Goal: Task Accomplishment & Management: Use online tool/utility

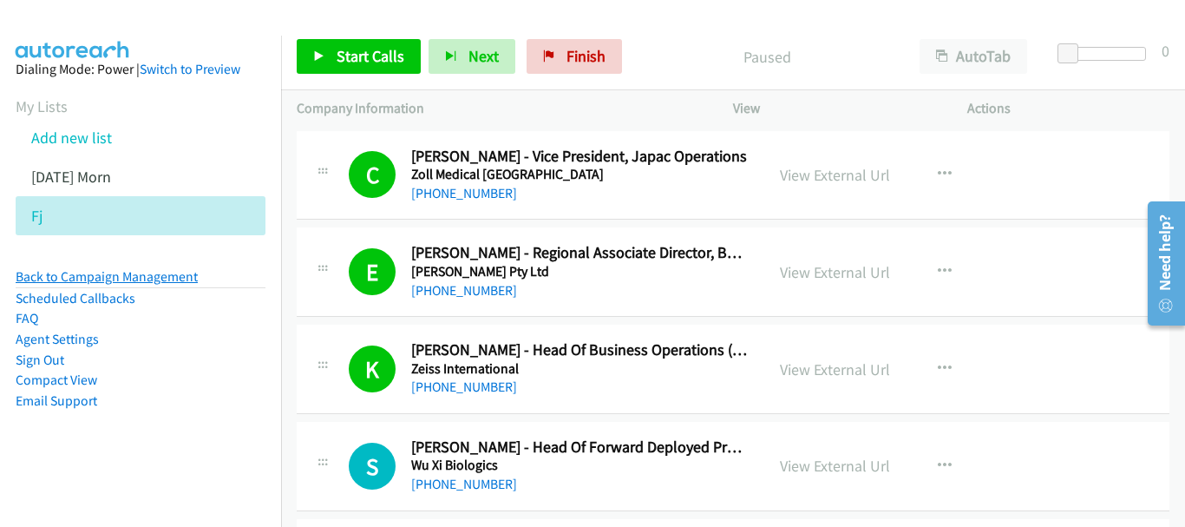
click at [143, 281] on link "Back to Campaign Management" at bounding box center [107, 276] width 182 height 16
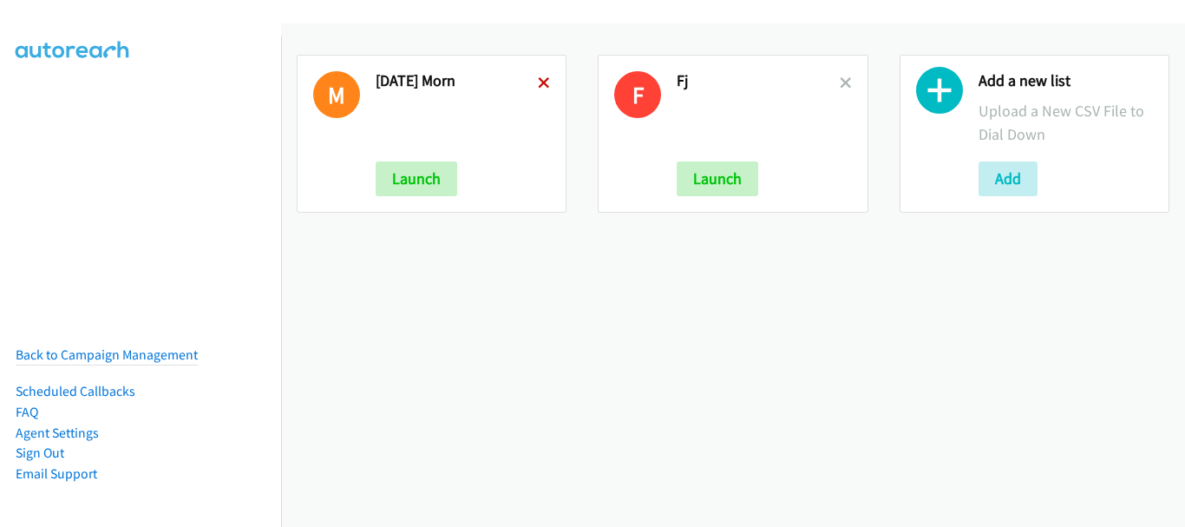
click at [544, 82] on icon at bounding box center [544, 84] width 12 height 12
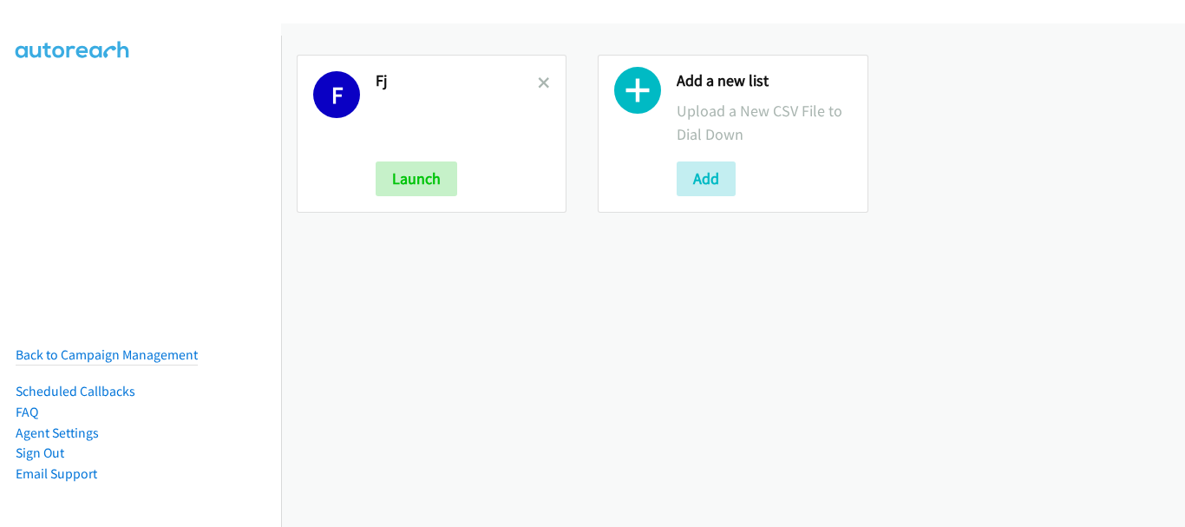
click at [544, 82] on icon at bounding box center [544, 84] width 12 height 12
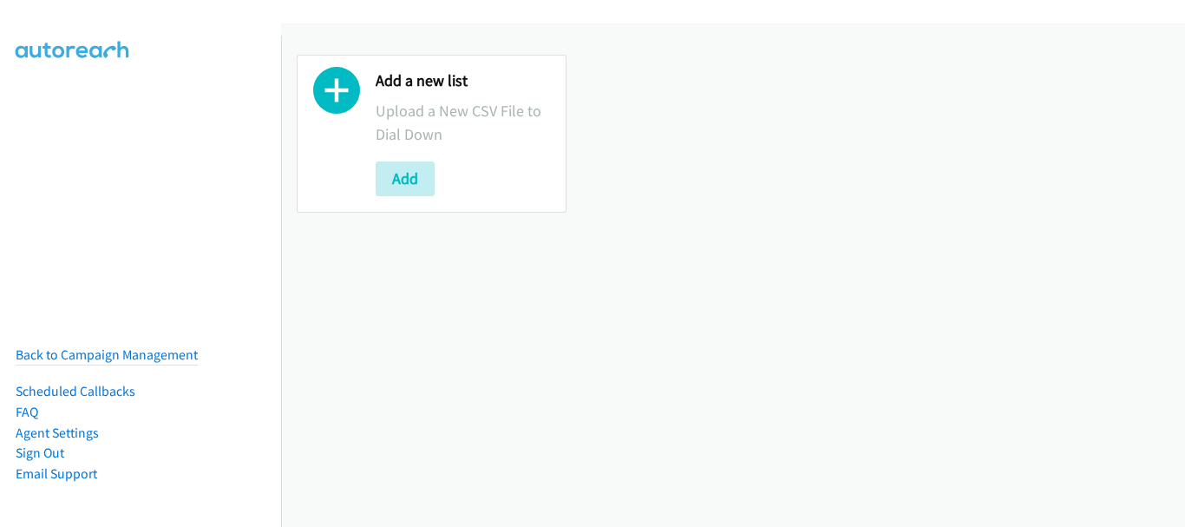
click at [365, 182] on div "Add a new list Upload a New CSV File to Dial Down Add" at bounding box center [432, 134] width 270 height 158
click at [451, 178] on div "Add" at bounding box center [463, 178] width 174 height 35
click at [408, 180] on button "Add" at bounding box center [405, 178] width 59 height 35
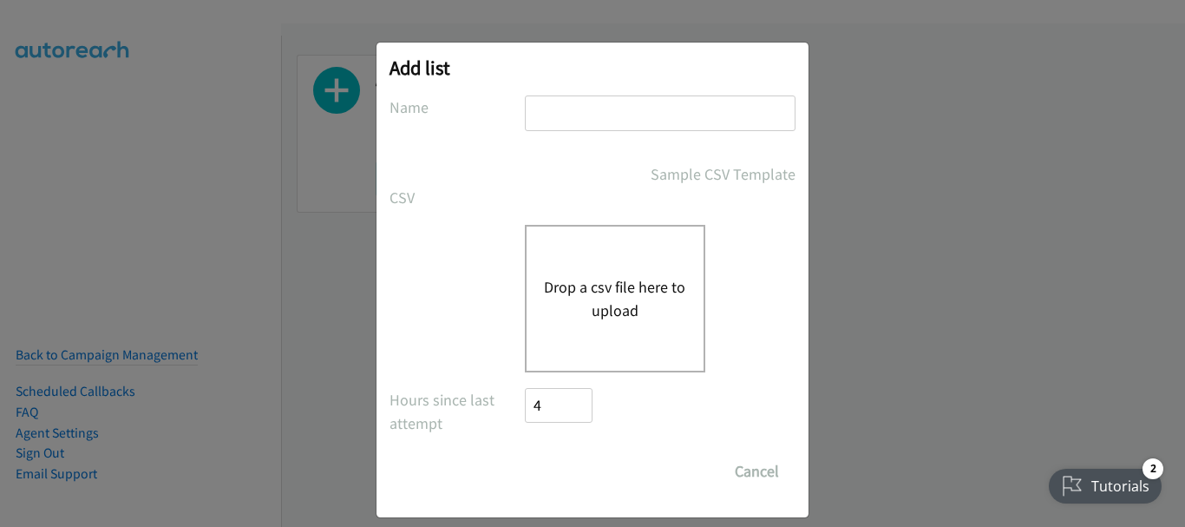
click at [580, 121] on input "text" at bounding box center [660, 113] width 271 height 36
type input "Monday aft"
click at [594, 312] on button "Drop a csv file here to upload" at bounding box center [615, 298] width 142 height 47
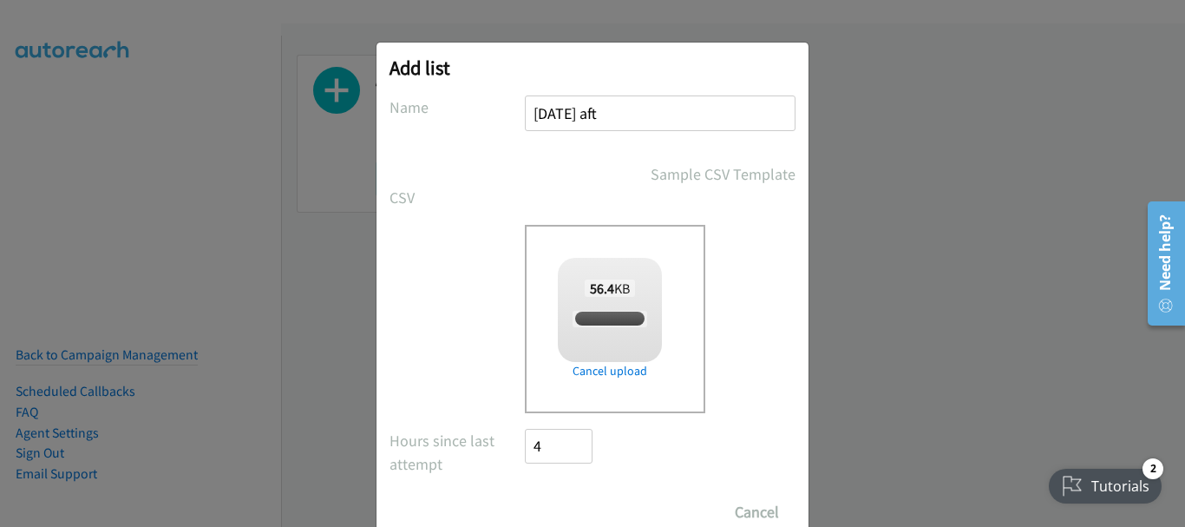
checkbox input "true"
click at [583, 515] on input "Save List" at bounding box center [570, 512] width 91 height 35
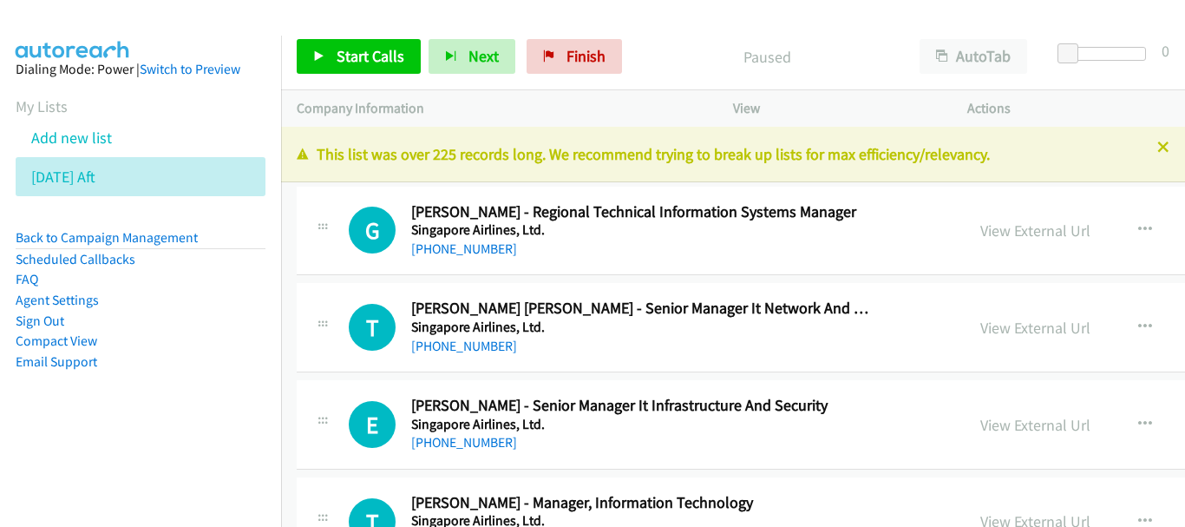
click at [832, 232] on h5 "Singapore Airlines, Ltd." at bounding box center [643, 229] width 464 height 17
click at [981, 228] on link "View External Url" at bounding box center [1036, 230] width 110 height 20
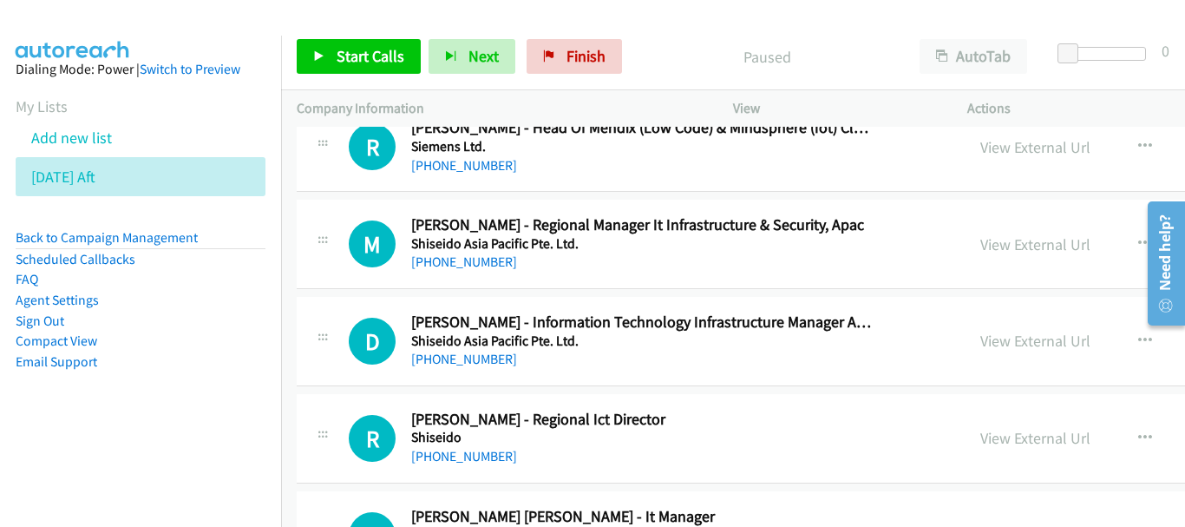
scroll to position [694, 0]
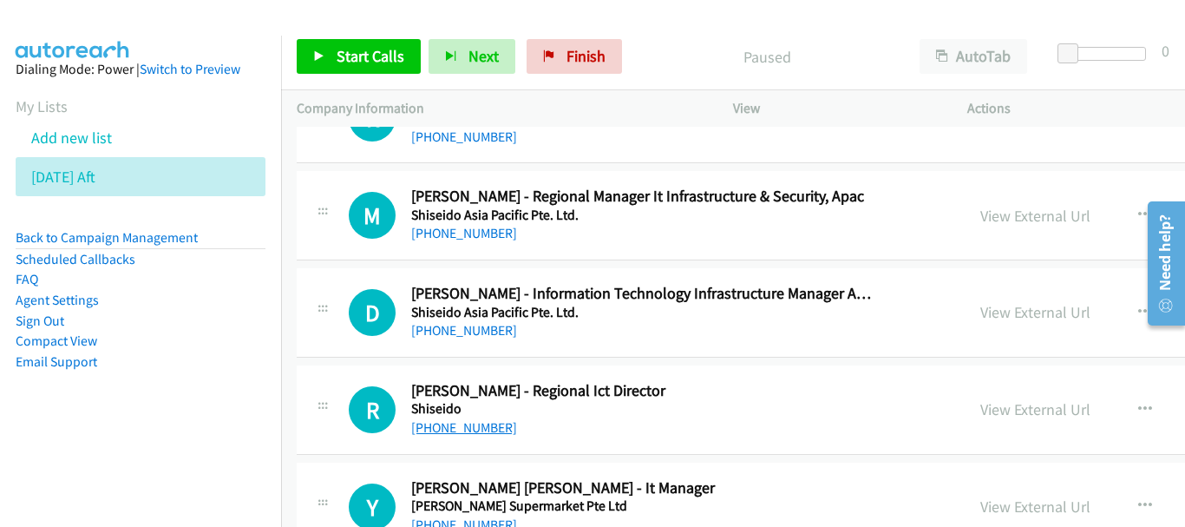
click at [456, 427] on link "+65 9787 8923" at bounding box center [464, 427] width 106 height 16
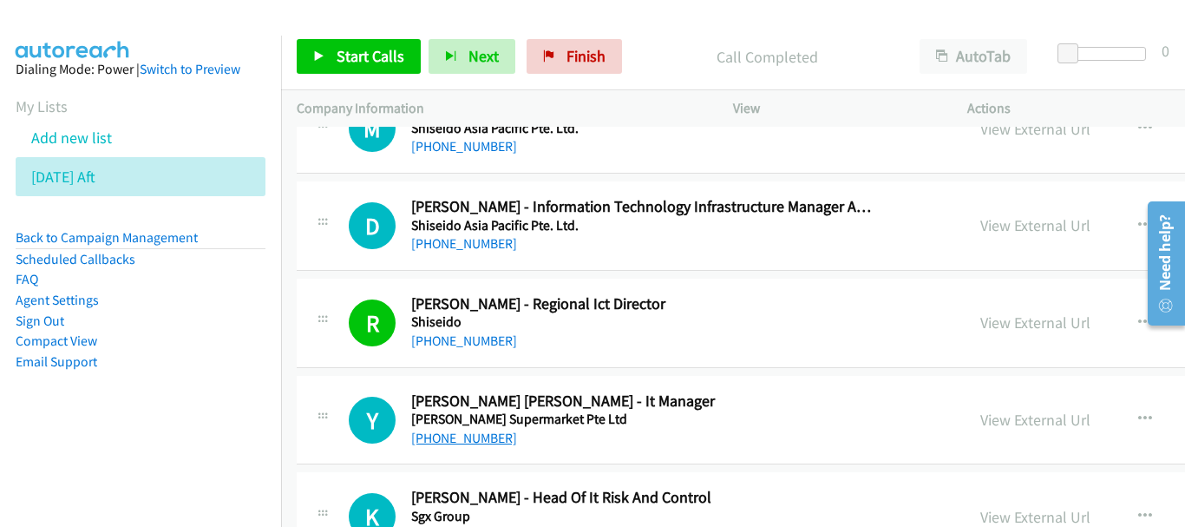
click at [429, 443] on link "+65 9347 9921" at bounding box center [464, 438] width 106 height 16
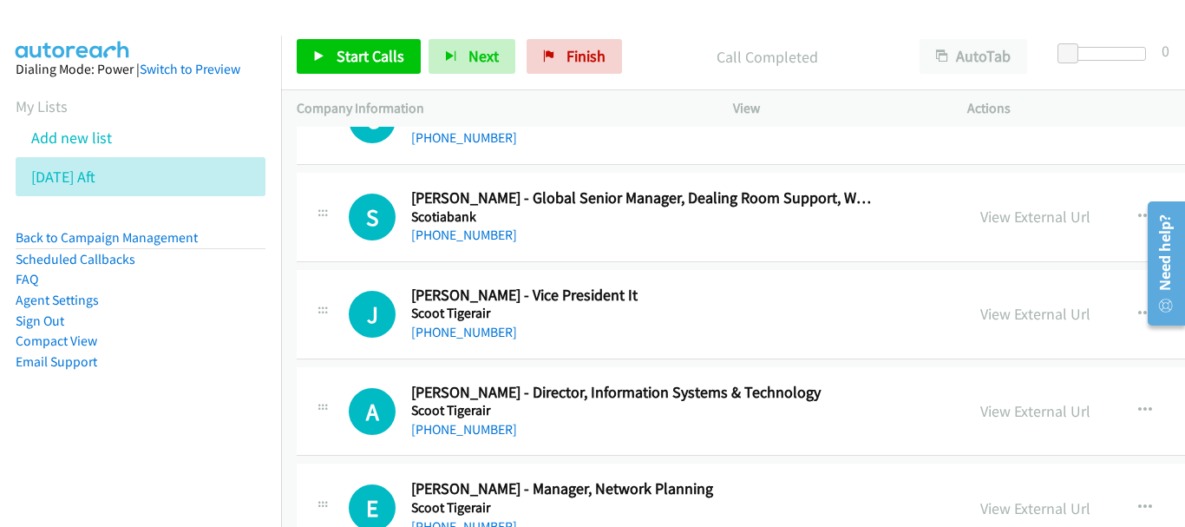
scroll to position [2343, 0]
click at [483, 430] on link "+65 9455 5920" at bounding box center [464, 428] width 106 height 16
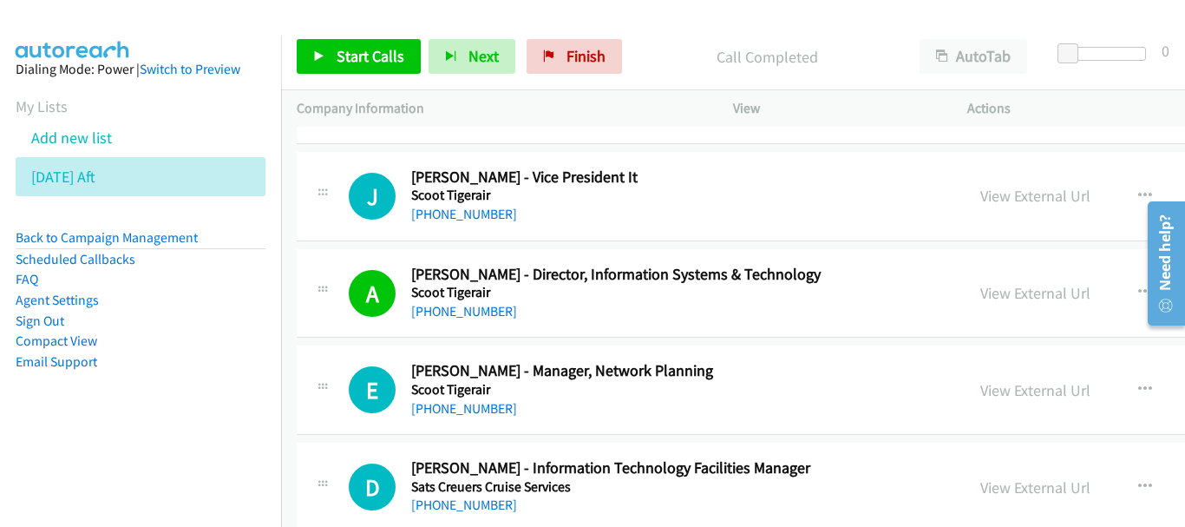
scroll to position [2430, 0]
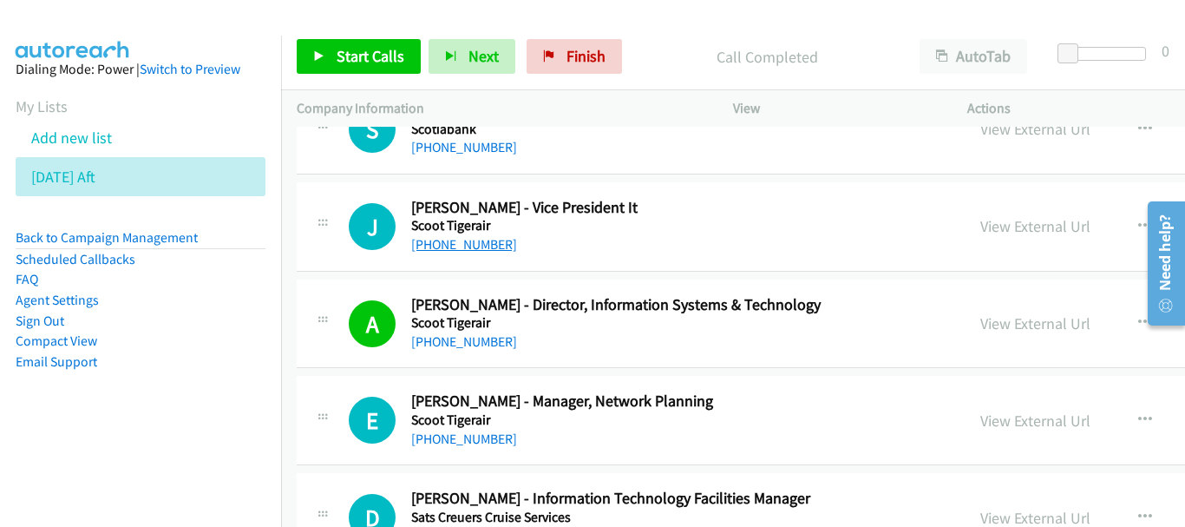
click at [463, 236] on link "+65 8198 5622" at bounding box center [464, 244] width 106 height 16
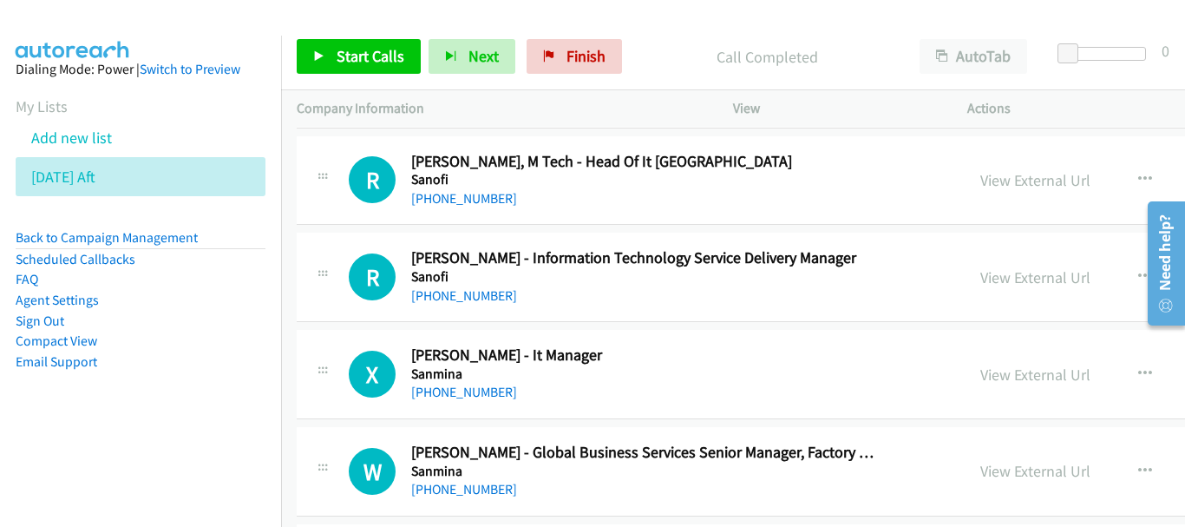
scroll to position [3644, 0]
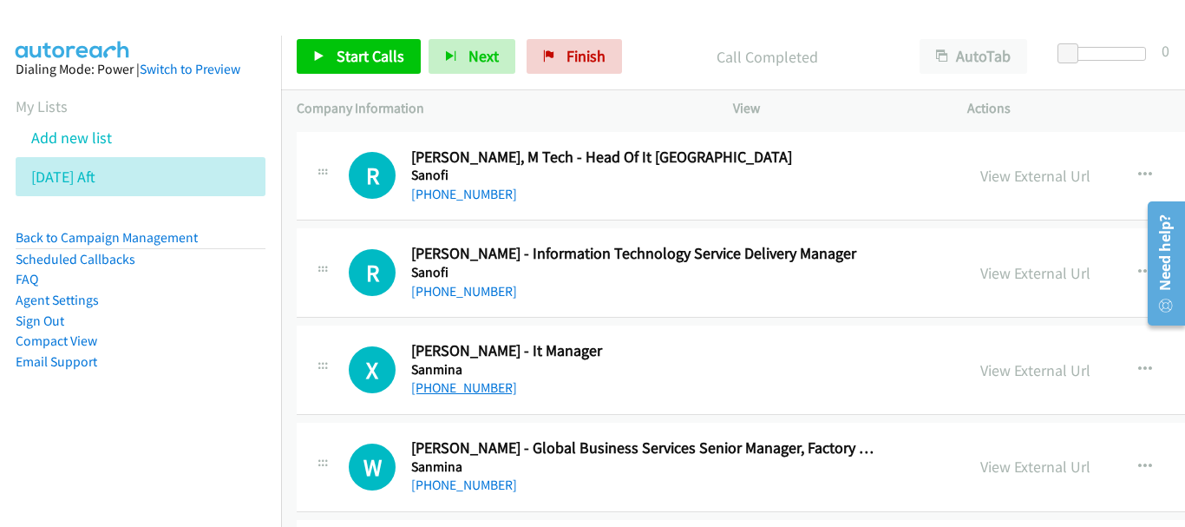
click at [474, 392] on link "+65 9631 0580" at bounding box center [464, 387] width 106 height 16
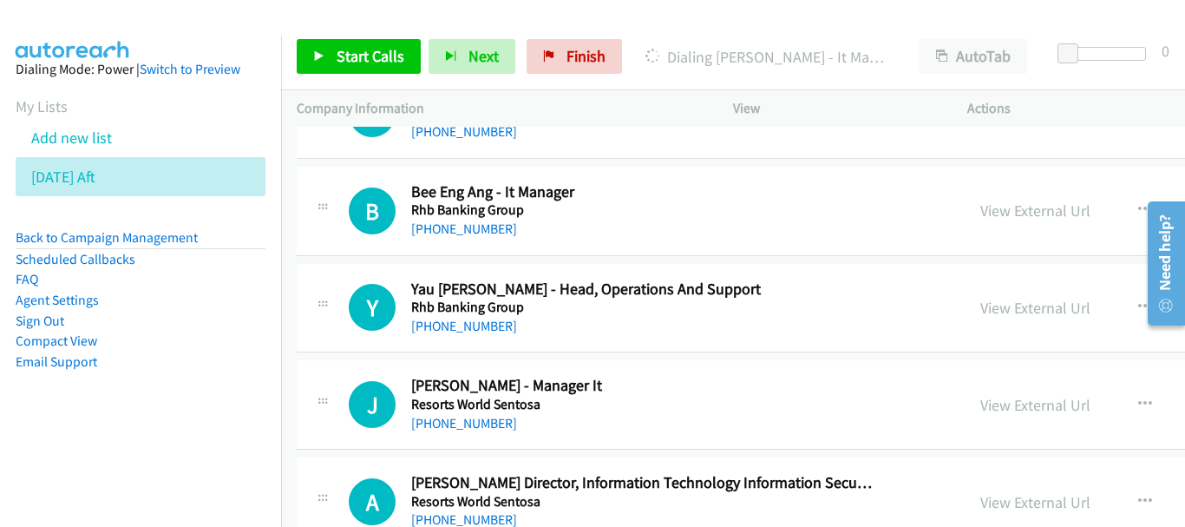
scroll to position [4599, 0]
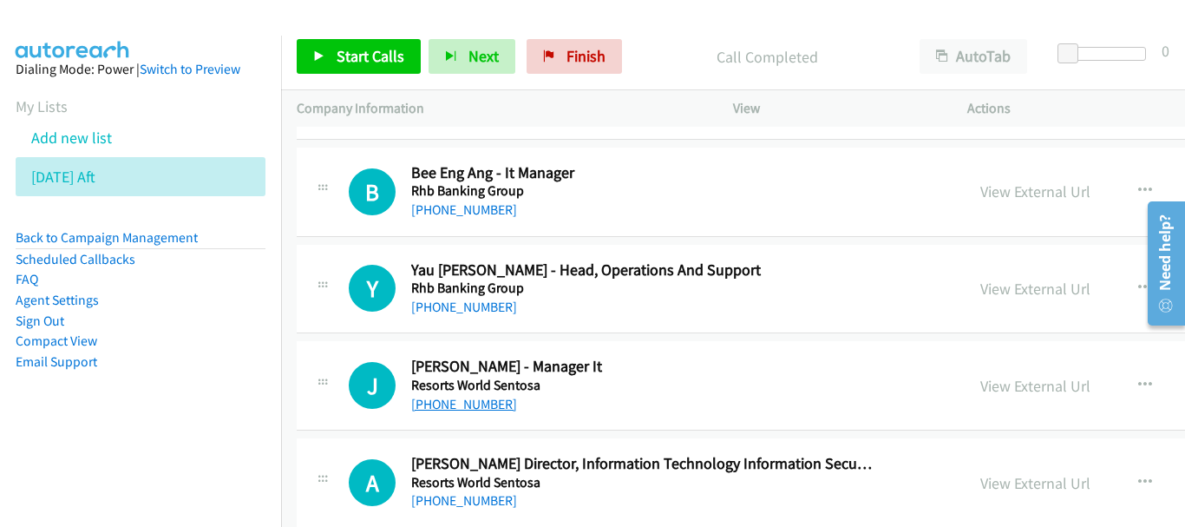
click at [476, 409] on link "+65 9182 7523" at bounding box center [464, 404] width 106 height 16
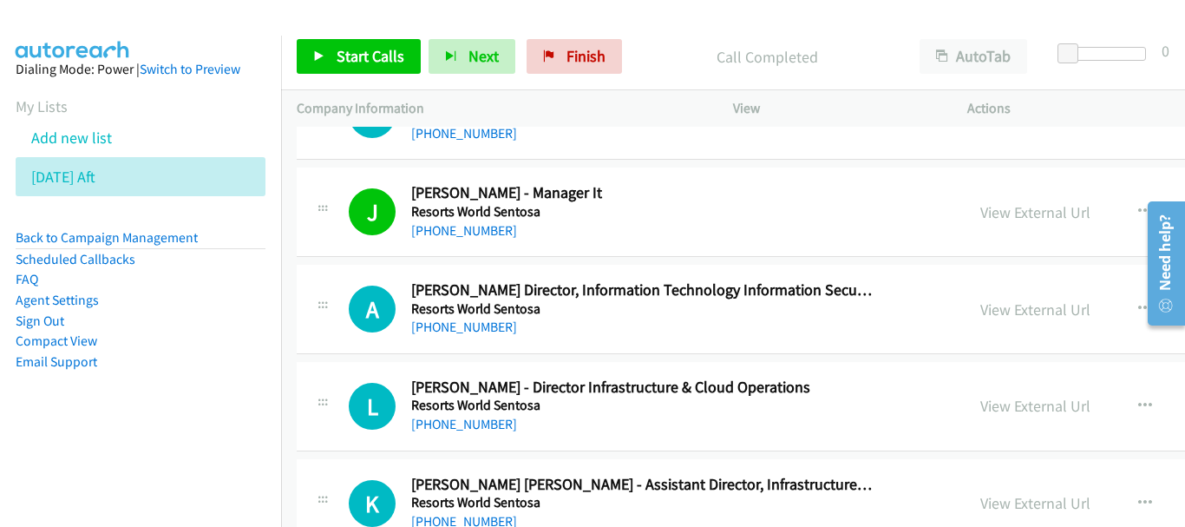
scroll to position [4859, 0]
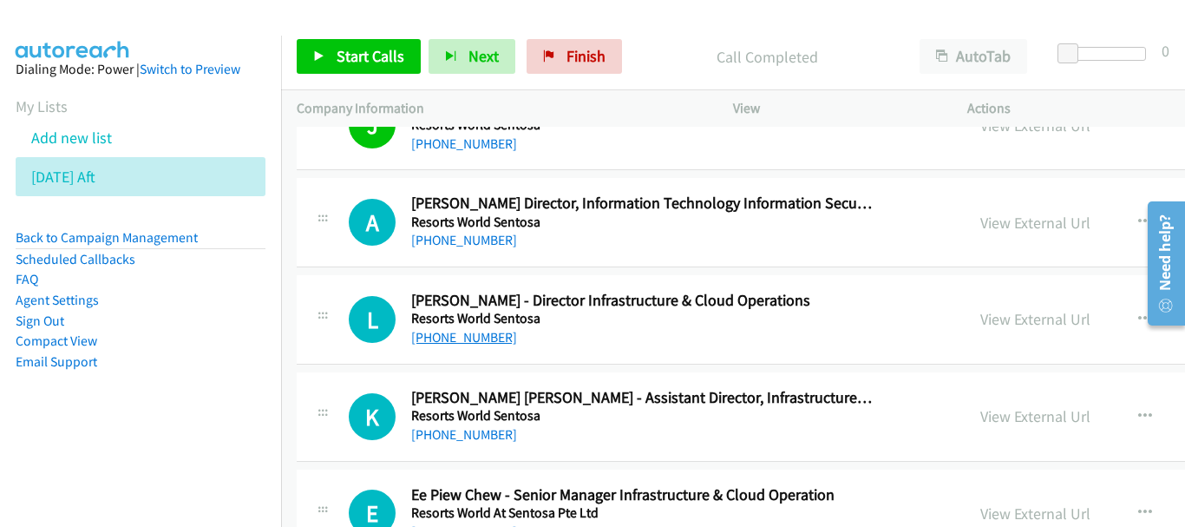
click at [475, 335] on link "+65 9186 1788" at bounding box center [464, 337] width 106 height 16
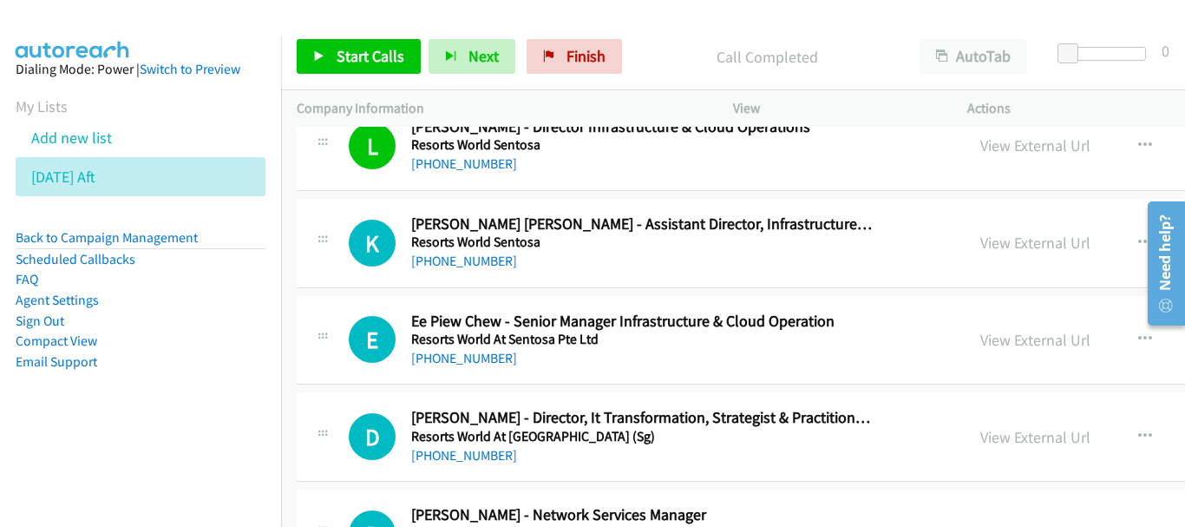
scroll to position [4946, 0]
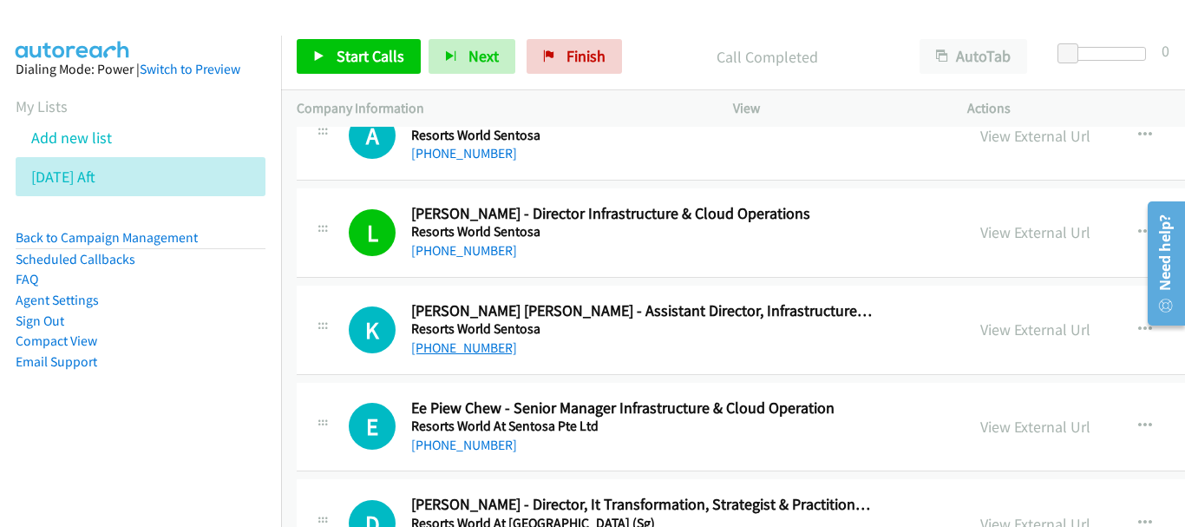
click at [466, 347] on link "+65 9693 1235" at bounding box center [464, 347] width 106 height 16
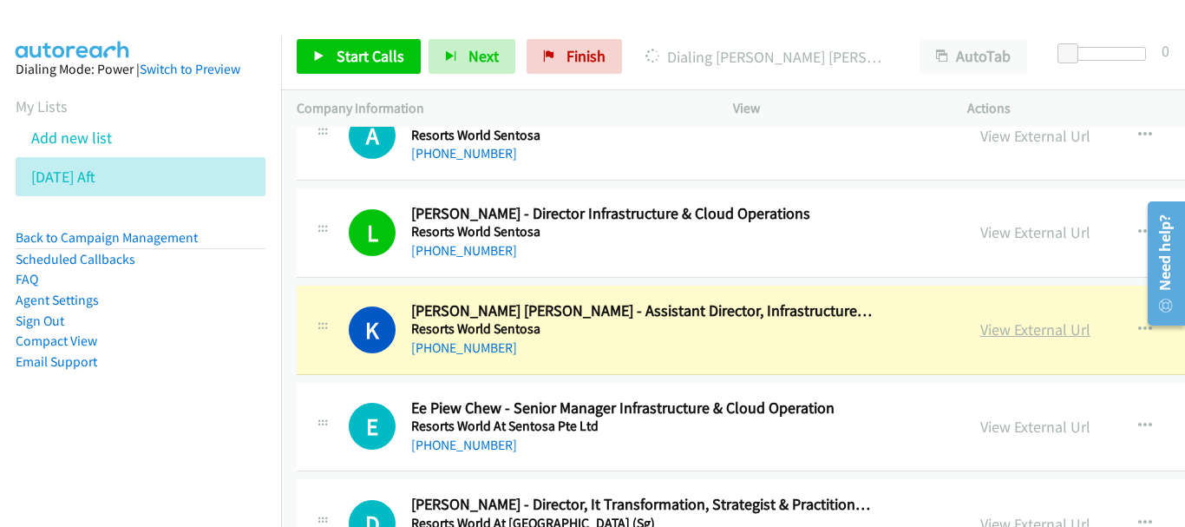
click at [981, 331] on link "View External Url" at bounding box center [1036, 329] width 110 height 20
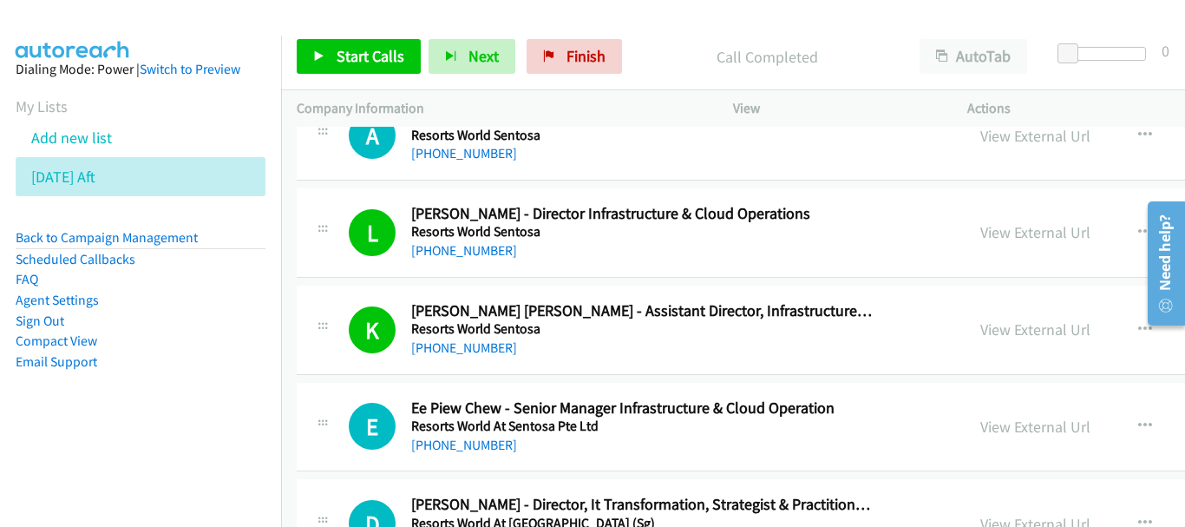
scroll to position [5033, 0]
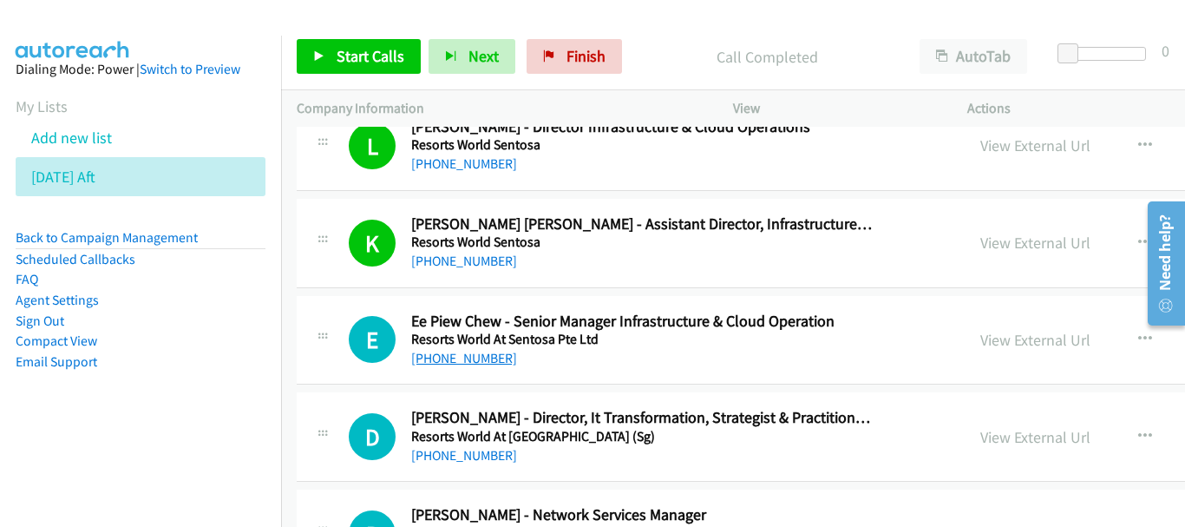
click at [481, 361] on link "+65 9100 4361" at bounding box center [464, 358] width 106 height 16
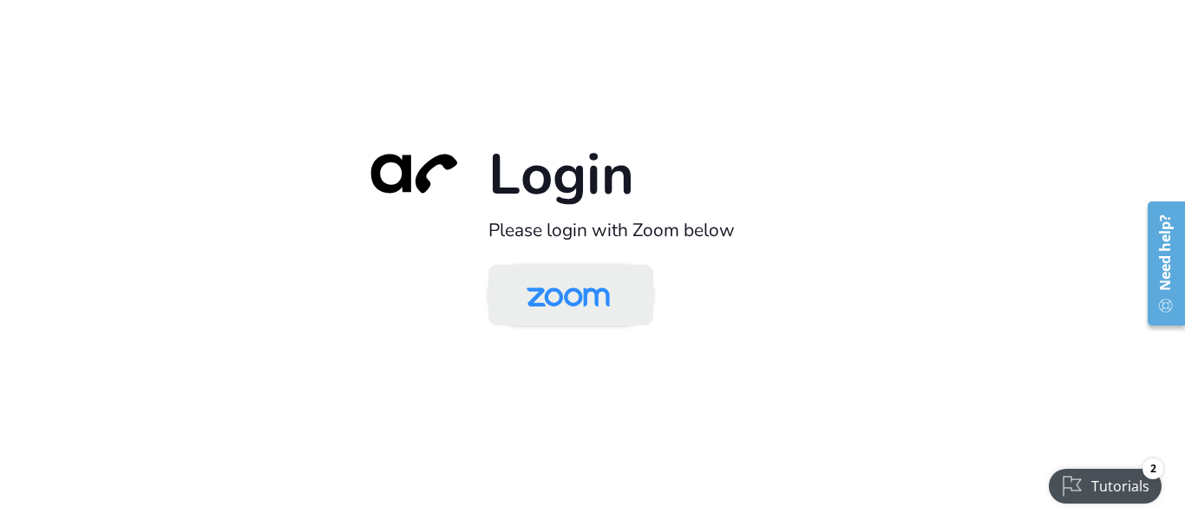
click at [592, 301] on img at bounding box center [568, 296] width 120 height 56
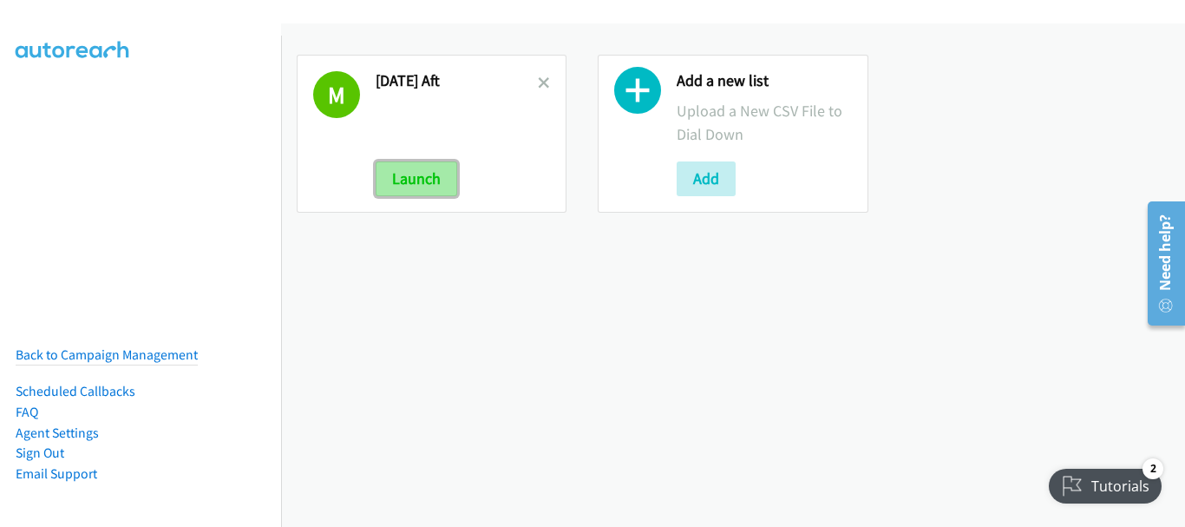
click at [453, 179] on button "Launch" at bounding box center [417, 178] width 82 height 35
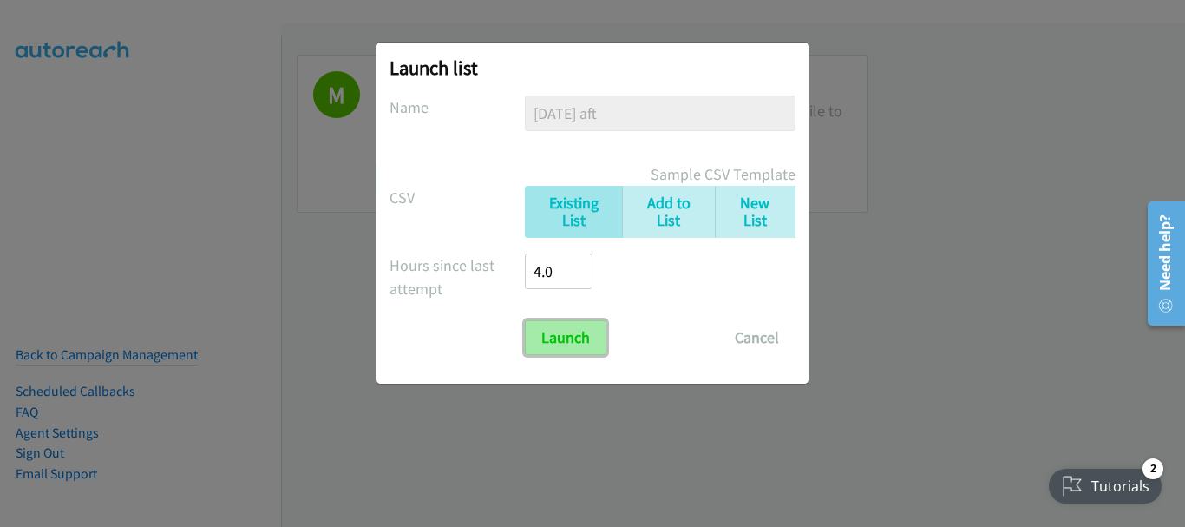
click at [580, 335] on input "Launch" at bounding box center [566, 337] width 82 height 35
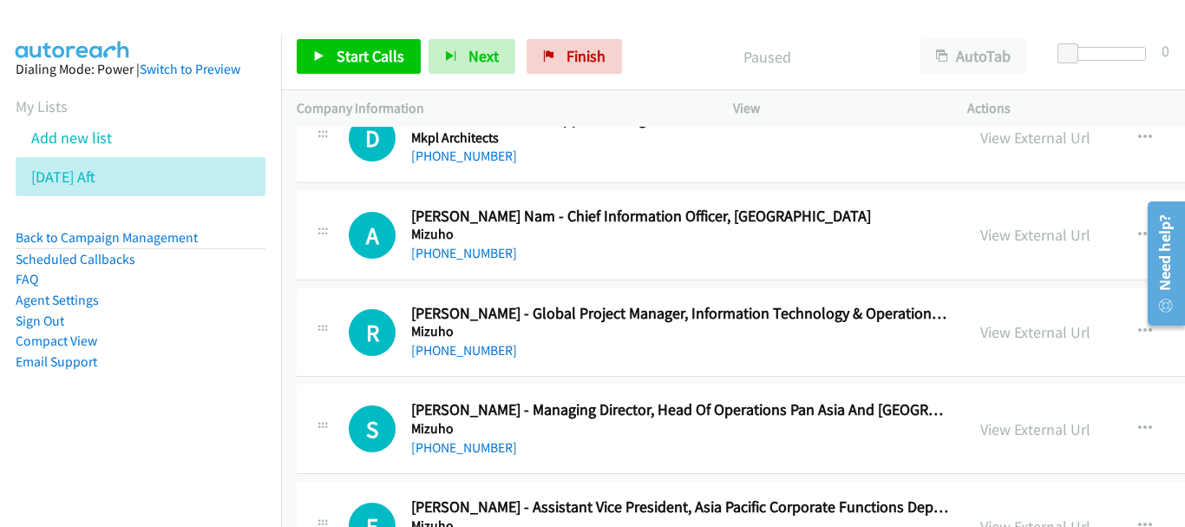
scroll to position [26998, 0]
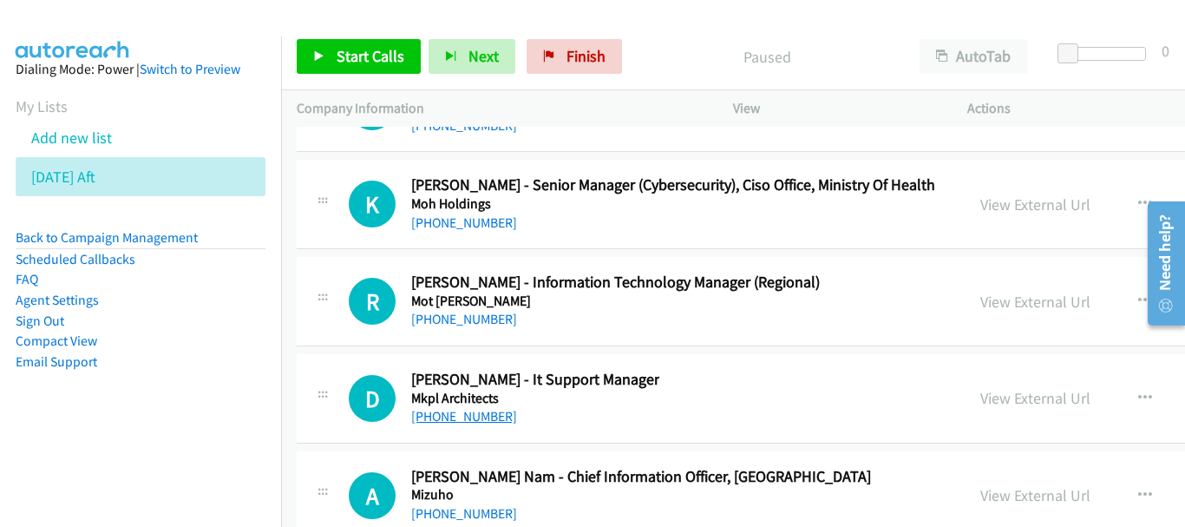
click at [476, 416] on link "+65 9296 2862" at bounding box center [464, 416] width 106 height 16
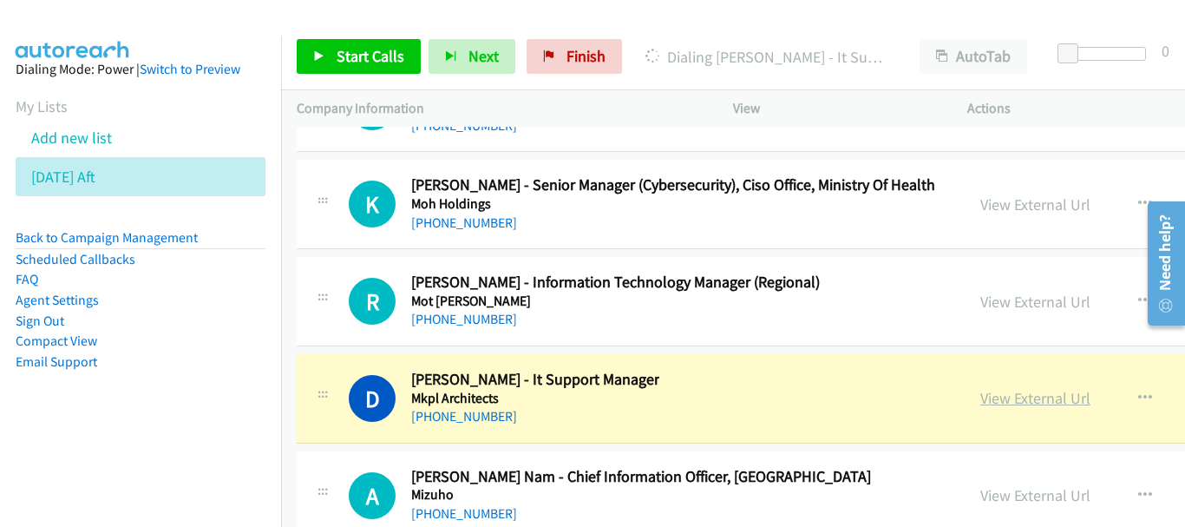
click at [981, 407] on link "View External Url" at bounding box center [1036, 398] width 110 height 20
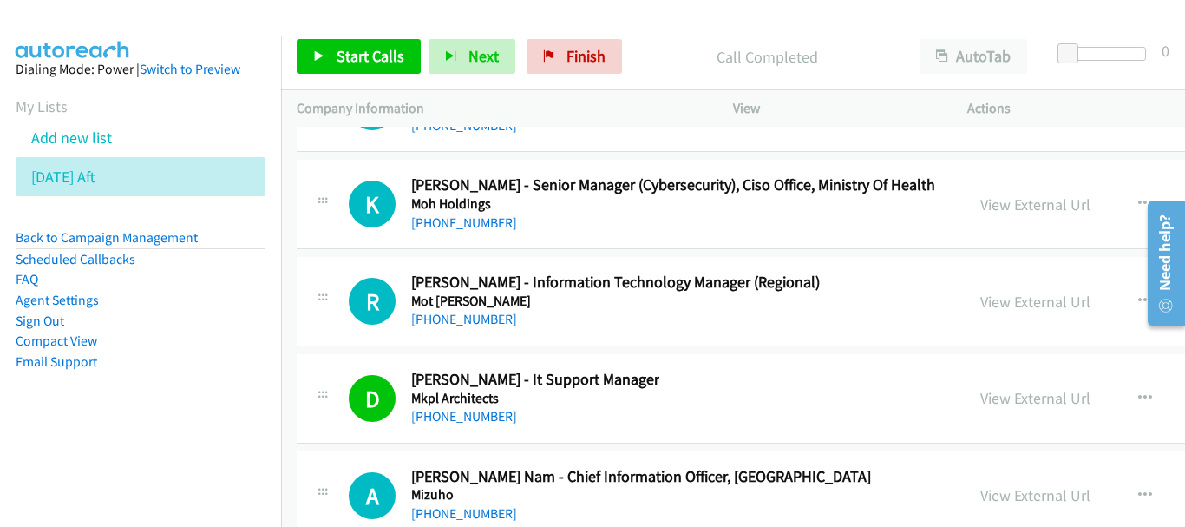
scroll to position [26911, 0]
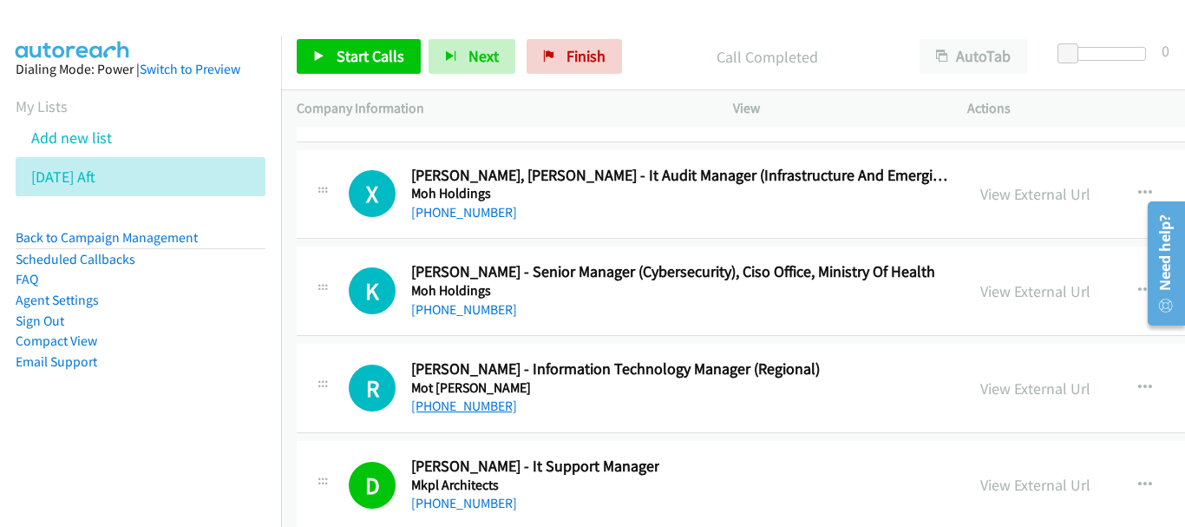
click at [432, 406] on link "+65 9615 7626" at bounding box center [464, 405] width 106 height 16
click at [455, 407] on link "+65 9615 7626" at bounding box center [464, 405] width 106 height 16
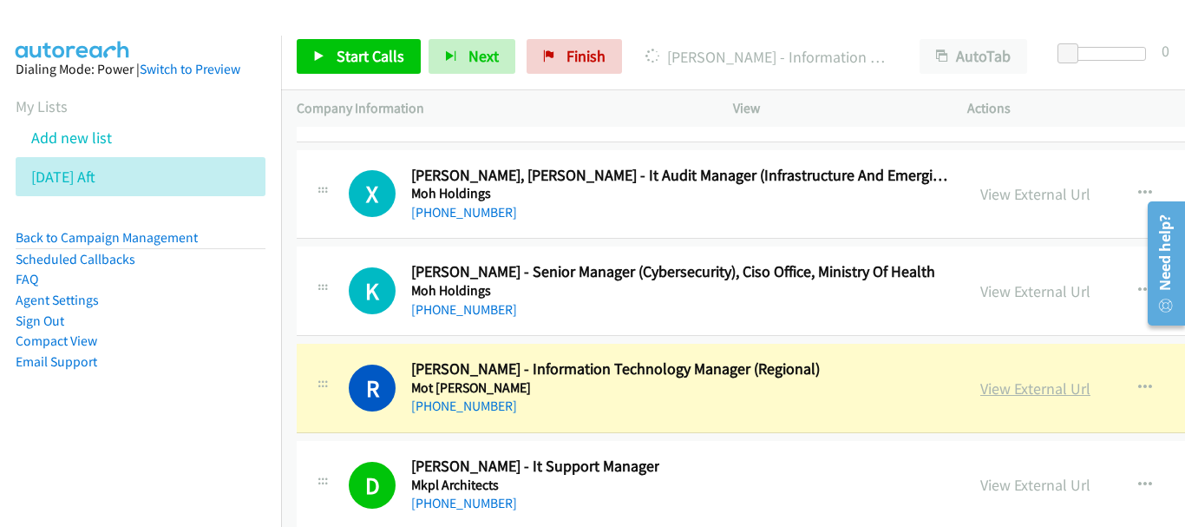
click at [981, 389] on link "View External Url" at bounding box center [1036, 388] width 110 height 20
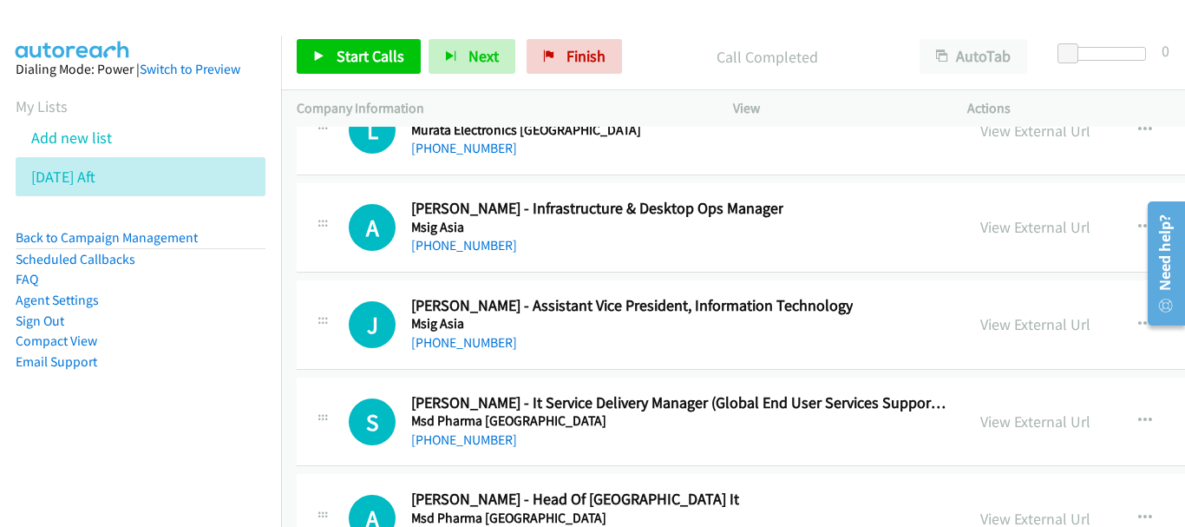
scroll to position [25609, 0]
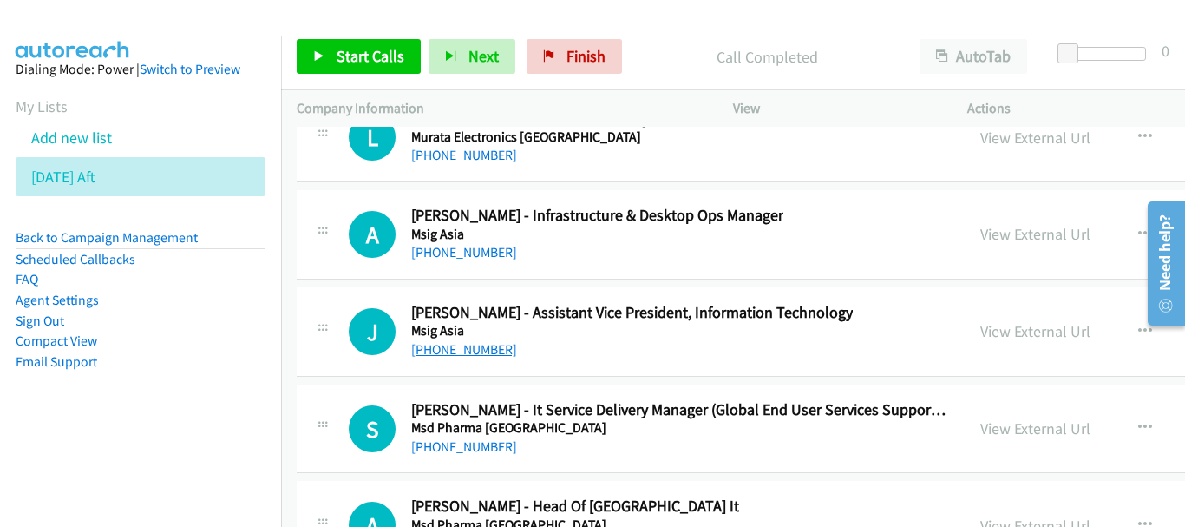
click at [477, 345] on link "+65 9843 6389" at bounding box center [464, 349] width 106 height 16
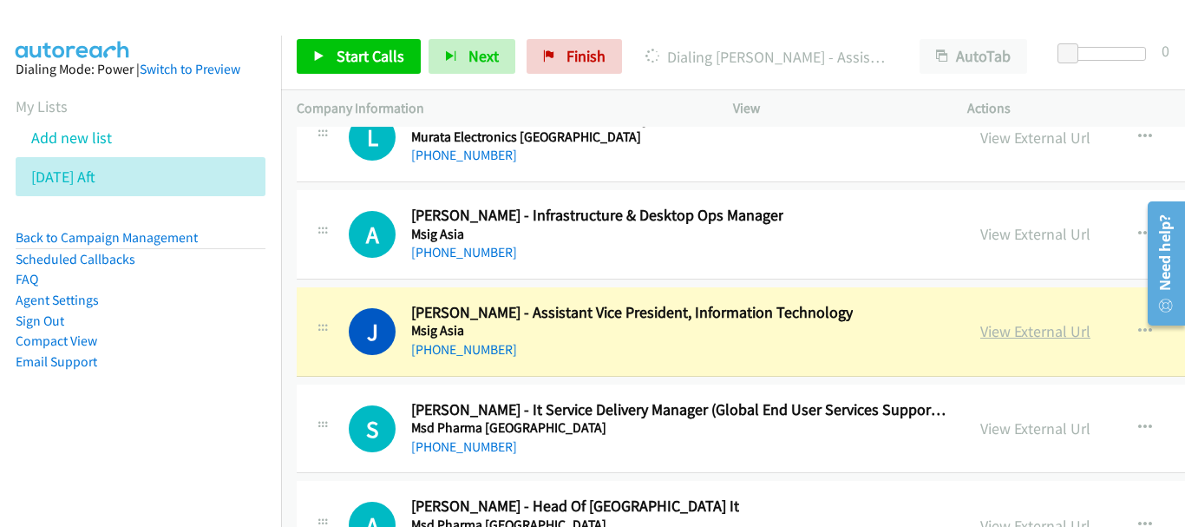
click at [981, 340] on link "View External Url" at bounding box center [1036, 331] width 110 height 20
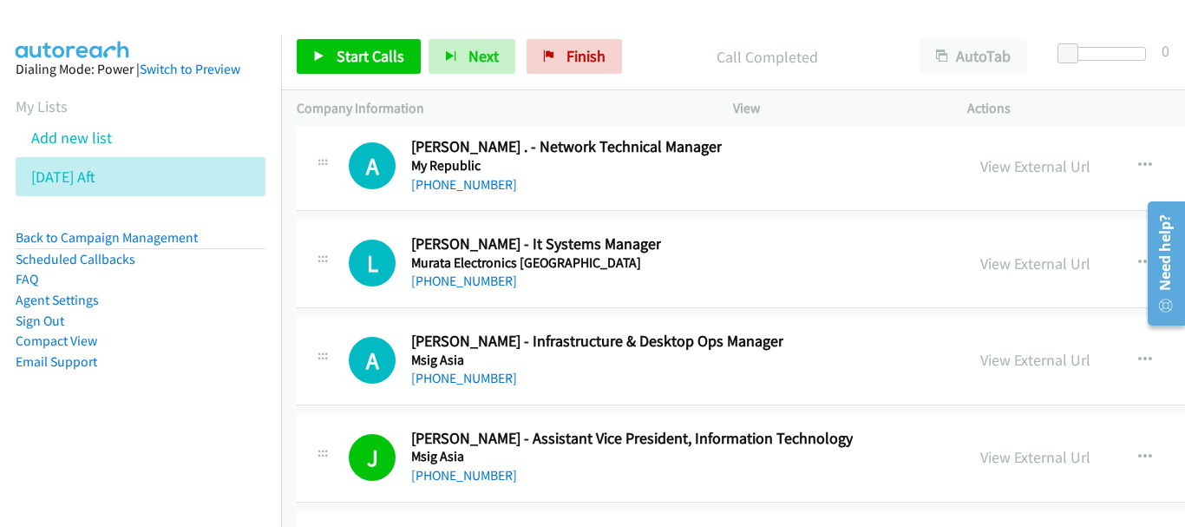
scroll to position [25523, 0]
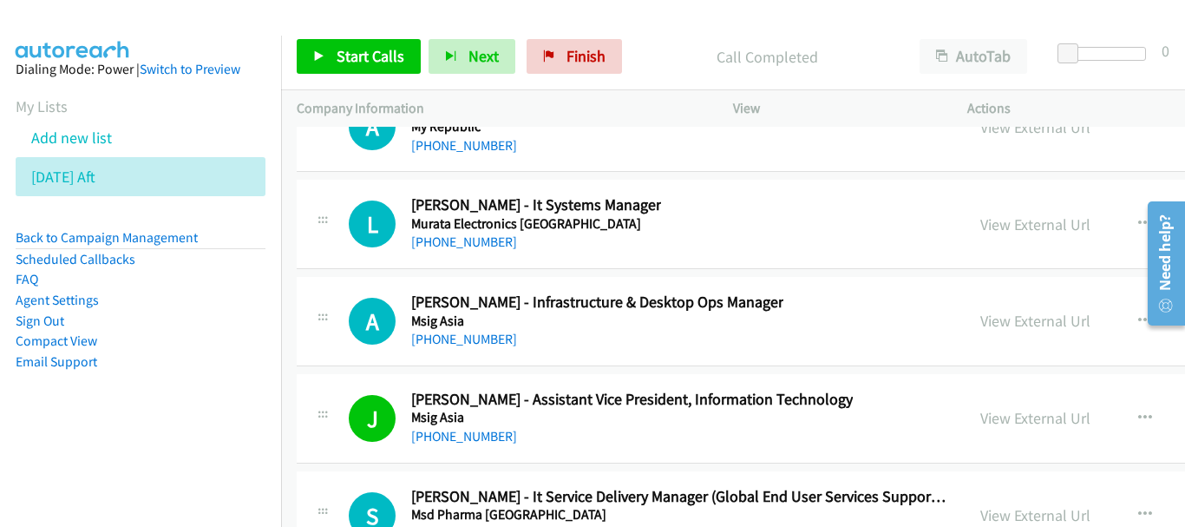
click at [469, 329] on div "+65 9726 7846" at bounding box center [597, 339] width 372 height 21
click at [471, 344] on link "+65 9726 7846" at bounding box center [464, 339] width 106 height 16
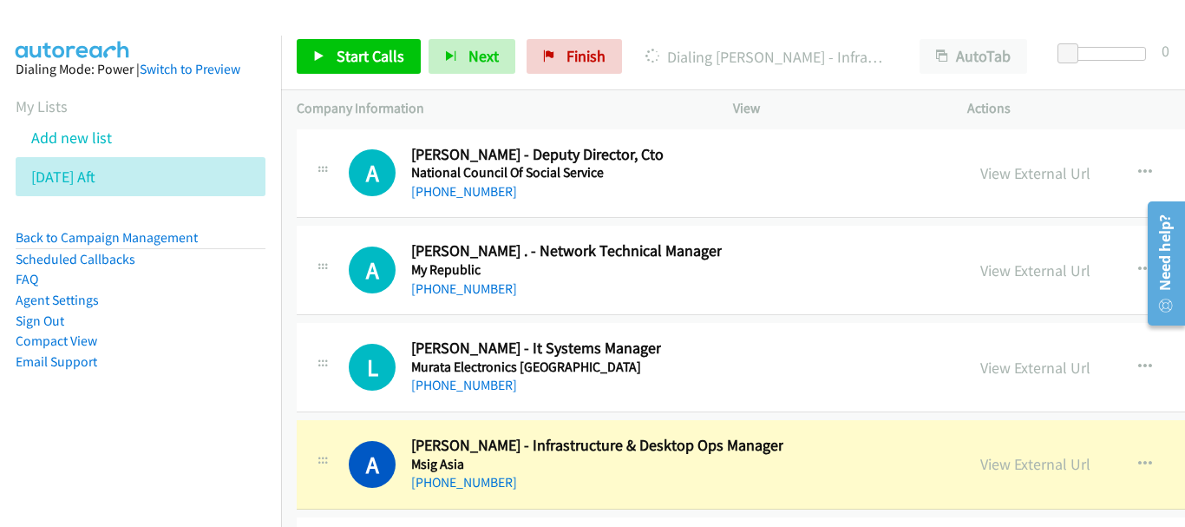
scroll to position [25349, 0]
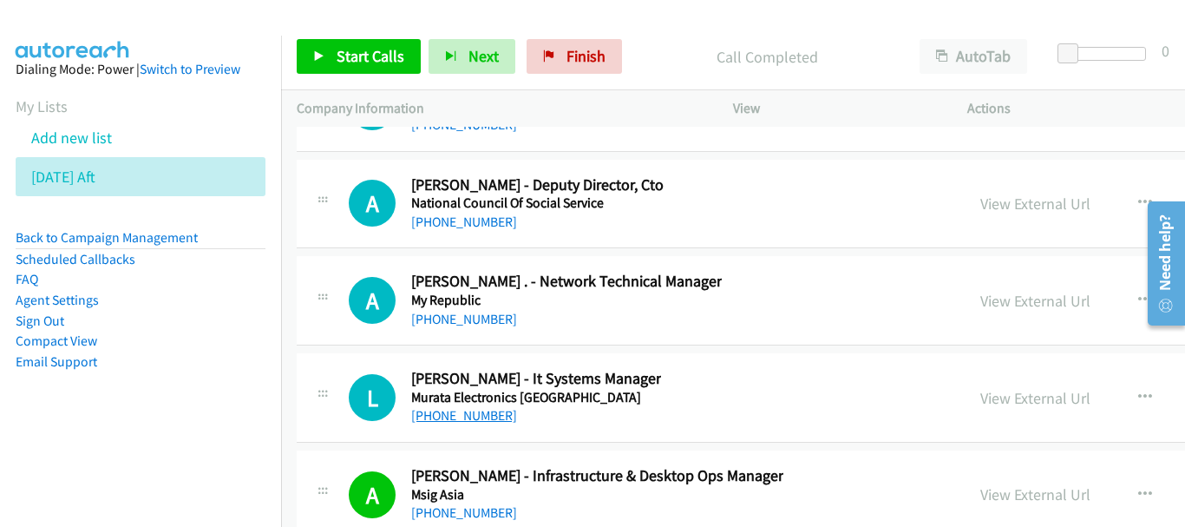
click at [477, 408] on link "+65 8182 5802" at bounding box center [464, 415] width 106 height 16
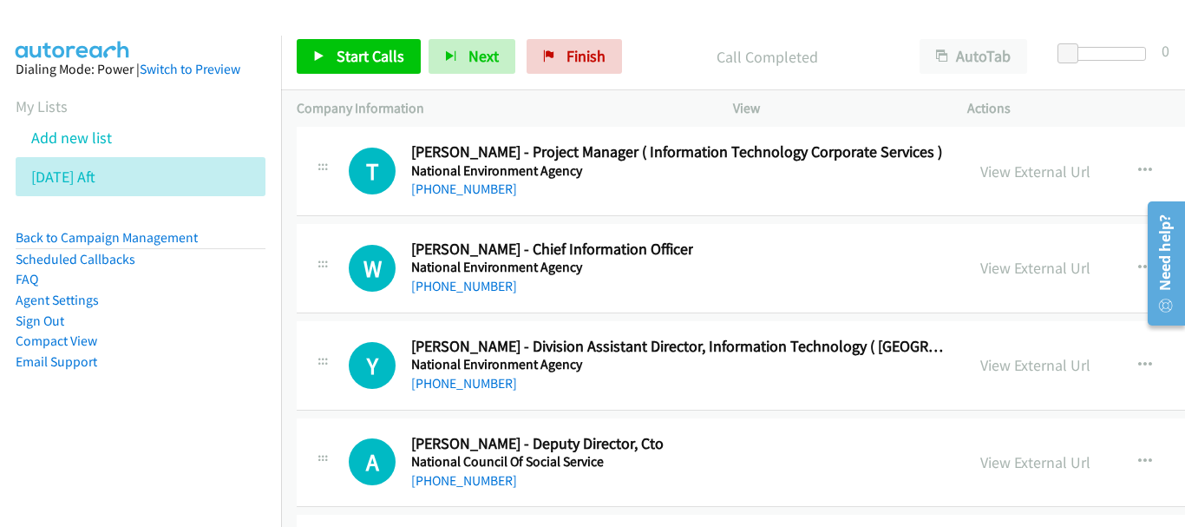
scroll to position [25089, 0]
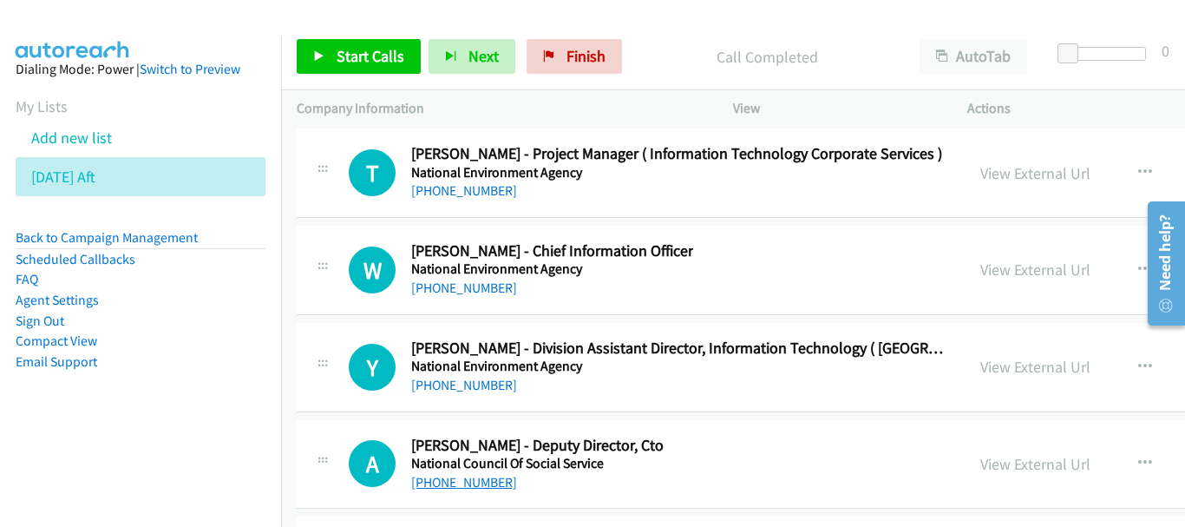
click at [441, 481] on link "+65 8125 7436" at bounding box center [464, 482] width 106 height 16
click at [469, 290] on link "+65 9821 0414" at bounding box center [464, 287] width 106 height 16
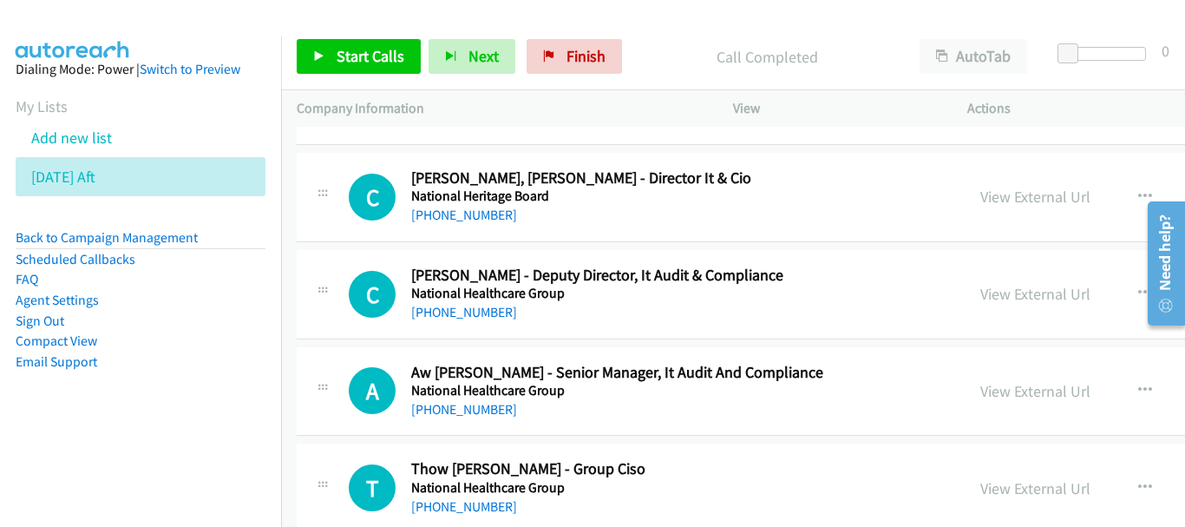
scroll to position [24568, 0]
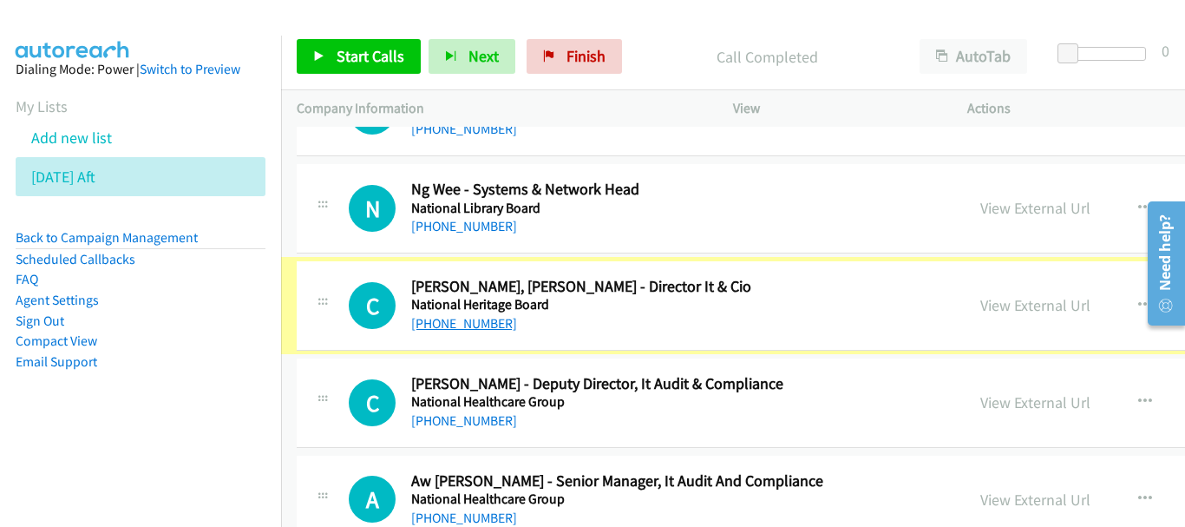
click at [486, 328] on link "+65 9383 3931" at bounding box center [464, 323] width 106 height 16
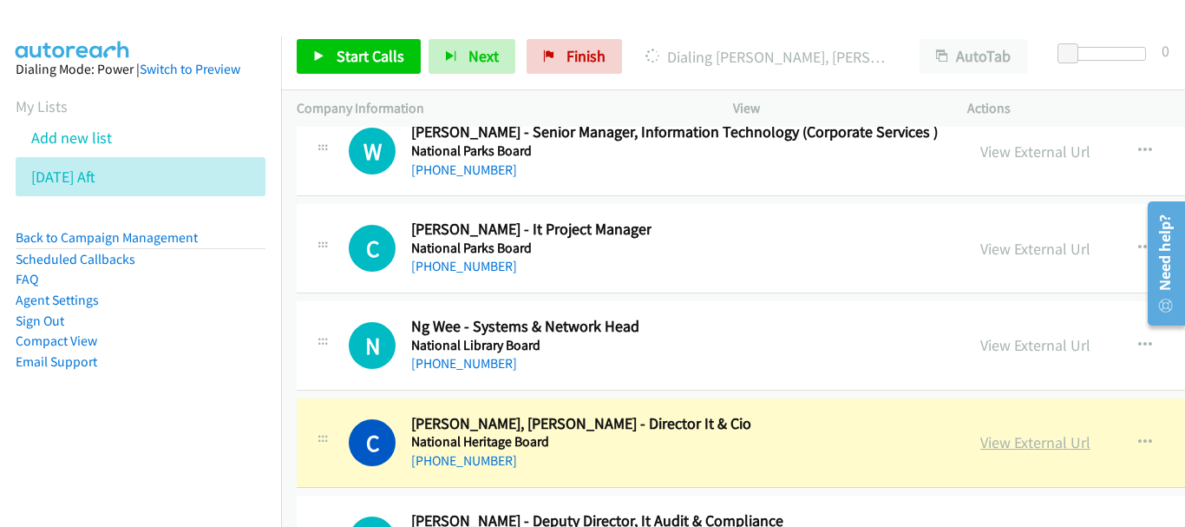
scroll to position [24481, 0]
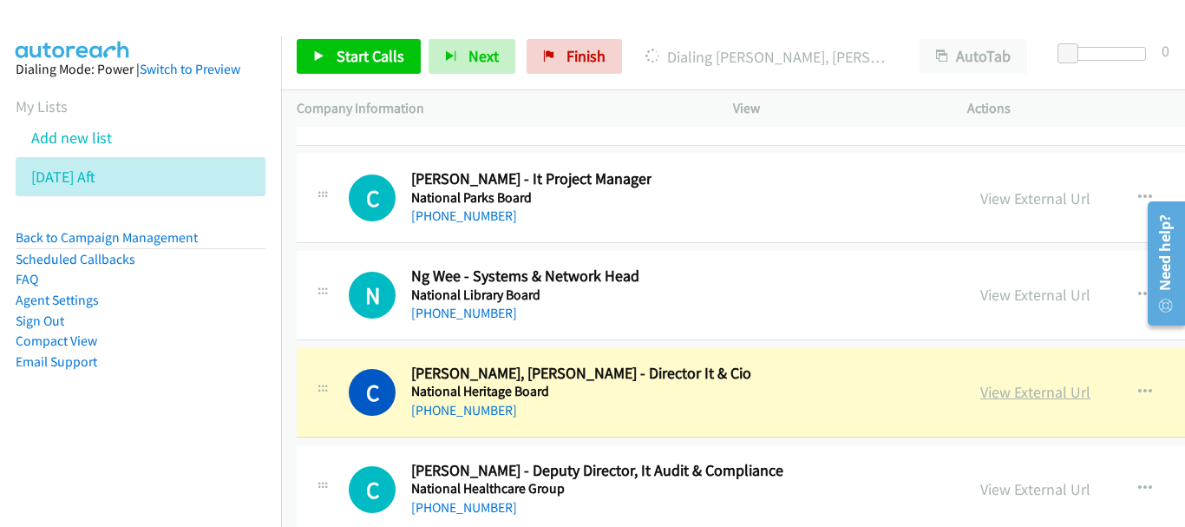
click at [981, 387] on link "View External Url" at bounding box center [1036, 392] width 110 height 20
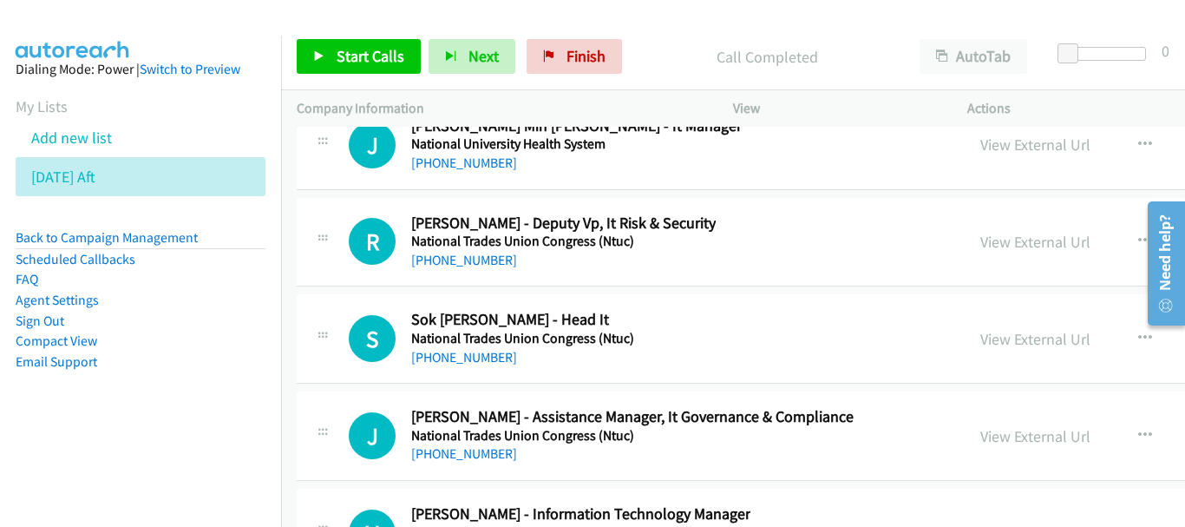
scroll to position [23787, 0]
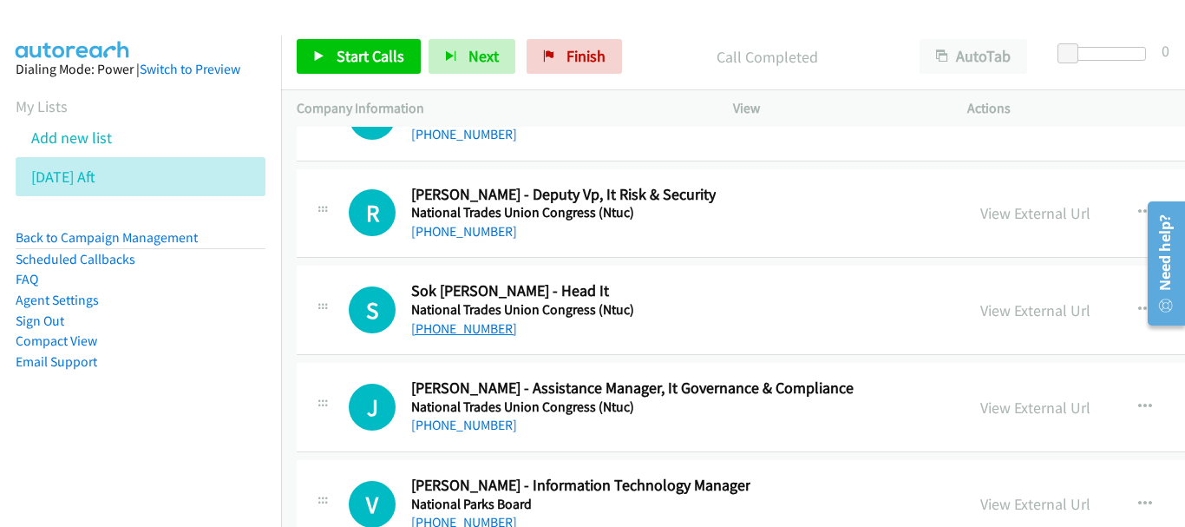
click at [467, 325] on link "+65 8182 7325" at bounding box center [464, 328] width 106 height 16
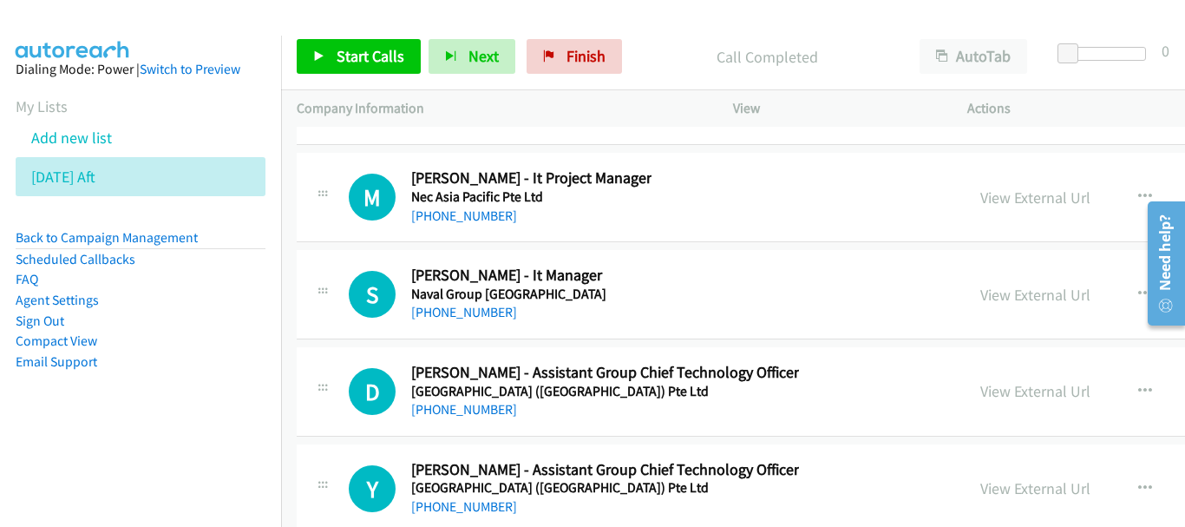
scroll to position [22746, 0]
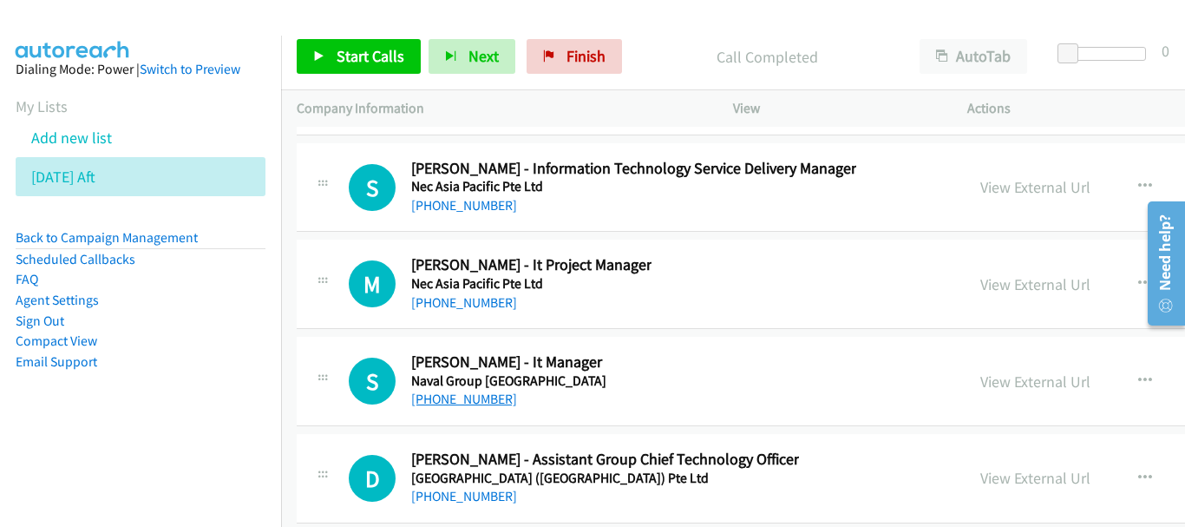
click at [466, 401] on link "+65 9819 9401" at bounding box center [464, 398] width 106 height 16
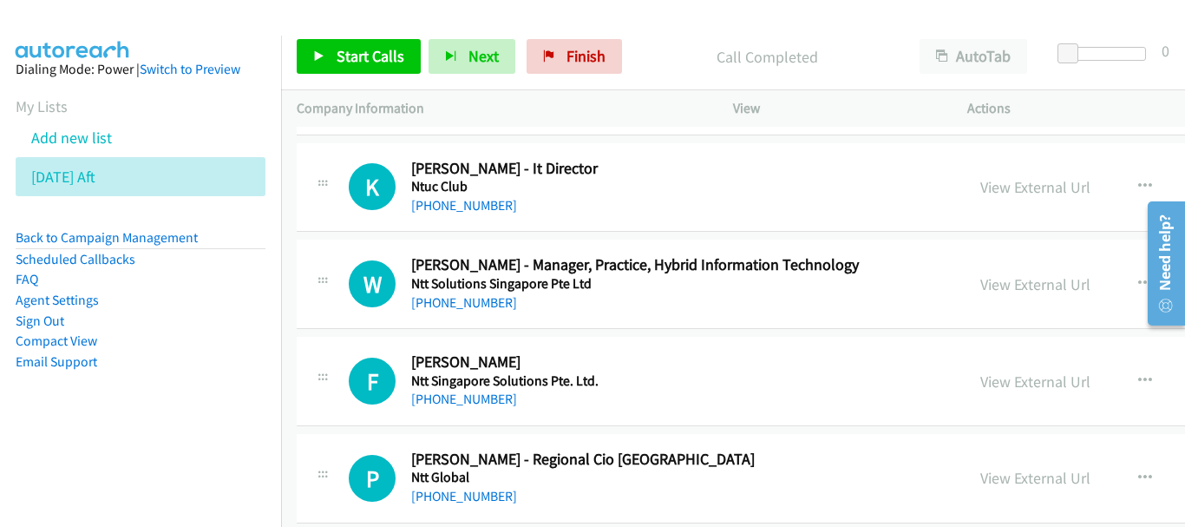
scroll to position [18668, 0]
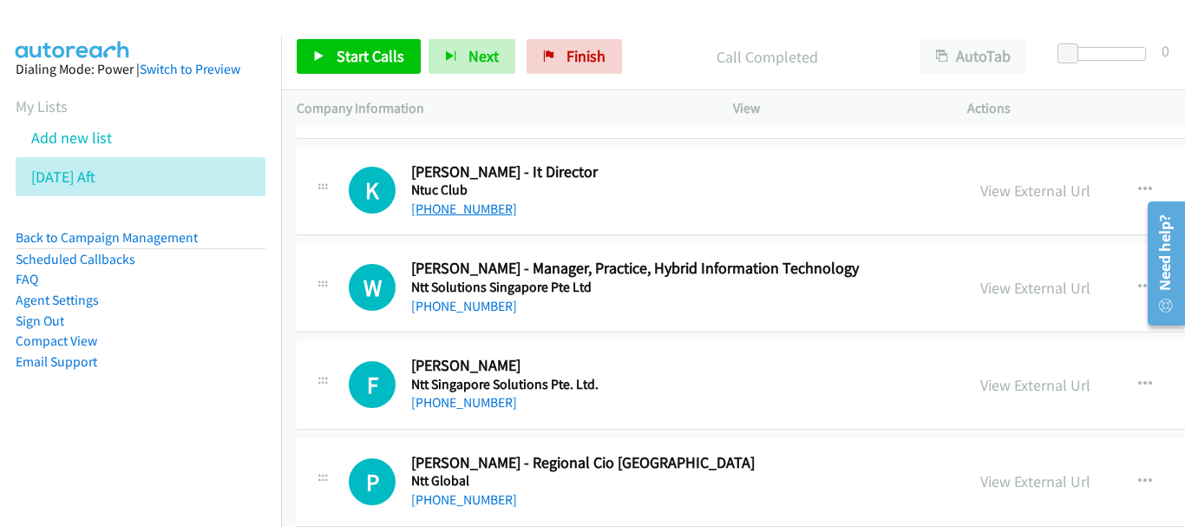
click at [459, 208] on link "+65 9112 7795" at bounding box center [464, 208] width 106 height 16
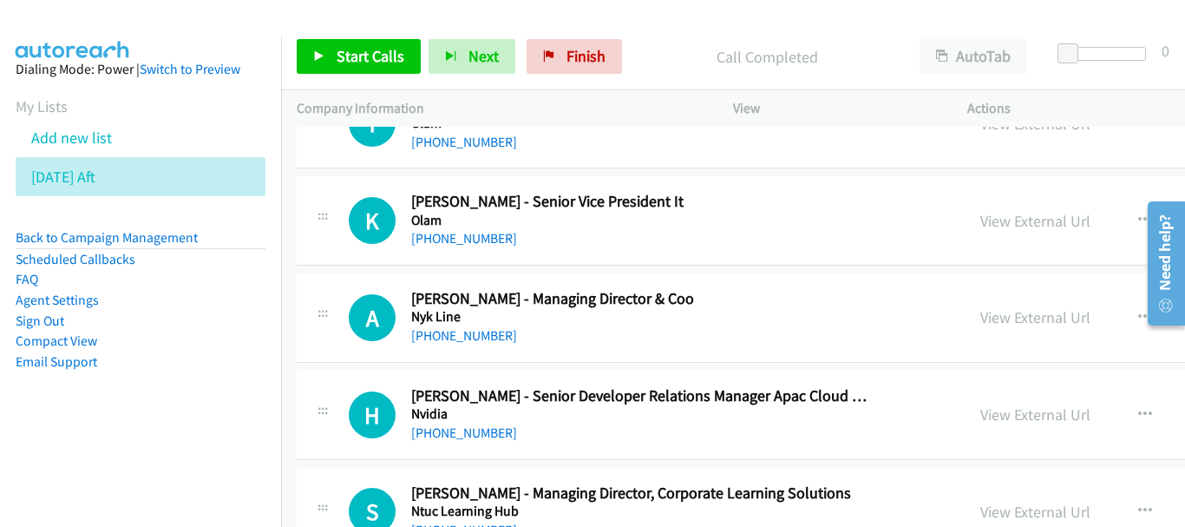
scroll to position [17106, 0]
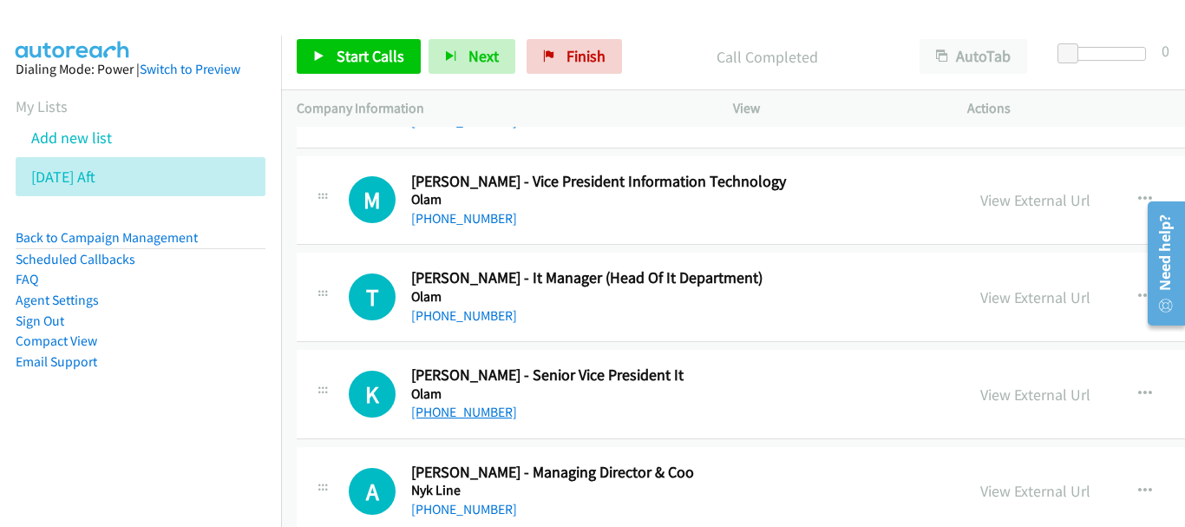
click at [486, 417] on link "+65 9116 2955" at bounding box center [464, 411] width 106 height 16
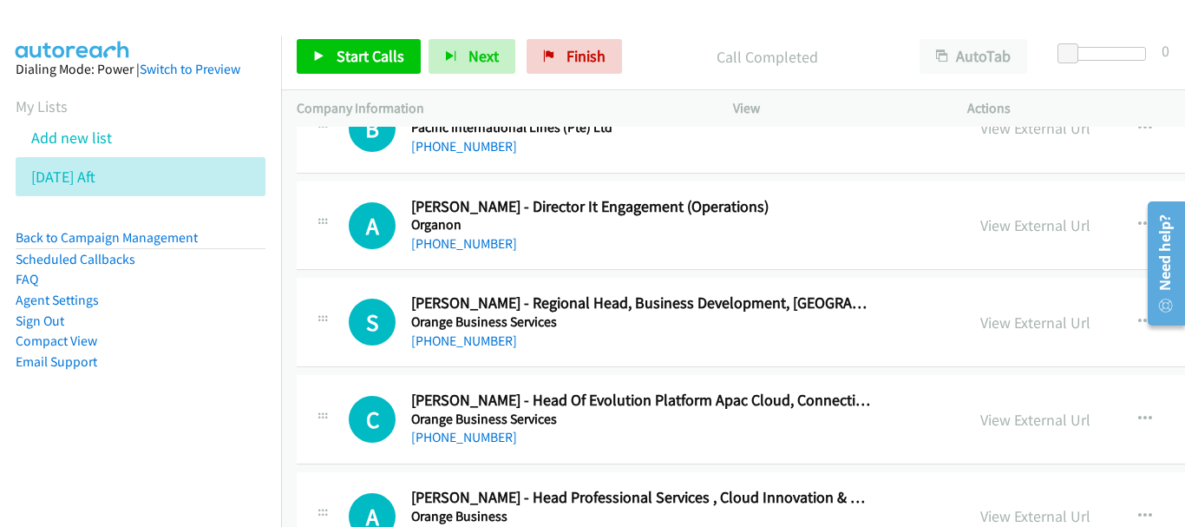
scroll to position [16325, 0]
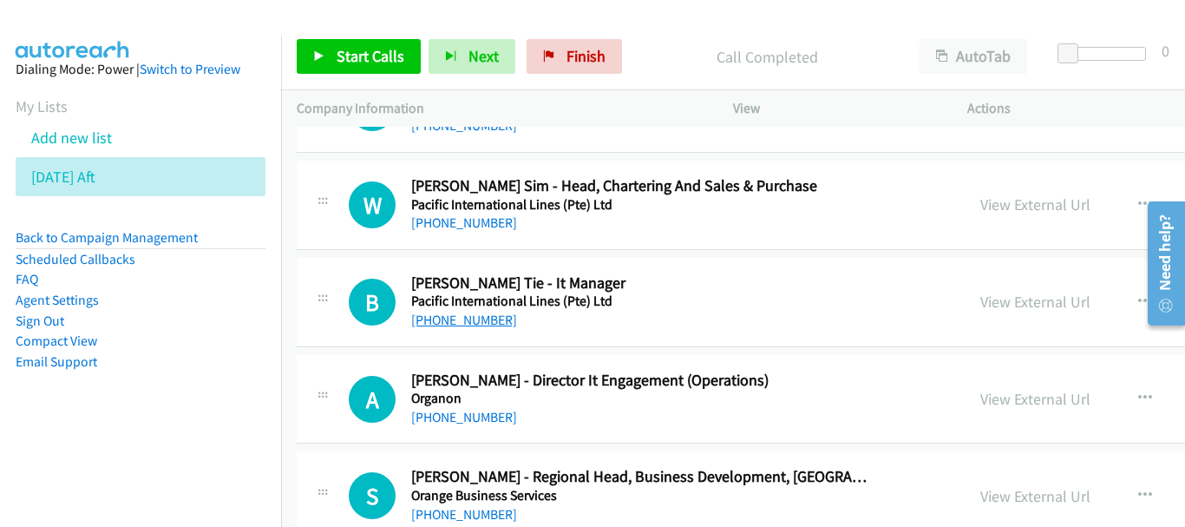
click at [475, 321] on link "+65 9298 8931" at bounding box center [464, 320] width 106 height 16
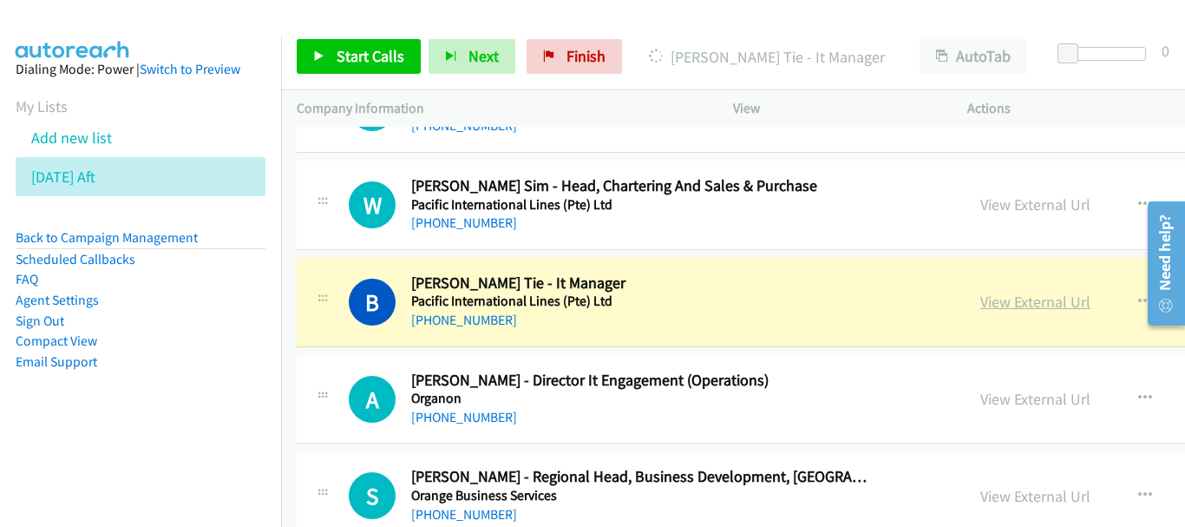
click at [981, 305] on link "View External Url" at bounding box center [1036, 302] width 110 height 20
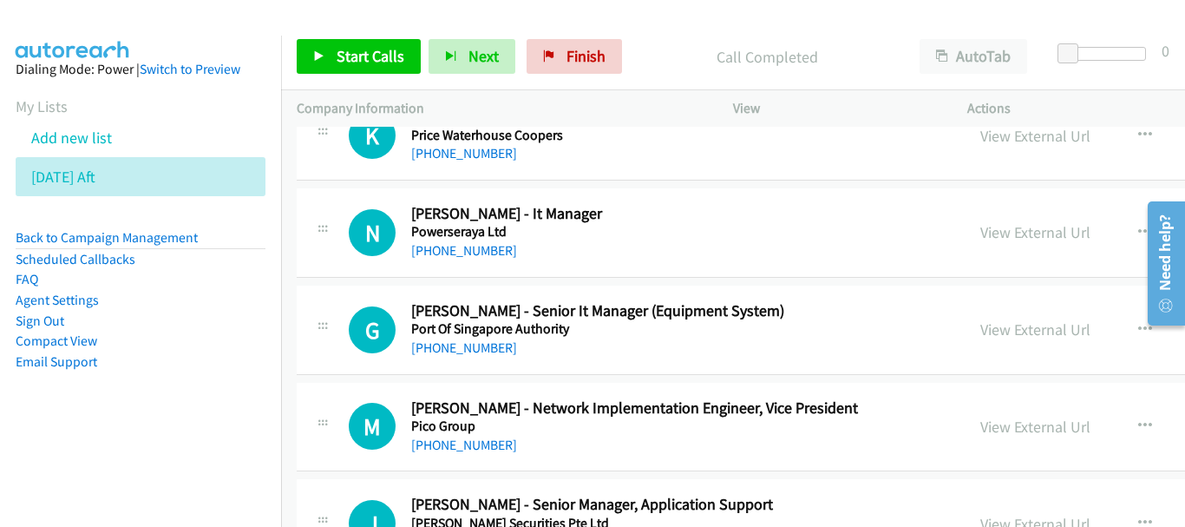
scroll to position [12681, 0]
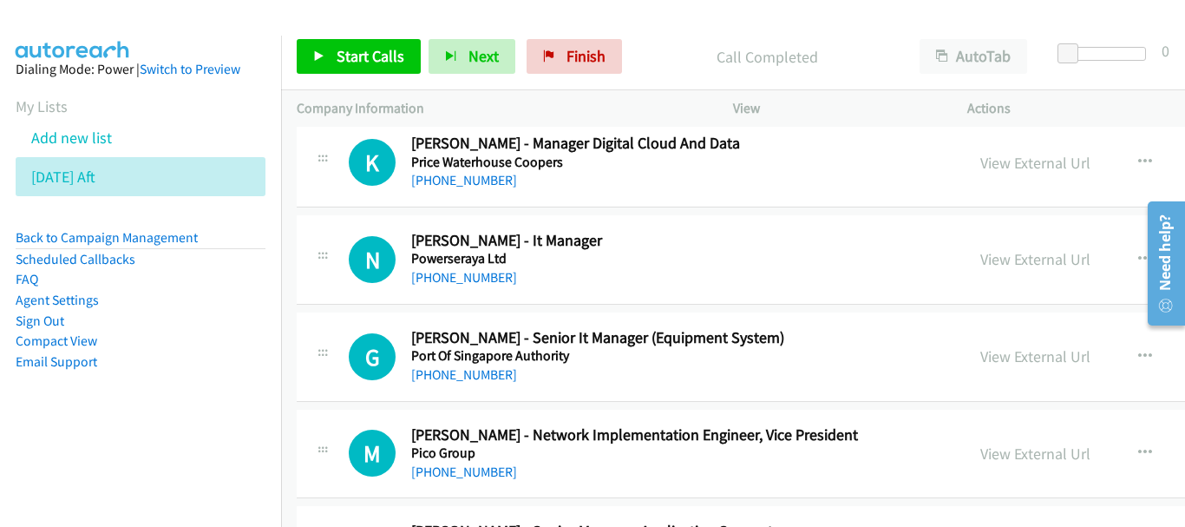
click at [482, 279] on link "+65 9845 8562" at bounding box center [464, 277] width 106 height 16
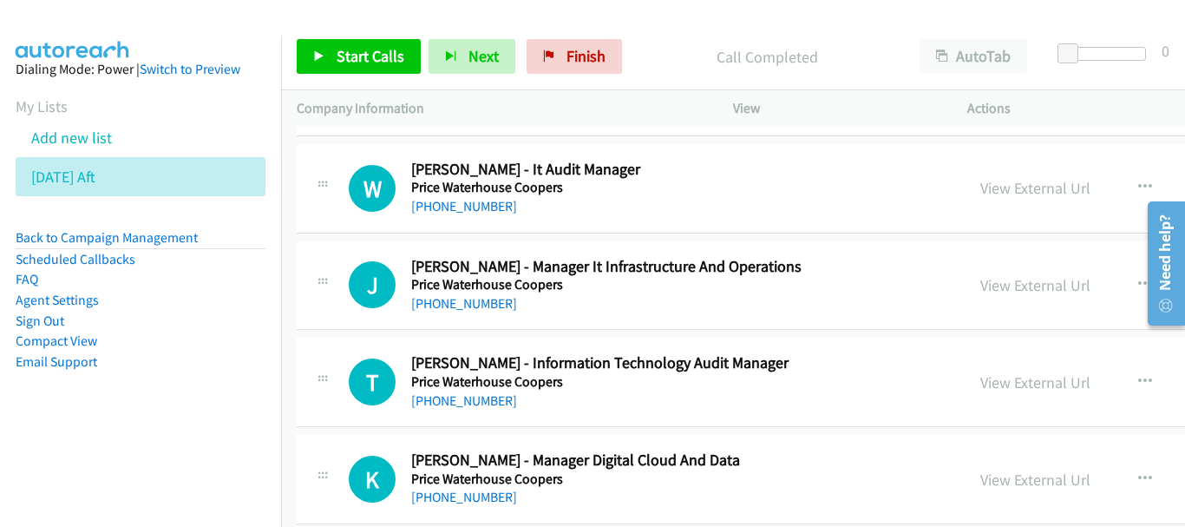
scroll to position [12333, 0]
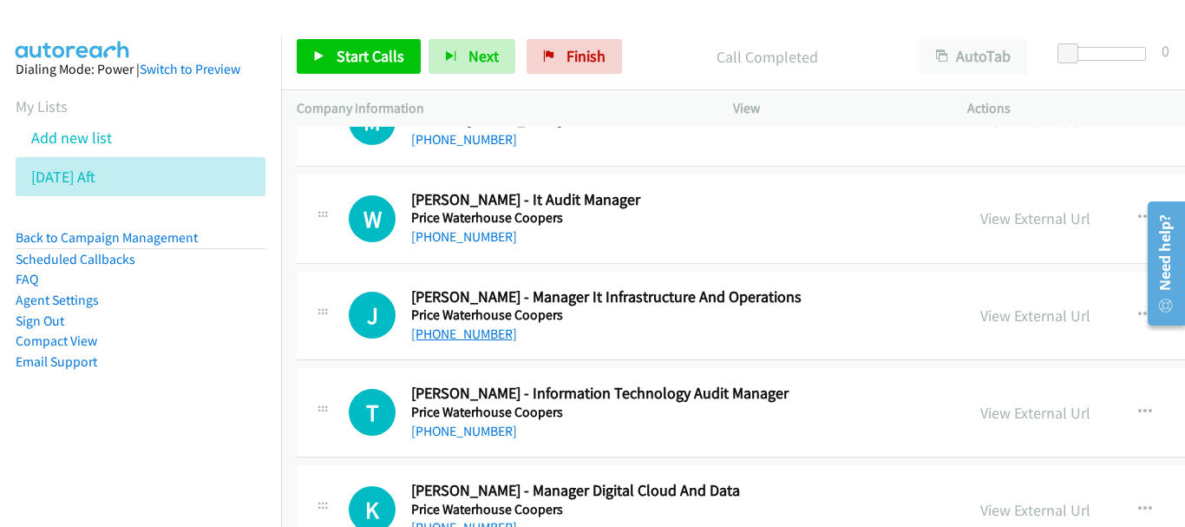
click at [475, 337] on link "+65 9116 5007" at bounding box center [464, 333] width 106 height 16
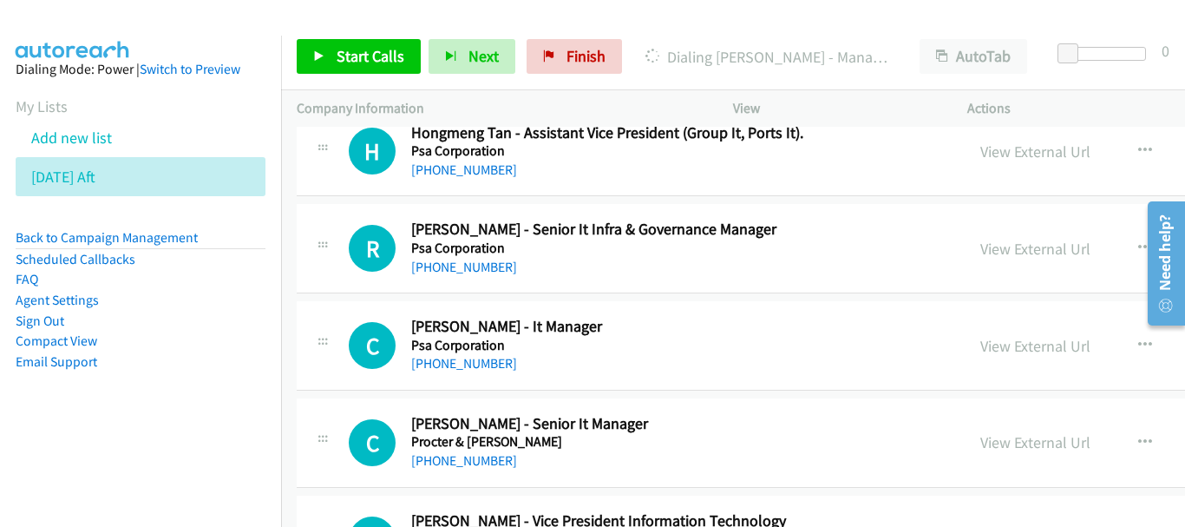
scroll to position [10858, 0]
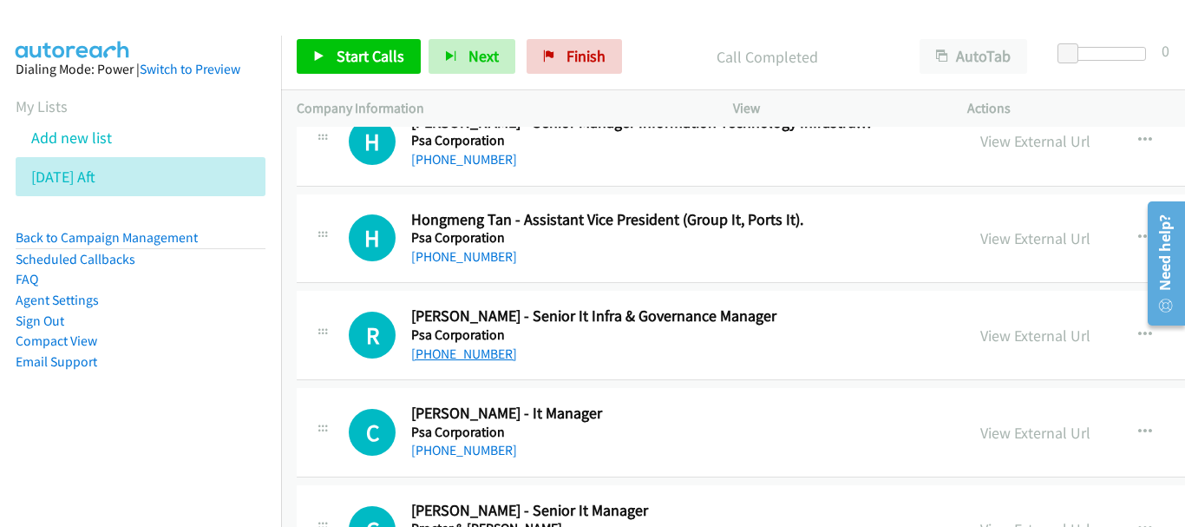
click at [480, 353] on link "+65 9616 0449" at bounding box center [464, 353] width 106 height 16
click at [480, 446] on link "+65 9670 2096" at bounding box center [464, 450] width 106 height 16
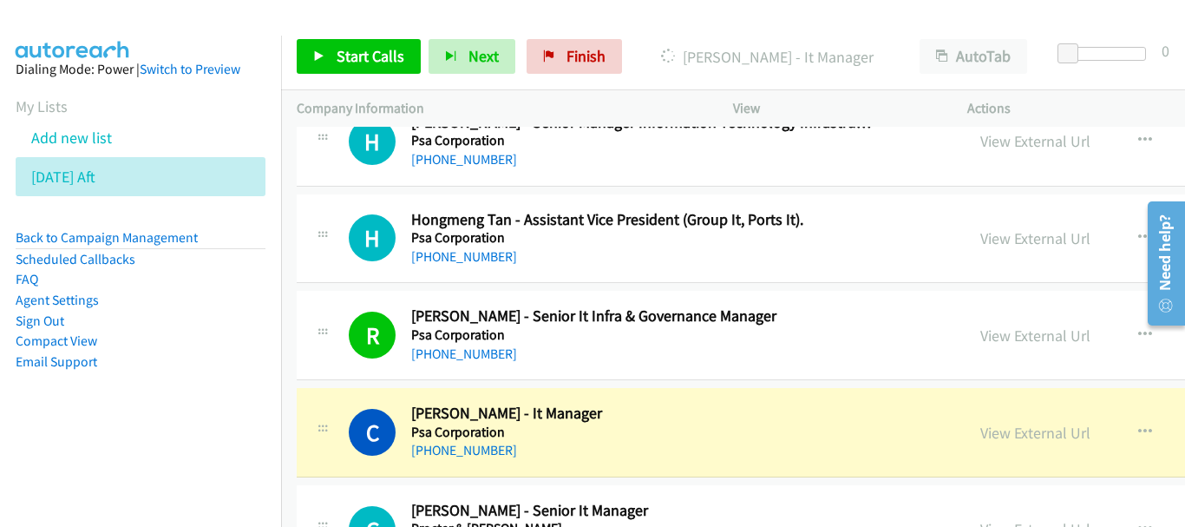
scroll to position [10772, 0]
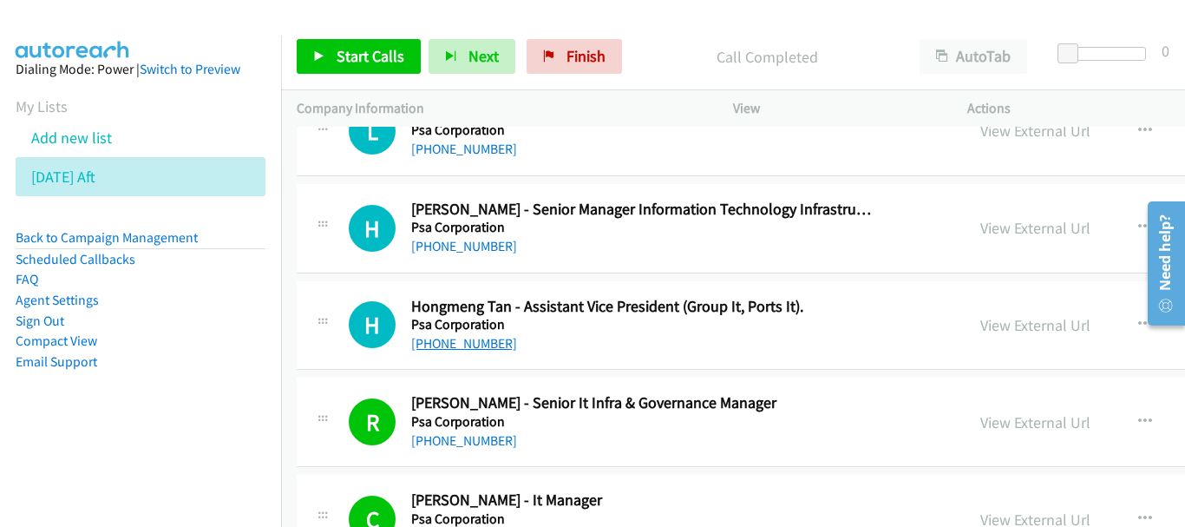
click at [479, 344] on link "+65 9118 8140" at bounding box center [464, 343] width 106 height 16
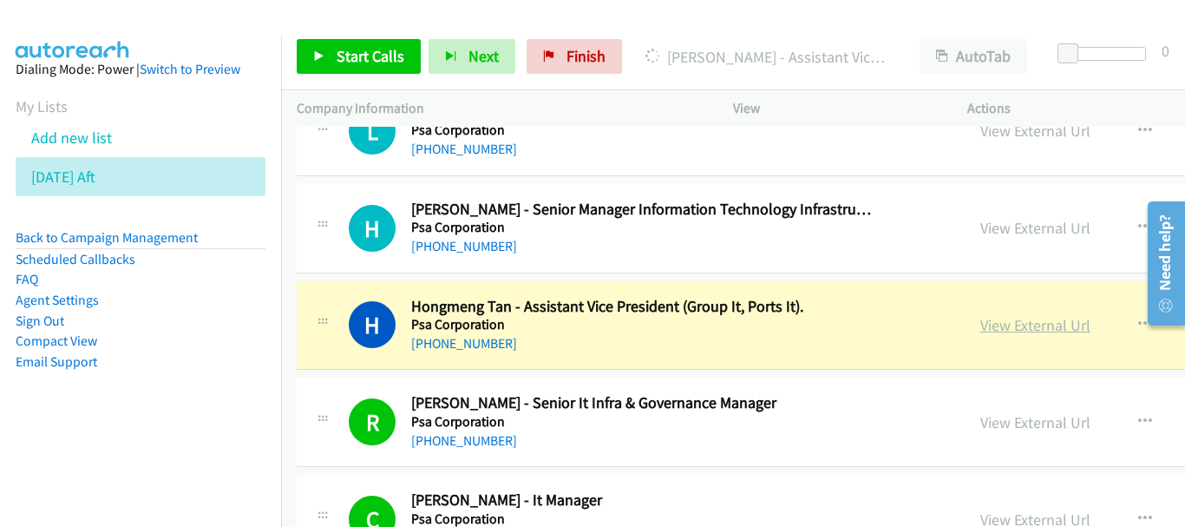
click at [981, 326] on link "View External Url" at bounding box center [1036, 325] width 110 height 20
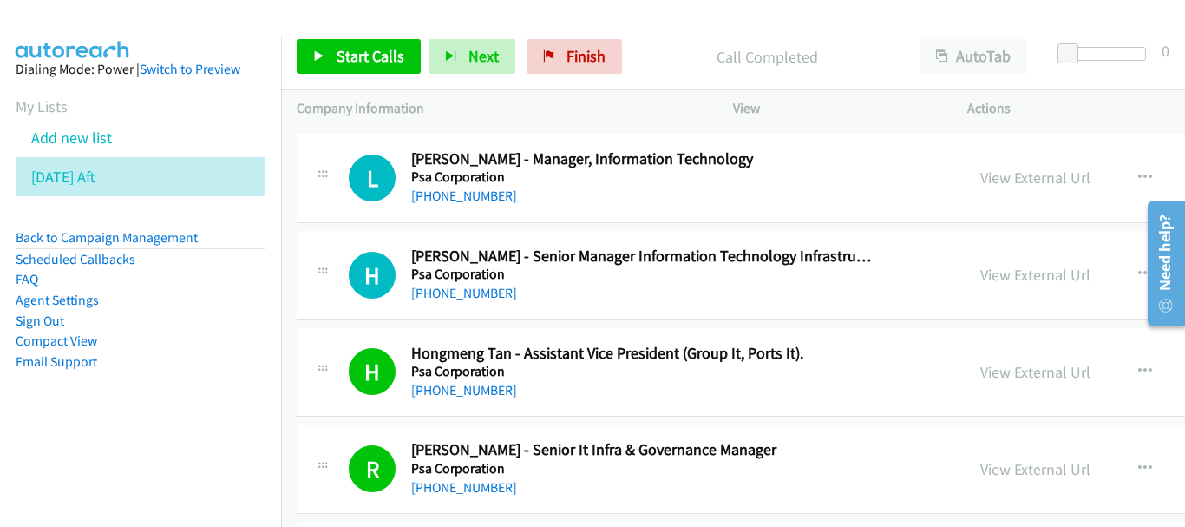
scroll to position [10685, 0]
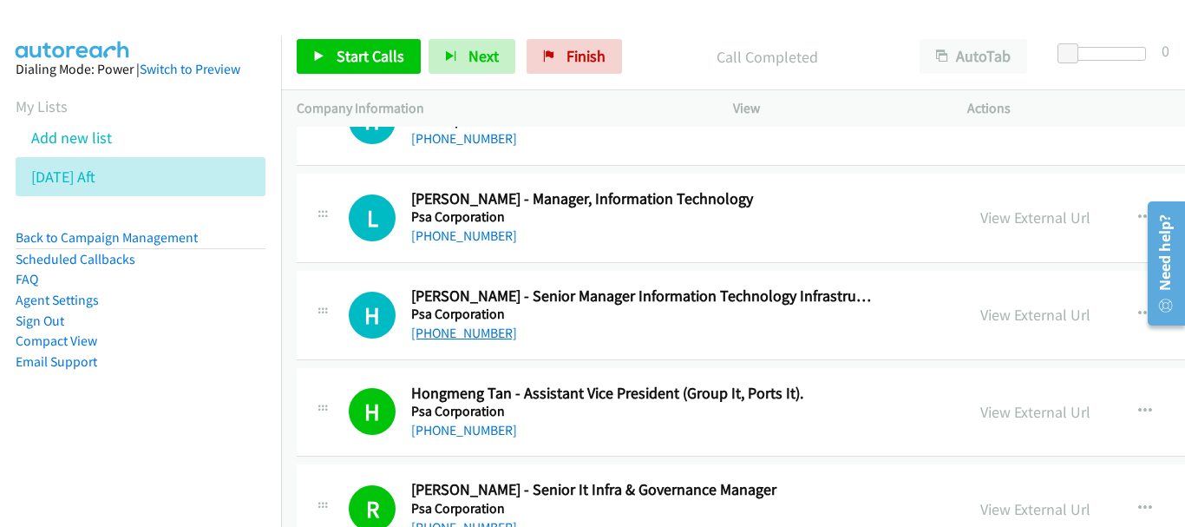
click at [474, 330] on link "+65 9366 6634" at bounding box center [464, 333] width 106 height 16
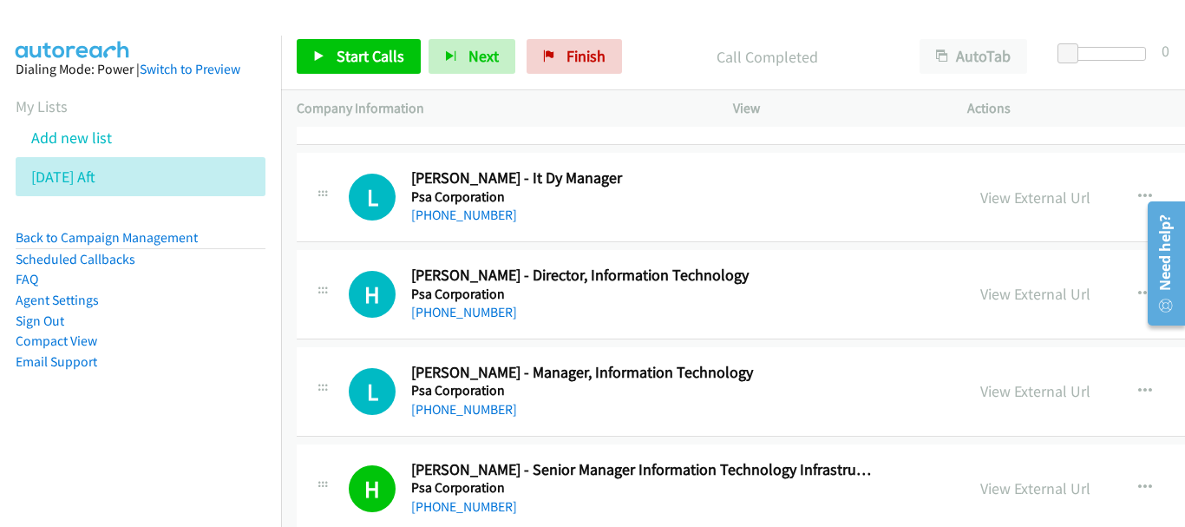
scroll to position [10425, 0]
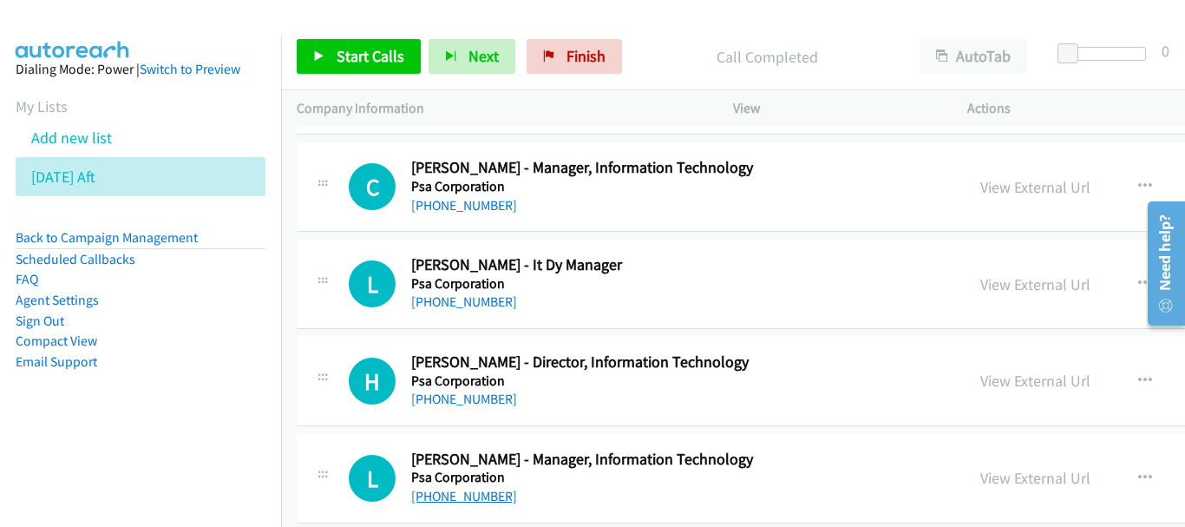
click at [452, 495] on link "+65 9831 7553" at bounding box center [464, 496] width 106 height 16
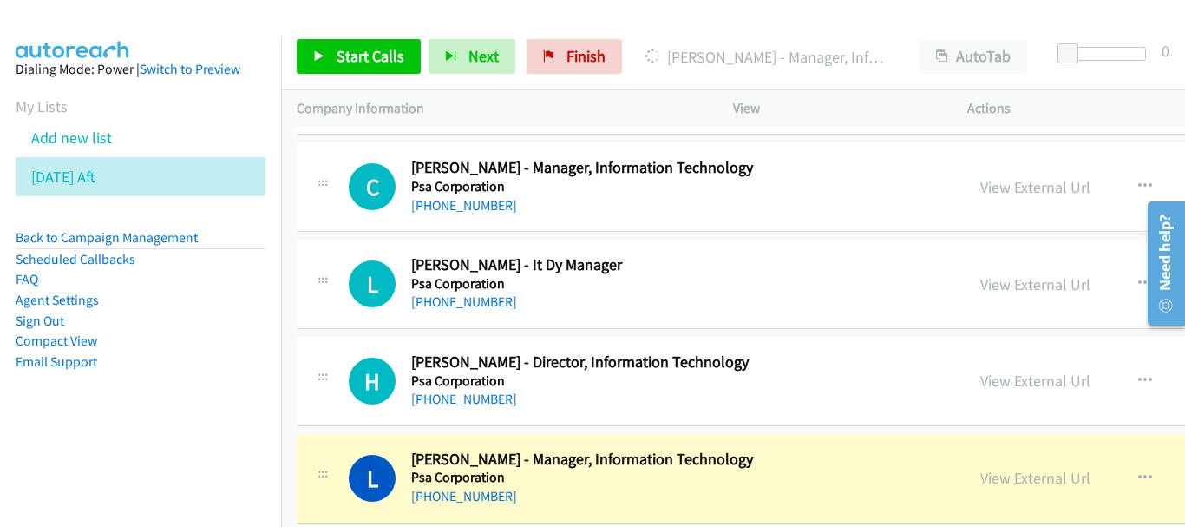
scroll to position [10685, 0]
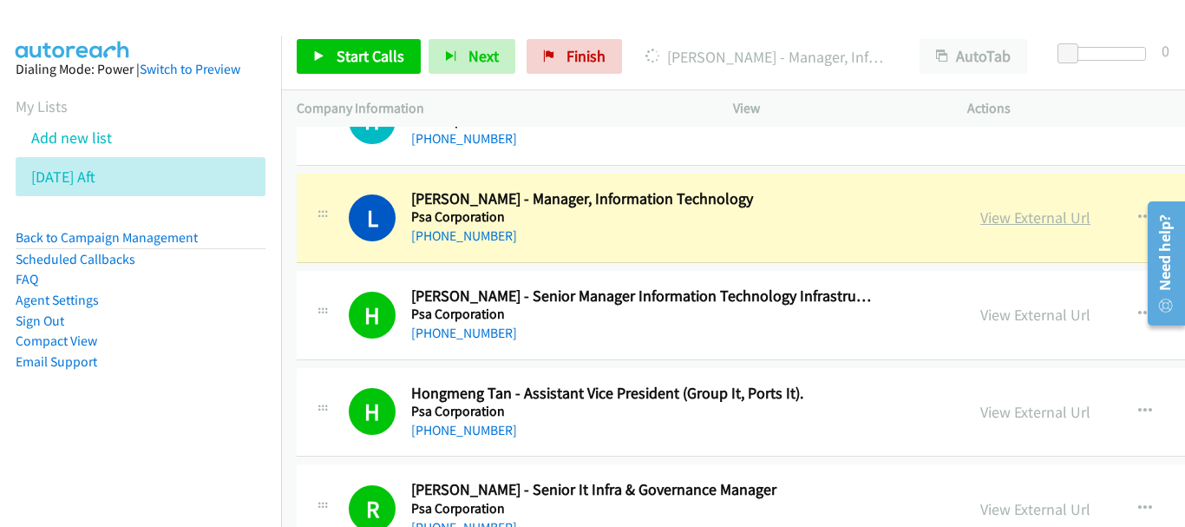
click at [981, 222] on link "View External Url" at bounding box center [1036, 217] width 110 height 20
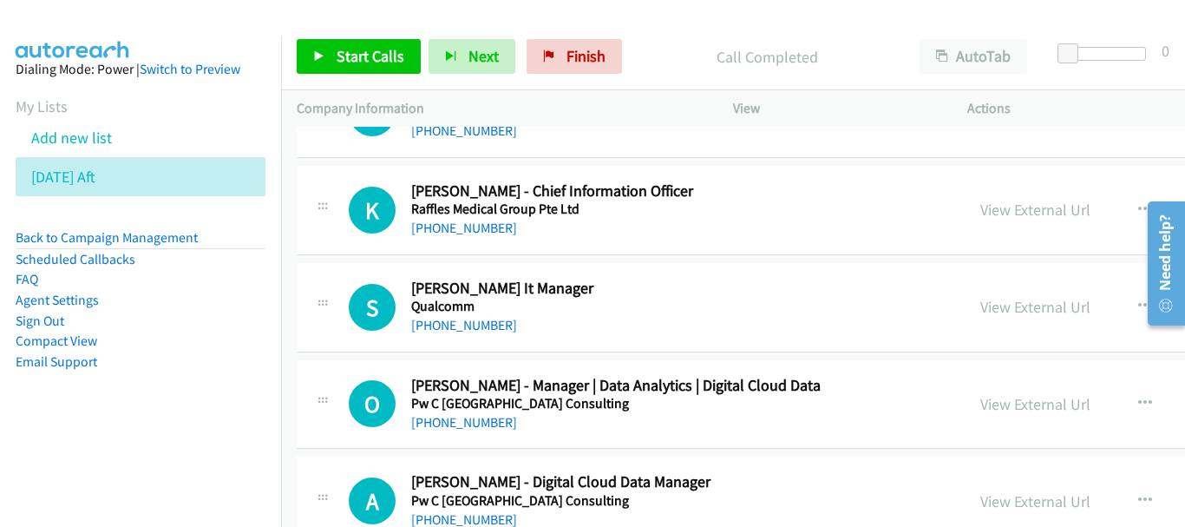
scroll to position [7561, 0]
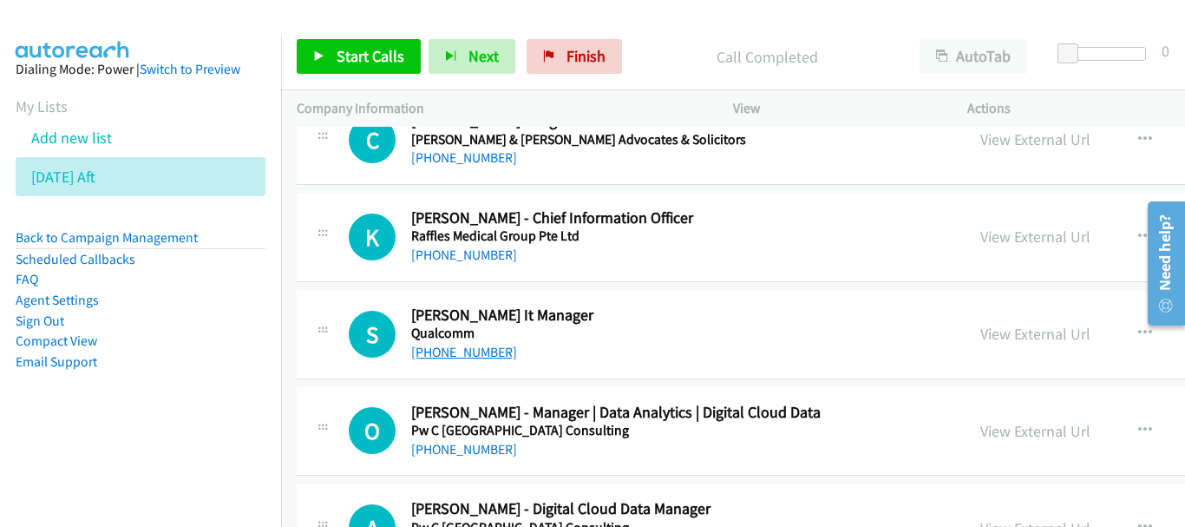
click at [467, 355] on link "+65 9021 3920" at bounding box center [464, 352] width 106 height 16
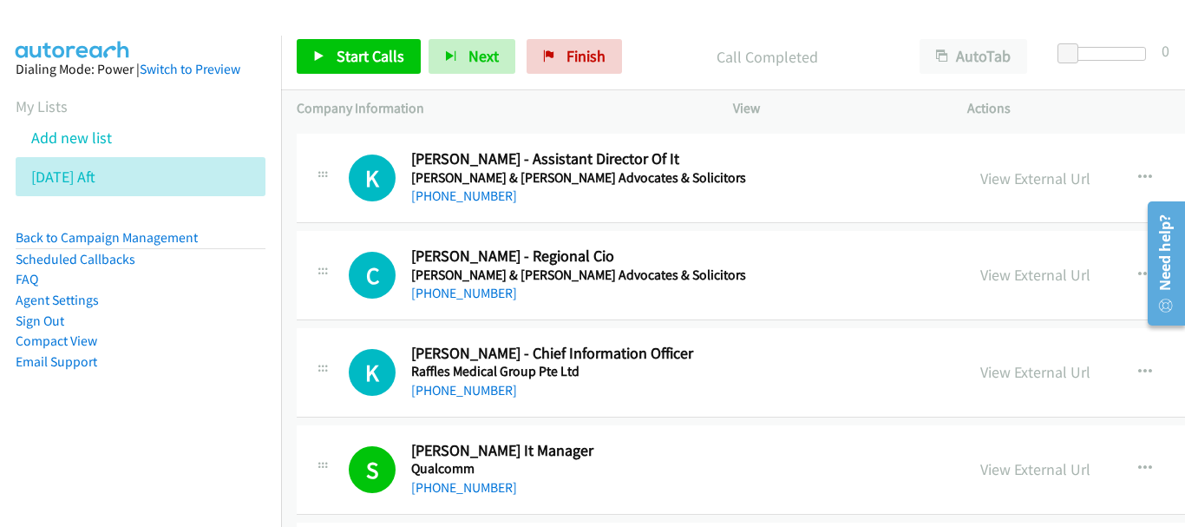
scroll to position [7388, 0]
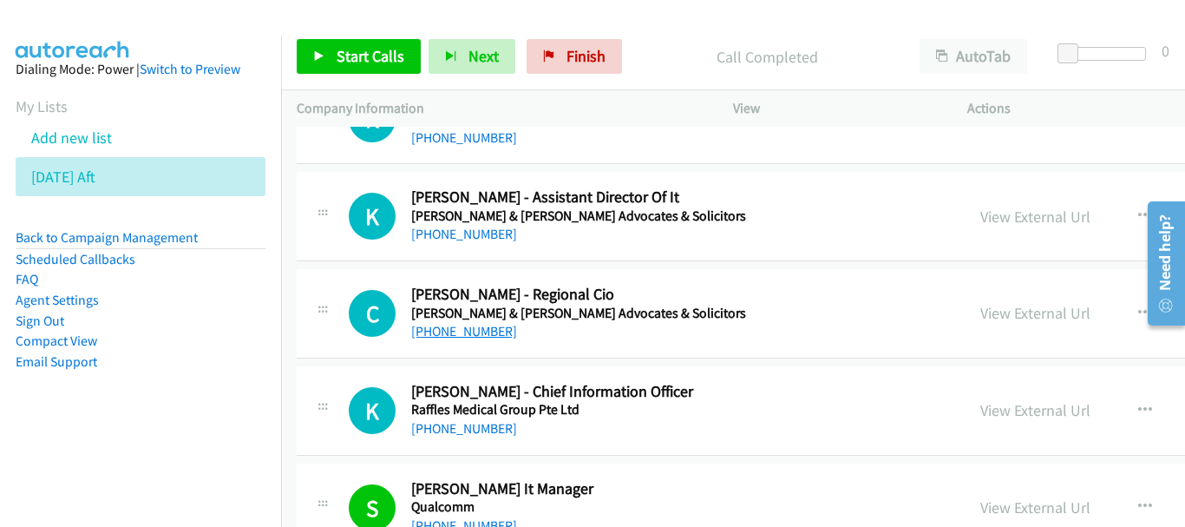
click at [470, 335] on link "+65 9062 0505" at bounding box center [464, 331] width 106 height 16
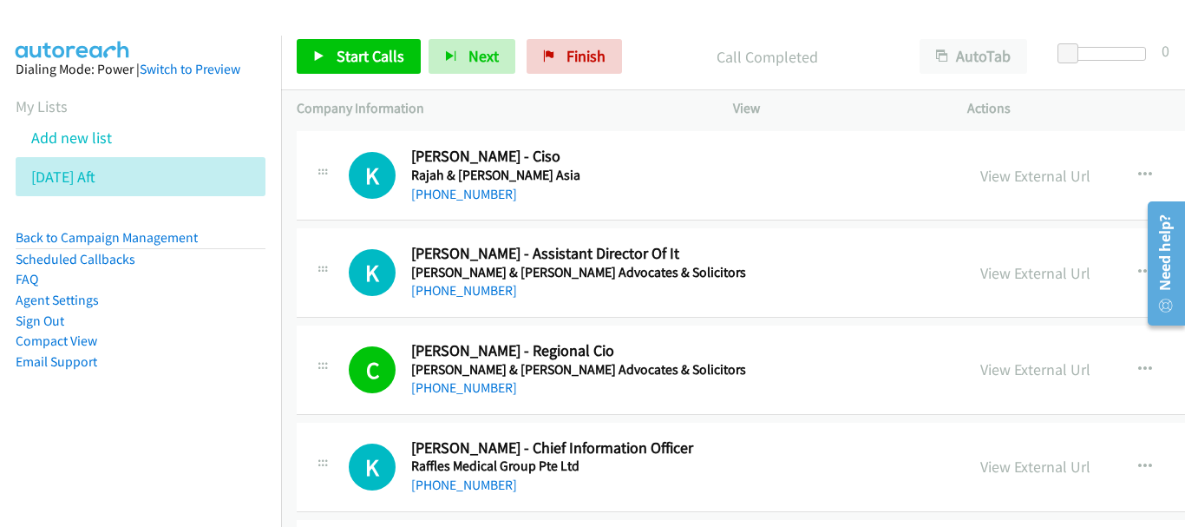
scroll to position [7301, 0]
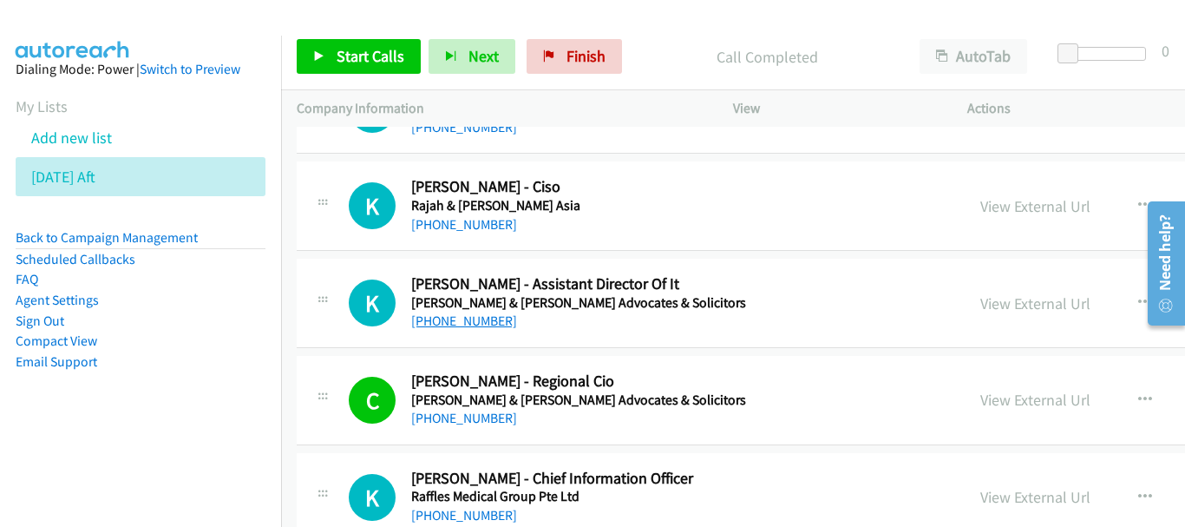
click at [485, 324] on link "+65 9652 4794" at bounding box center [464, 320] width 106 height 16
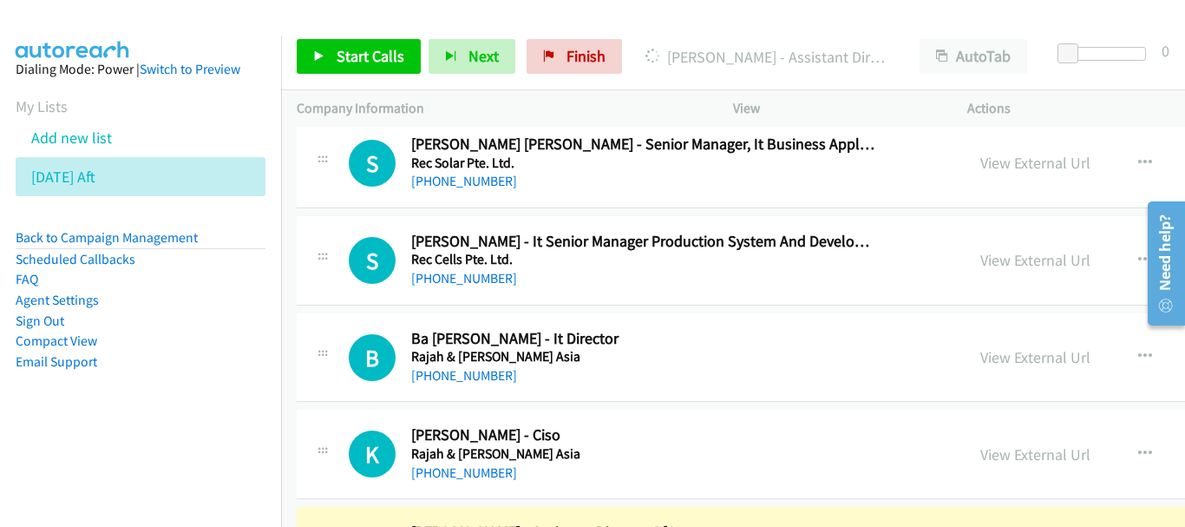
scroll to position [7041, 0]
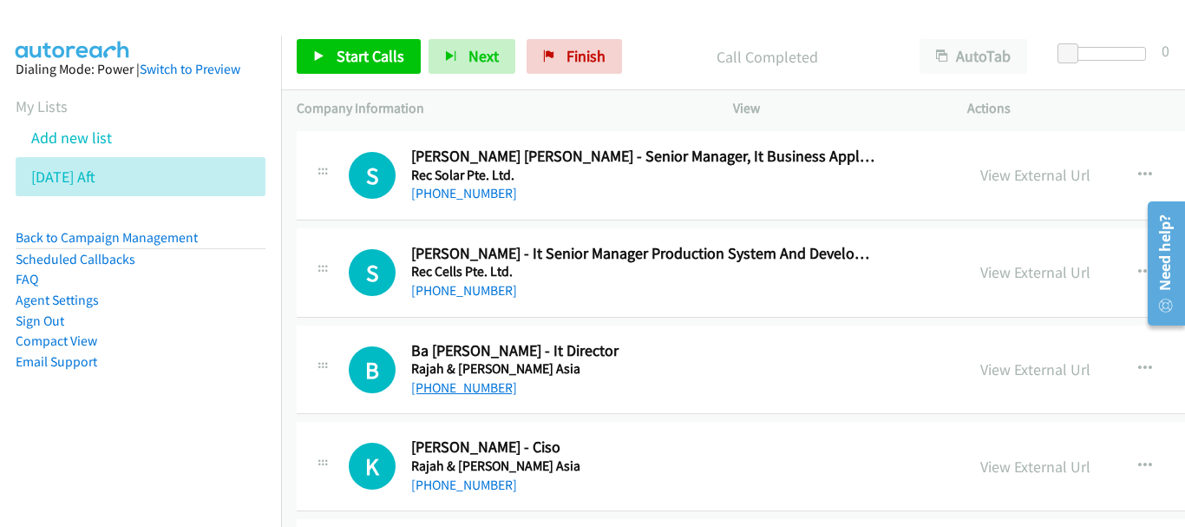
click at [461, 381] on link "+65 9780 4581" at bounding box center [464, 387] width 106 height 16
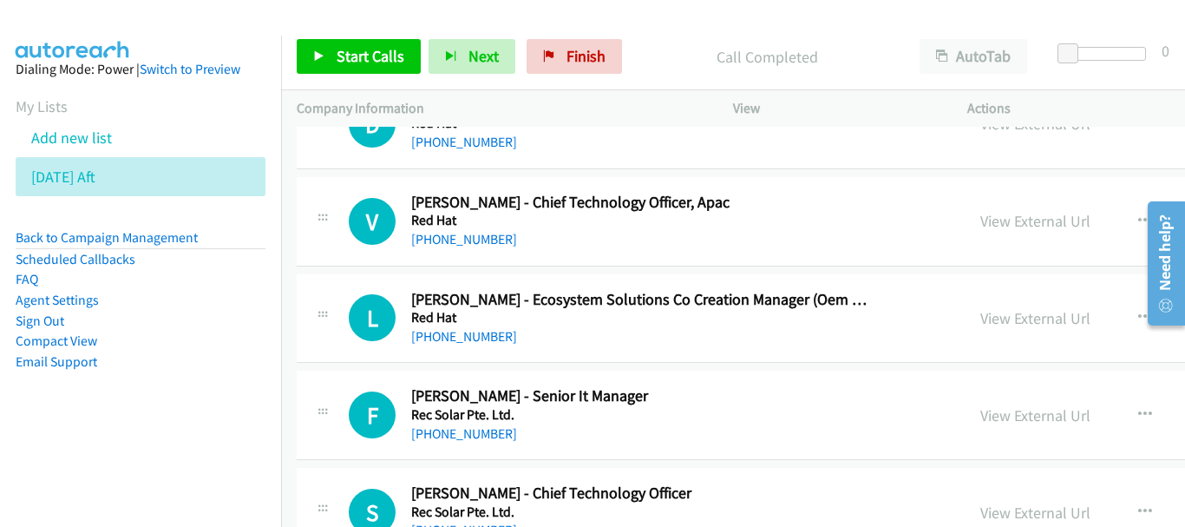
scroll to position [6693, 0]
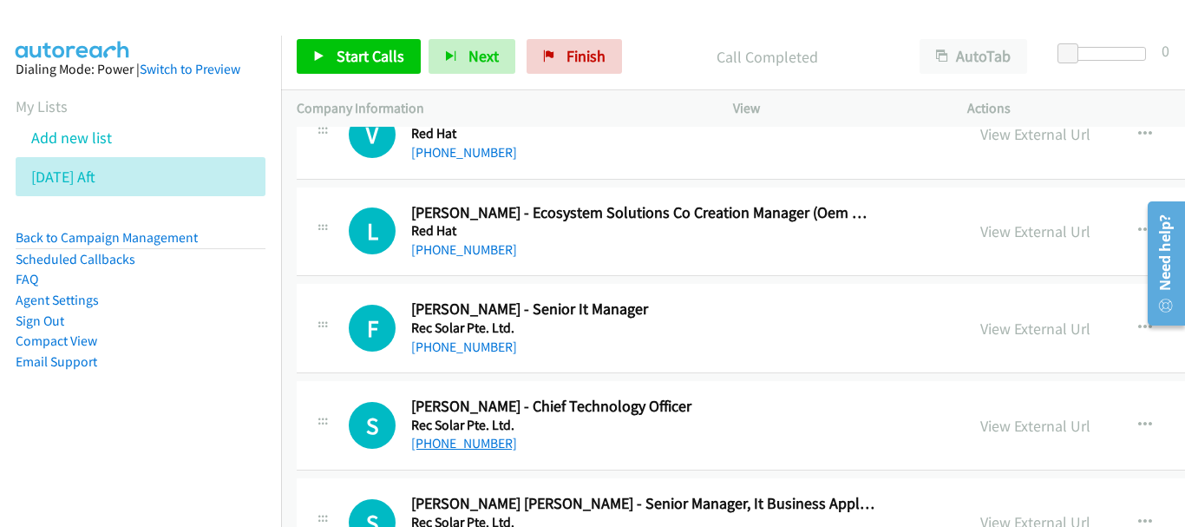
click at [453, 443] on link "+65 9728 5895" at bounding box center [464, 443] width 106 height 16
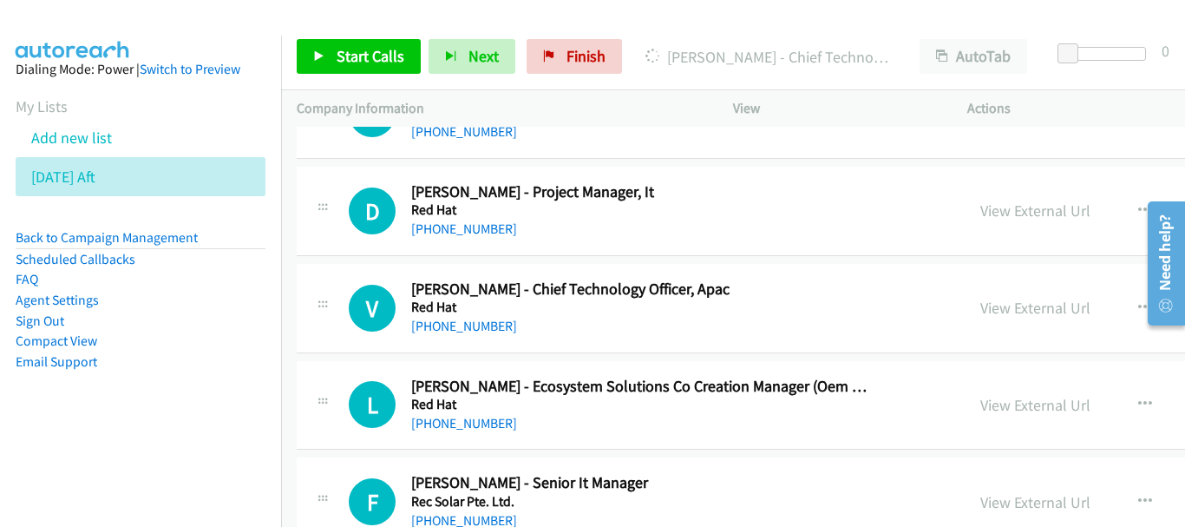
scroll to position [6607, 0]
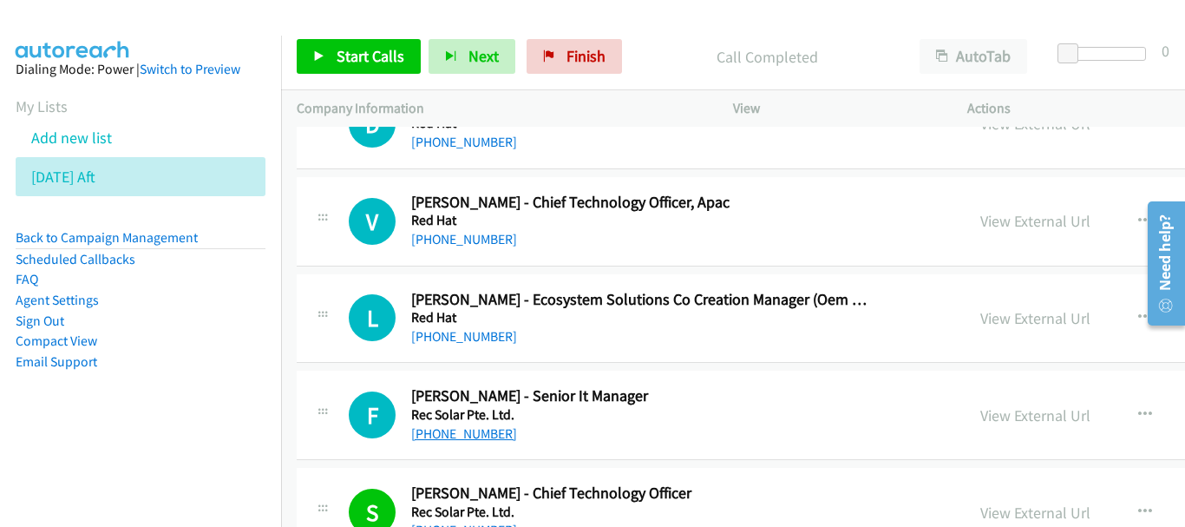
click at [459, 434] on link "+65 8405 9293" at bounding box center [464, 433] width 106 height 16
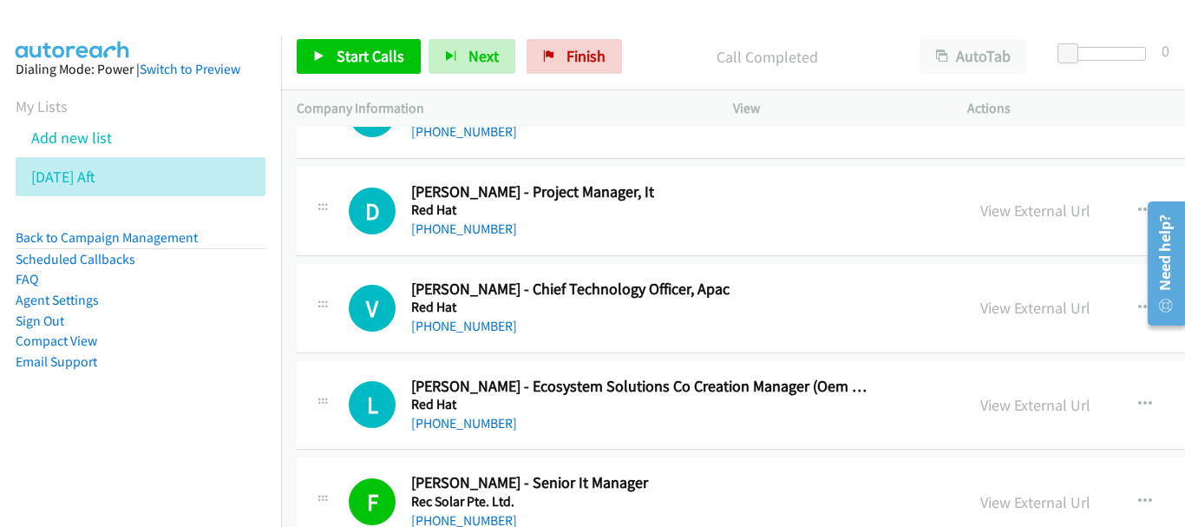
scroll to position [6433, 0]
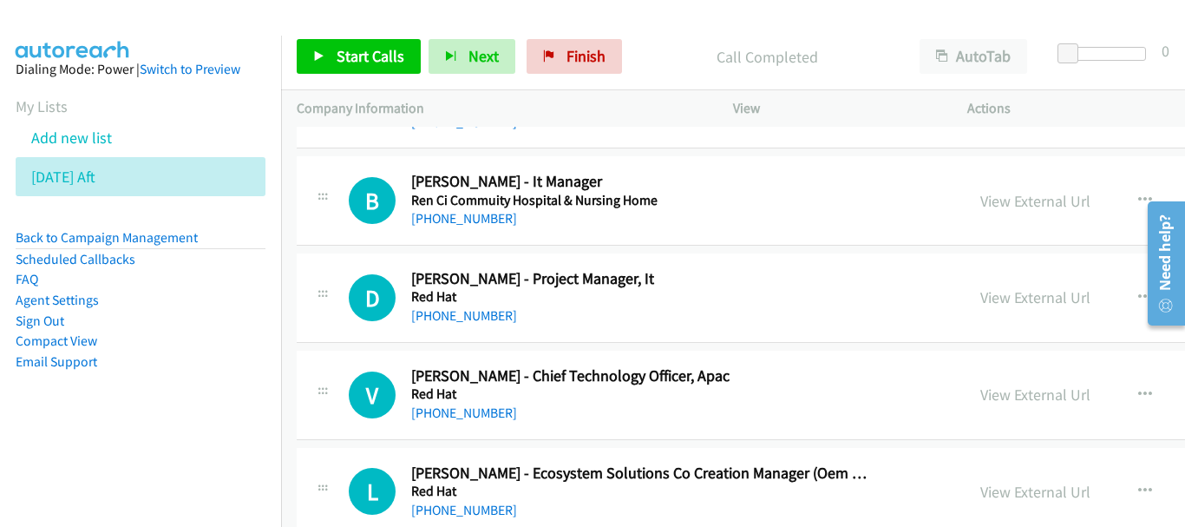
click at [468, 421] on div "+65 9048 2444" at bounding box center [643, 413] width 464 height 21
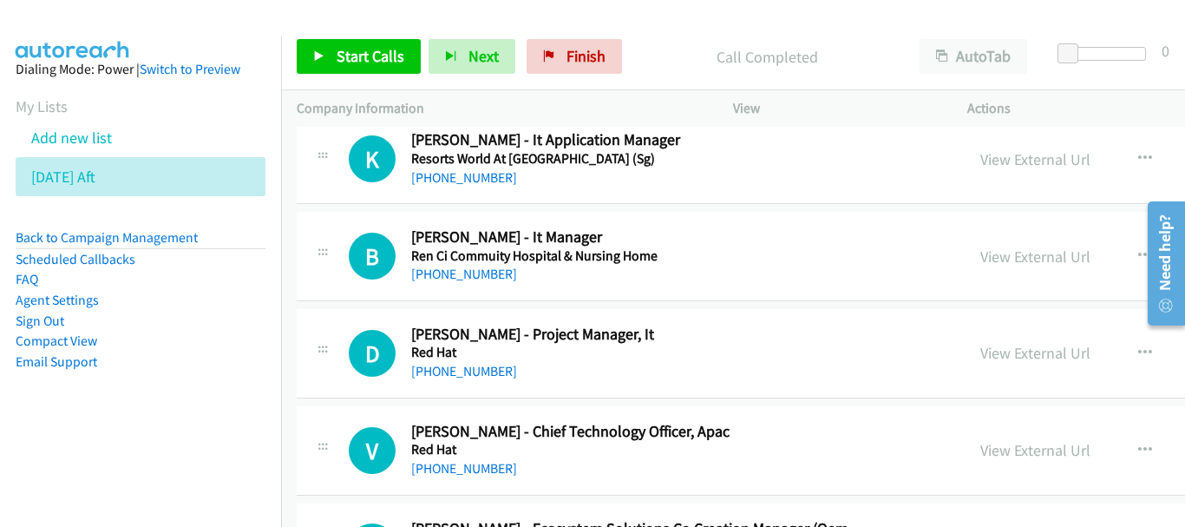
scroll to position [6346, 0]
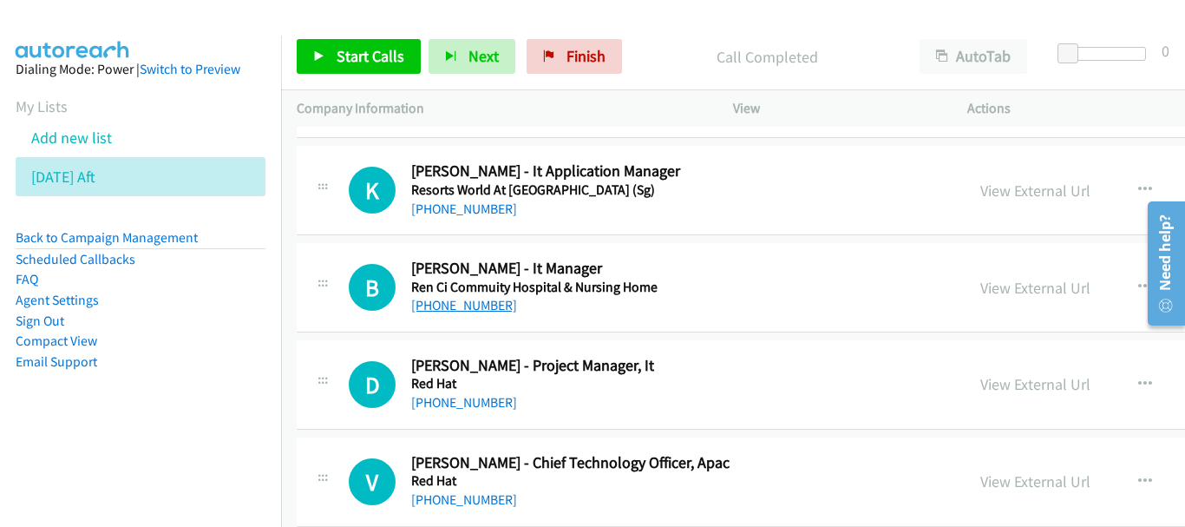
click at [463, 303] on link "+65 9768 8845" at bounding box center [464, 305] width 106 height 16
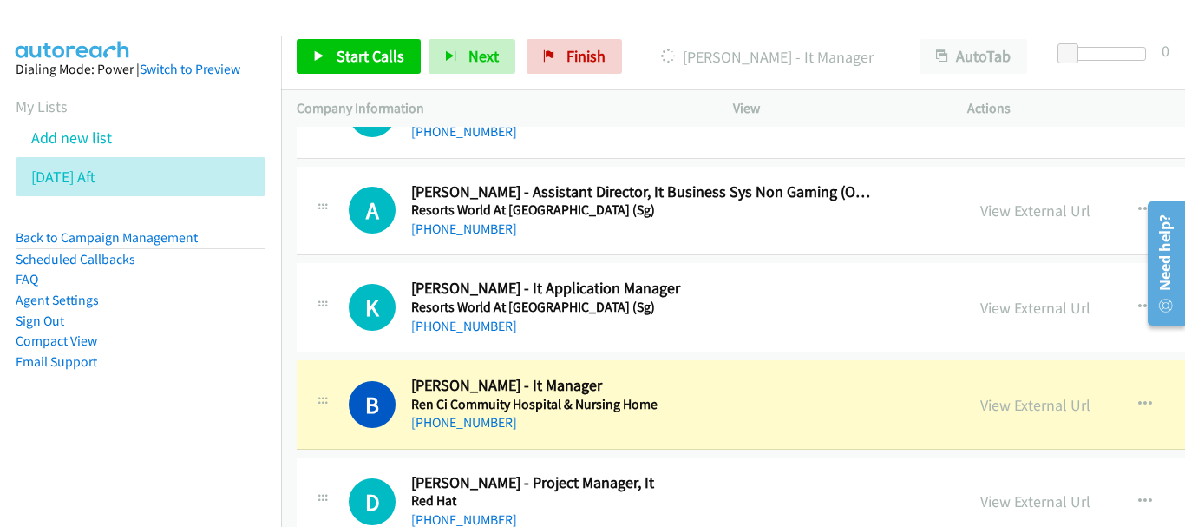
scroll to position [6260, 0]
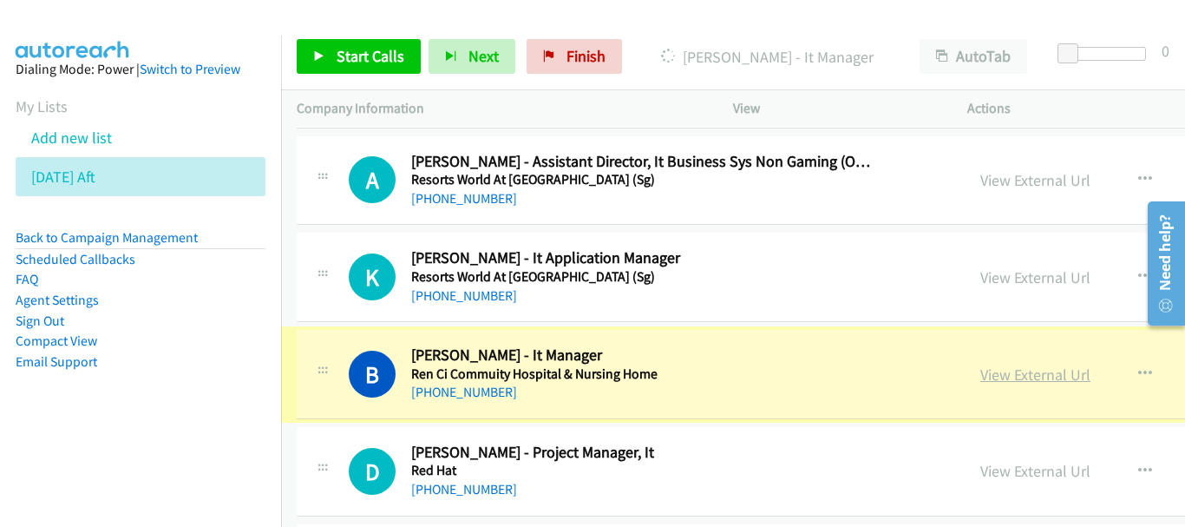
click at [981, 376] on link "View External Url" at bounding box center [1036, 374] width 110 height 20
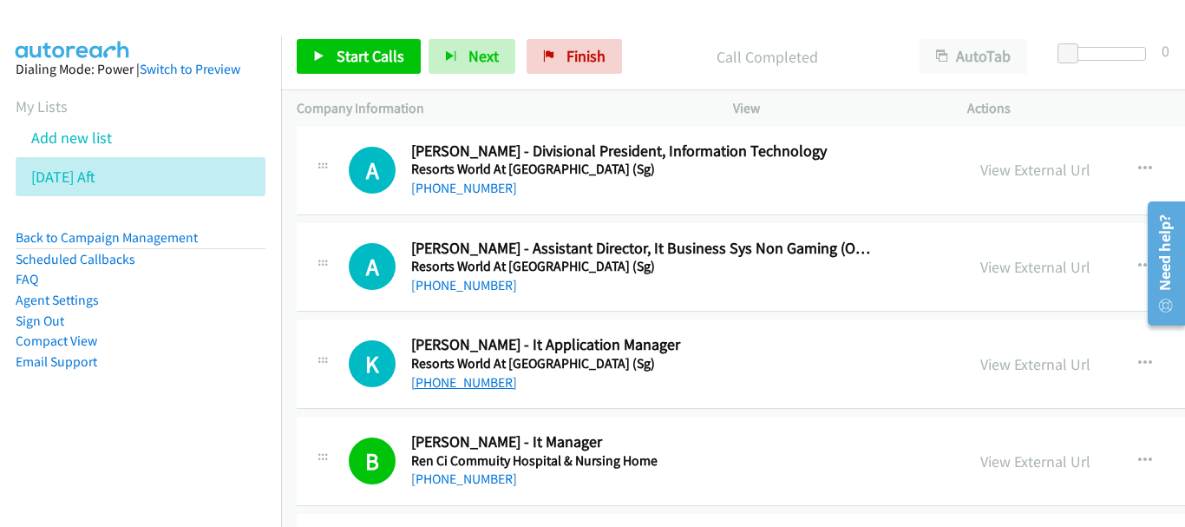
scroll to position [6086, 0]
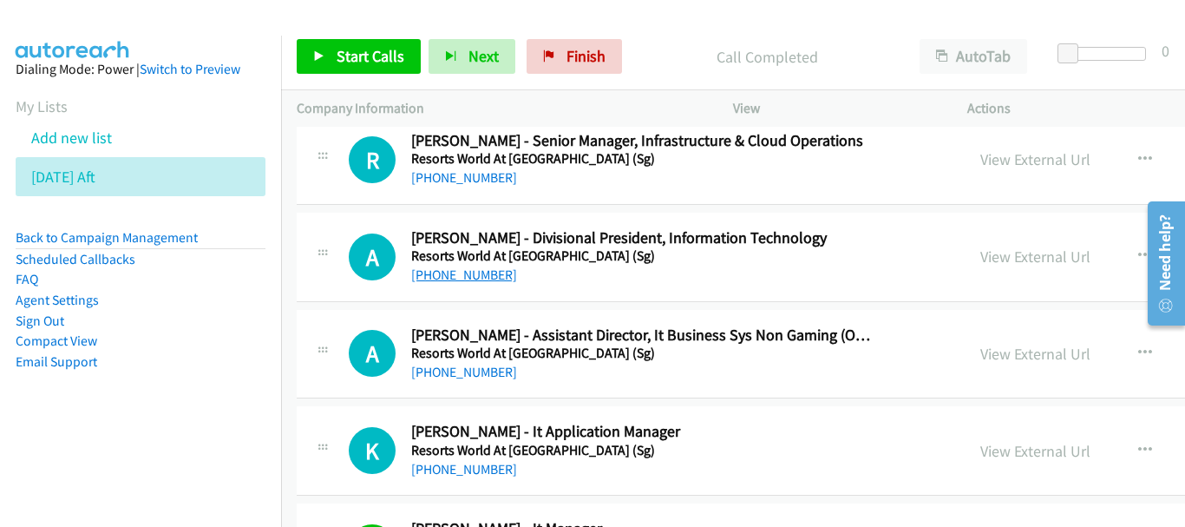
click at [472, 279] on link "[PHONE_NUMBER]" at bounding box center [464, 274] width 106 height 16
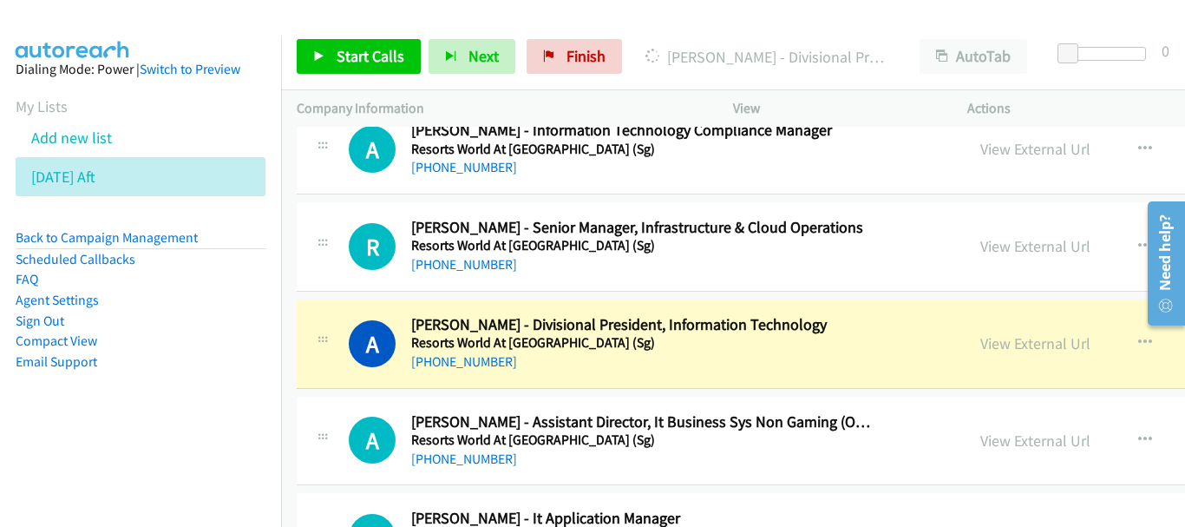
scroll to position [5913, 0]
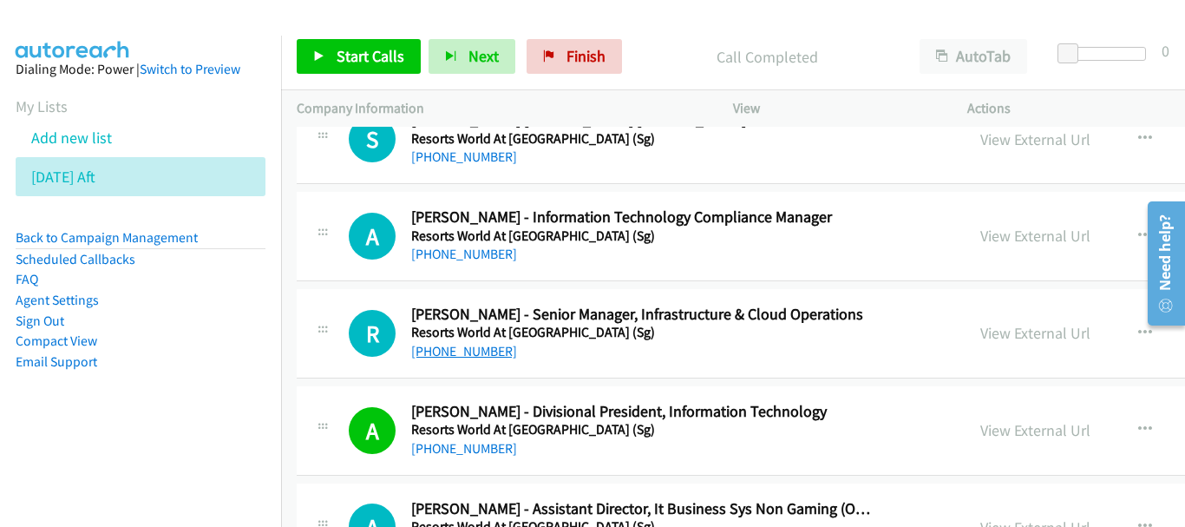
click at [444, 353] on link "+65 8121 6482" at bounding box center [464, 351] width 106 height 16
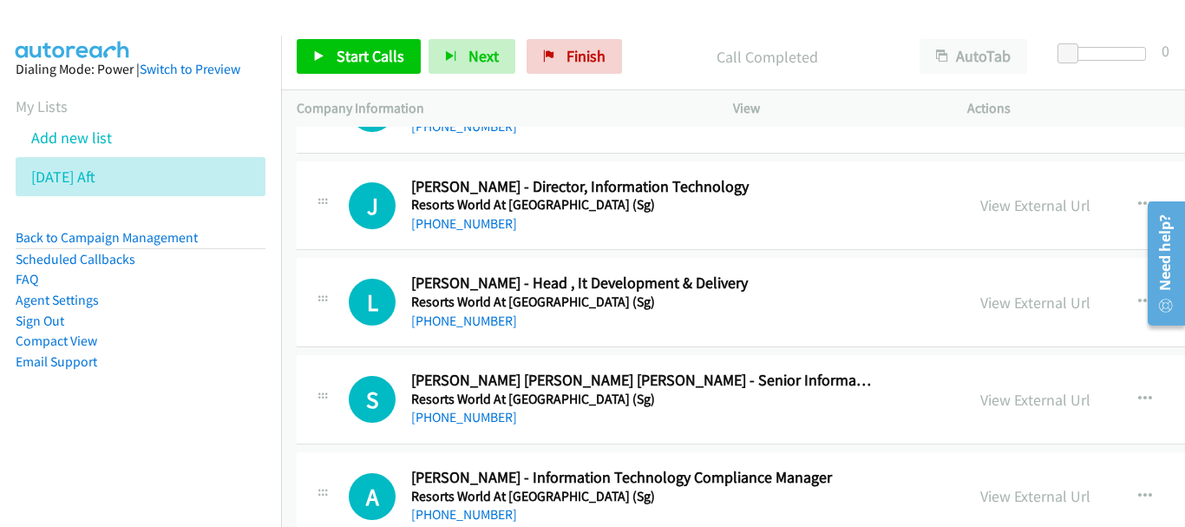
scroll to position [5565, 0]
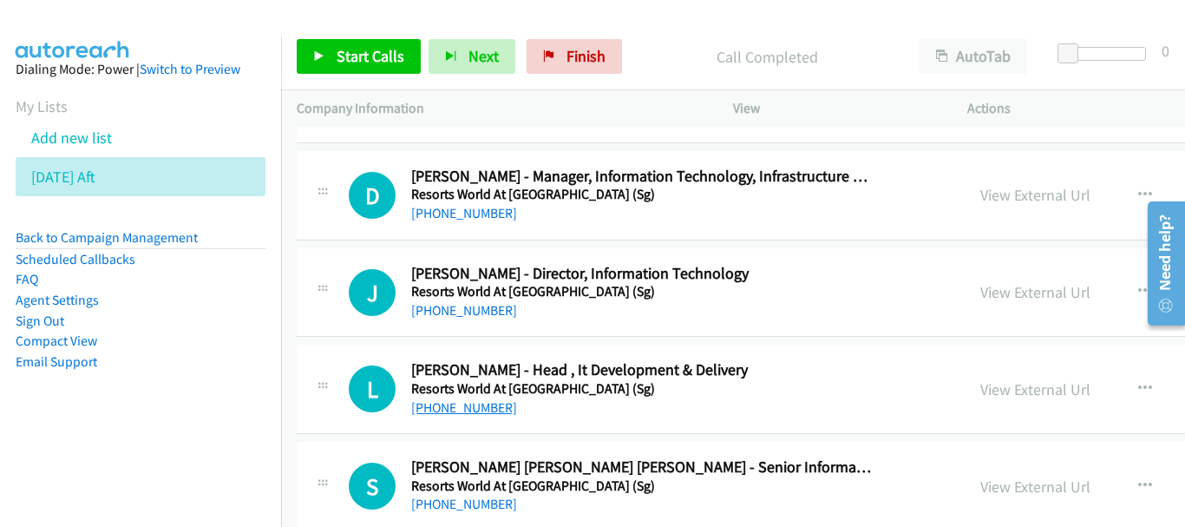
click at [450, 403] on link "+65 9838 8427" at bounding box center [464, 407] width 106 height 16
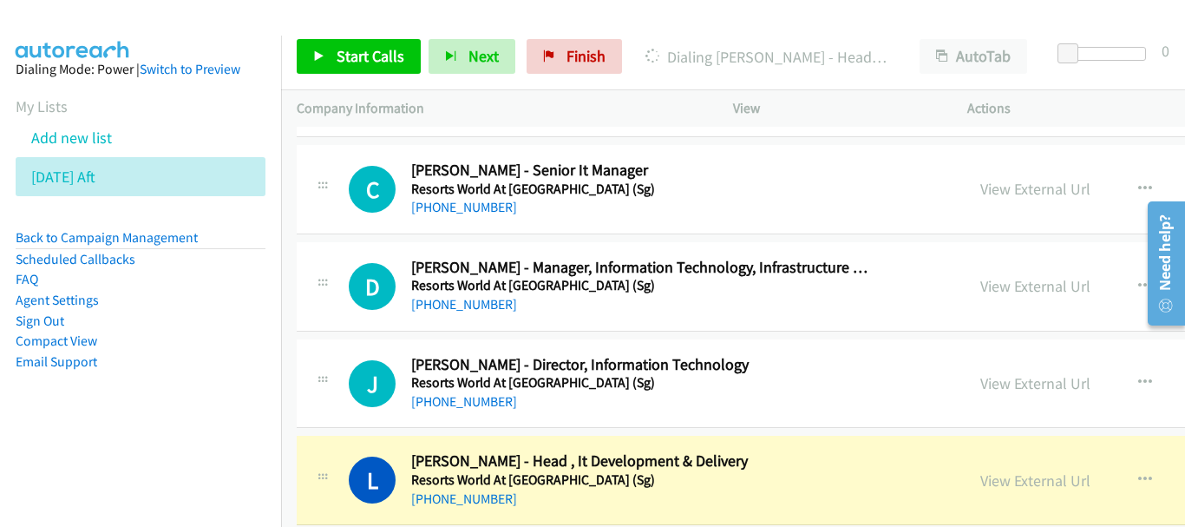
scroll to position [5392, 0]
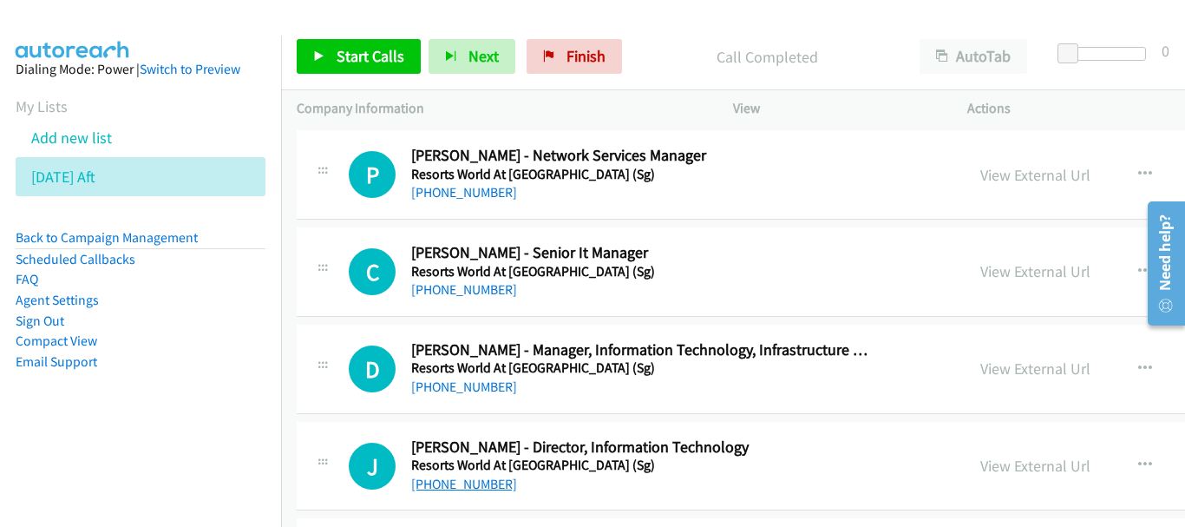
click at [470, 487] on link "+65 9488 2479" at bounding box center [464, 483] width 106 height 16
click at [438, 387] on link "+65 9067 1278" at bounding box center [464, 386] width 106 height 16
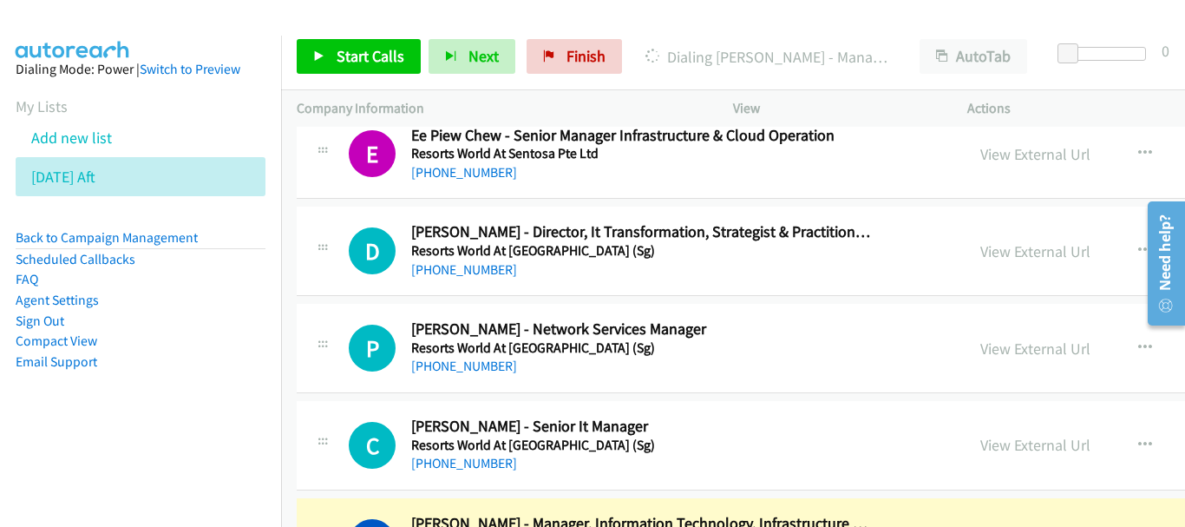
scroll to position [5305, 0]
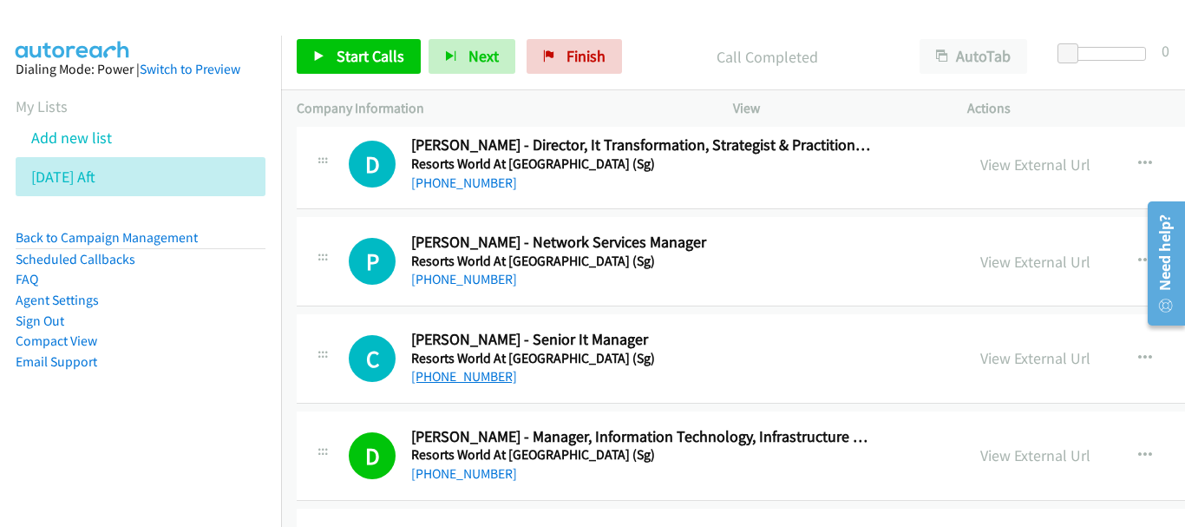
click at [480, 382] on link "+65 9833 9292" at bounding box center [464, 376] width 106 height 16
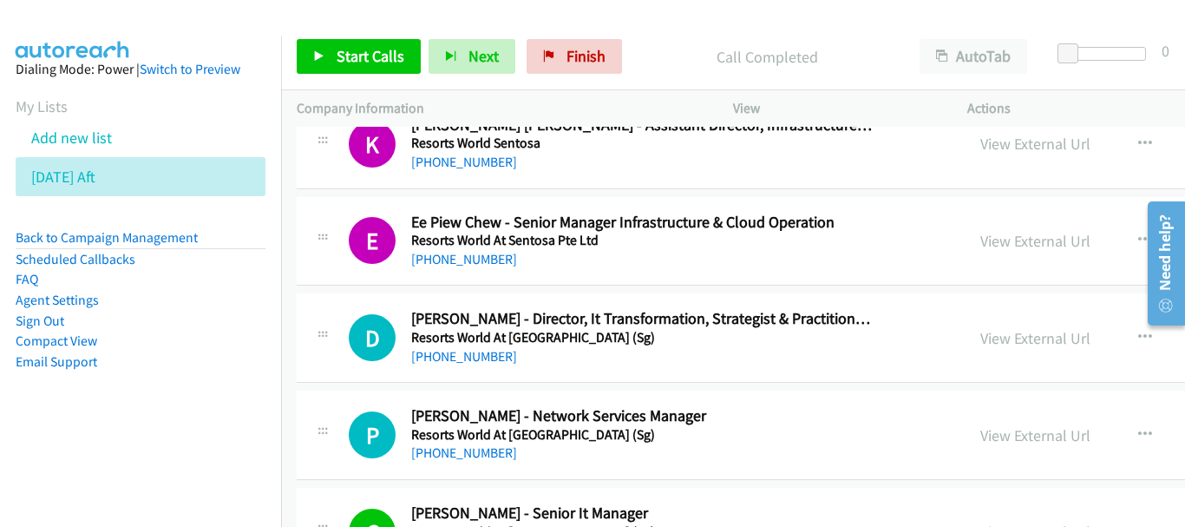
scroll to position [5045, 0]
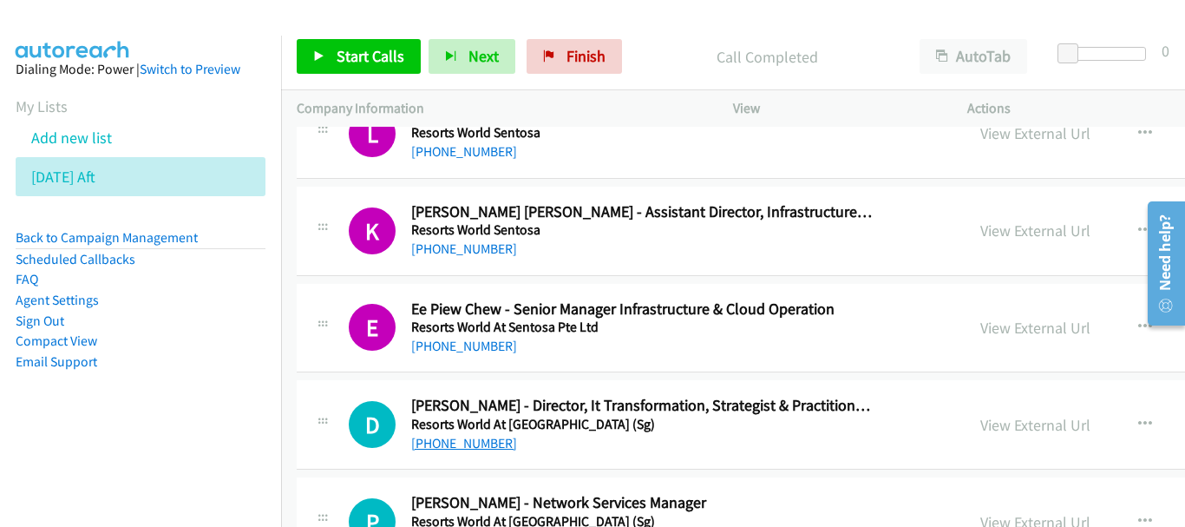
click at [471, 447] on link "+65 9299 4155" at bounding box center [464, 443] width 106 height 16
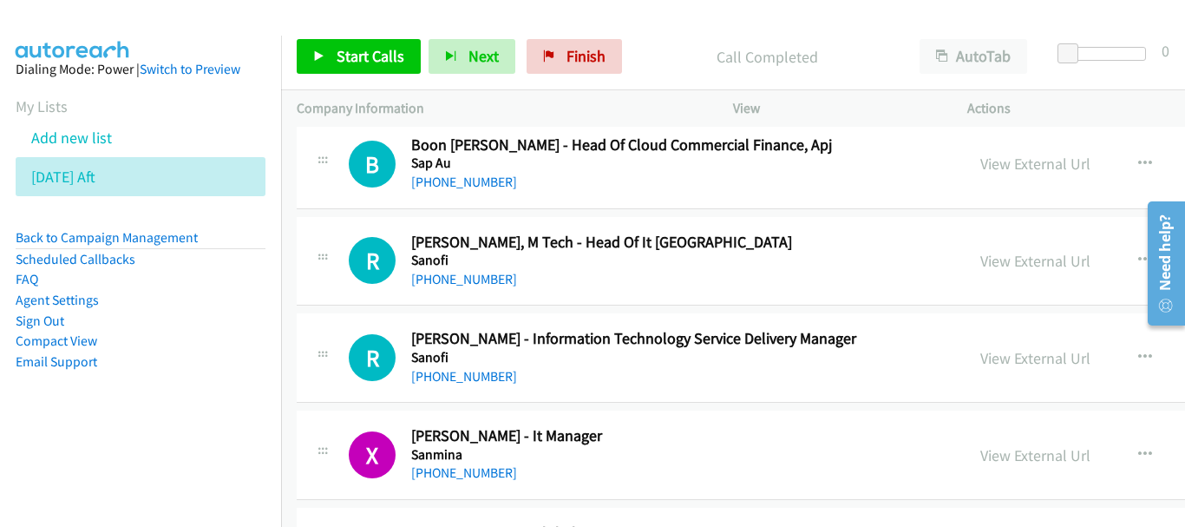
scroll to position [3483, 0]
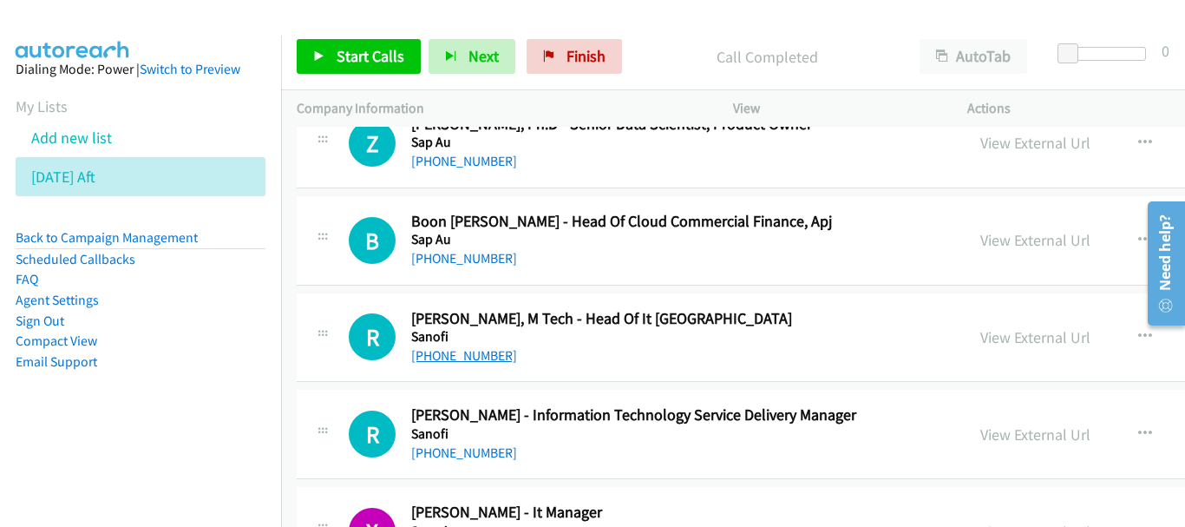
click at [451, 347] on link "+65 8798 5520" at bounding box center [464, 355] width 106 height 16
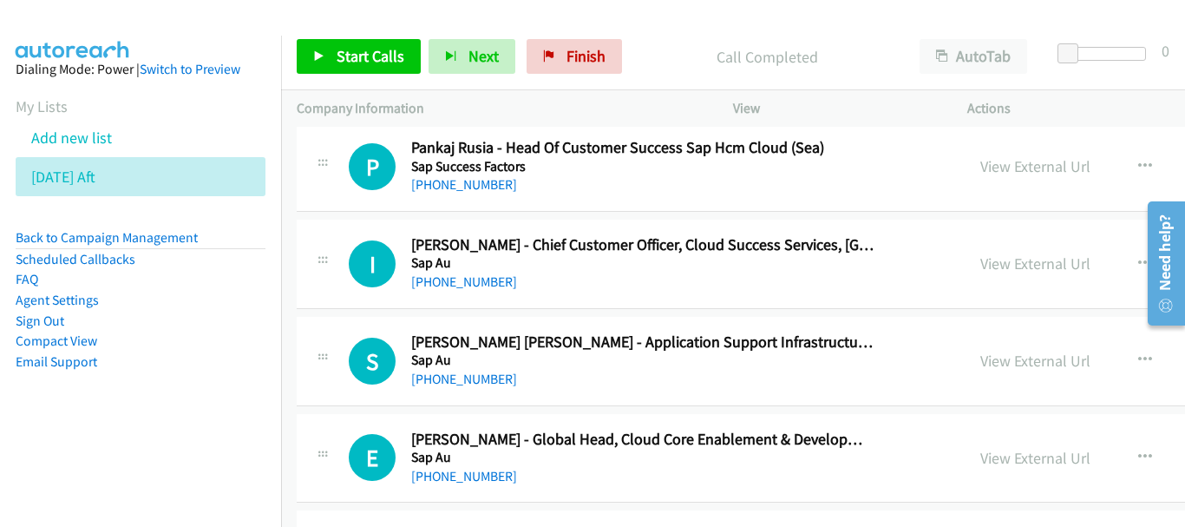
scroll to position [2876, 0]
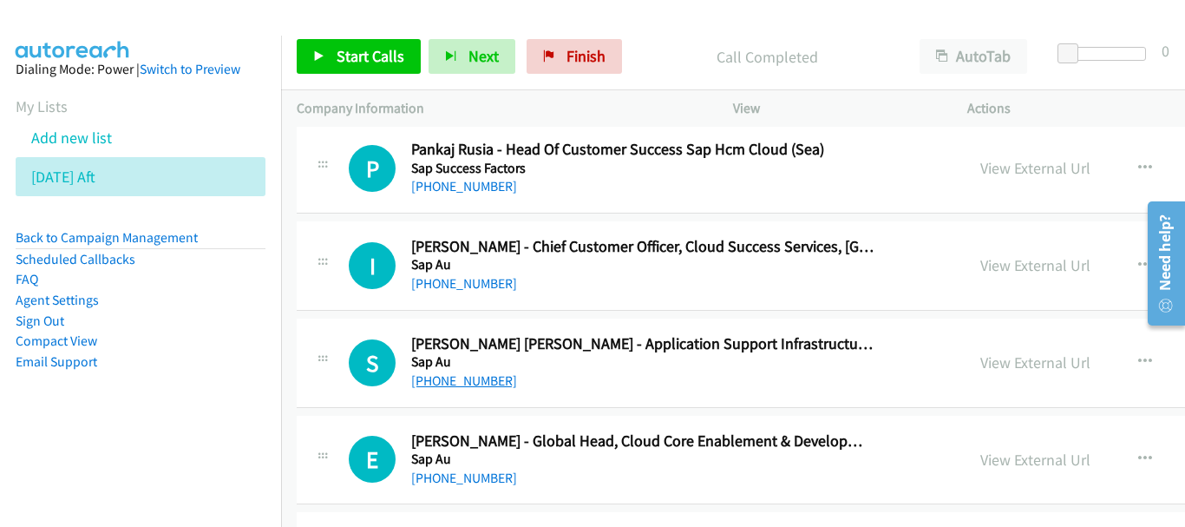
click at [476, 379] on link "+65 9655 7596" at bounding box center [464, 380] width 106 height 16
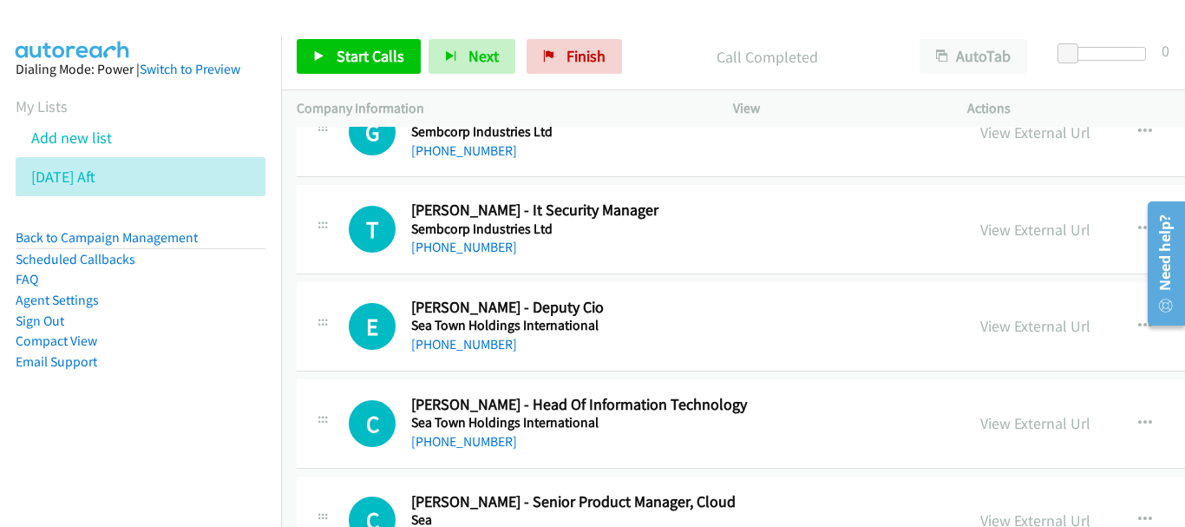
scroll to position [1834, 0]
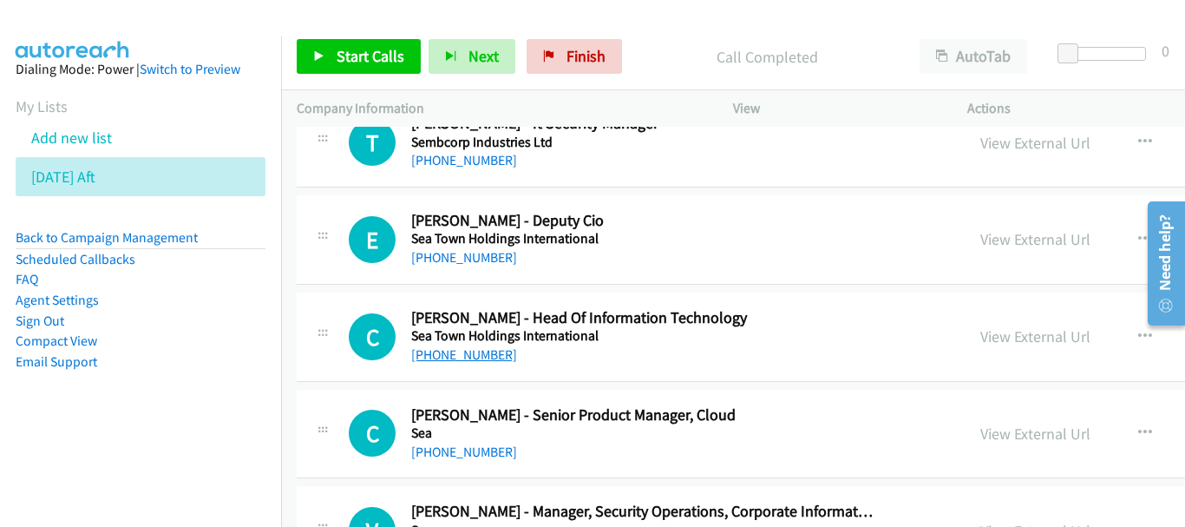
click at [482, 355] on link "+65 9693 4231" at bounding box center [464, 354] width 106 height 16
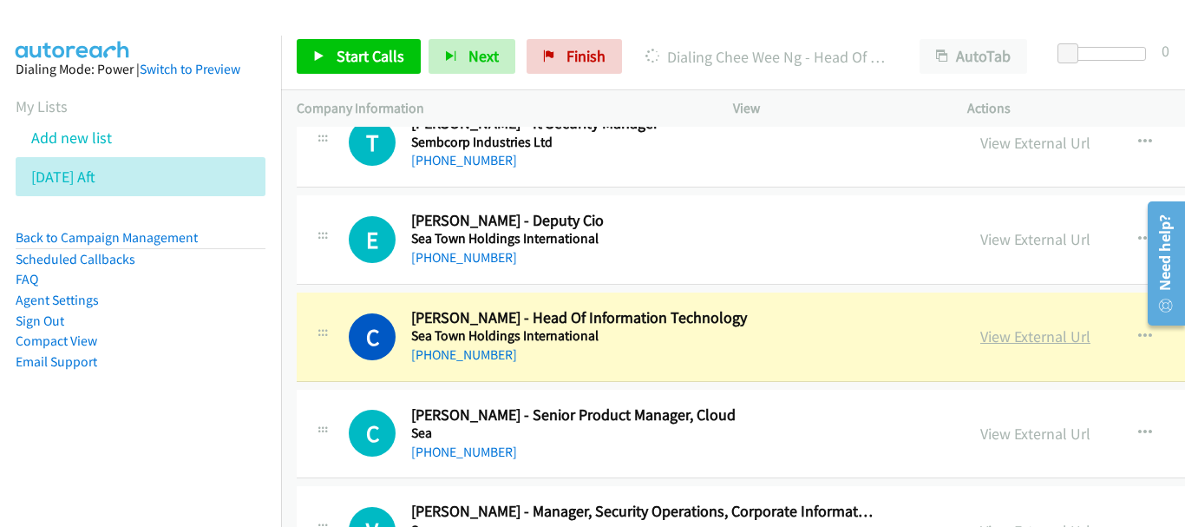
click at [981, 343] on link "View External Url" at bounding box center [1036, 336] width 110 height 20
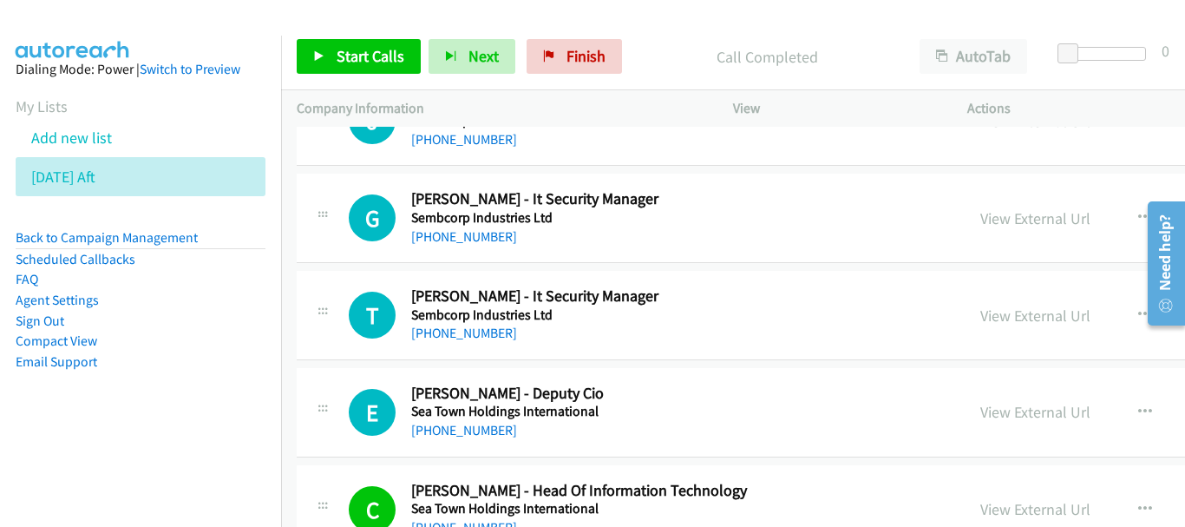
scroll to position [1661, 0]
click at [461, 437] on link "+65 9753 6249" at bounding box center [464, 431] width 106 height 16
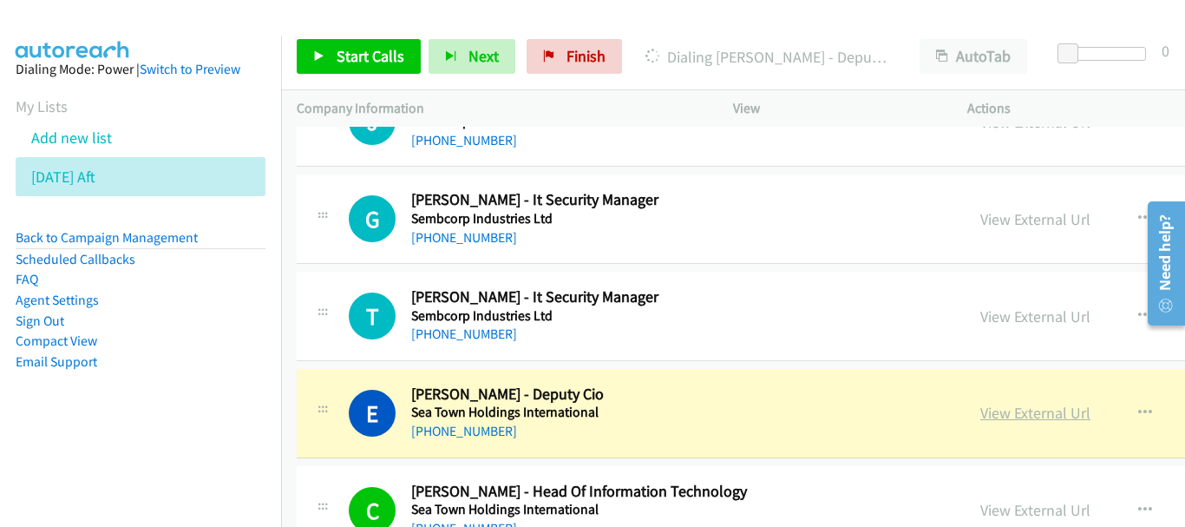
click at [985, 416] on link "View External Url" at bounding box center [1036, 413] width 110 height 20
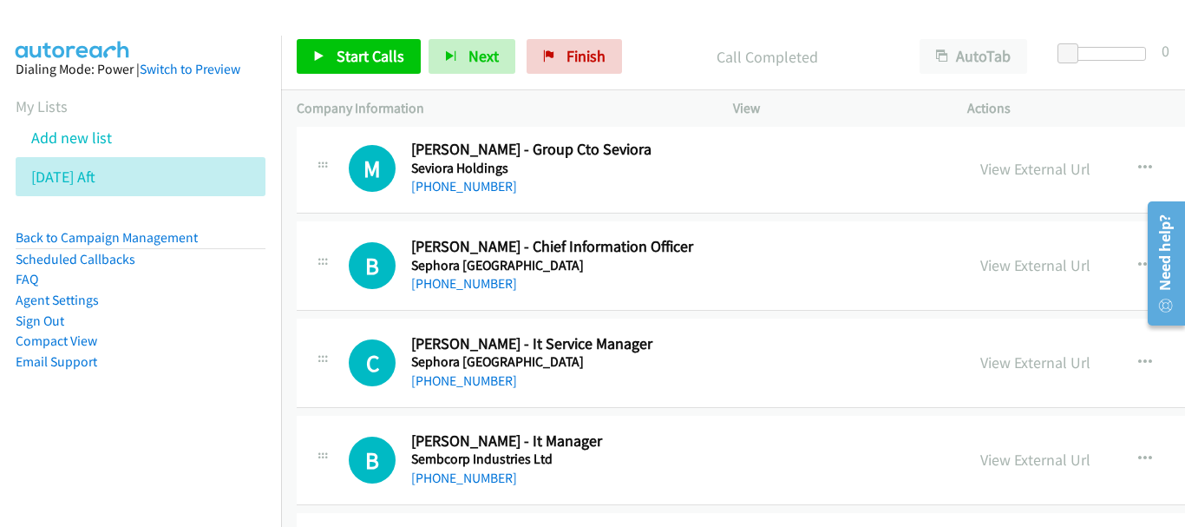
scroll to position [1140, 0]
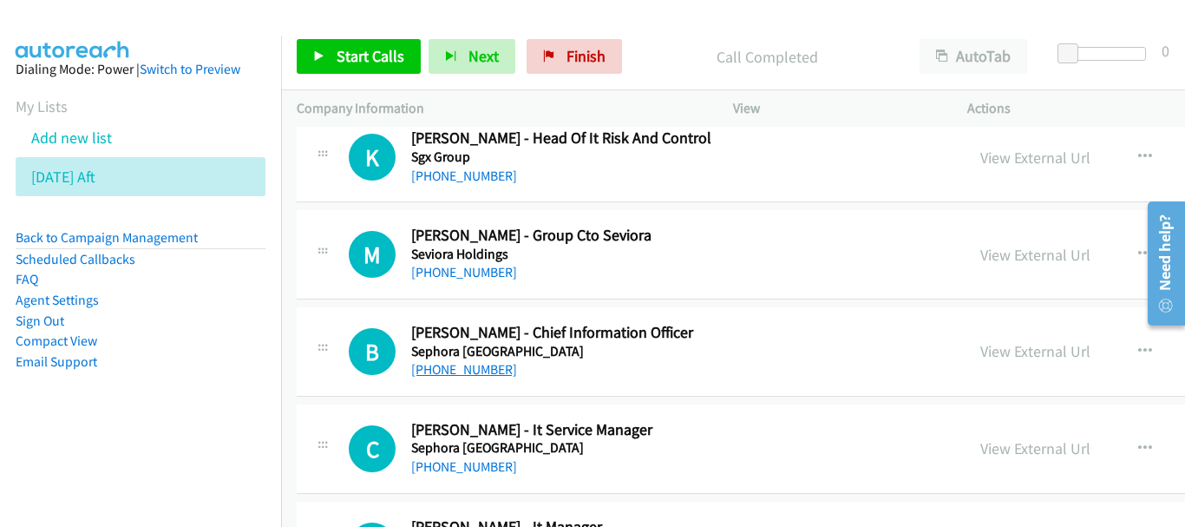
click at [484, 368] on link "+65 8666 6215" at bounding box center [464, 369] width 106 height 16
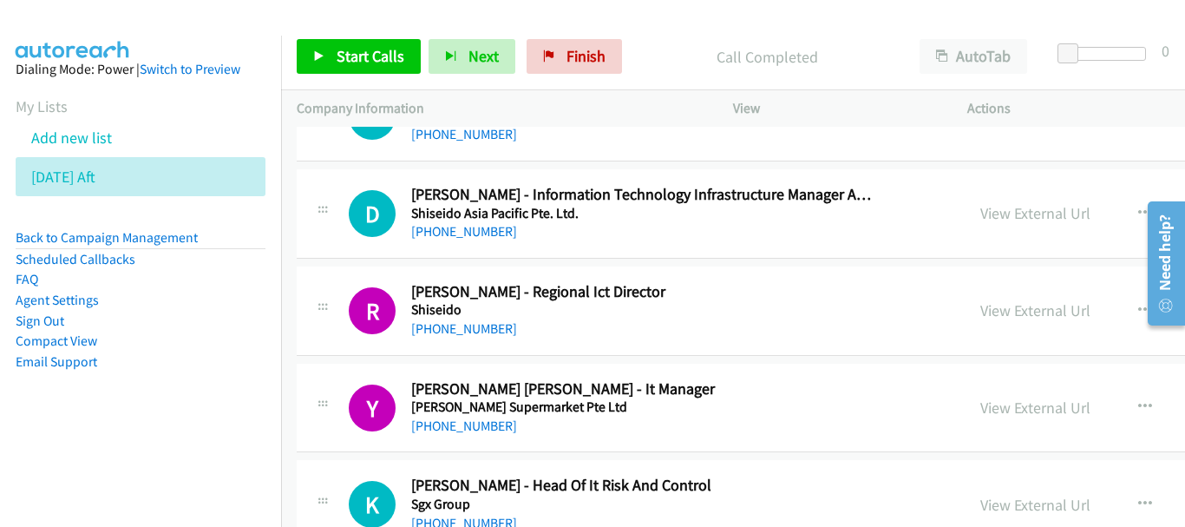
scroll to position [706, 0]
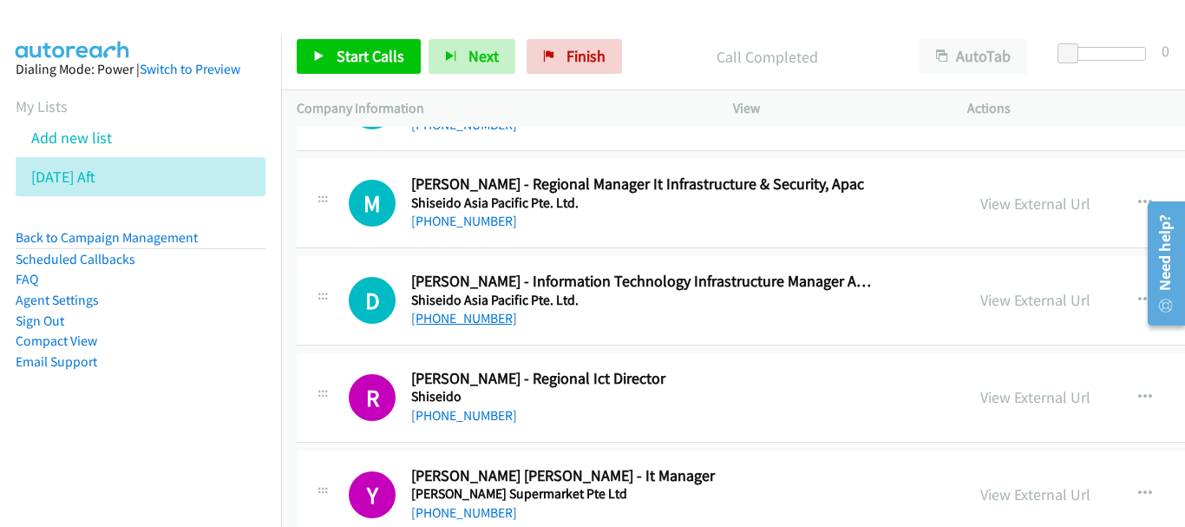
click at [462, 314] on link "+65 9128 5814" at bounding box center [464, 318] width 106 height 16
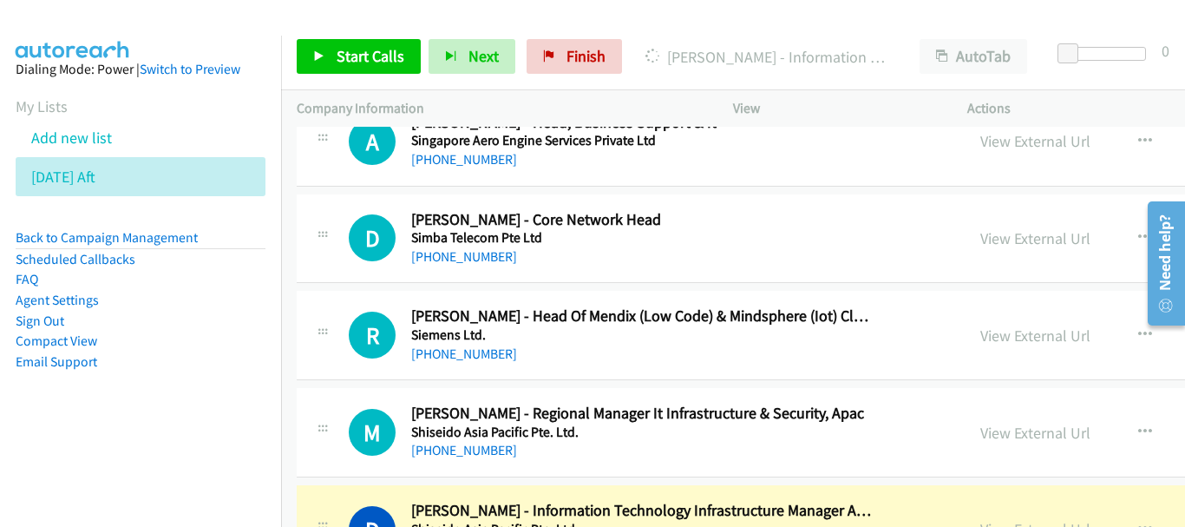
scroll to position [446, 0]
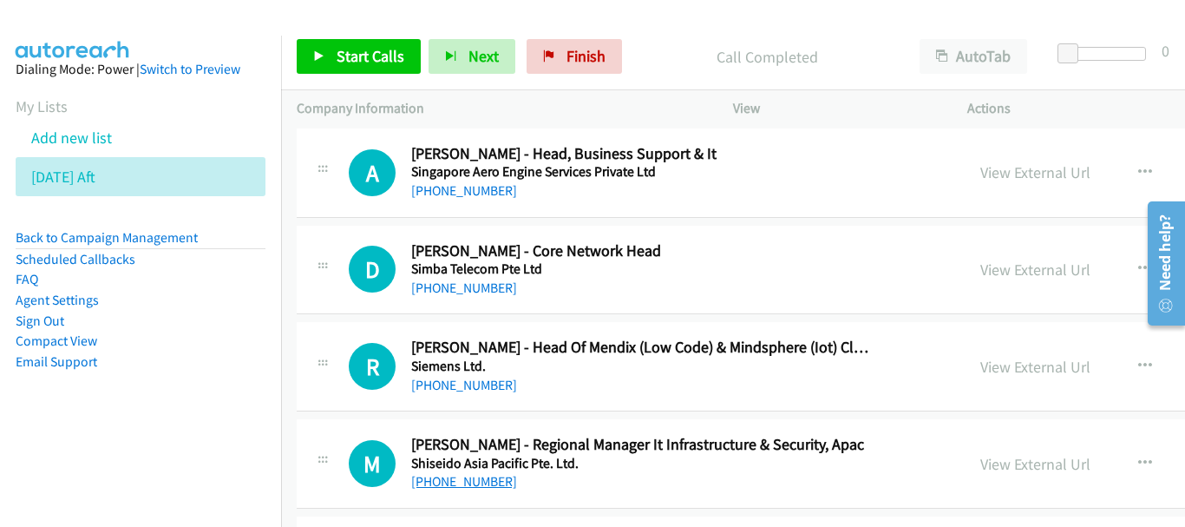
click at [483, 488] on link "+65 9680 2665" at bounding box center [464, 481] width 106 height 16
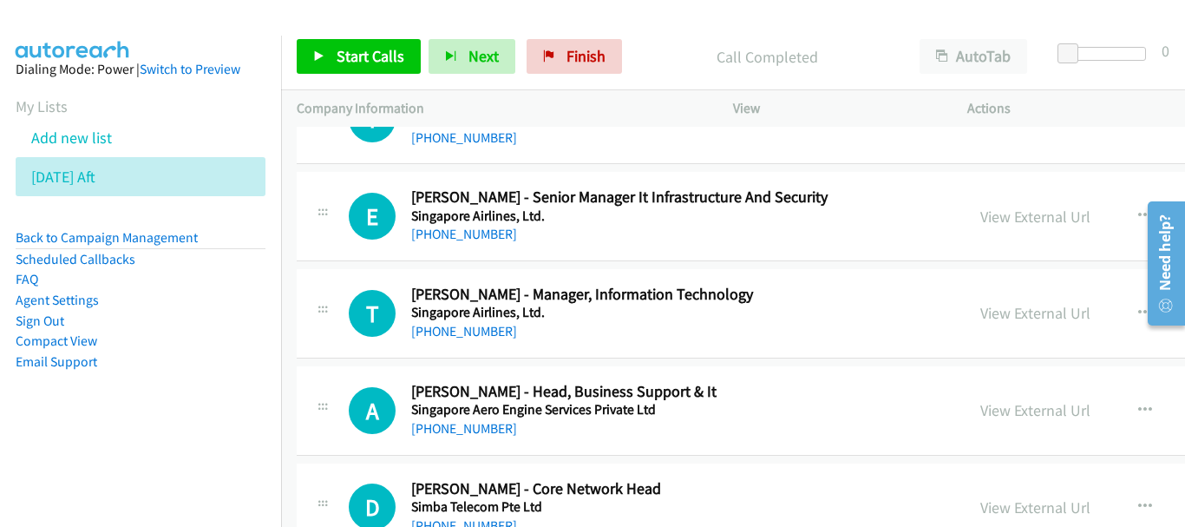
scroll to position [99, 0]
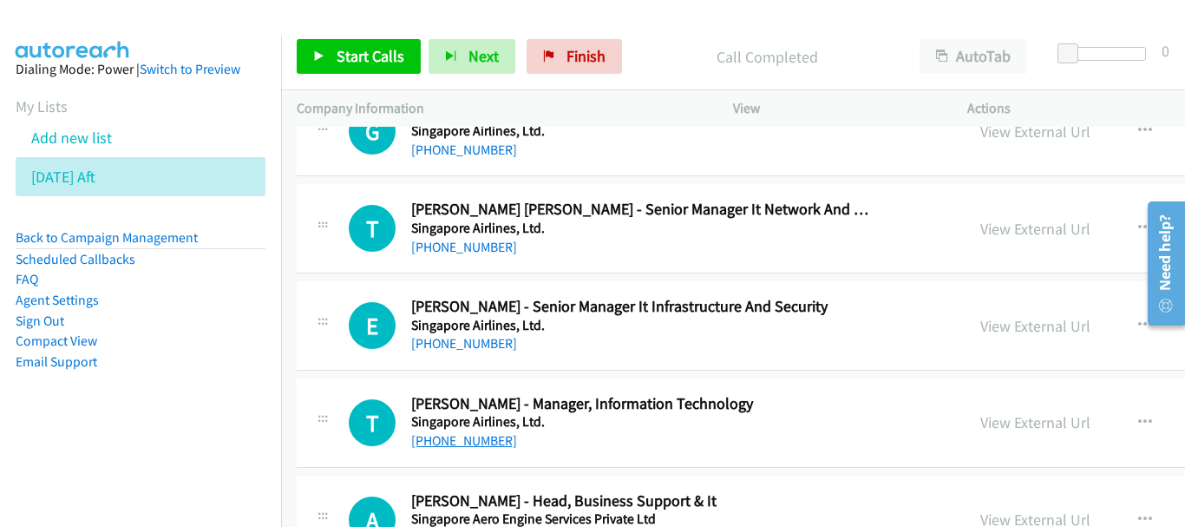
click at [476, 443] on link "+65 9848 9824" at bounding box center [464, 440] width 106 height 16
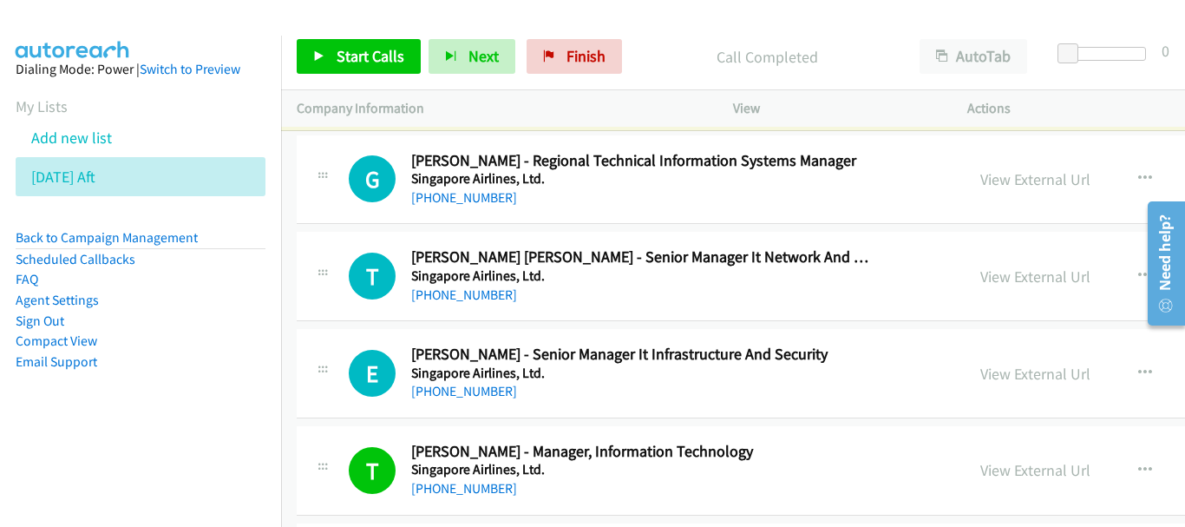
scroll to position [12, 0]
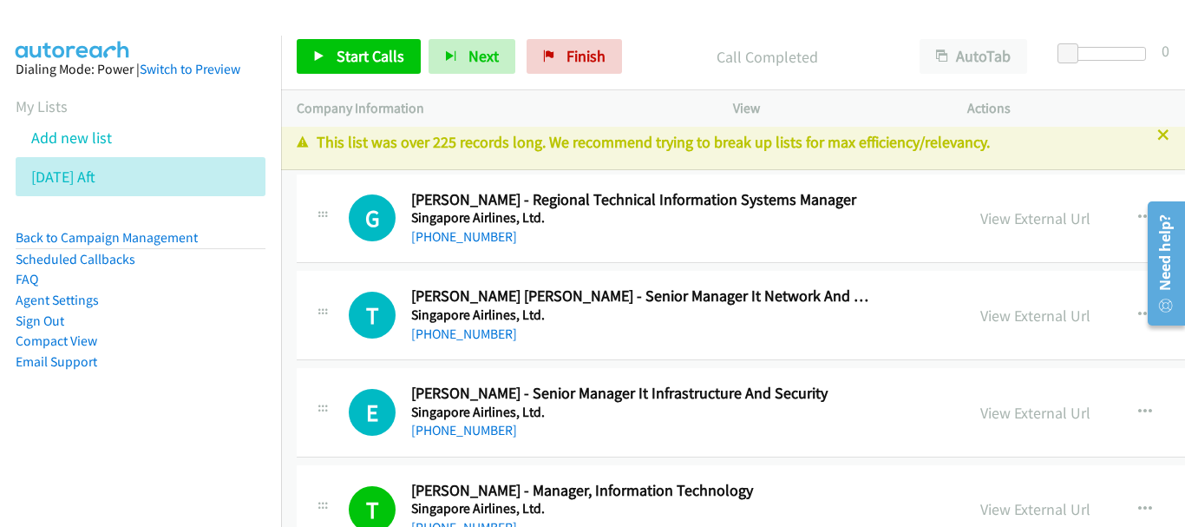
click at [459, 444] on div "E Callback Scheduled Edison Yan - Senior Manager It Infrastructure And Security…" at bounding box center [934, 412] width 1274 height 89
click at [459, 435] on link "+65 9649 0998" at bounding box center [464, 430] width 106 height 16
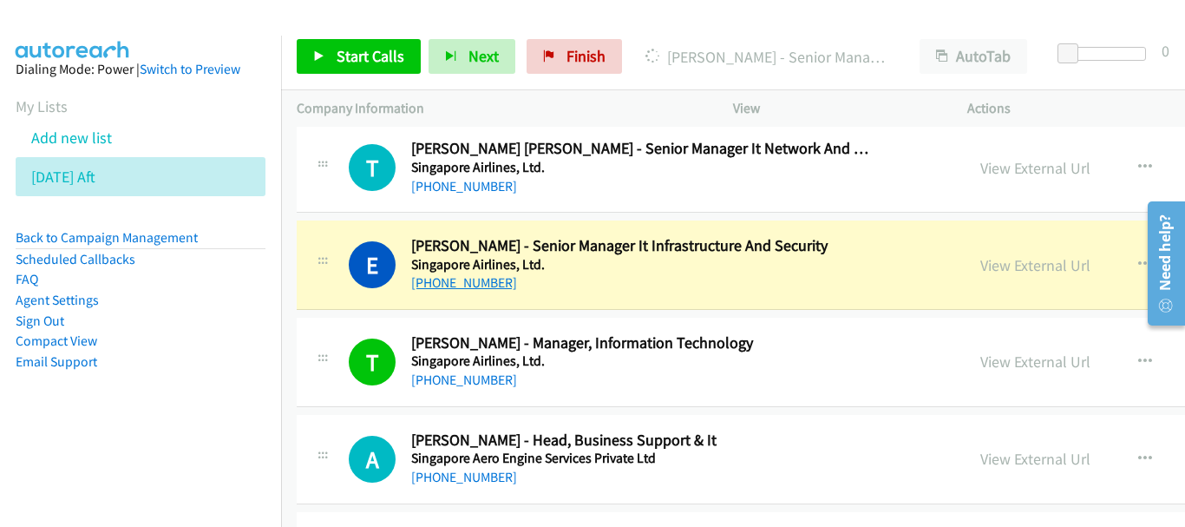
scroll to position [260, 0]
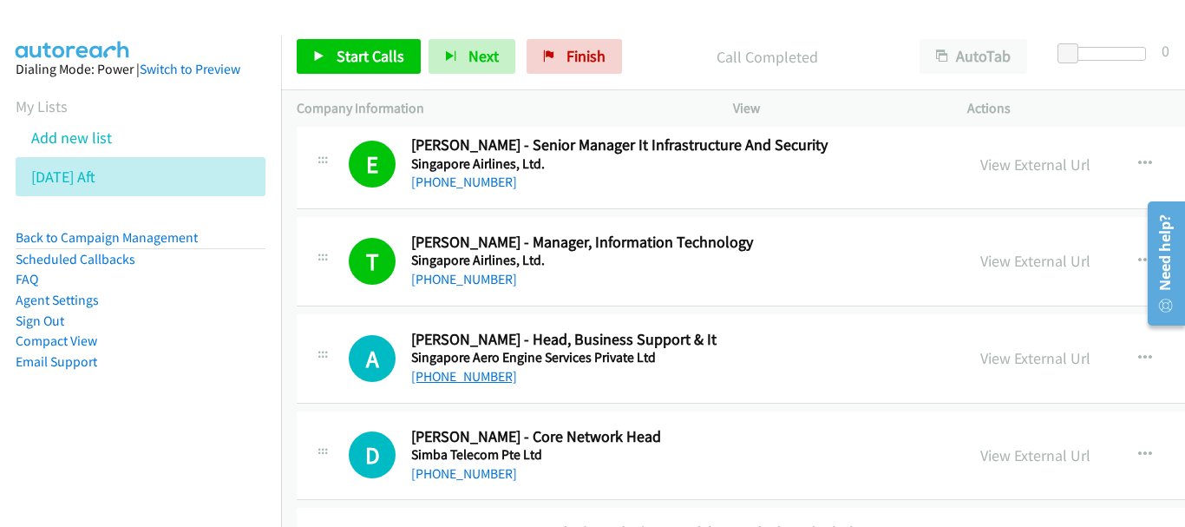
click at [441, 376] on link "+65 9271 3971" at bounding box center [464, 376] width 106 height 16
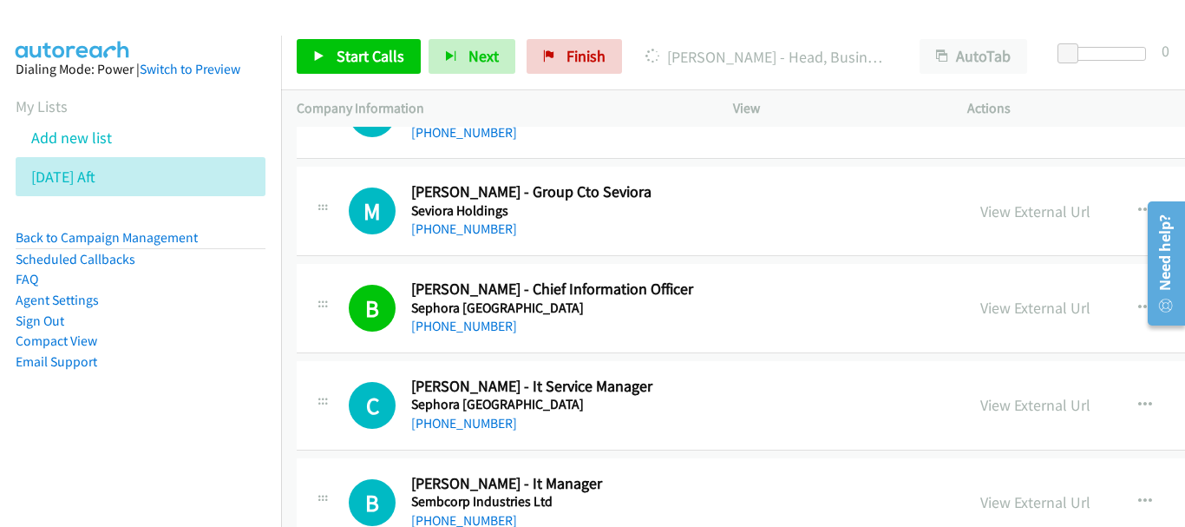
scroll to position [1215, 0]
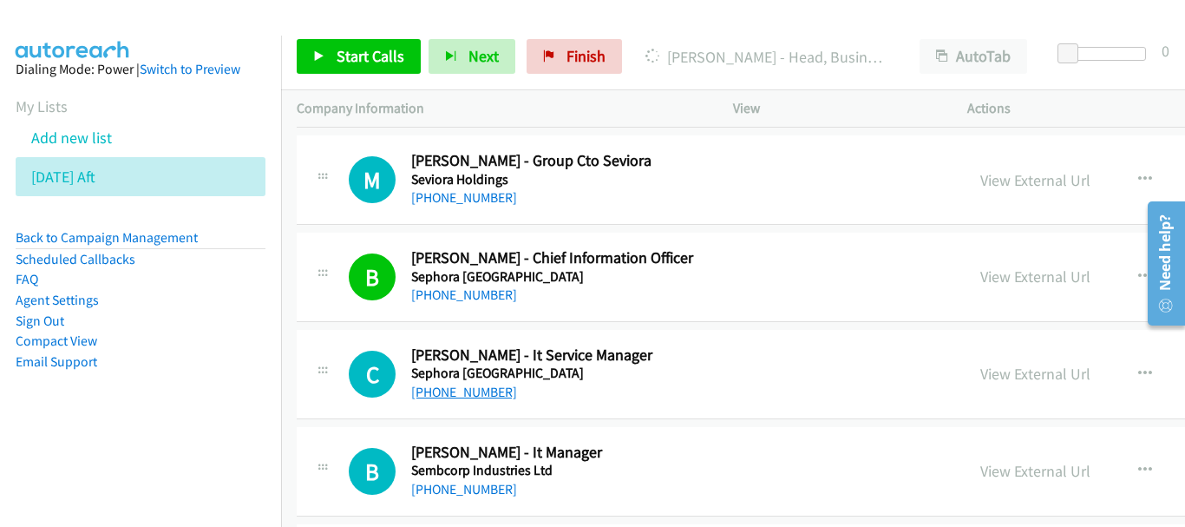
click at [487, 384] on link "+65 9832 6225" at bounding box center [464, 392] width 106 height 16
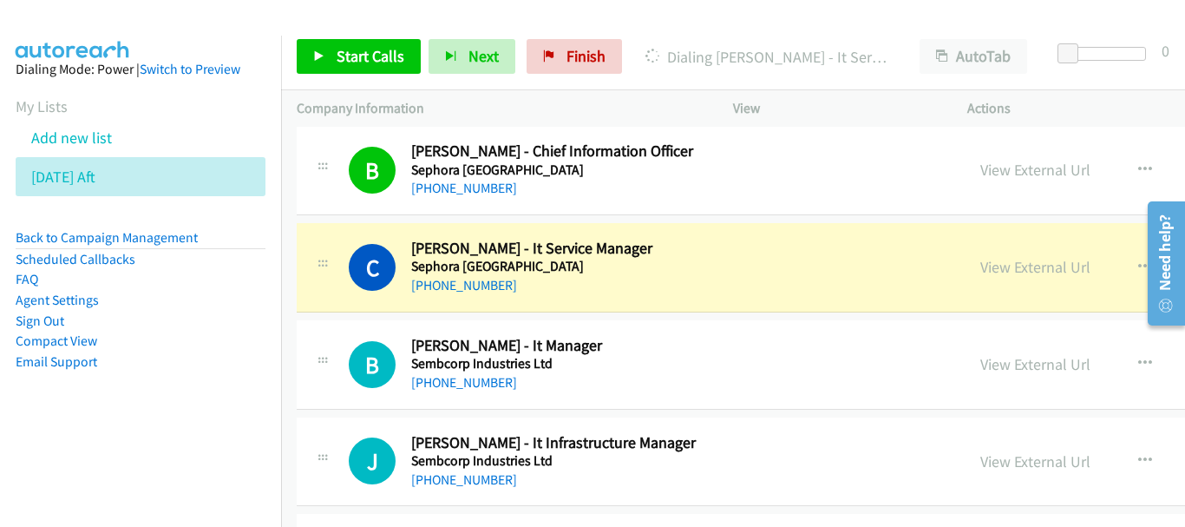
scroll to position [1302, 0]
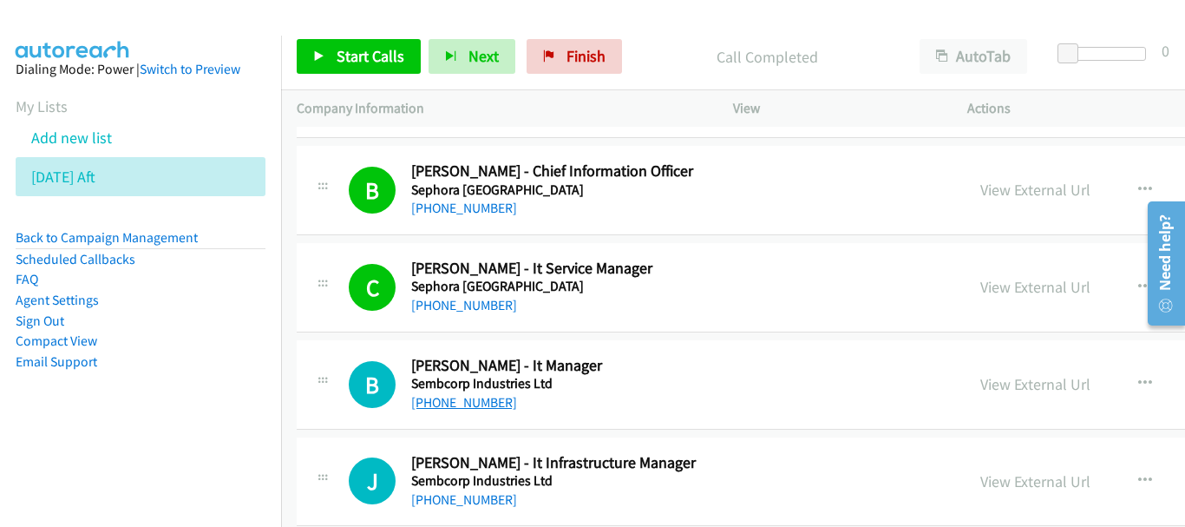
click at [463, 408] on link "+65 9188 3300" at bounding box center [464, 402] width 106 height 16
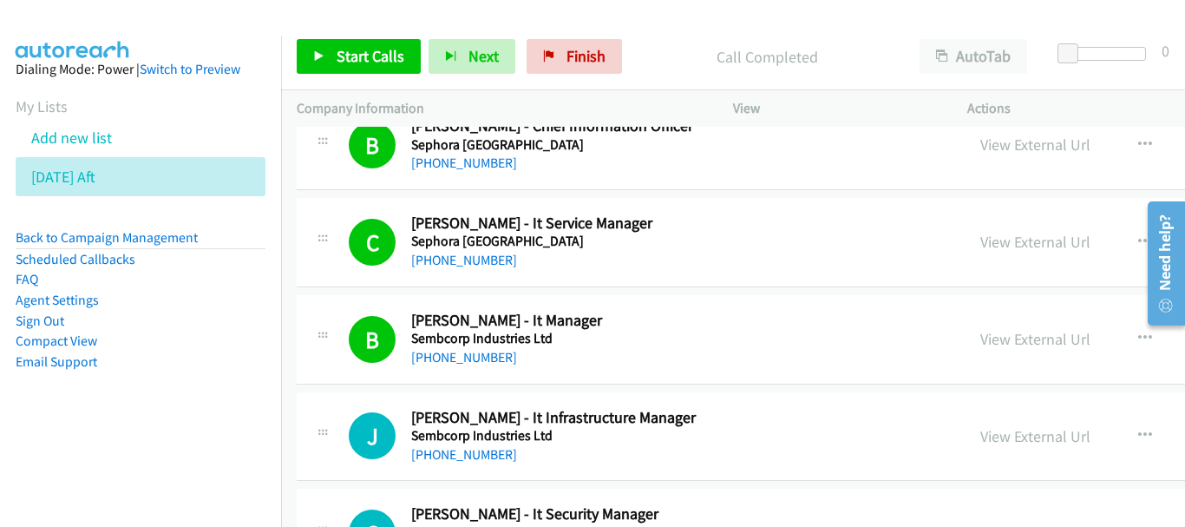
scroll to position [1388, 0]
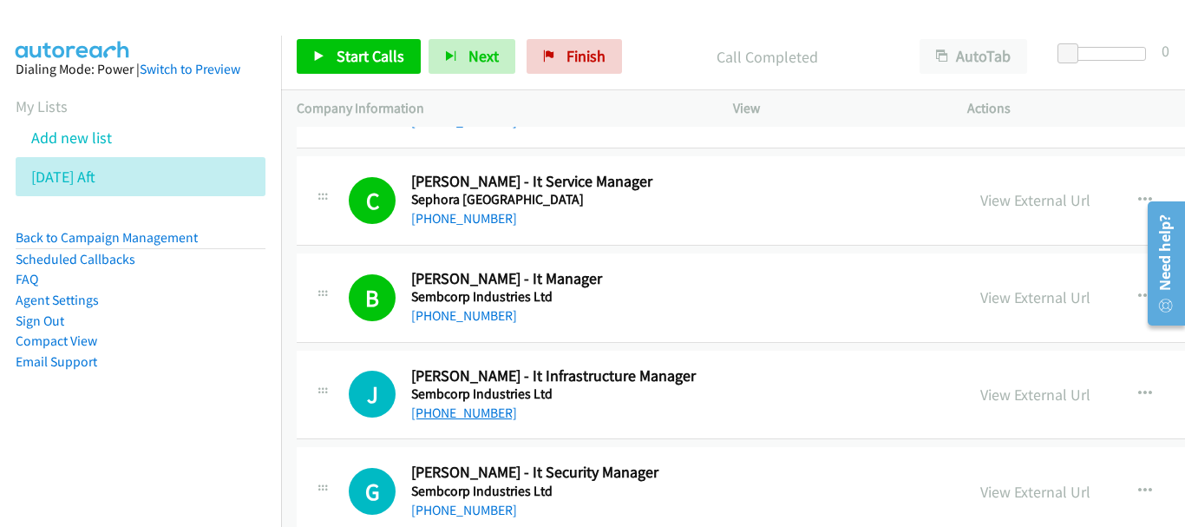
click at [453, 410] on link "+65 9728 9756" at bounding box center [464, 412] width 106 height 16
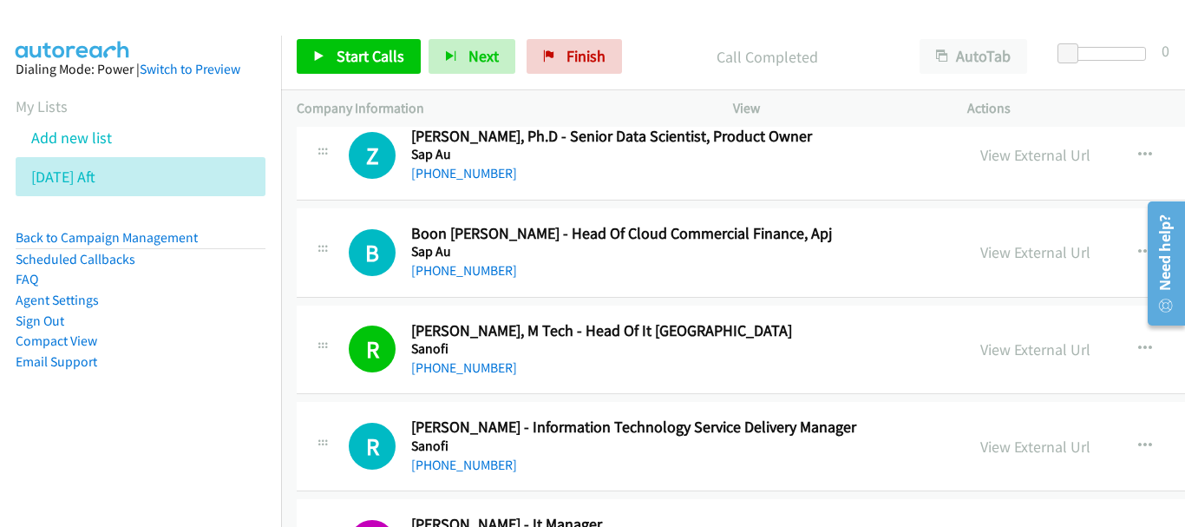
scroll to position [3558, 0]
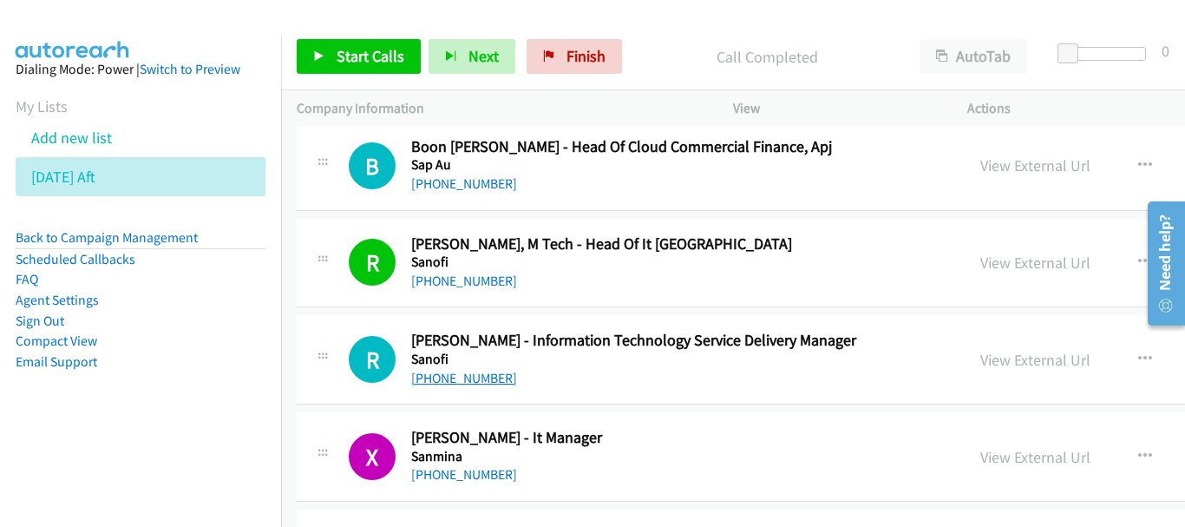
click at [481, 376] on link "+65 9423 4728" at bounding box center [464, 378] width 106 height 16
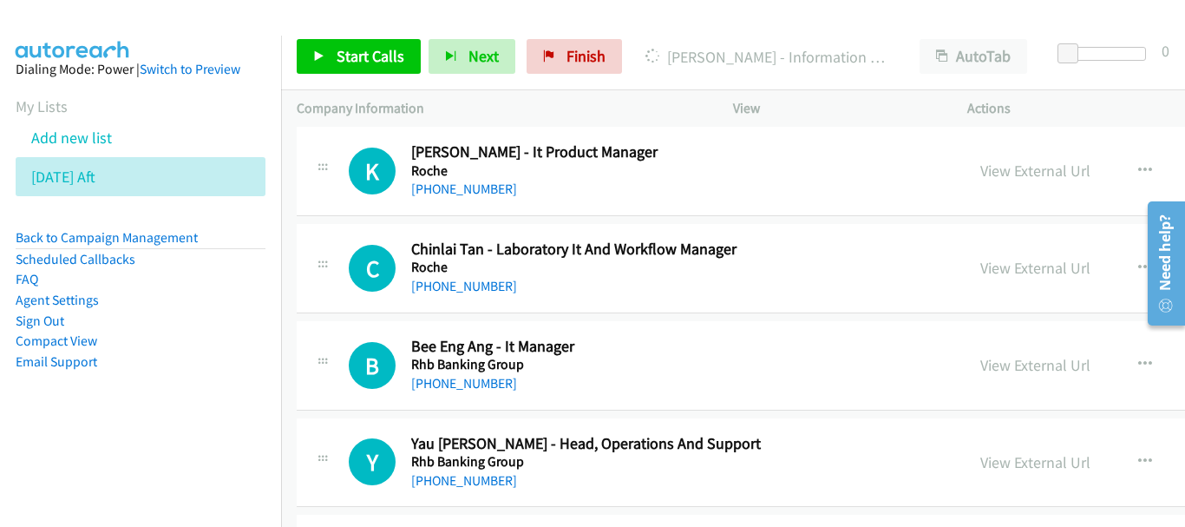
scroll to position [4512, 0]
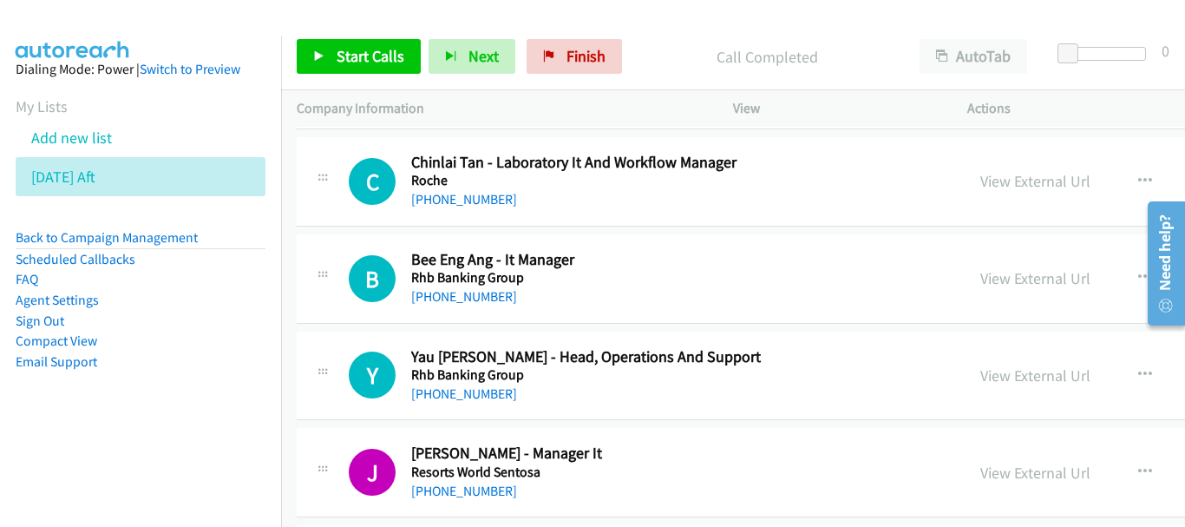
click at [477, 306] on div "+65 9625 7879" at bounding box center [643, 296] width 464 height 21
click at [475, 296] on link "+65 9625 7879" at bounding box center [464, 296] width 106 height 16
click at [483, 293] on link "+65 9625 7879" at bounding box center [464, 296] width 106 height 16
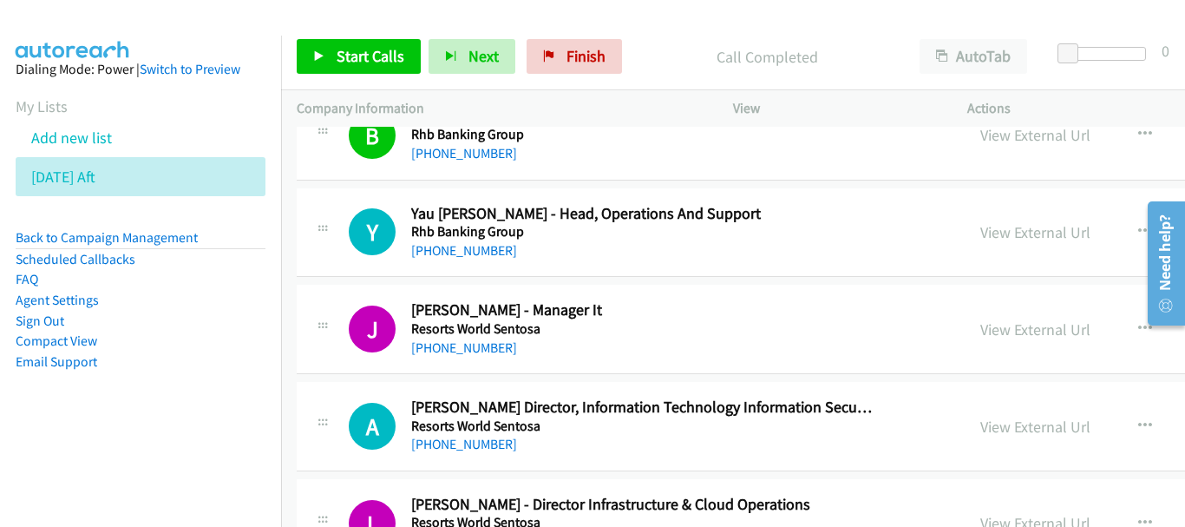
scroll to position [4686, 0]
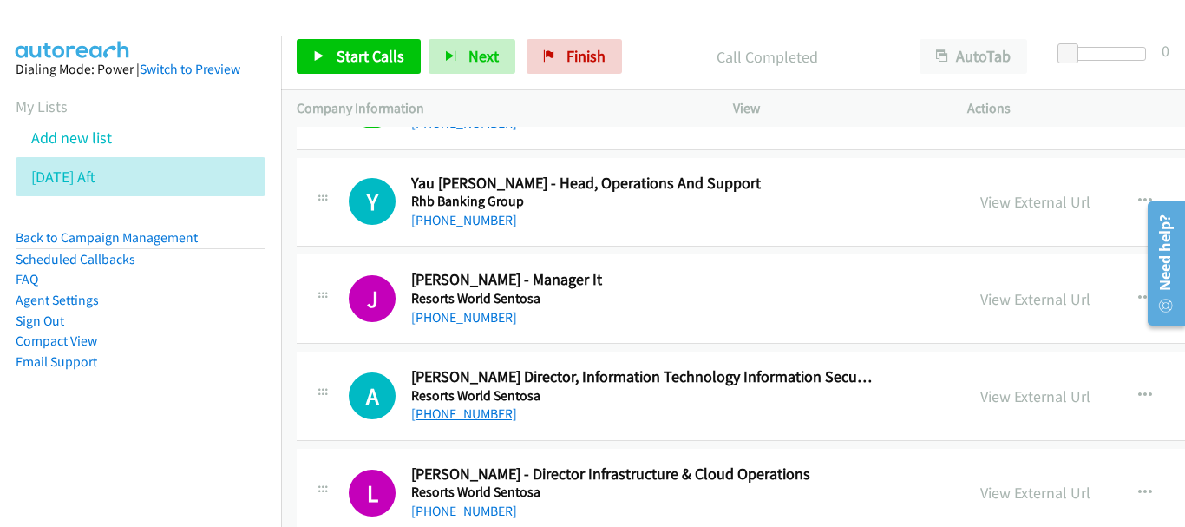
click at [471, 413] on link "+65 9694 9419" at bounding box center [464, 413] width 106 height 16
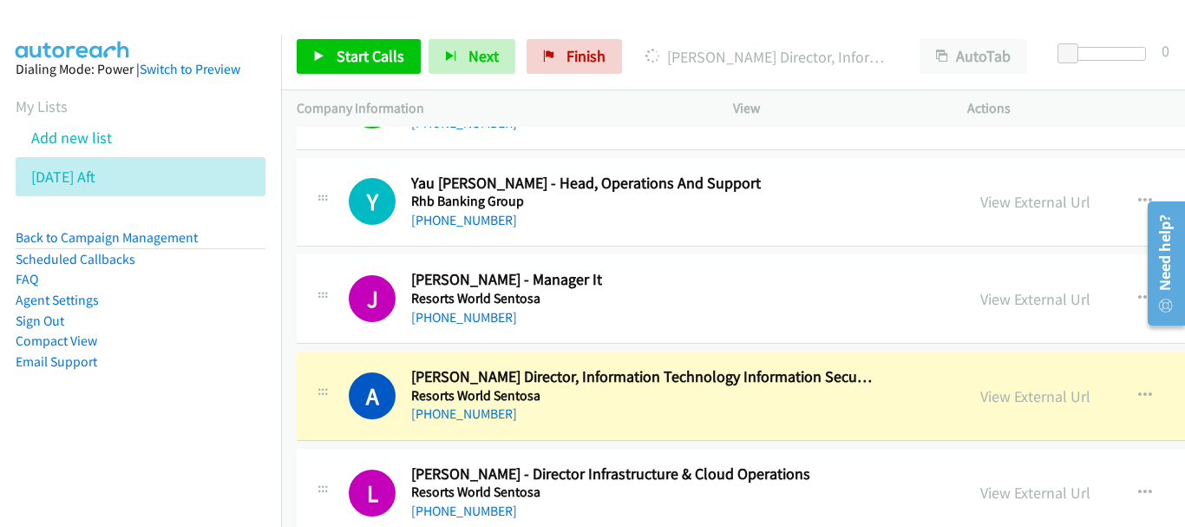
scroll to position [4599, 0]
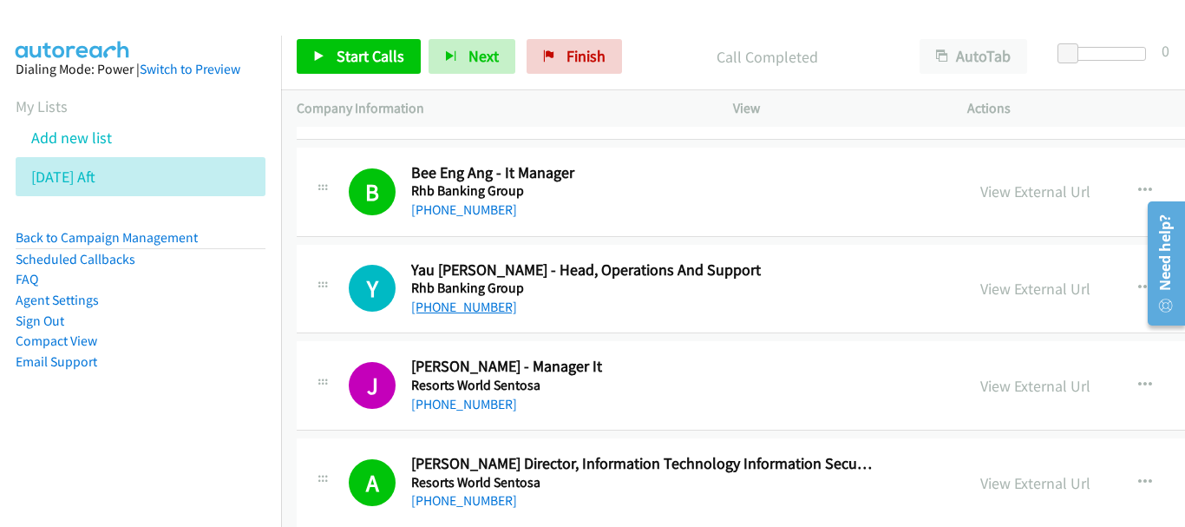
click at [450, 312] on link "+65 9634 1395" at bounding box center [464, 306] width 106 height 16
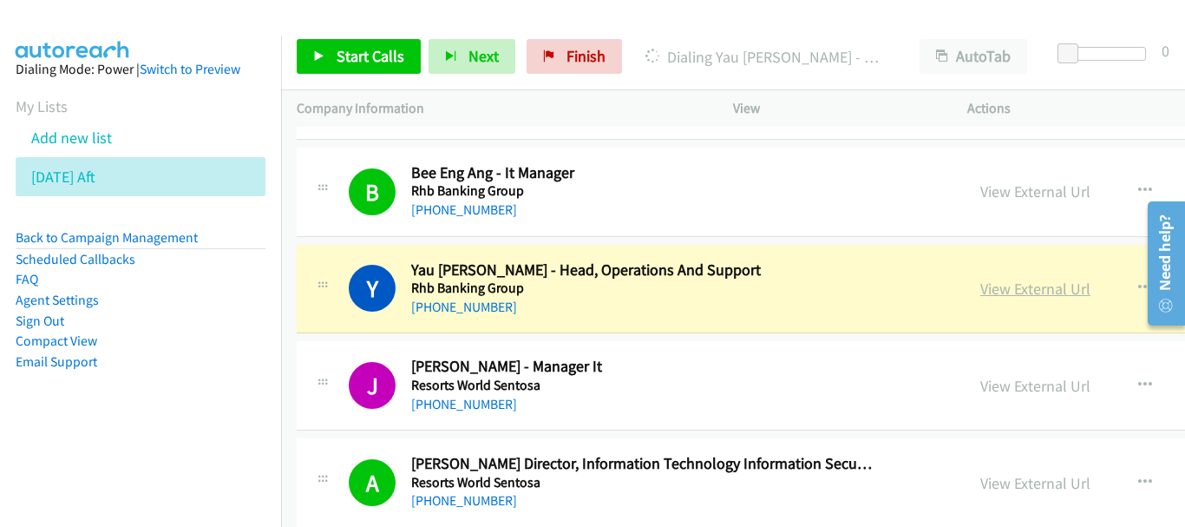
click at [981, 291] on link "View External Url" at bounding box center [1036, 289] width 110 height 20
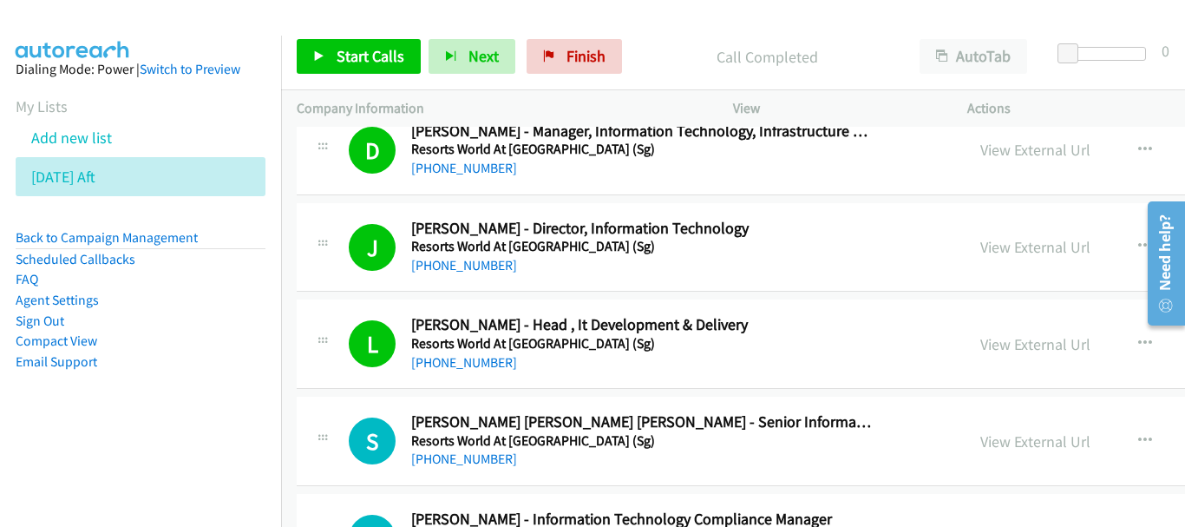
scroll to position [5640, 0]
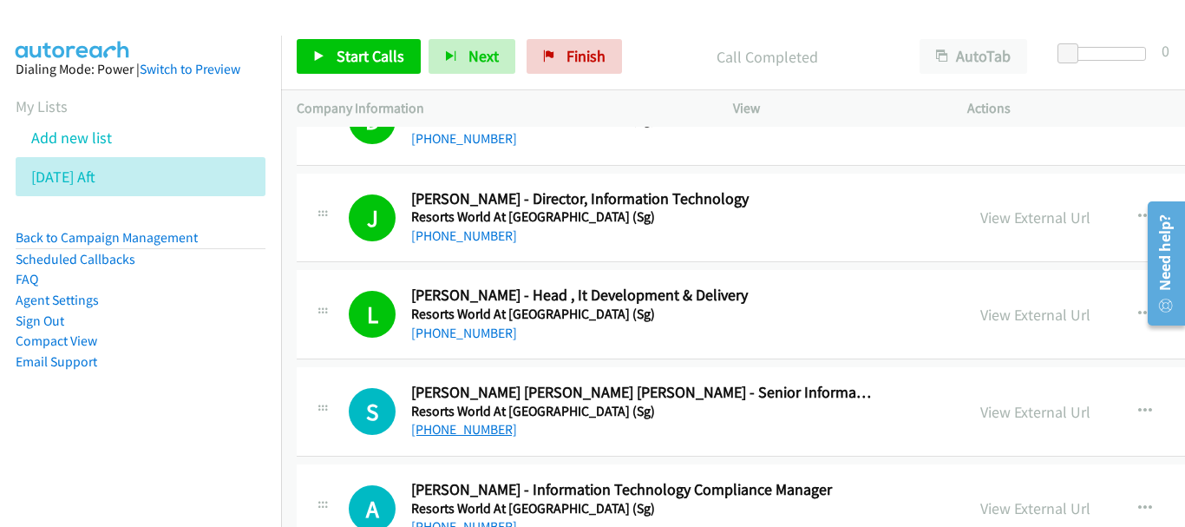
click at [482, 430] on link "+65 9350 9609" at bounding box center [464, 429] width 106 height 16
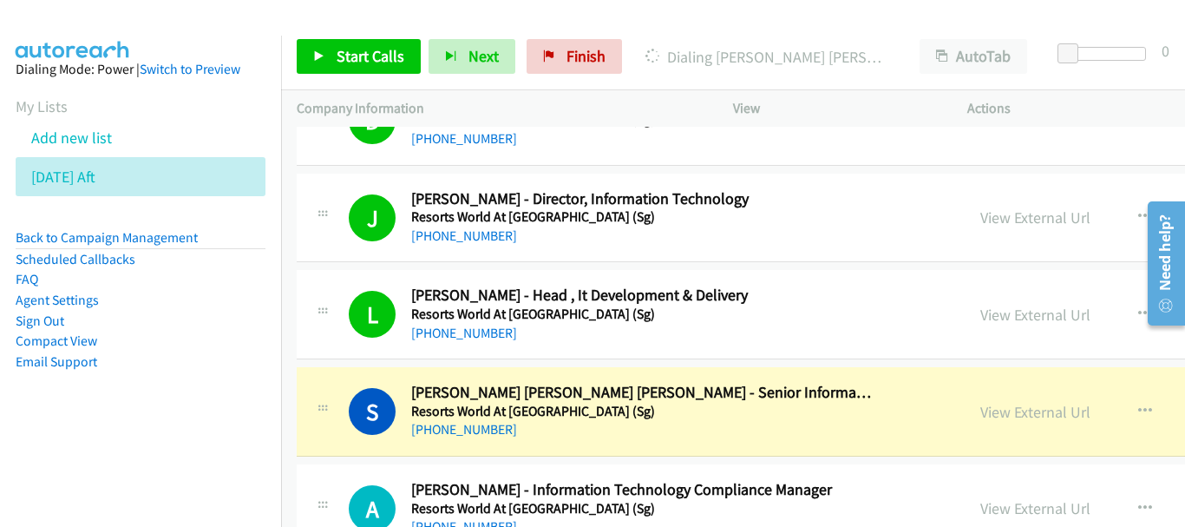
scroll to position [5727, 0]
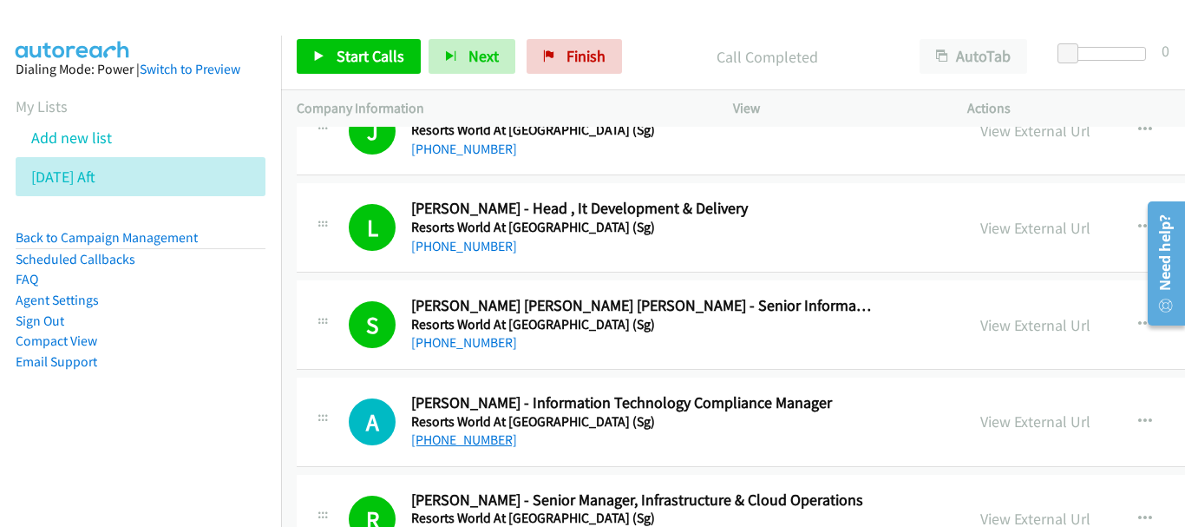
click at [475, 443] on link "+65 9693 1666" at bounding box center [464, 439] width 106 height 16
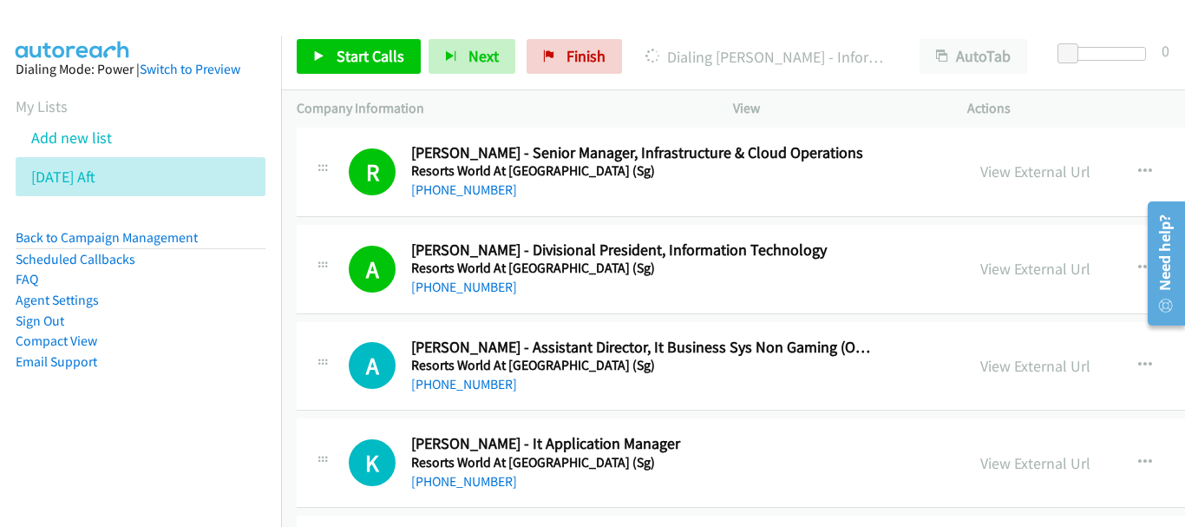
scroll to position [6161, 0]
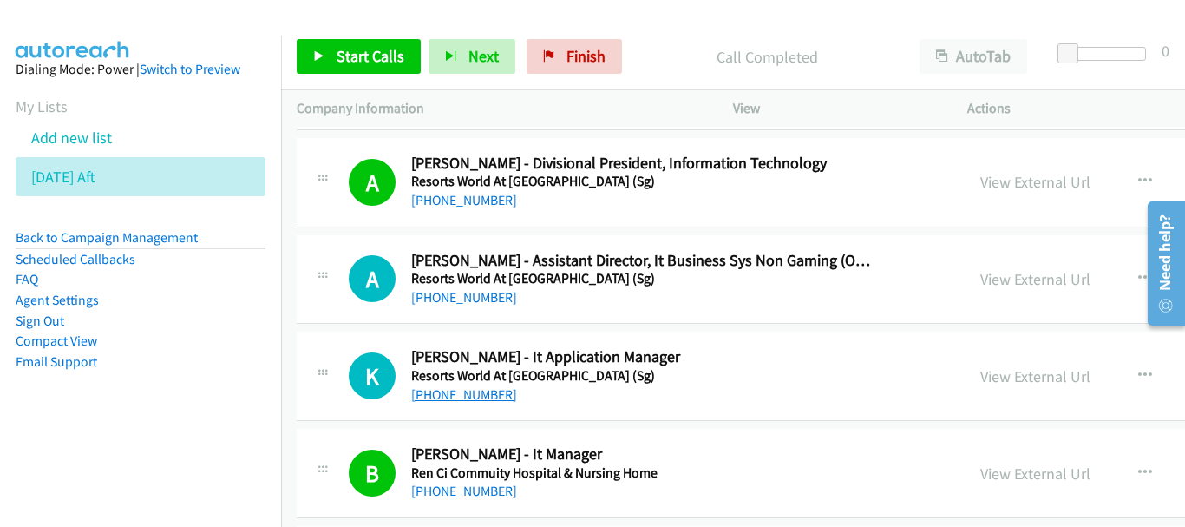
click at [479, 397] on link "+65 9230 8127" at bounding box center [464, 394] width 106 height 16
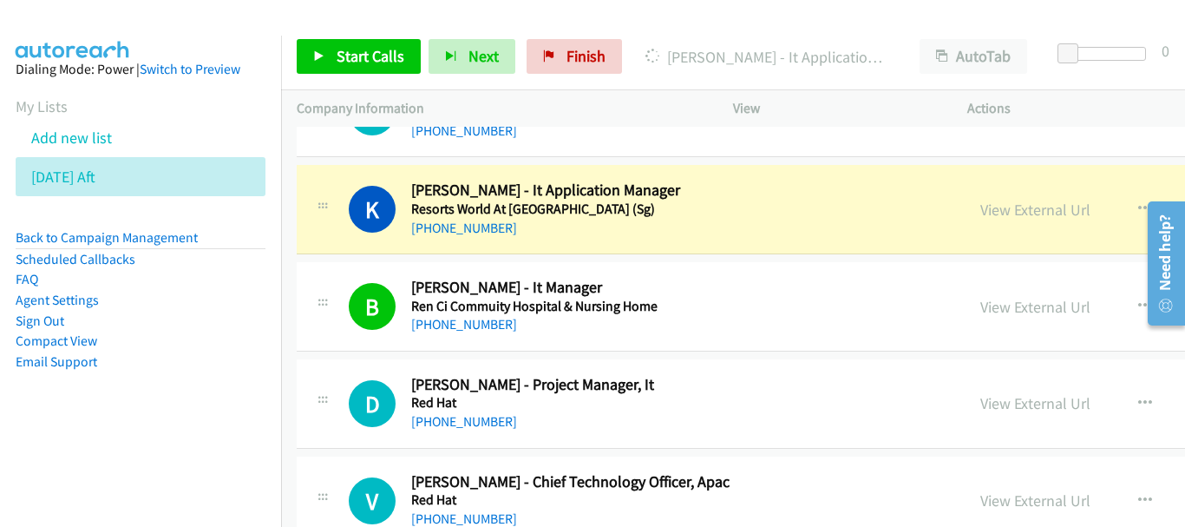
scroll to position [6334, 0]
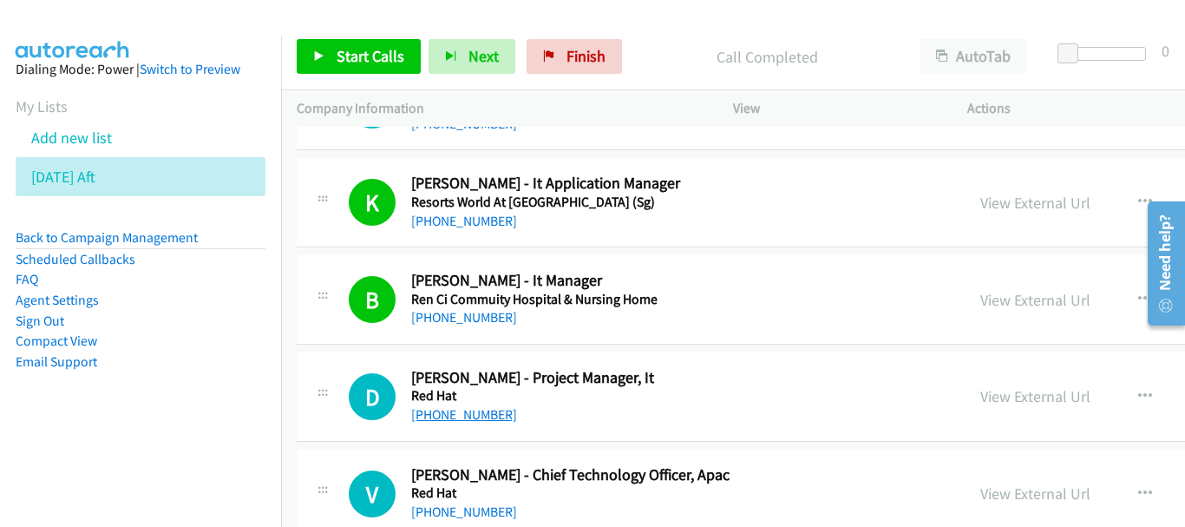
click at [460, 419] on link "+65 9800 3195" at bounding box center [464, 414] width 106 height 16
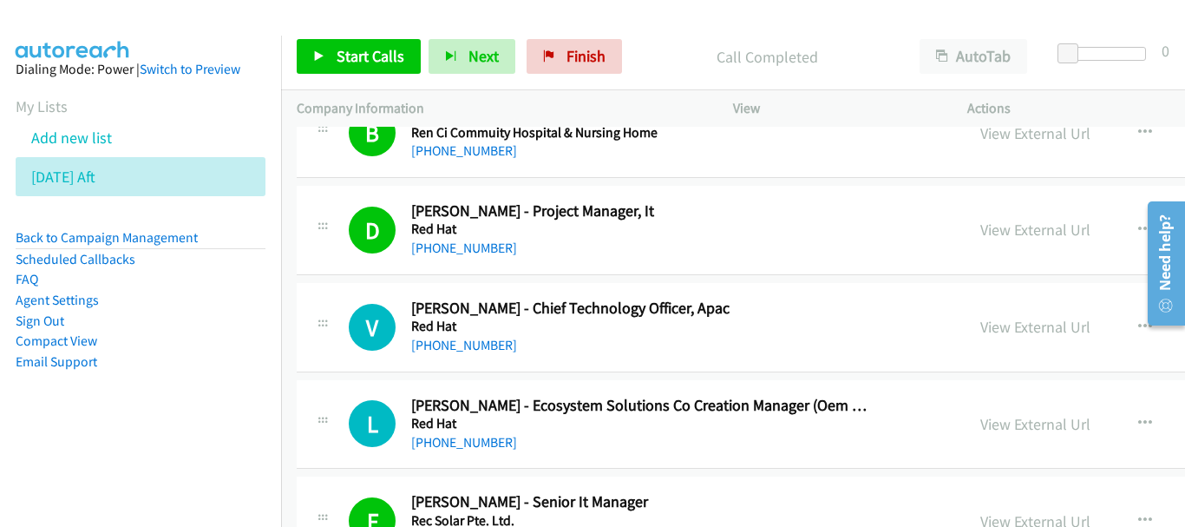
scroll to position [6508, 0]
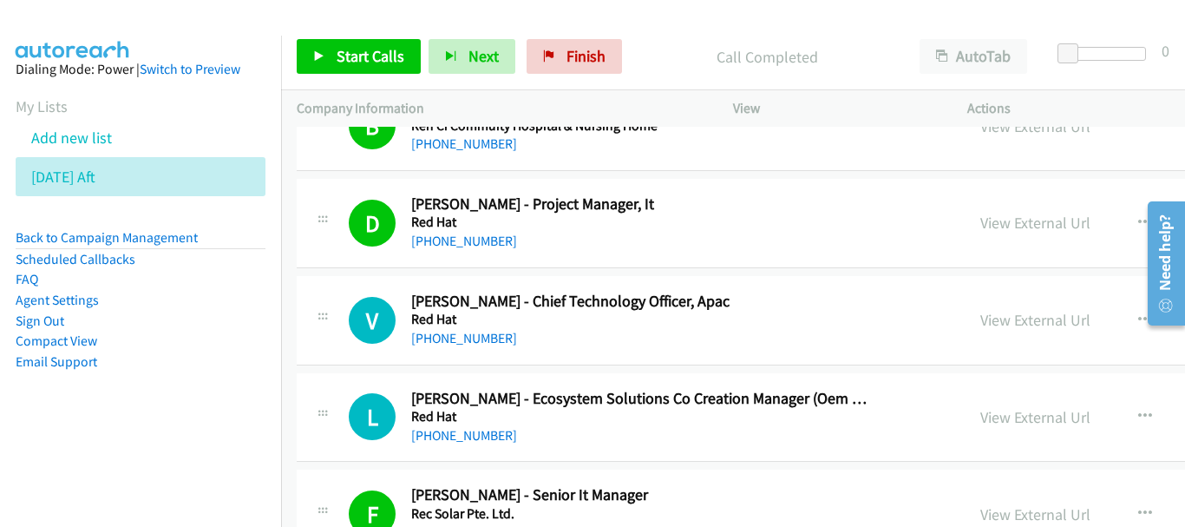
click at [426, 348] on div "+65 9048 2444" at bounding box center [643, 338] width 464 height 21
click at [428, 340] on link "+65 9048 2444" at bounding box center [464, 338] width 106 height 16
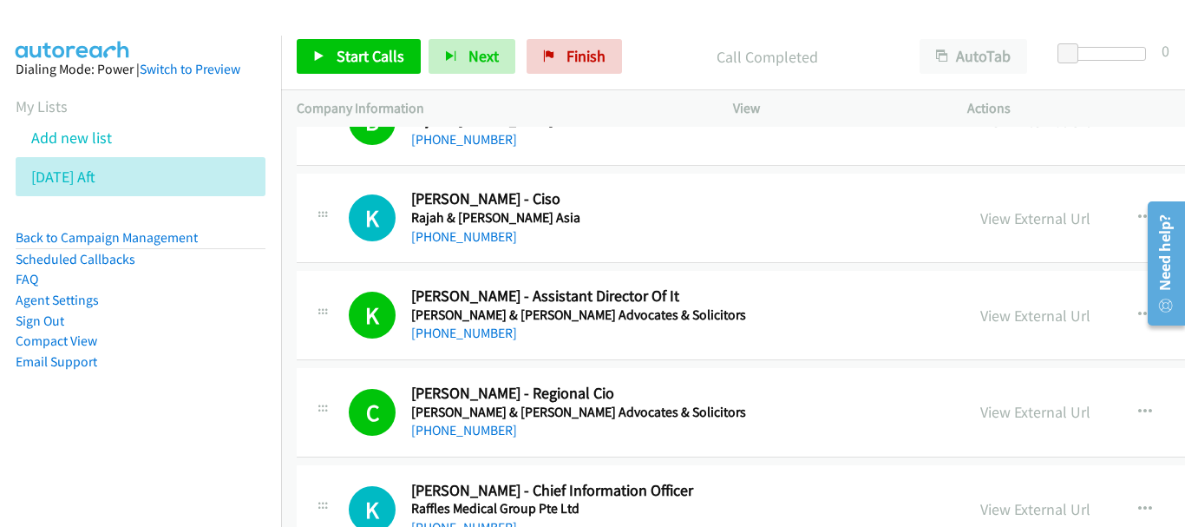
scroll to position [7462, 0]
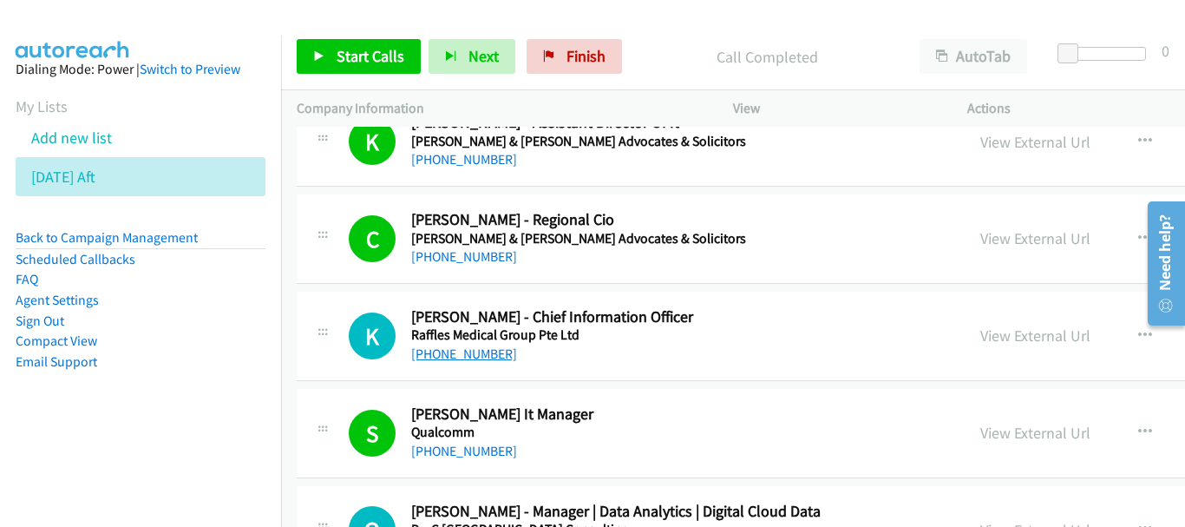
click at [445, 362] on link "+65 9831 6617" at bounding box center [464, 353] width 106 height 16
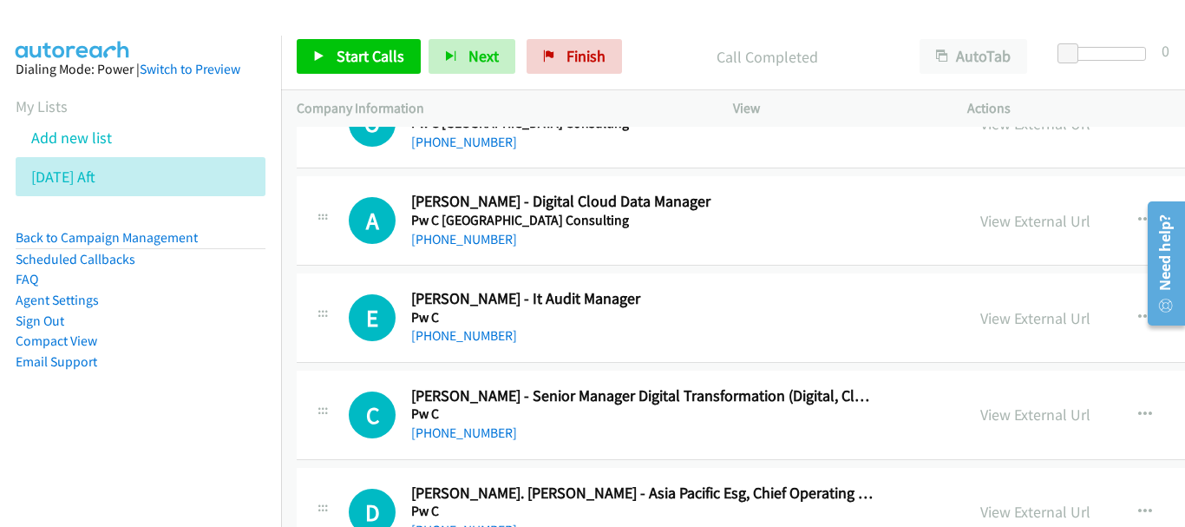
scroll to position [7896, 0]
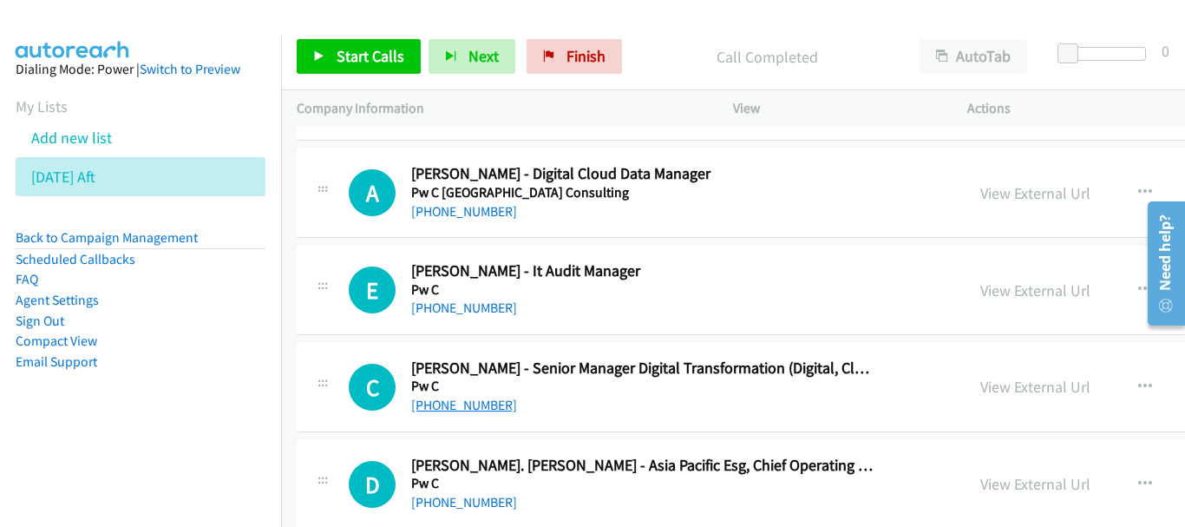
click at [485, 412] on link "+65 9456 2478" at bounding box center [464, 405] width 106 height 16
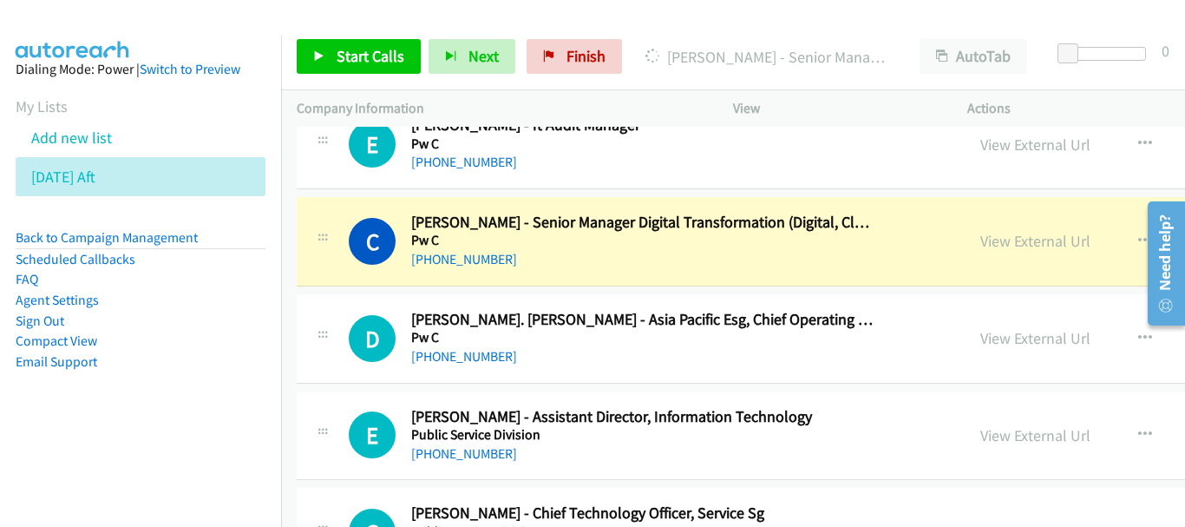
scroll to position [8070, 0]
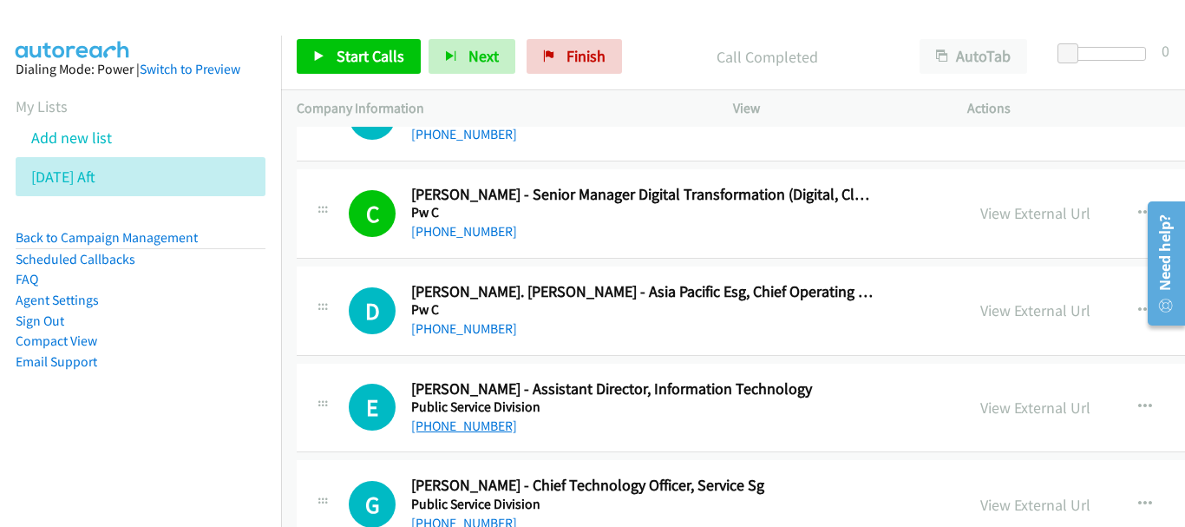
click at [447, 421] on link "+65 8429 4584" at bounding box center [464, 425] width 106 height 16
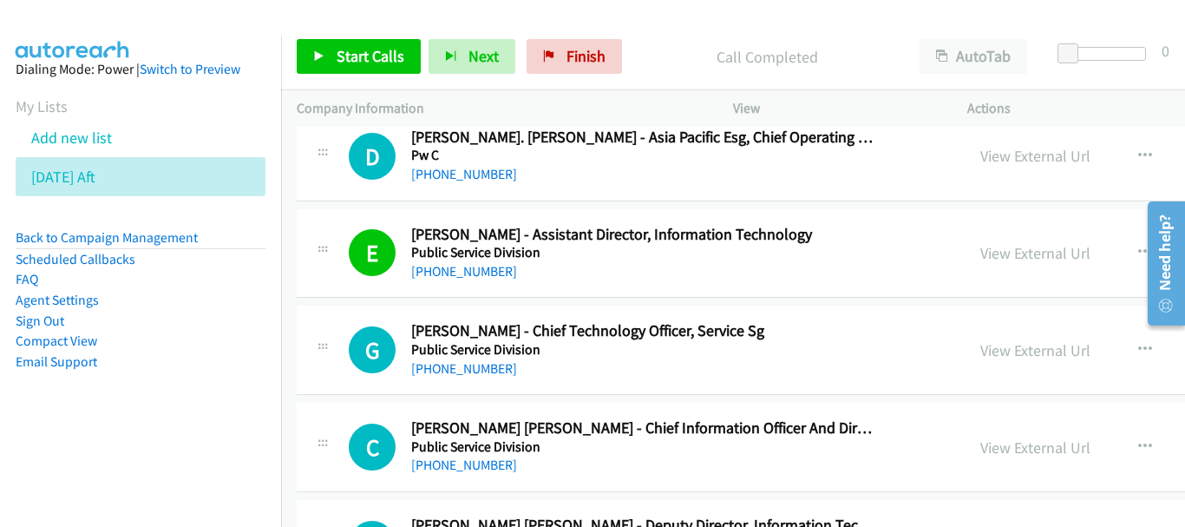
scroll to position [8243, 0]
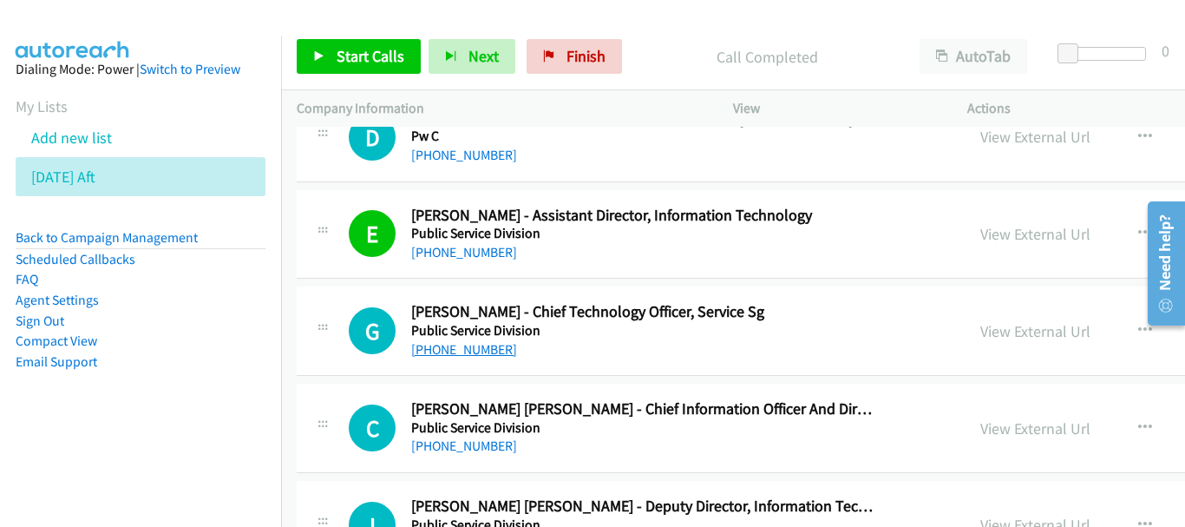
click at [468, 353] on link "+65 9297 7700" at bounding box center [464, 349] width 106 height 16
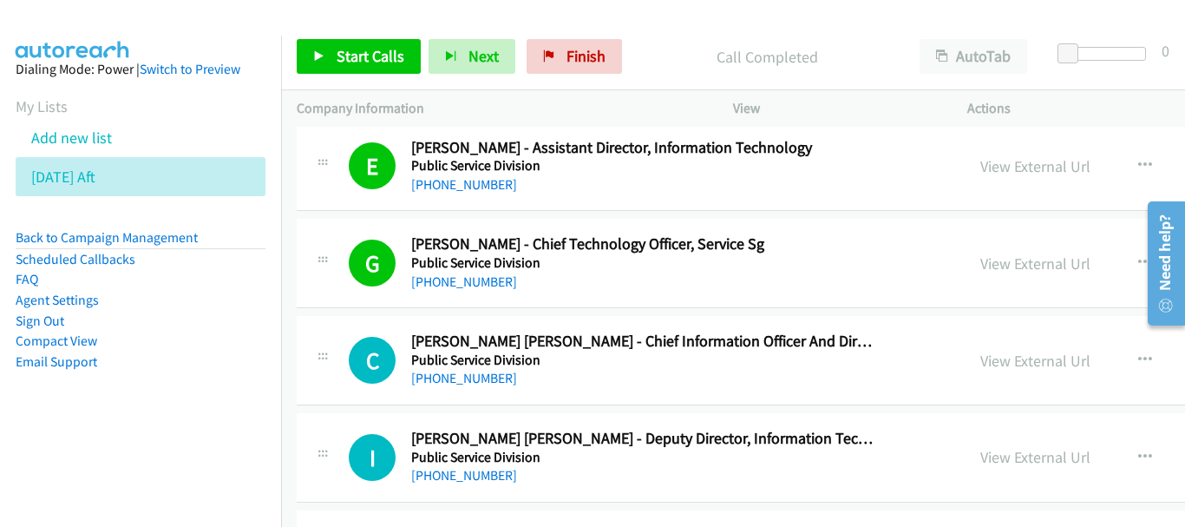
scroll to position [8330, 0]
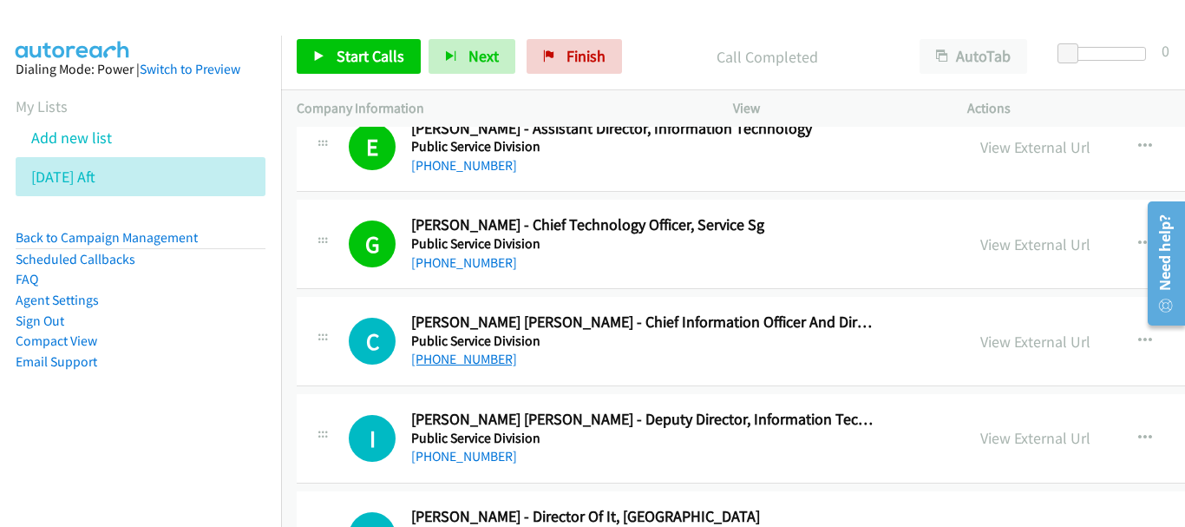
click at [485, 363] on link "+65 9459 7062" at bounding box center [464, 359] width 106 height 16
click at [474, 364] on link "+65 9459 7062" at bounding box center [464, 359] width 106 height 16
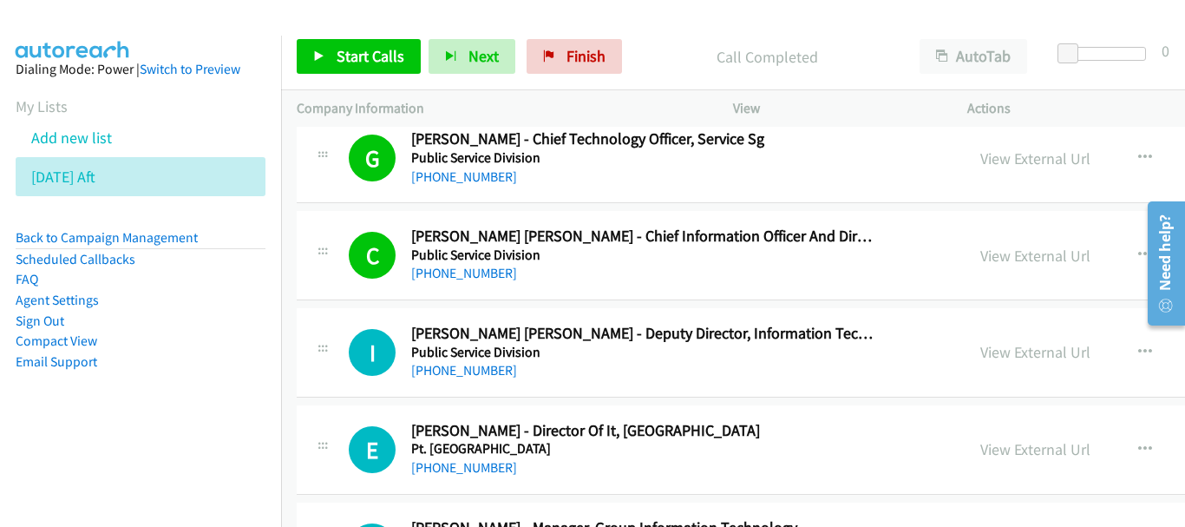
scroll to position [8417, 0]
click at [462, 370] on link "+65 9229 4281" at bounding box center [464, 369] width 106 height 16
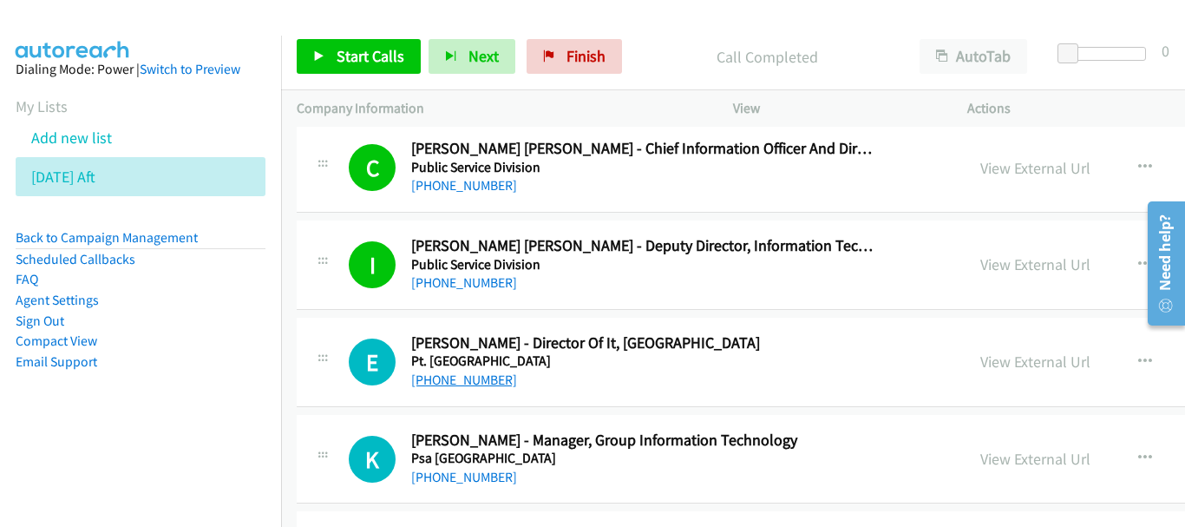
click at [448, 385] on link "+65 9842 6231" at bounding box center [464, 379] width 106 height 16
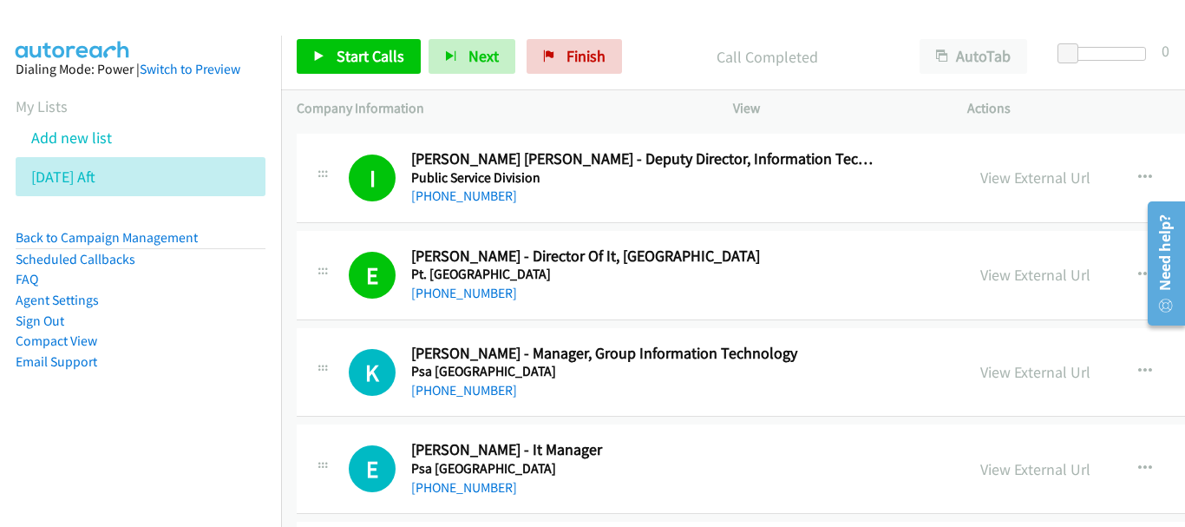
scroll to position [8677, 0]
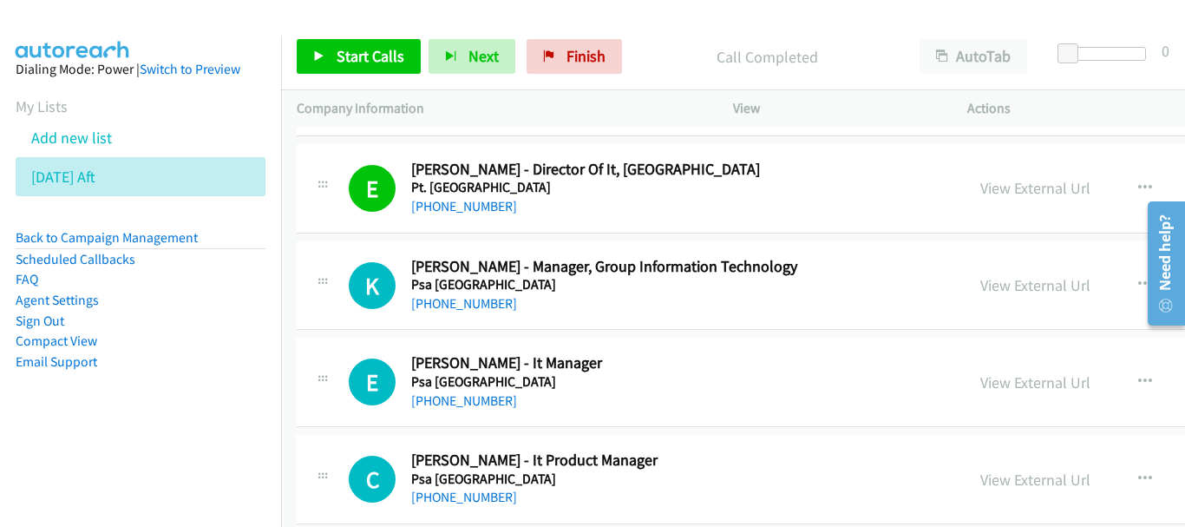
click at [482, 314] on div "K Callback Scheduled Kelvinder Singh - Manager, Group Information Technology Ps…" at bounding box center [934, 285] width 1274 height 89
click at [482, 306] on link "+65 9665 6710" at bounding box center [464, 303] width 106 height 16
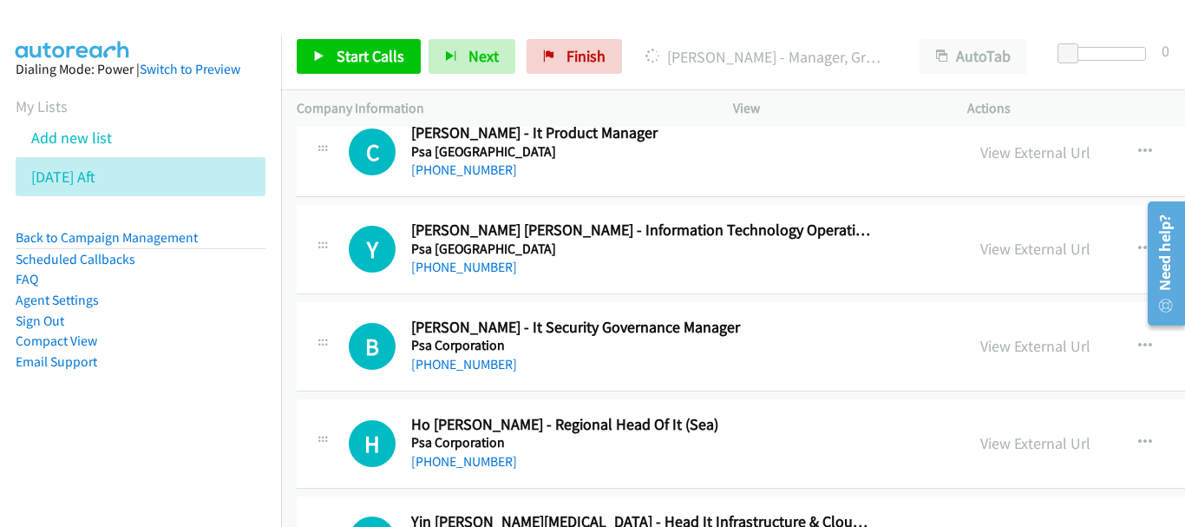
scroll to position [9024, 0]
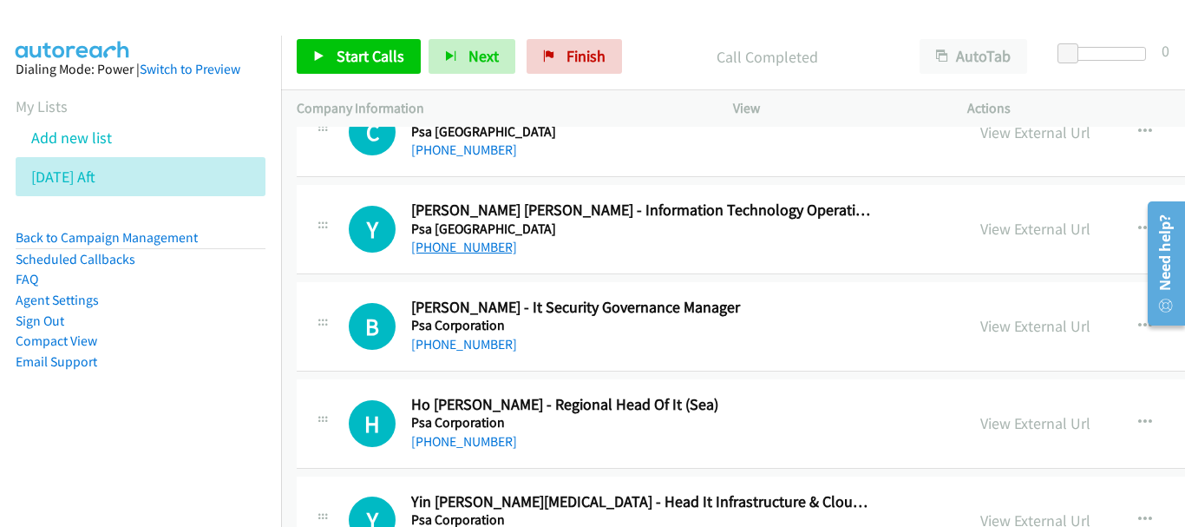
click at [462, 244] on link "+65 9632 3564" at bounding box center [464, 247] width 106 height 16
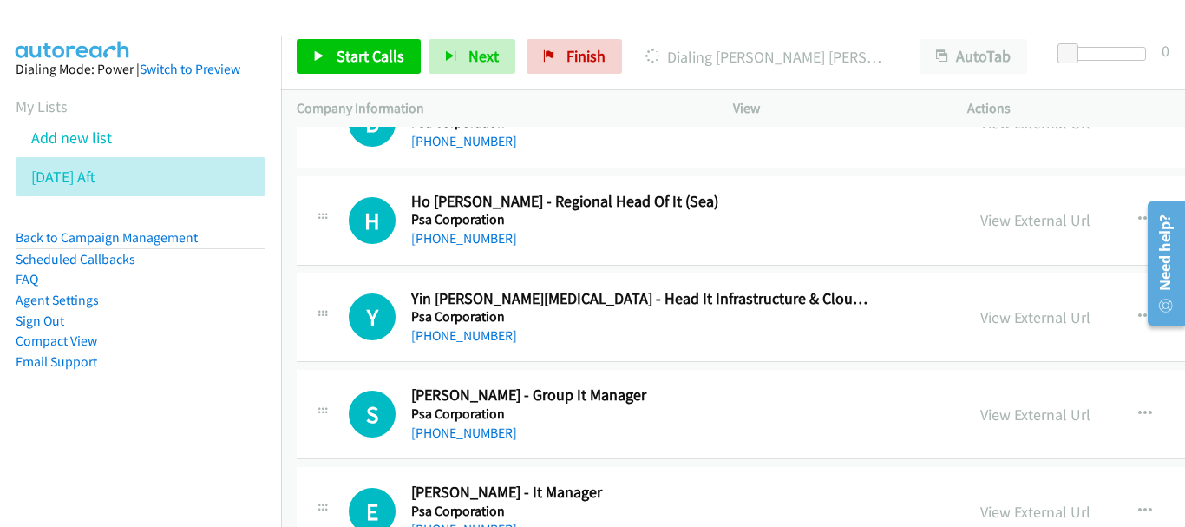
scroll to position [9267, 0]
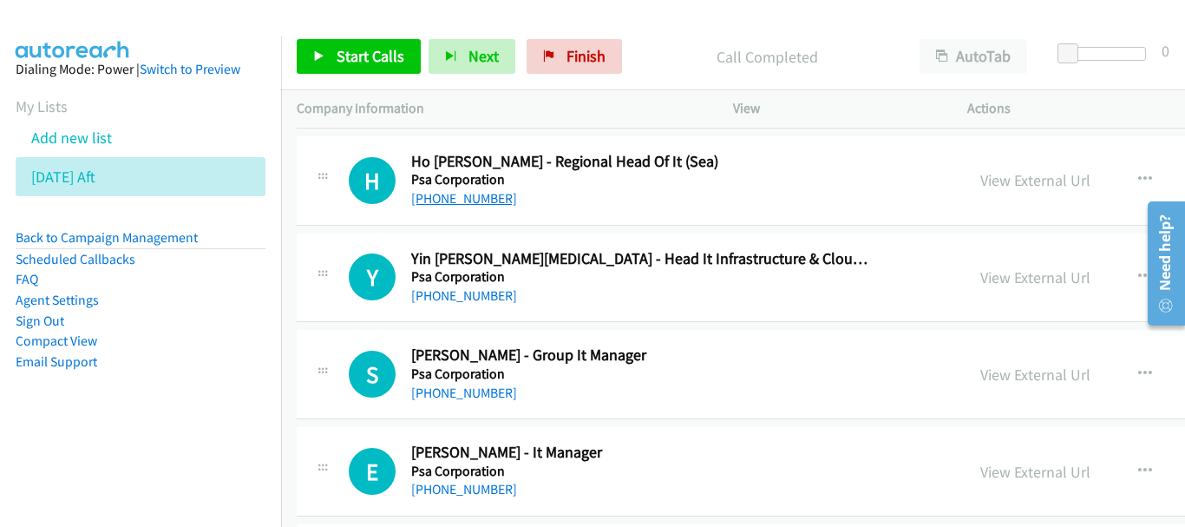
click at [479, 205] on link "+65 9154 3581" at bounding box center [464, 198] width 106 height 16
click at [425, 295] on link "+65 9178 2288" at bounding box center [464, 295] width 106 height 16
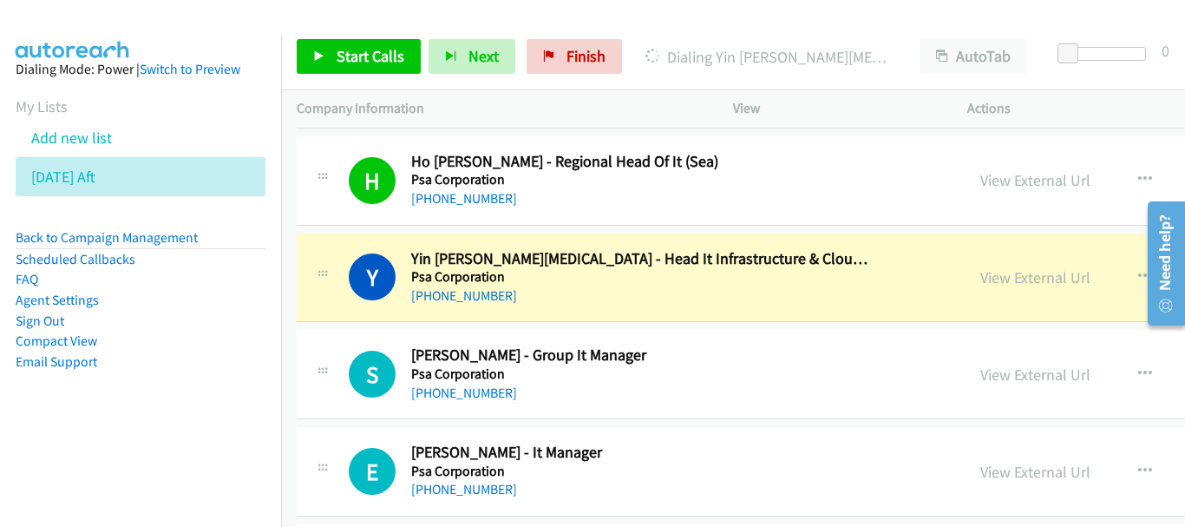
scroll to position [9354, 0]
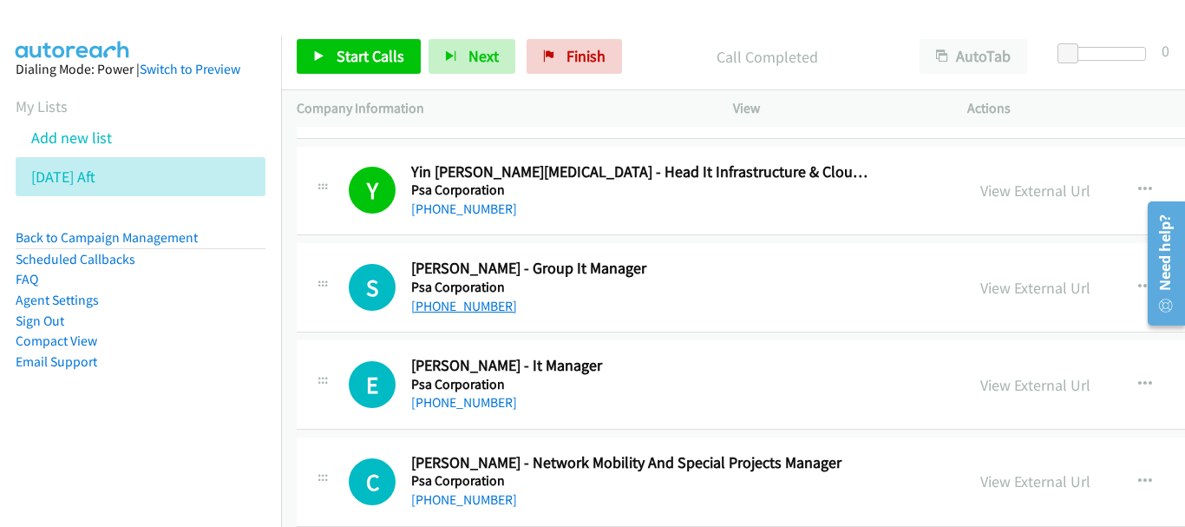
click at [485, 310] on link "+65 8282 1130" at bounding box center [464, 306] width 106 height 16
click at [415, 395] on link "+65 9159 9795" at bounding box center [464, 402] width 106 height 16
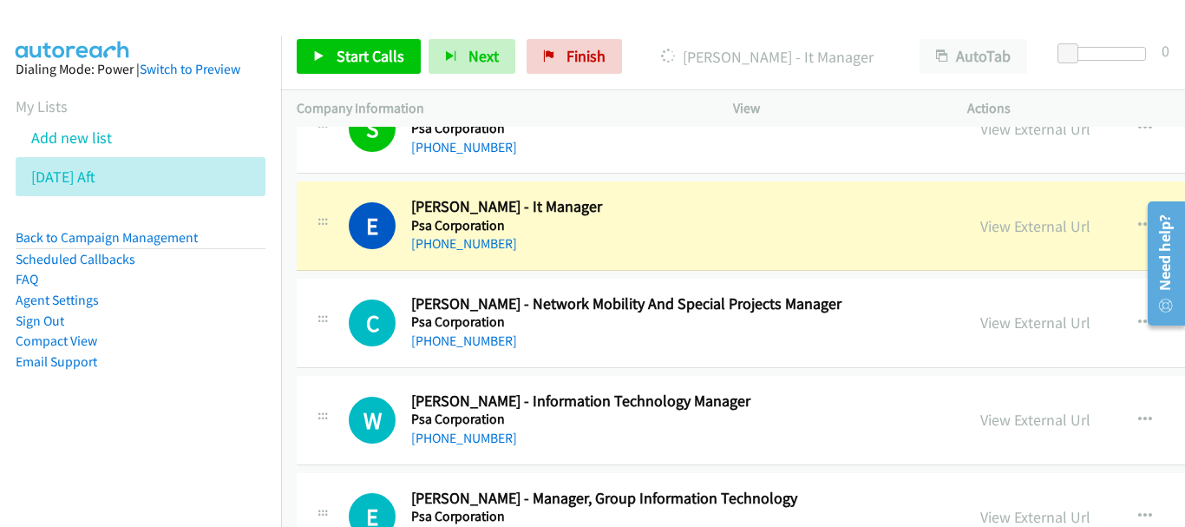
scroll to position [9527, 0]
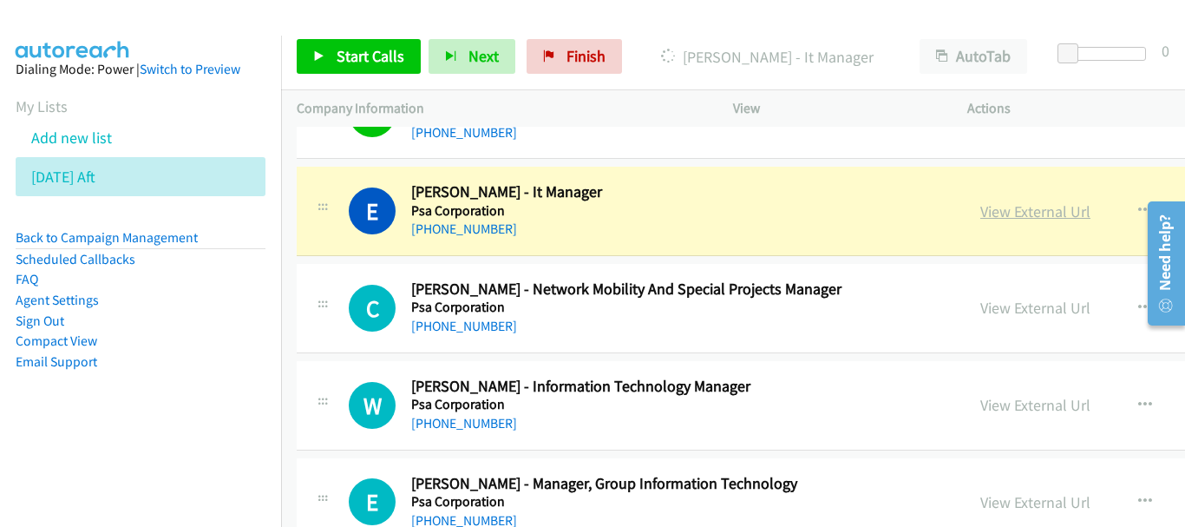
click at [981, 216] on link "View External Url" at bounding box center [1036, 211] width 110 height 20
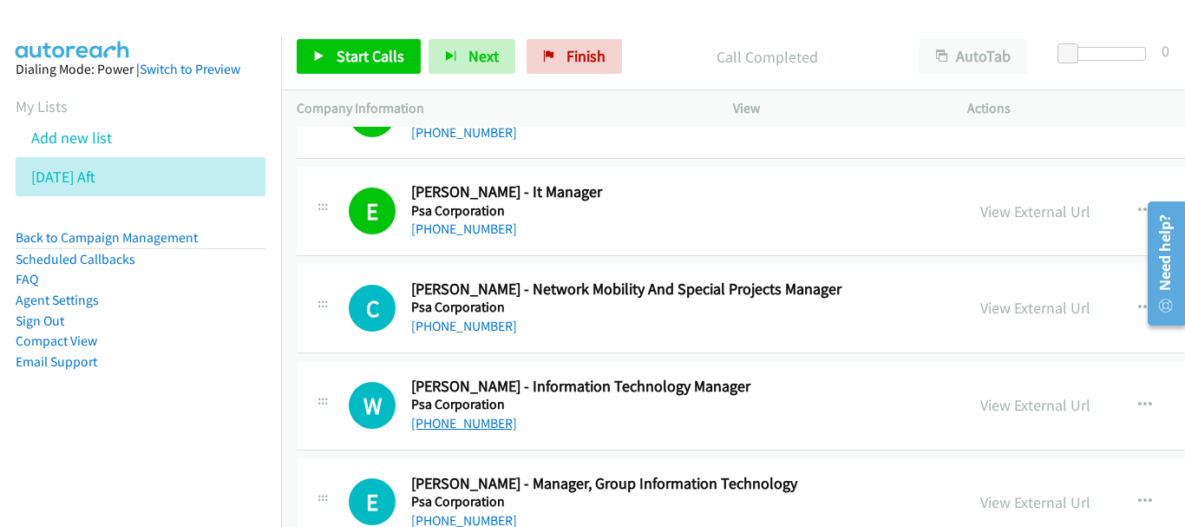
click at [422, 418] on link "+65 9023 0940" at bounding box center [464, 423] width 106 height 16
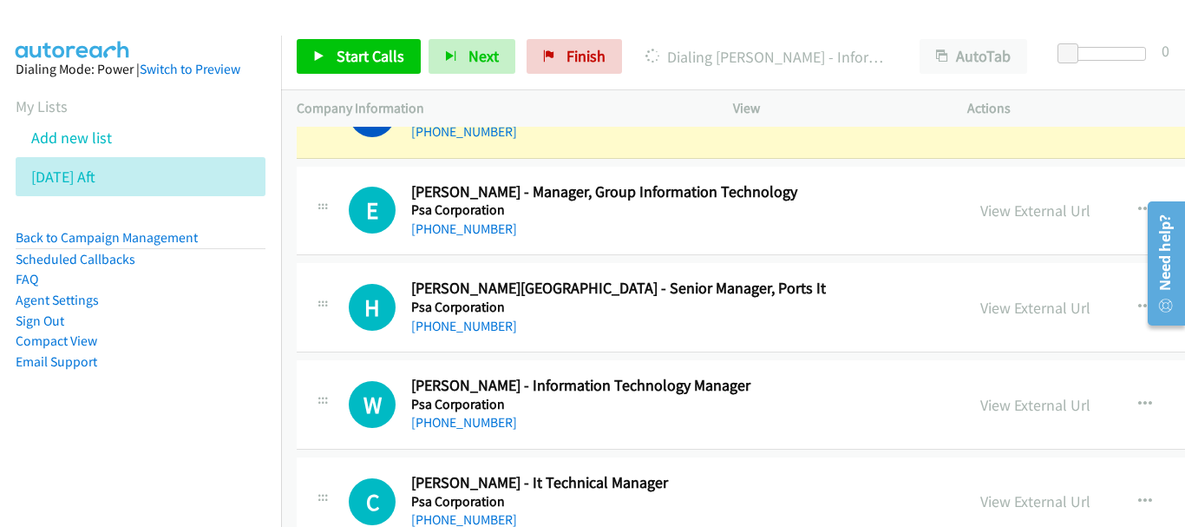
scroll to position [9788, 0]
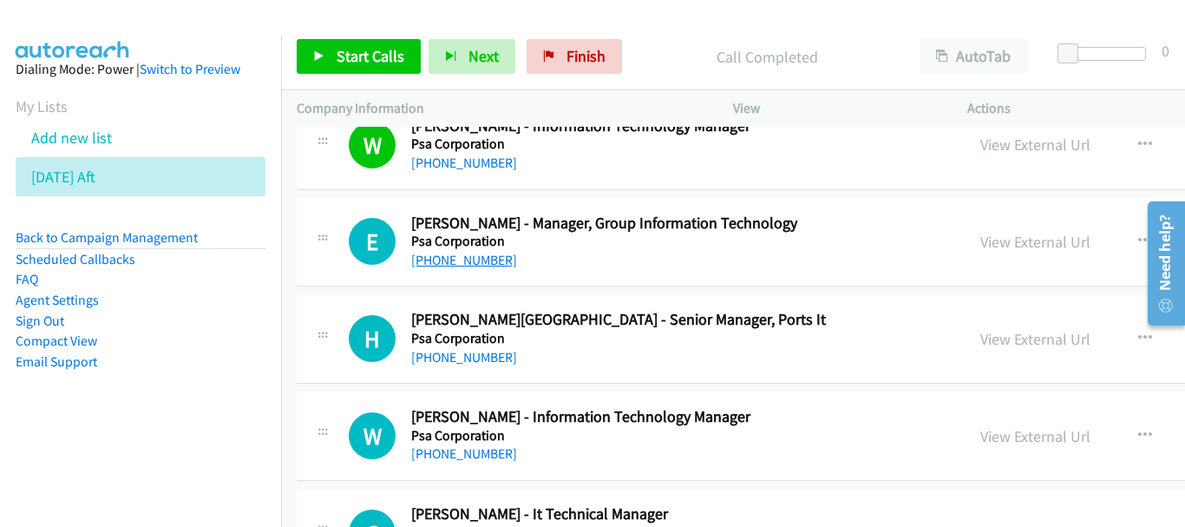
click at [452, 259] on link "+65 9296 9577" at bounding box center [464, 260] width 106 height 16
click at [458, 451] on link "+65 9755 5436" at bounding box center [464, 453] width 106 height 16
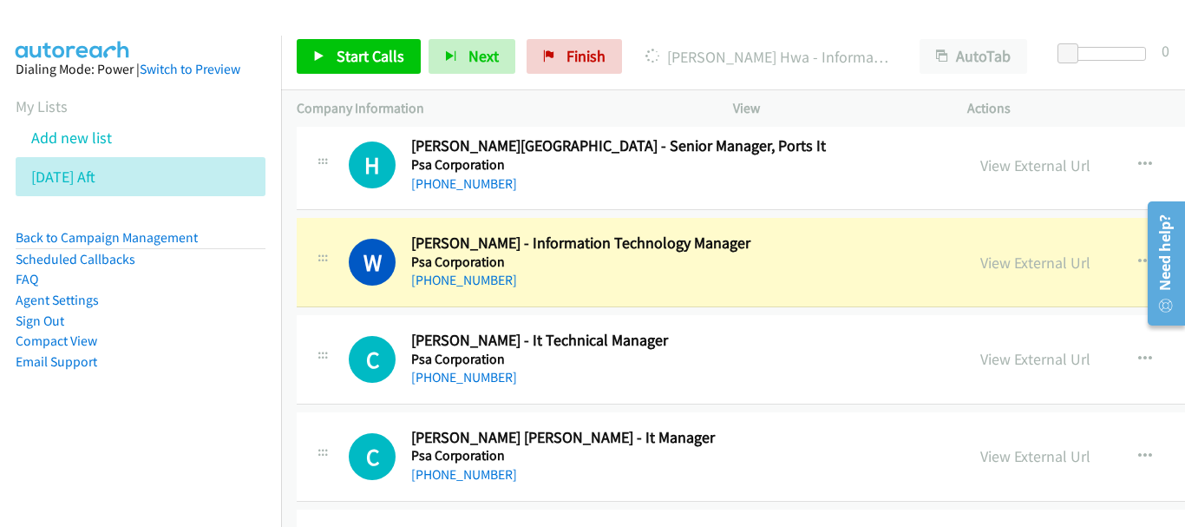
scroll to position [10048, 0]
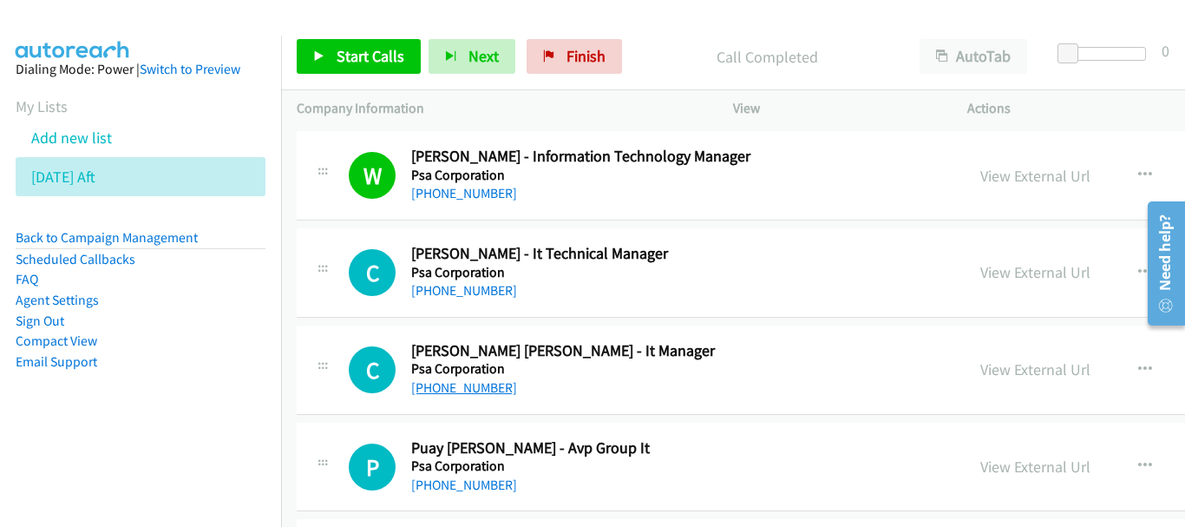
click at [431, 384] on link "+65 9817 1518" at bounding box center [464, 387] width 106 height 16
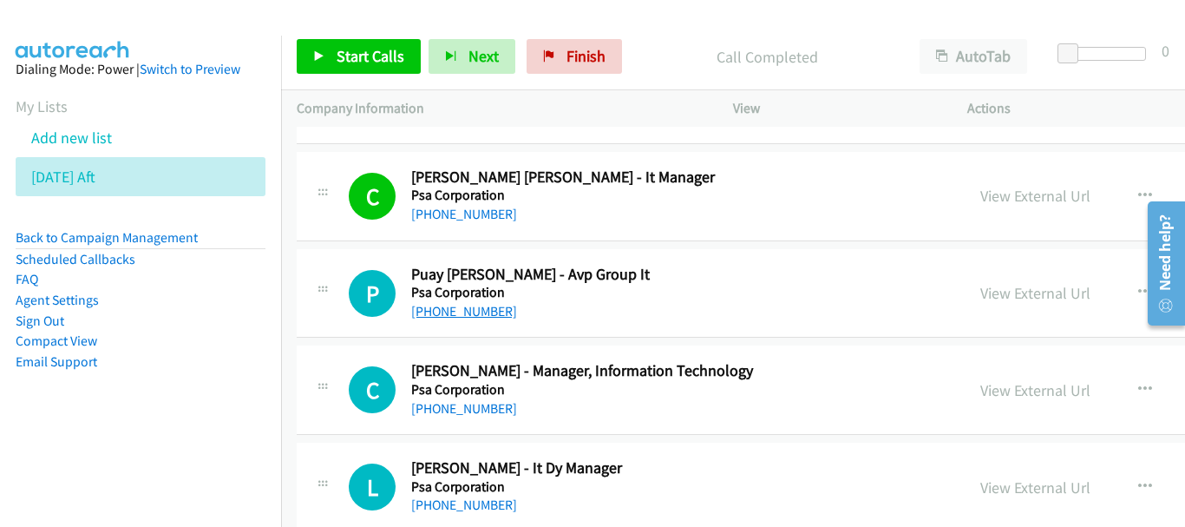
click at [470, 303] on link "+65 9660 1710" at bounding box center [464, 311] width 106 height 16
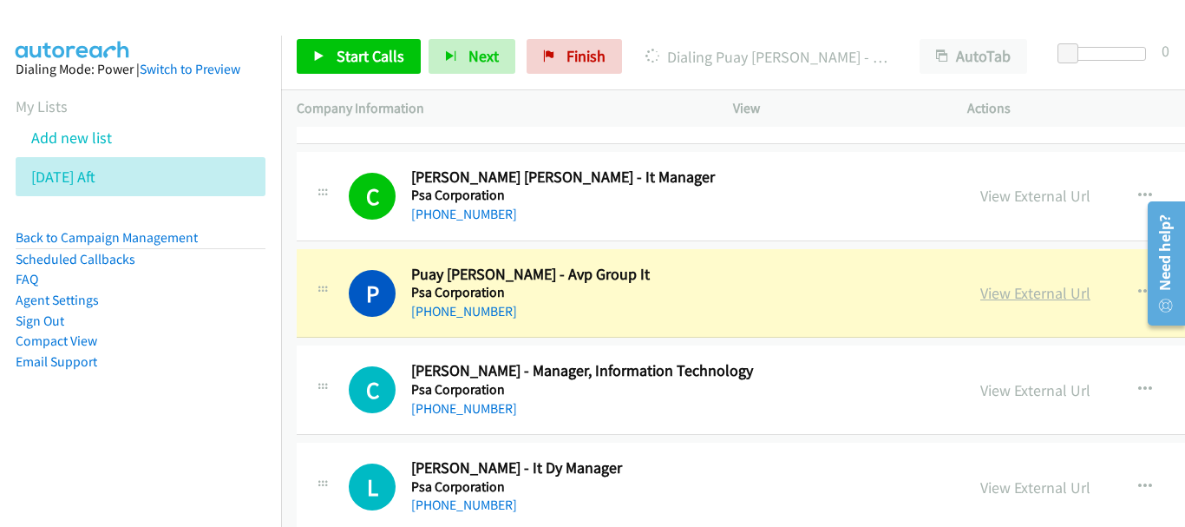
click at [981, 295] on link "View External Url" at bounding box center [1036, 293] width 110 height 20
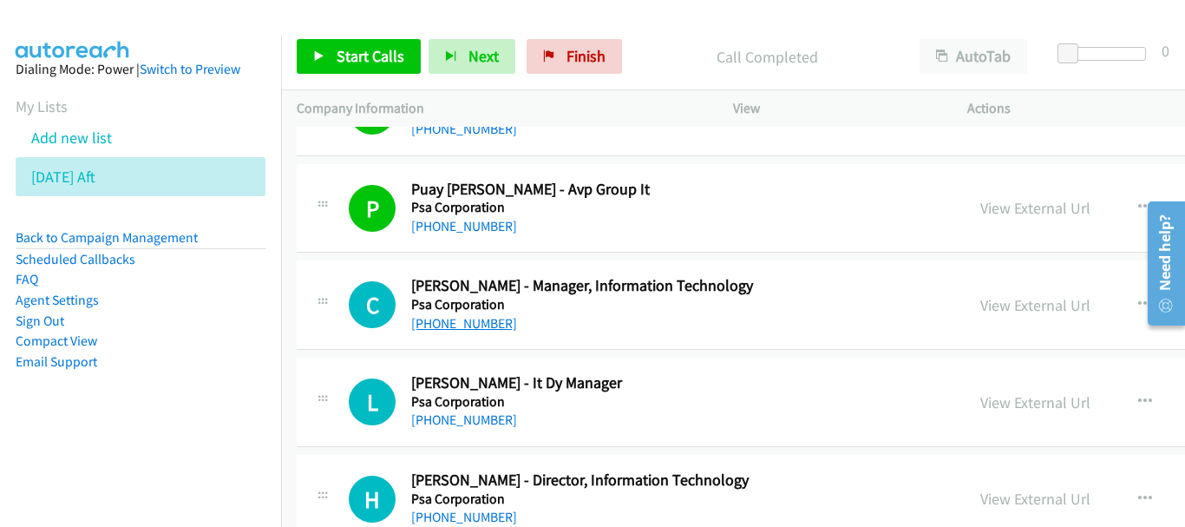
scroll to position [10308, 0]
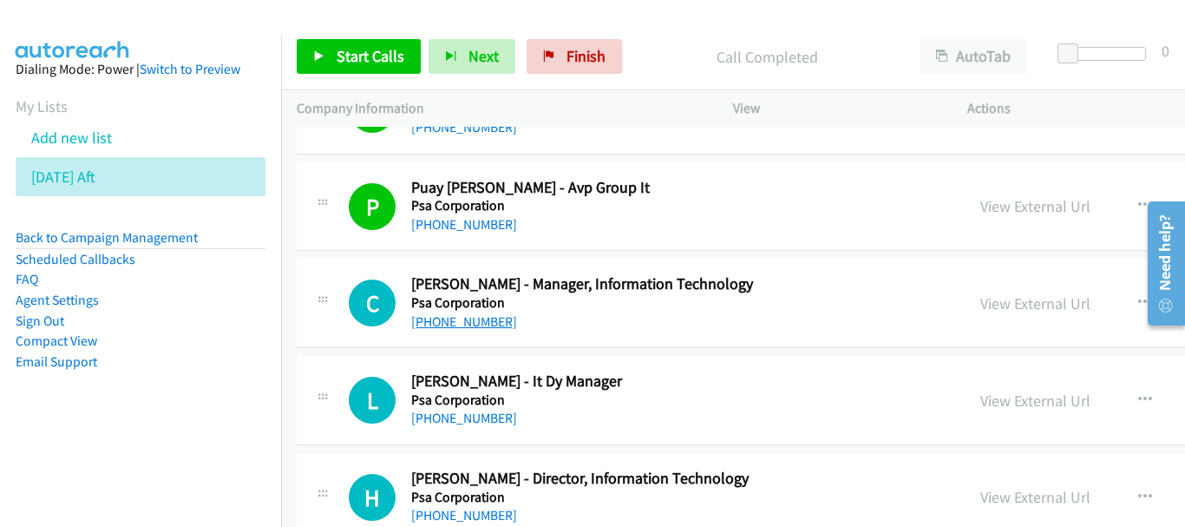
click at [459, 322] on link "+65 9694 3087" at bounding box center [464, 321] width 106 height 16
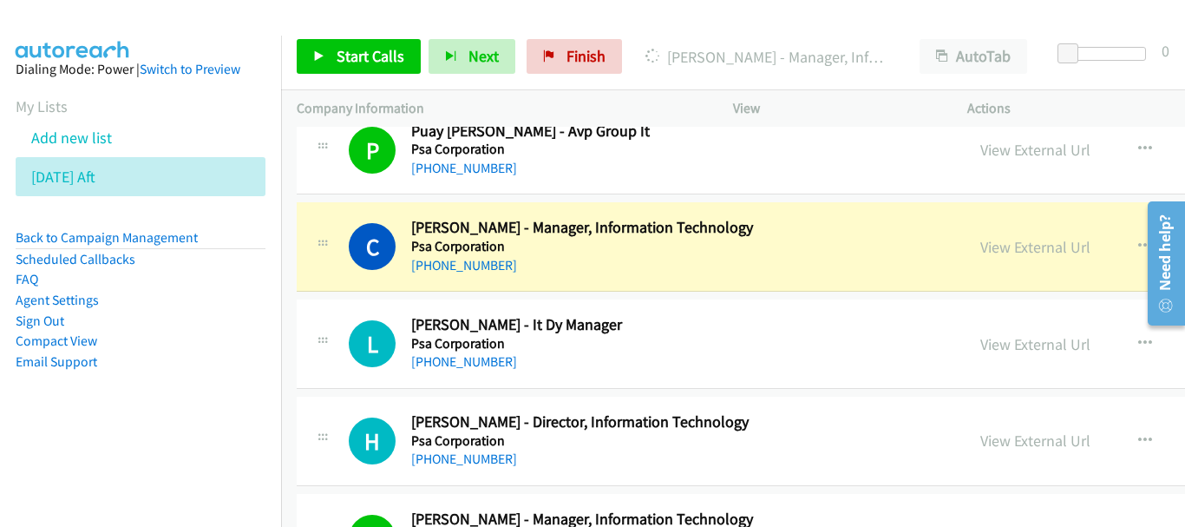
scroll to position [10395, 0]
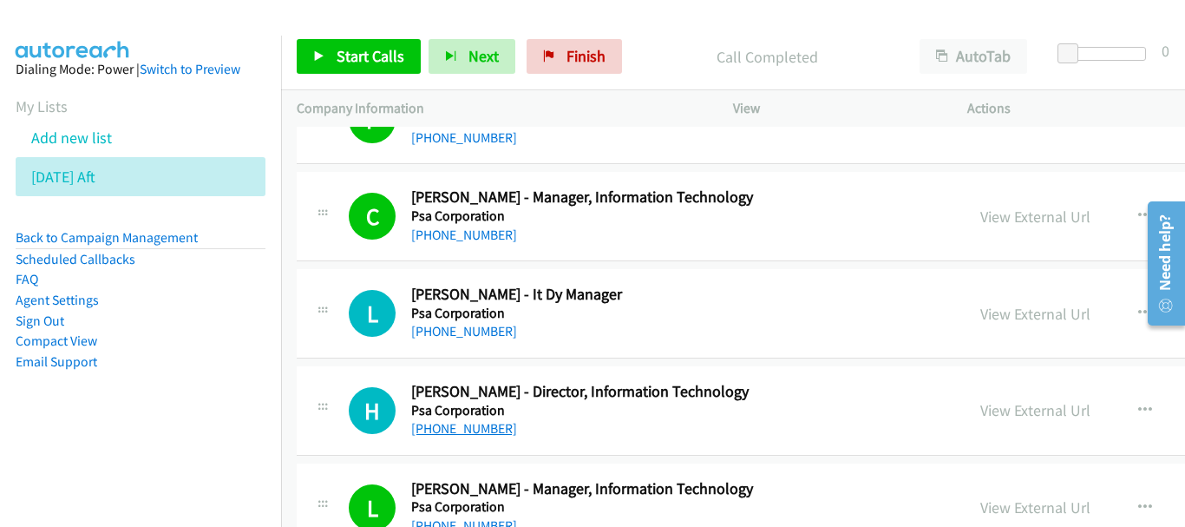
click at [440, 430] on link "+65 9826 4526" at bounding box center [464, 428] width 106 height 16
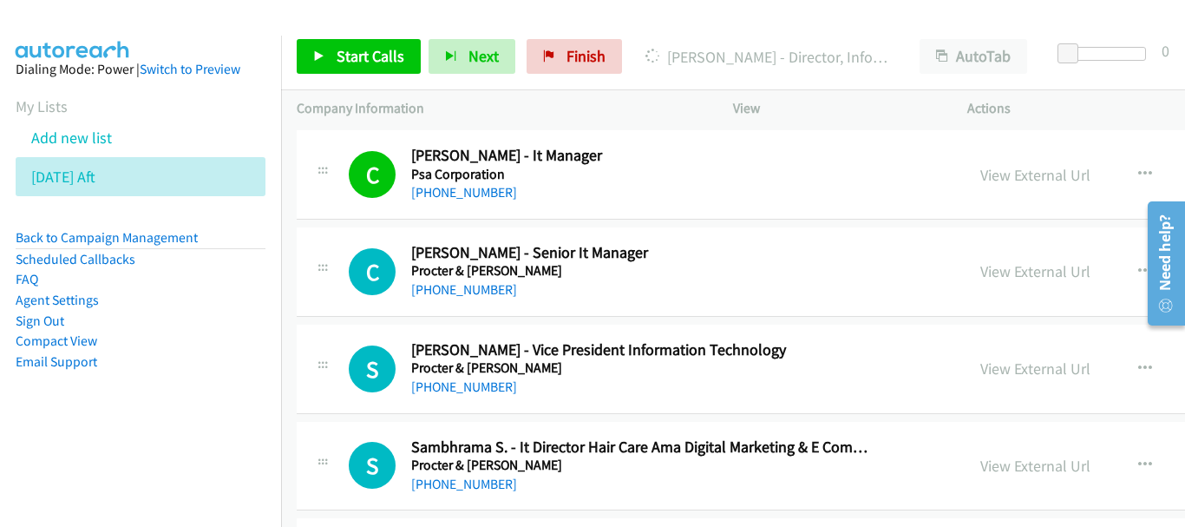
scroll to position [11089, 0]
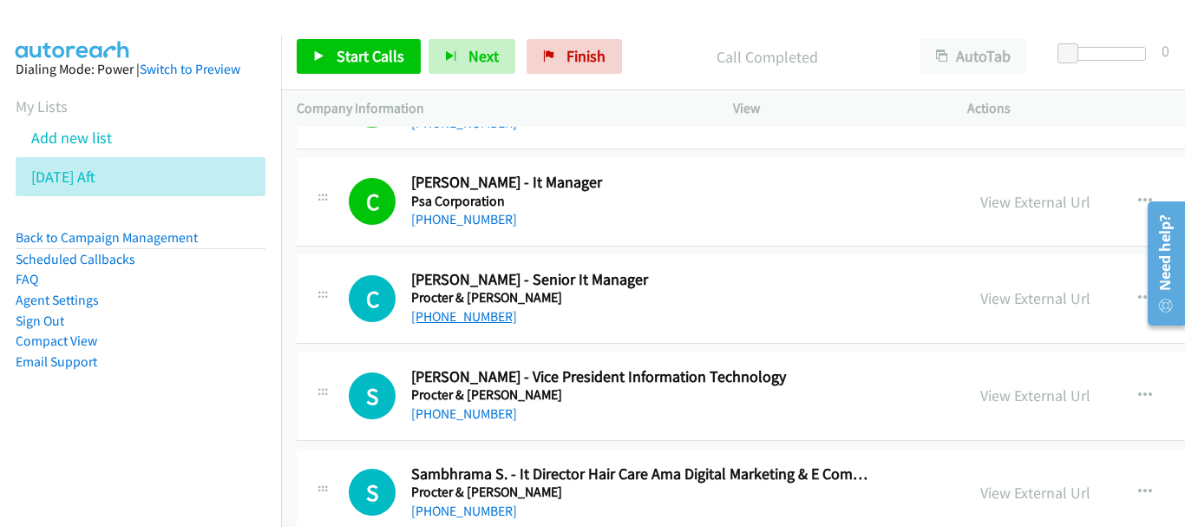
click at [431, 322] on link "+65 9644 6302" at bounding box center [464, 316] width 106 height 16
click at [482, 412] on link "+65 9894 7663" at bounding box center [464, 413] width 106 height 16
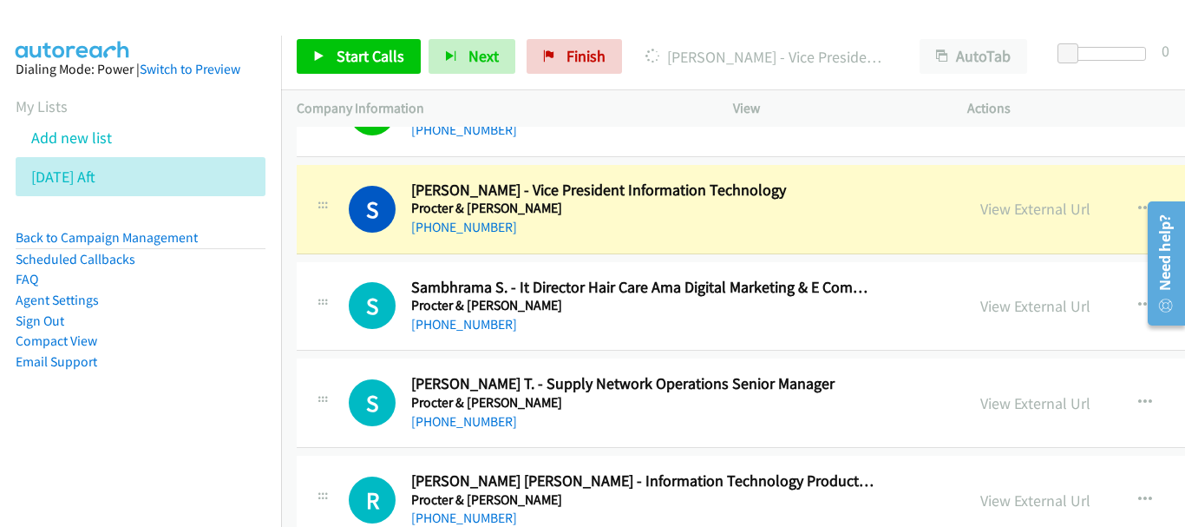
scroll to position [11263, 0]
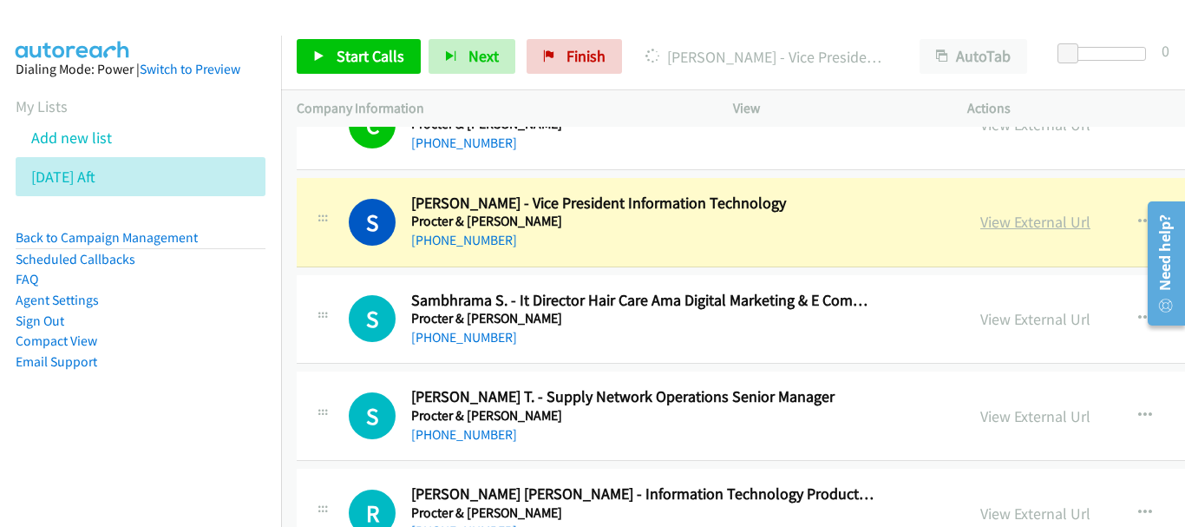
click at [981, 226] on link "View External Url" at bounding box center [1036, 222] width 110 height 20
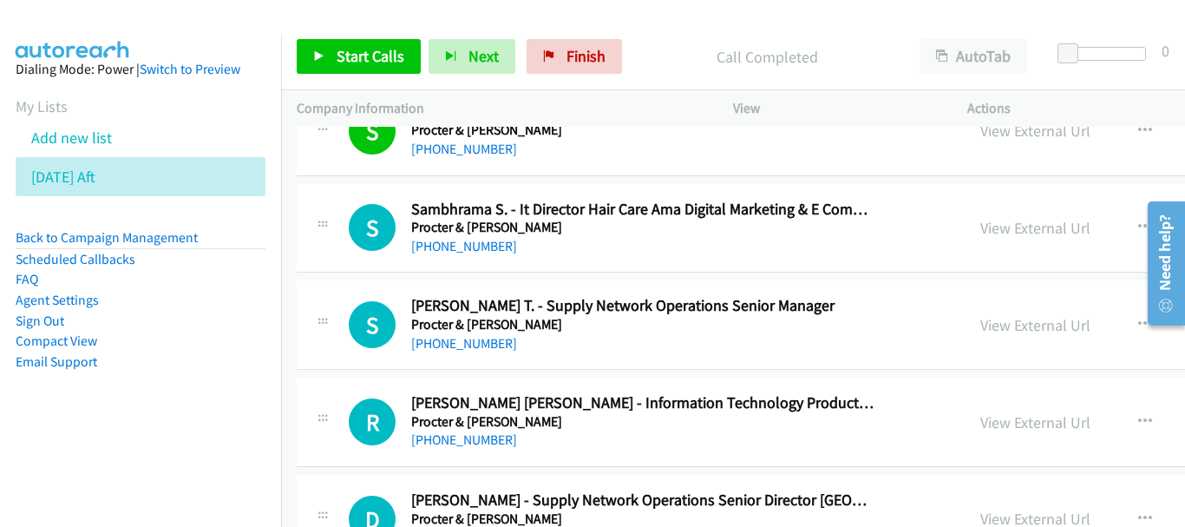
scroll to position [11436, 0]
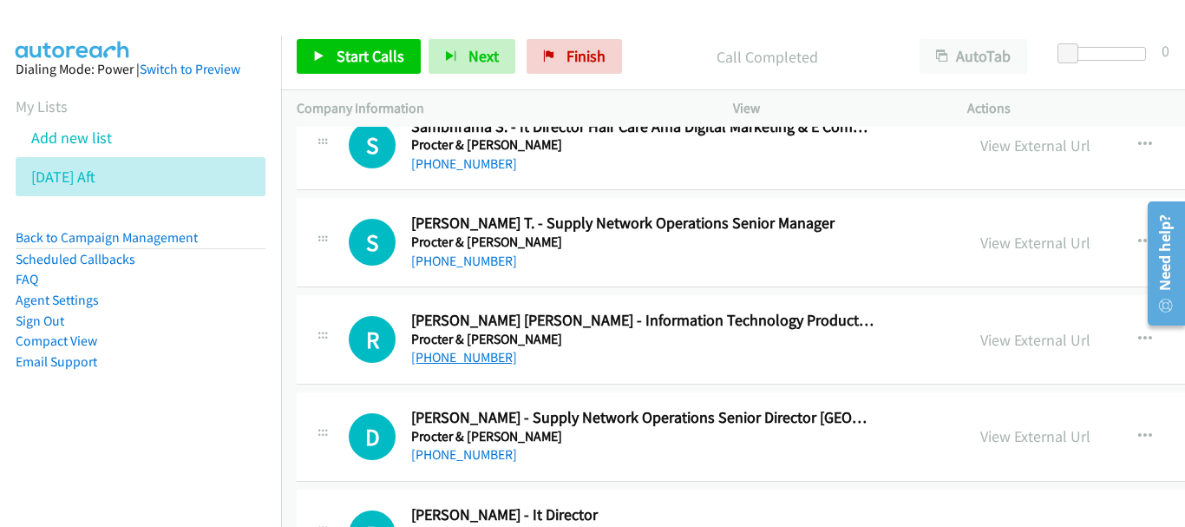
click at [456, 360] on link "+65 9127 3757" at bounding box center [464, 357] width 106 height 16
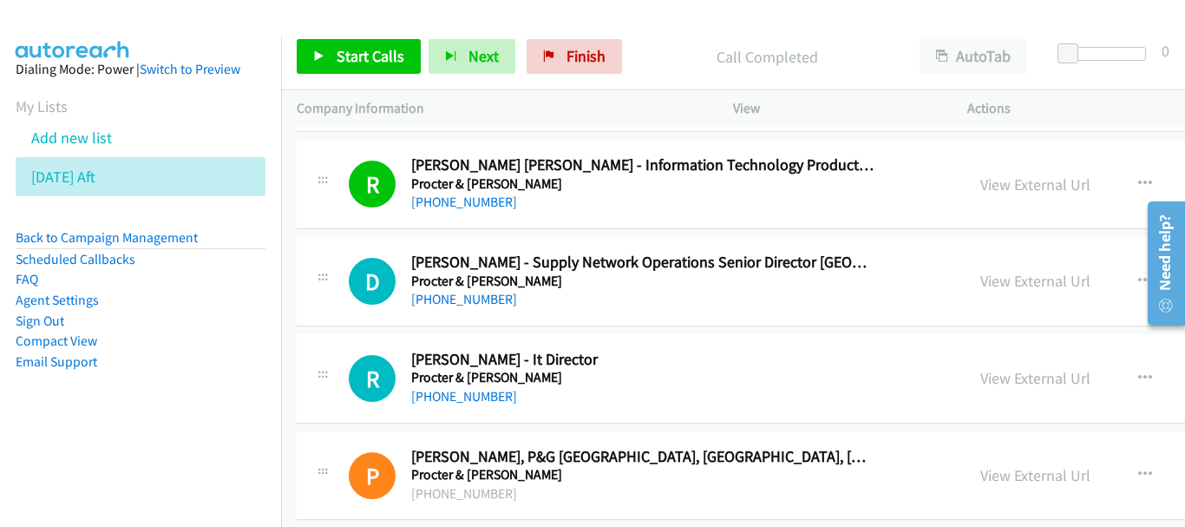
scroll to position [11610, 0]
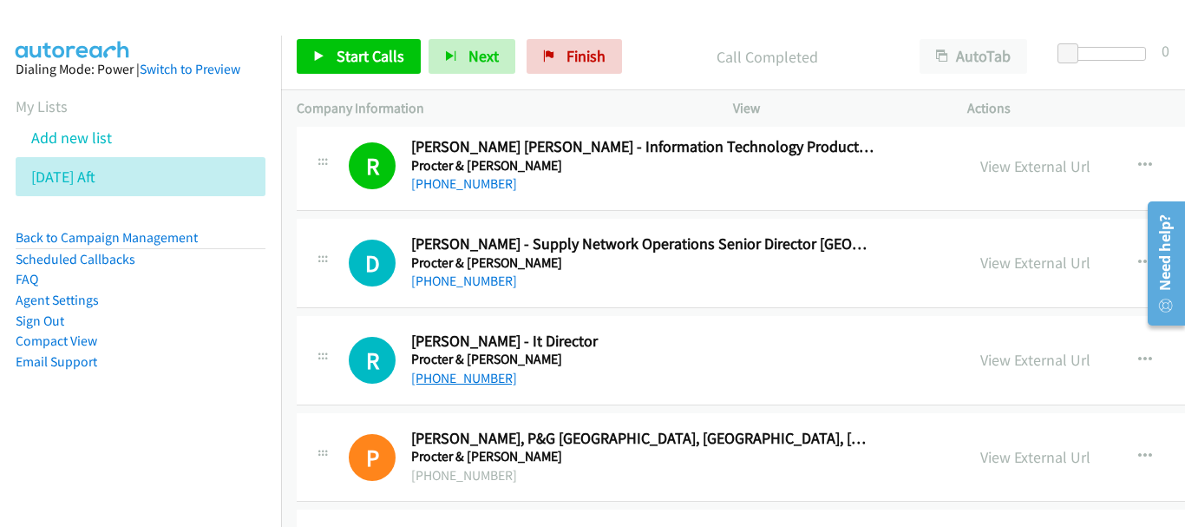
click at [477, 380] on link "+65 9055 1733" at bounding box center [464, 378] width 106 height 16
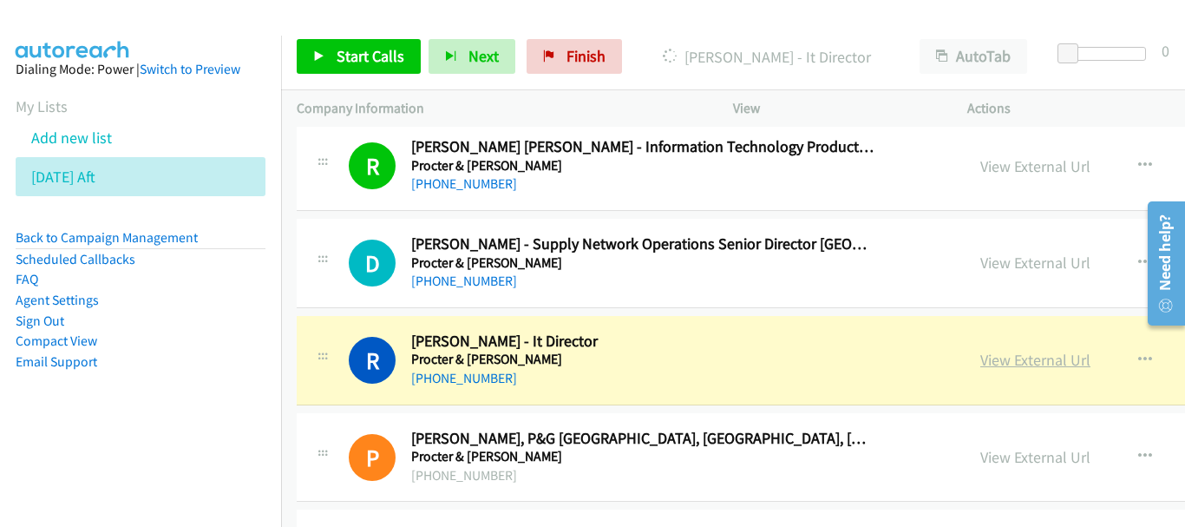
click at [981, 368] on link "View External Url" at bounding box center [1036, 360] width 110 height 20
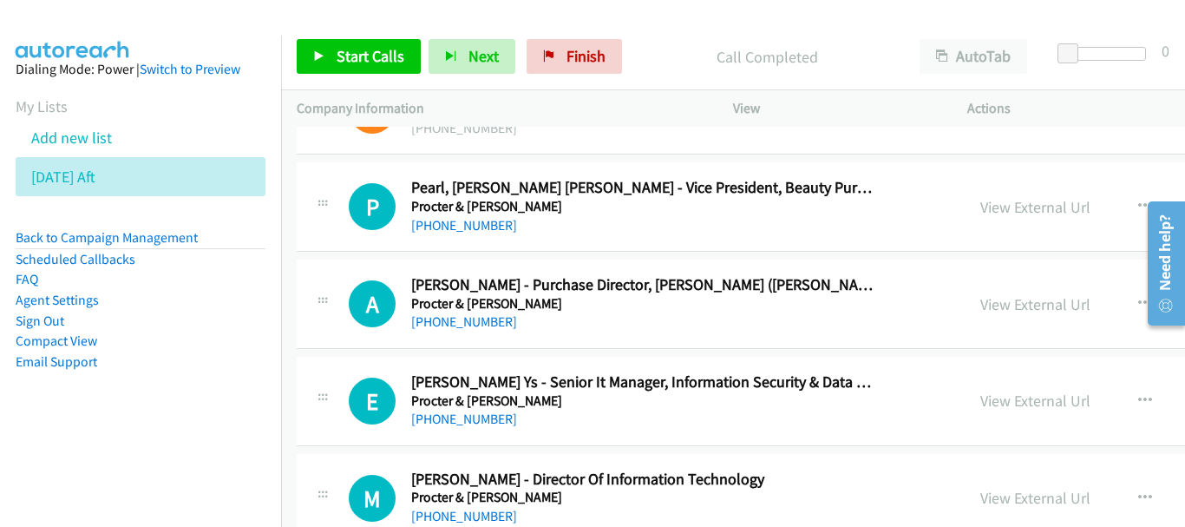
scroll to position [12044, 0]
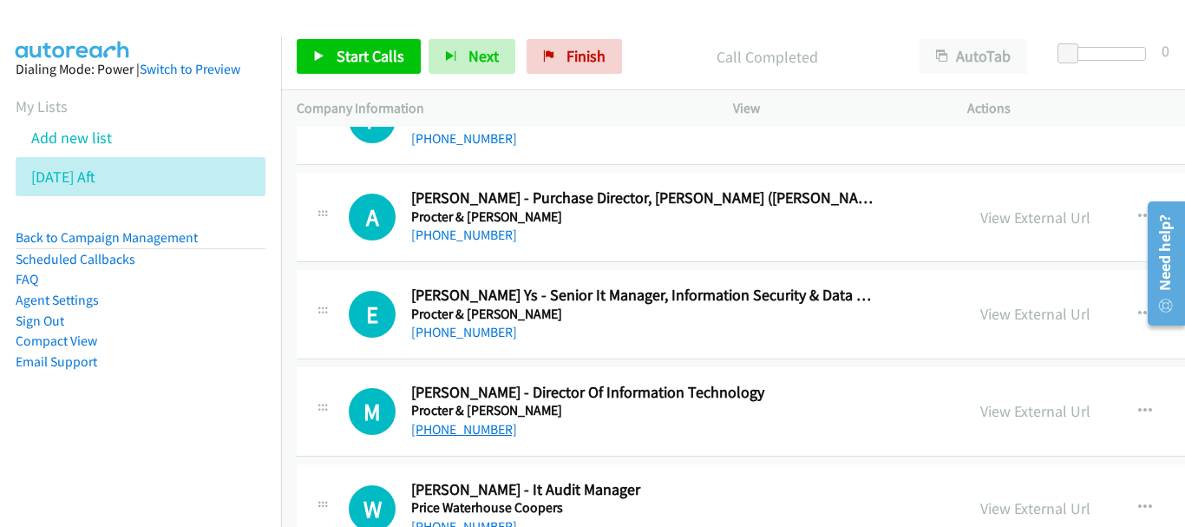
click at [473, 436] on link "+65 8571 0405" at bounding box center [464, 429] width 106 height 16
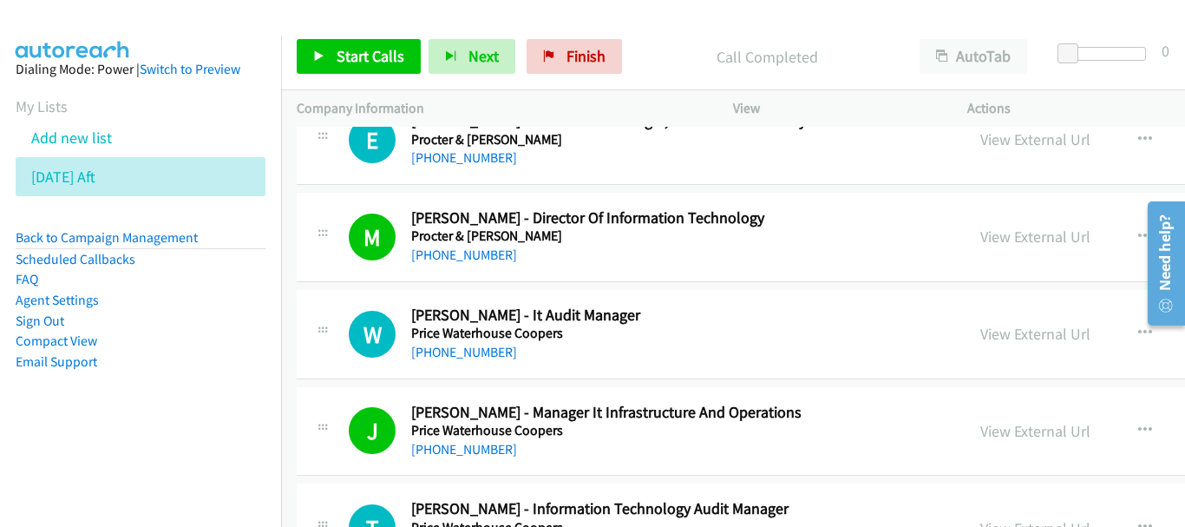
scroll to position [12217, 0]
click at [464, 354] on link "+65 9798 9747" at bounding box center [464, 352] width 106 height 16
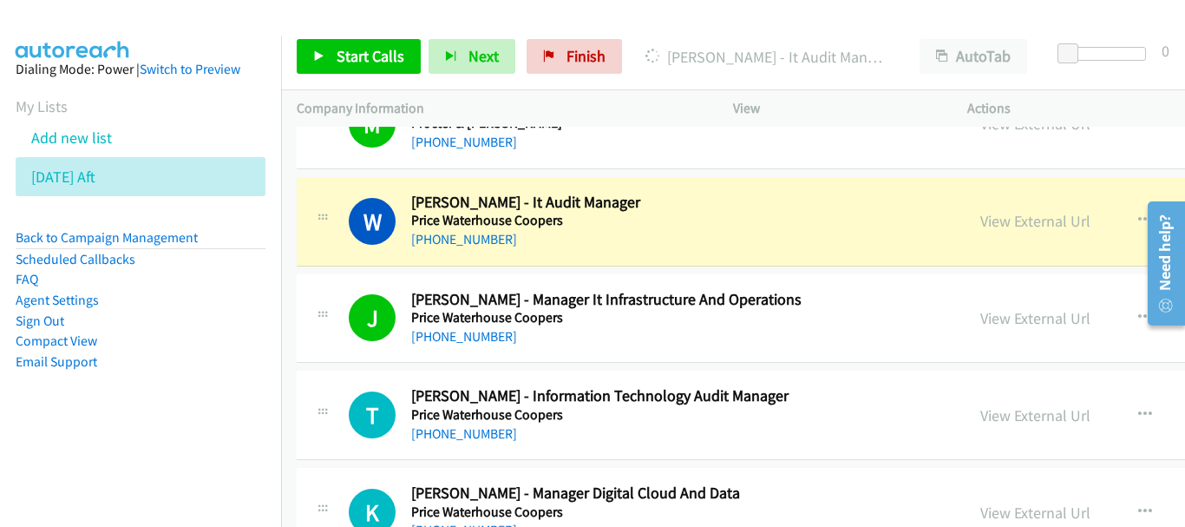
scroll to position [12304, 0]
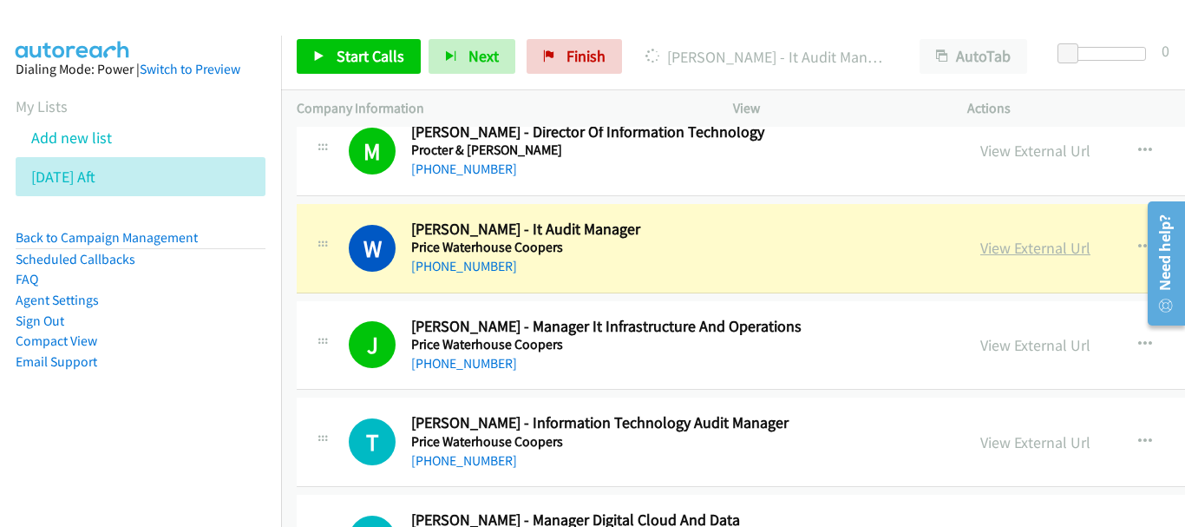
click at [981, 253] on link "View External Url" at bounding box center [1036, 248] width 110 height 20
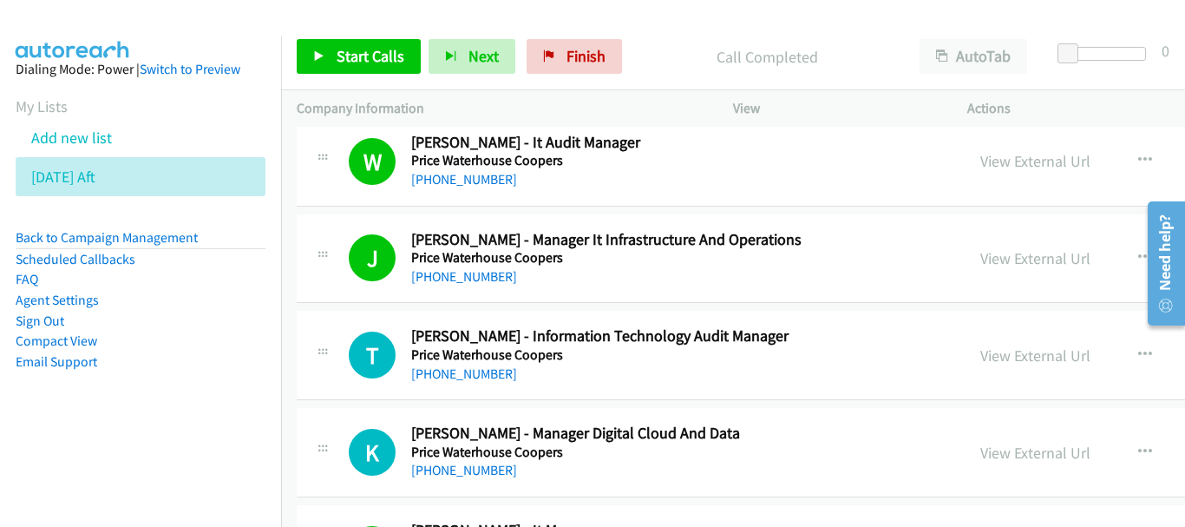
scroll to position [12478, 0]
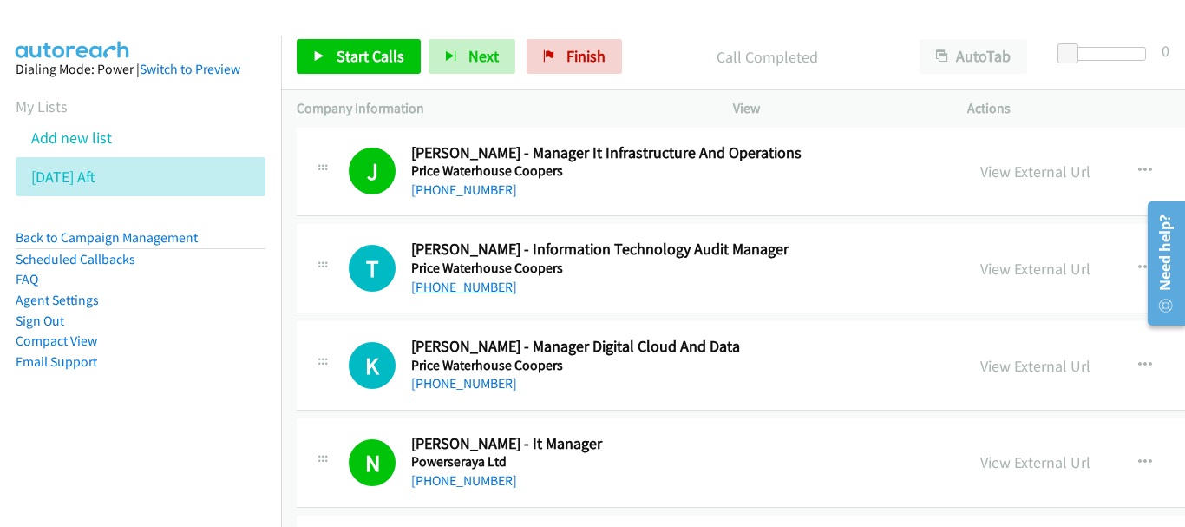
click at [476, 285] on link "+65 8376 6726" at bounding box center [464, 287] width 106 height 16
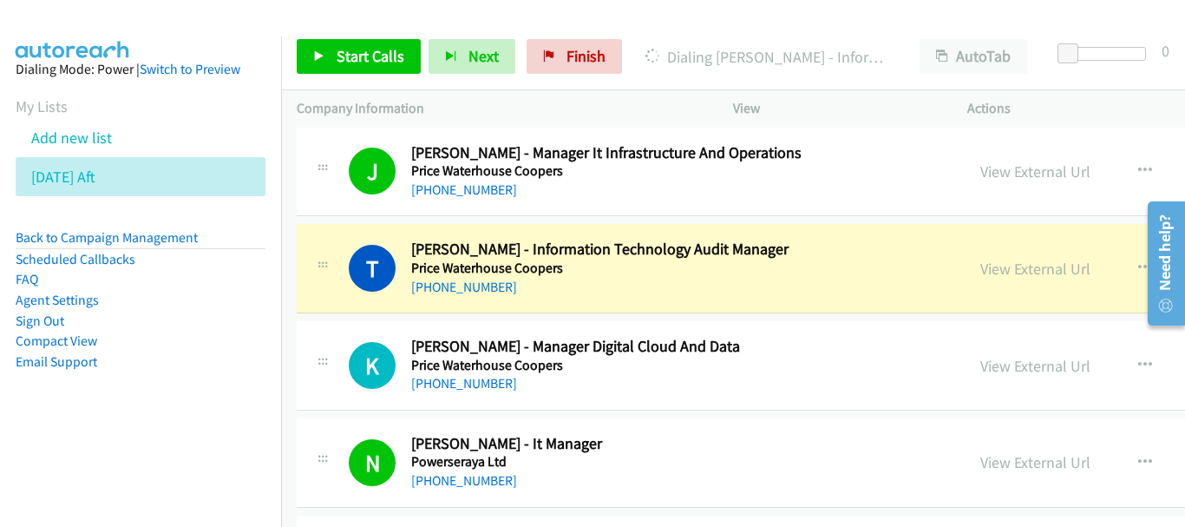
click at [981, 279] on div "View External Url" at bounding box center [1036, 268] width 110 height 23
click at [981, 267] on link "View External Url" at bounding box center [1036, 269] width 110 height 20
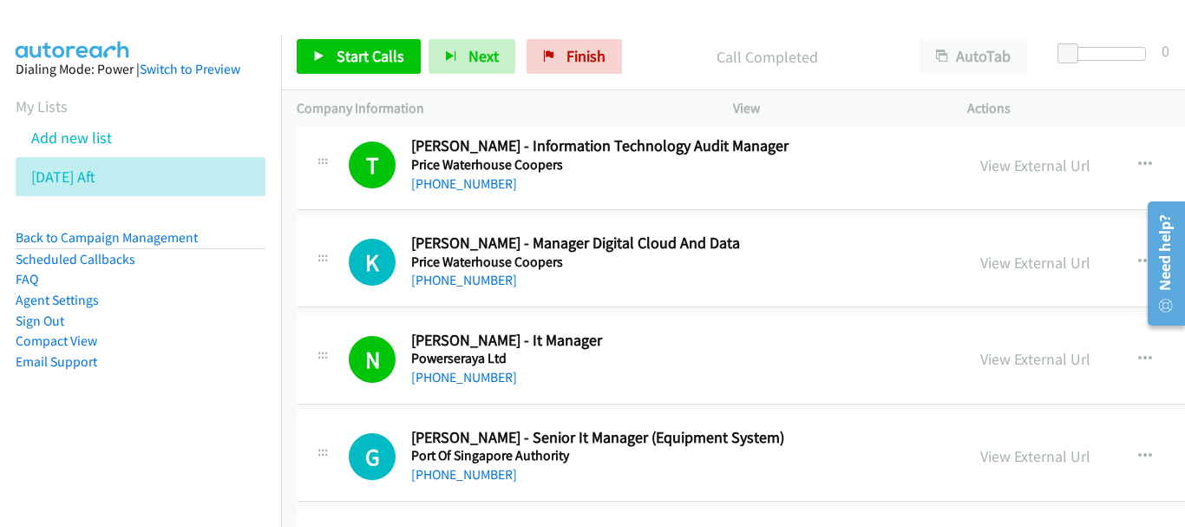
scroll to position [12651, 0]
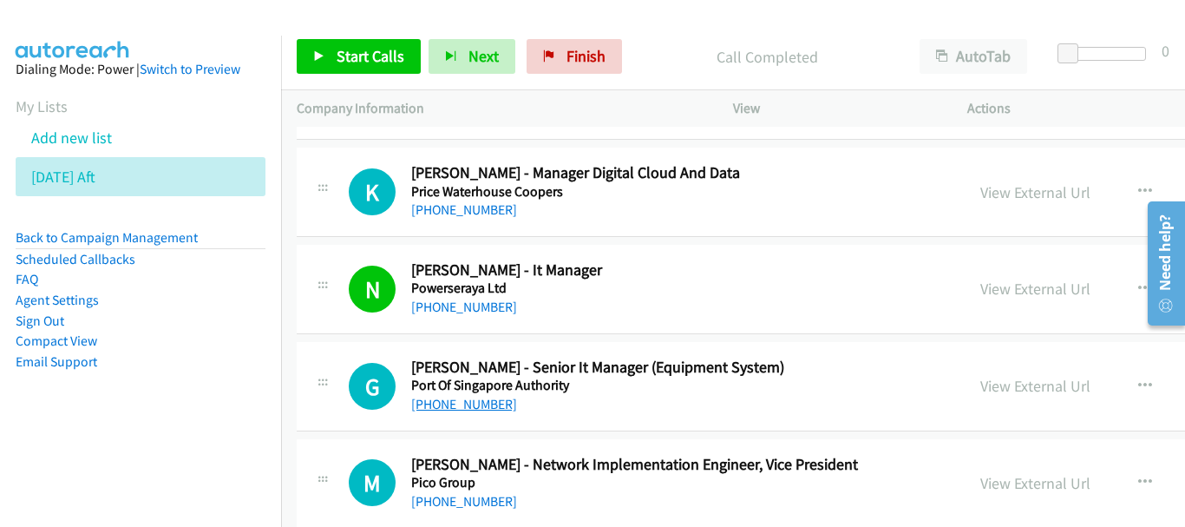
click at [471, 402] on link "+65 9827 5176" at bounding box center [464, 404] width 106 height 16
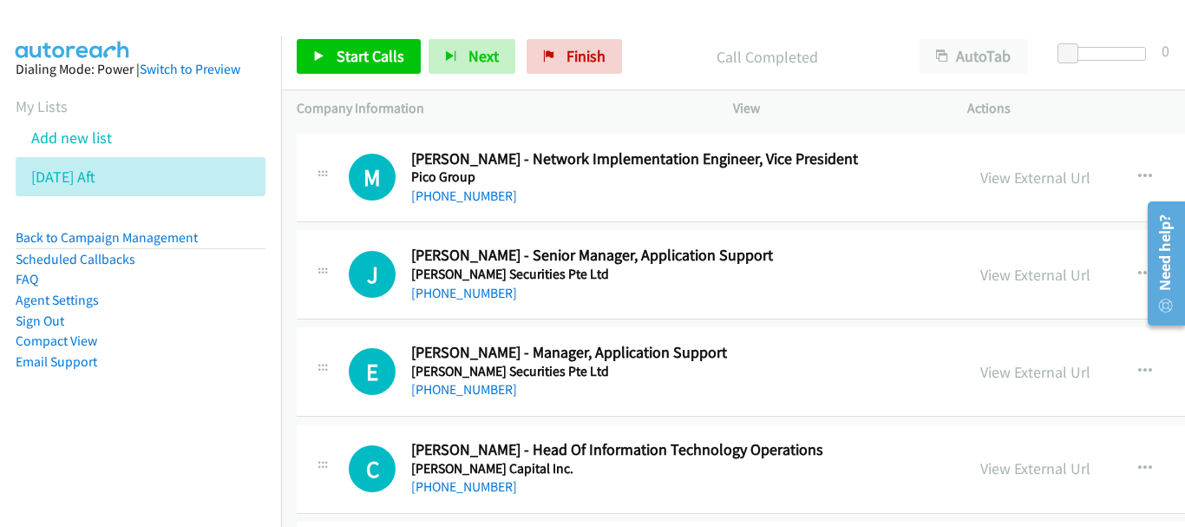
scroll to position [12998, 0]
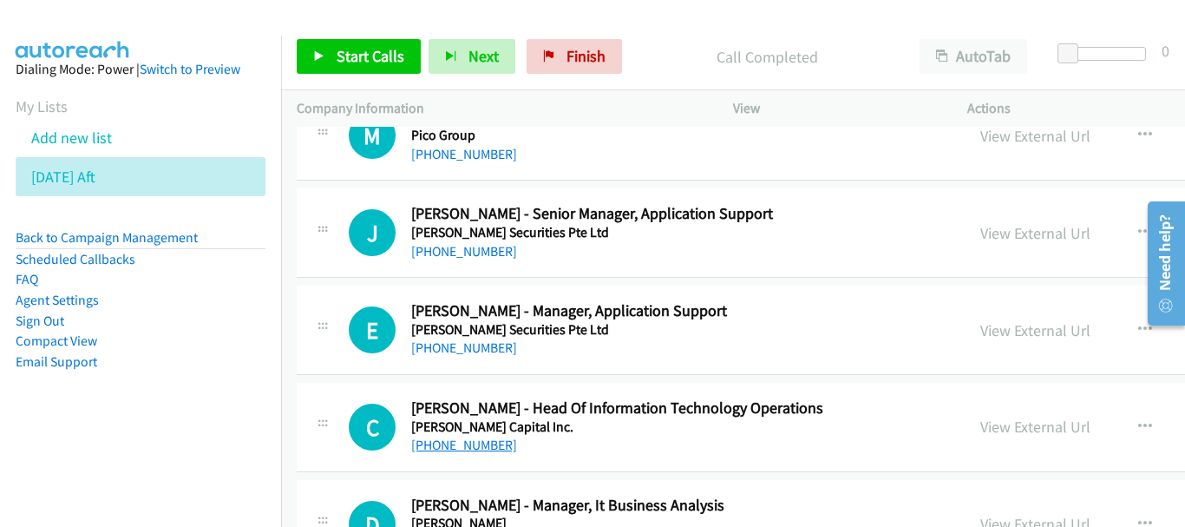
click at [479, 440] on link "+65 9108 2919" at bounding box center [464, 444] width 106 height 16
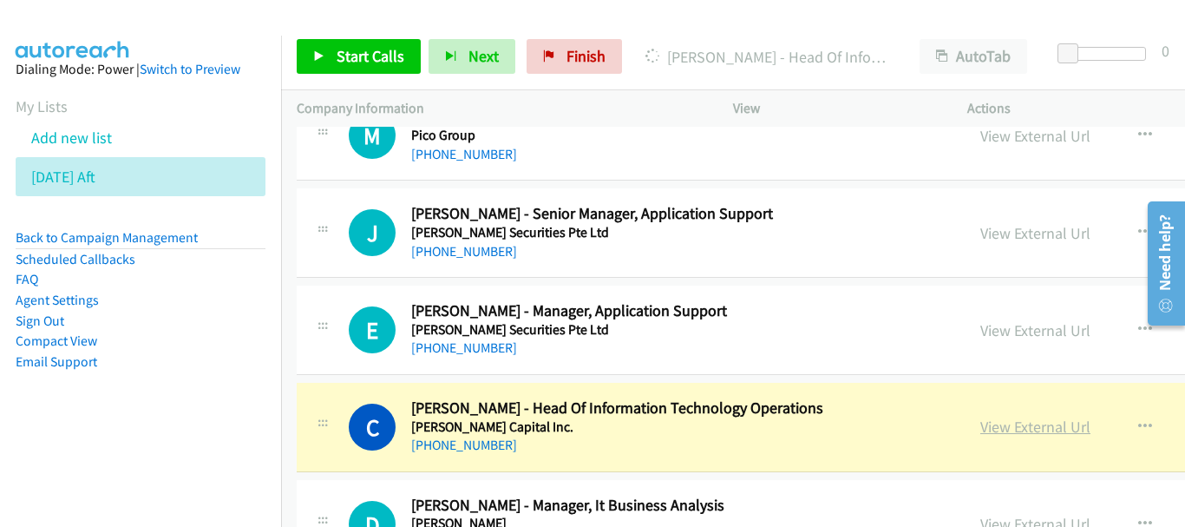
click at [981, 425] on link "View External Url" at bounding box center [1036, 426] width 110 height 20
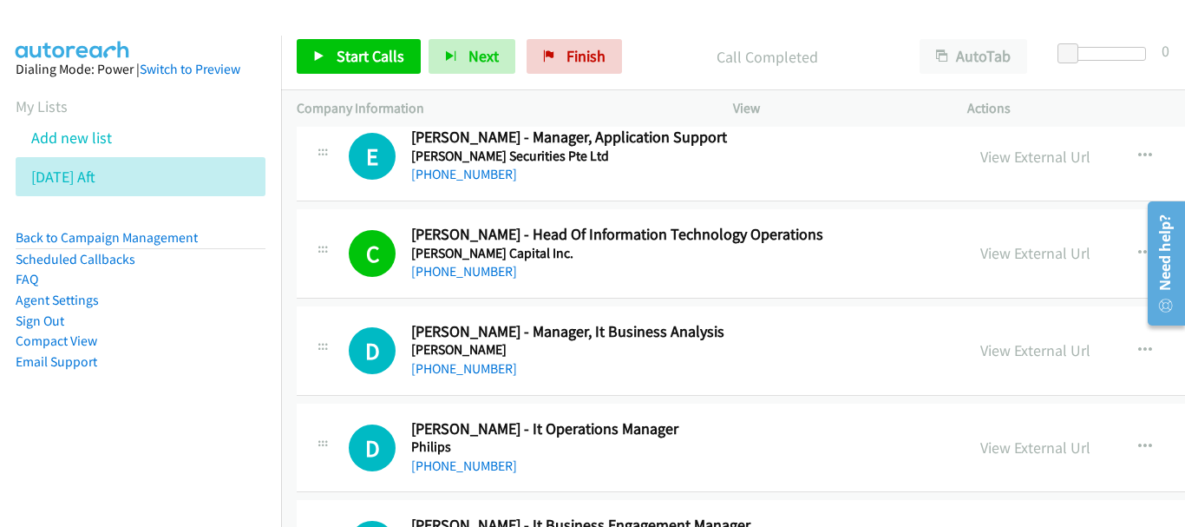
scroll to position [13258, 0]
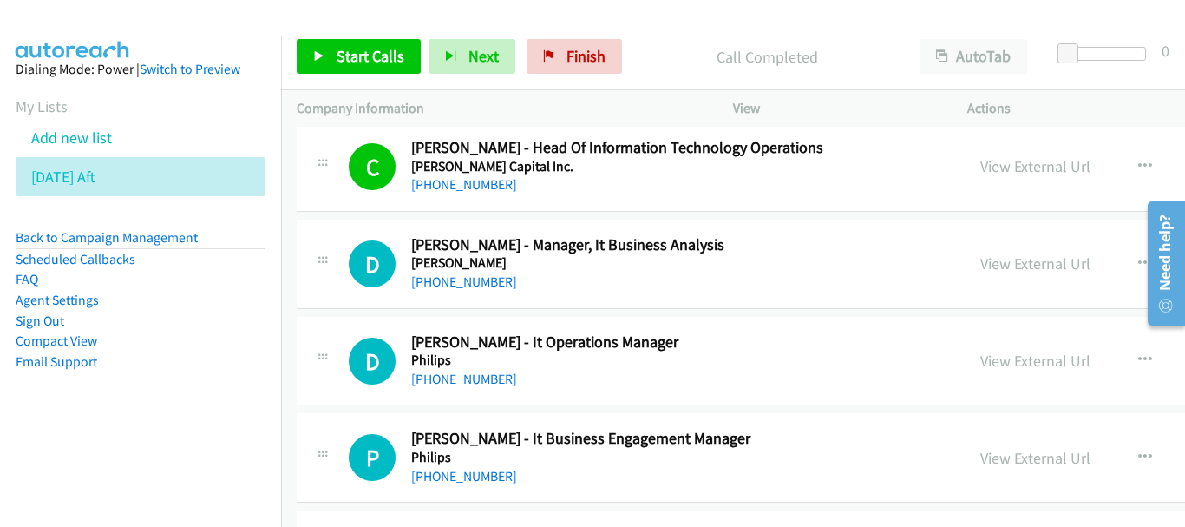
click at [461, 378] on link "+65 9795 7200" at bounding box center [464, 379] width 106 height 16
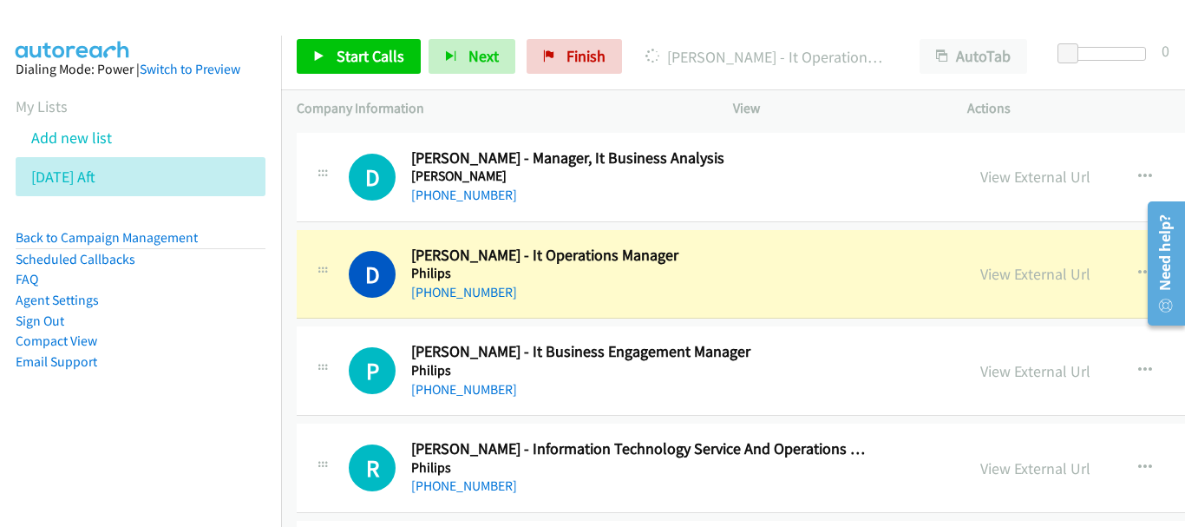
scroll to position [13432, 0]
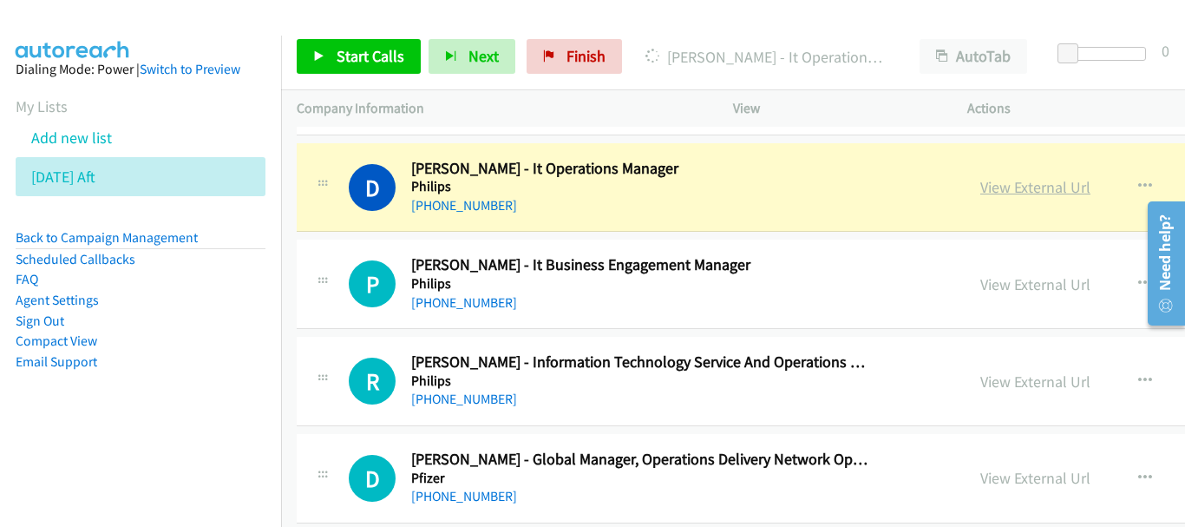
click at [981, 188] on link "View External Url" at bounding box center [1036, 187] width 110 height 20
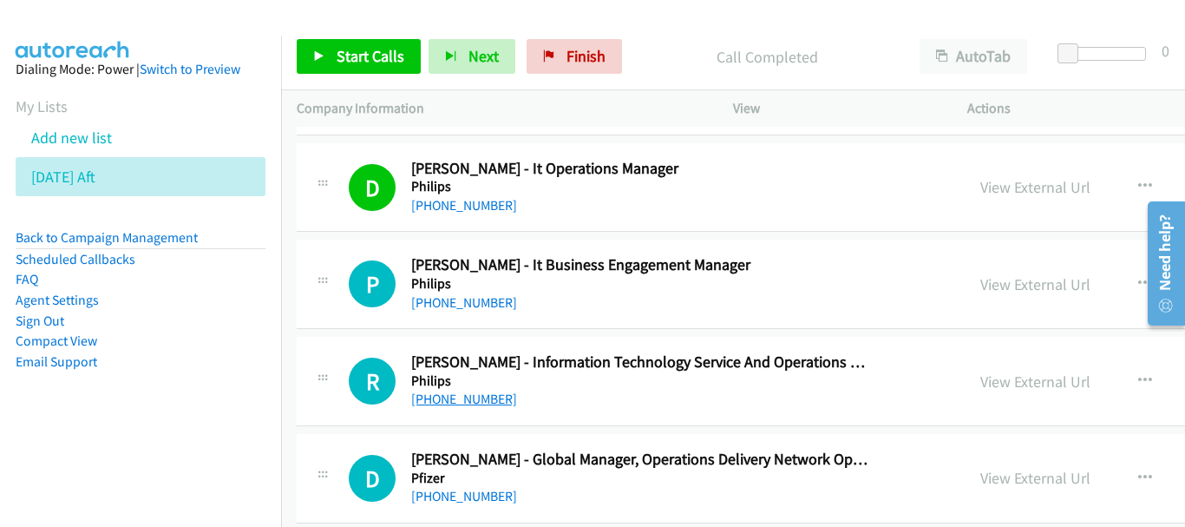
click at [487, 391] on link "+65 9673 3412" at bounding box center [464, 398] width 106 height 16
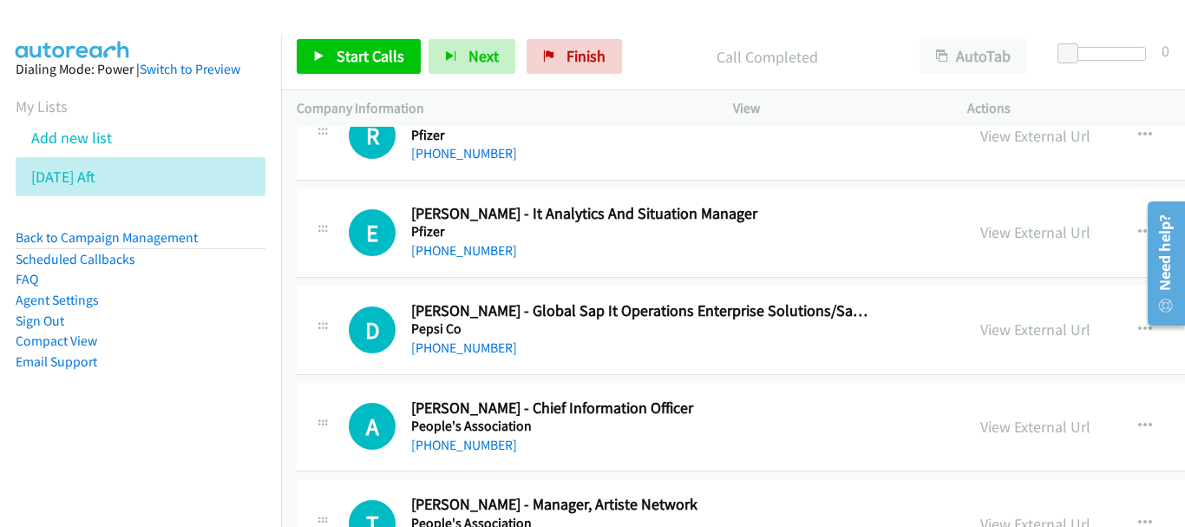
scroll to position [14300, 0]
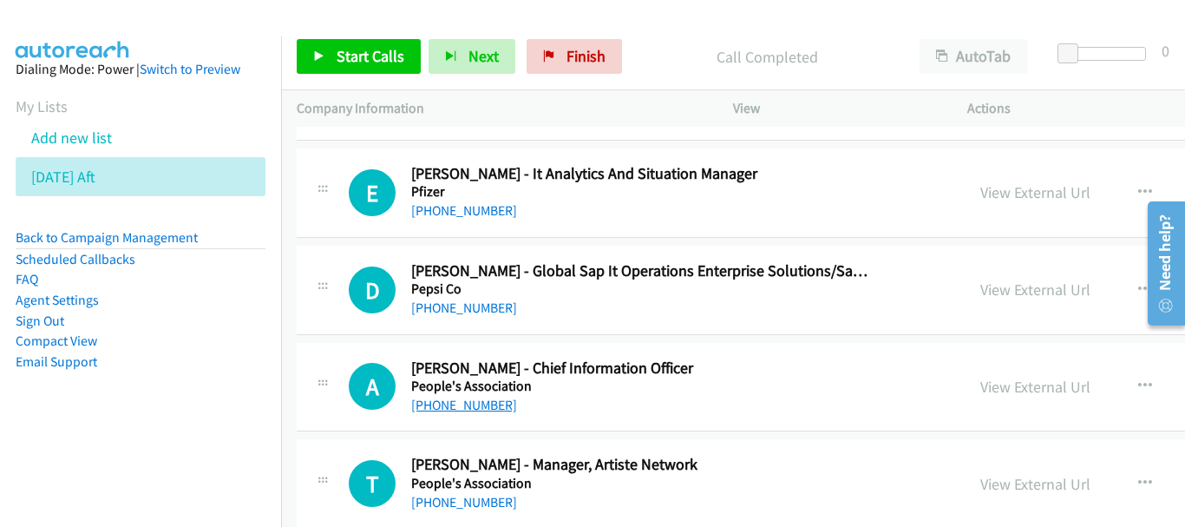
click at [473, 403] on link "+65 9099 3108" at bounding box center [464, 405] width 106 height 16
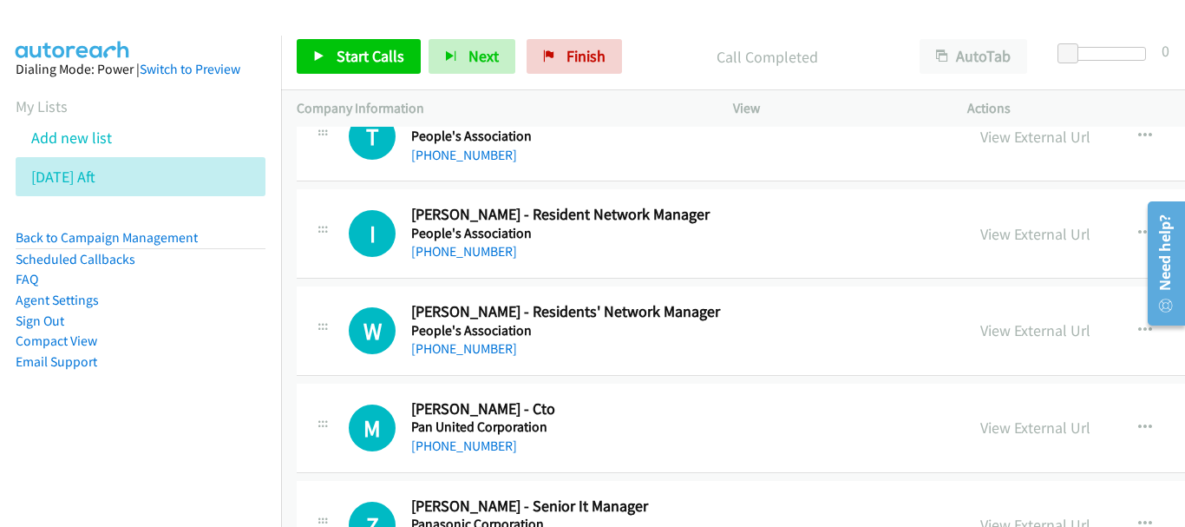
scroll to position [14734, 0]
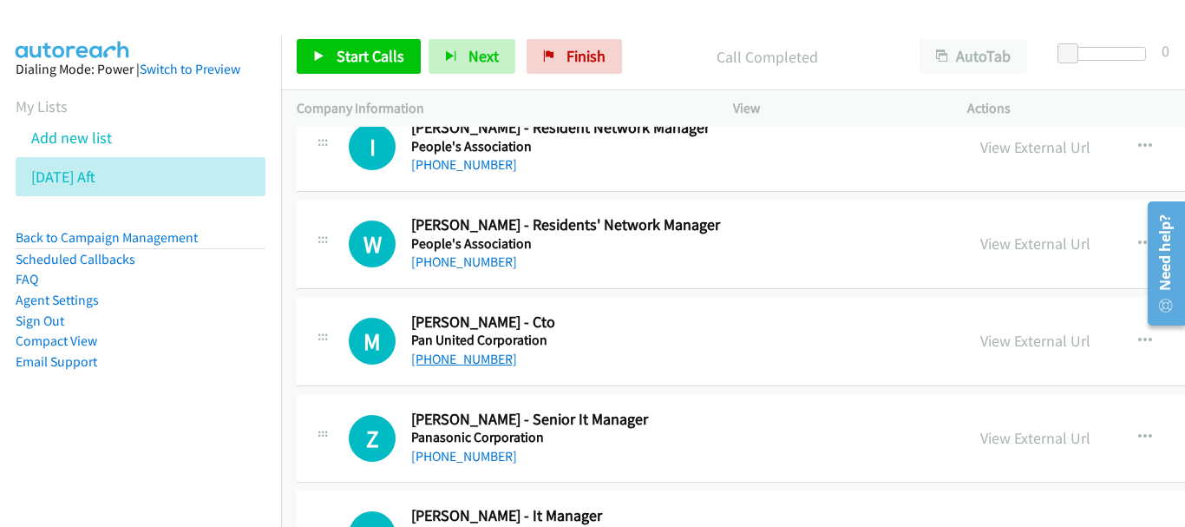
click at [474, 358] on link "+65 8133 4639" at bounding box center [464, 359] width 106 height 16
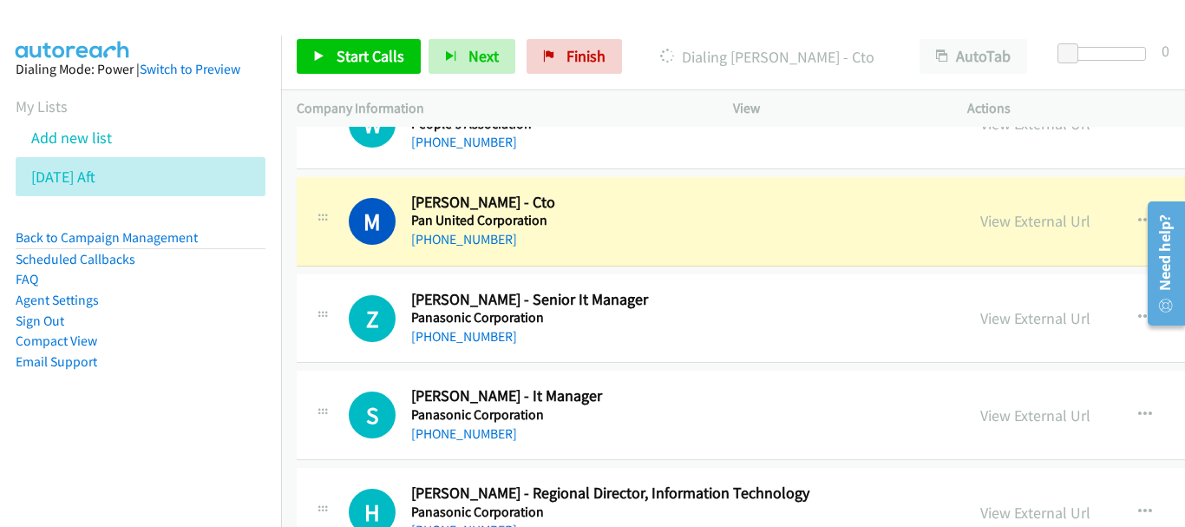
scroll to position [14907, 0]
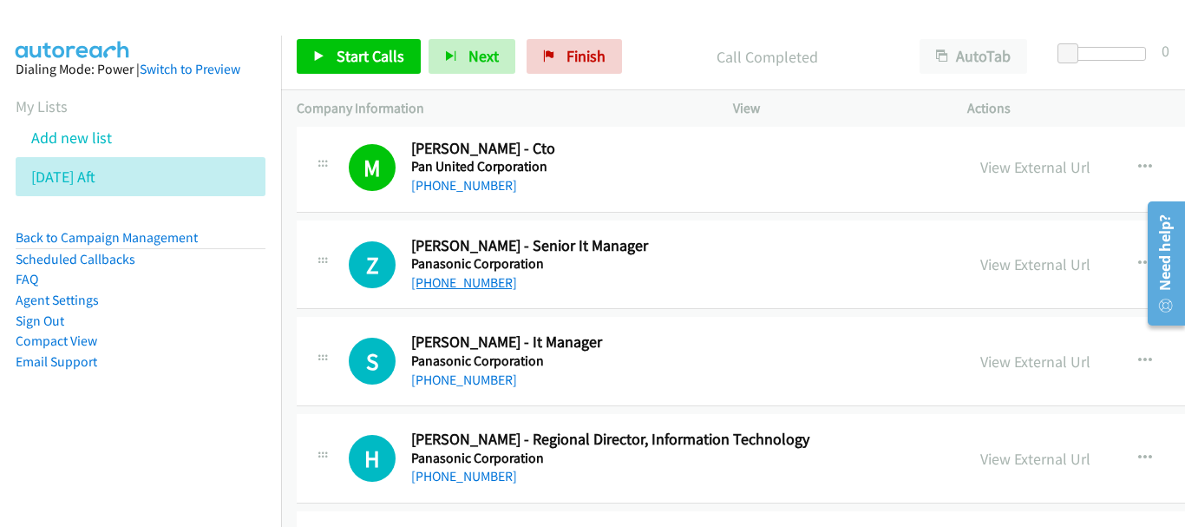
click at [464, 286] on link "+65 9857 8856" at bounding box center [464, 282] width 106 height 16
click at [453, 395] on div "S Callback Scheduled Sangeetha Nandakumar - It Manager Panasonic Corporation As…" at bounding box center [934, 361] width 1274 height 89
click at [456, 383] on link "+65 9820 9217" at bounding box center [464, 379] width 106 height 16
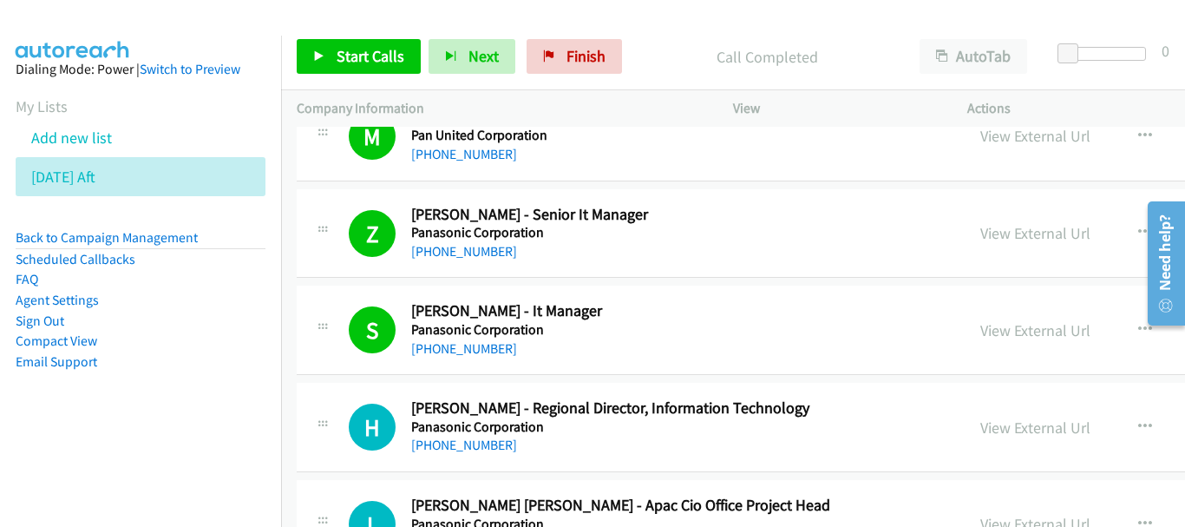
scroll to position [14994, 0]
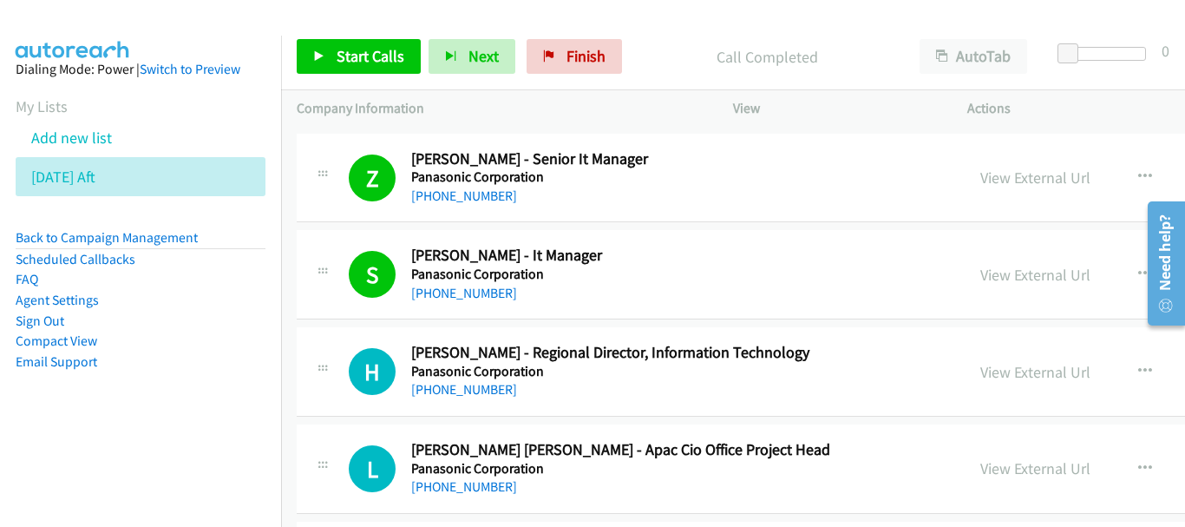
click at [461, 380] on div "+65 9001 6579" at bounding box center [643, 389] width 464 height 21
click at [461, 384] on link "+65 9001 6579" at bounding box center [464, 389] width 106 height 16
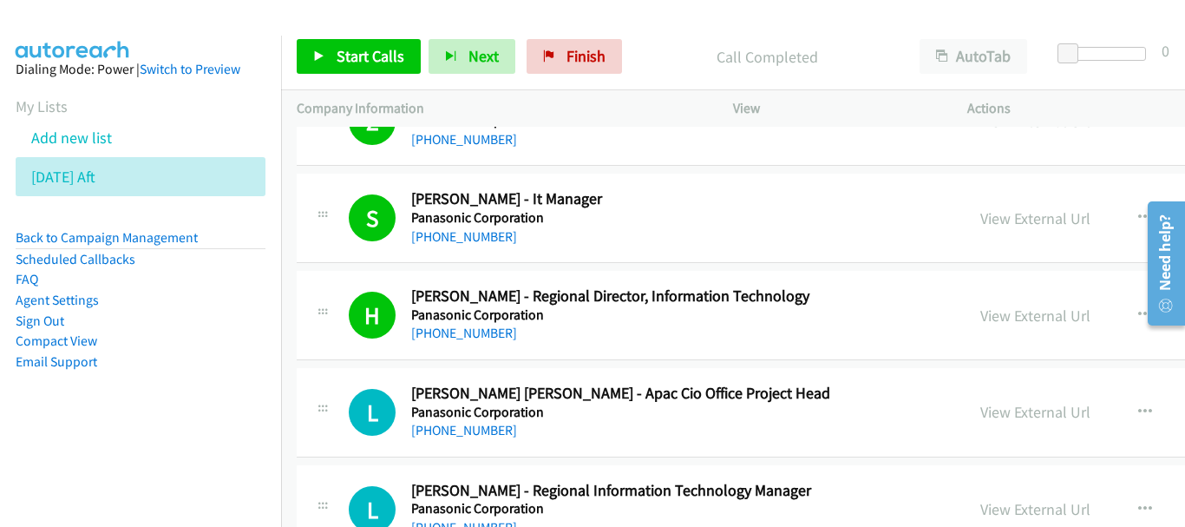
scroll to position [15081, 0]
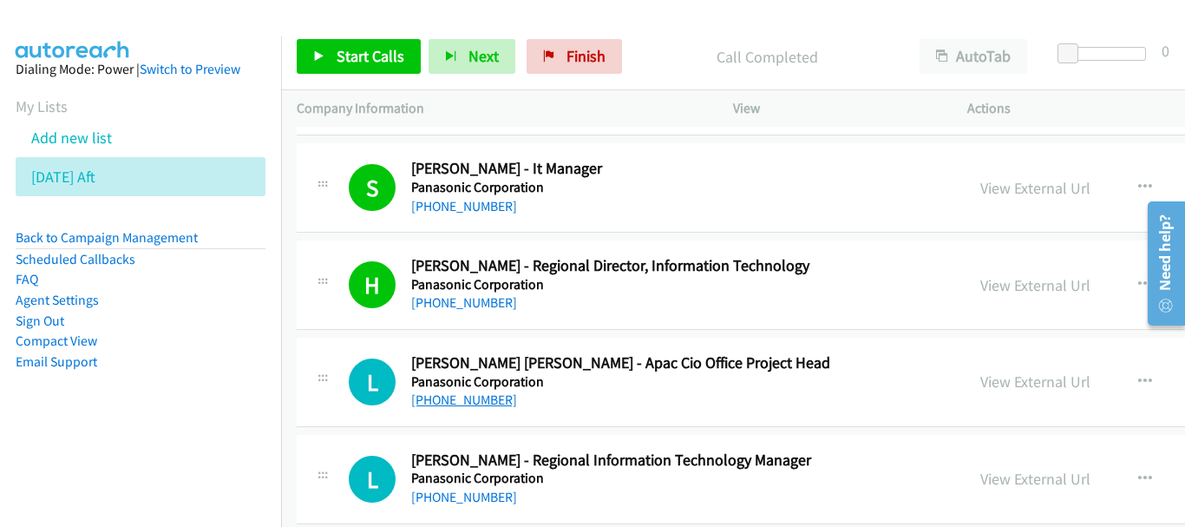
click at [432, 391] on link "+65 8328 3830" at bounding box center [464, 399] width 106 height 16
click at [455, 503] on link "+65 8180 7505" at bounding box center [464, 497] width 106 height 16
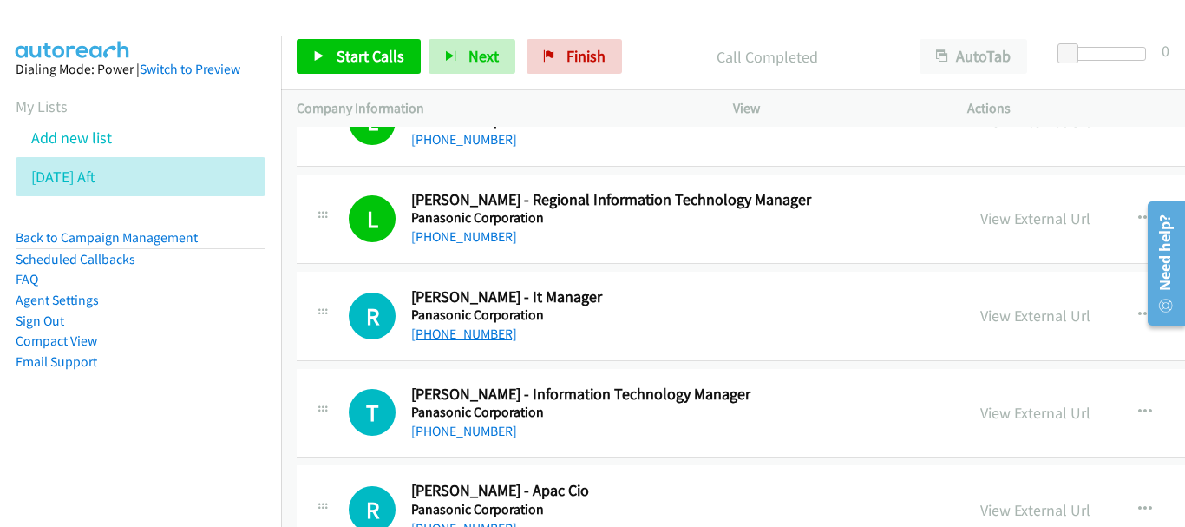
click at [485, 338] on link "+65 9337 7340" at bounding box center [464, 333] width 106 height 16
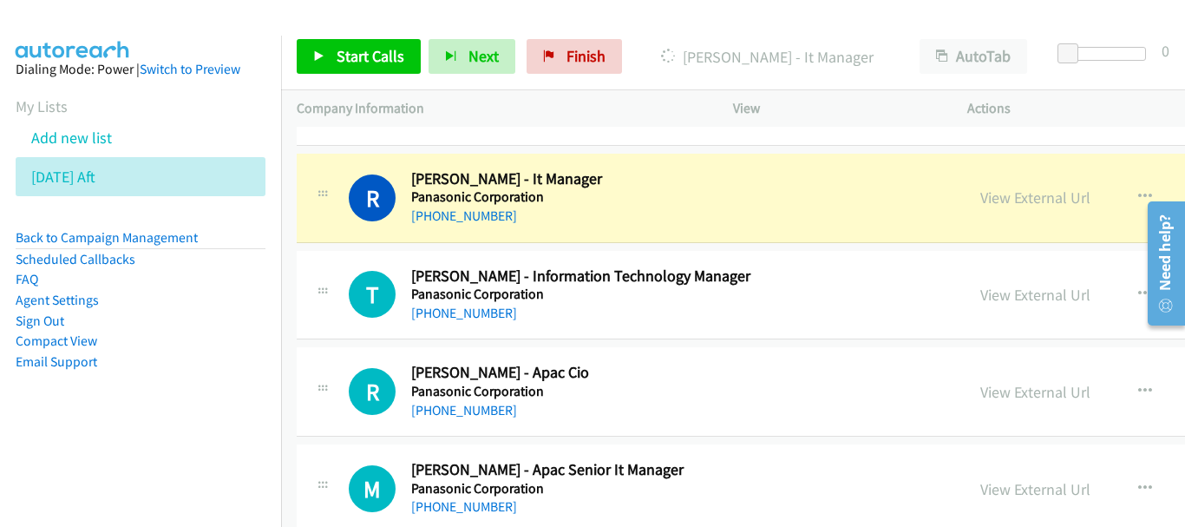
scroll to position [15428, 0]
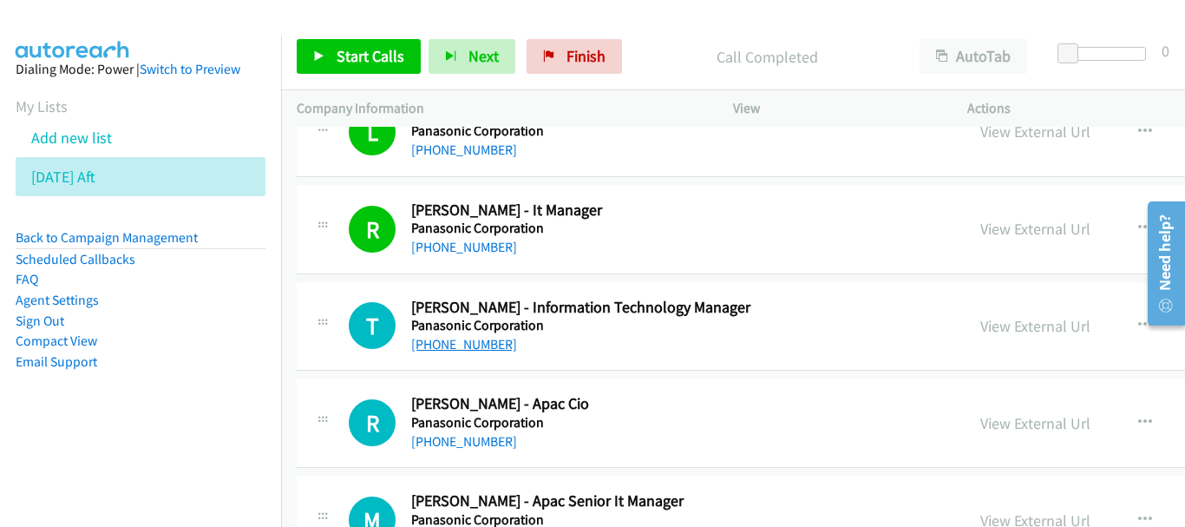
click at [472, 344] on link "+65 9843 6228" at bounding box center [464, 344] width 106 height 16
click at [464, 442] on link "+65 9677 2802" at bounding box center [464, 441] width 106 height 16
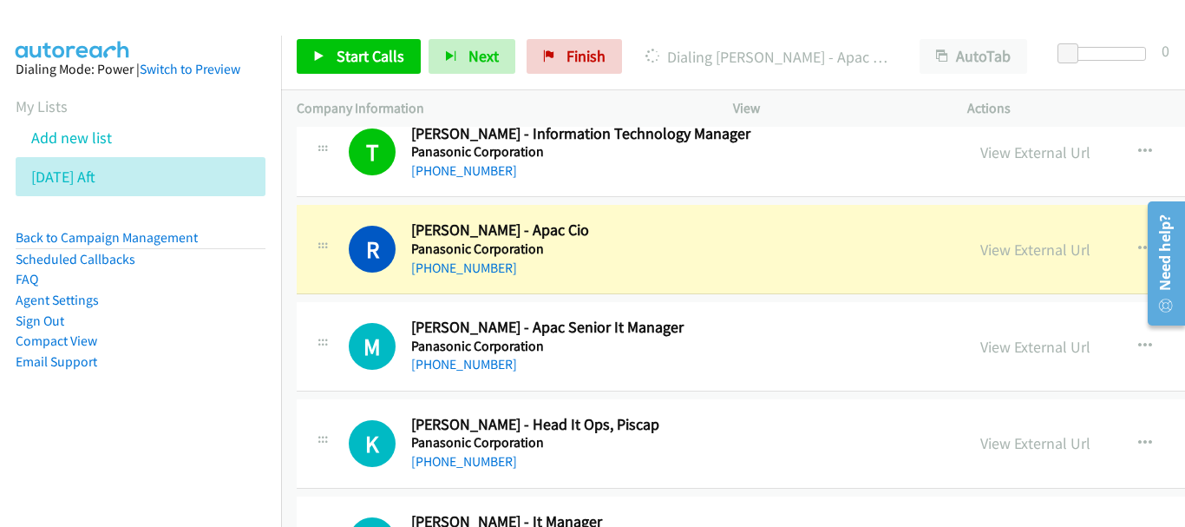
scroll to position [15688, 0]
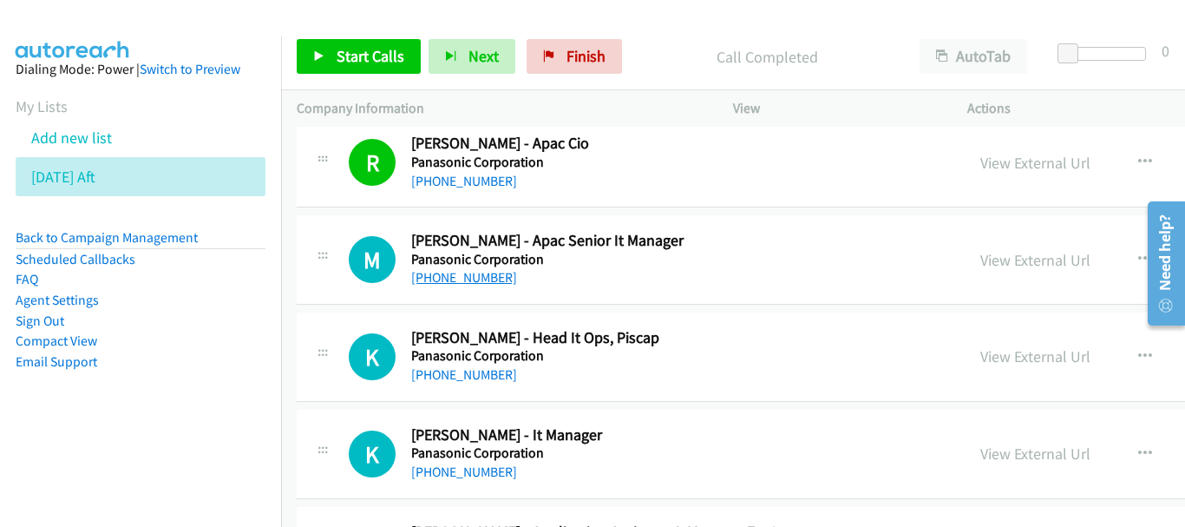
click at [427, 275] on link "+65 9003 8224" at bounding box center [464, 277] width 106 height 16
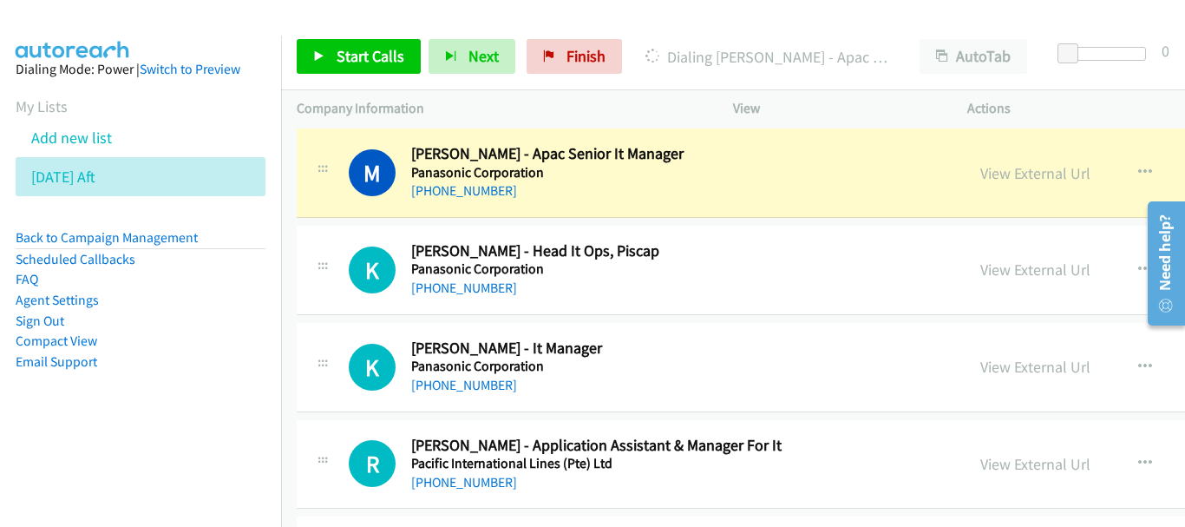
scroll to position [15862, 0]
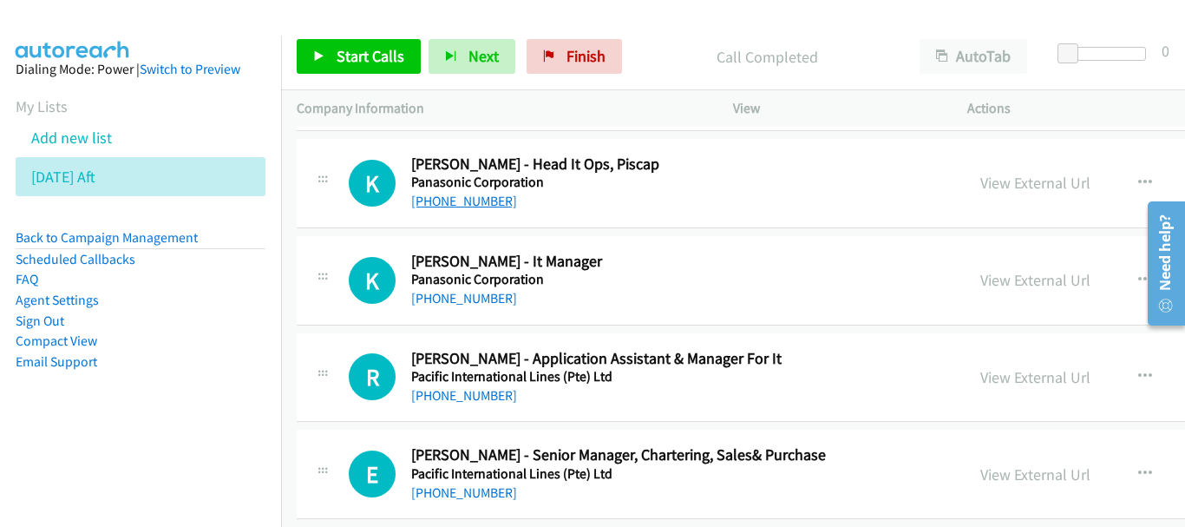
click at [443, 200] on link "+65 9068 6073" at bounding box center [464, 201] width 106 height 16
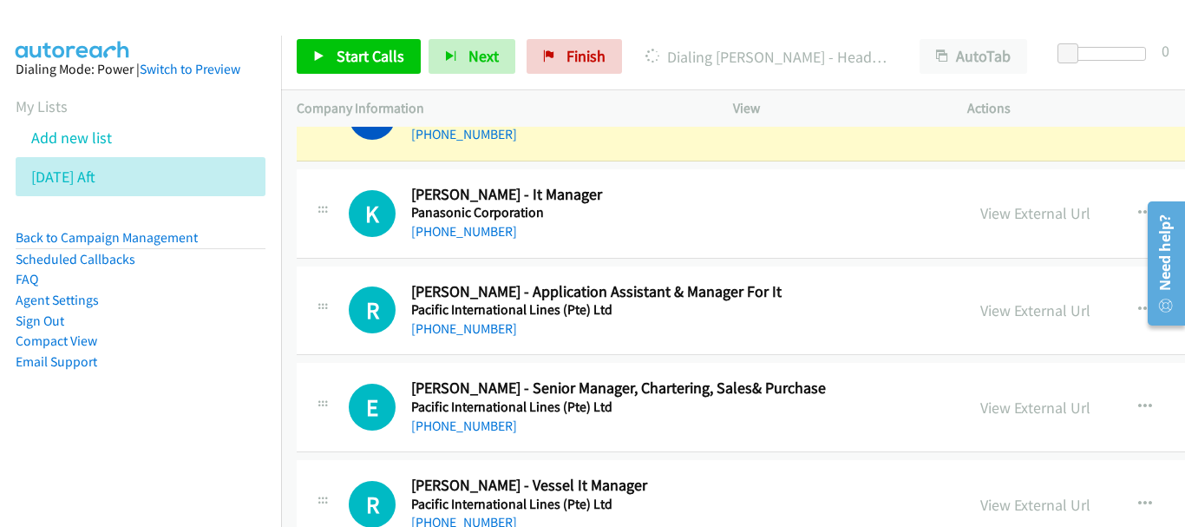
scroll to position [15948, 0]
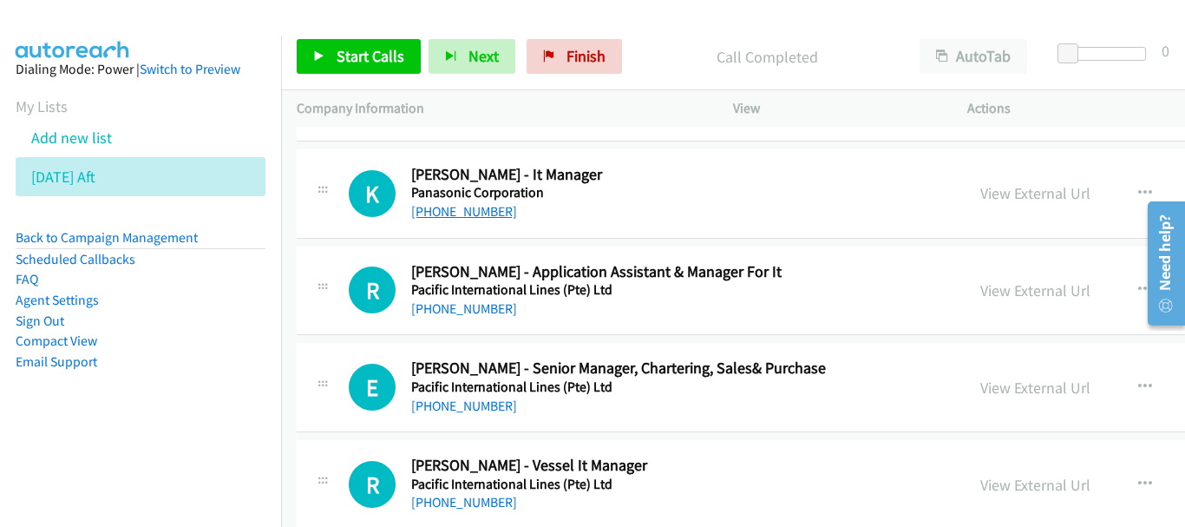
click at [490, 213] on link "+65 8161 1155" at bounding box center [464, 211] width 106 height 16
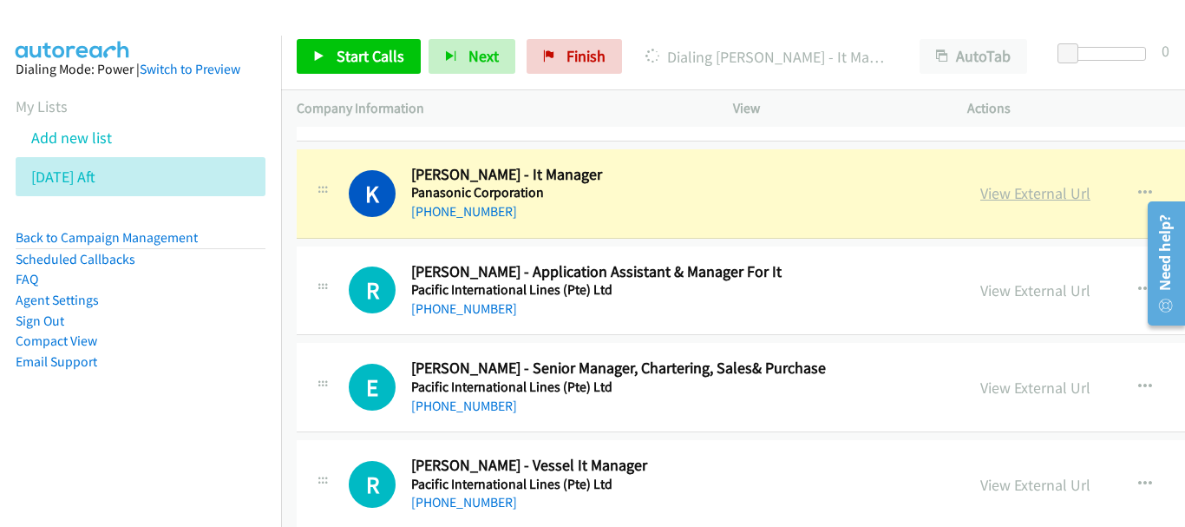
click at [981, 193] on link "View External Url" at bounding box center [1036, 193] width 110 height 20
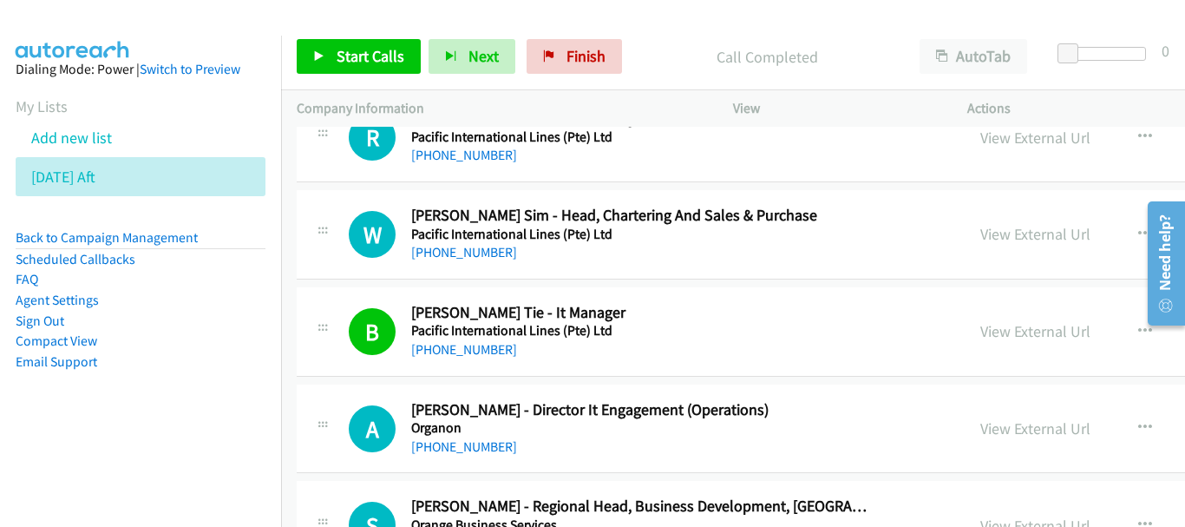
scroll to position [16382, 0]
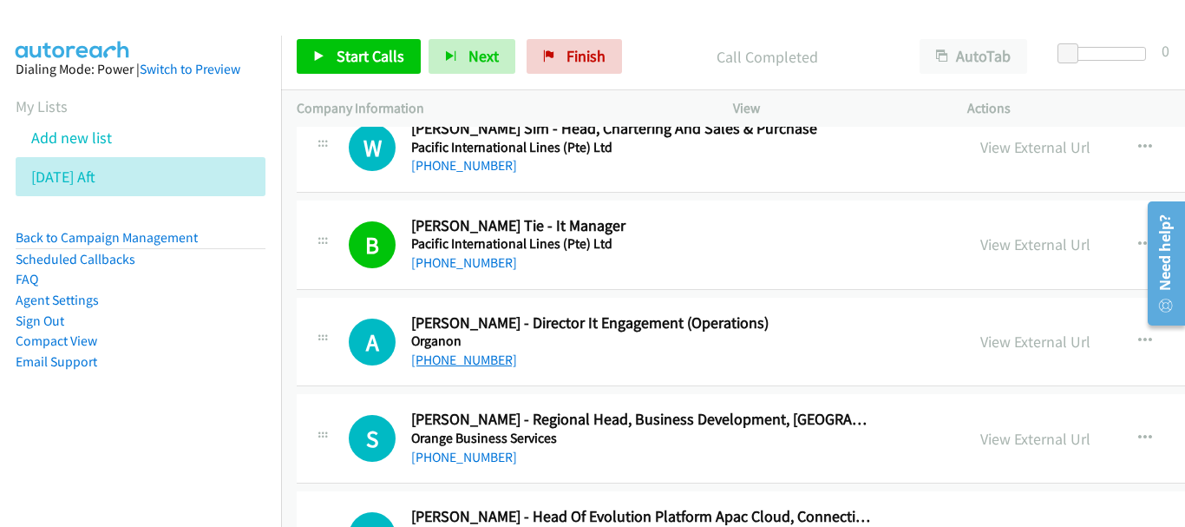
click at [445, 360] on link "+65 8799 3160" at bounding box center [464, 359] width 106 height 16
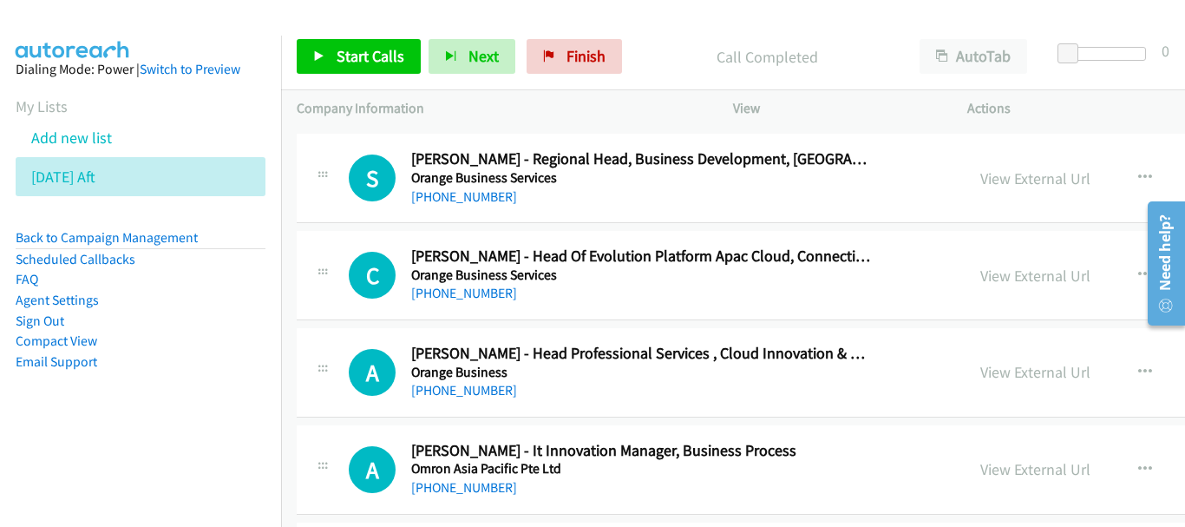
scroll to position [16729, 0]
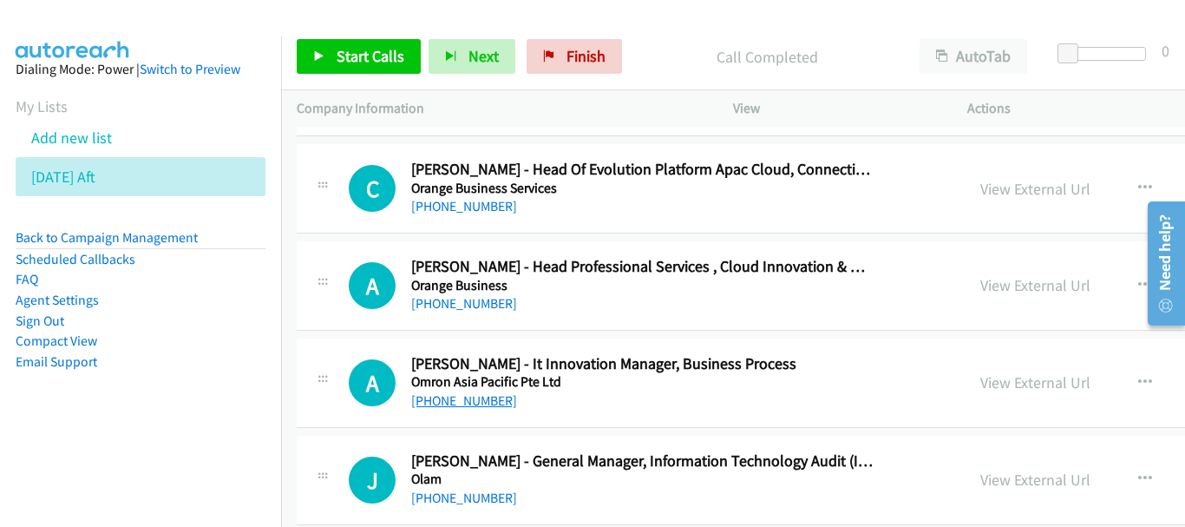
click at [461, 406] on link "+65 9658 5013" at bounding box center [464, 400] width 106 height 16
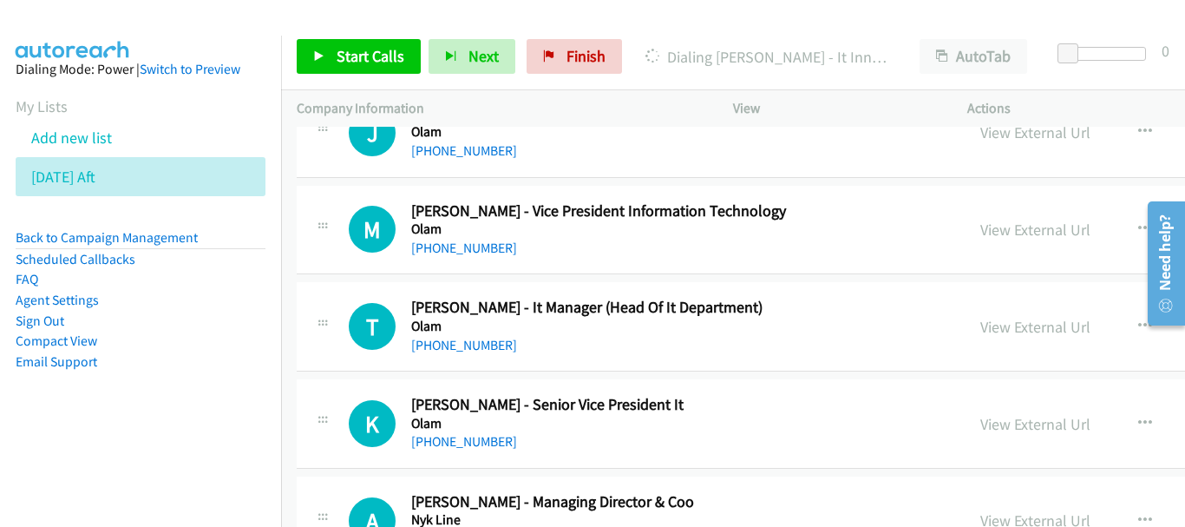
scroll to position [16990, 0]
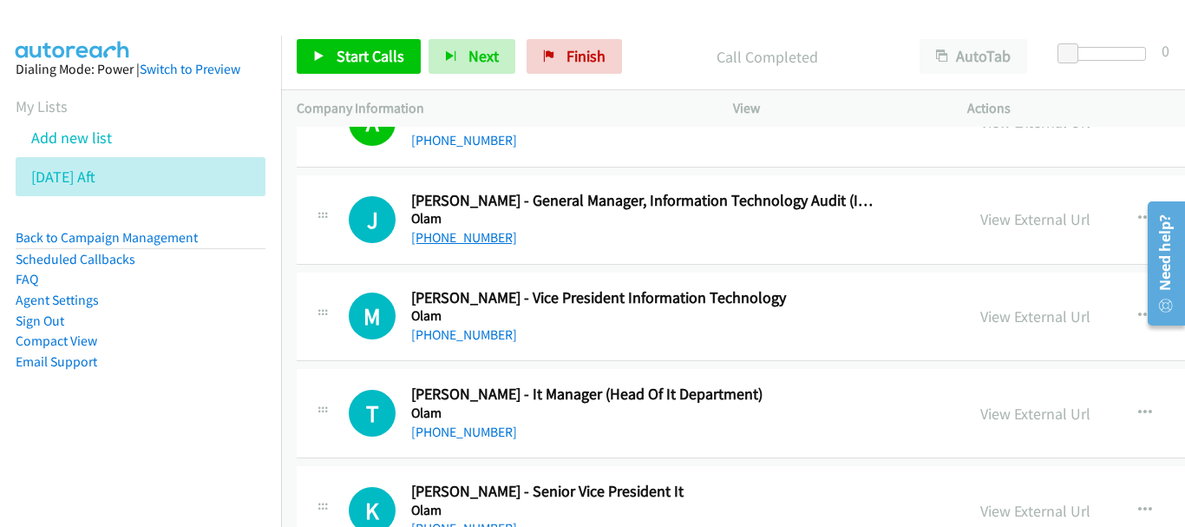
click at [476, 240] on link "+65 9231 2865" at bounding box center [464, 237] width 106 height 16
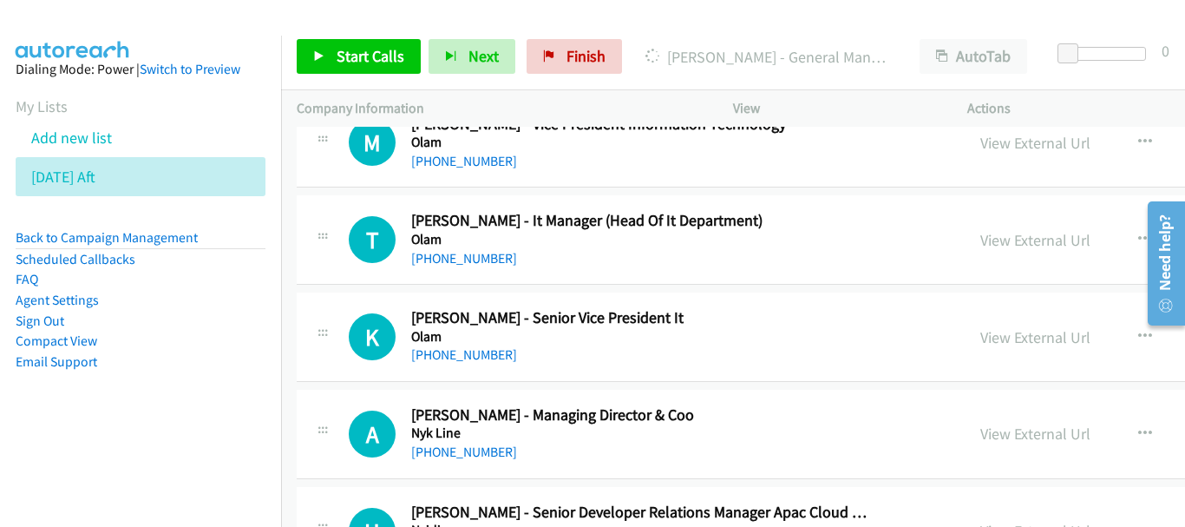
scroll to position [17076, 0]
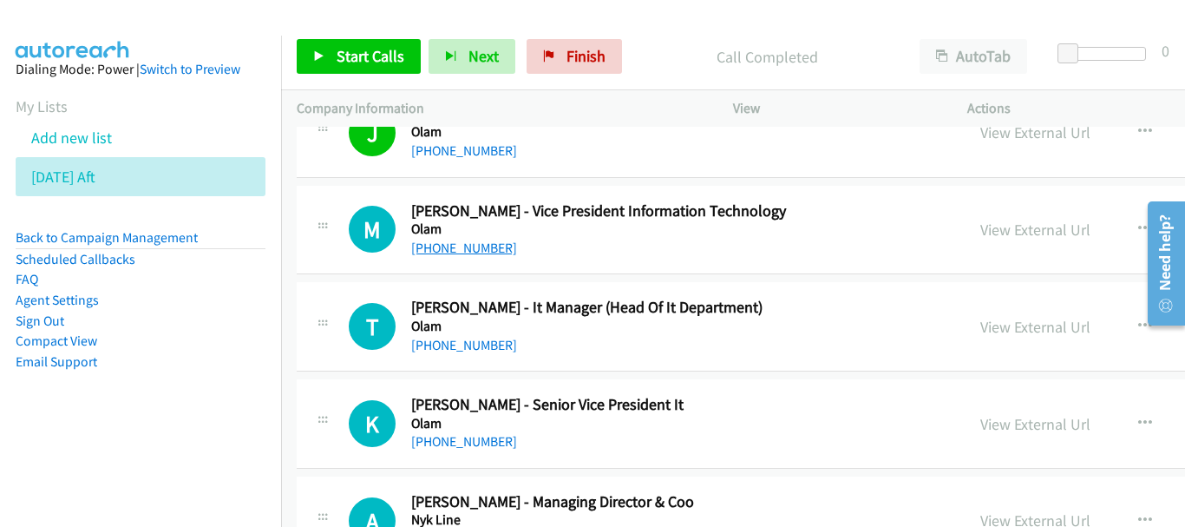
click at [465, 253] on link "+65 9652 8566" at bounding box center [464, 247] width 106 height 16
click at [453, 330] on h5 "Olam" at bounding box center [643, 326] width 464 height 17
click at [451, 346] on link "+65 9642 0220" at bounding box center [464, 345] width 106 height 16
click at [464, 436] on link "+65 9116 2955" at bounding box center [464, 441] width 106 height 16
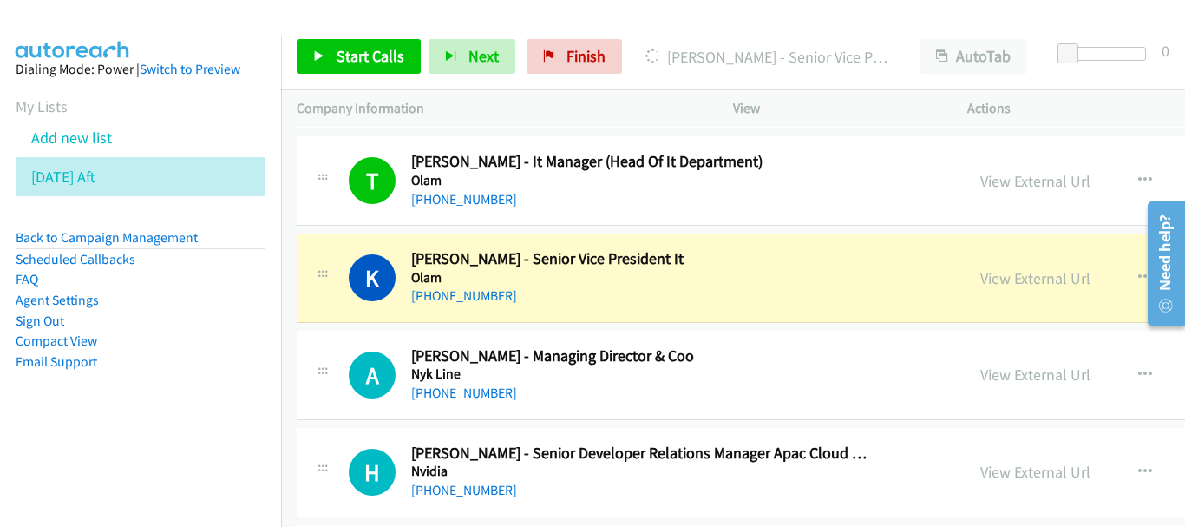
scroll to position [17250, 0]
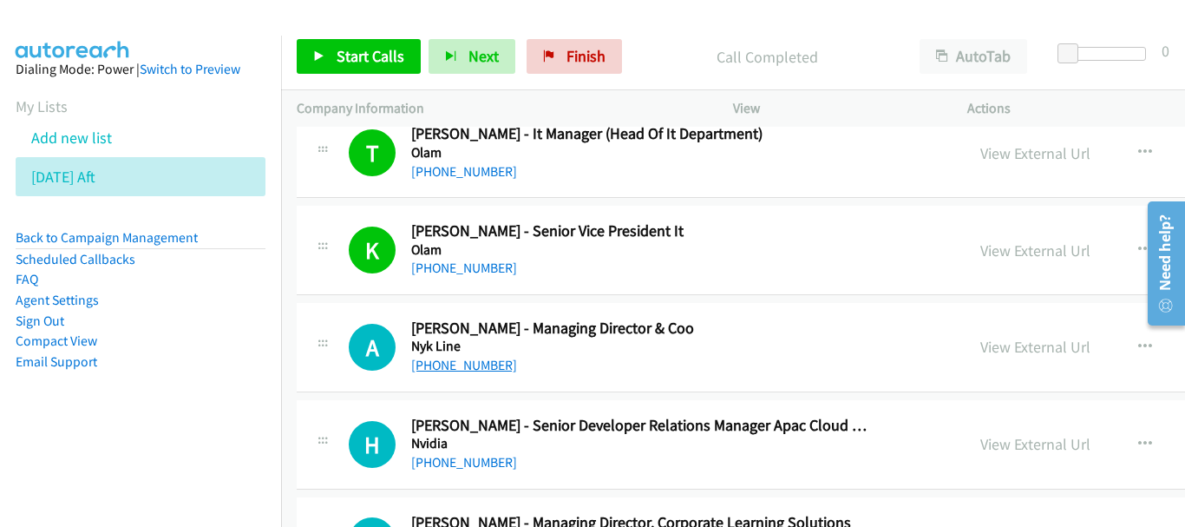
click at [462, 363] on link "+65 9127 2776" at bounding box center [464, 365] width 106 height 16
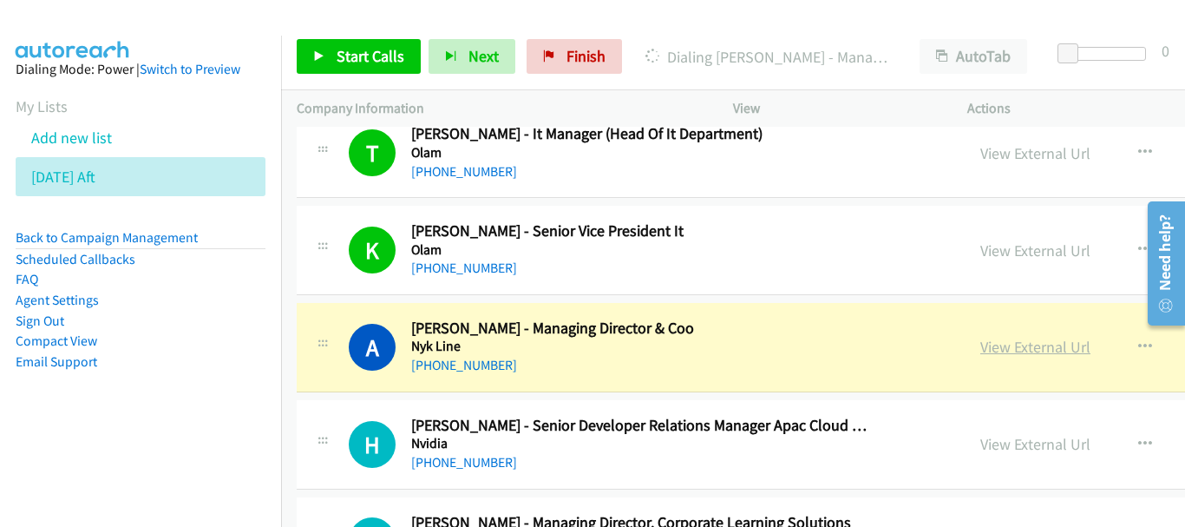
click at [981, 352] on link "View External Url" at bounding box center [1036, 347] width 110 height 20
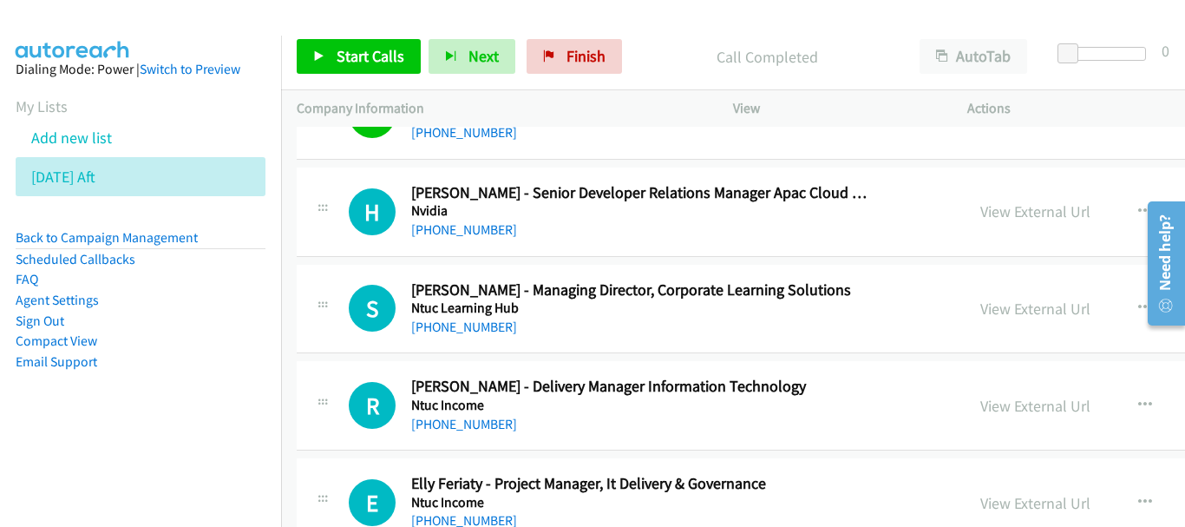
scroll to position [17510, 0]
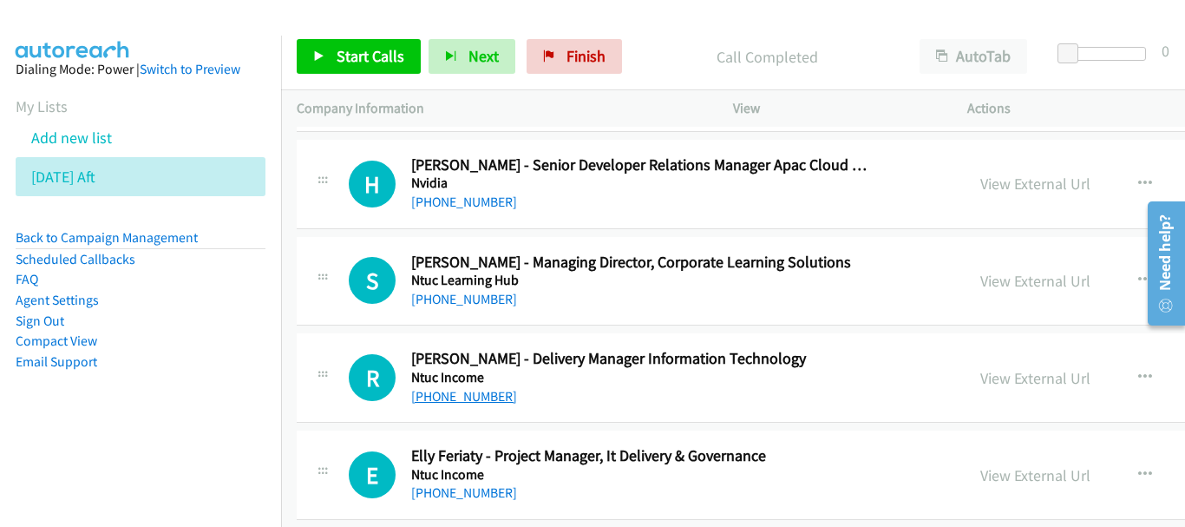
click at [486, 397] on link "+65 8183 2590" at bounding box center [464, 396] width 106 height 16
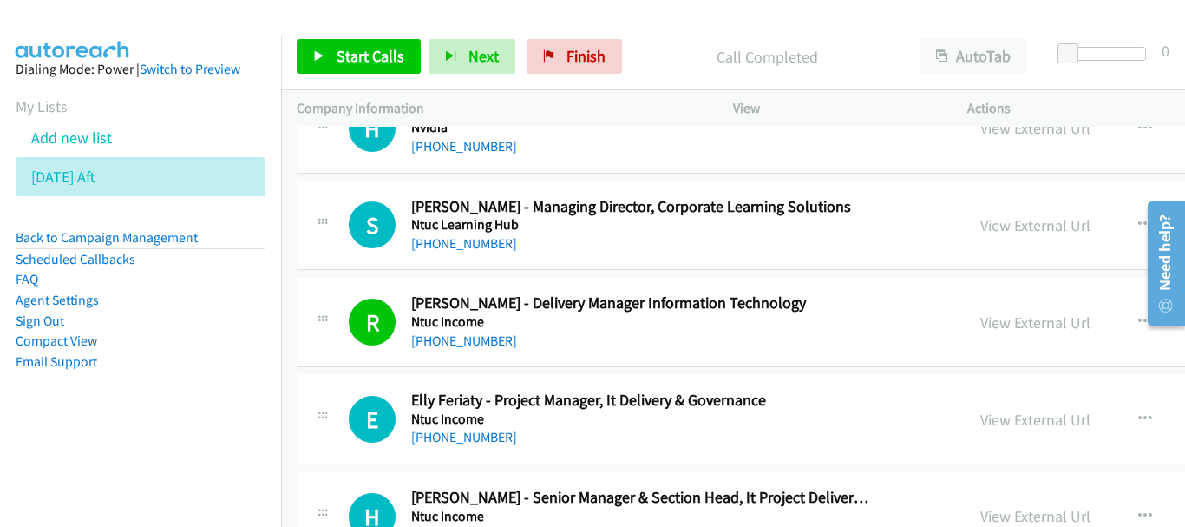
scroll to position [17597, 0]
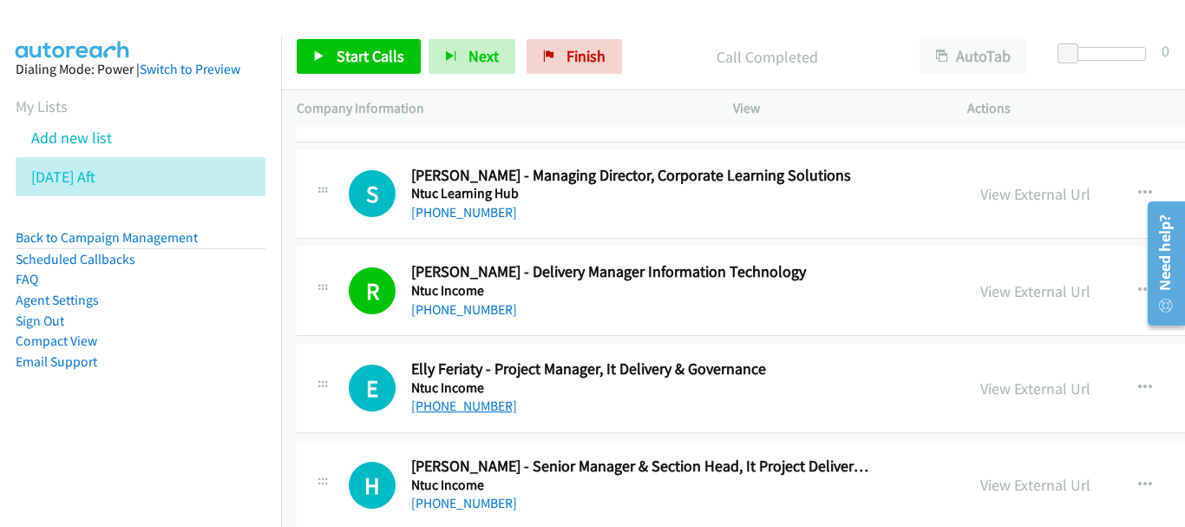
click at [460, 404] on link "+65 8126 0685" at bounding box center [464, 405] width 106 height 16
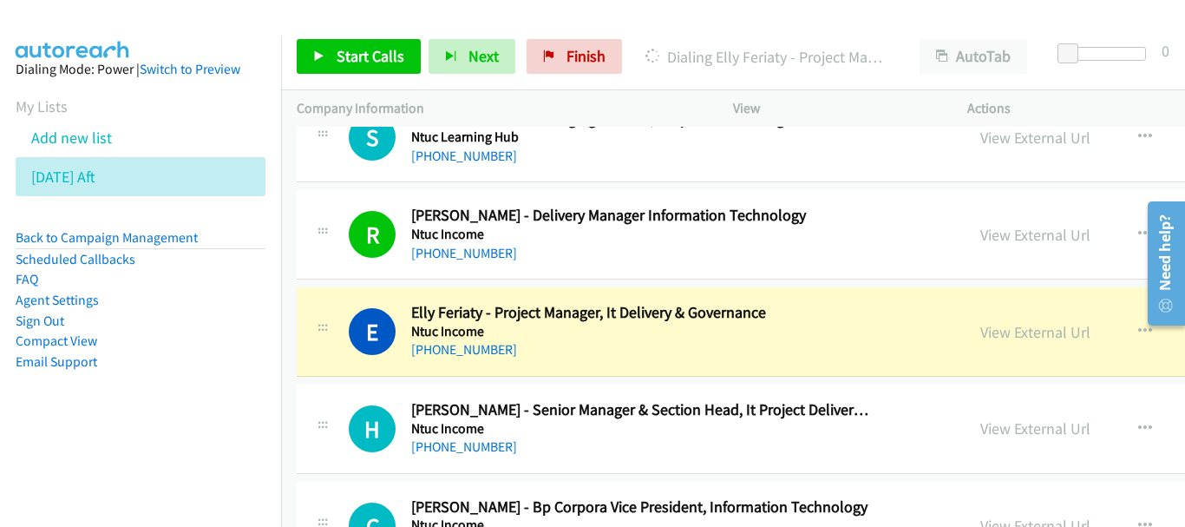
scroll to position [17684, 0]
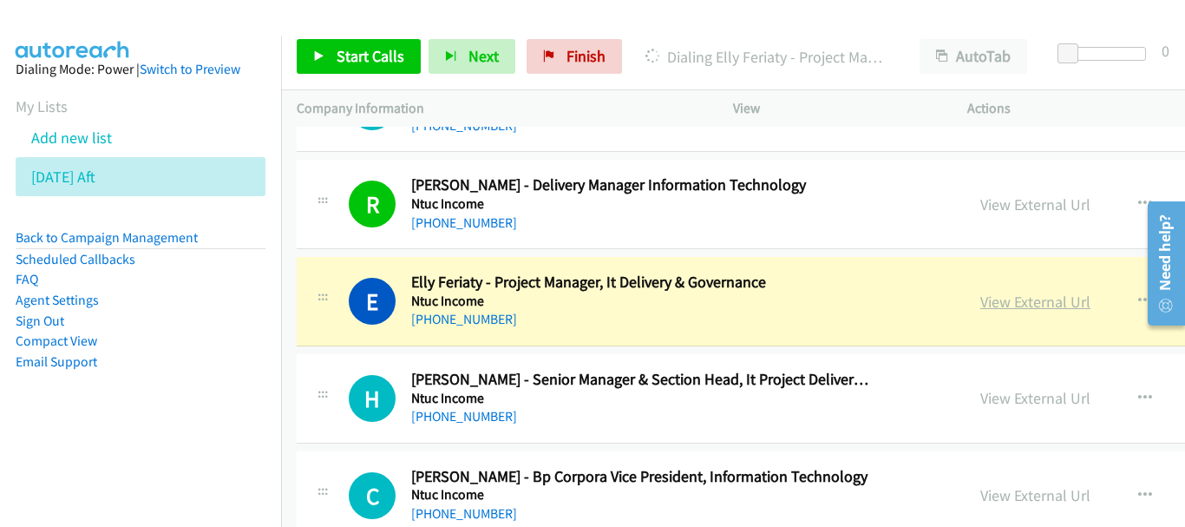
click at [981, 298] on link "View External Url" at bounding box center [1036, 302] width 110 height 20
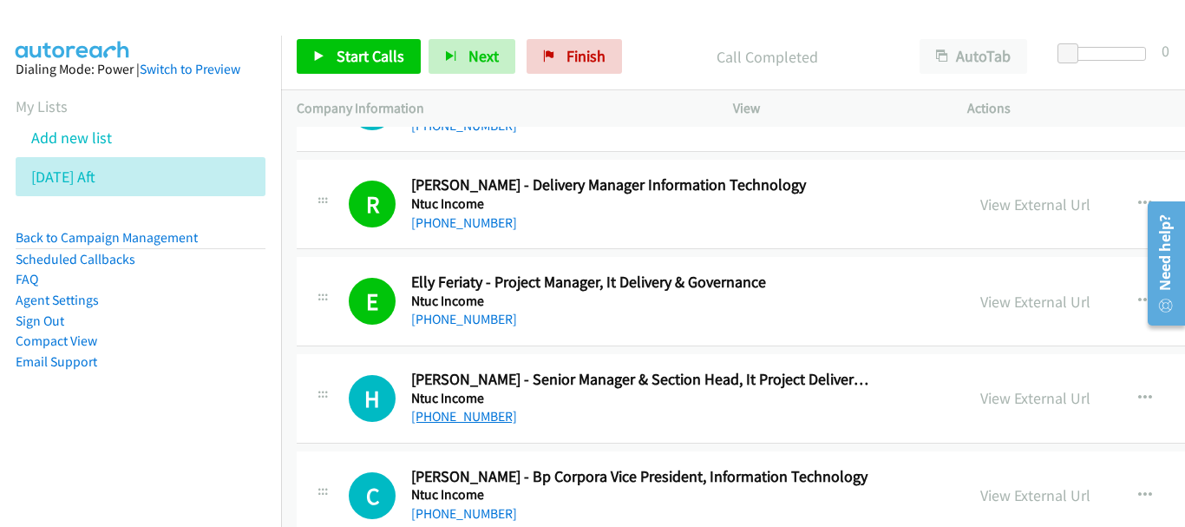
click at [475, 422] on link "+65 8198 3886" at bounding box center [464, 416] width 106 height 16
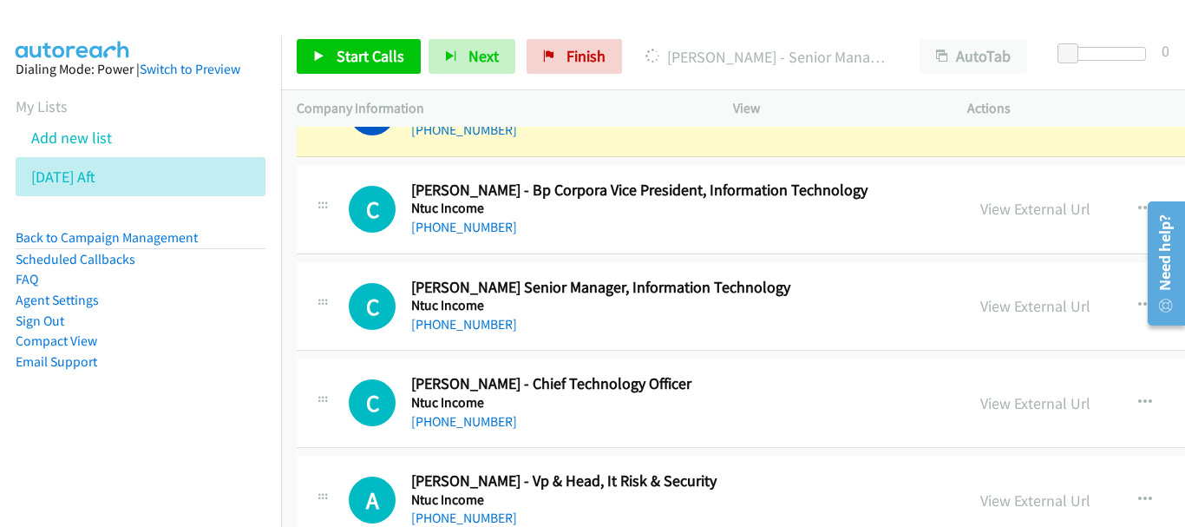
scroll to position [17944, 0]
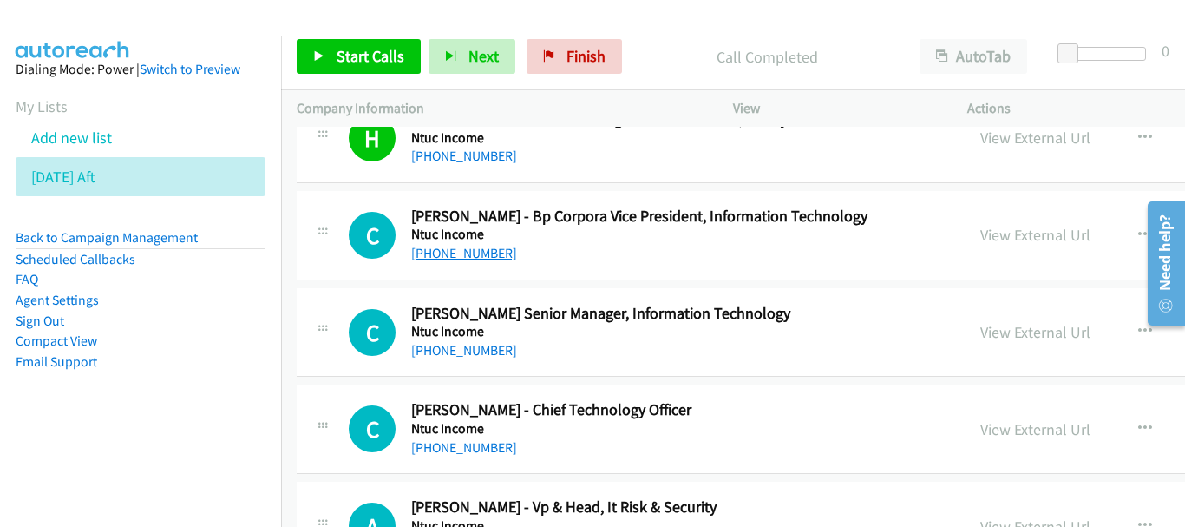
click at [475, 258] on link "+65 8168 2928" at bounding box center [464, 253] width 106 height 16
click at [425, 352] on link "+65 9040 8625" at bounding box center [464, 350] width 106 height 16
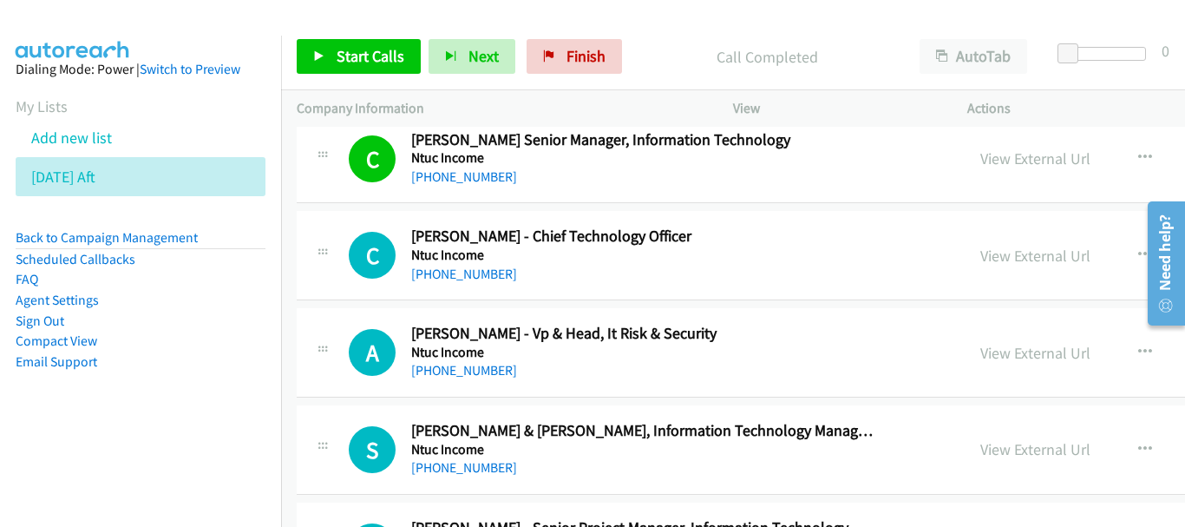
scroll to position [18204, 0]
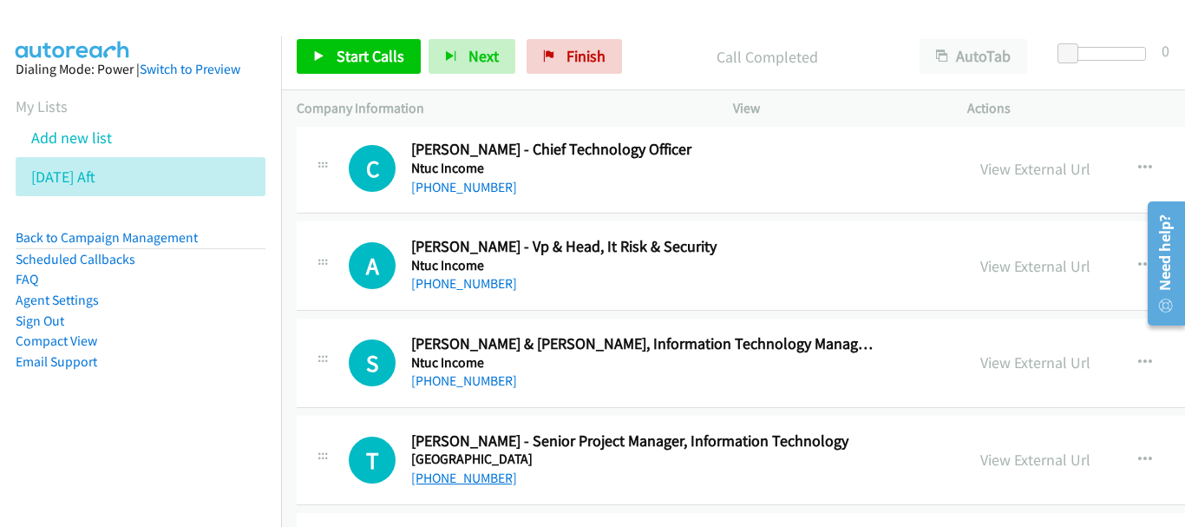
click at [451, 481] on link "+65 9829 6552" at bounding box center [464, 477] width 106 height 16
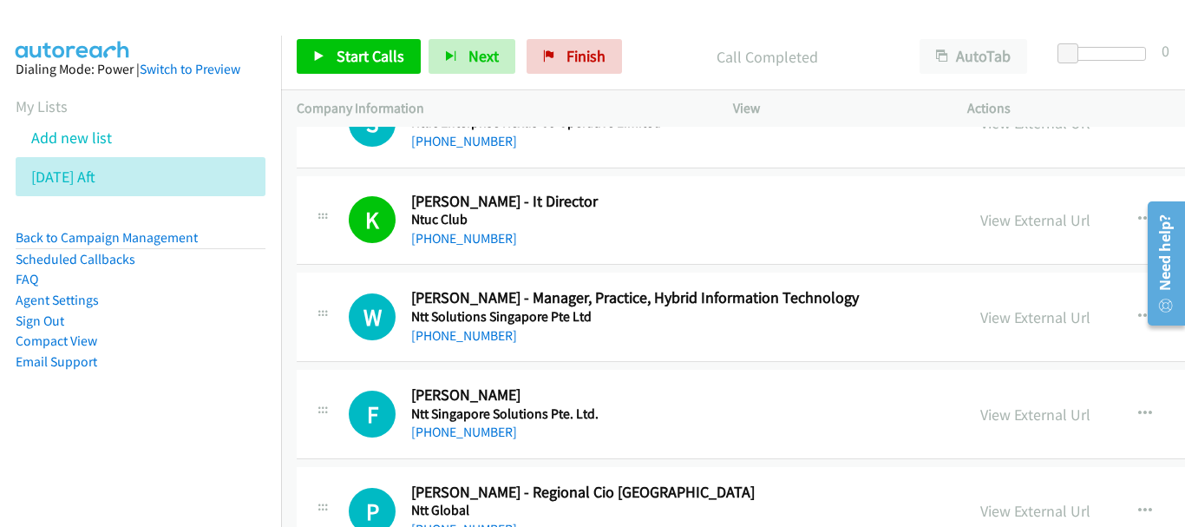
scroll to position [18725, 0]
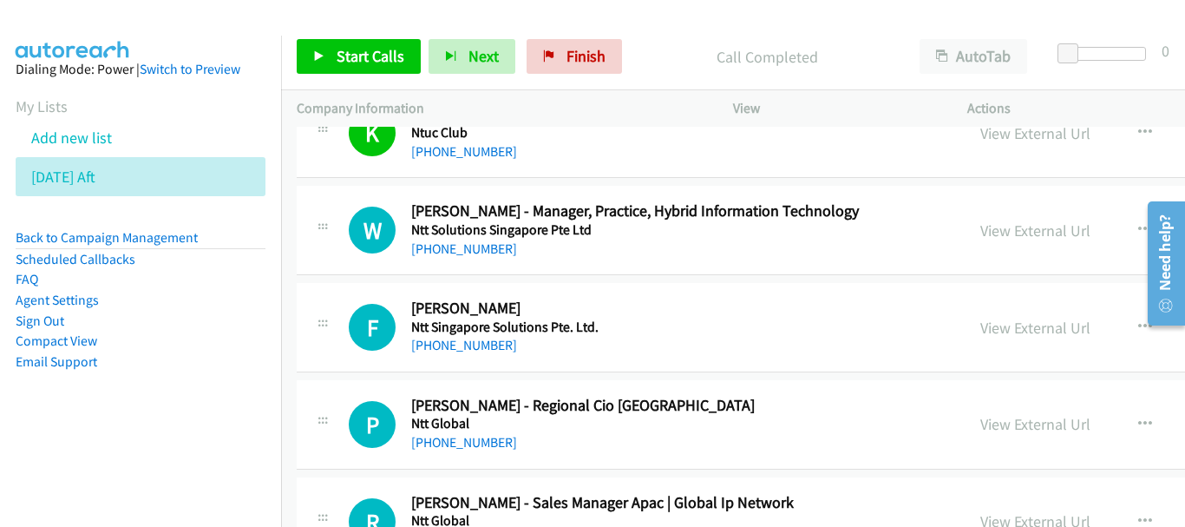
click at [474, 443] on link "+65 8410 5628" at bounding box center [464, 442] width 106 height 16
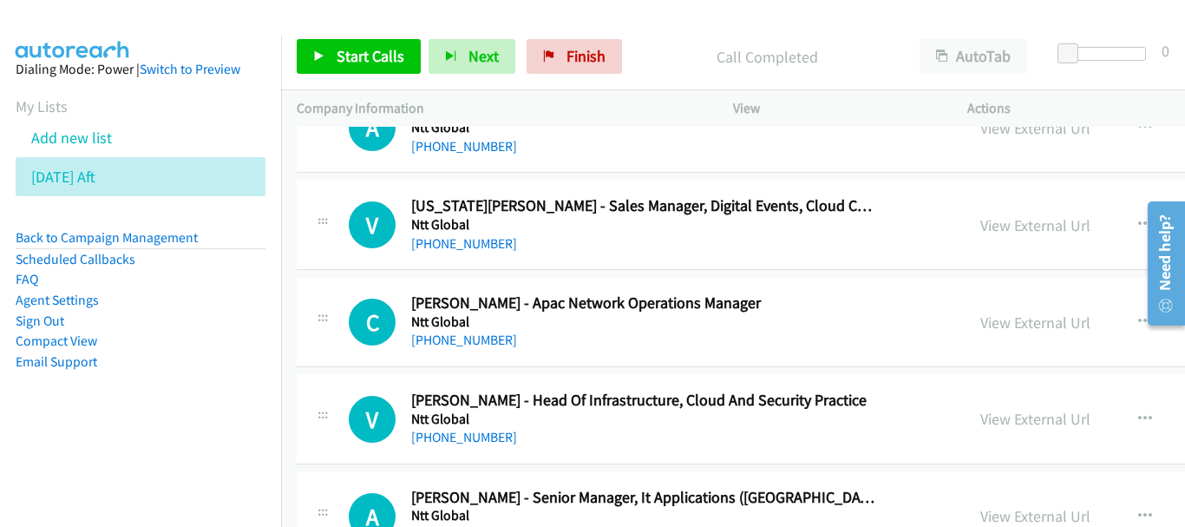
scroll to position [19246, 0]
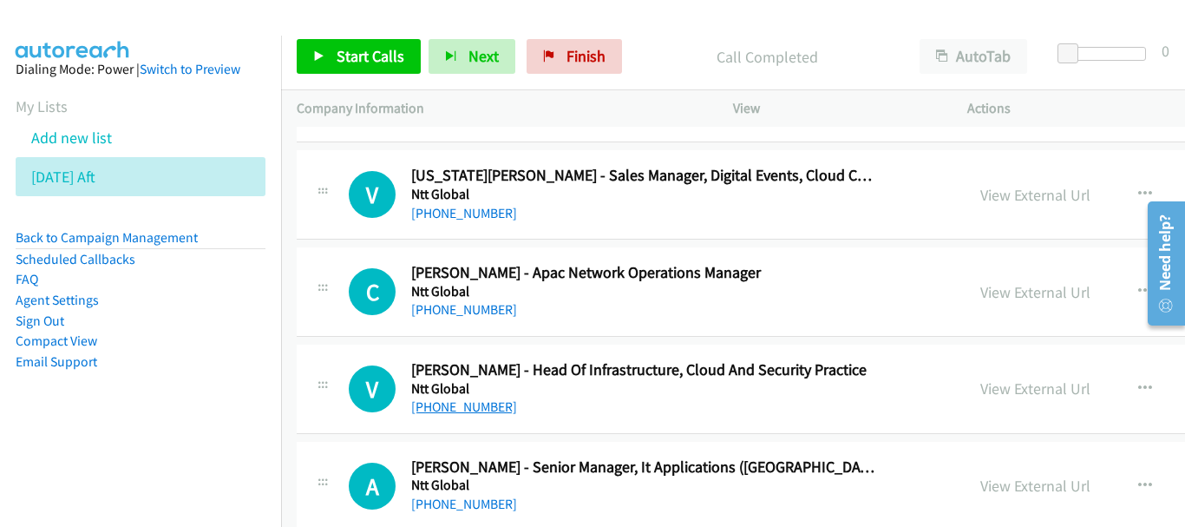
click at [456, 407] on link "+65 9295 0300" at bounding box center [464, 406] width 106 height 16
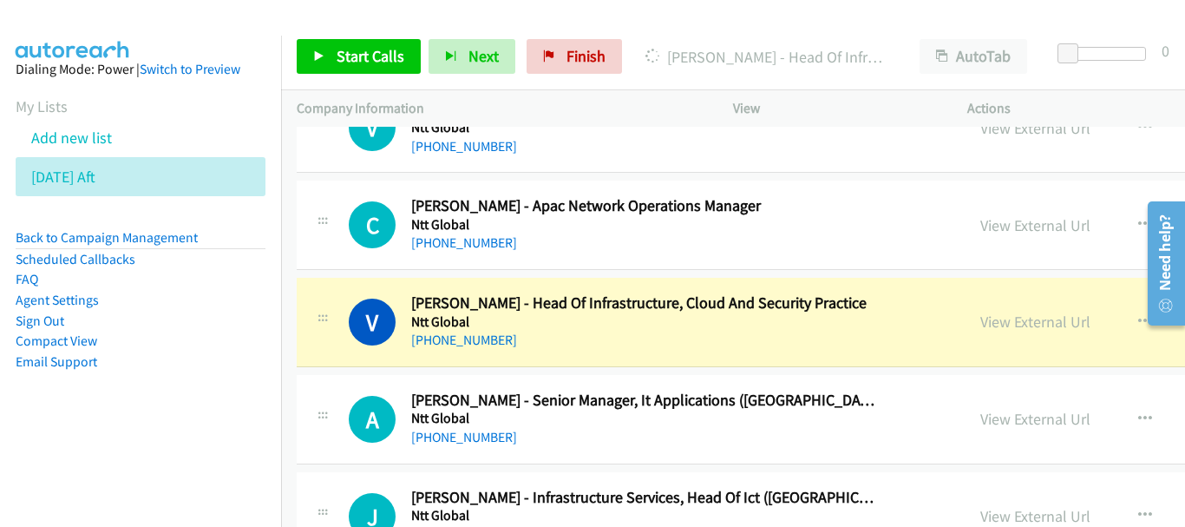
scroll to position [19332, 0]
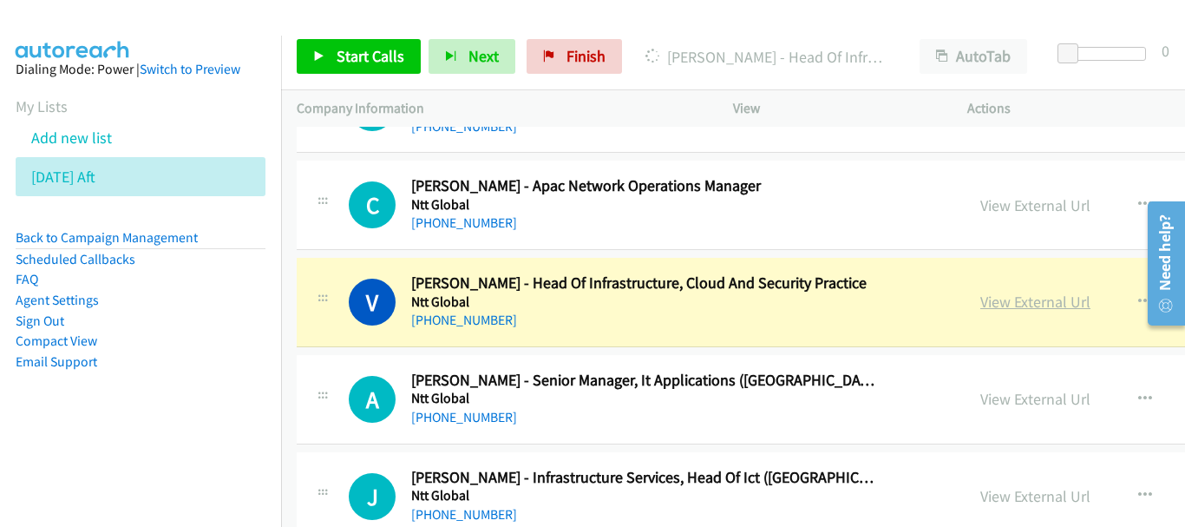
click at [981, 299] on link "View External Url" at bounding box center [1036, 302] width 110 height 20
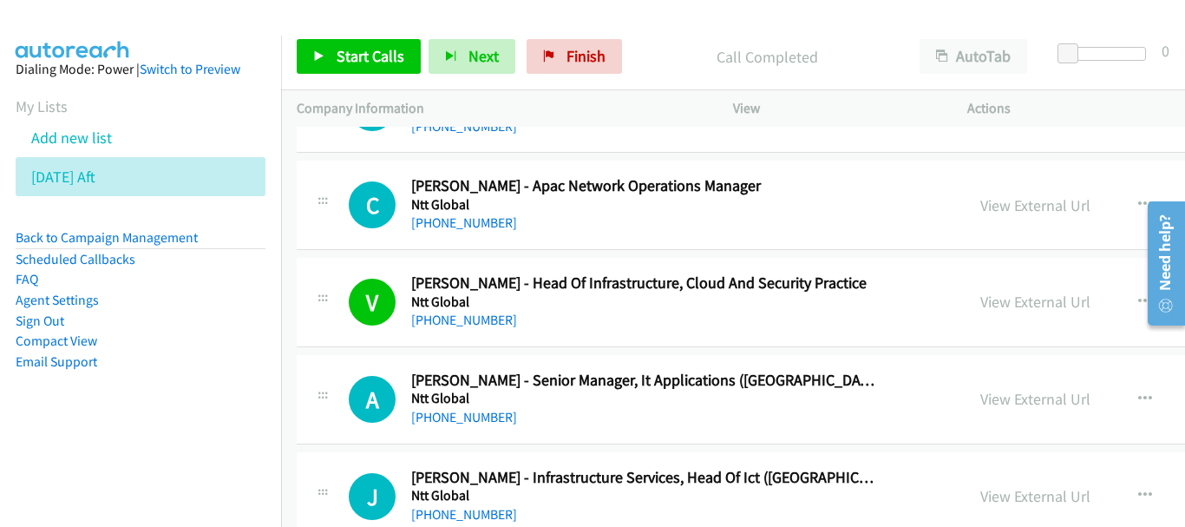
scroll to position [19419, 0]
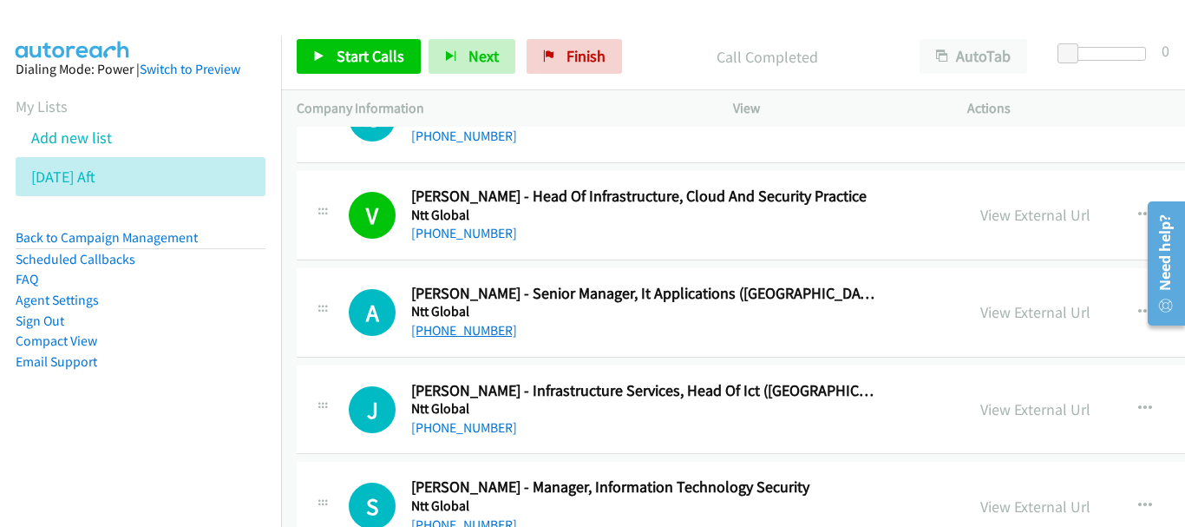
click at [476, 331] on link "+65 9814 8987" at bounding box center [464, 330] width 106 height 16
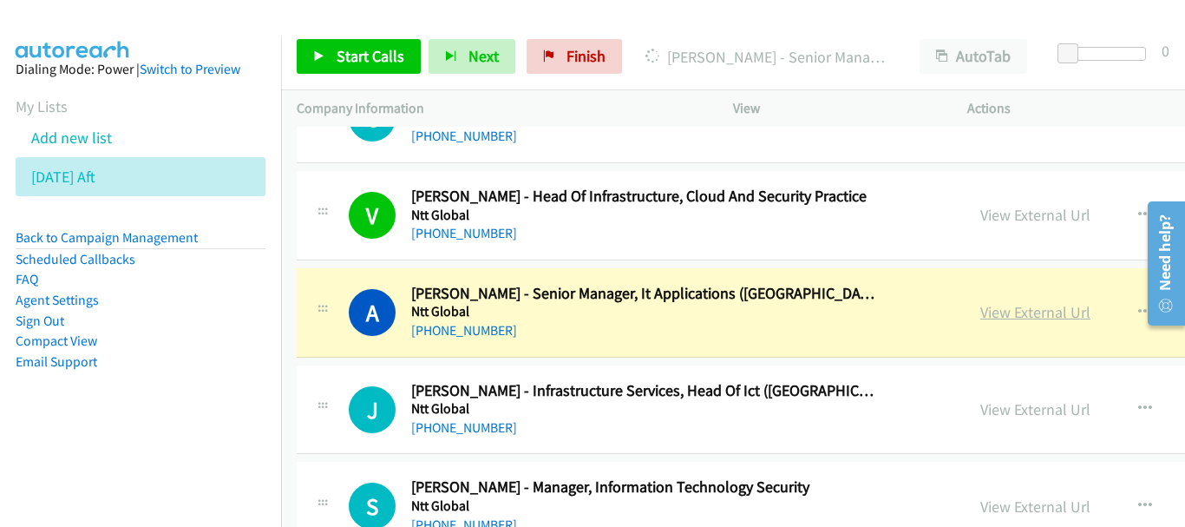
click at [981, 312] on link "View External Url" at bounding box center [1036, 312] width 110 height 20
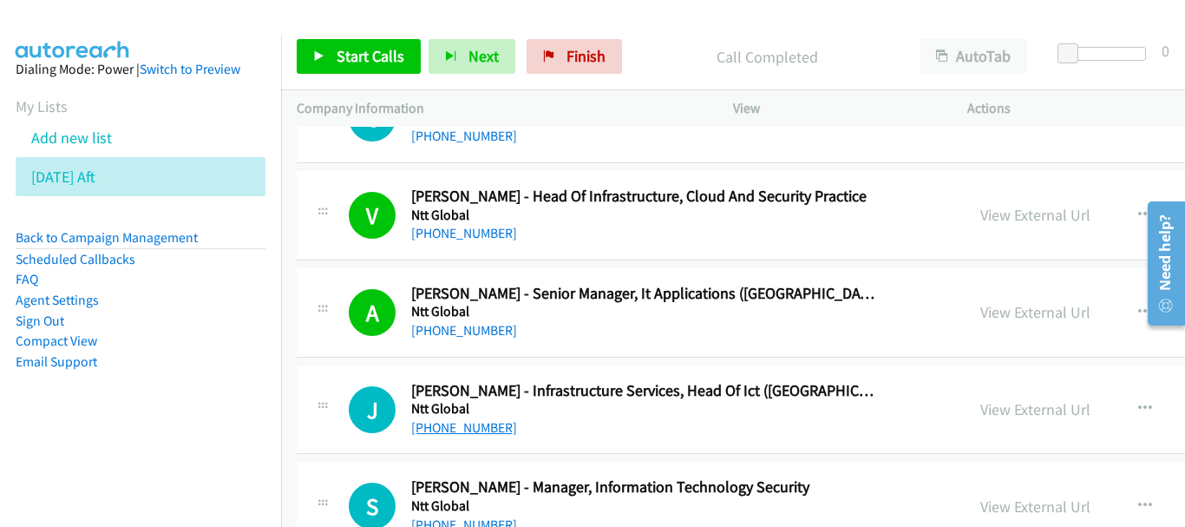
click at [458, 421] on link "+65 9853 9894" at bounding box center [464, 427] width 106 height 16
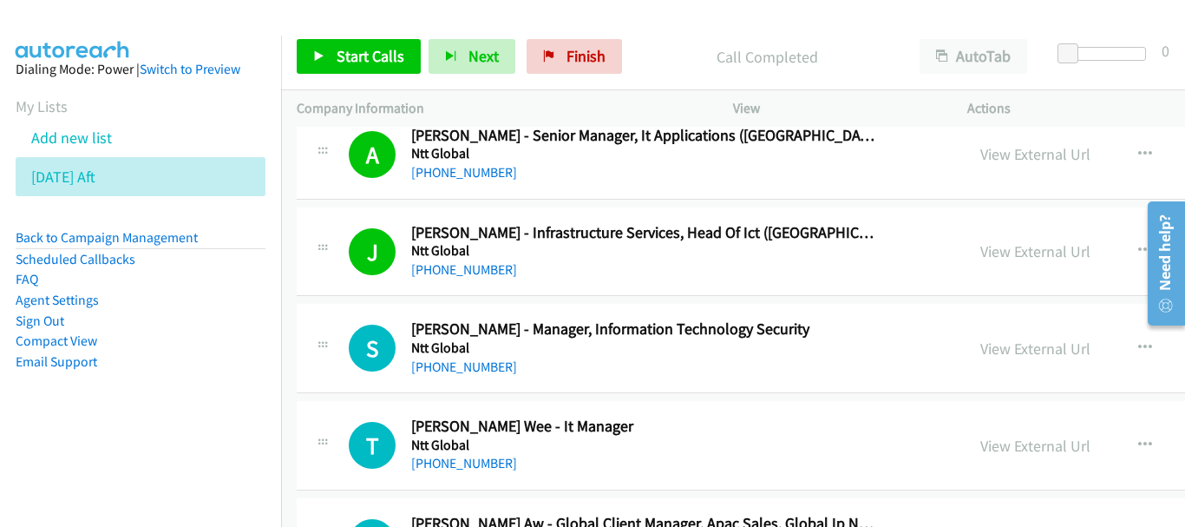
scroll to position [19593, 0]
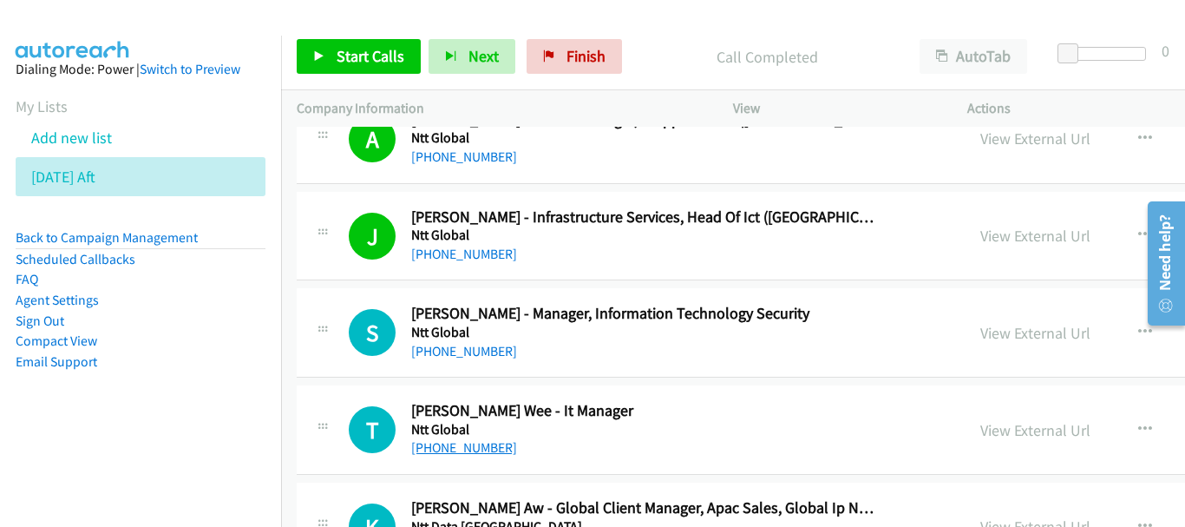
click at [472, 447] on link "+65 9383 4778" at bounding box center [464, 447] width 106 height 16
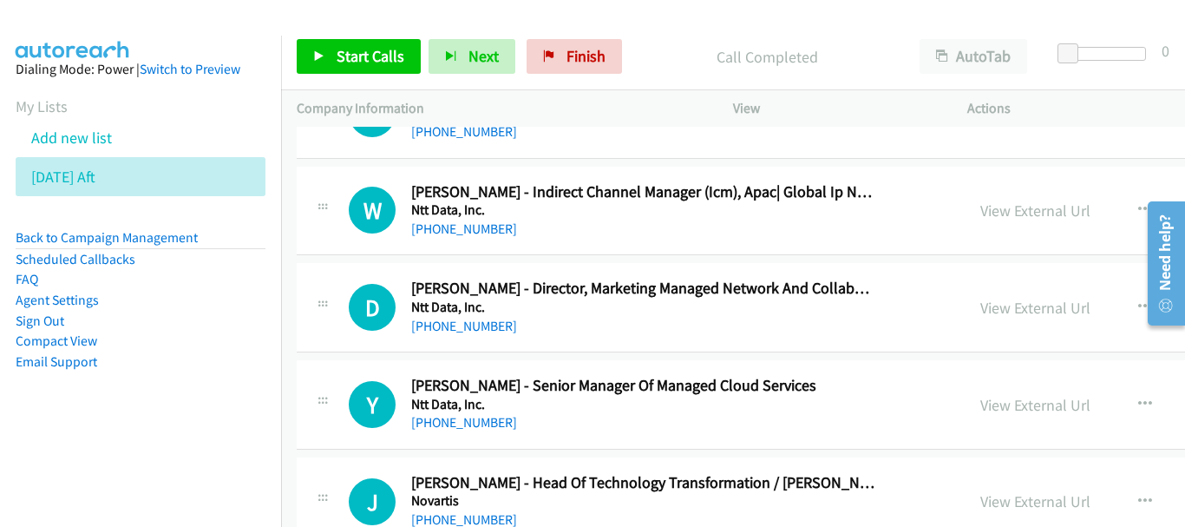
scroll to position [20287, 0]
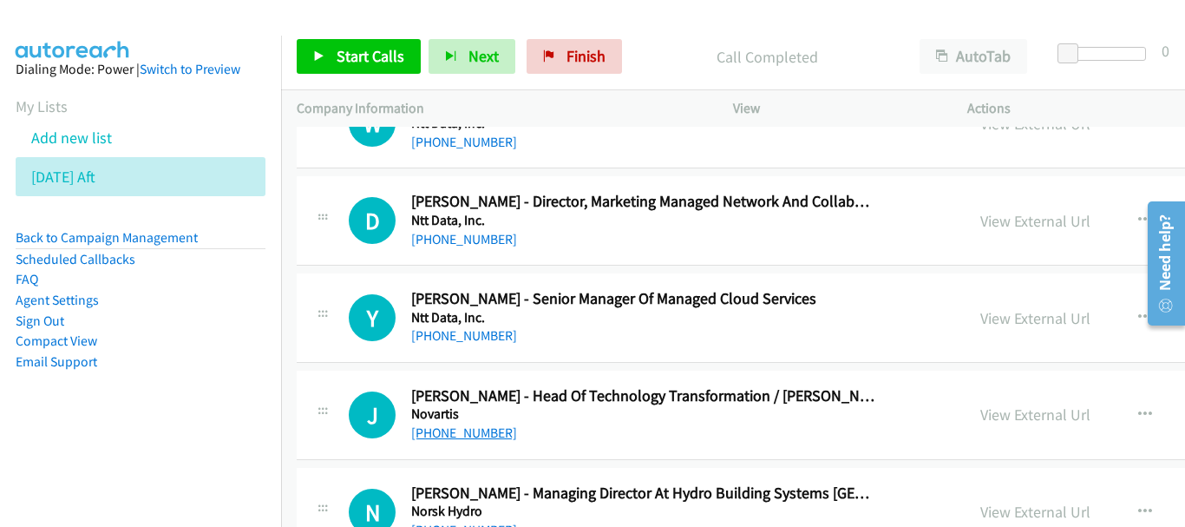
click at [473, 430] on link "+65 9029 5183" at bounding box center [464, 432] width 106 height 16
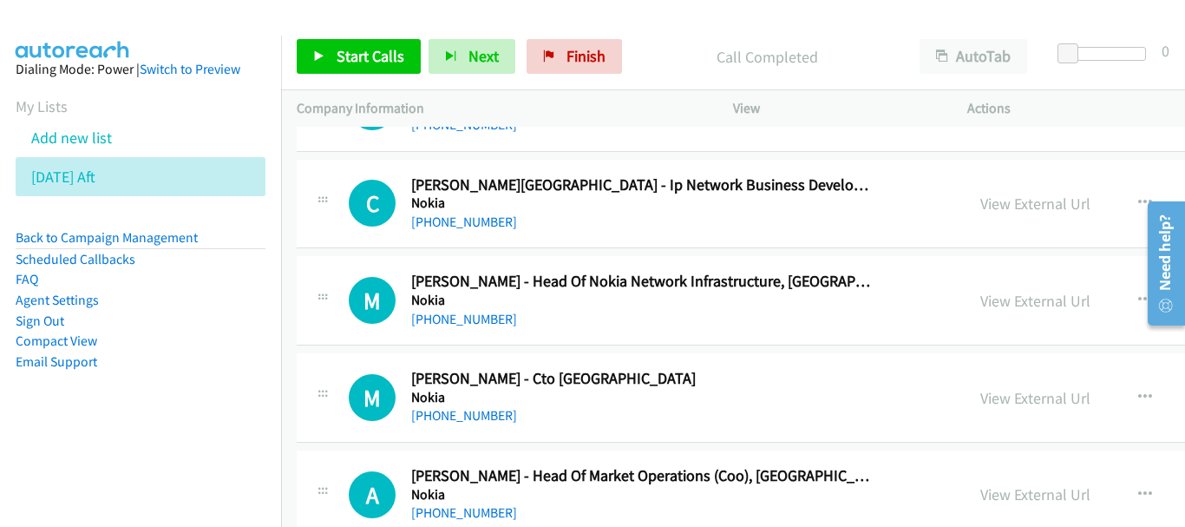
scroll to position [20721, 0]
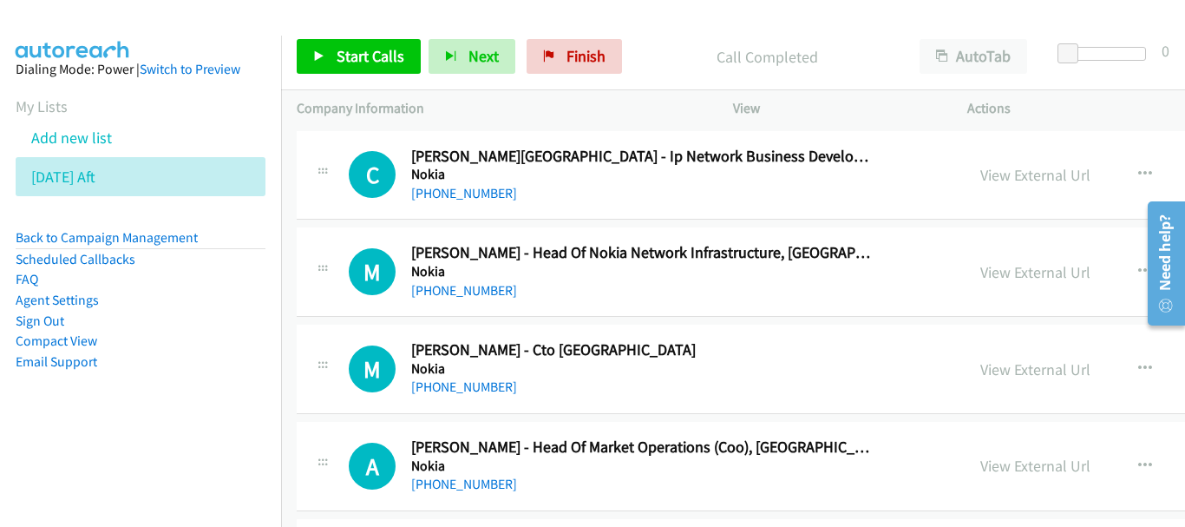
click at [440, 393] on link "+65 8389 0370" at bounding box center [464, 386] width 106 height 16
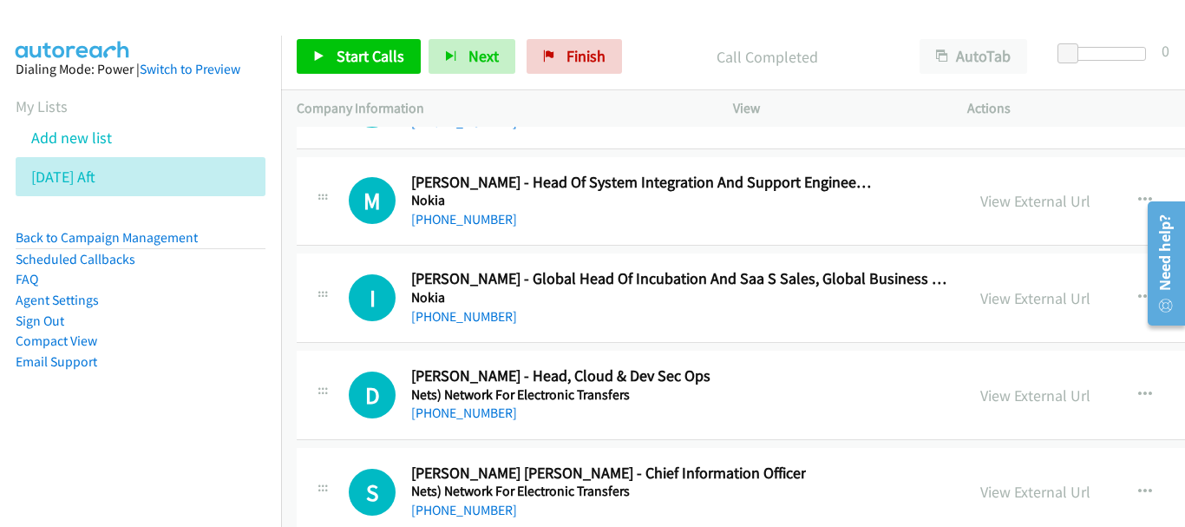
scroll to position [21849, 0]
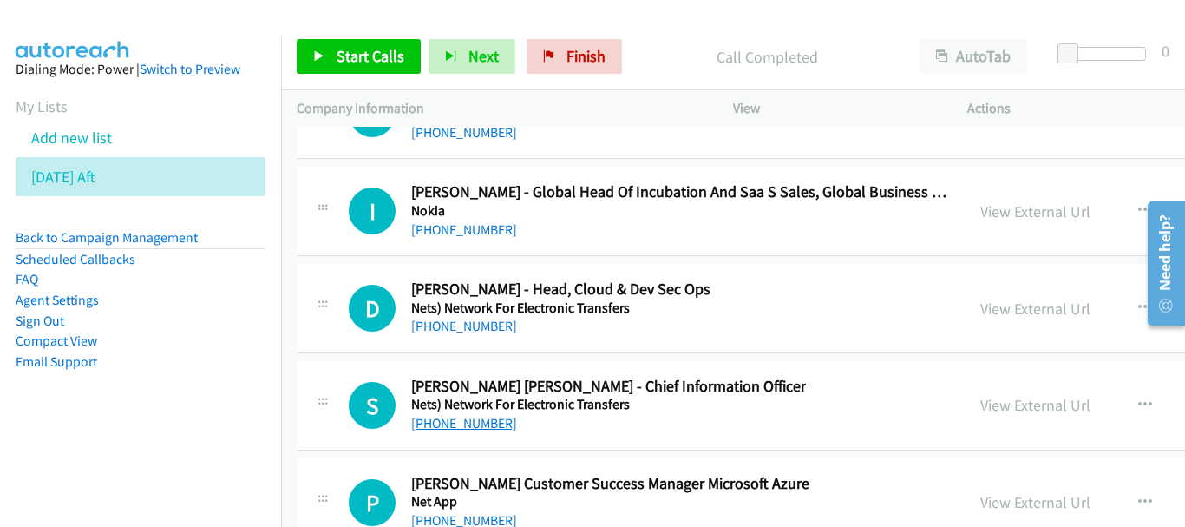
click at [477, 423] on link "+65 9775 4465" at bounding box center [464, 423] width 106 height 16
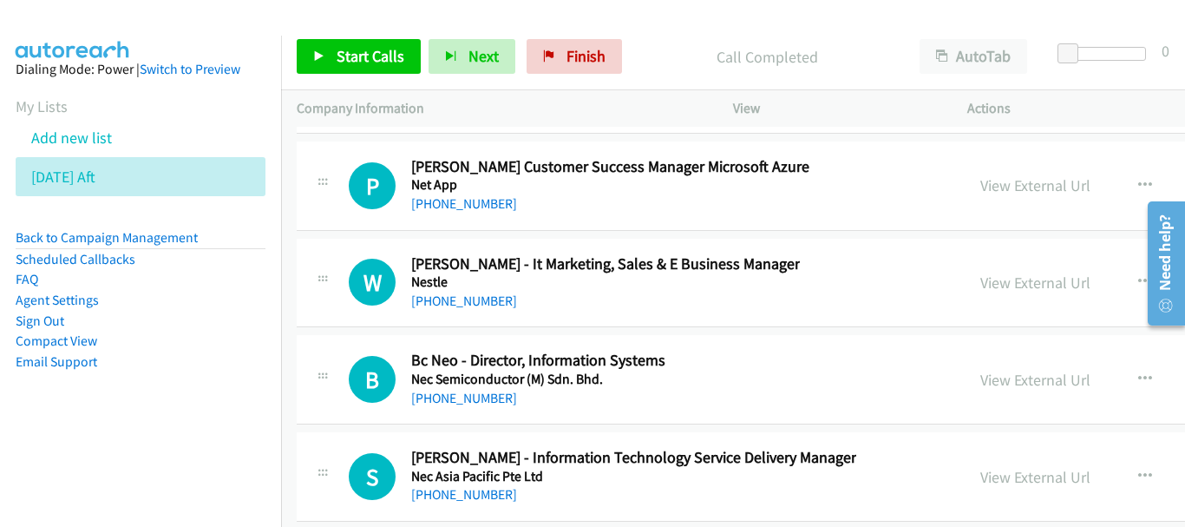
scroll to position [22196, 0]
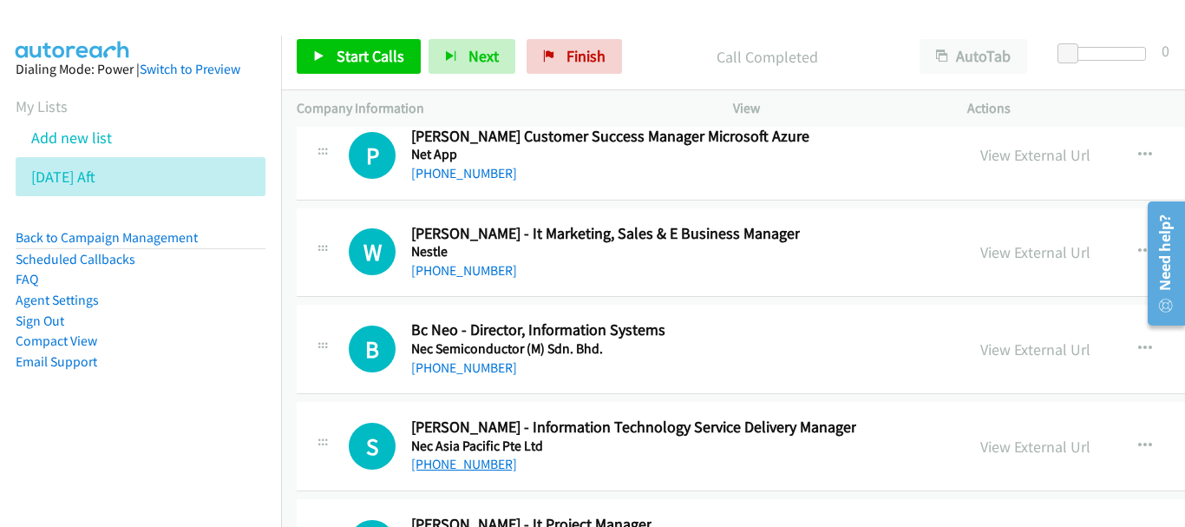
click at [478, 459] on link "+65 9691 1308" at bounding box center [464, 464] width 106 height 16
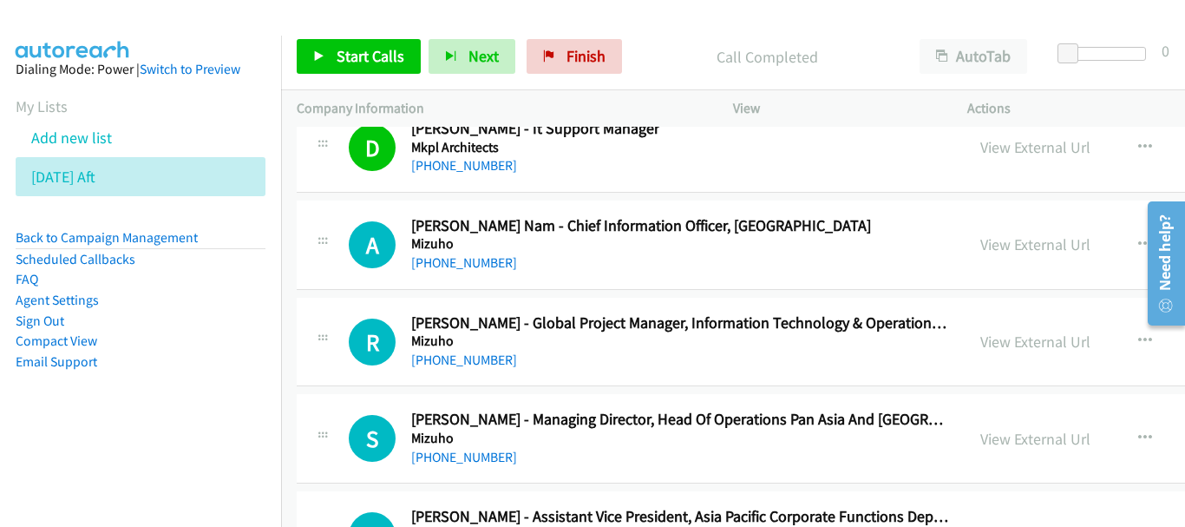
scroll to position [27162, 0]
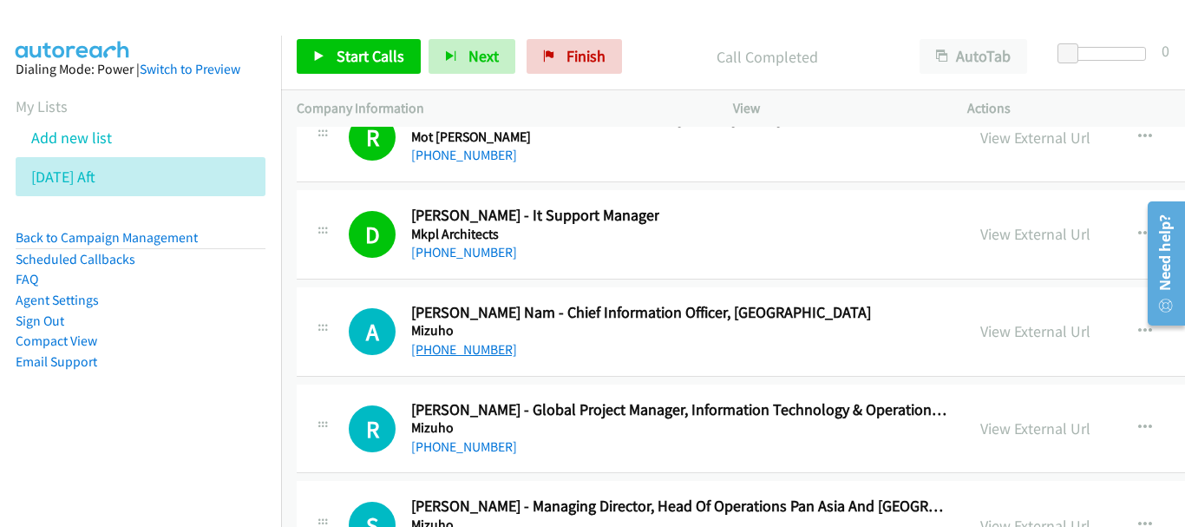
click at [461, 350] on link "+65 8498 8790" at bounding box center [464, 349] width 106 height 16
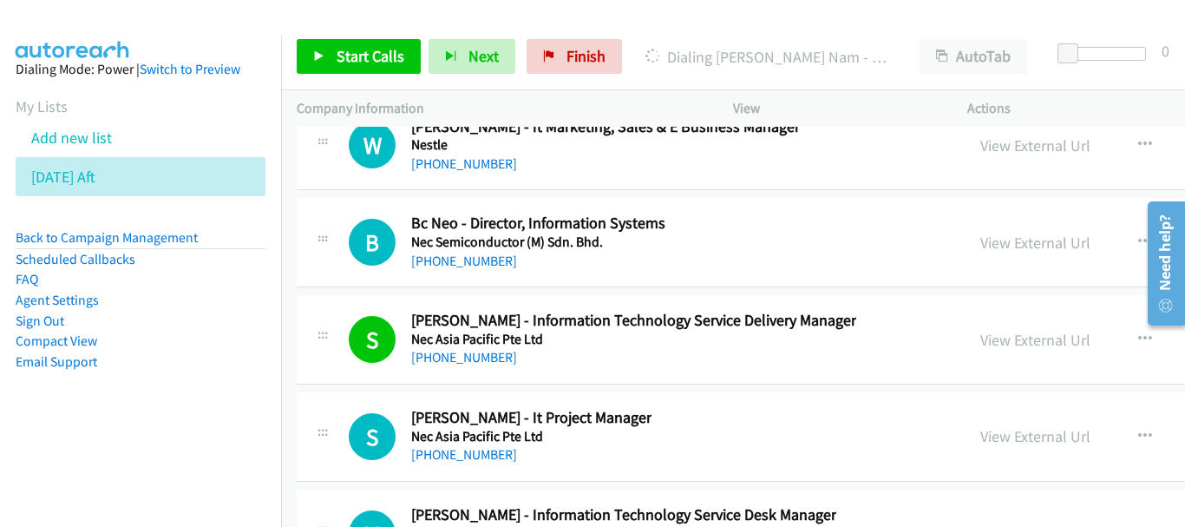
scroll to position [22389, 0]
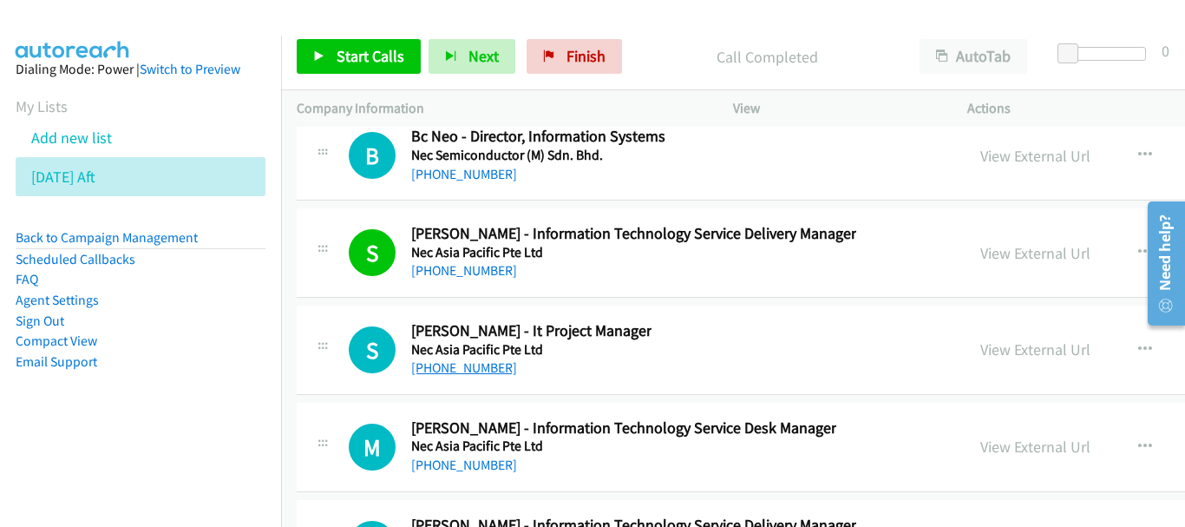
click at [482, 368] on link "+65 9424 7347" at bounding box center [464, 367] width 106 height 16
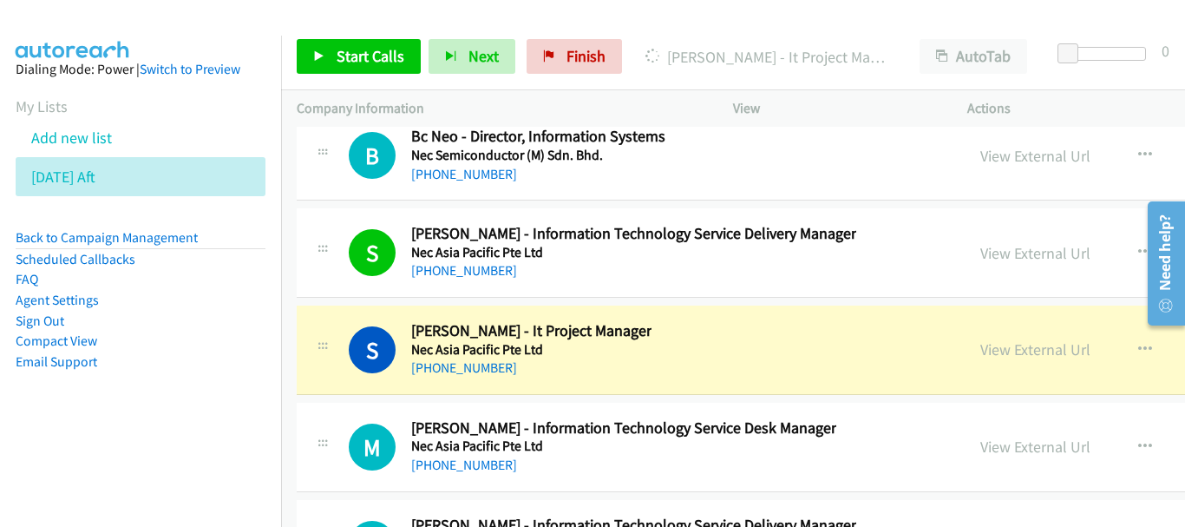
scroll to position [22476, 0]
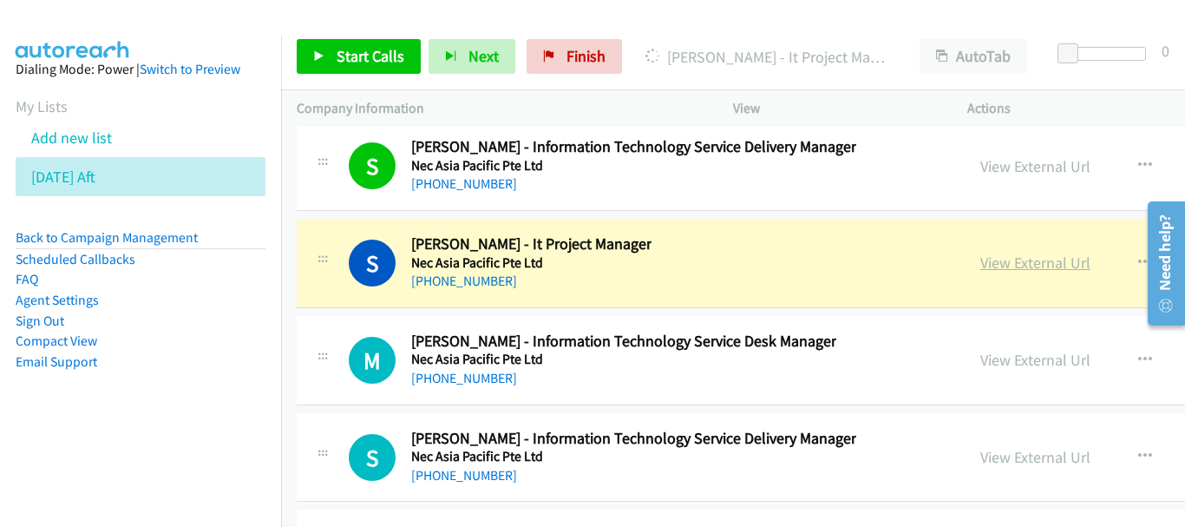
click at [982, 255] on link "View External Url" at bounding box center [1036, 263] width 110 height 20
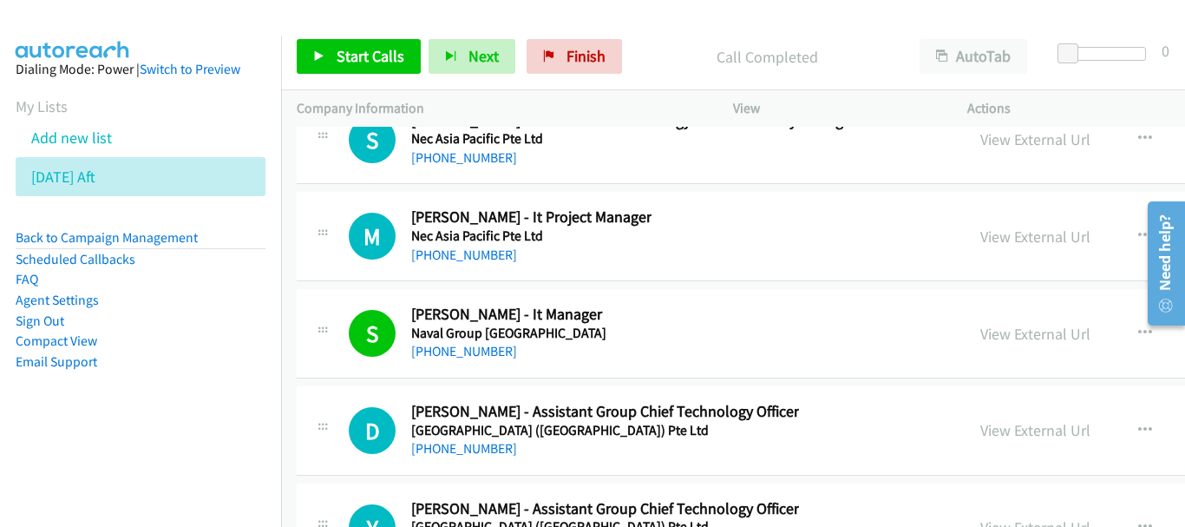
scroll to position [22823, 0]
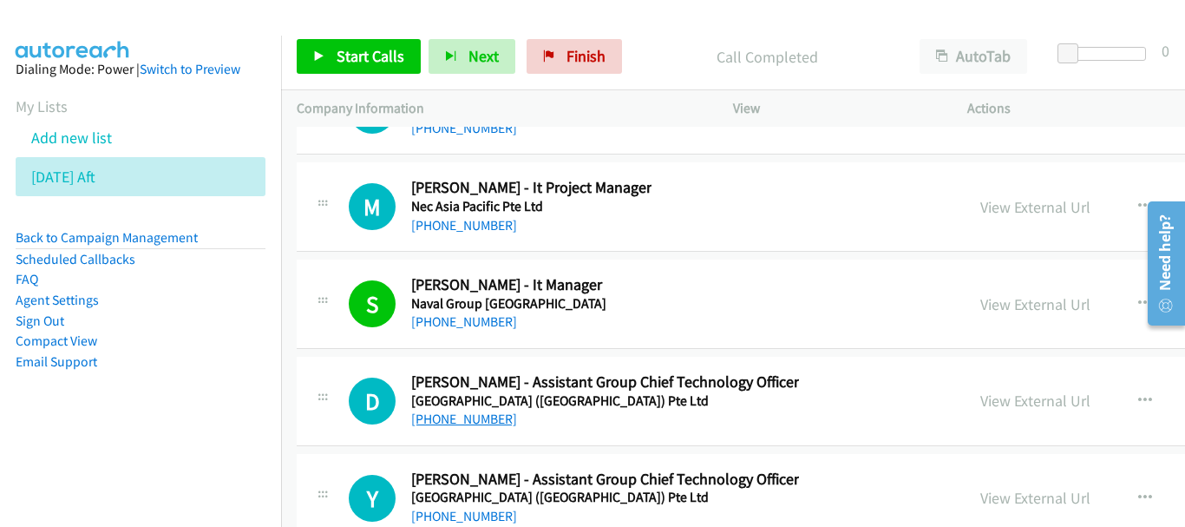
click at [480, 427] on link "+65 9126 4088" at bounding box center [464, 418] width 106 height 16
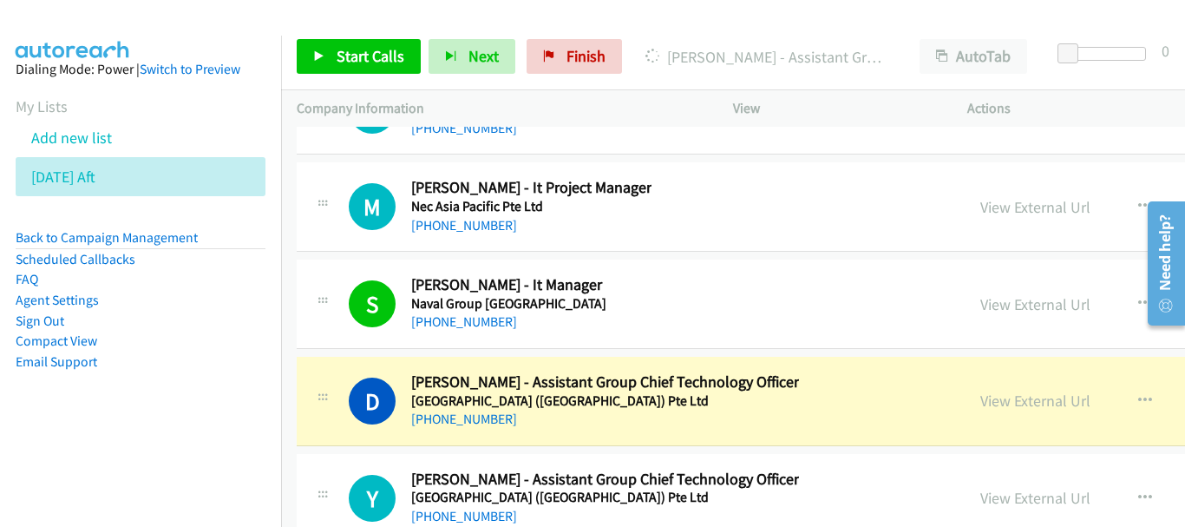
scroll to position [22910, 0]
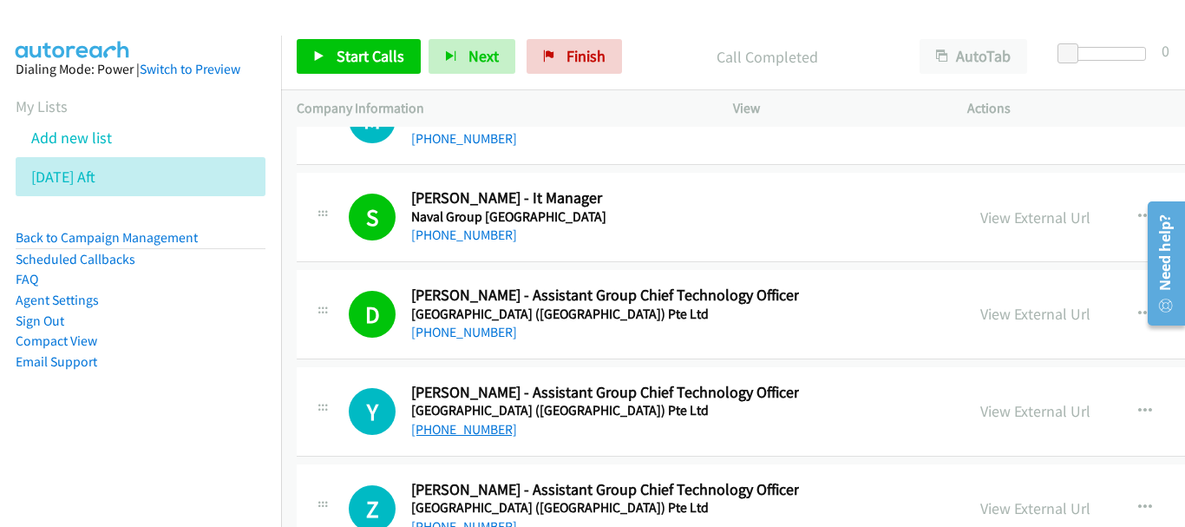
click at [462, 430] on link "+65 9139 8872" at bounding box center [464, 429] width 106 height 16
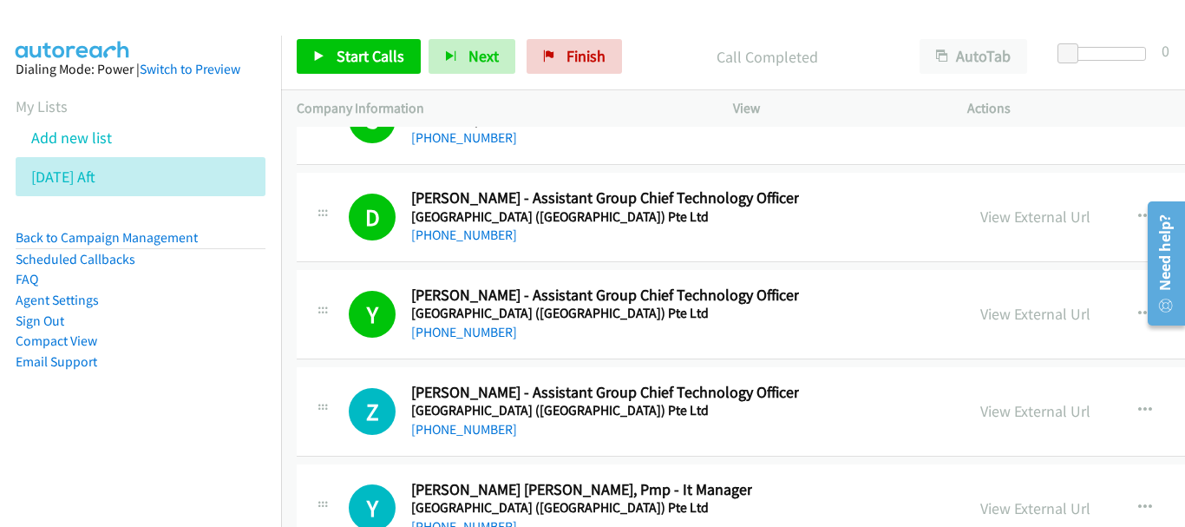
scroll to position [23083, 0]
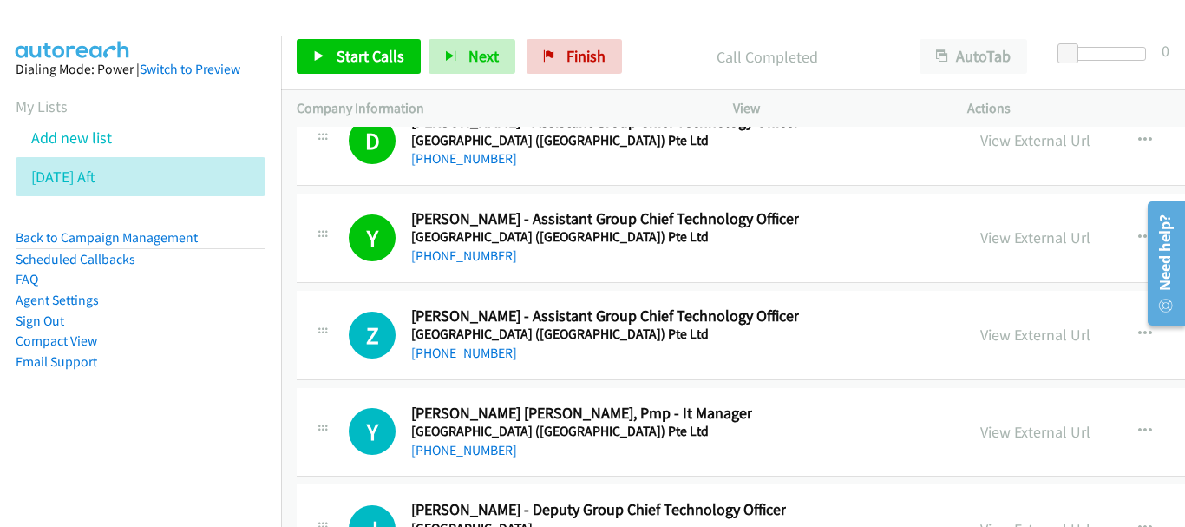
click at [469, 352] on link "+65 9226 6390" at bounding box center [464, 352] width 106 height 16
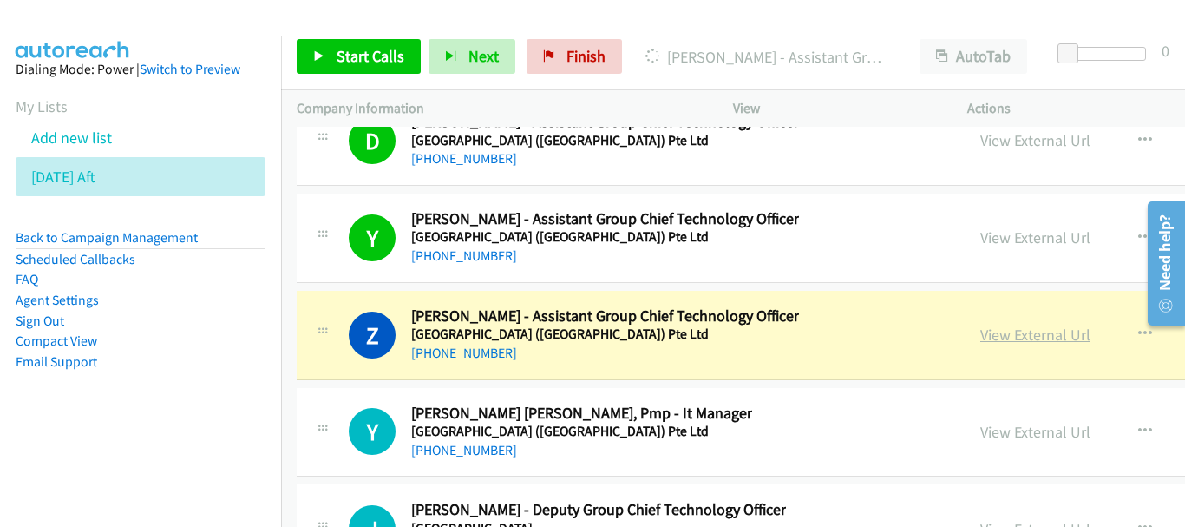
click at [981, 336] on link "View External Url" at bounding box center [1036, 335] width 110 height 20
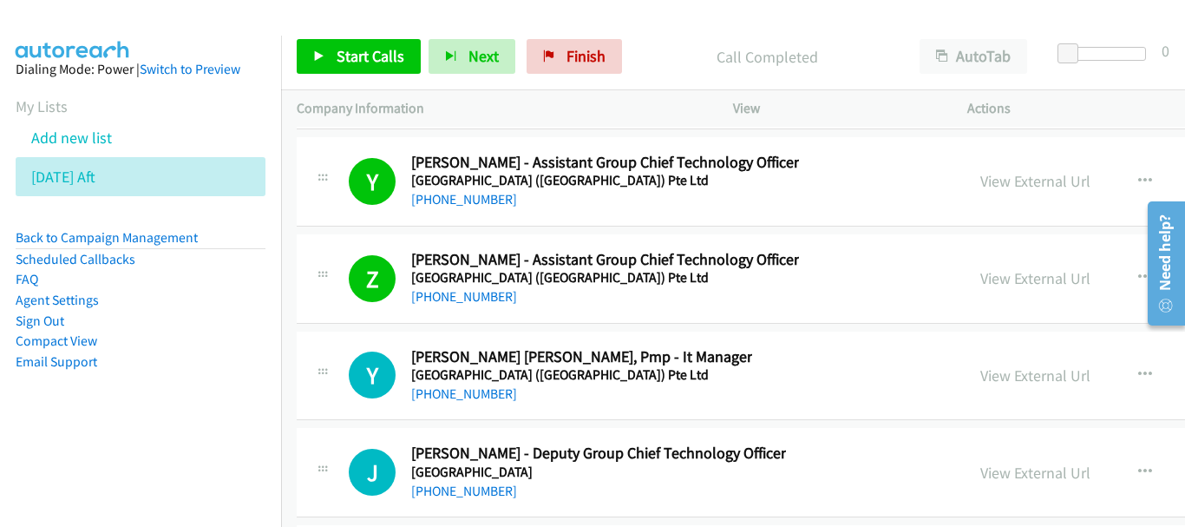
scroll to position [23170, 0]
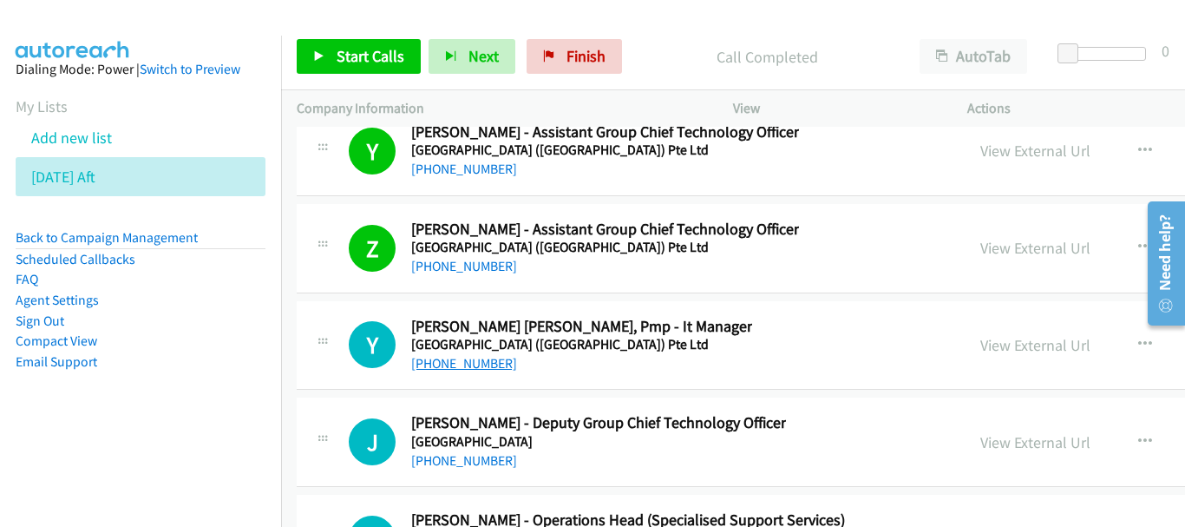
click at [462, 369] on link "+65 9634 6509" at bounding box center [464, 363] width 106 height 16
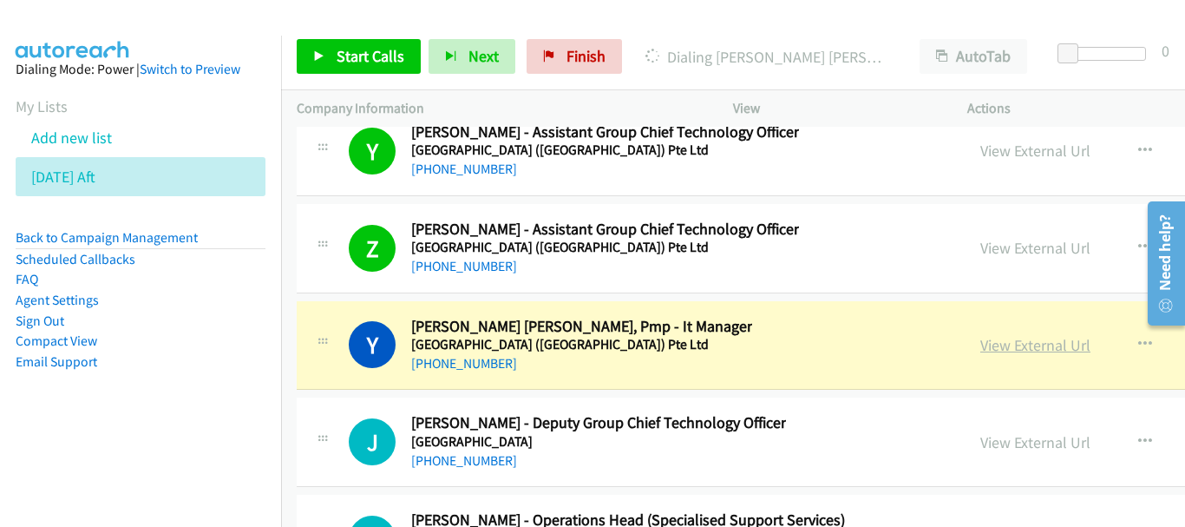
click at [1012, 349] on link "View External Url" at bounding box center [1036, 345] width 110 height 20
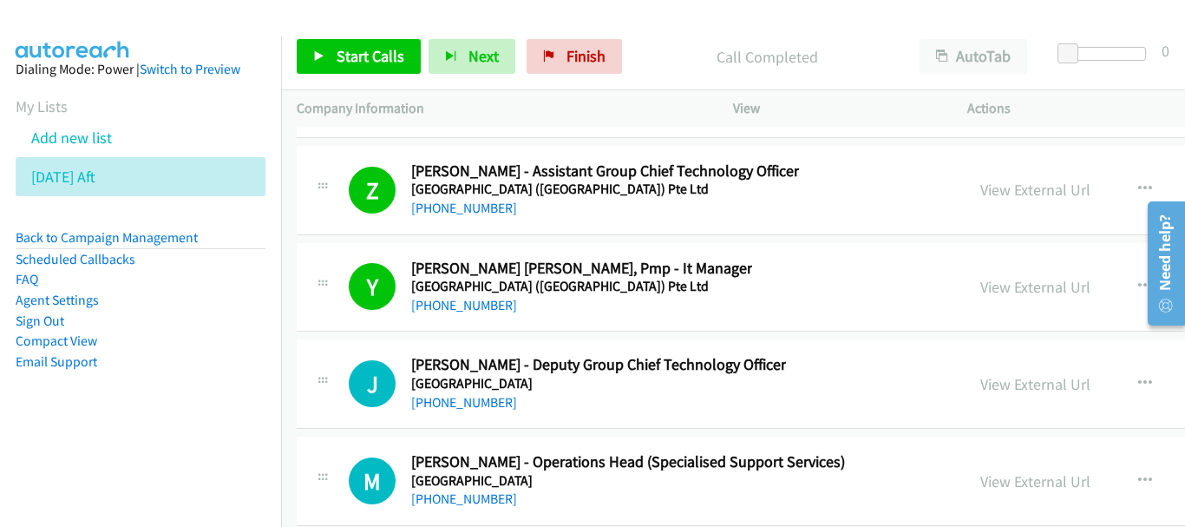
scroll to position [23257, 0]
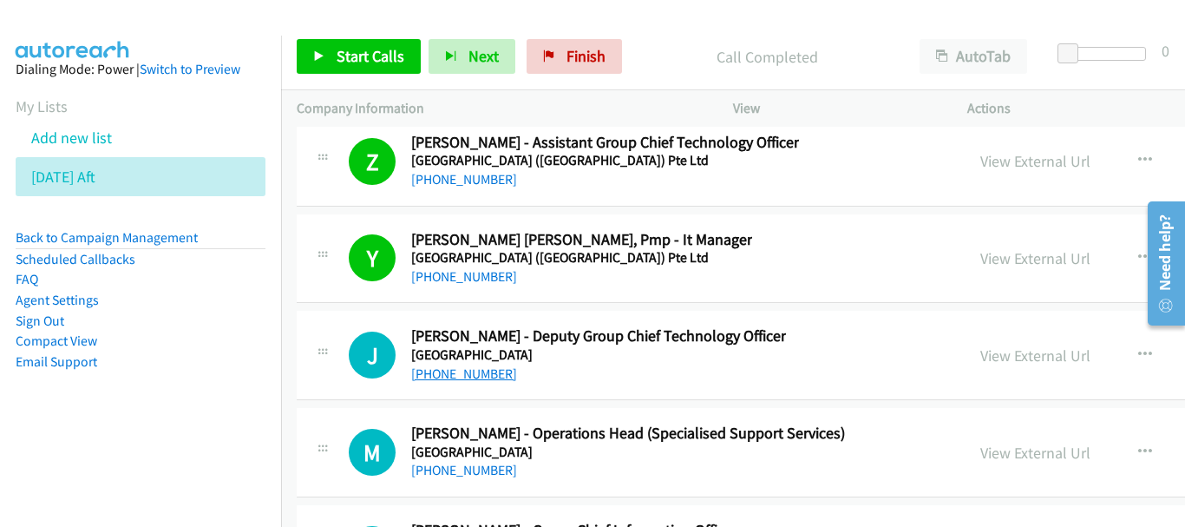
click at [471, 375] on link "+65 9146 3448" at bounding box center [464, 373] width 106 height 16
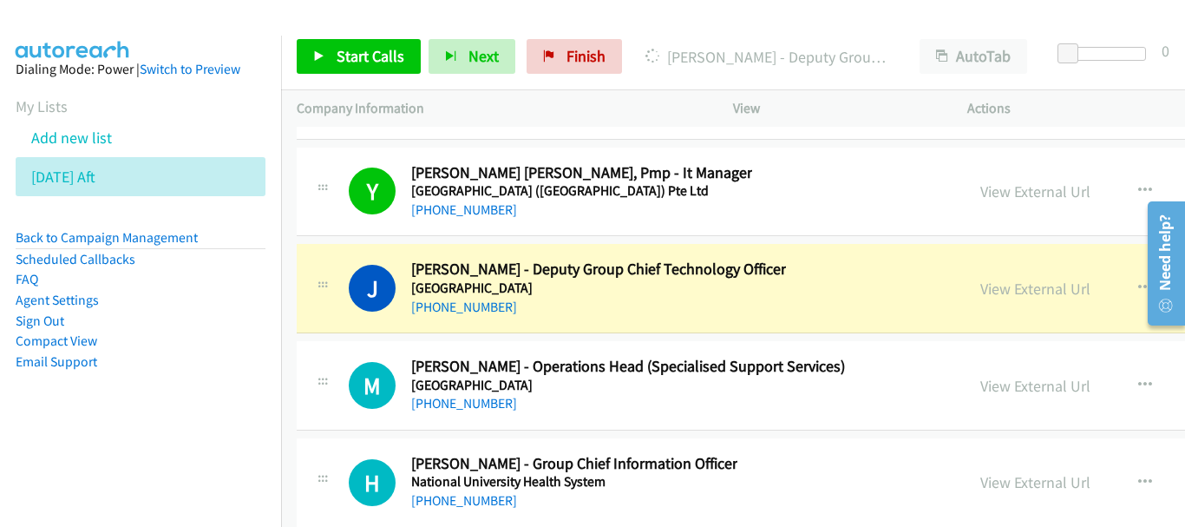
scroll to position [23344, 0]
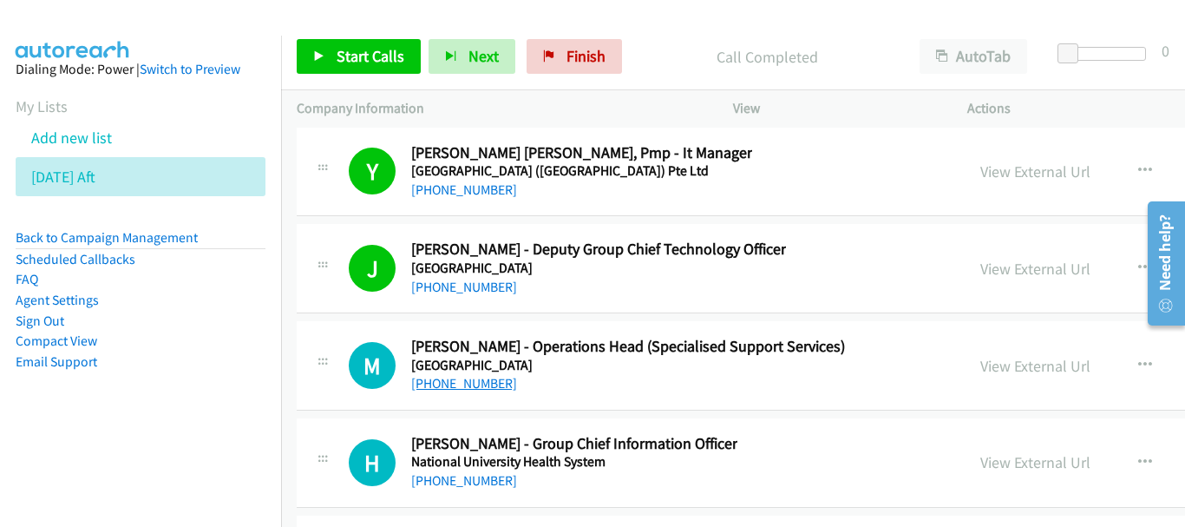
click at [447, 386] on link "+65 9146 3625" at bounding box center [464, 383] width 106 height 16
click at [478, 473] on link "+65 9046 8368" at bounding box center [464, 480] width 106 height 16
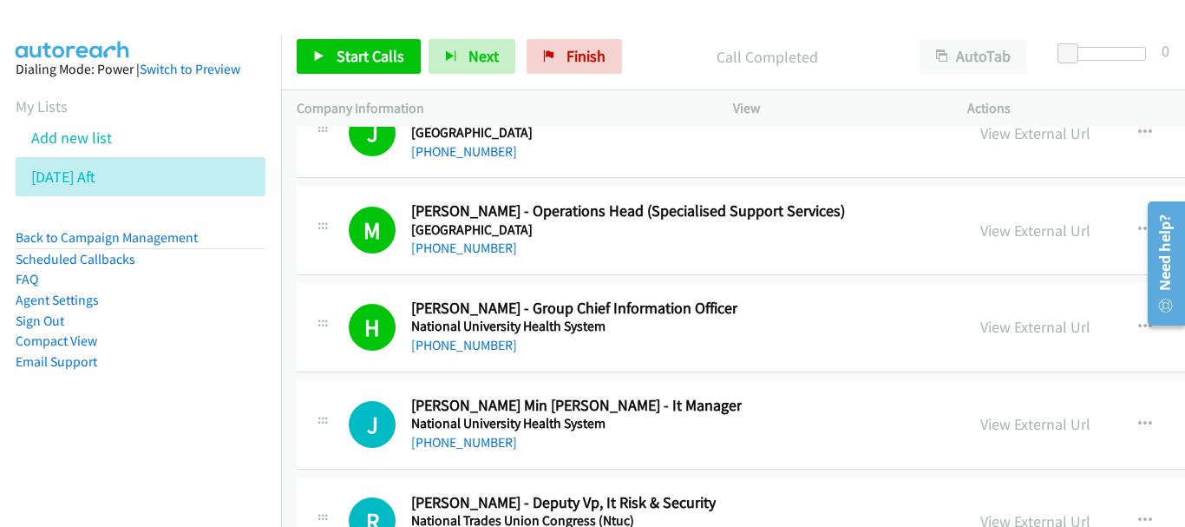
scroll to position [23517, 0]
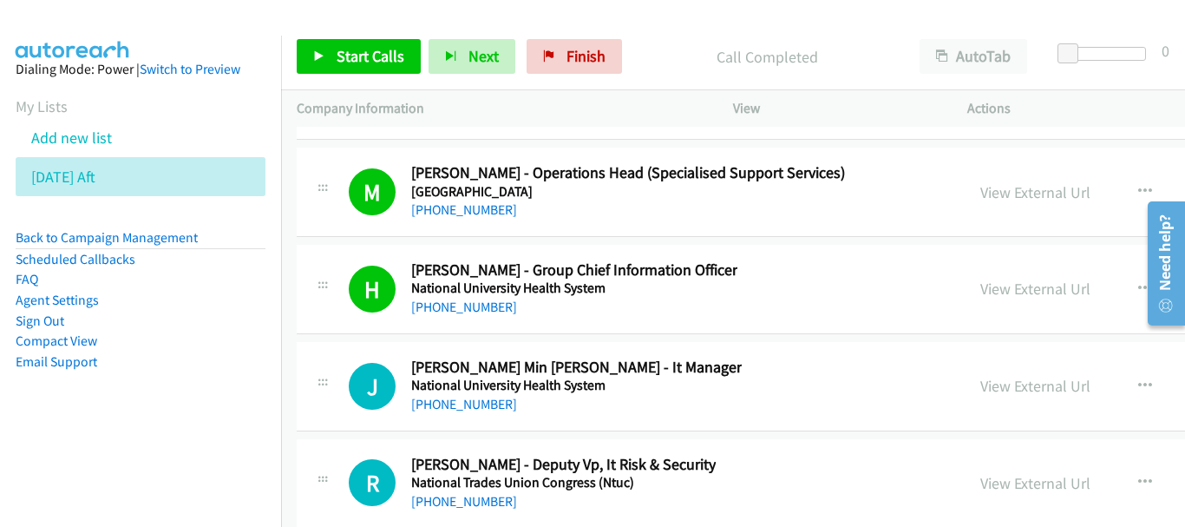
click at [469, 412] on div "+65 9732 1667" at bounding box center [576, 404] width 331 height 21
click at [468, 408] on link "+65 9732 1667" at bounding box center [464, 404] width 106 height 16
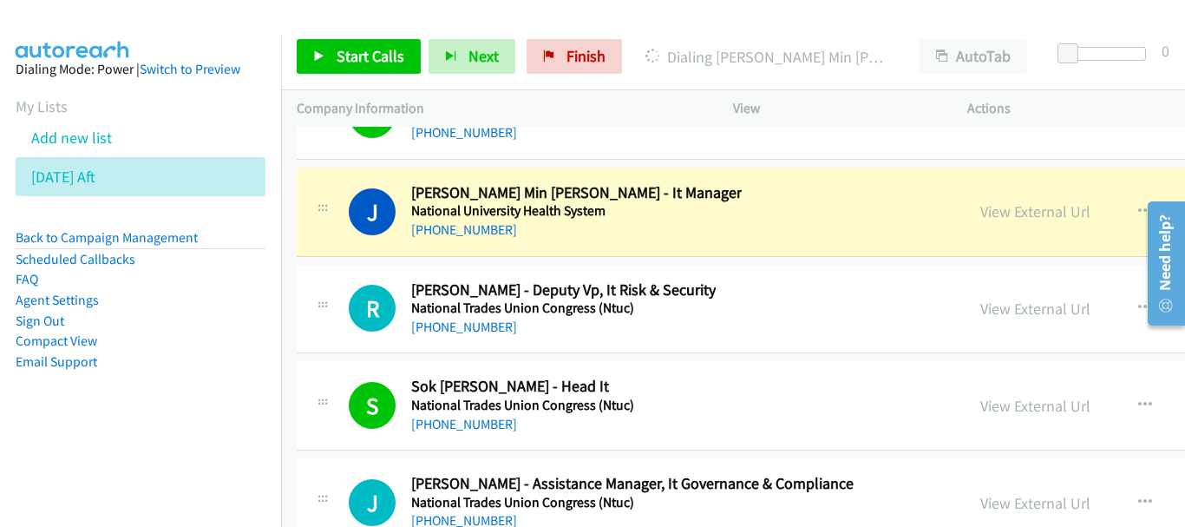
scroll to position [23691, 0]
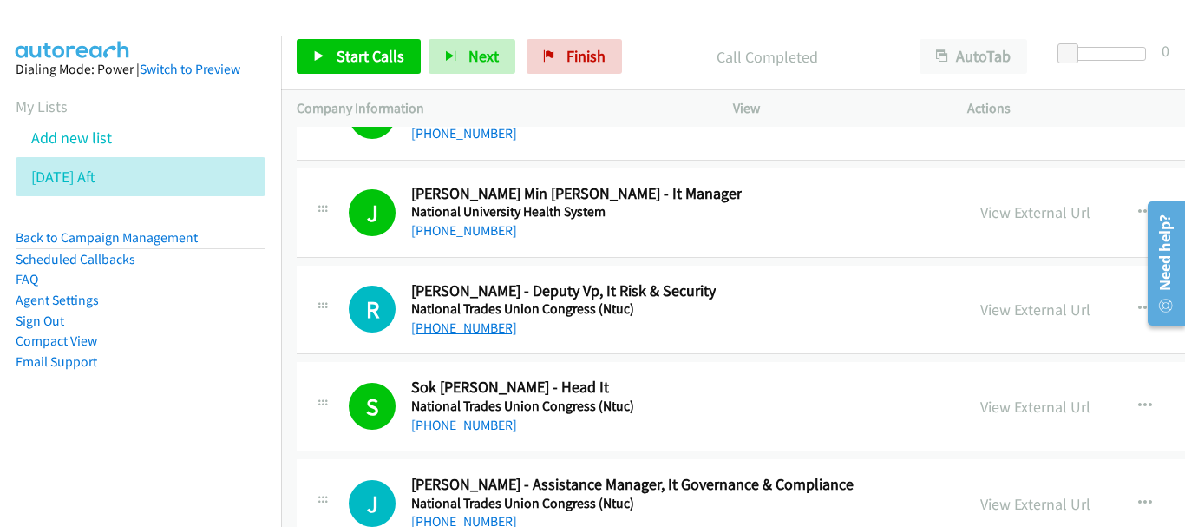
click at [459, 321] on link "+65 8100 0138" at bounding box center [464, 327] width 106 height 16
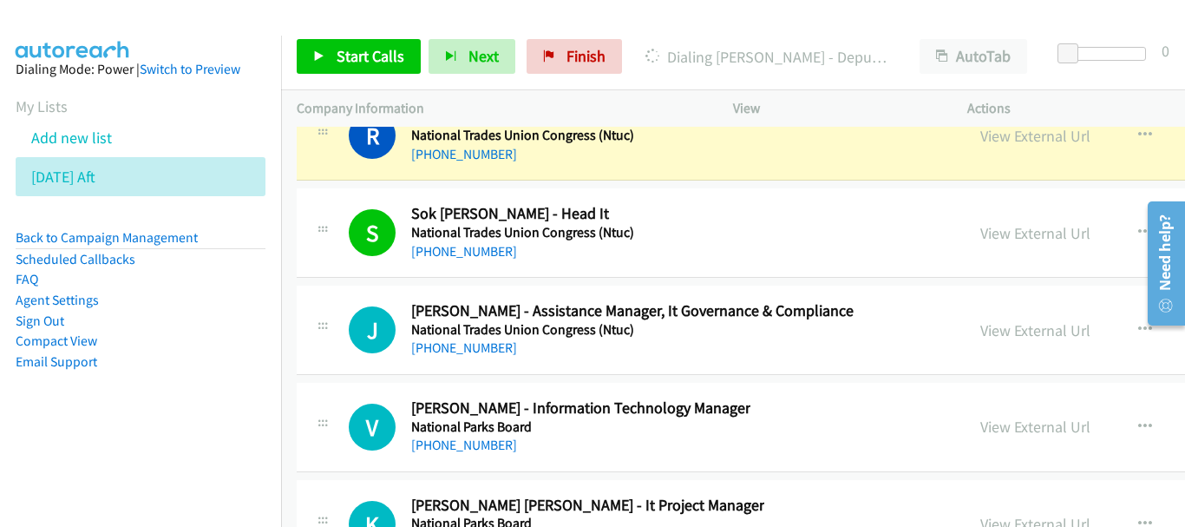
scroll to position [23951, 0]
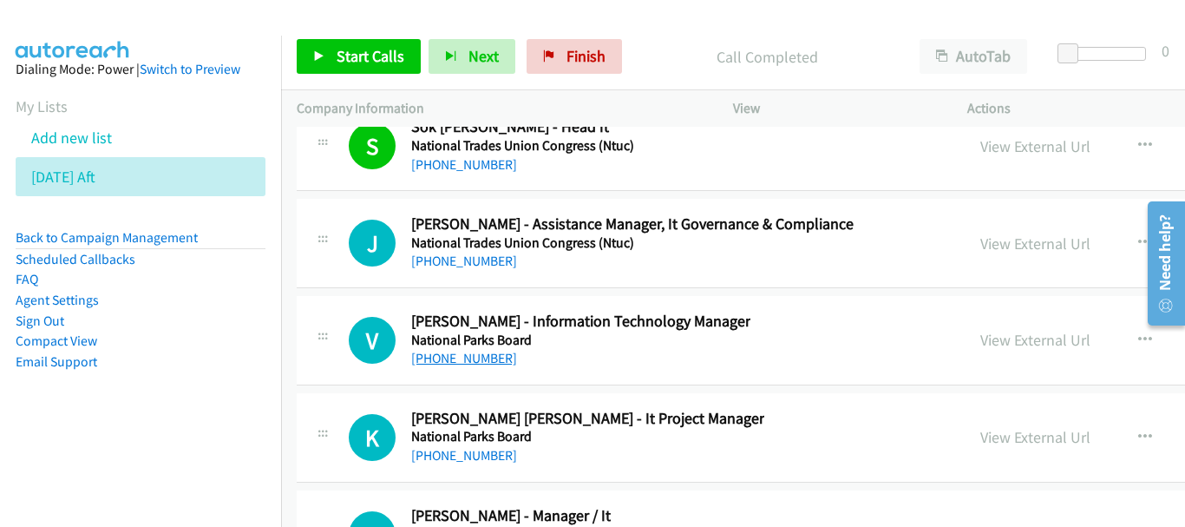
click at [482, 360] on link "+65 8182 4075" at bounding box center [464, 358] width 106 height 16
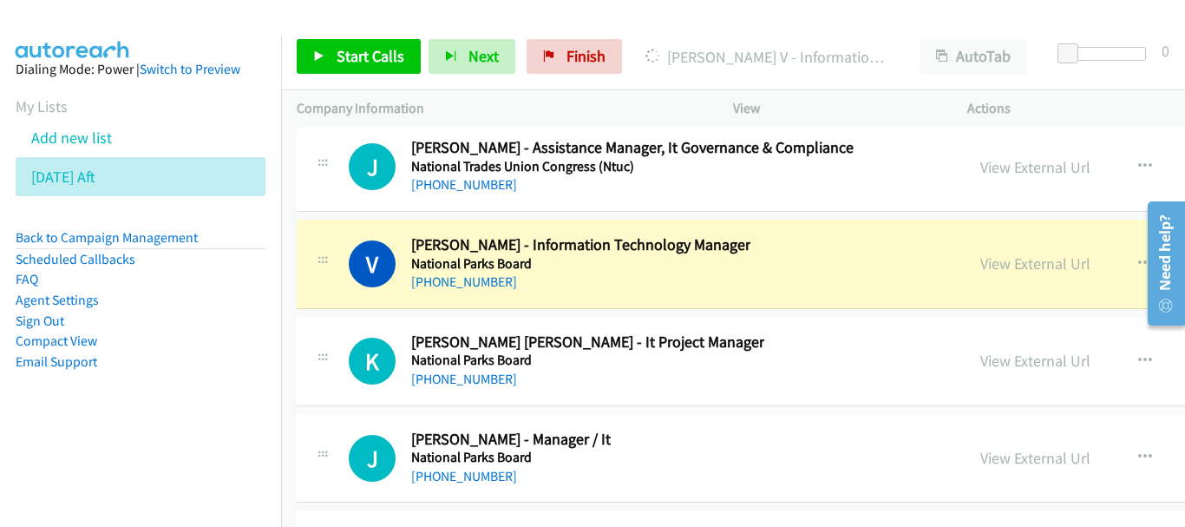
scroll to position [24038, 0]
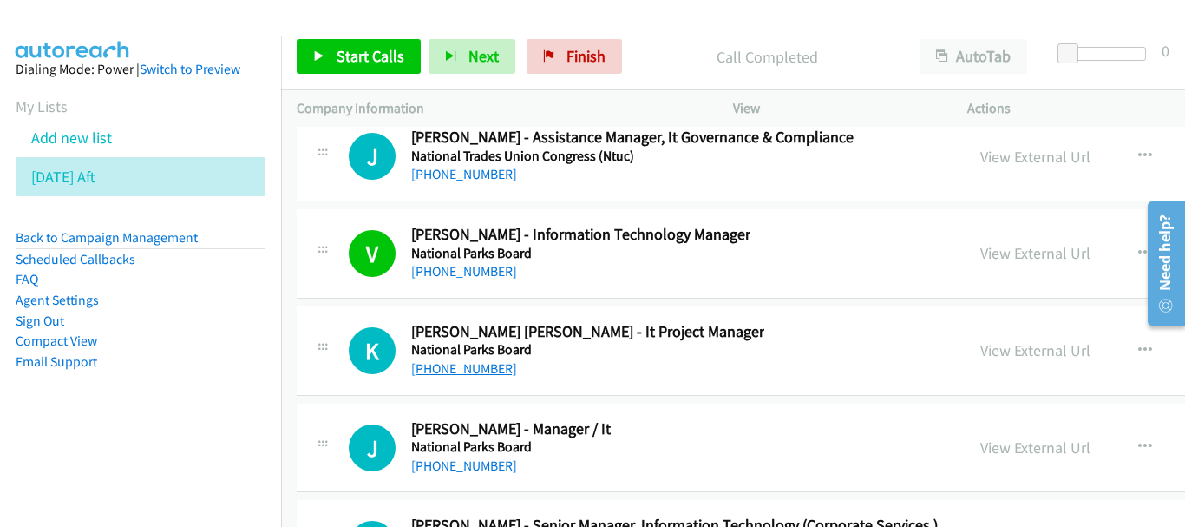
click at [469, 364] on link "+65 9634 0477" at bounding box center [464, 368] width 106 height 16
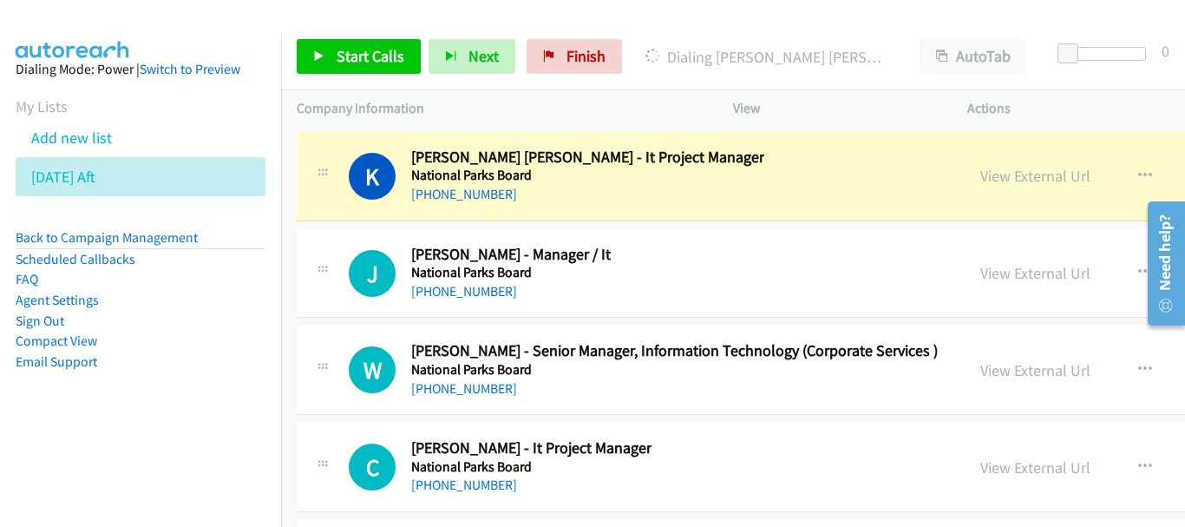
scroll to position [24211, 0]
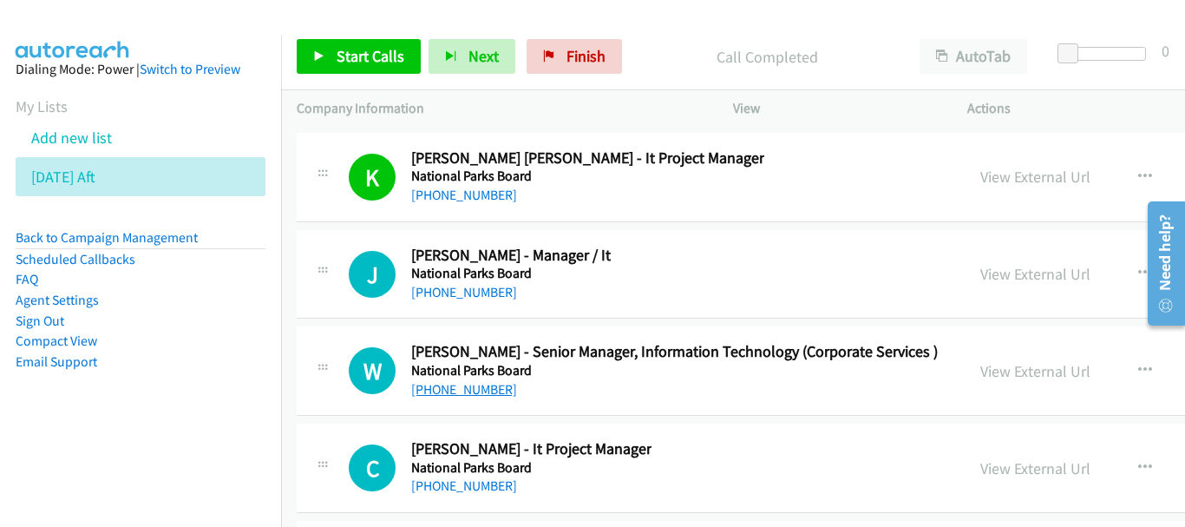
click at [467, 381] on link "+65 8168 1403" at bounding box center [464, 389] width 106 height 16
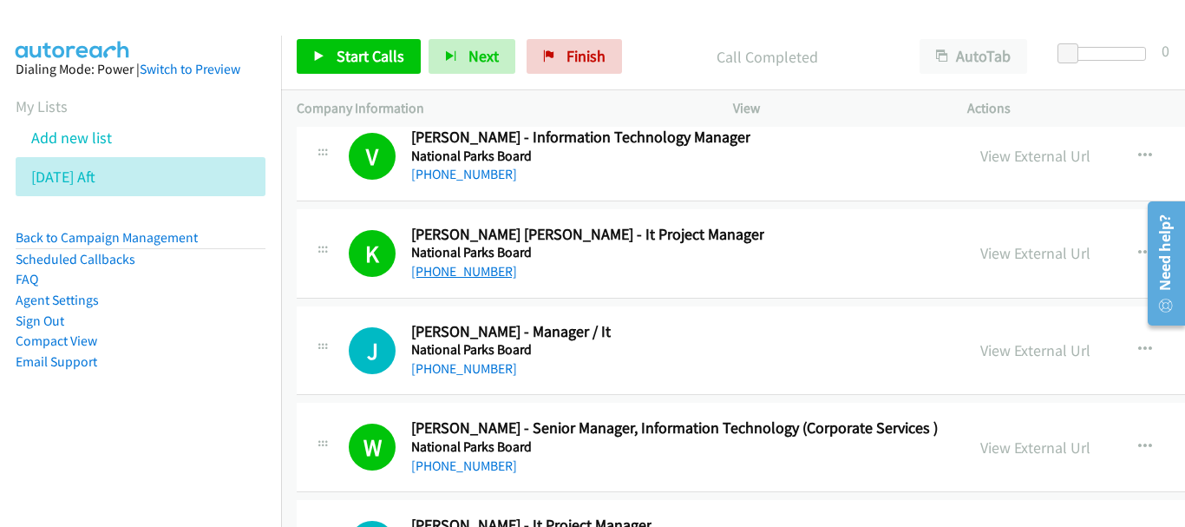
scroll to position [24125, 0]
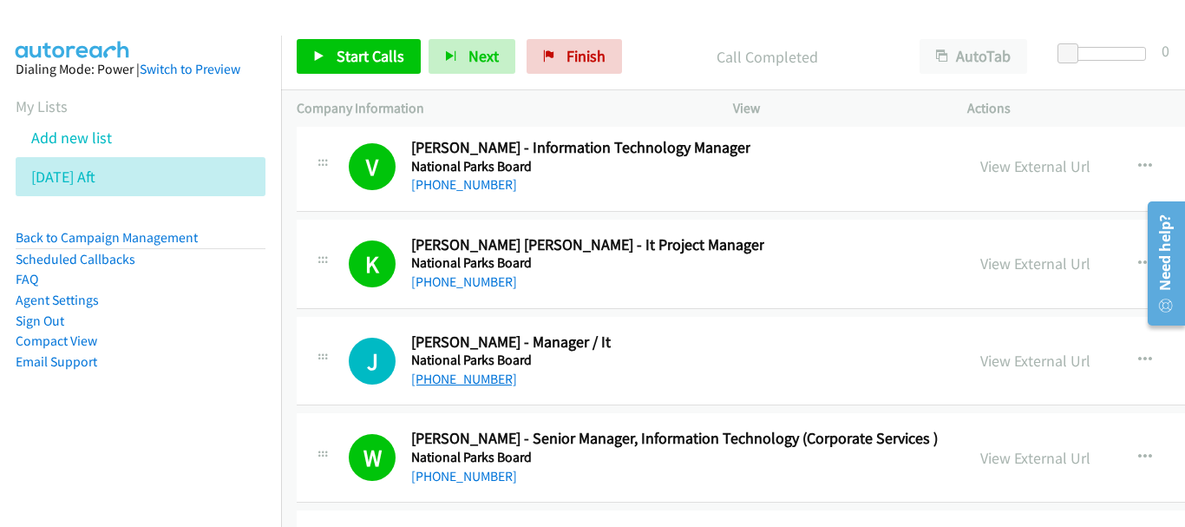
click at [475, 382] on link "+65 8299 9506" at bounding box center [464, 379] width 106 height 16
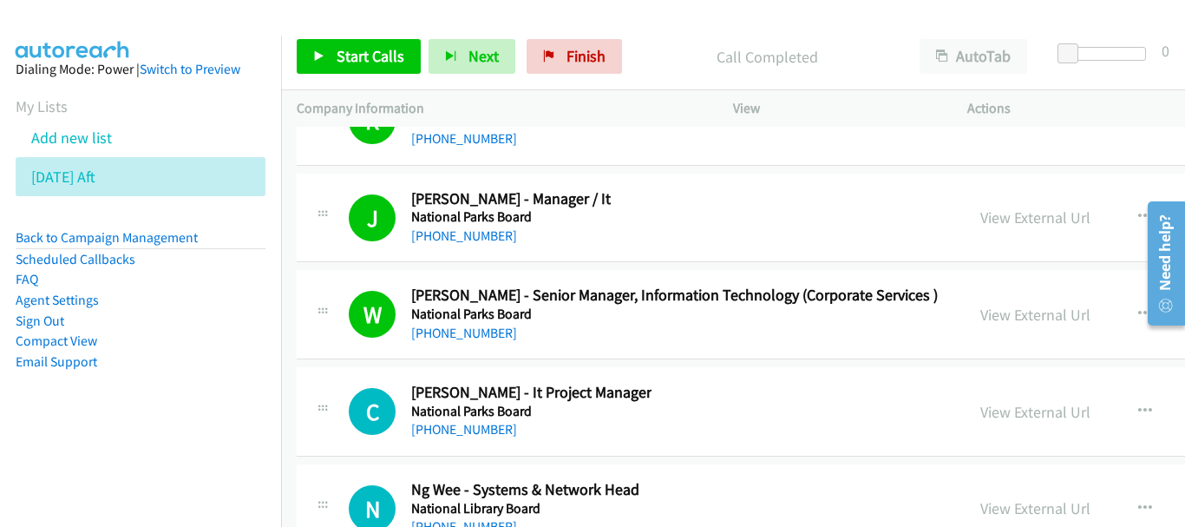
scroll to position [24298, 0]
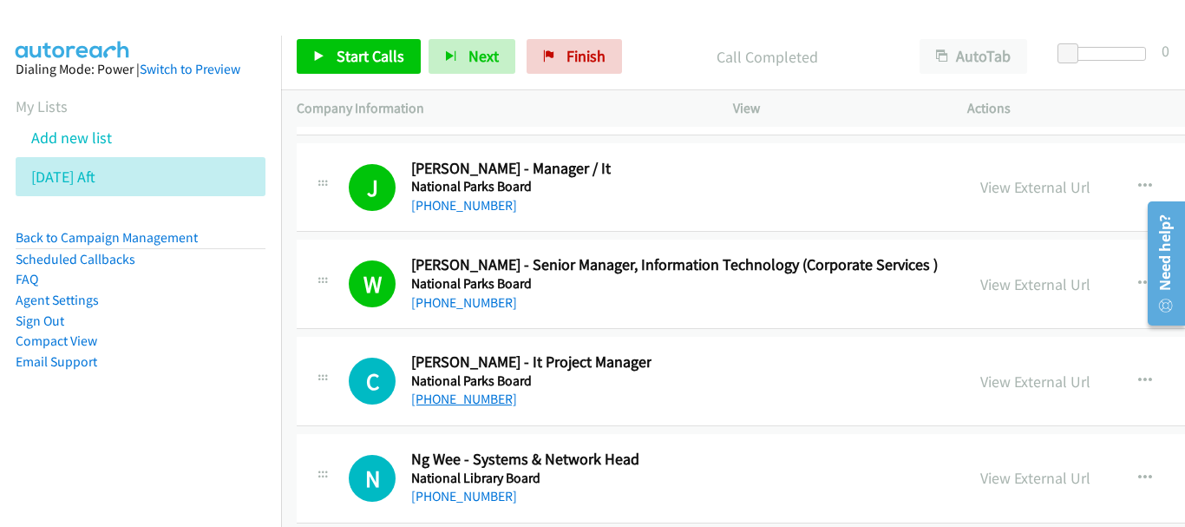
click at [456, 402] on link "+65 9826 1304" at bounding box center [464, 398] width 106 height 16
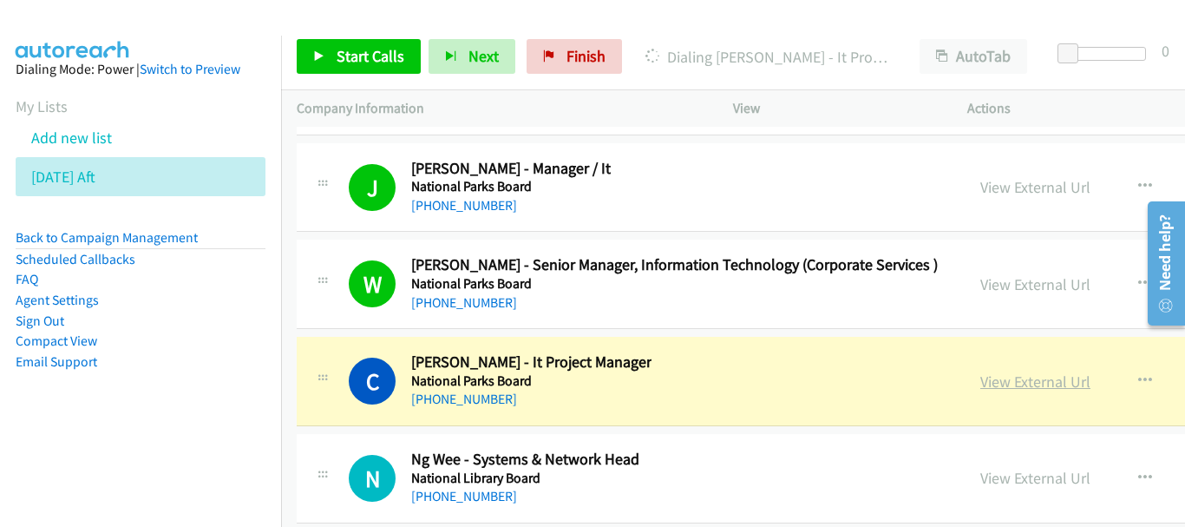
click at [981, 375] on link "View External Url" at bounding box center [1036, 381] width 110 height 20
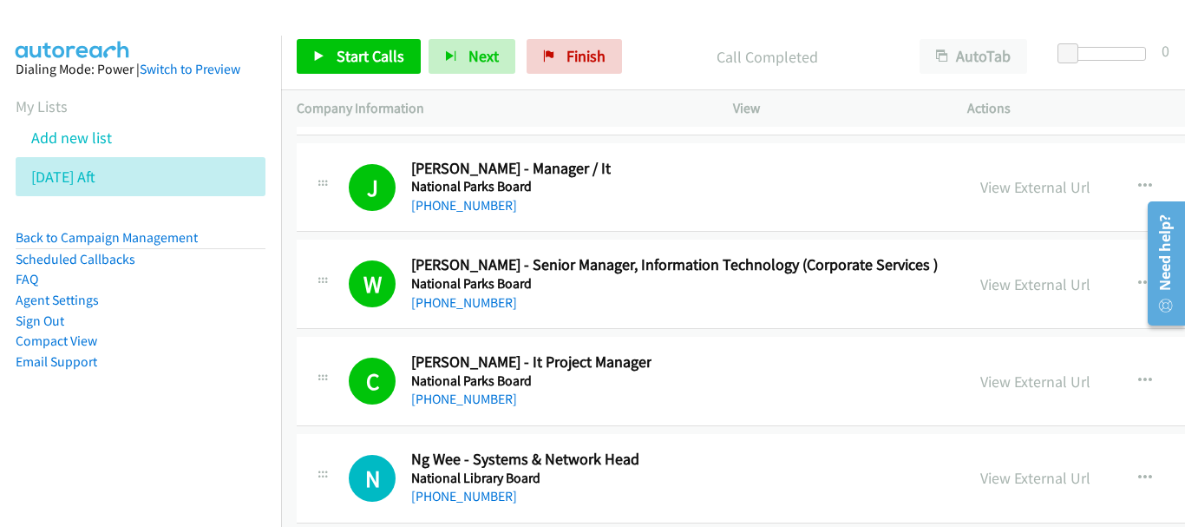
scroll to position [24385, 0]
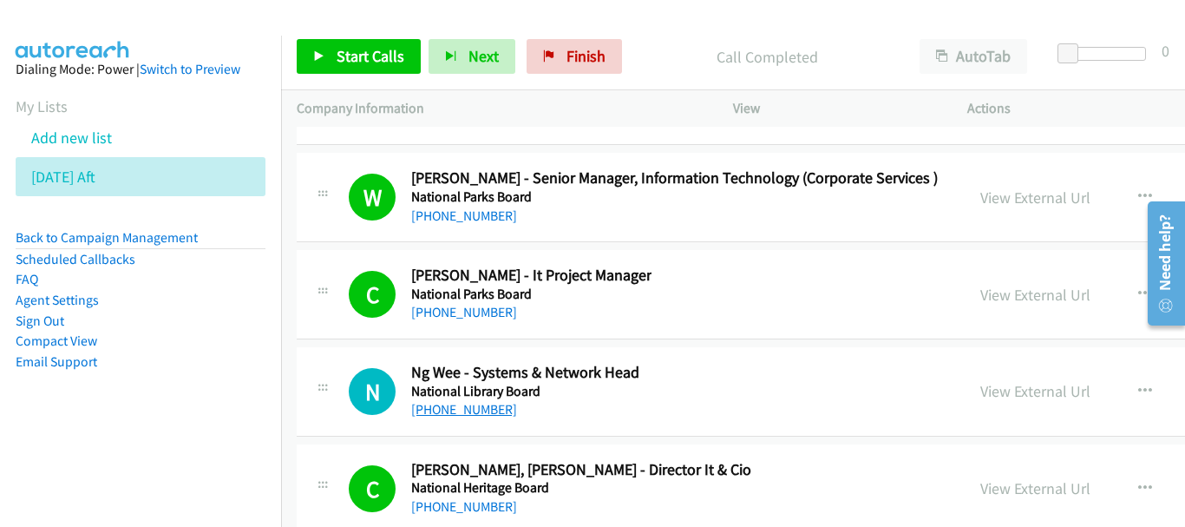
click at [449, 406] on link "+65 9066 6065" at bounding box center [464, 409] width 106 height 16
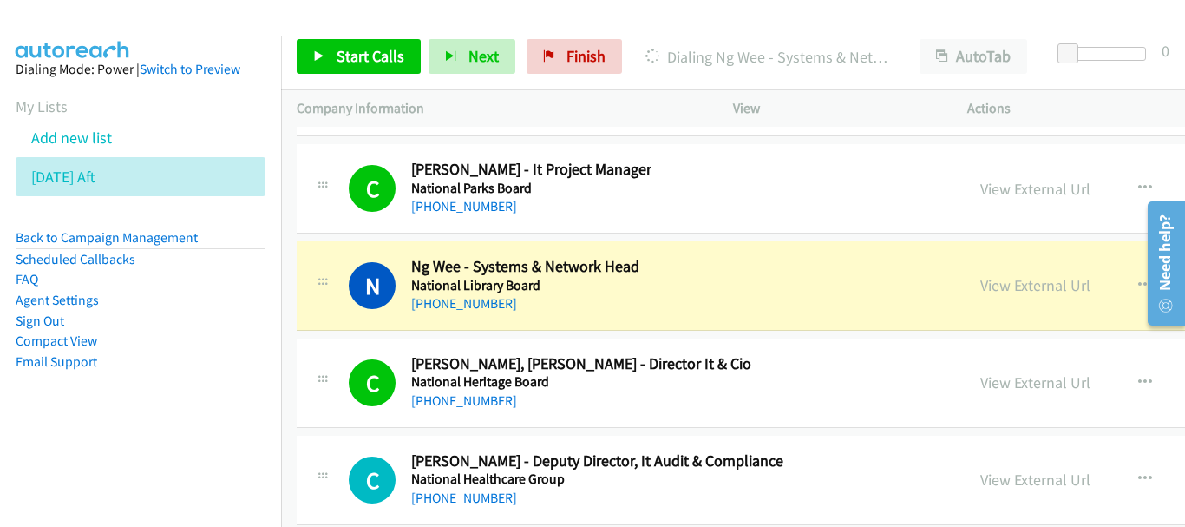
scroll to position [24472, 0]
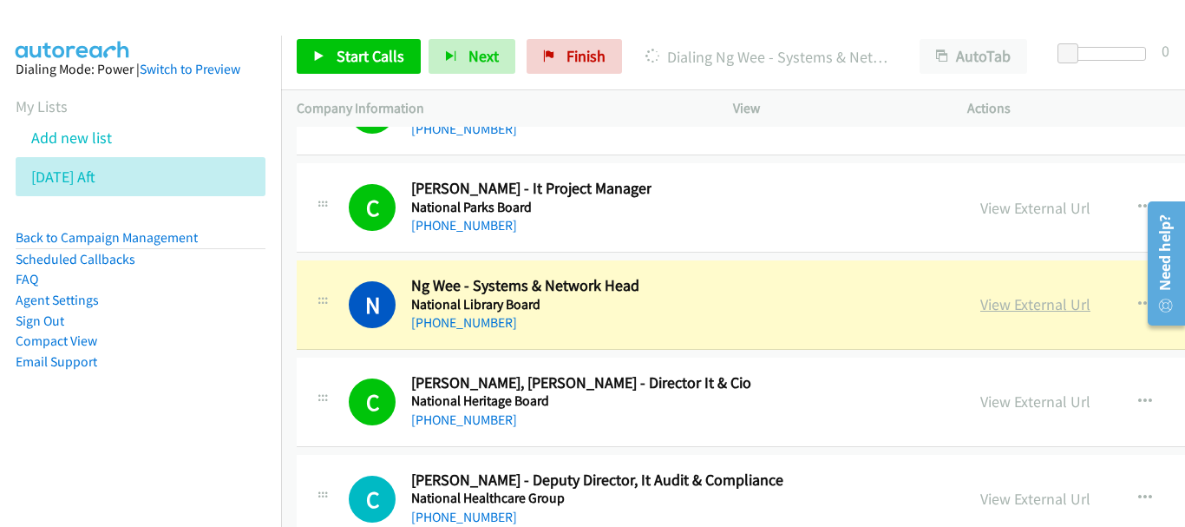
click at [1000, 300] on link "View External Url" at bounding box center [1036, 304] width 110 height 20
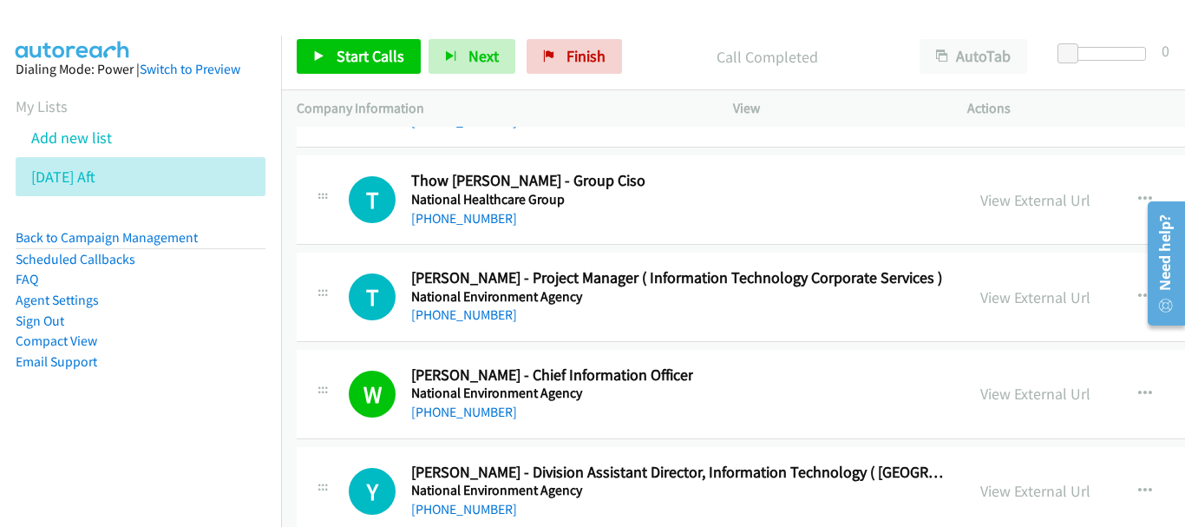
scroll to position [24992, 0]
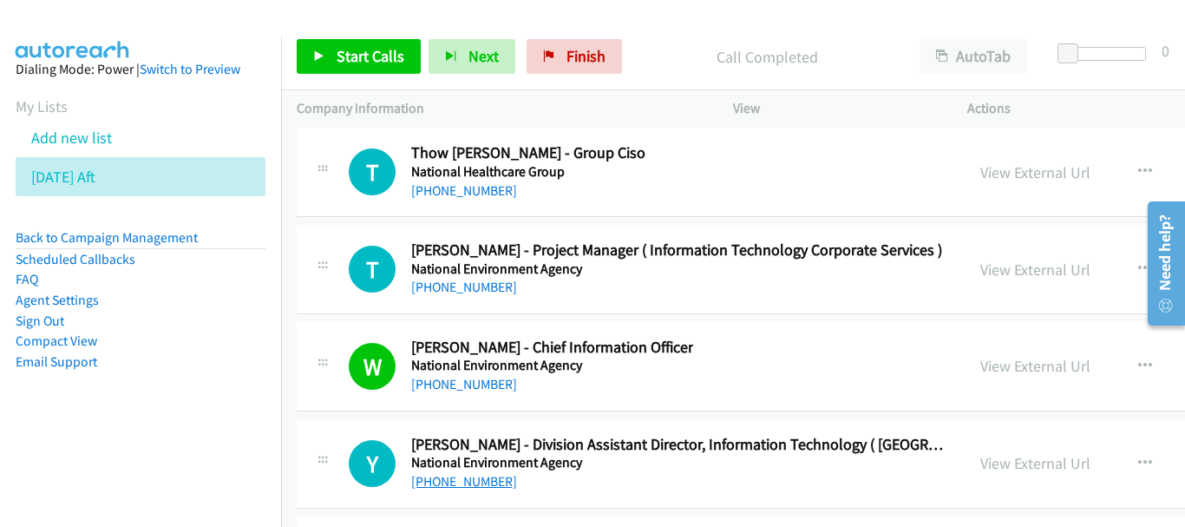
click at [448, 489] on link "+65 9738 7573" at bounding box center [464, 481] width 106 height 16
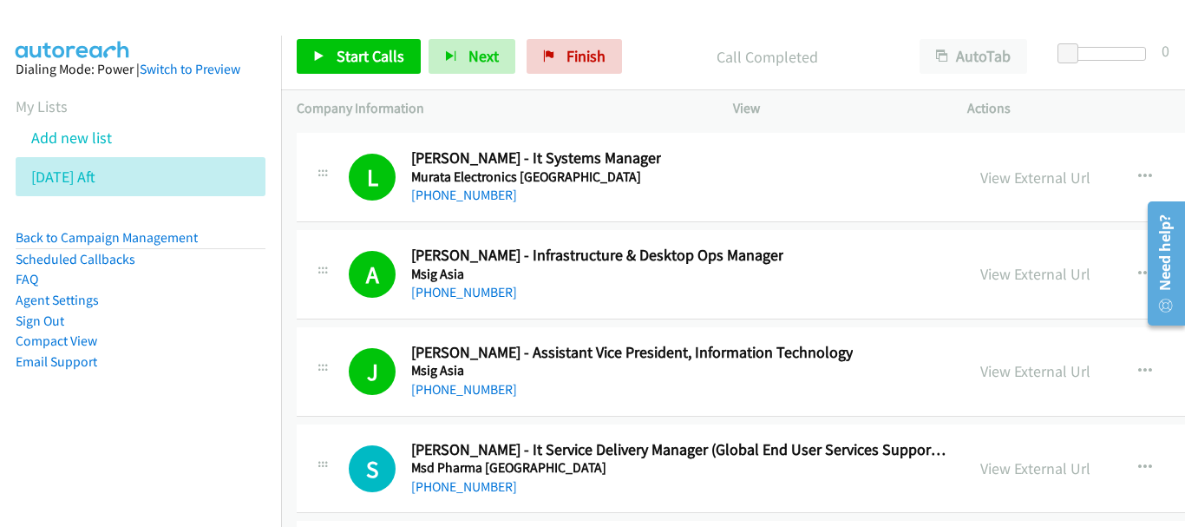
scroll to position [25600, 0]
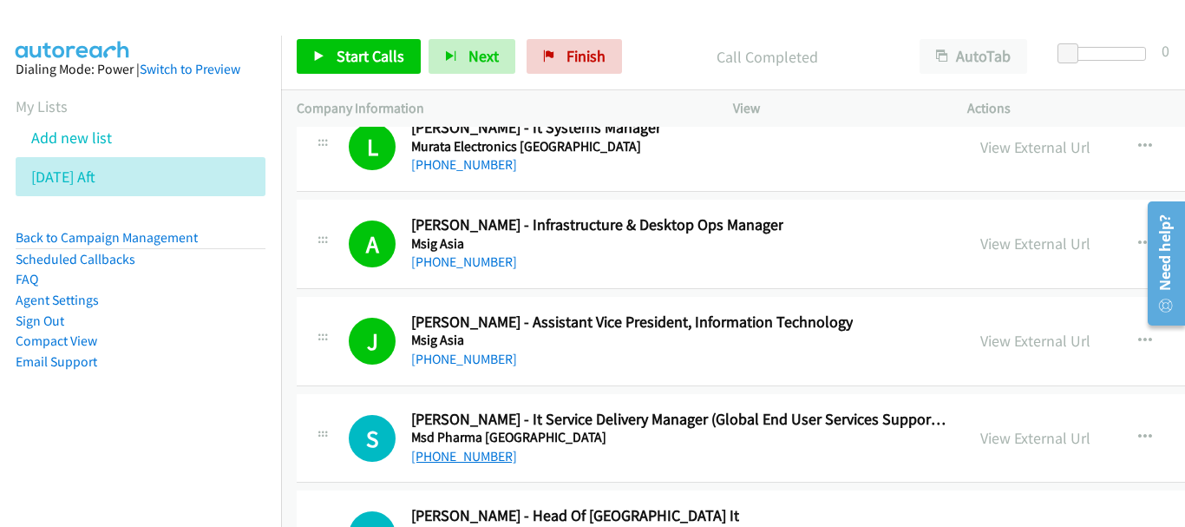
click at [471, 456] on link "+65 9154 9707" at bounding box center [464, 456] width 106 height 16
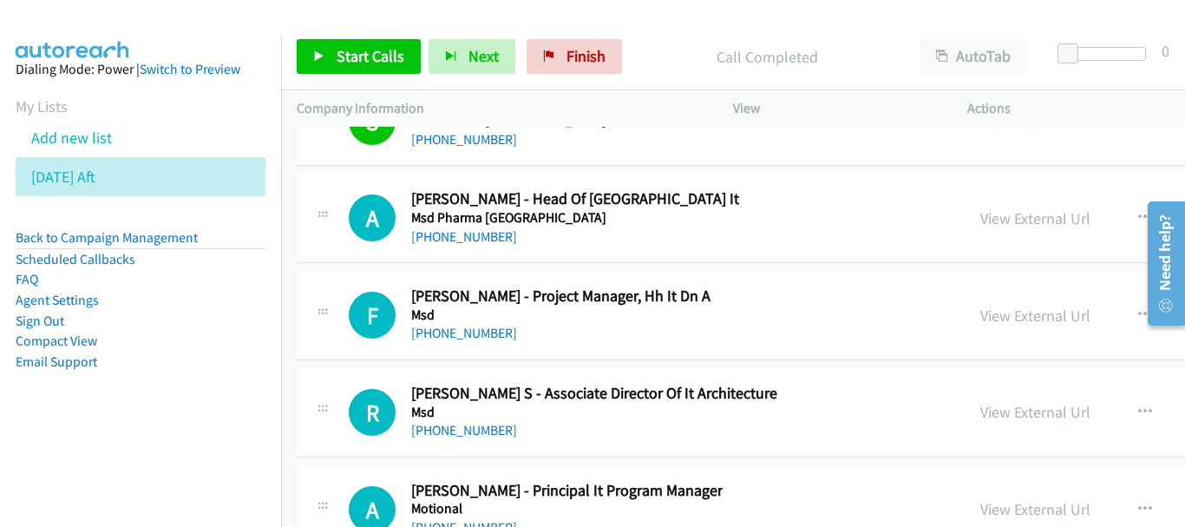
scroll to position [25947, 0]
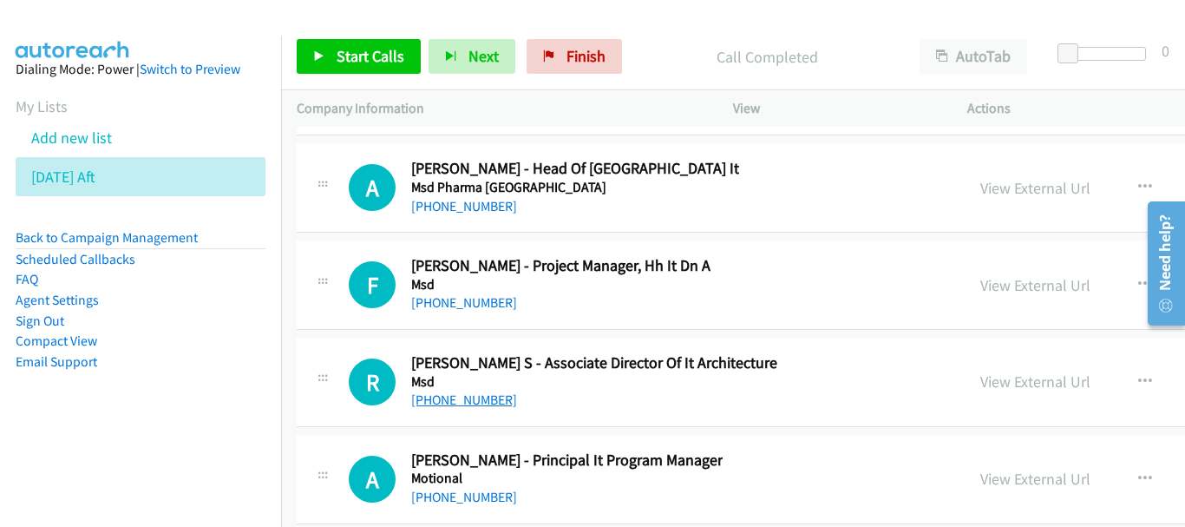
click at [473, 402] on link "+65 9810 4972" at bounding box center [464, 399] width 106 height 16
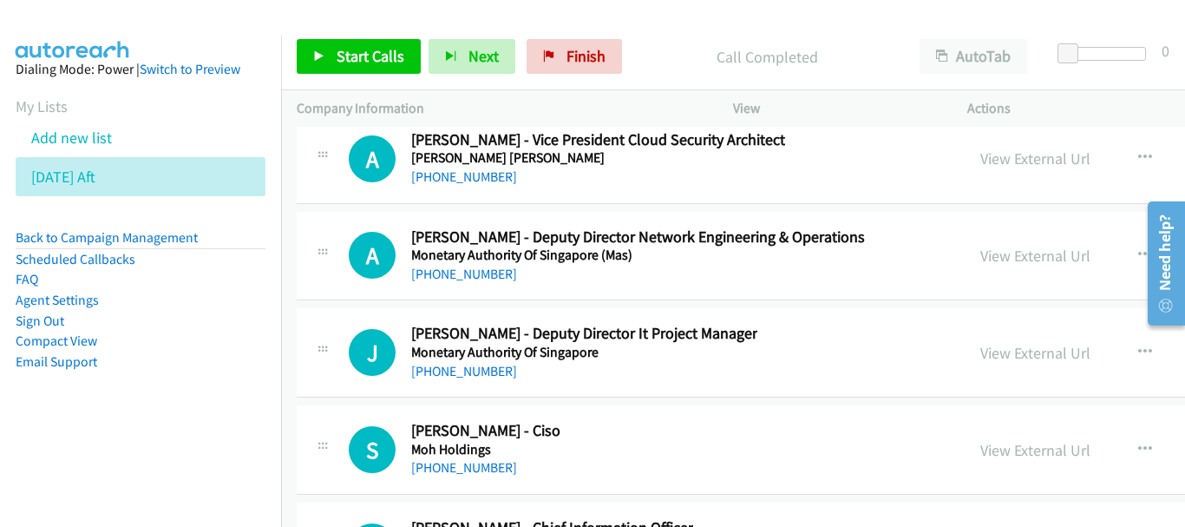
scroll to position [26381, 0]
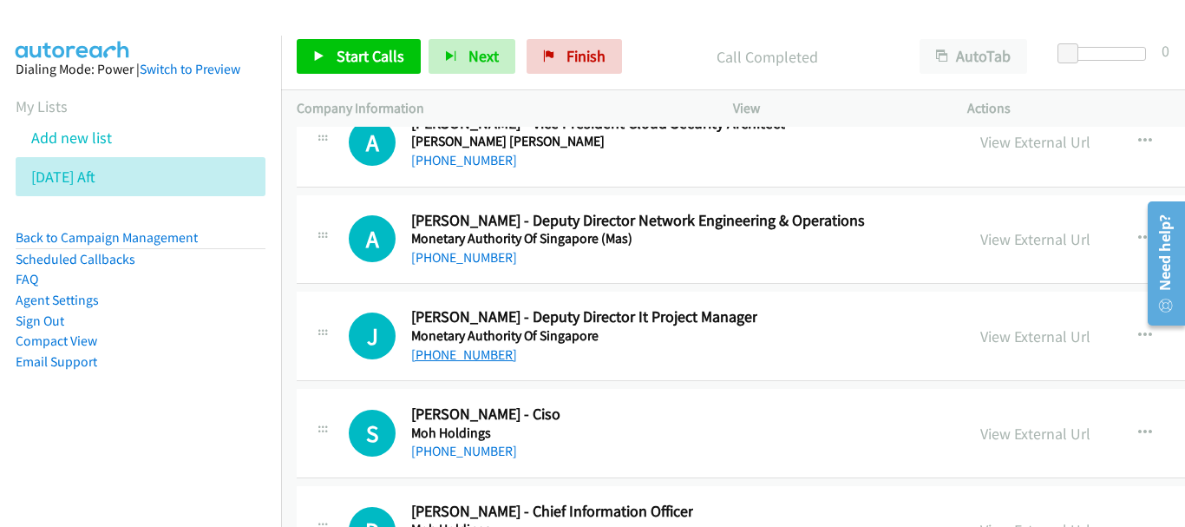
click at [482, 354] on link "+65 8292 0049" at bounding box center [464, 354] width 106 height 16
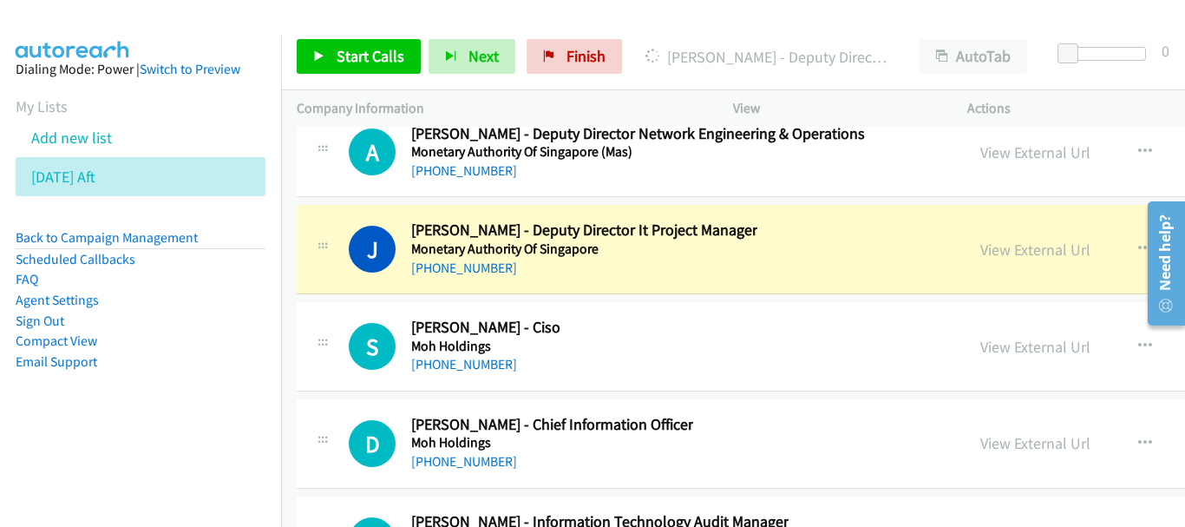
scroll to position [26554, 0]
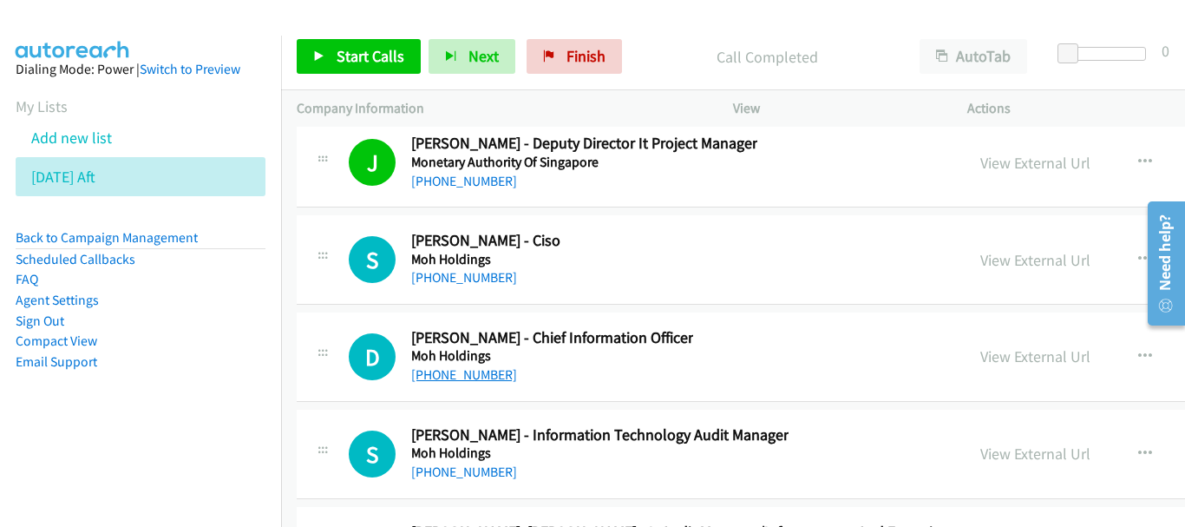
click at [476, 366] on link "+65 9825 8299" at bounding box center [464, 374] width 106 height 16
click at [479, 462] on div "+65 9221 0292" at bounding box center [599, 472] width 377 height 21
click at [475, 469] on link "+65 9221 0292" at bounding box center [464, 471] width 106 height 16
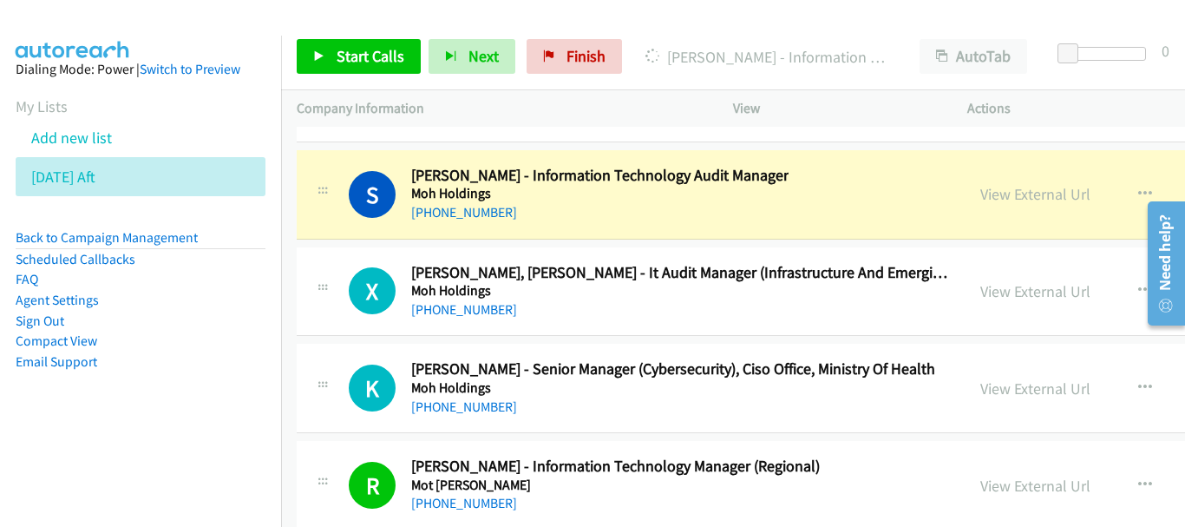
scroll to position [26815, 0]
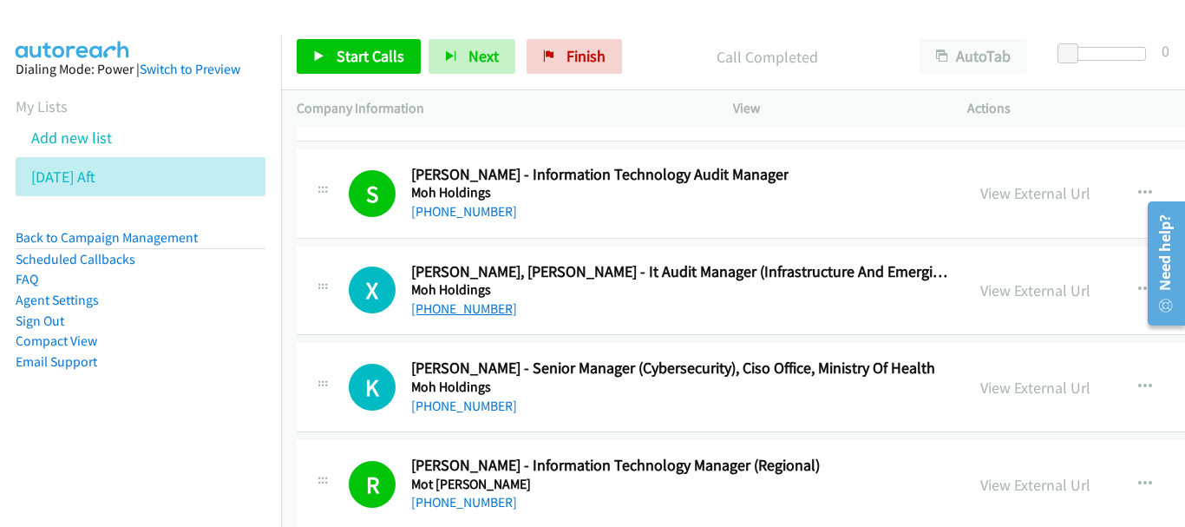
click at [441, 311] on link "+65 8122 6977" at bounding box center [464, 308] width 106 height 16
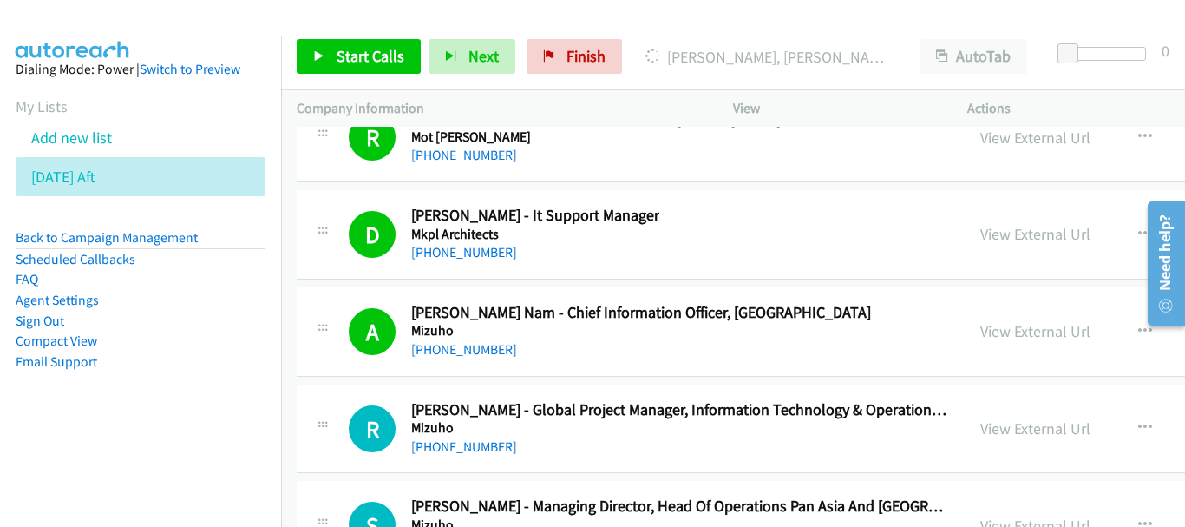
scroll to position [27335, 0]
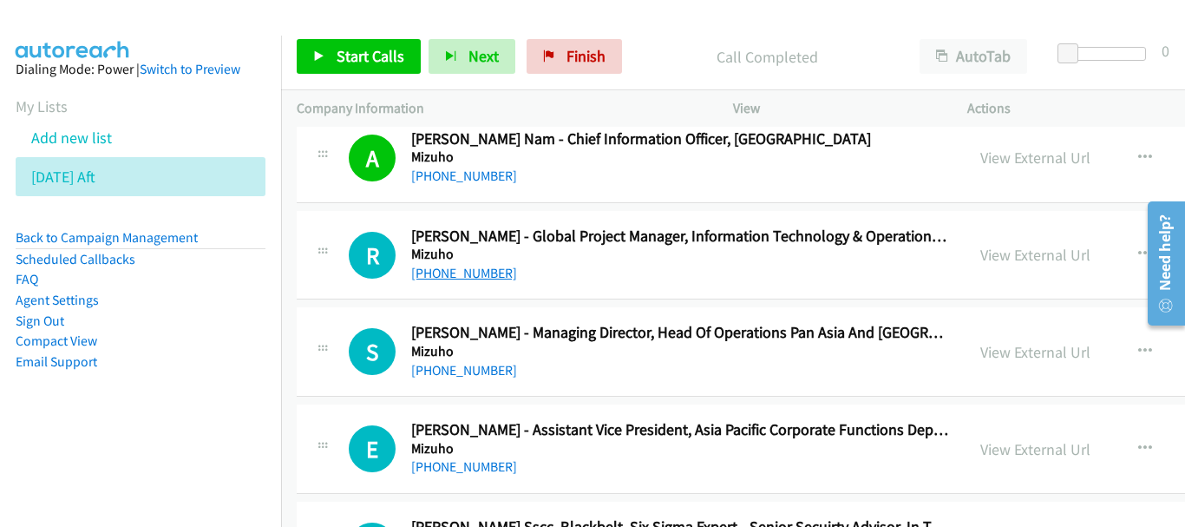
click at [455, 274] on link "+65 9185 5567" at bounding box center [464, 273] width 106 height 16
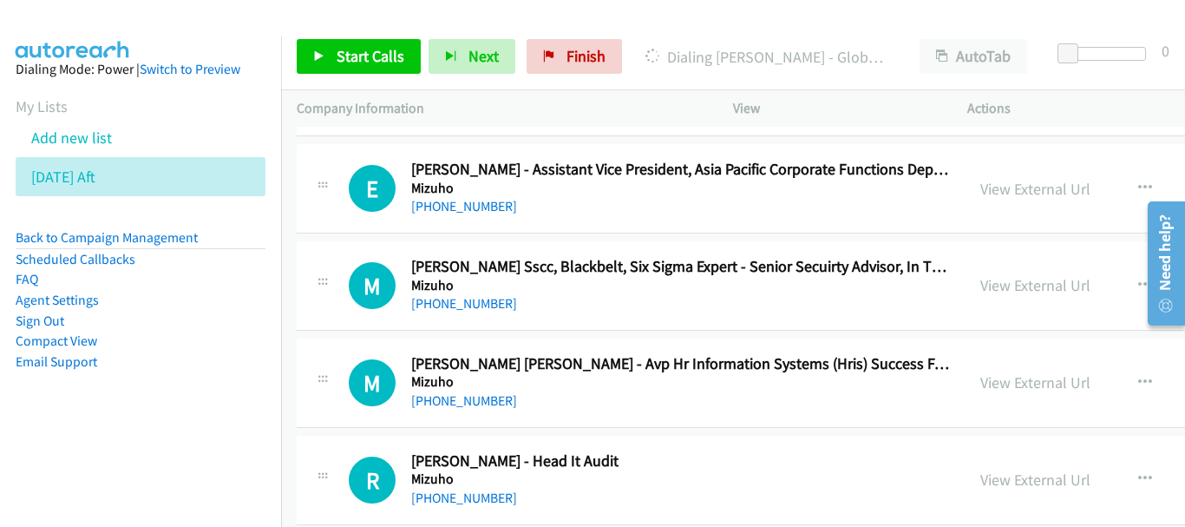
scroll to position [27682, 0]
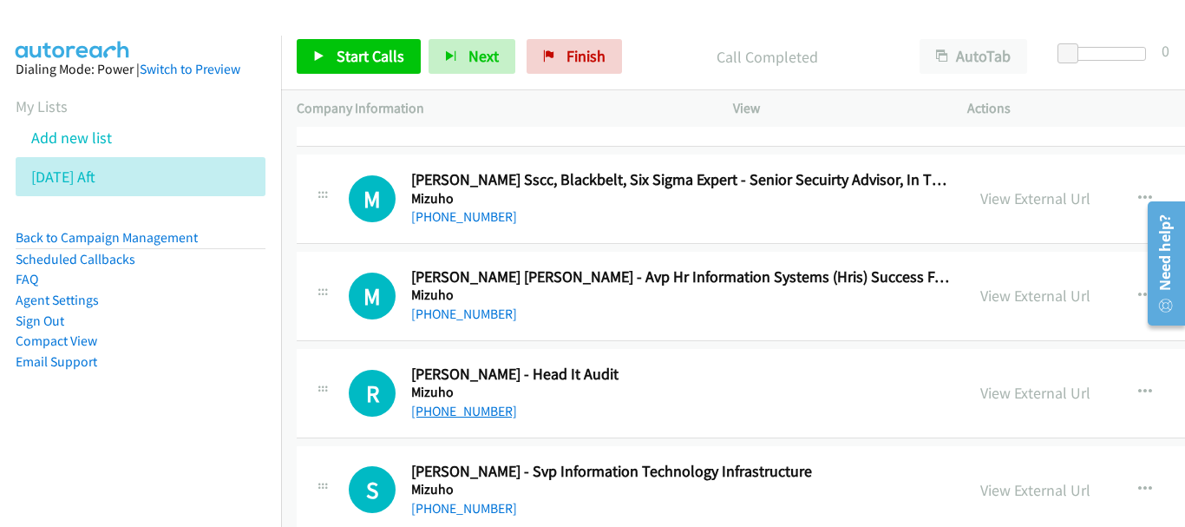
click at [462, 411] on link "+65 9117 1381" at bounding box center [464, 411] width 106 height 16
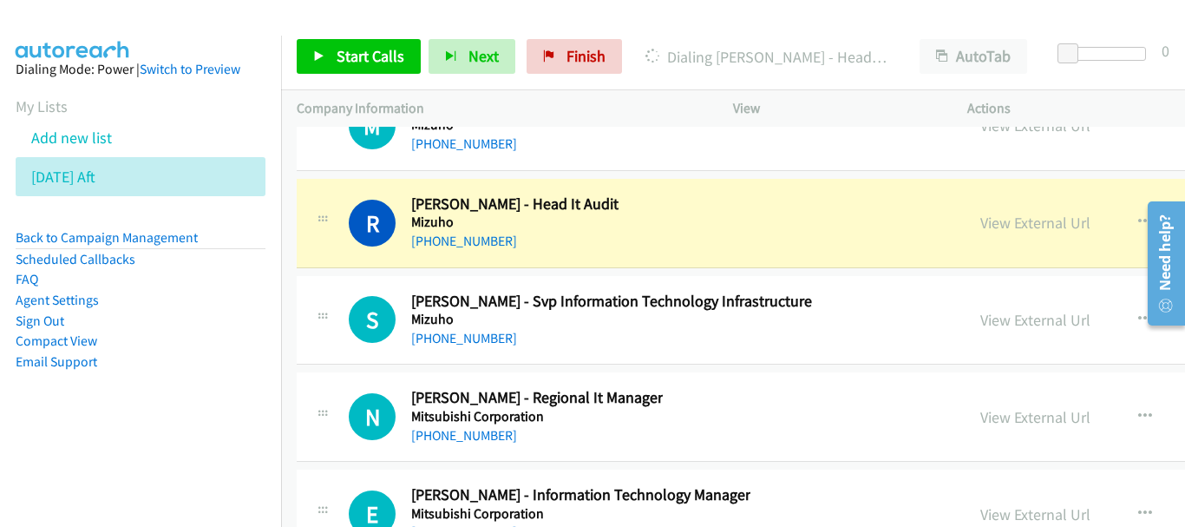
scroll to position [27856, 0]
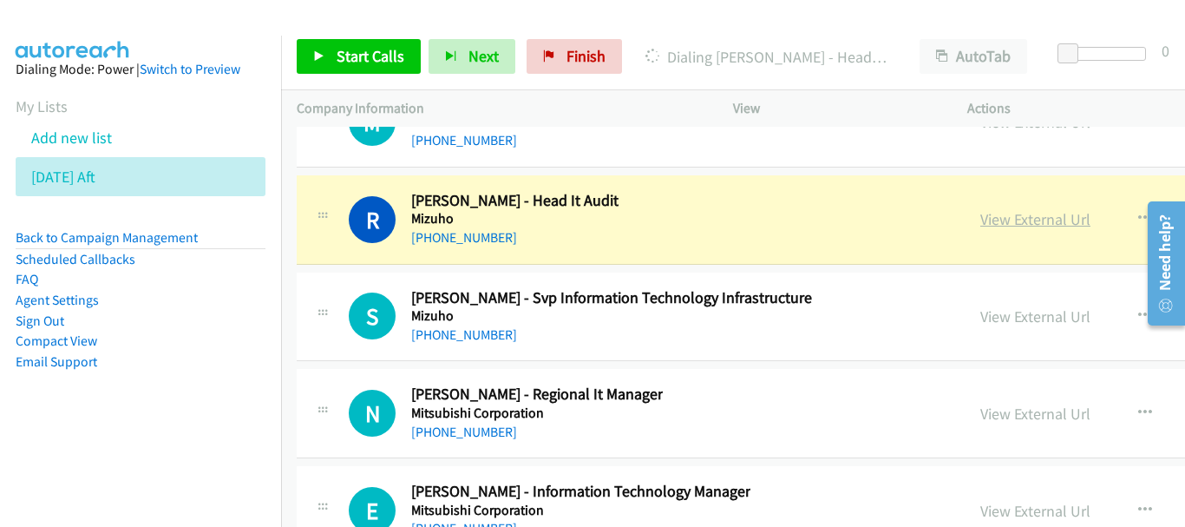
click at [981, 224] on link "View External Url" at bounding box center [1036, 219] width 110 height 20
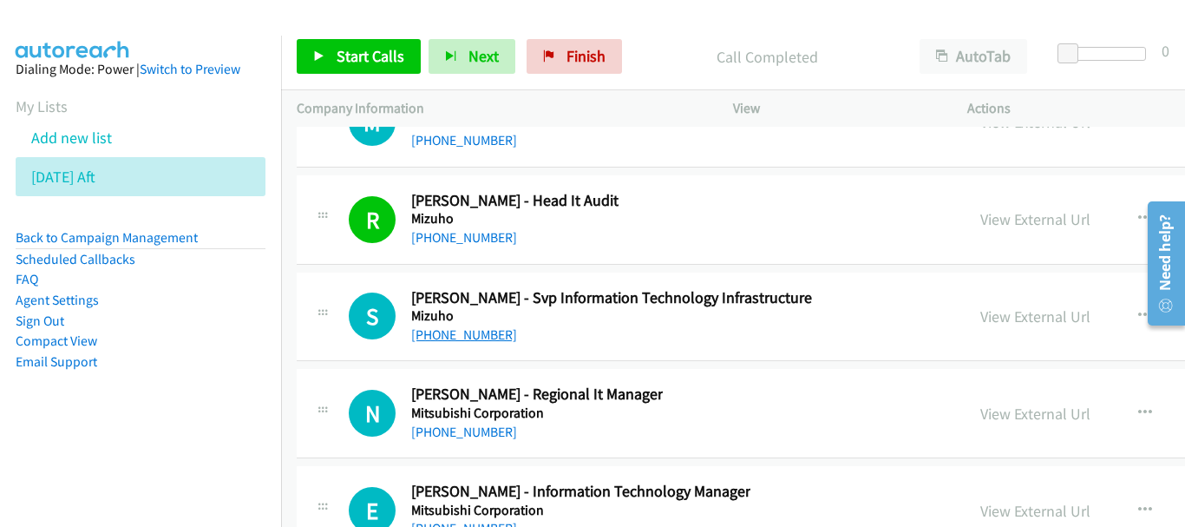
click at [475, 326] on link "+65 9007 3862" at bounding box center [464, 334] width 106 height 16
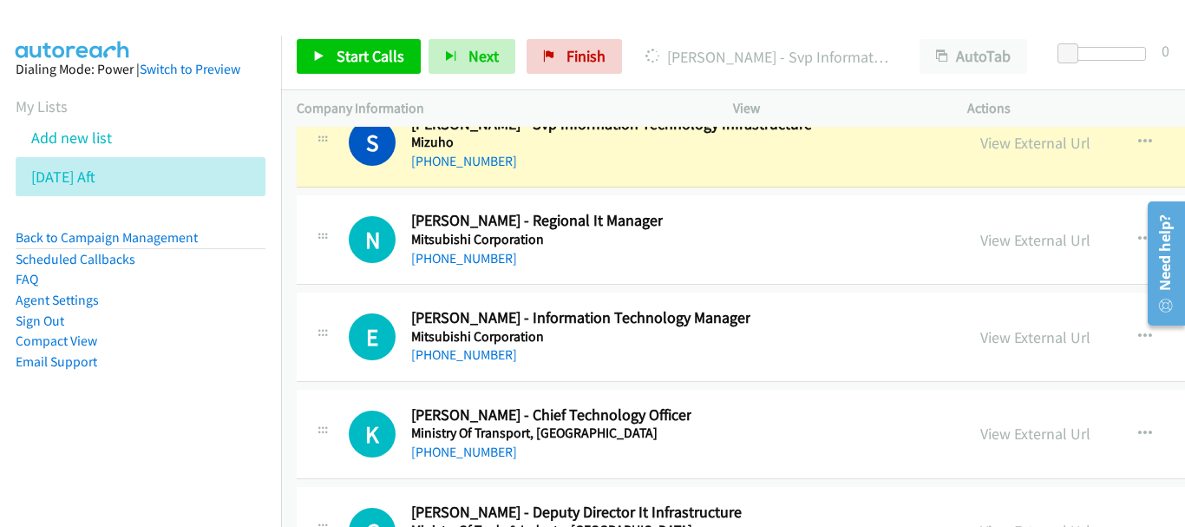
scroll to position [27943, 0]
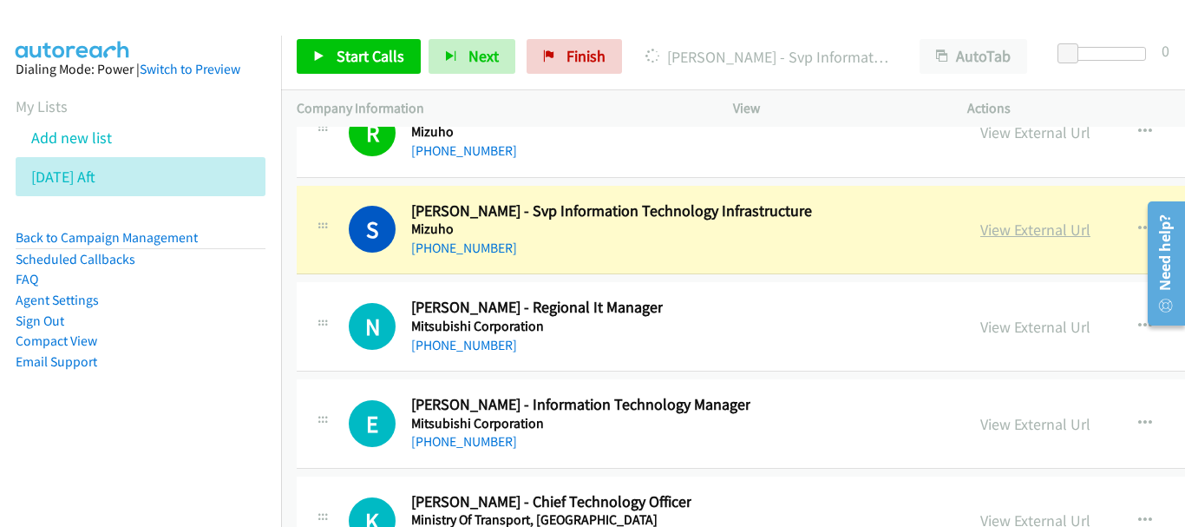
click at [981, 228] on link "View External Url" at bounding box center [1036, 230] width 110 height 20
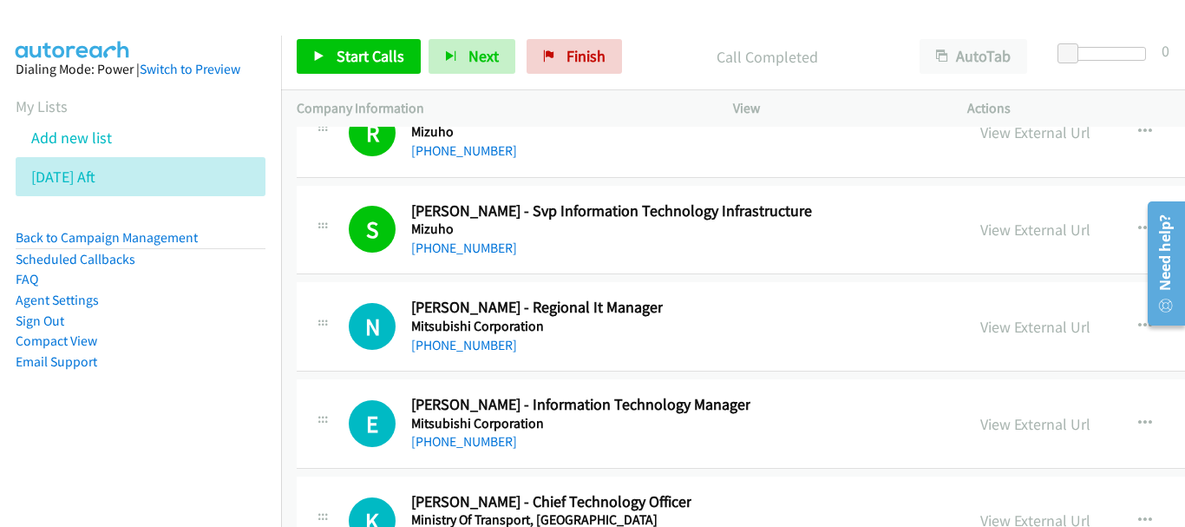
click at [509, 340] on div "+65 9832 3192" at bounding box center [537, 345] width 252 height 21
click at [462, 345] on link "+65 9832 3192" at bounding box center [464, 345] width 106 height 16
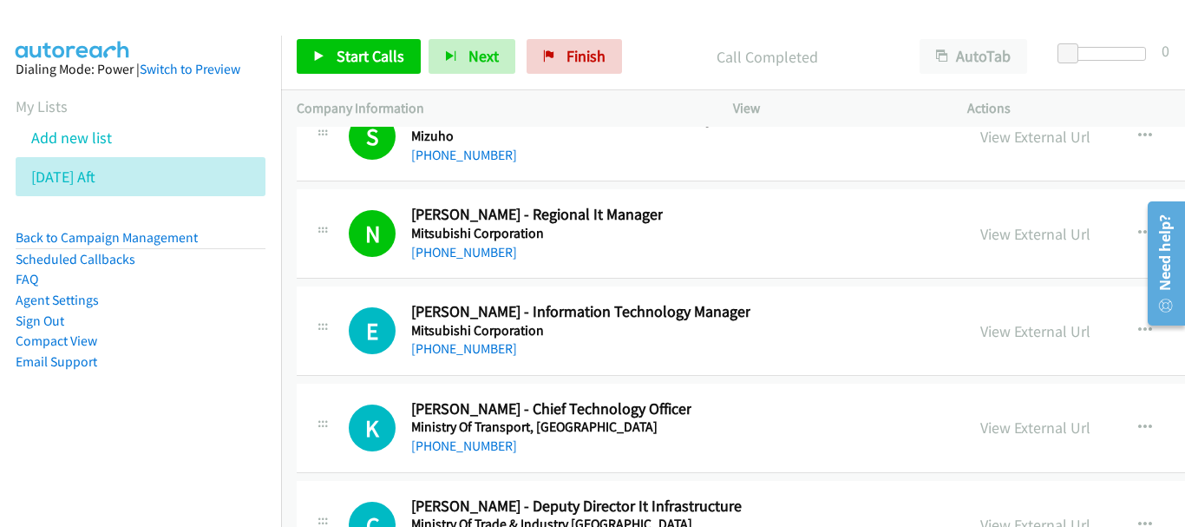
scroll to position [28029, 0]
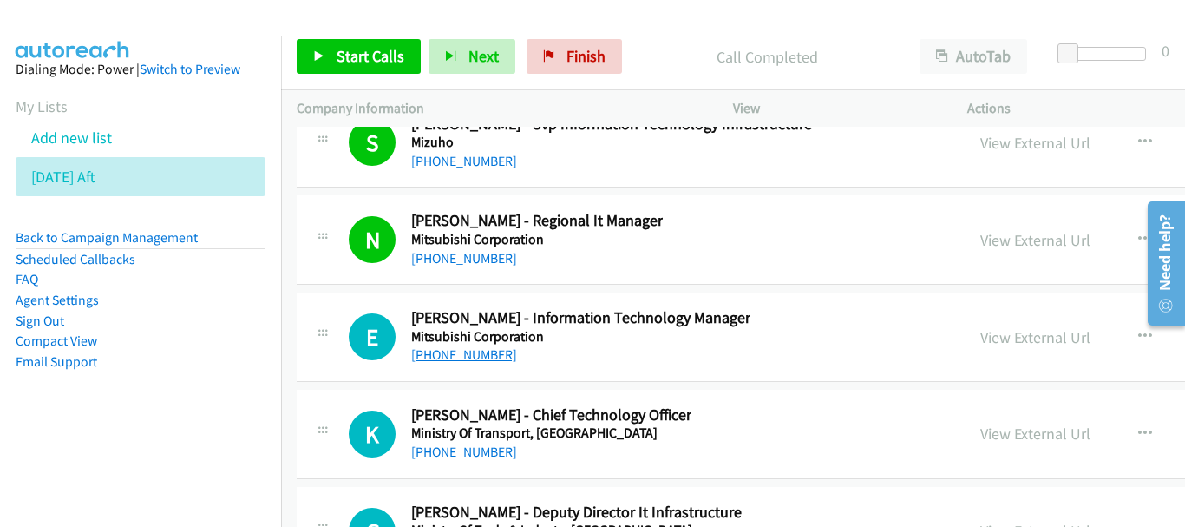
click at [462, 357] on link "+65 9088 6354" at bounding box center [464, 354] width 106 height 16
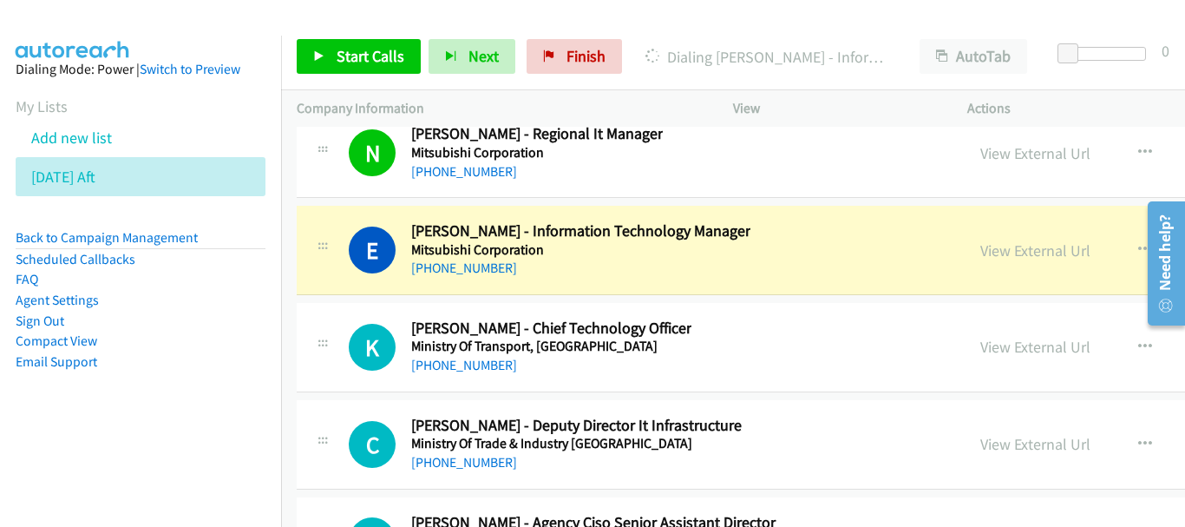
scroll to position [28203, 0]
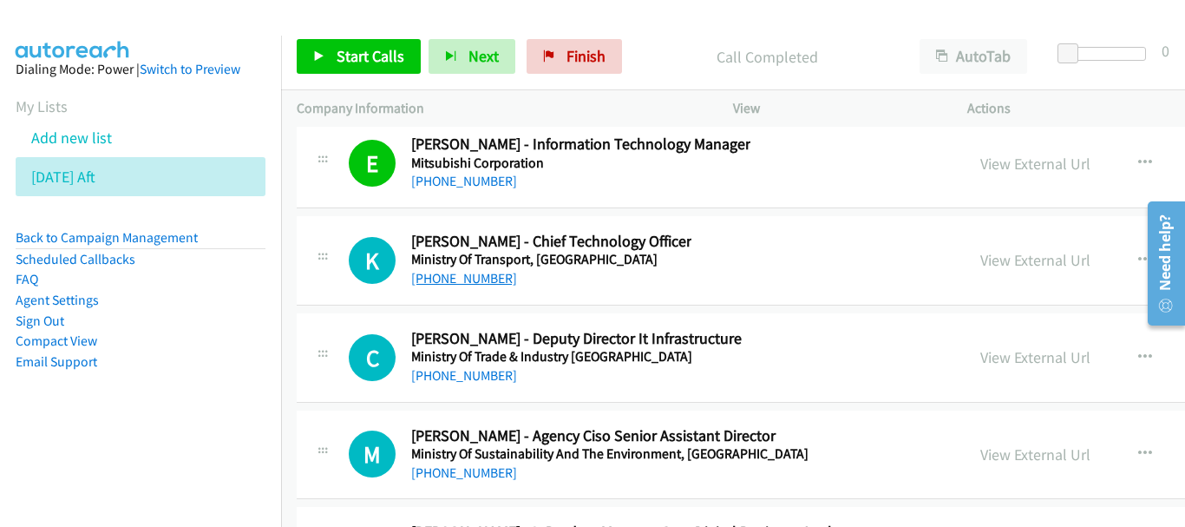
click at [486, 279] on link "+65 8606 3268" at bounding box center [464, 278] width 106 height 16
click at [474, 372] on link "+65 9789 7370" at bounding box center [464, 375] width 106 height 16
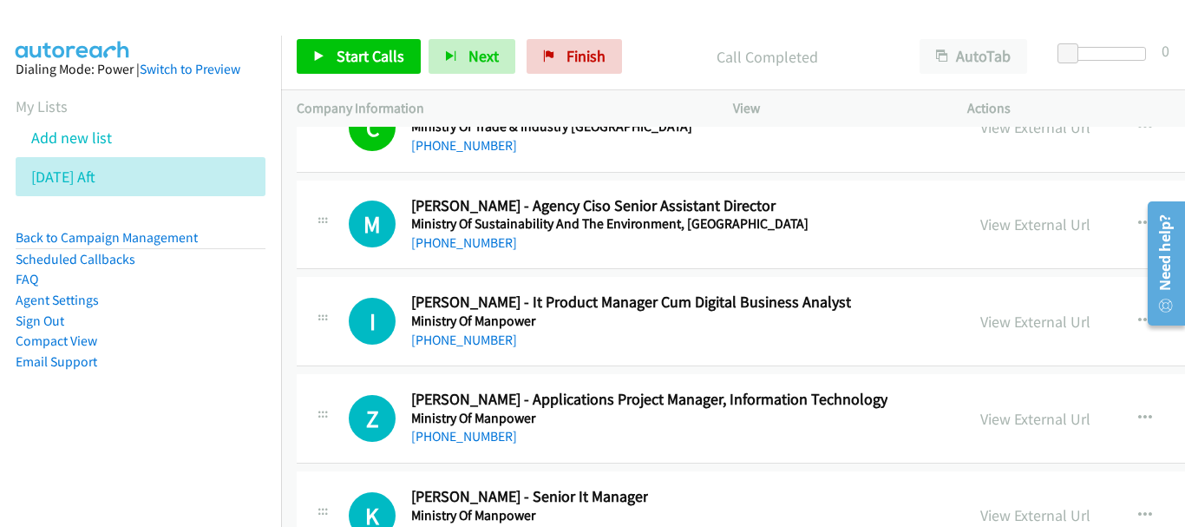
scroll to position [28463, 0]
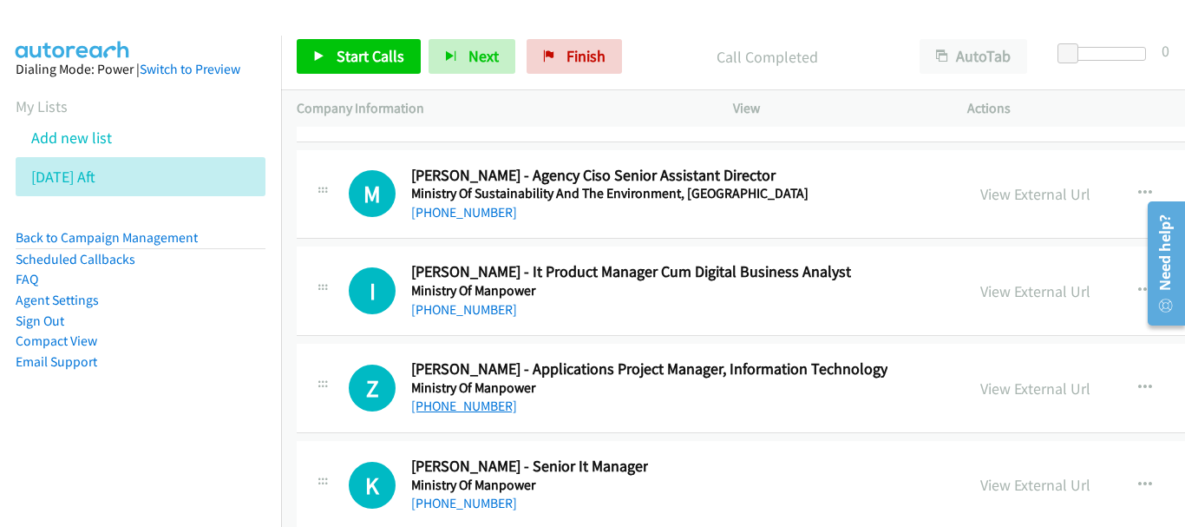
click at [473, 413] on link "+65 9172 0556" at bounding box center [464, 405] width 106 height 16
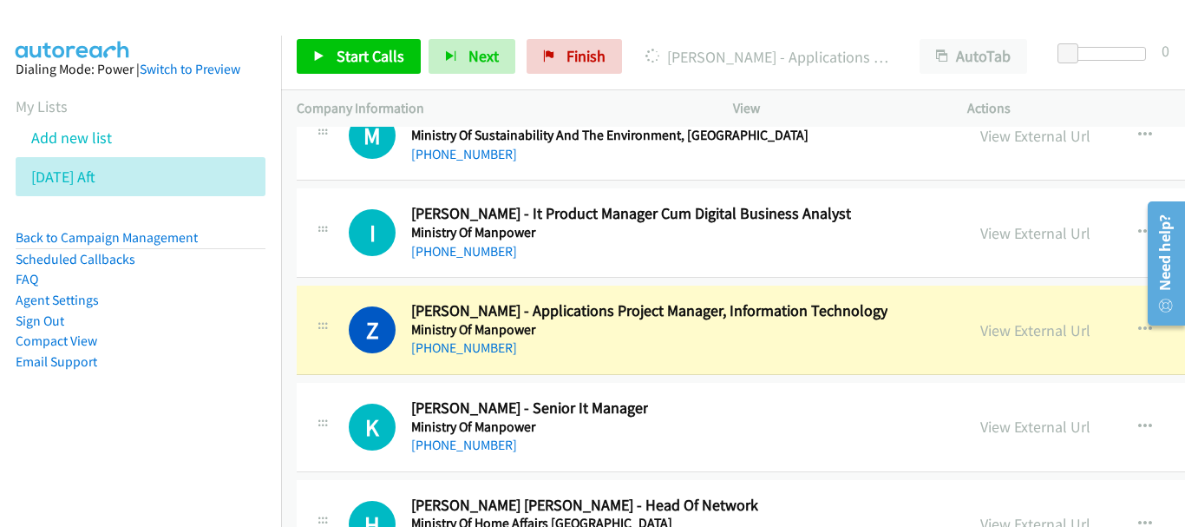
scroll to position [28637, 0]
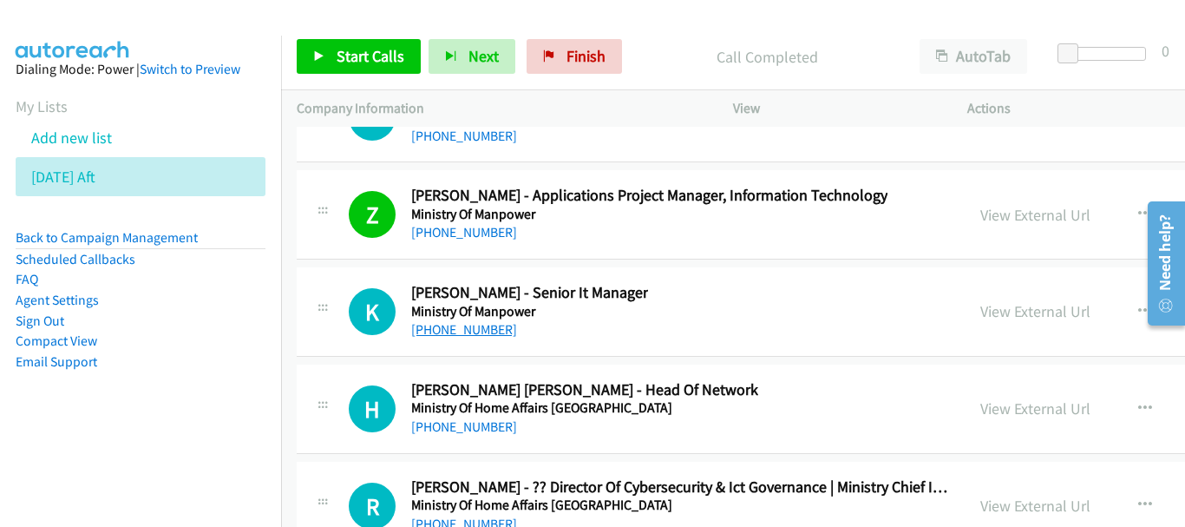
click at [462, 327] on link "+65 9154 0934" at bounding box center [464, 329] width 106 height 16
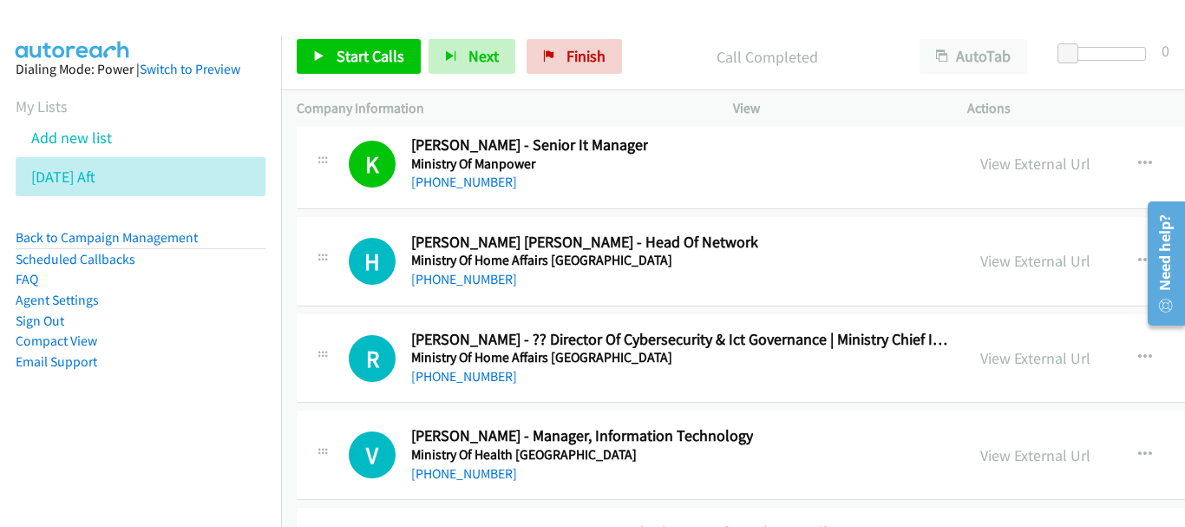
scroll to position [28810, 0]
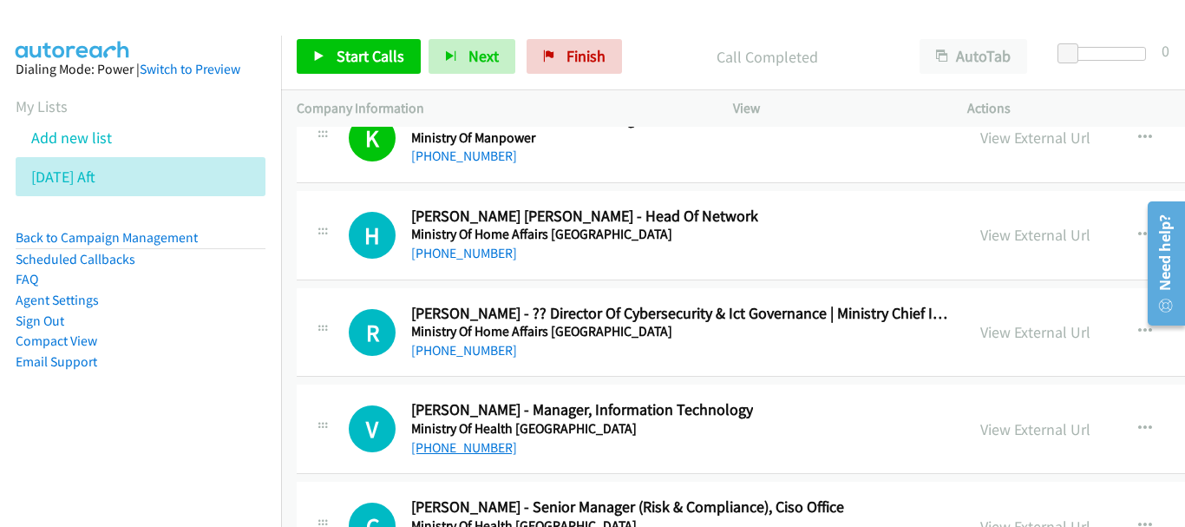
click at [441, 442] on link "+65 8418 3624" at bounding box center [464, 447] width 106 height 16
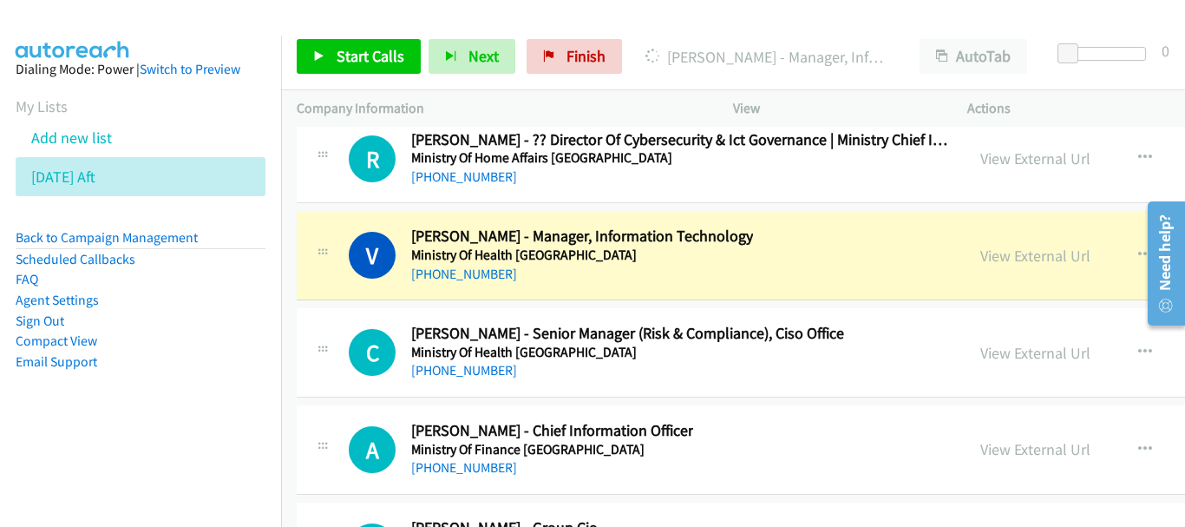
scroll to position [29071, 0]
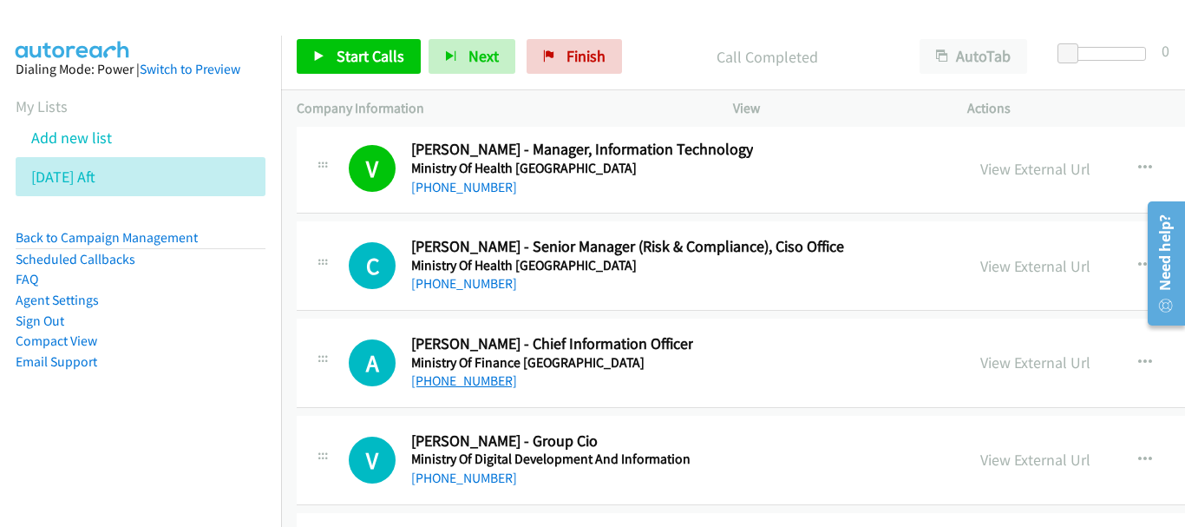
click at [467, 380] on link "+65 9747 7914" at bounding box center [464, 380] width 106 height 16
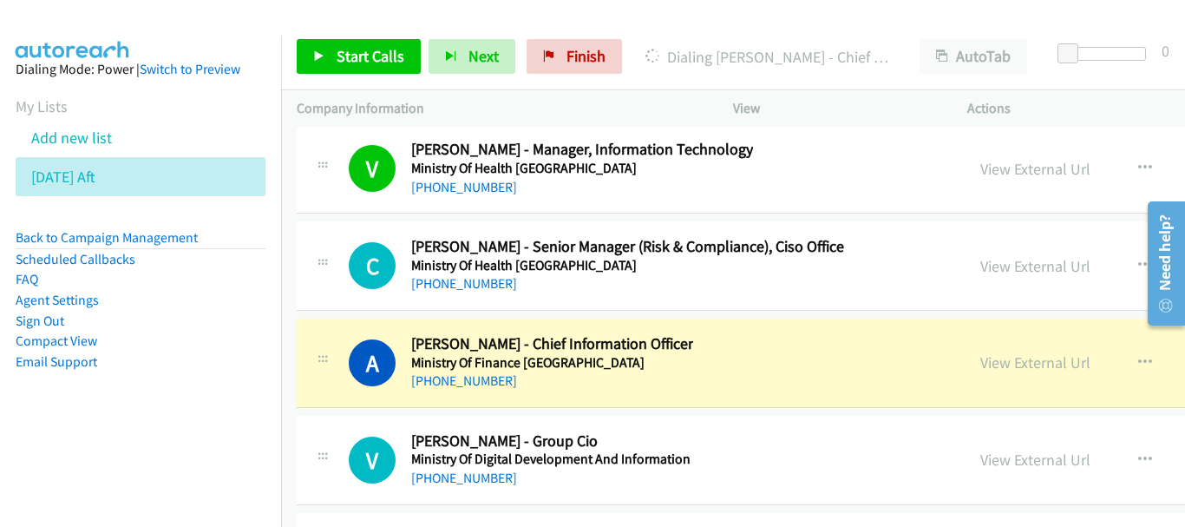
scroll to position [29157, 0]
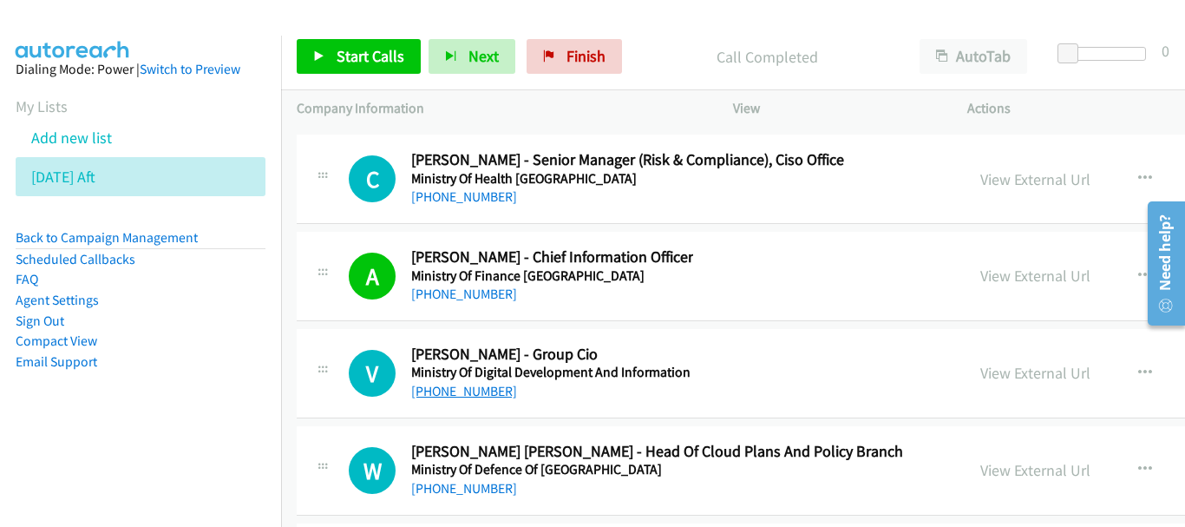
click at [430, 391] on link "+65 9765 0741" at bounding box center [464, 391] width 106 height 16
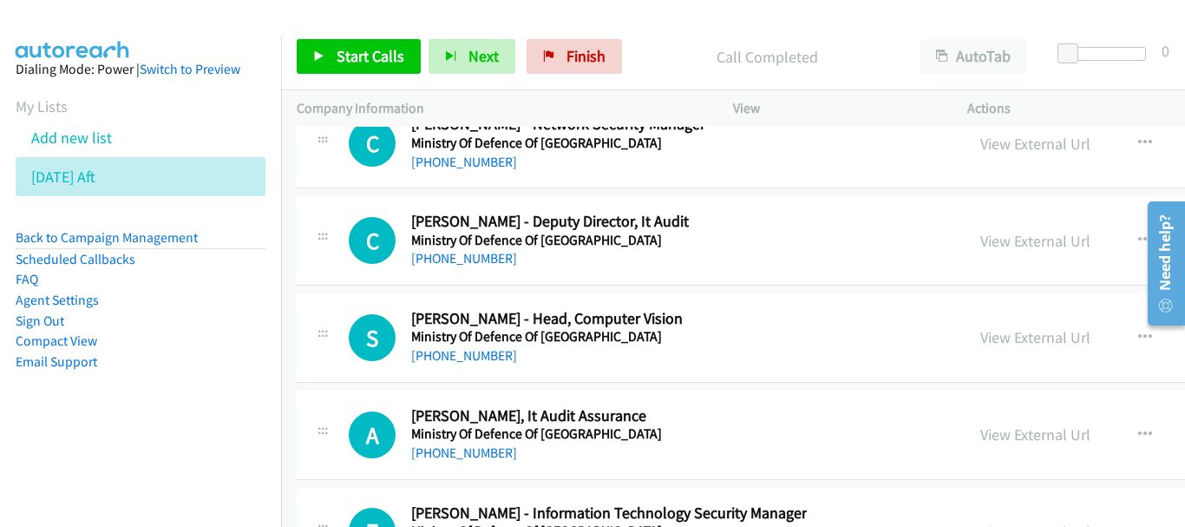
scroll to position [29948, 0]
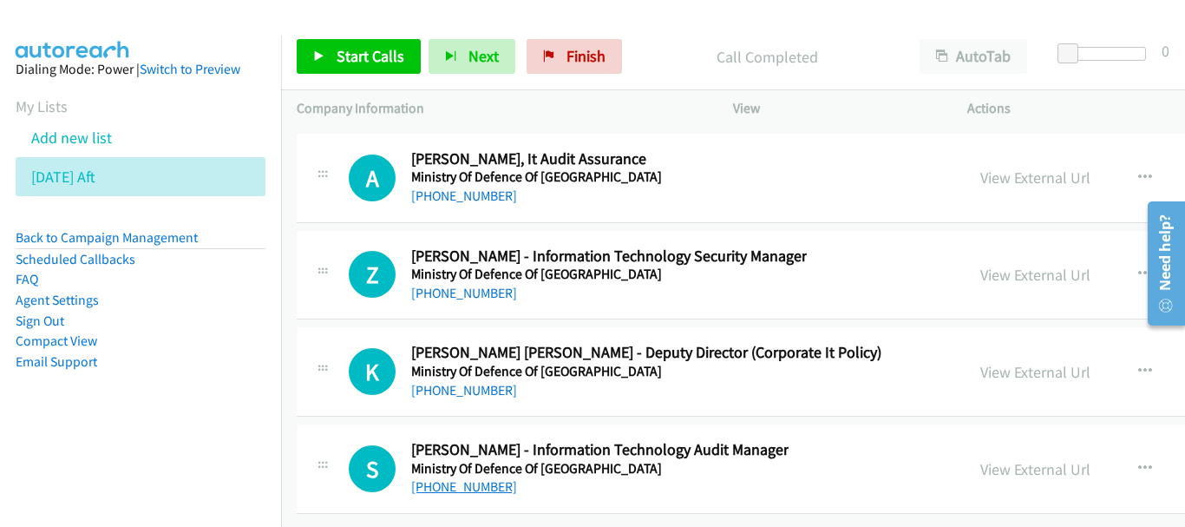
click at [474, 478] on link "+65 9178 6084" at bounding box center [464, 486] width 106 height 16
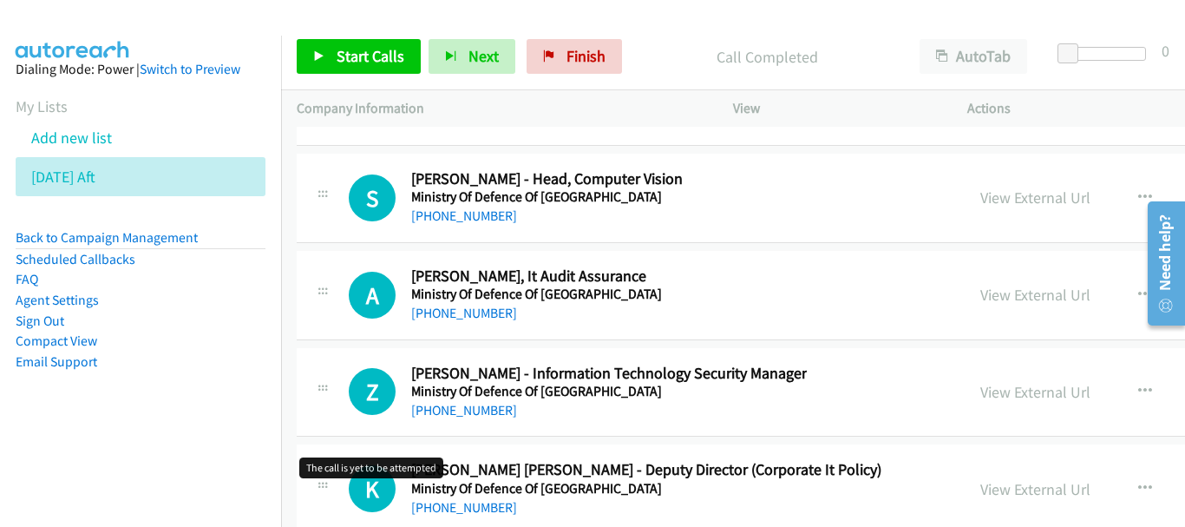
scroll to position [29774, 0]
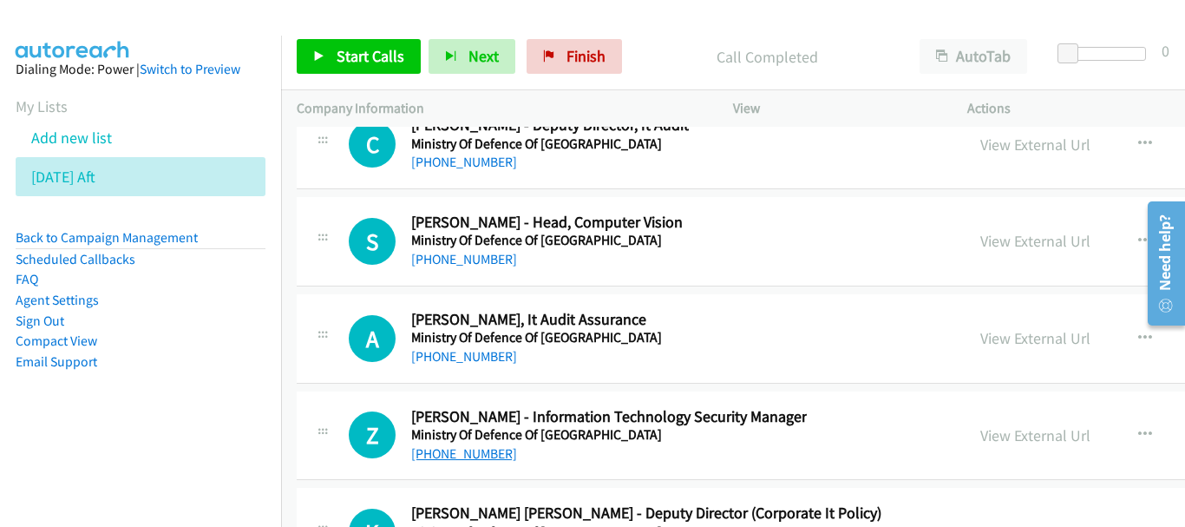
click at [433, 461] on link "+65 9297 3451" at bounding box center [464, 453] width 106 height 16
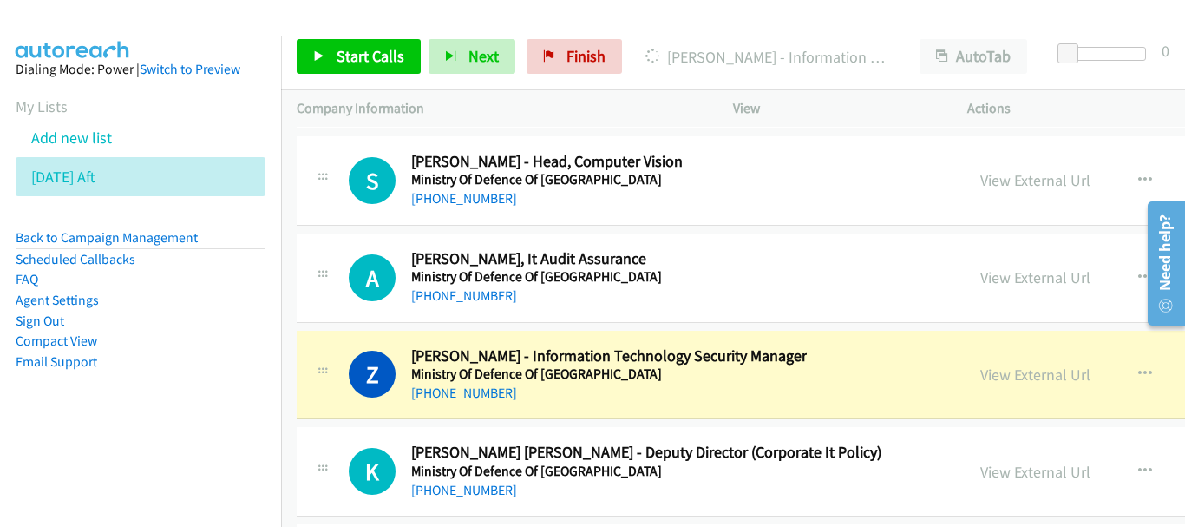
scroll to position [29948, 0]
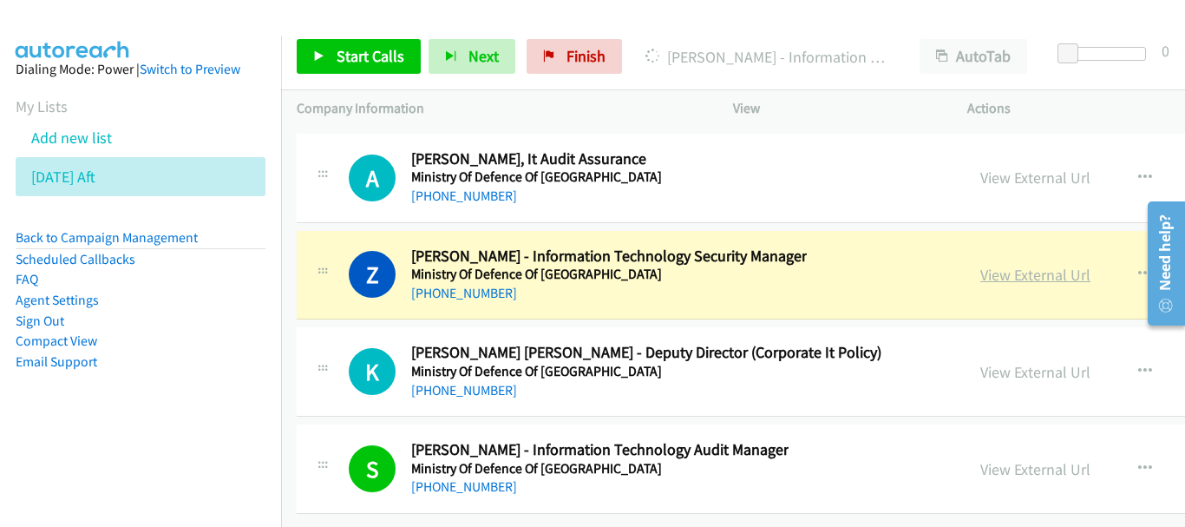
click at [981, 265] on link "View External Url" at bounding box center [1036, 275] width 110 height 20
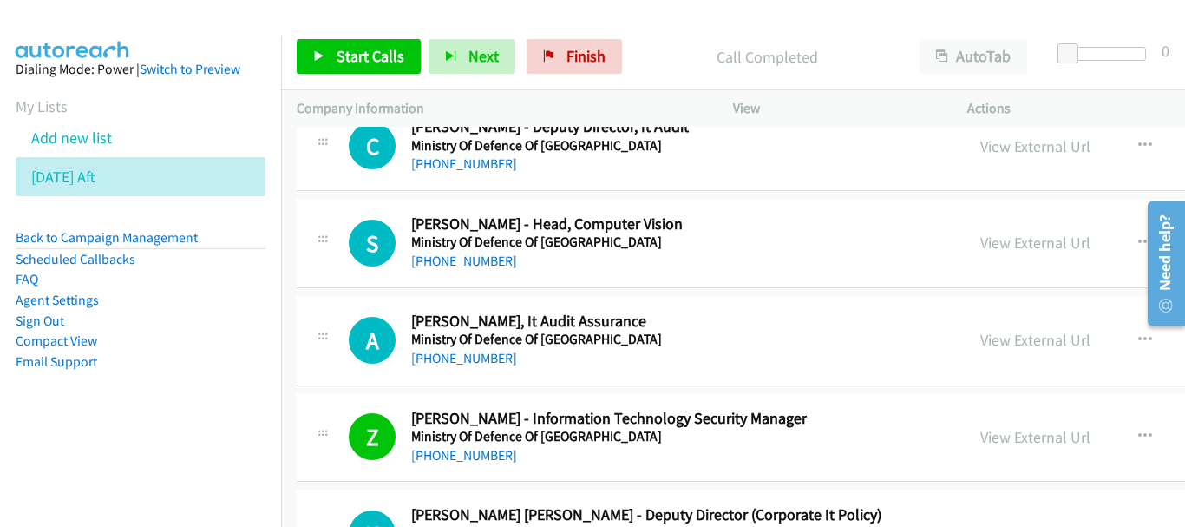
scroll to position [29687, 0]
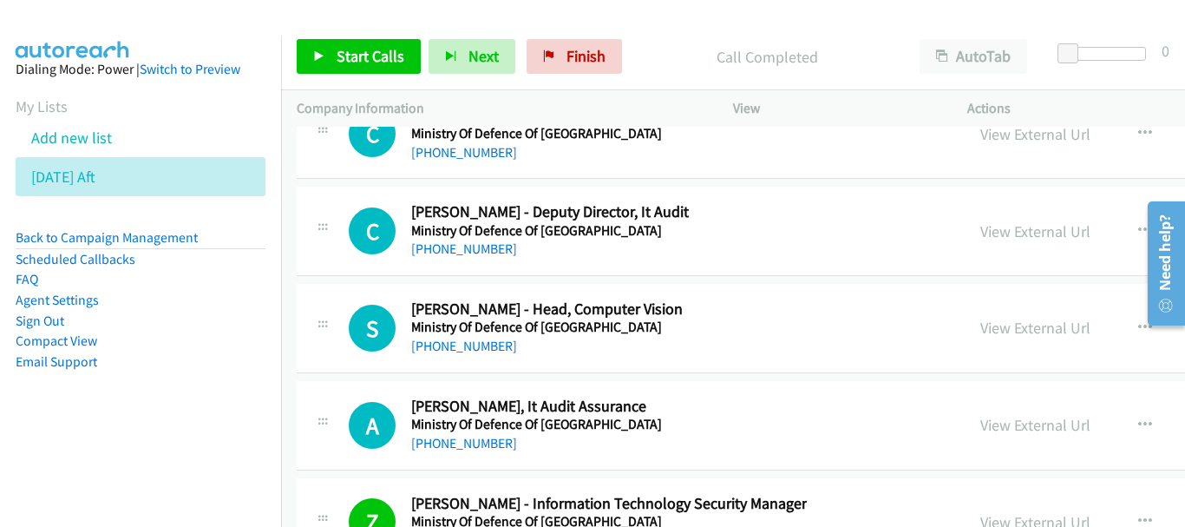
click at [477, 452] on div "+65 9438 7100" at bounding box center [536, 443] width 251 height 21
click at [476, 444] on link "+65 9438 7100" at bounding box center [464, 443] width 106 height 16
click at [486, 351] on link "+65 9672 4427" at bounding box center [464, 346] width 106 height 16
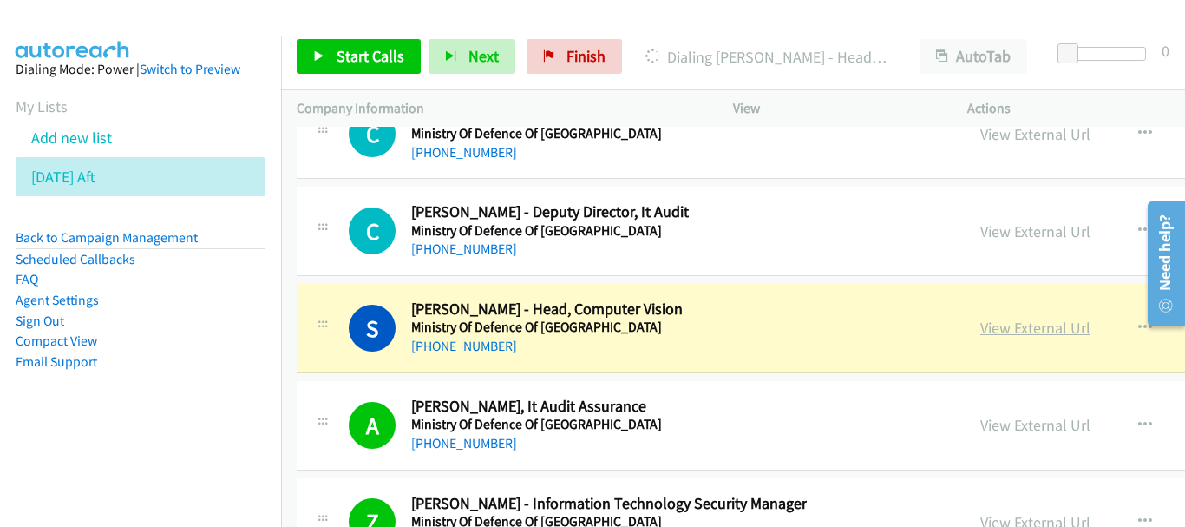
click at [981, 330] on link "View External Url" at bounding box center [1036, 328] width 110 height 20
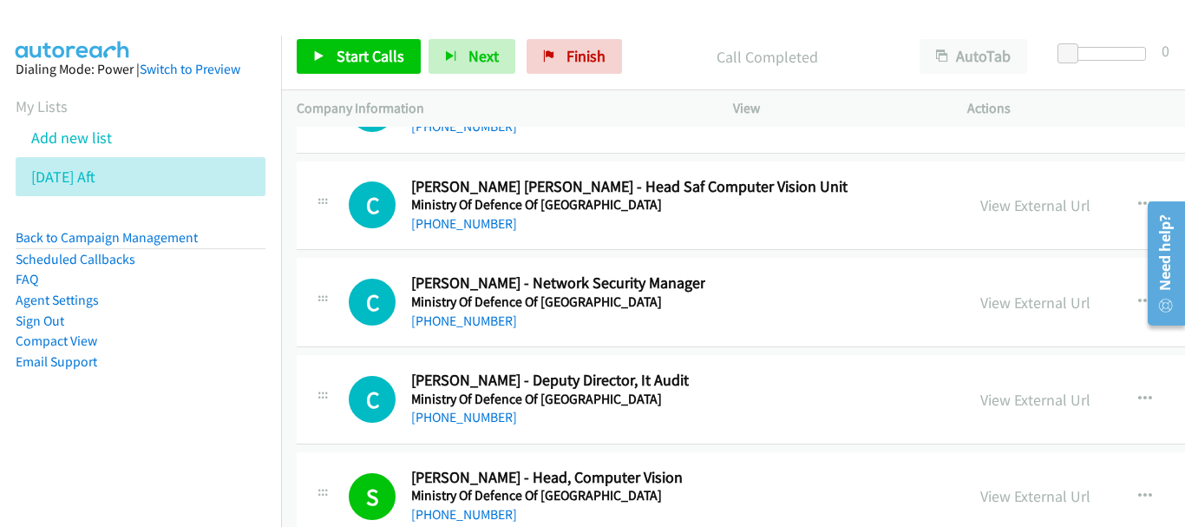
scroll to position [29514, 0]
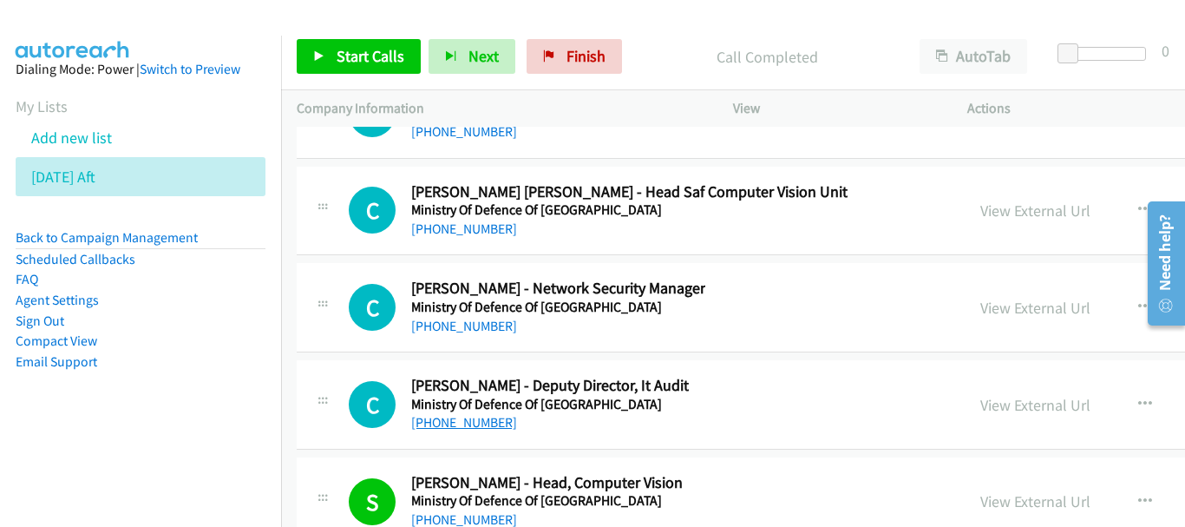
click at [470, 421] on link "+65 9743 3175" at bounding box center [464, 422] width 106 height 16
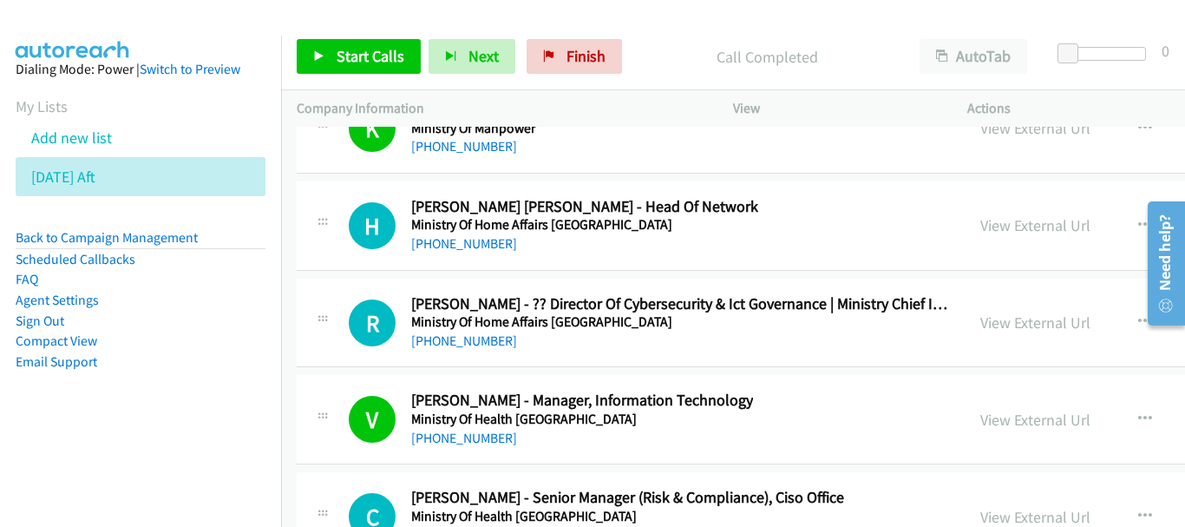
scroll to position [28646, 0]
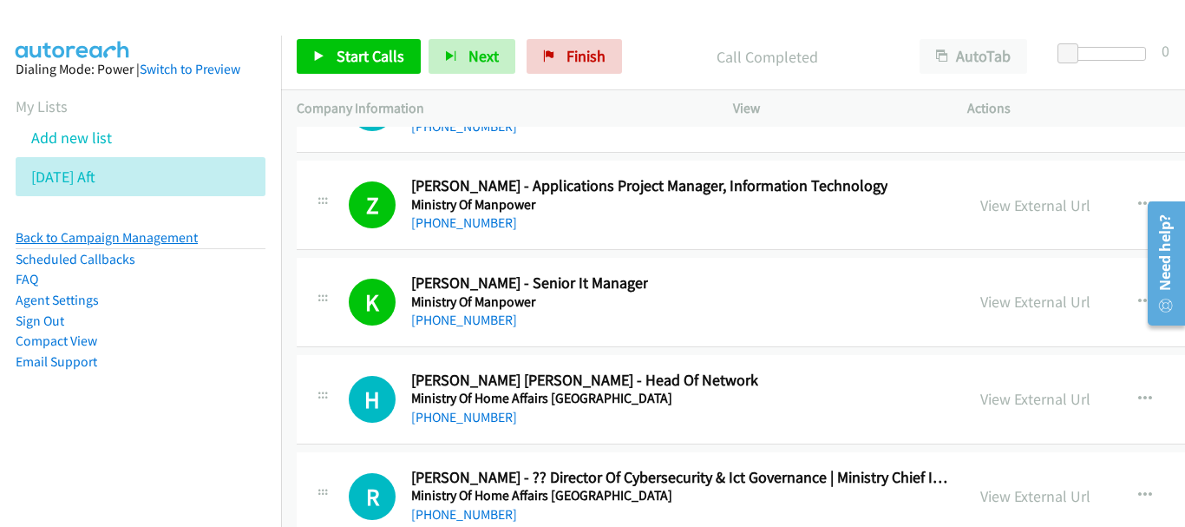
click at [169, 231] on link "Back to Campaign Management" at bounding box center [107, 237] width 182 height 16
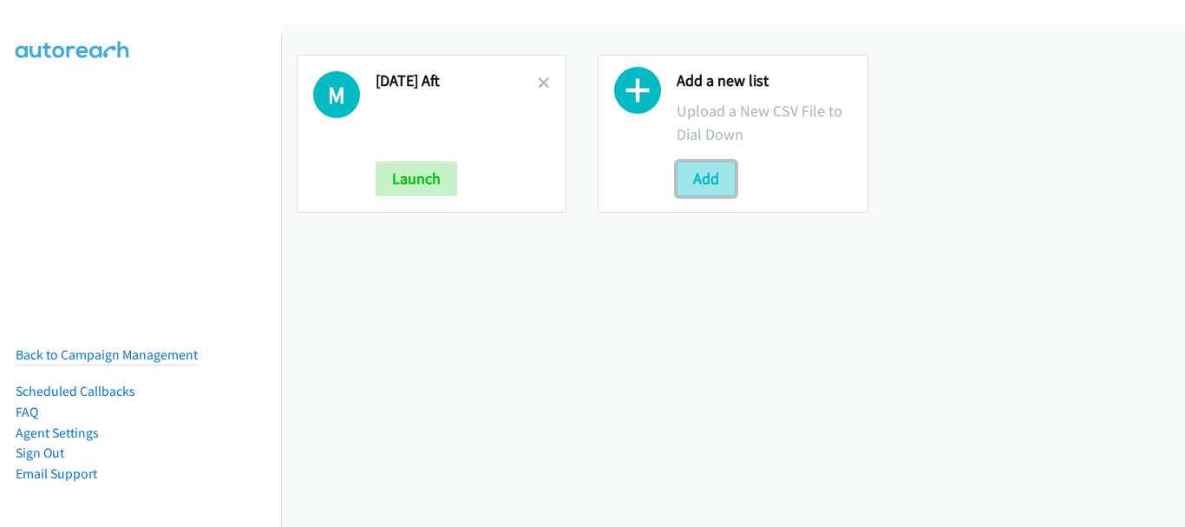
click at [677, 170] on button "Add" at bounding box center [706, 178] width 59 height 35
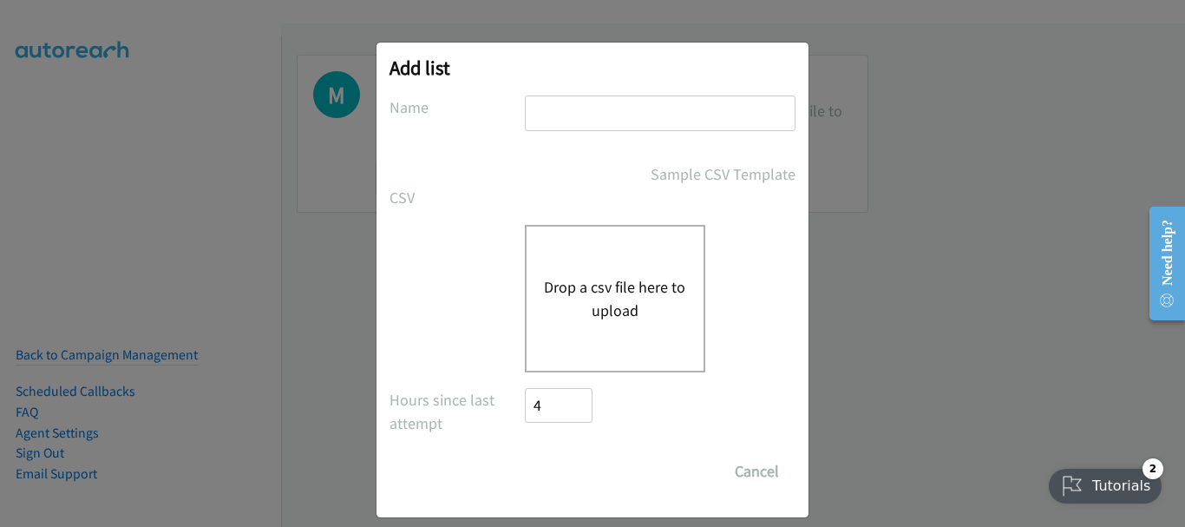
click at [620, 106] on input "text" at bounding box center [660, 113] width 271 height 36
type input "SG"
click at [570, 256] on div "Drop a csv file here to upload" at bounding box center [615, 299] width 180 height 148
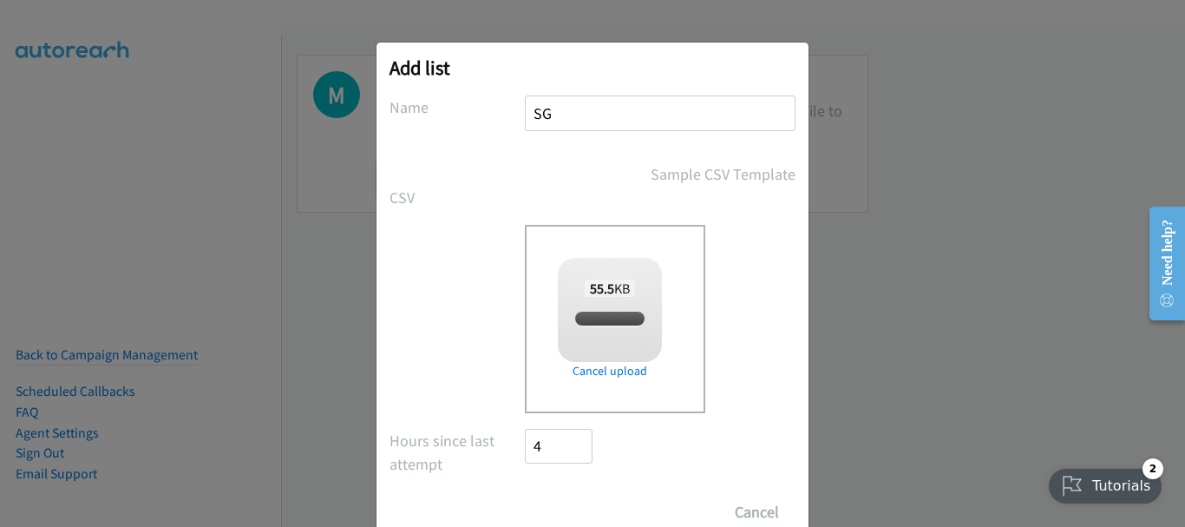
checkbox input "true"
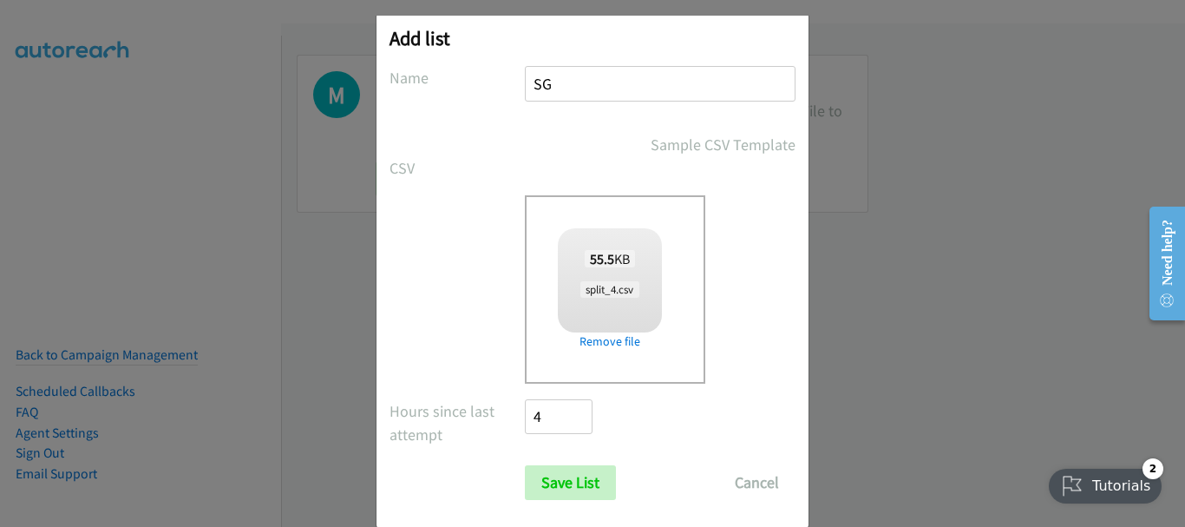
scroll to position [58, 0]
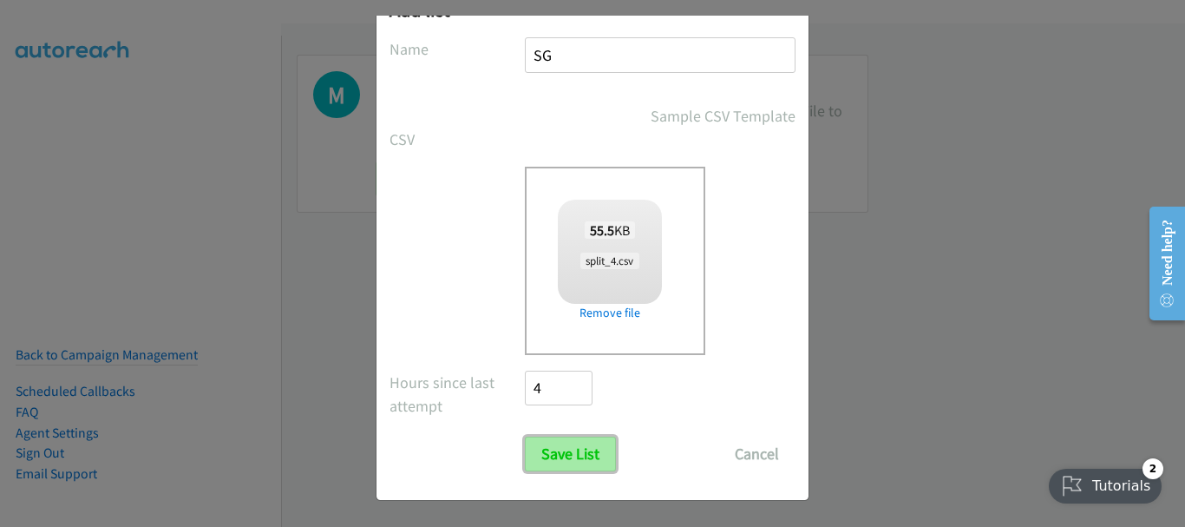
click at [567, 466] on input "Save List" at bounding box center [570, 453] width 91 height 35
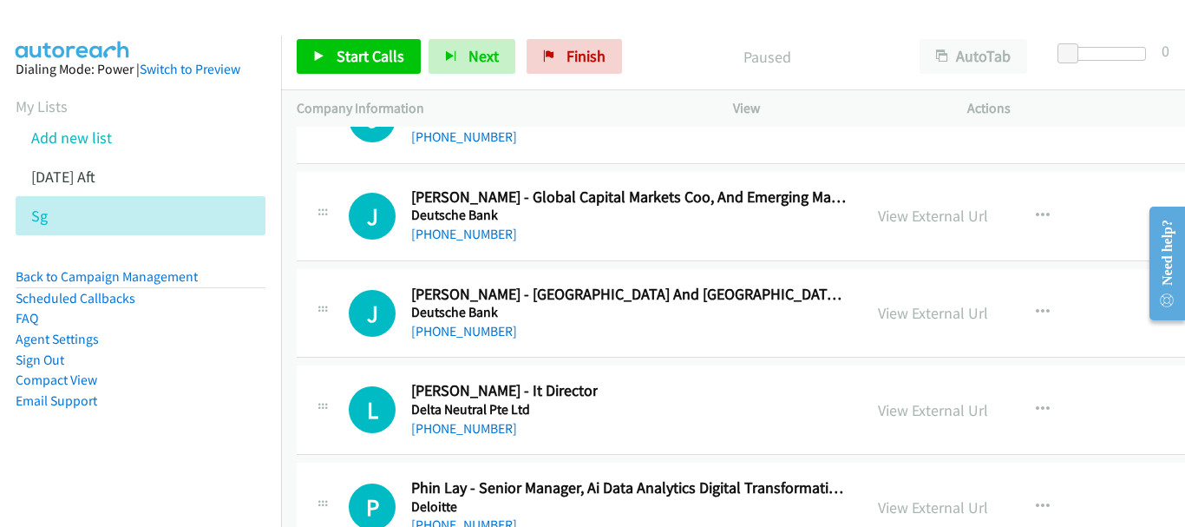
scroll to position [28799, 0]
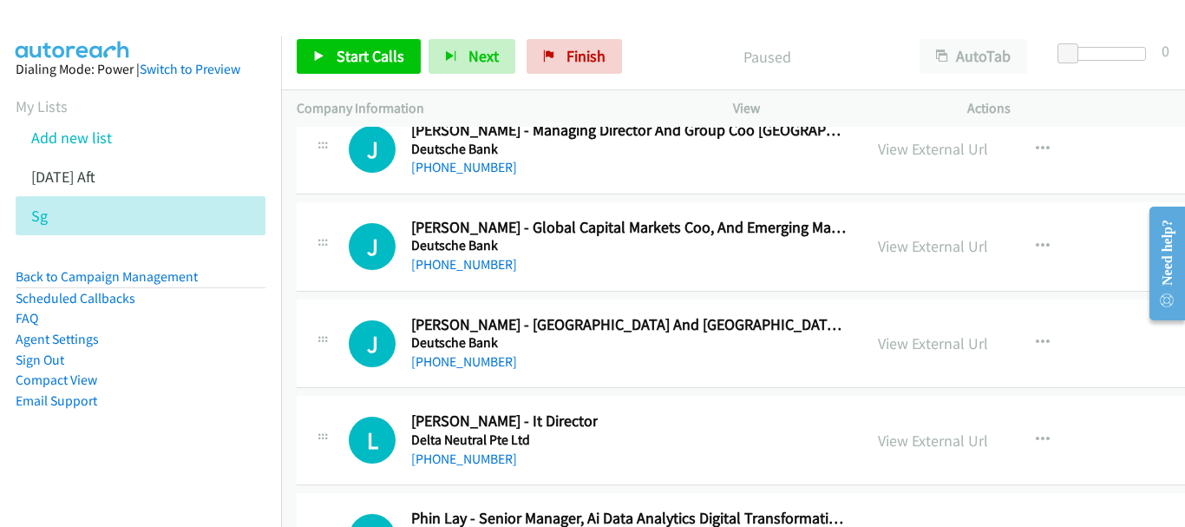
click at [419, 449] on div "[PHONE_NUMBER]" at bounding box center [504, 459] width 187 height 21
click at [424, 455] on link "[PHONE_NUMBER]" at bounding box center [464, 458] width 106 height 16
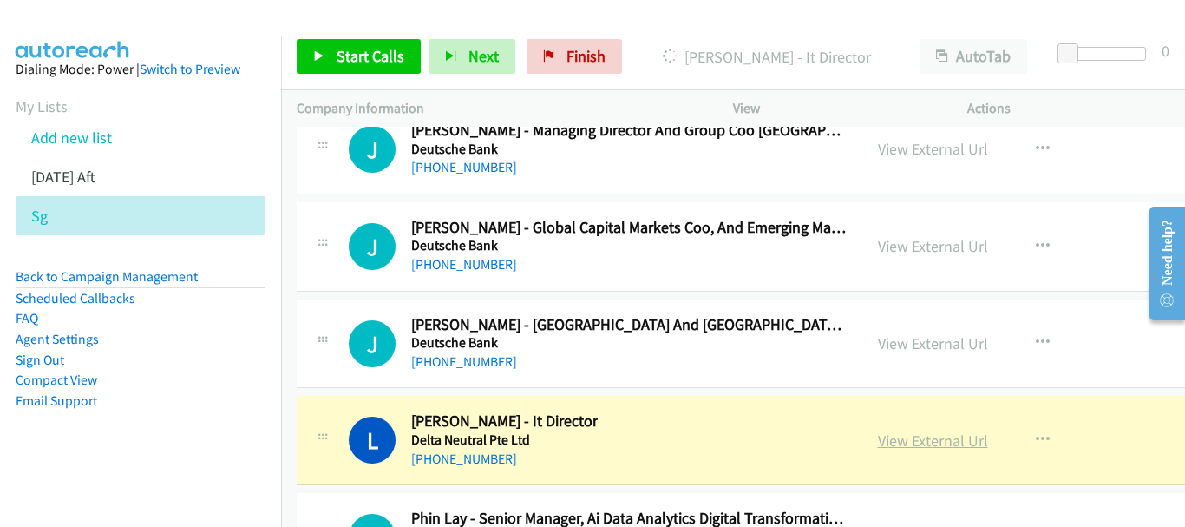
click at [883, 441] on link "View External Url" at bounding box center [933, 440] width 110 height 20
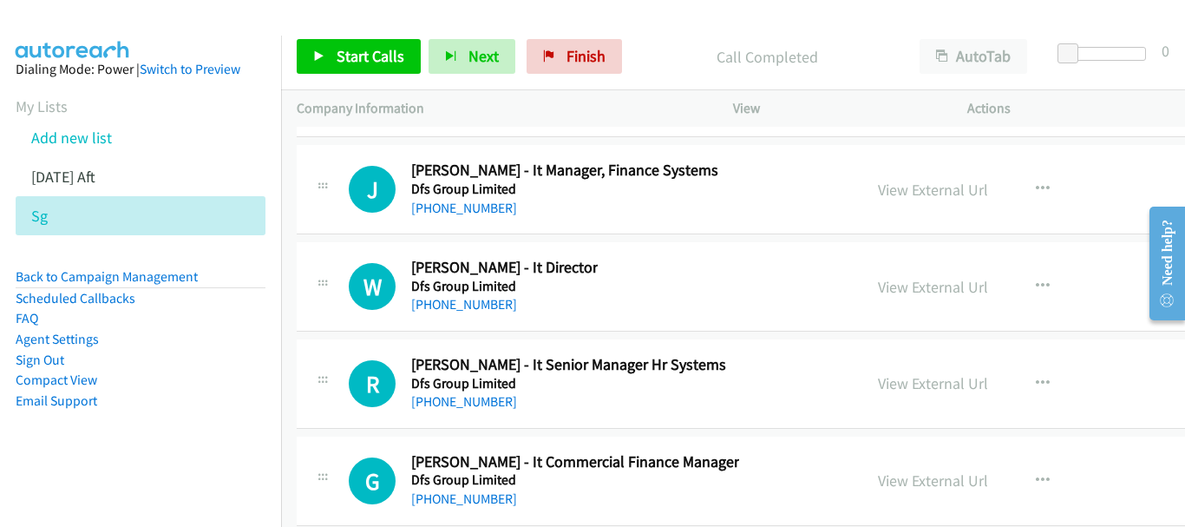
scroll to position [27411, 0]
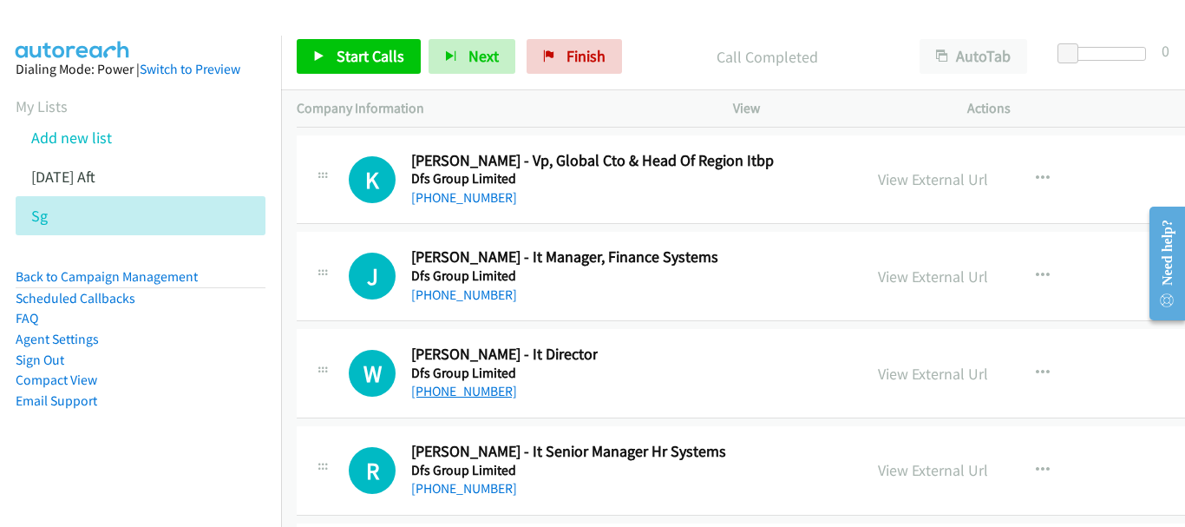
click at [449, 386] on link "[PHONE_NUMBER]" at bounding box center [464, 391] width 106 height 16
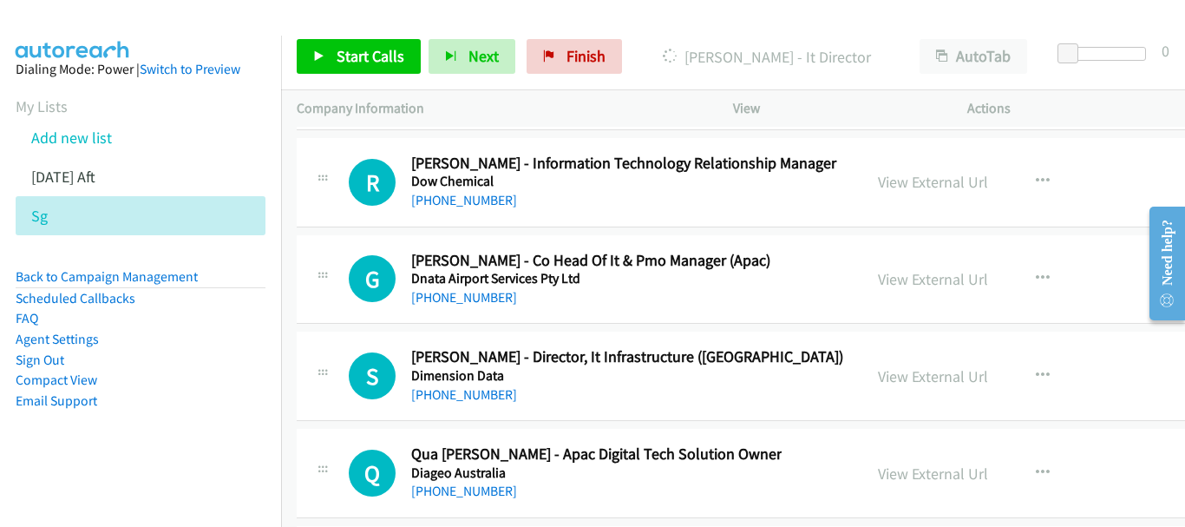
scroll to position [21597, 0]
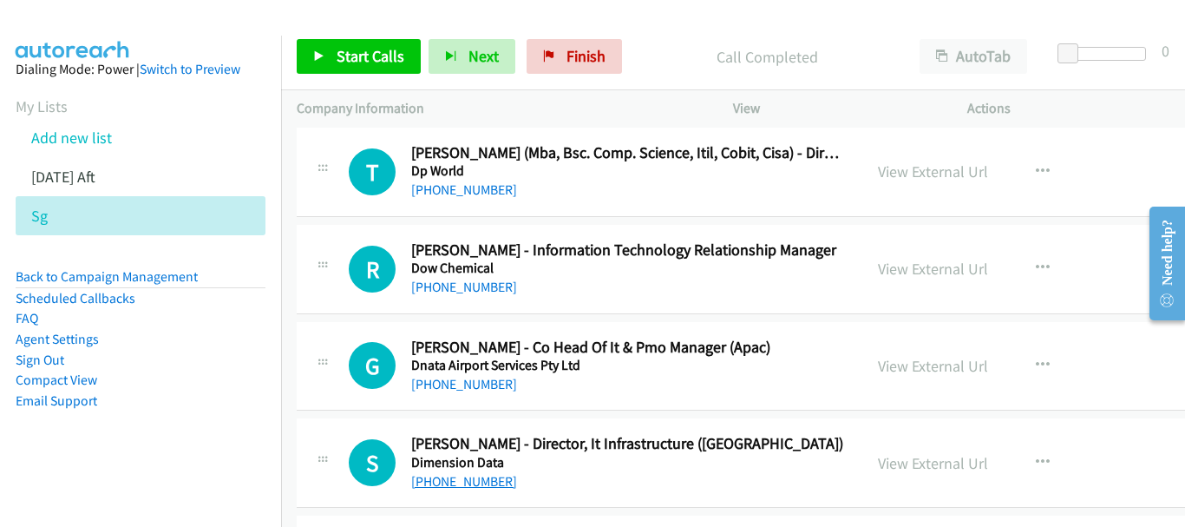
click at [430, 484] on link "[PHONE_NUMBER]" at bounding box center [464, 481] width 106 height 16
click at [465, 386] on link "[PHONE_NUMBER]" at bounding box center [464, 384] width 106 height 16
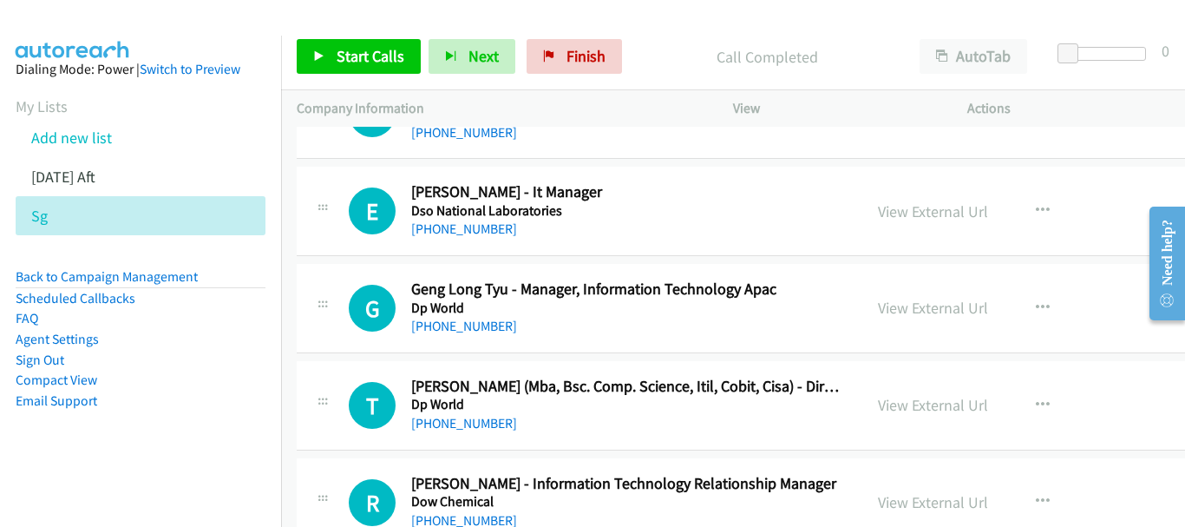
scroll to position [21337, 0]
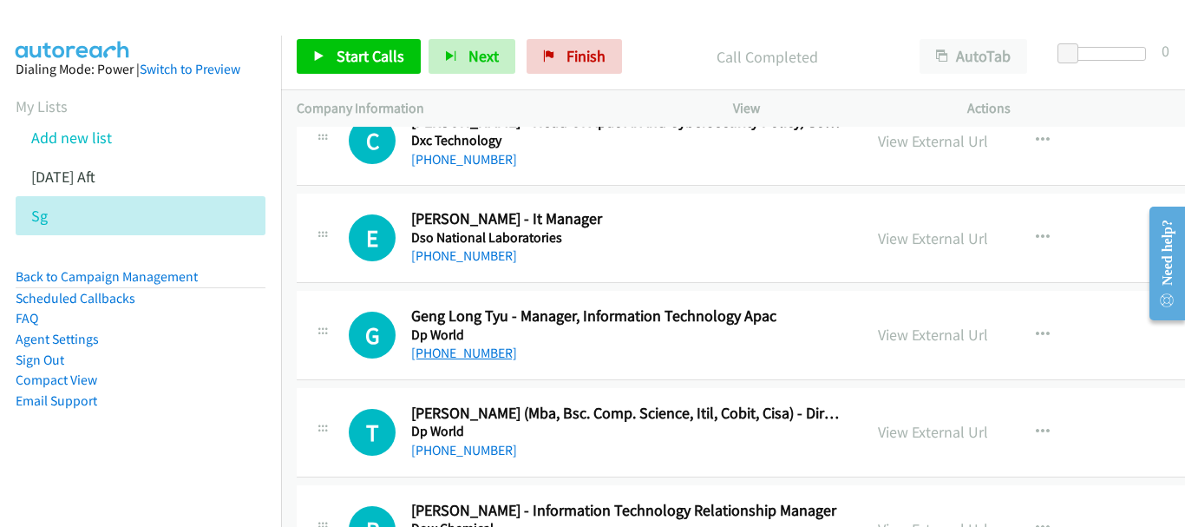
click at [475, 355] on link "[PHONE_NUMBER]" at bounding box center [464, 352] width 106 height 16
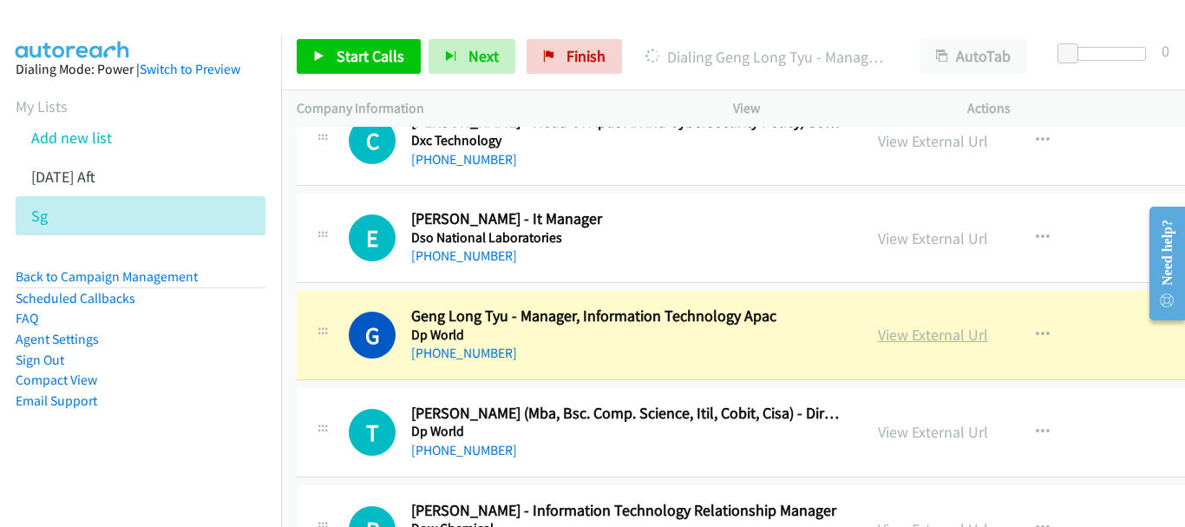
click at [921, 337] on link "View External Url" at bounding box center [933, 335] width 110 height 20
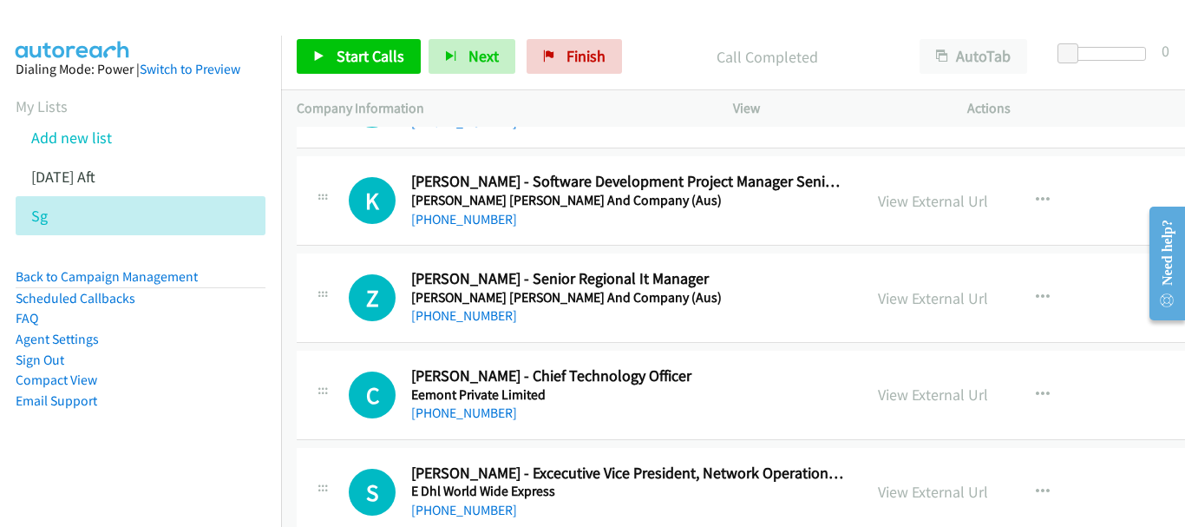
scroll to position [19688, 0]
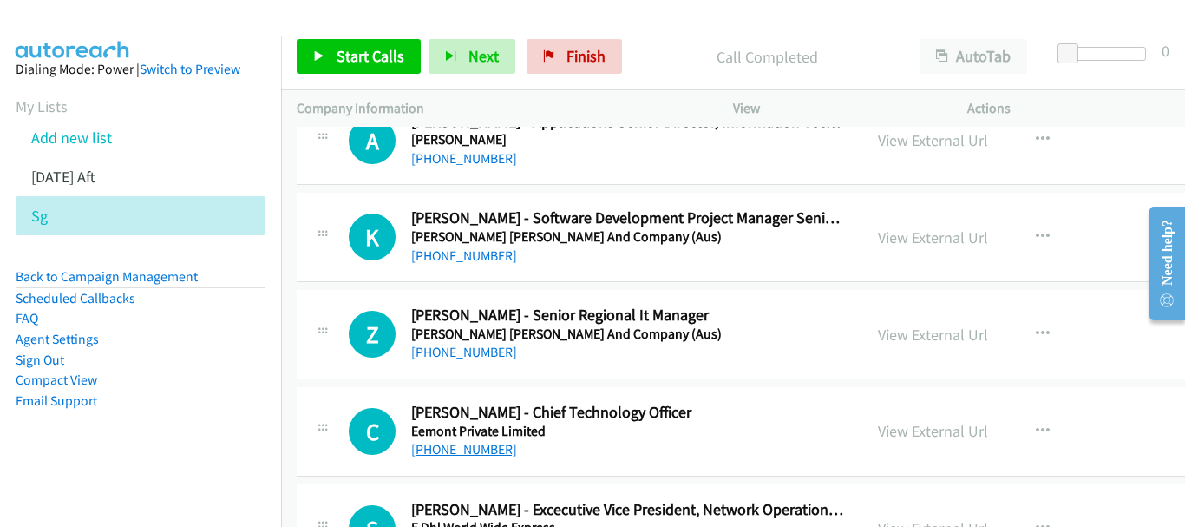
click at [463, 453] on link "[PHONE_NUMBER]" at bounding box center [464, 449] width 106 height 16
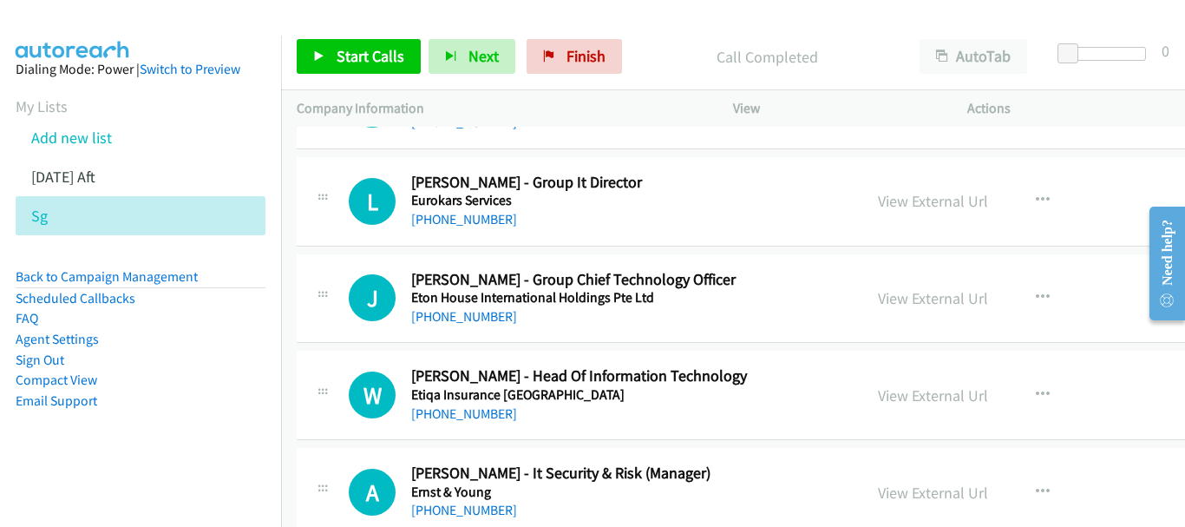
scroll to position [18387, 0]
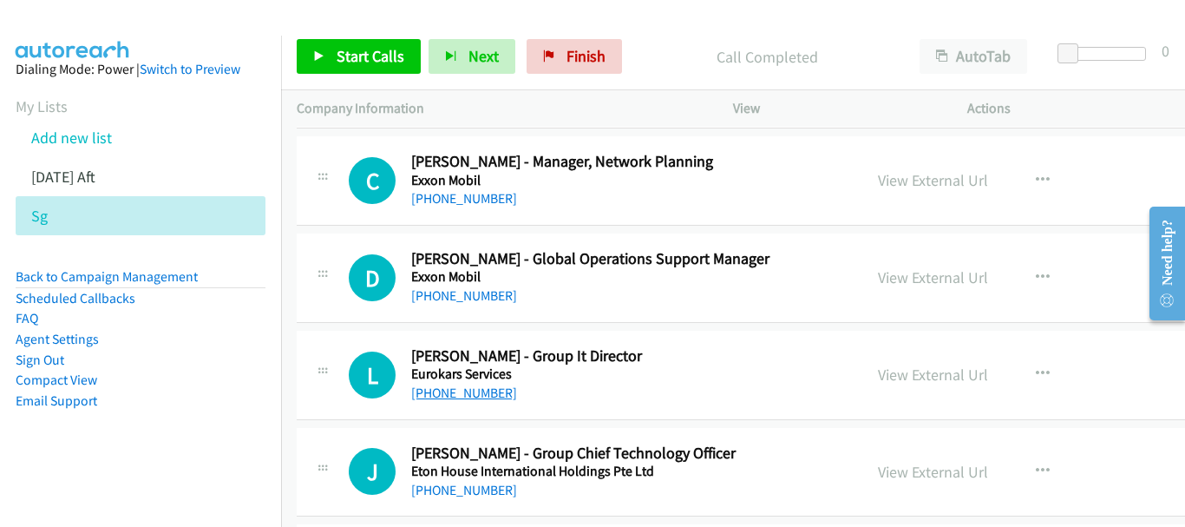
click at [474, 399] on link "[PHONE_NUMBER]" at bounding box center [464, 392] width 106 height 16
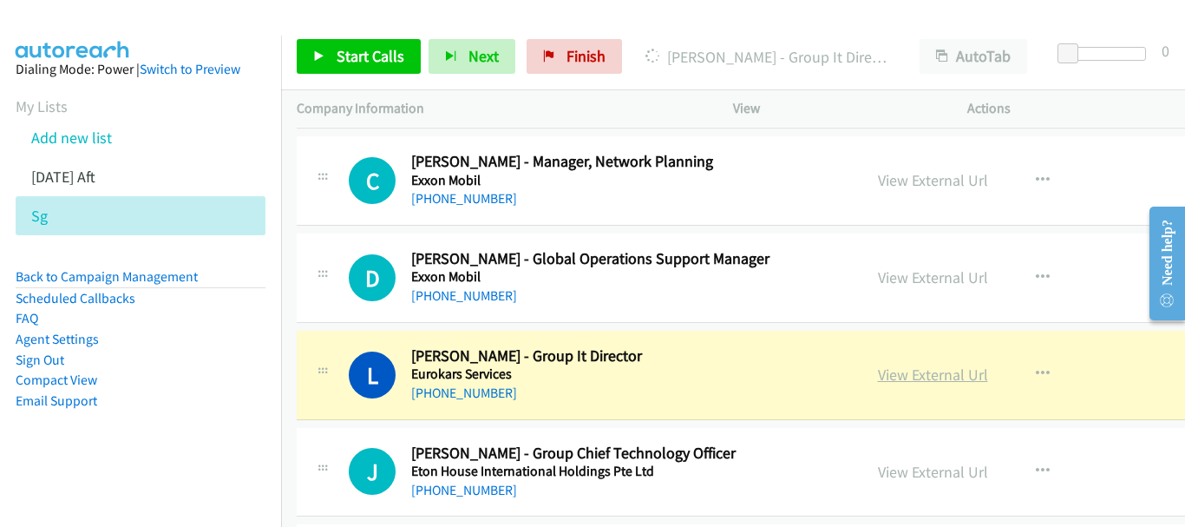
click at [878, 373] on link "View External Url" at bounding box center [933, 374] width 110 height 20
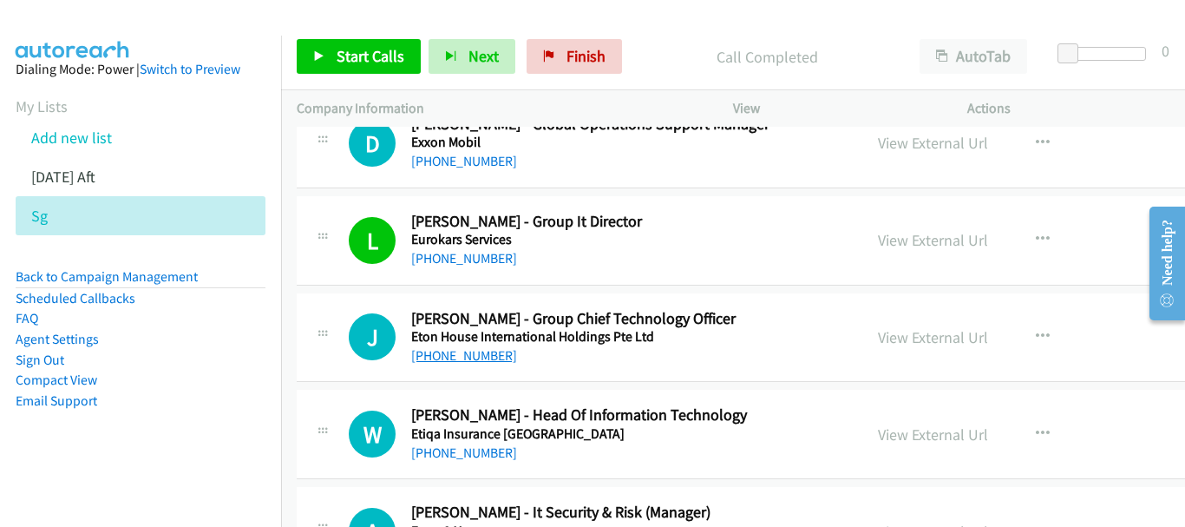
scroll to position [18560, 0]
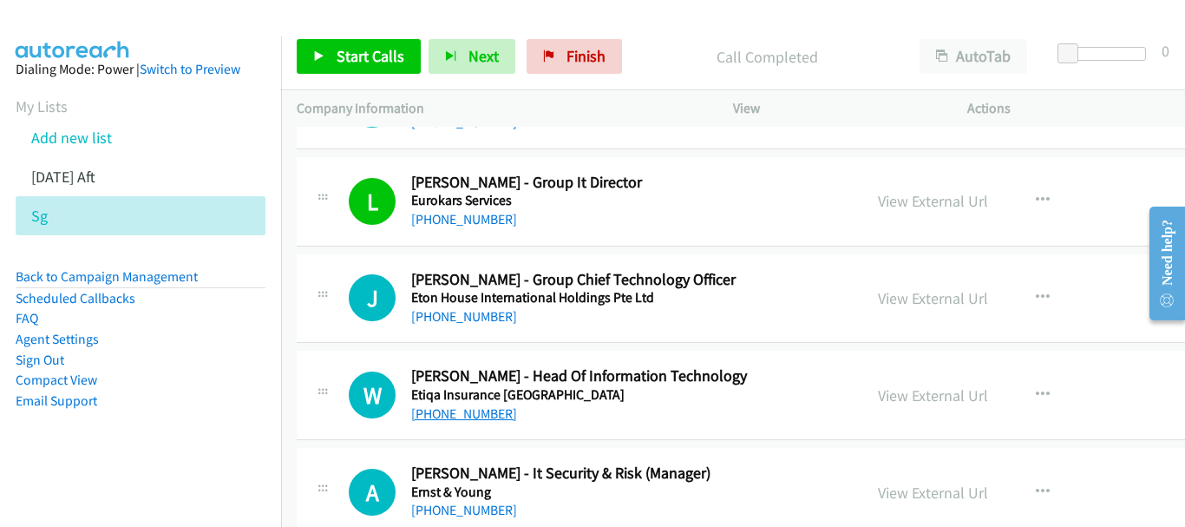
click at [478, 405] on link "[PHONE_NUMBER]" at bounding box center [464, 413] width 106 height 16
click at [482, 320] on link "[PHONE_NUMBER]" at bounding box center [464, 316] width 106 height 16
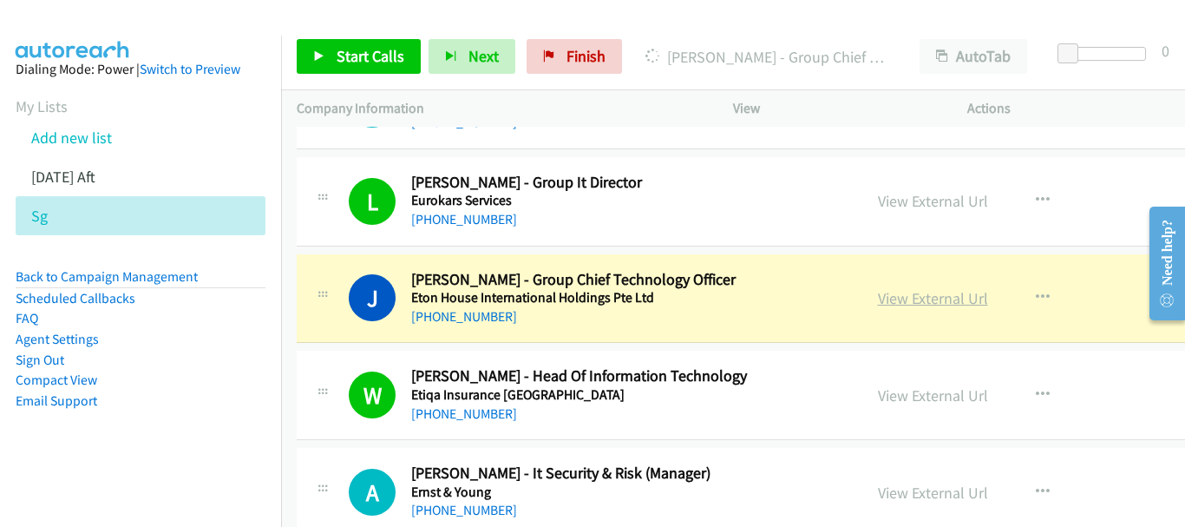
click at [883, 303] on link "View External Url" at bounding box center [933, 298] width 110 height 20
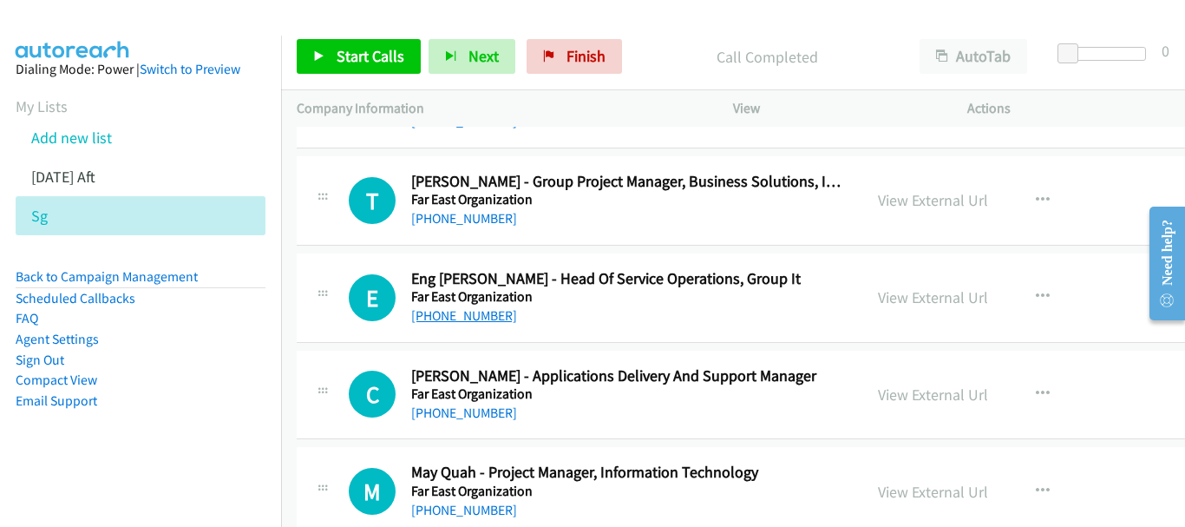
scroll to position [16998, 0]
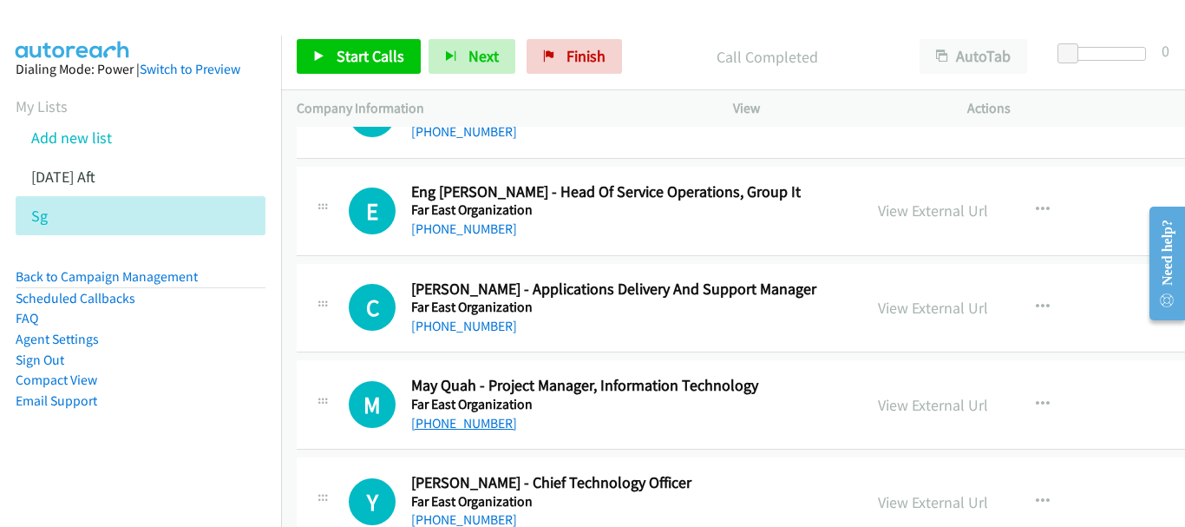
click at [442, 425] on link "[PHONE_NUMBER]" at bounding box center [464, 423] width 106 height 16
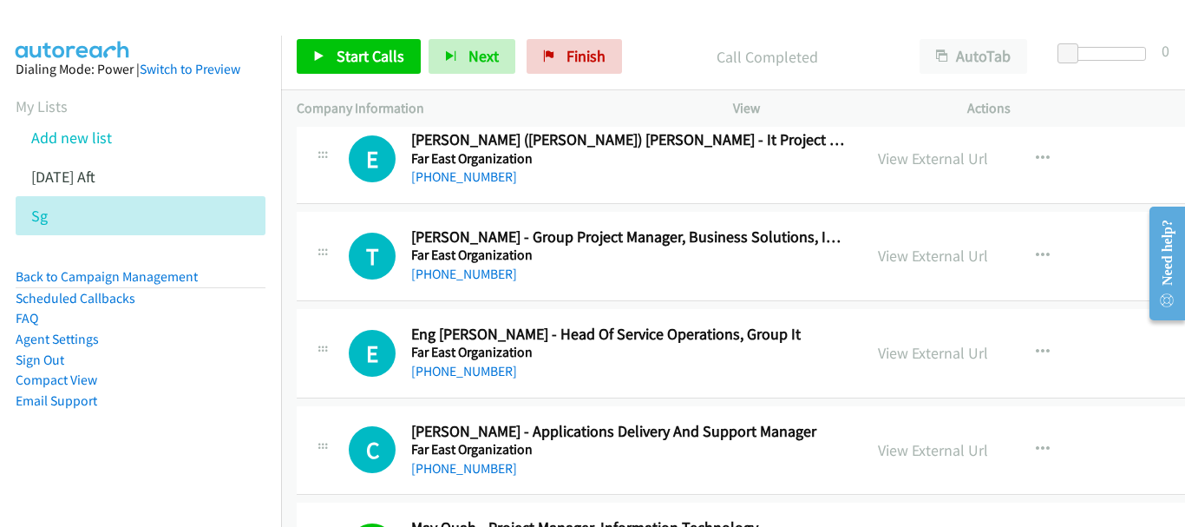
scroll to position [16825, 0]
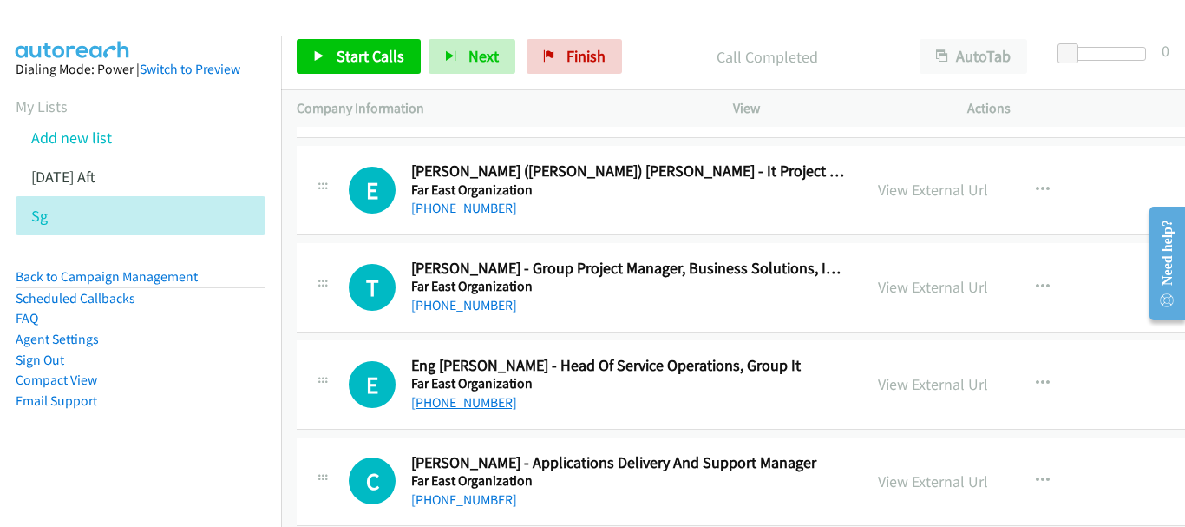
click at [478, 401] on link "[PHONE_NUMBER]" at bounding box center [464, 402] width 106 height 16
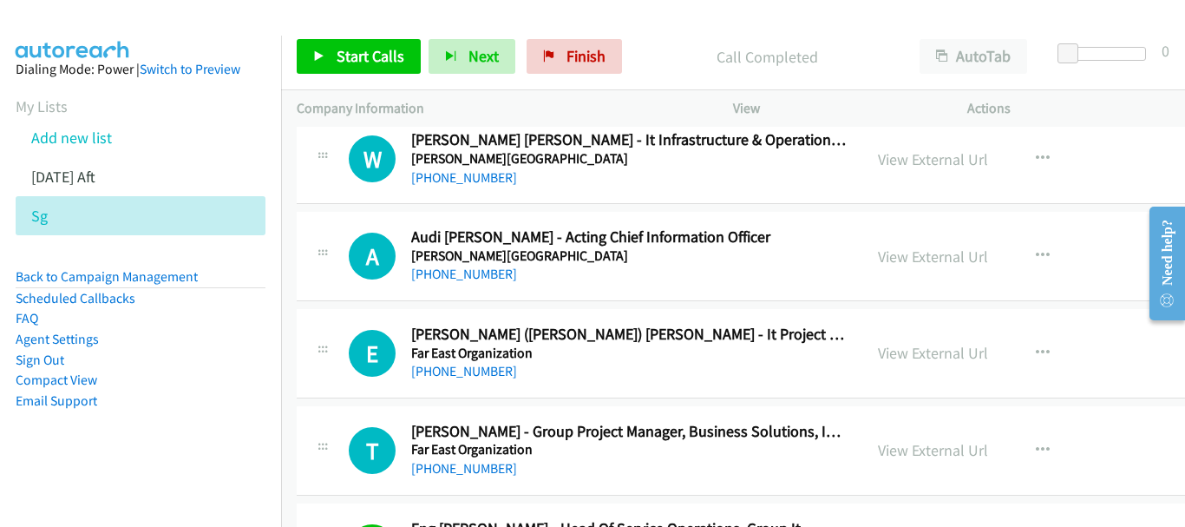
scroll to position [16564, 0]
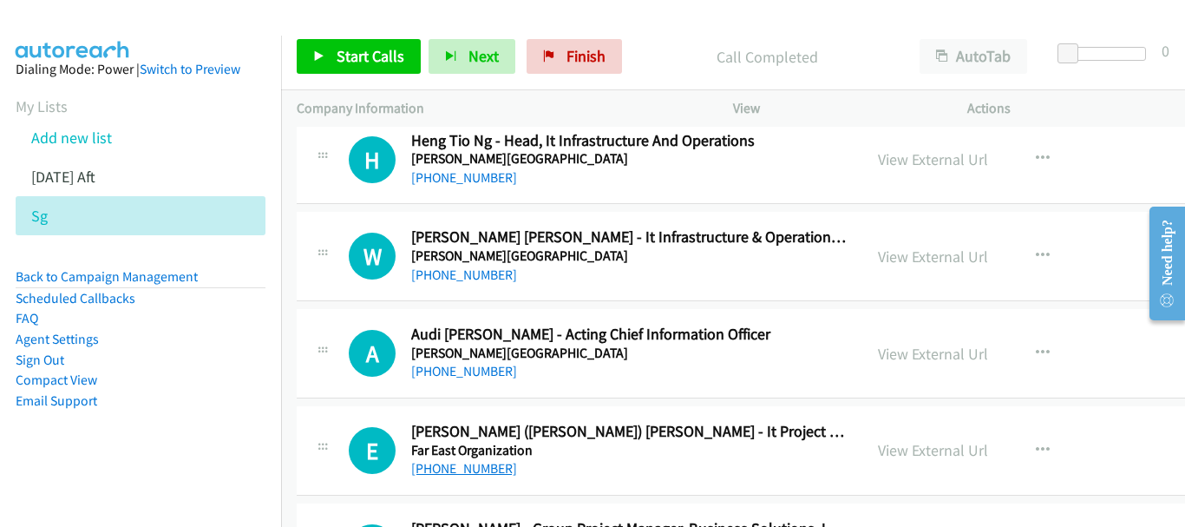
click at [462, 465] on link "[PHONE_NUMBER]" at bounding box center [464, 468] width 106 height 16
click at [492, 371] on div "[PHONE_NUMBER]" at bounding box center [629, 371] width 436 height 21
click at [480, 371] on link "[PHONE_NUMBER]" at bounding box center [464, 371] width 106 height 16
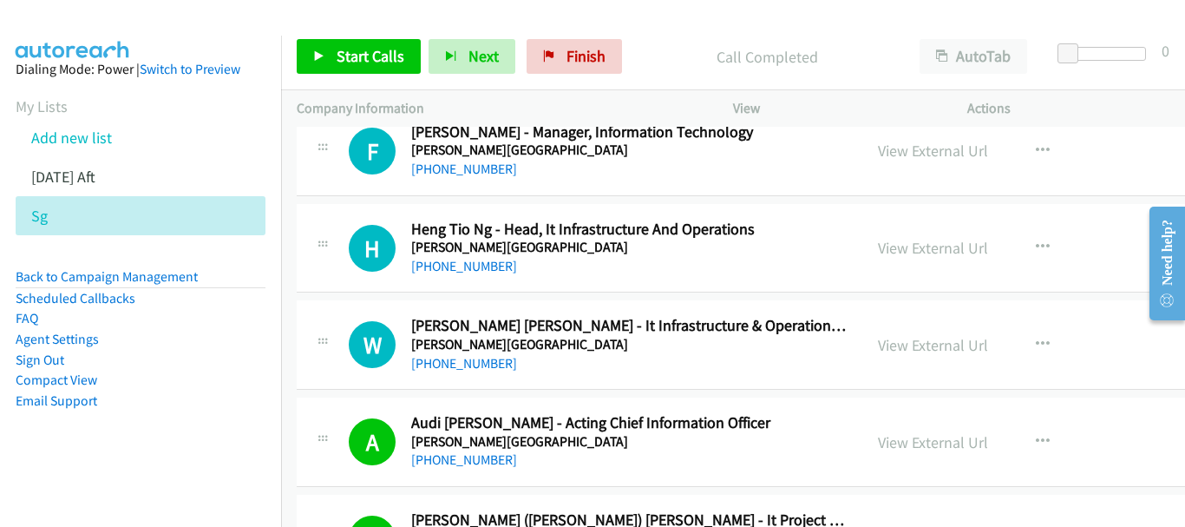
scroll to position [16478, 0]
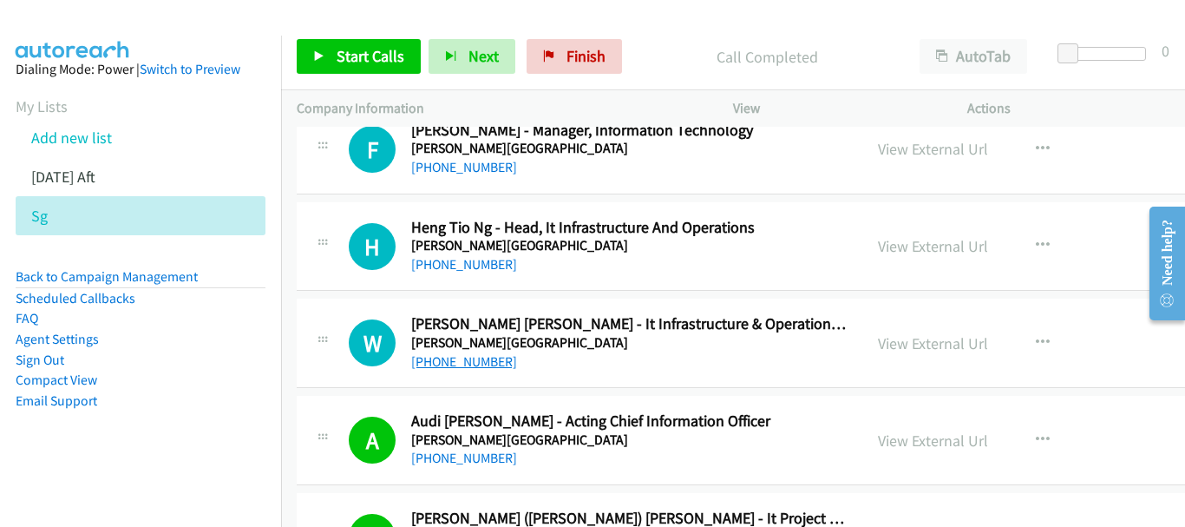
click at [474, 367] on link "[PHONE_NUMBER]" at bounding box center [464, 361] width 106 height 16
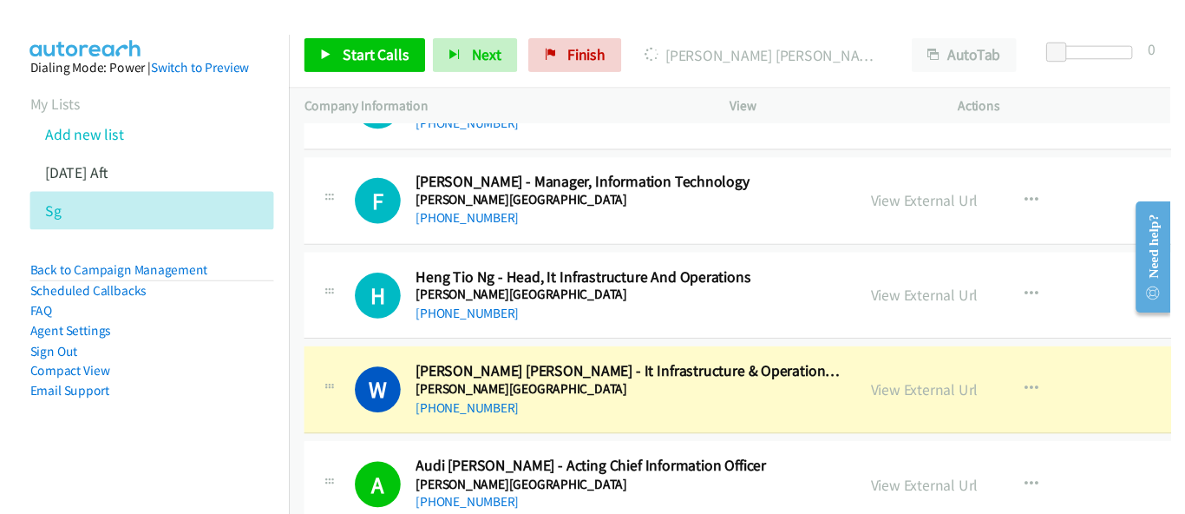
scroll to position [16391, 0]
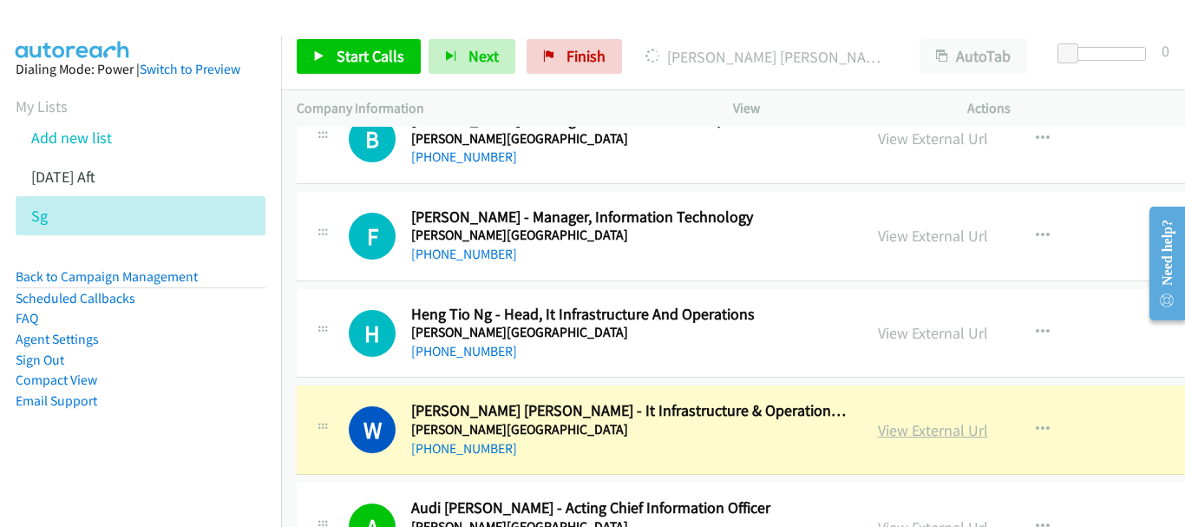
click at [878, 429] on link "View External Url" at bounding box center [933, 430] width 110 height 20
drag, startPoint x: 1081, startPoint y: 79, endPoint x: 1077, endPoint y: 49, distance: 29.8
click at [1077, 49] on span at bounding box center [1068, 53] width 21 height 21
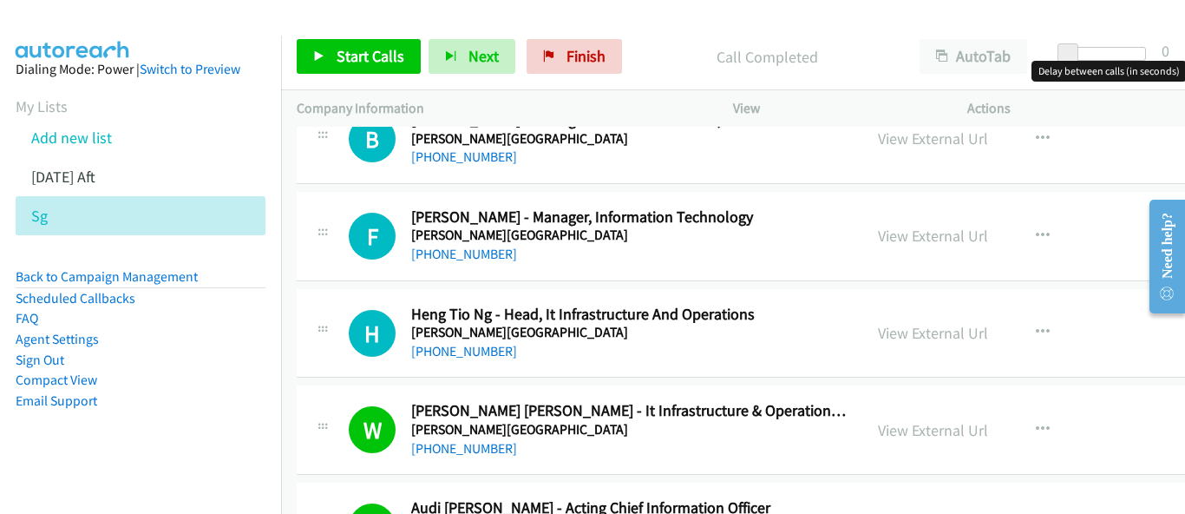
click at [468, 336] on h5 "[PERSON_NAME][GEOGRAPHIC_DATA]" at bounding box center [629, 332] width 436 height 17
click at [469, 351] on link "[PHONE_NUMBER]" at bounding box center [464, 351] width 106 height 16
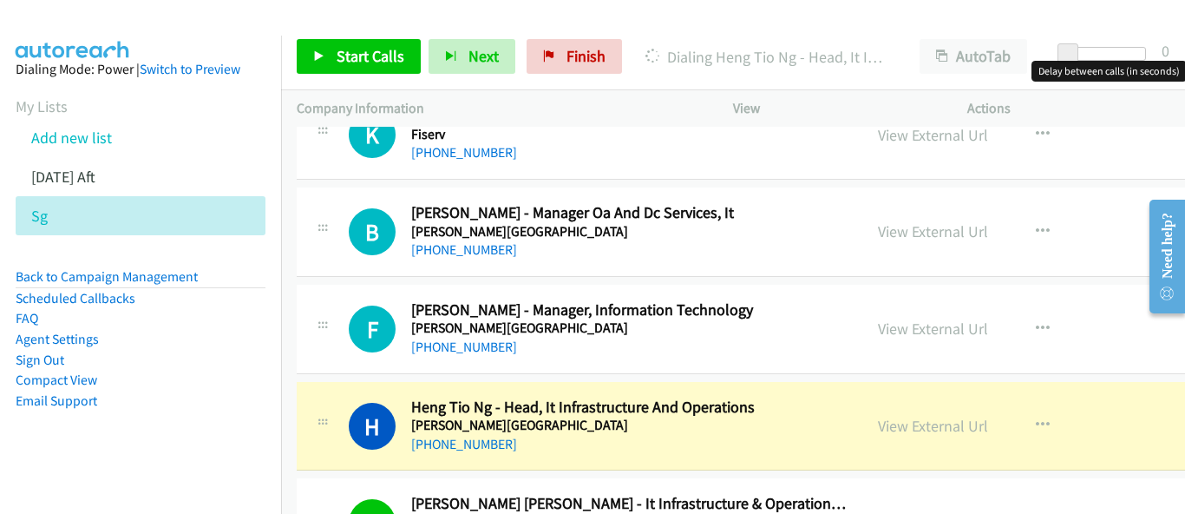
scroll to position [16304, 0]
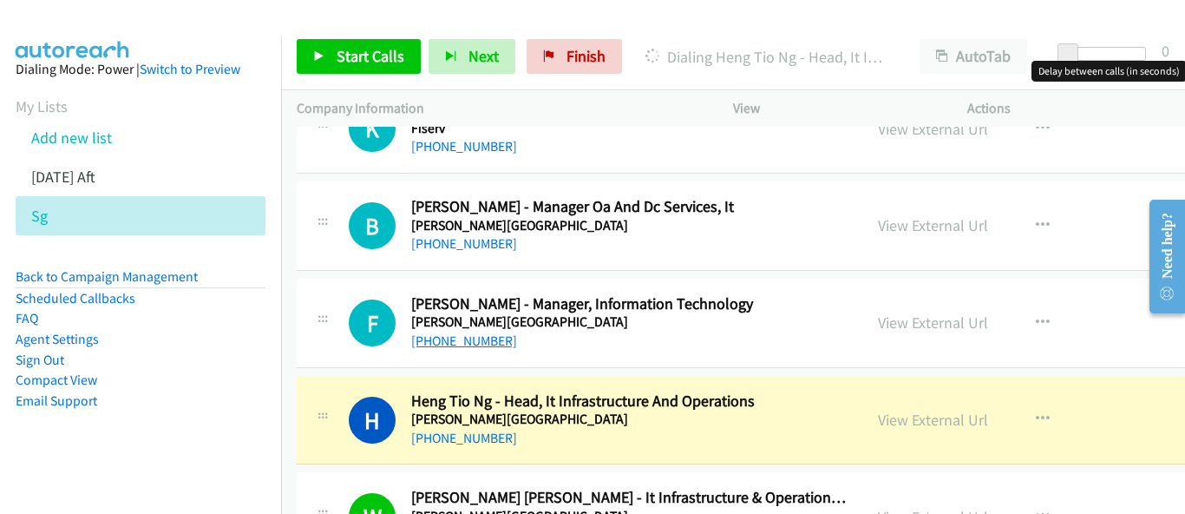
click at [480, 340] on link "[PHONE_NUMBER]" at bounding box center [464, 340] width 106 height 16
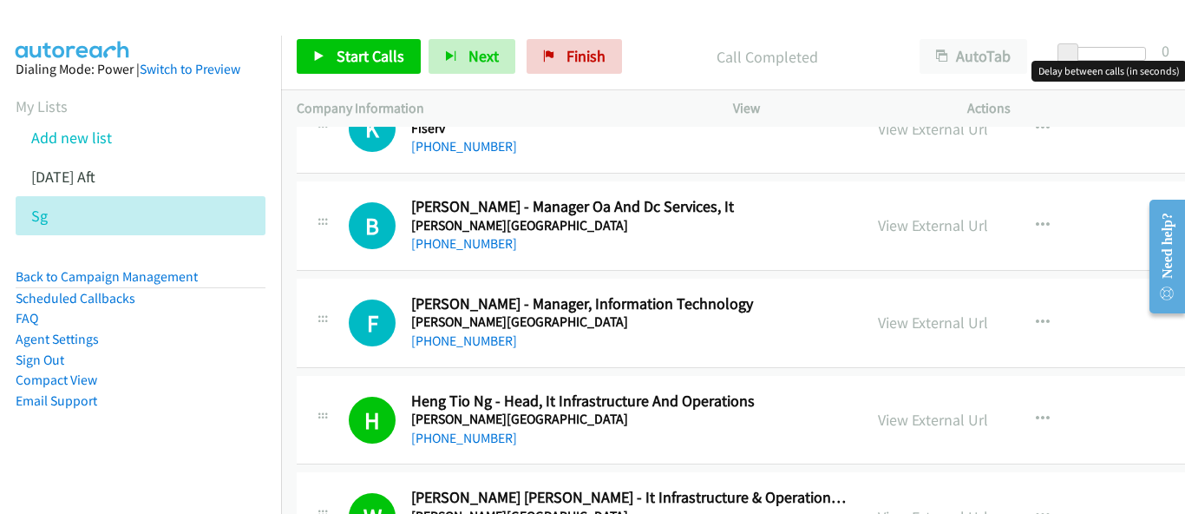
click at [455, 349] on div "[PHONE_NUMBER]" at bounding box center [629, 341] width 436 height 21
click at [457, 342] on link "[PHONE_NUMBER]" at bounding box center [464, 340] width 106 height 16
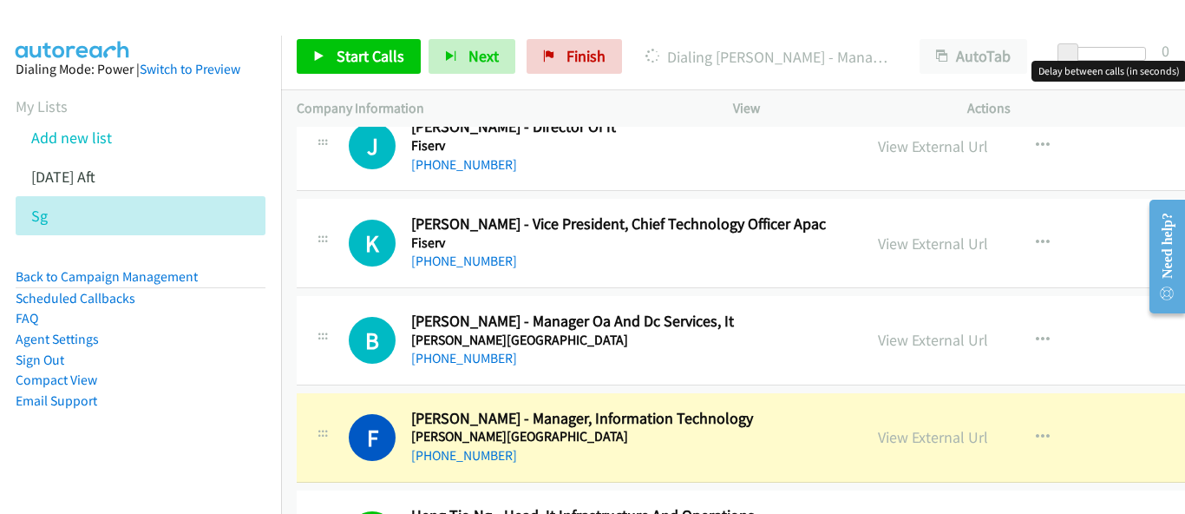
scroll to position [16131, 0]
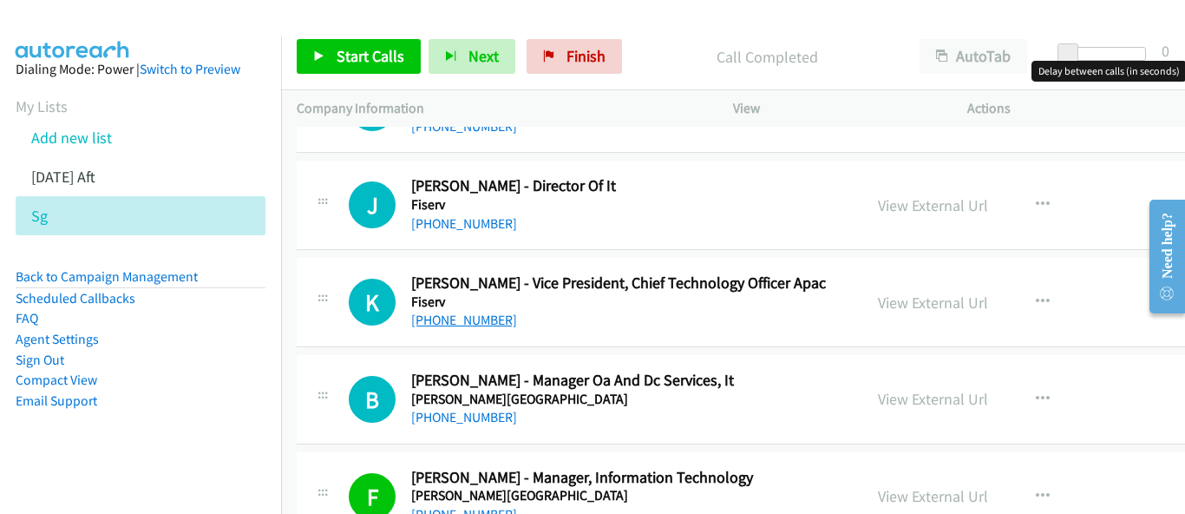
click at [440, 318] on link "[PHONE_NUMBER]" at bounding box center [464, 320] width 106 height 16
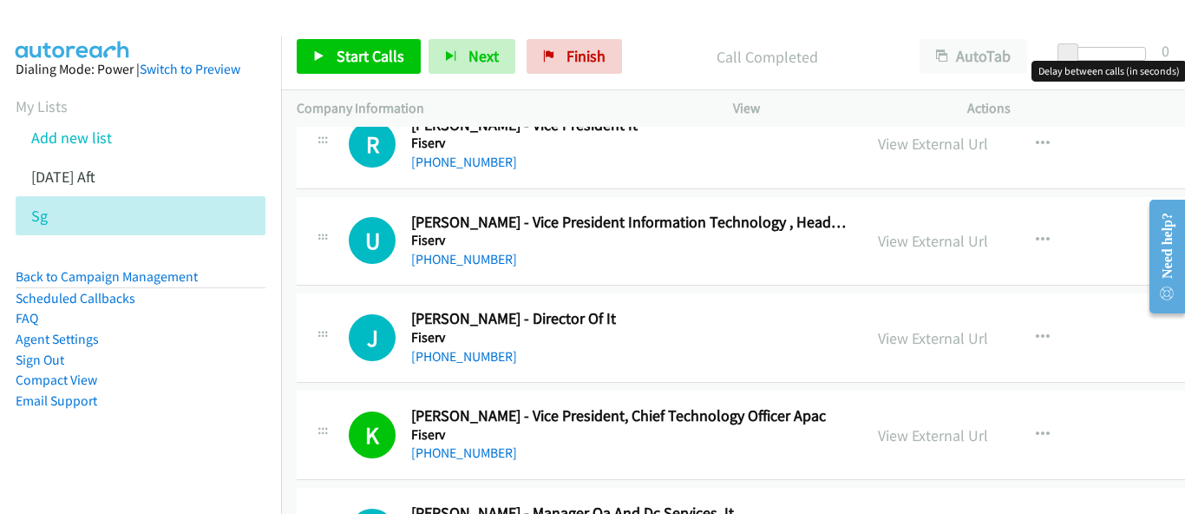
scroll to position [15957, 0]
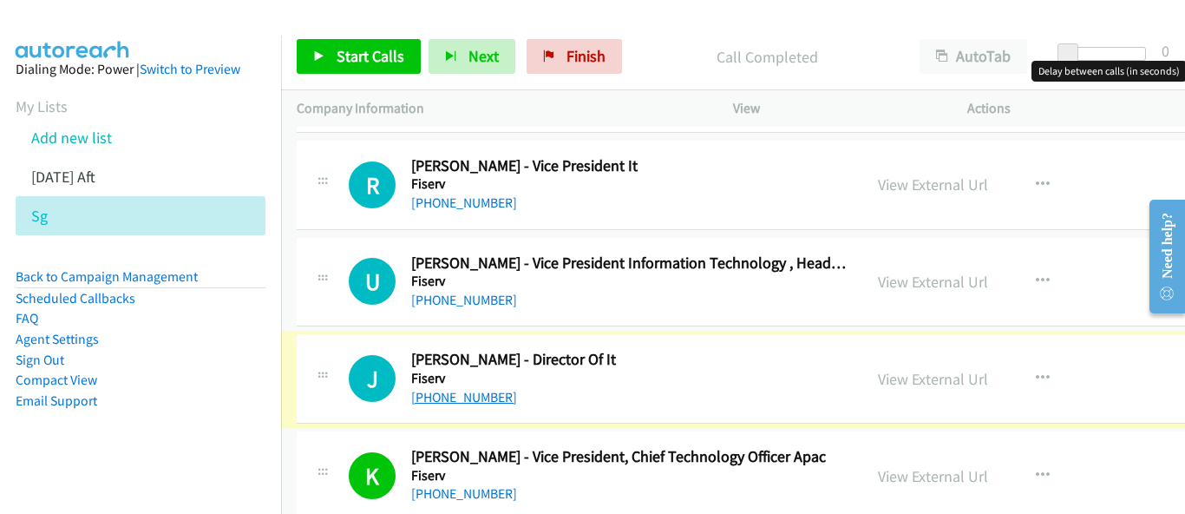
click at [461, 394] on link "[PHONE_NUMBER]" at bounding box center [464, 397] width 106 height 16
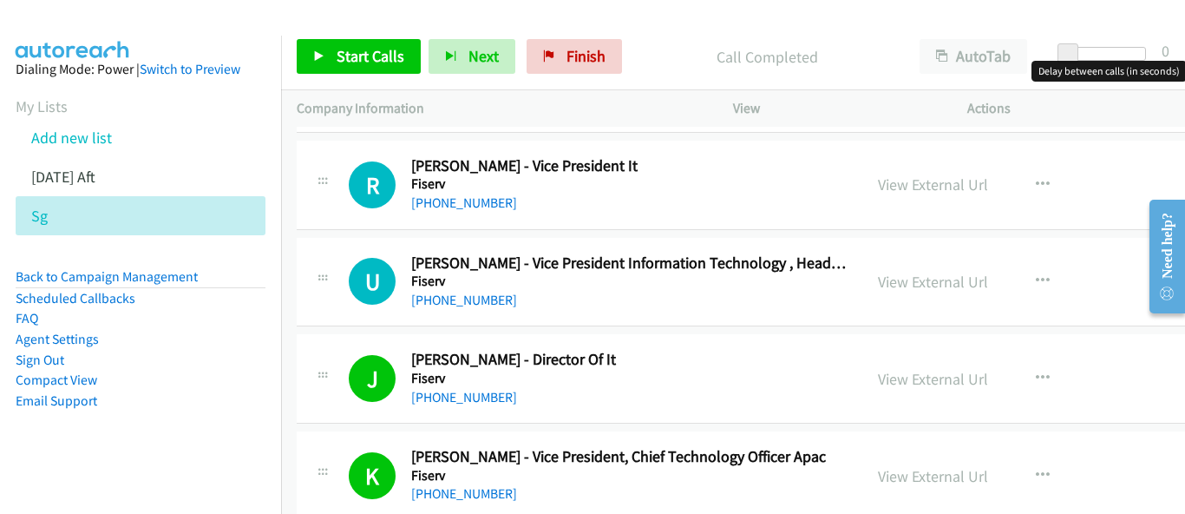
scroll to position [15870, 0]
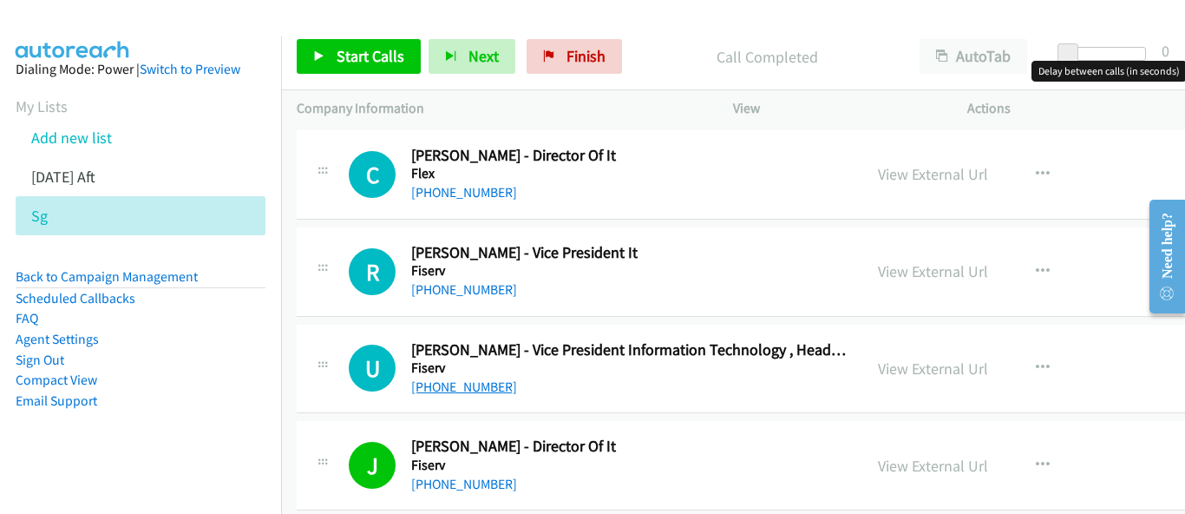
click at [483, 385] on link "[PHONE_NUMBER]" at bounding box center [464, 386] width 106 height 16
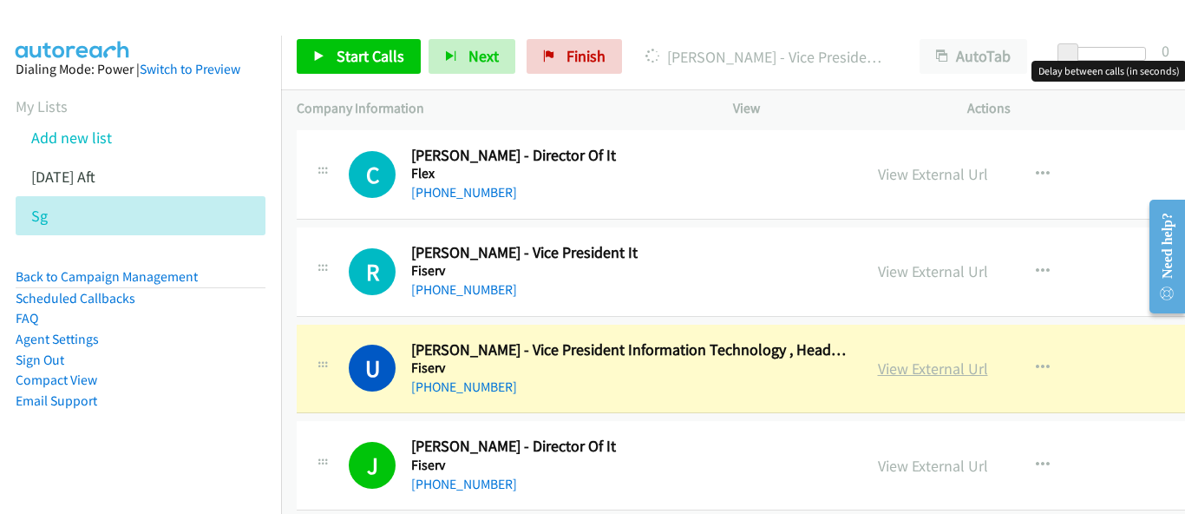
click at [878, 371] on link "View External Url" at bounding box center [933, 368] width 110 height 20
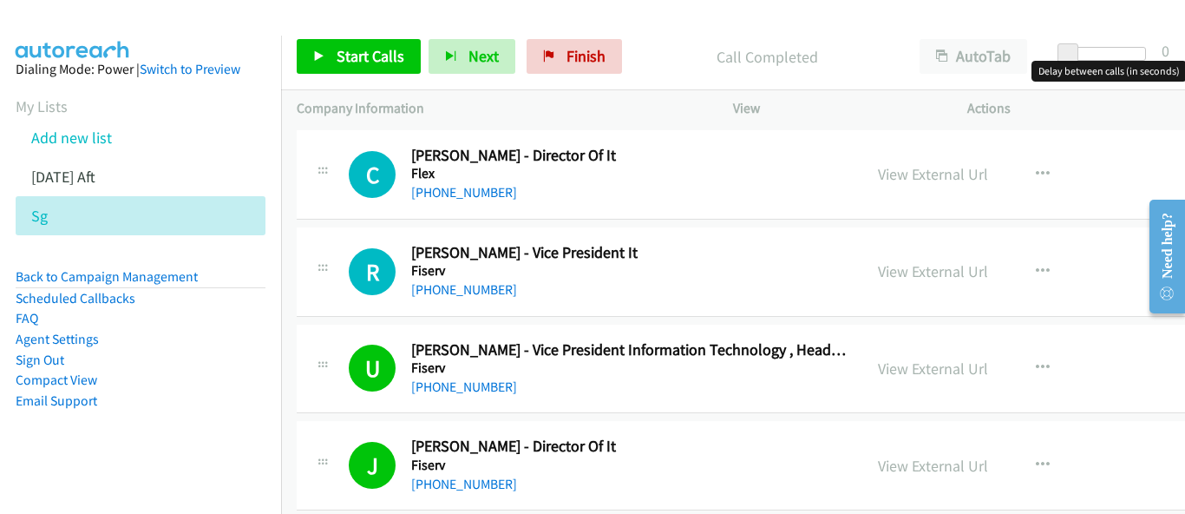
click at [450, 301] on div "R Callback Scheduled [PERSON_NAME] - Vice President It Fiserv [GEOGRAPHIC_DATA]…" at bounding box center [831, 271] width 1068 height 89
click at [450, 291] on link "[PHONE_NUMBER]" at bounding box center [464, 289] width 106 height 16
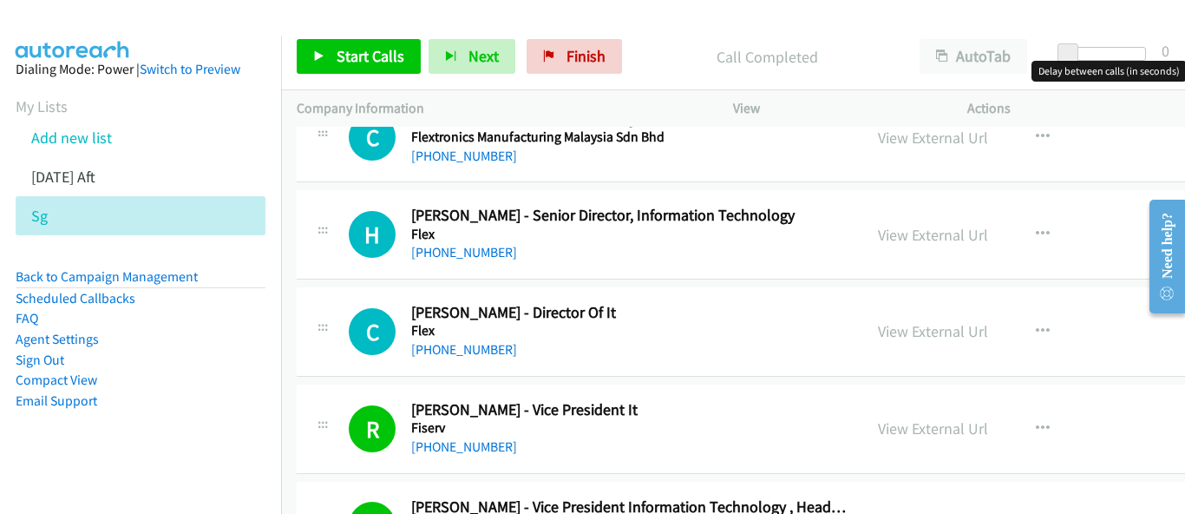
scroll to position [15697, 0]
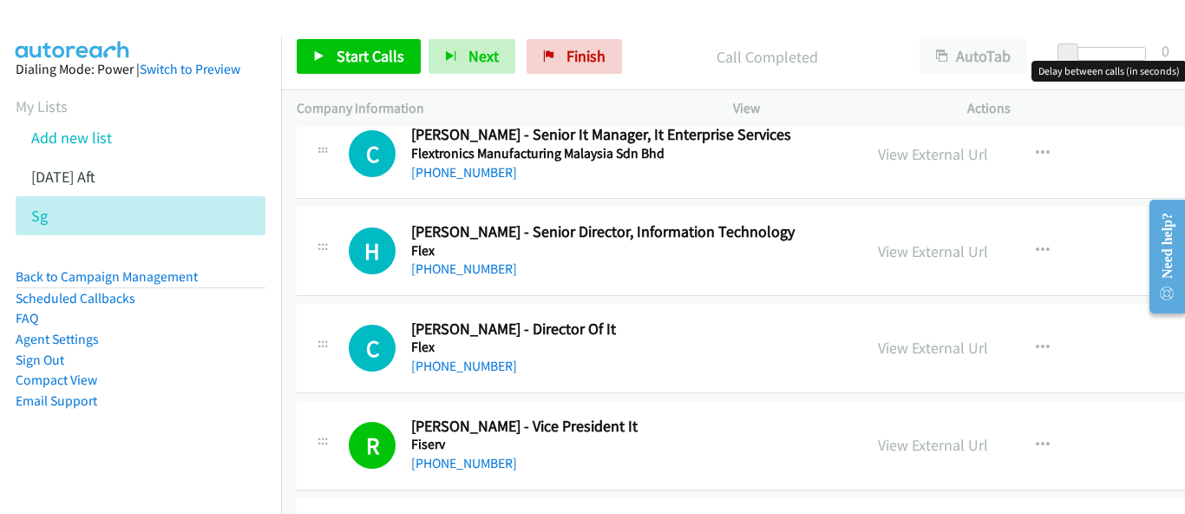
click at [454, 357] on div "[PHONE_NUMBER]" at bounding box center [629, 366] width 436 height 21
click at [452, 365] on link "[PHONE_NUMBER]" at bounding box center [464, 365] width 106 height 16
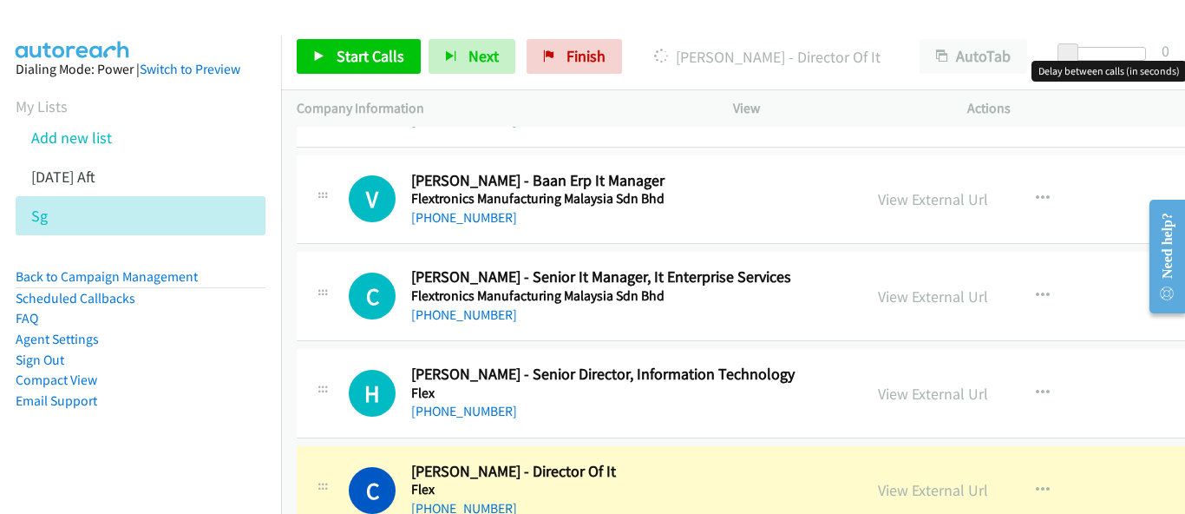
scroll to position [15523, 0]
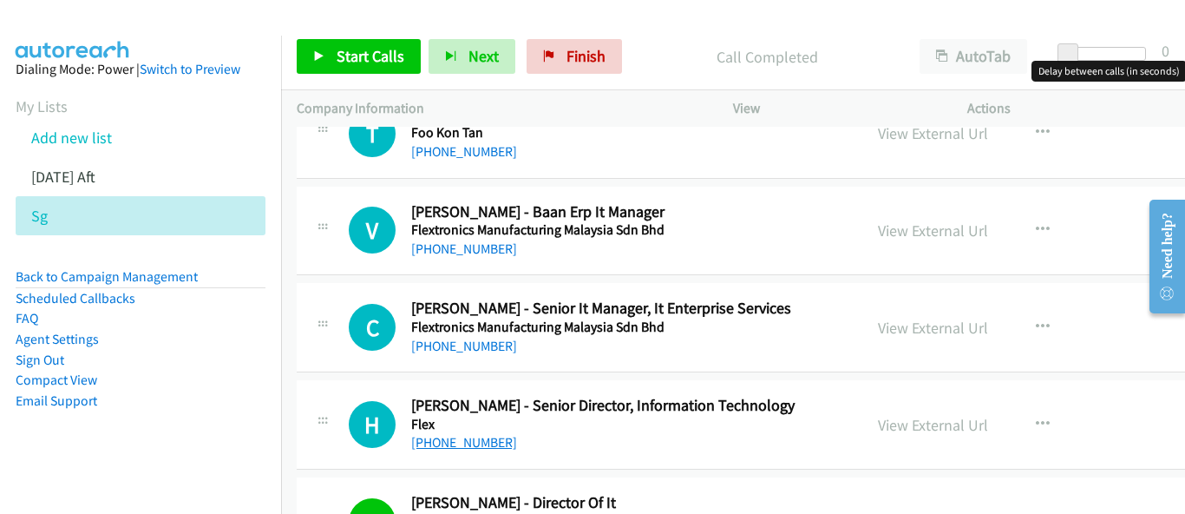
click at [436, 442] on link "[PHONE_NUMBER]" at bounding box center [464, 442] width 106 height 16
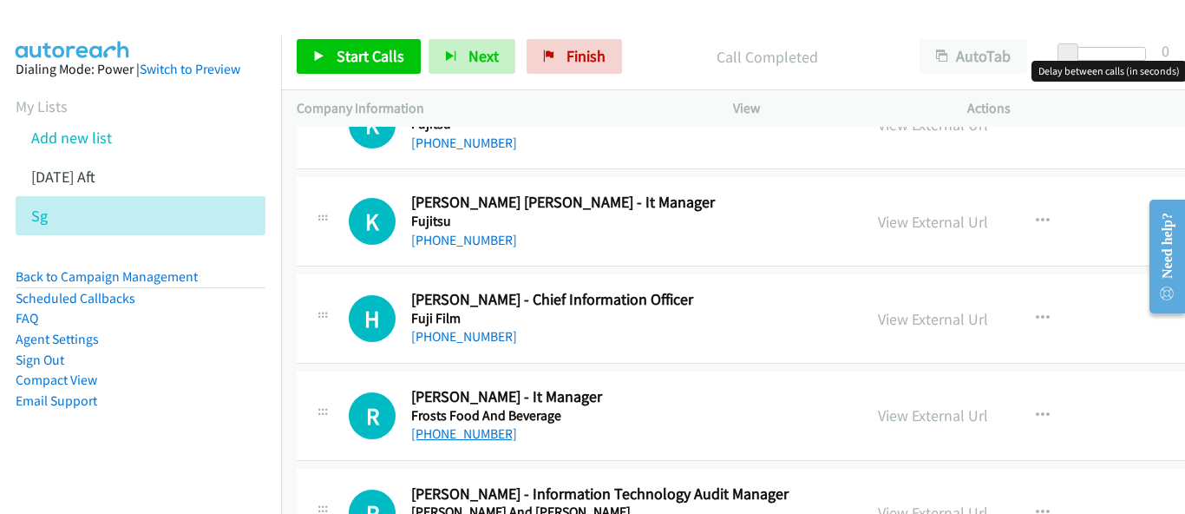
scroll to position [15089, 0]
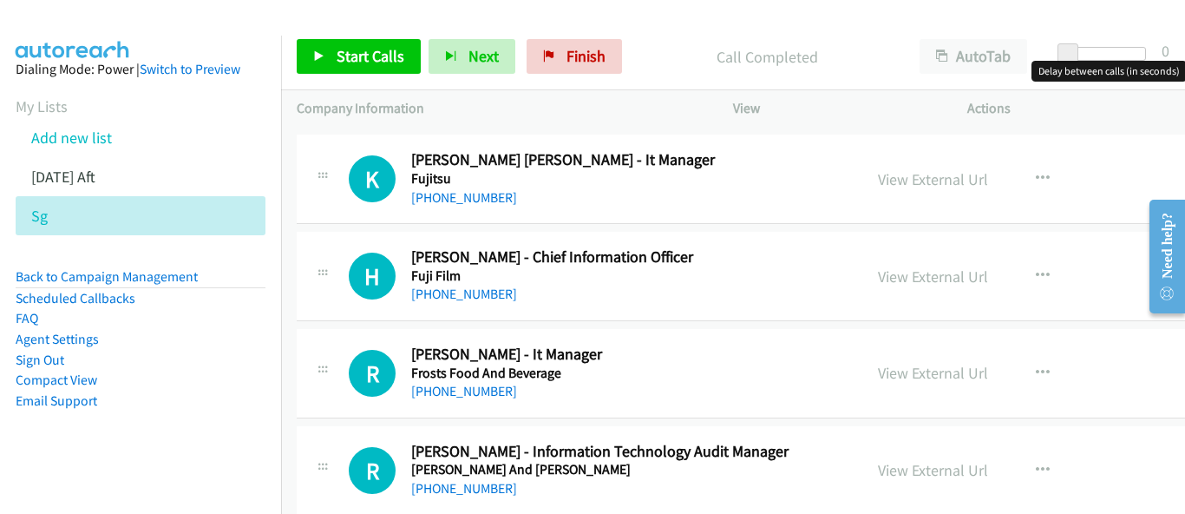
click at [451, 402] on div "R Callback Scheduled [PERSON_NAME] - It Manager Frosts Food And Beverage [GEOGR…" at bounding box center [831, 373] width 1068 height 89
click at [456, 392] on link "[PHONE_NUMBER]" at bounding box center [464, 391] width 106 height 16
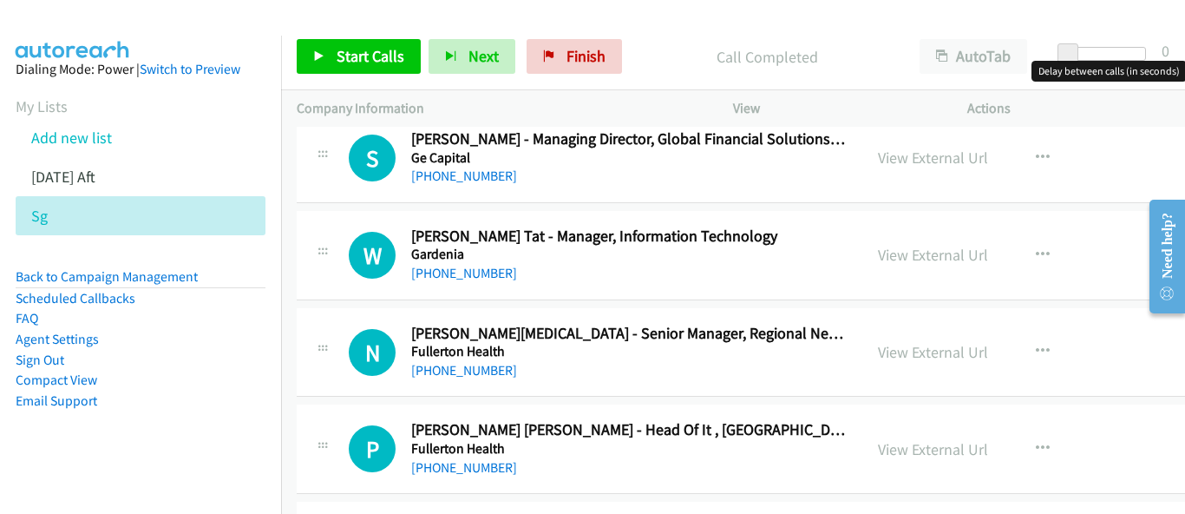
scroll to position [13180, 0]
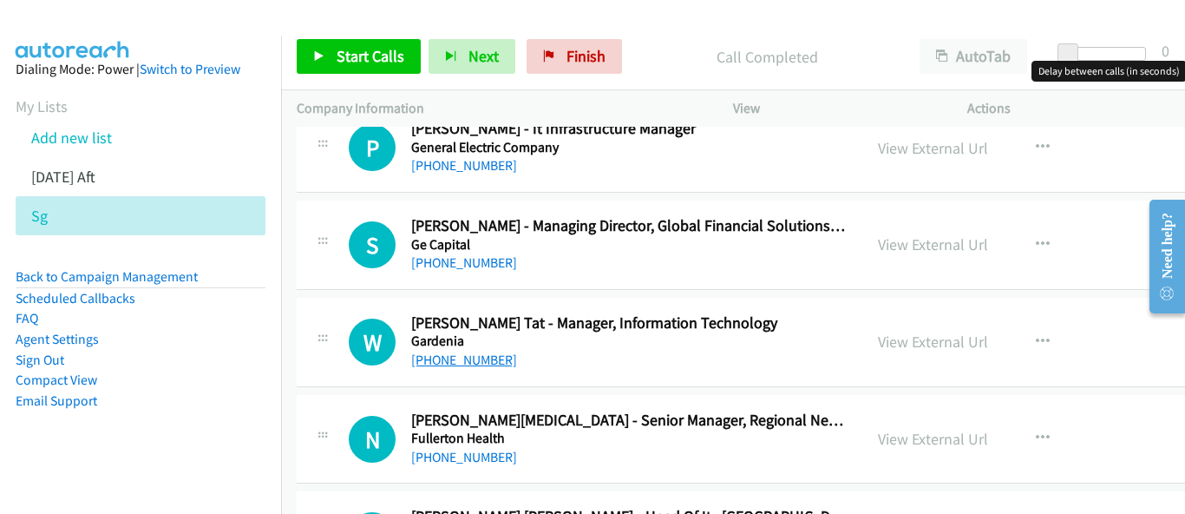
click at [432, 365] on link "[PHONE_NUMBER]" at bounding box center [464, 359] width 106 height 16
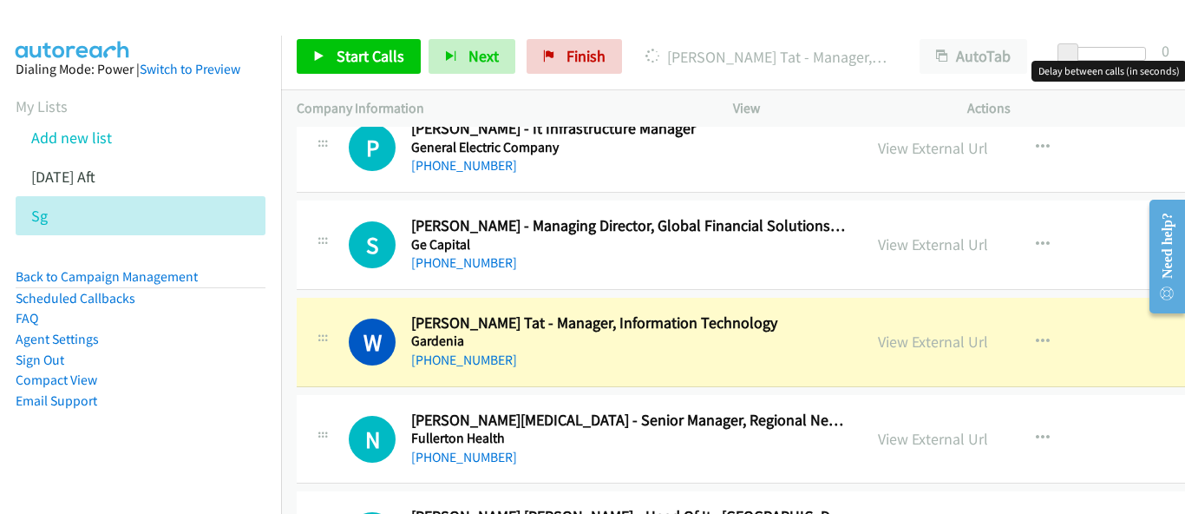
scroll to position [13094, 0]
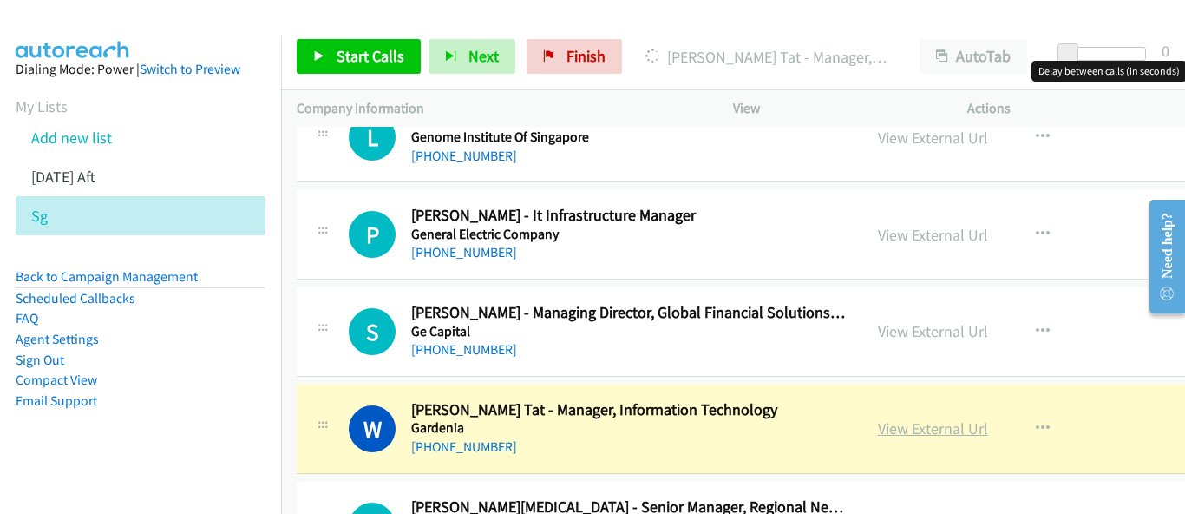
click at [878, 432] on link "View External Url" at bounding box center [933, 428] width 110 height 20
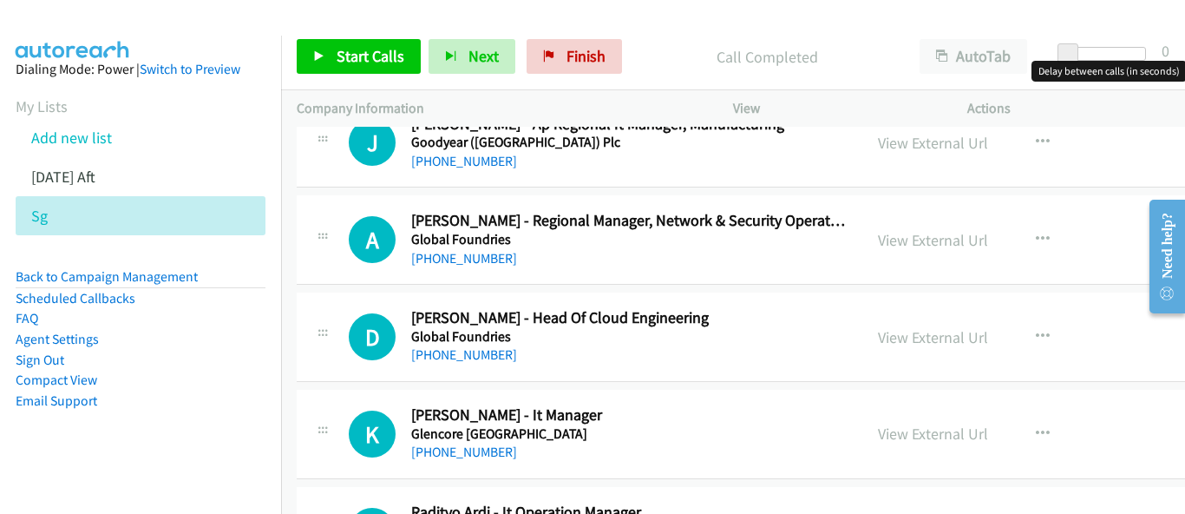
scroll to position [11532, 0]
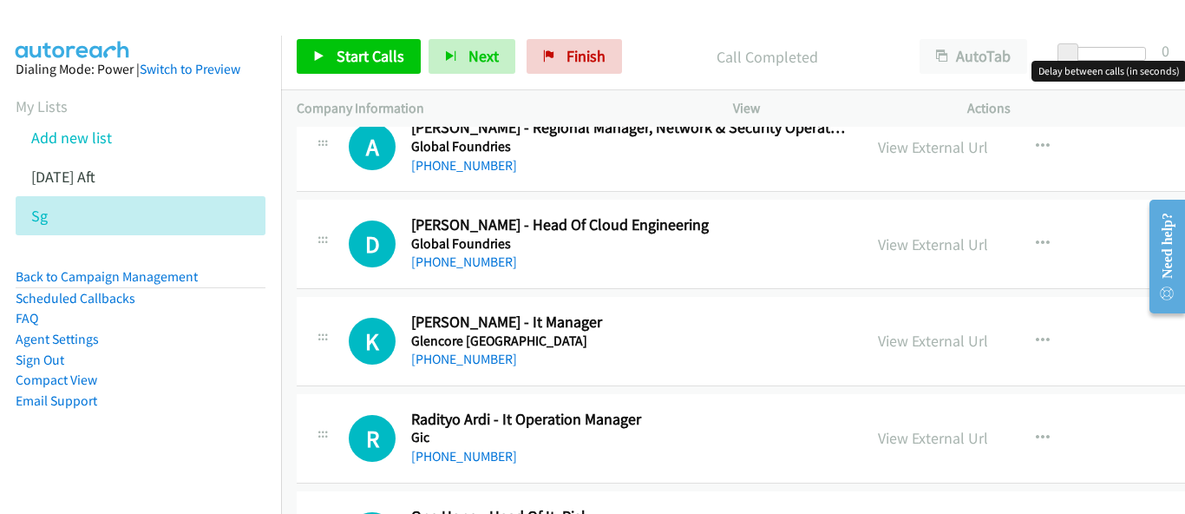
click at [450, 350] on div "[PHONE_NUMBER]" at bounding box center [629, 359] width 436 height 21
click at [456, 360] on link "[PHONE_NUMBER]" at bounding box center [464, 359] width 106 height 16
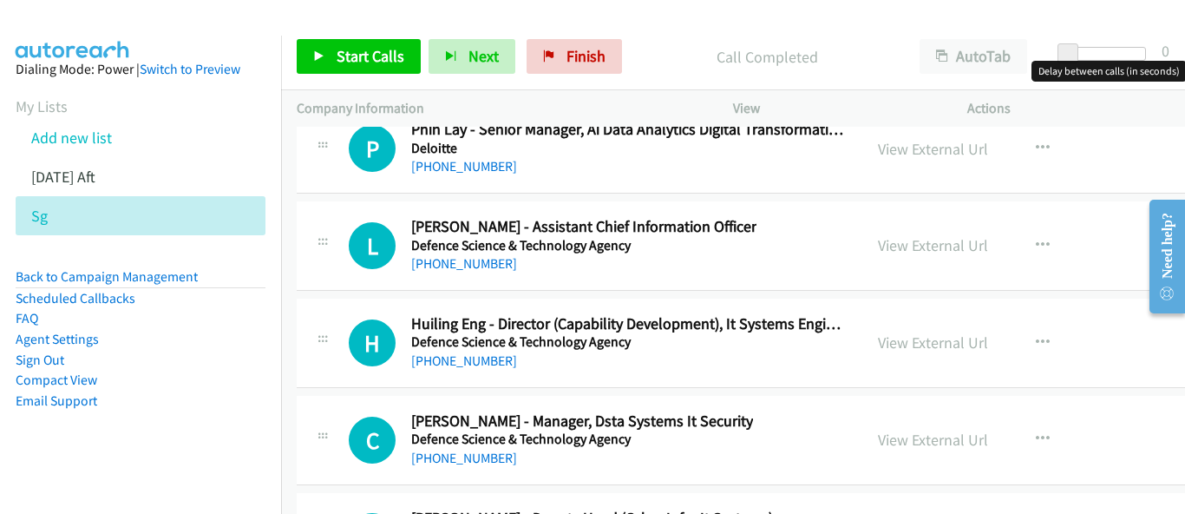
scroll to position [29159, 0]
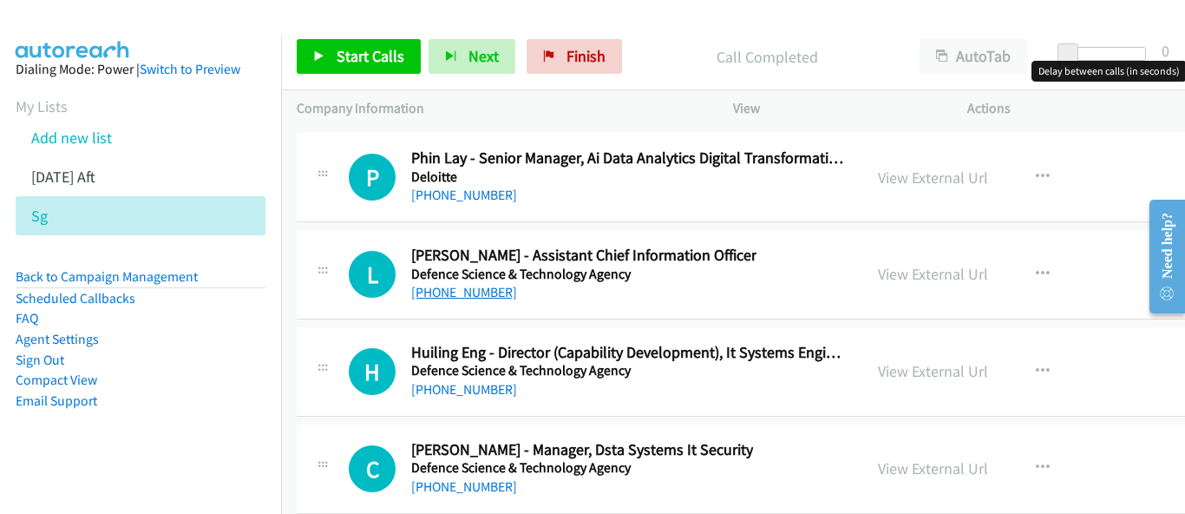
click at [486, 291] on link "[PHONE_NUMBER]" at bounding box center [464, 292] width 106 height 16
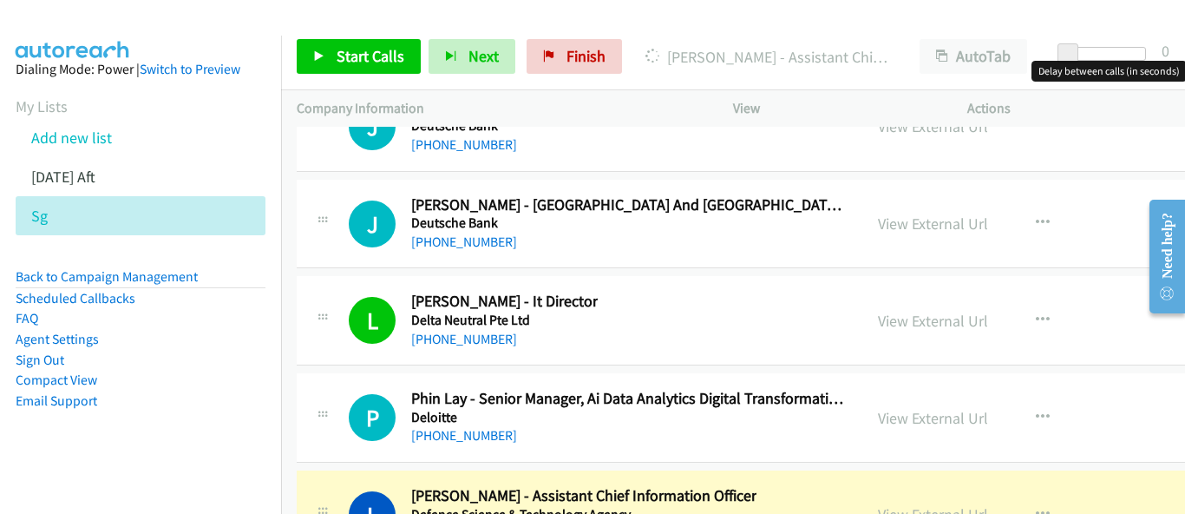
scroll to position [28899, 0]
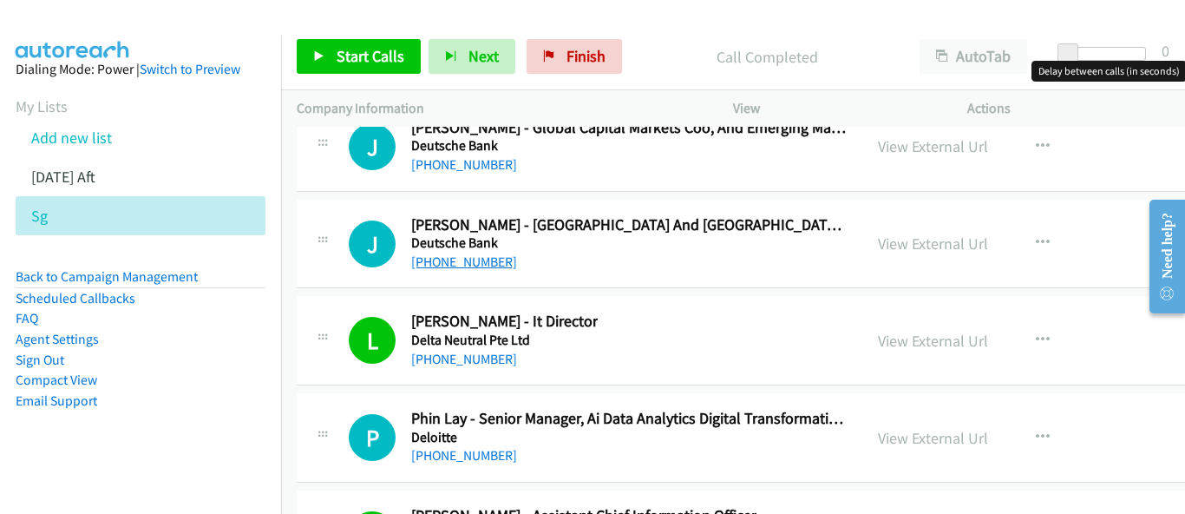
click at [443, 264] on link "[PHONE_NUMBER]" at bounding box center [464, 261] width 106 height 16
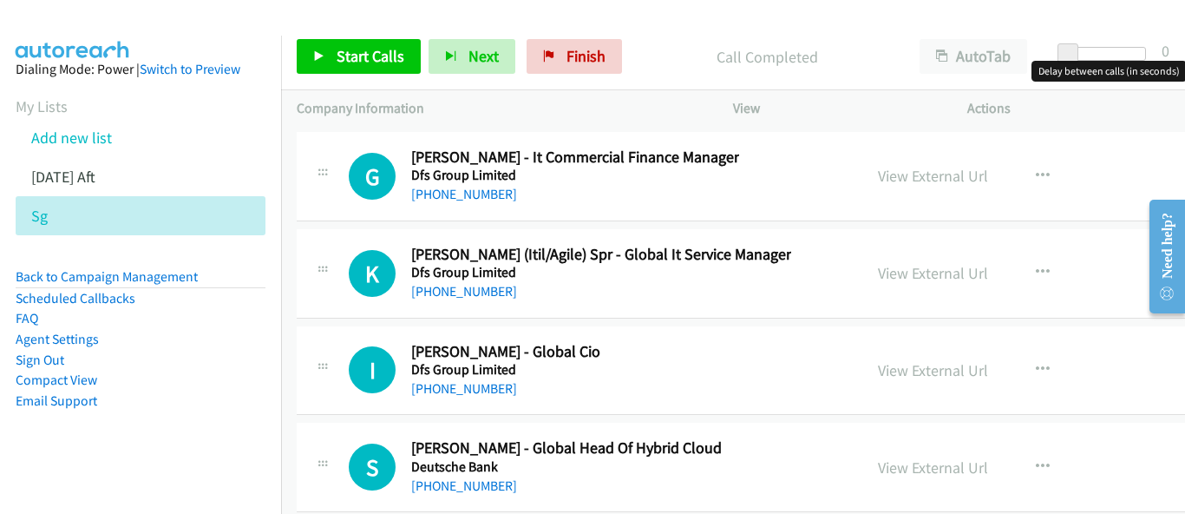
scroll to position [27771, 0]
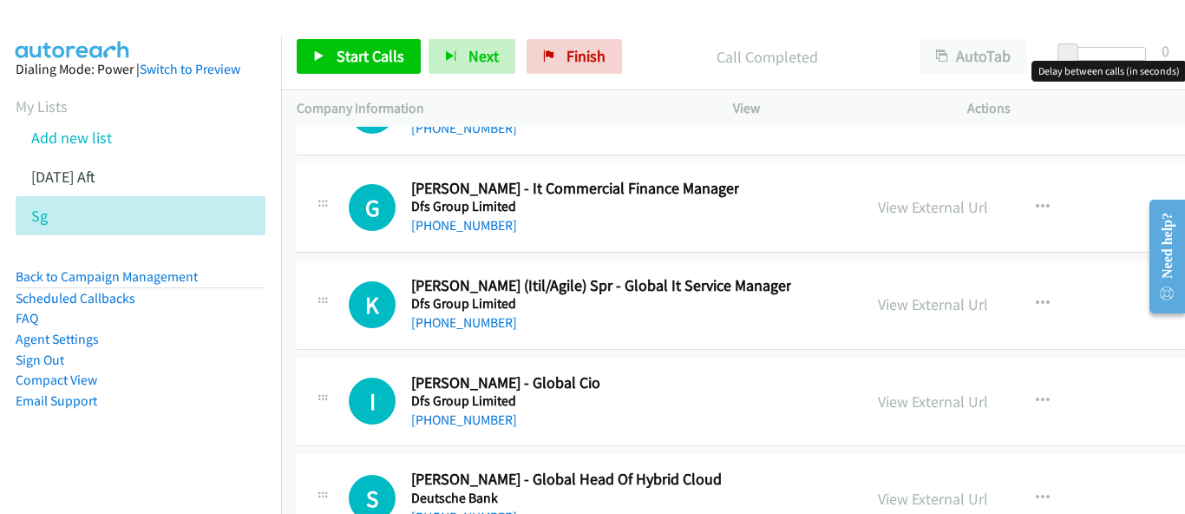
click at [485, 431] on div "I Callback Scheduled [PERSON_NAME] - Global Cio Dfs Group Limited [GEOGRAPHIC_D…" at bounding box center [831, 401] width 1068 height 89
click at [484, 425] on link "[PHONE_NUMBER]" at bounding box center [464, 419] width 106 height 16
click at [465, 308] on h5 "Dfs Group Limited" at bounding box center [601, 303] width 380 height 17
click at [464, 318] on link "[PHONE_NUMBER]" at bounding box center [464, 322] width 106 height 16
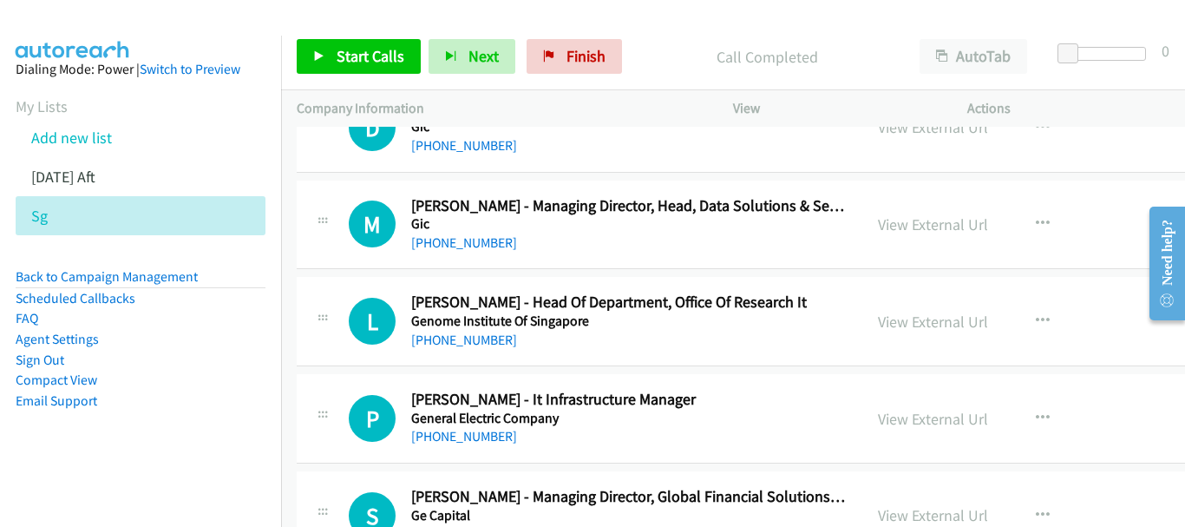
scroll to position [15336, 0]
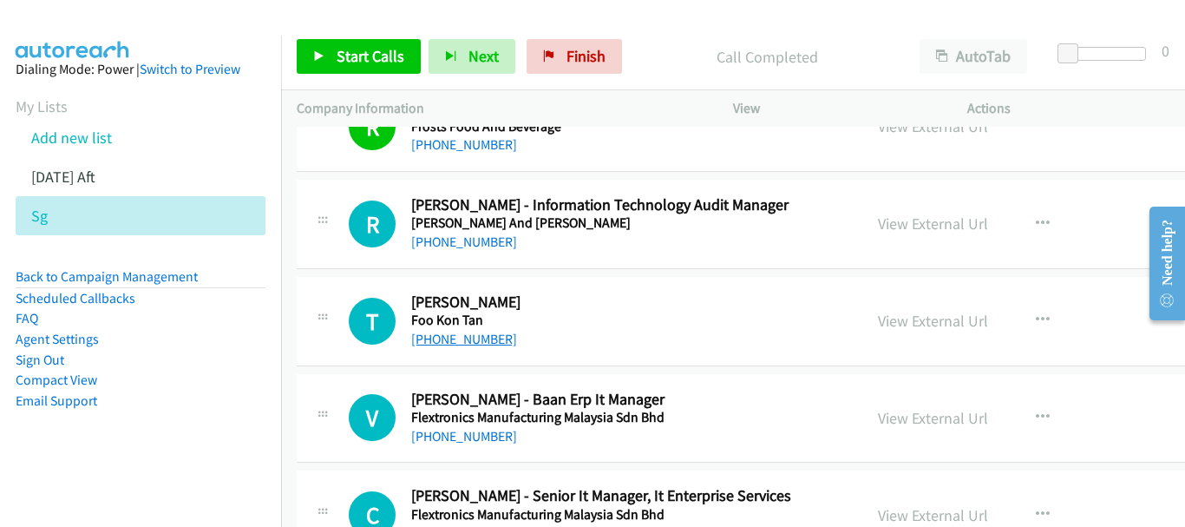
click at [452, 344] on link "[PHONE_NUMBER]" at bounding box center [464, 339] width 106 height 16
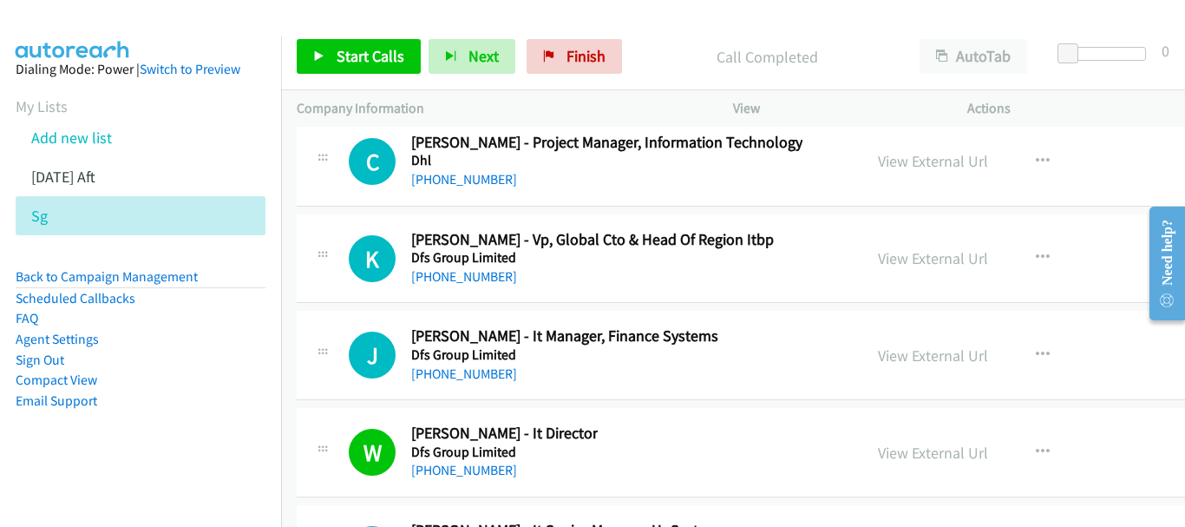
scroll to position [27237, 0]
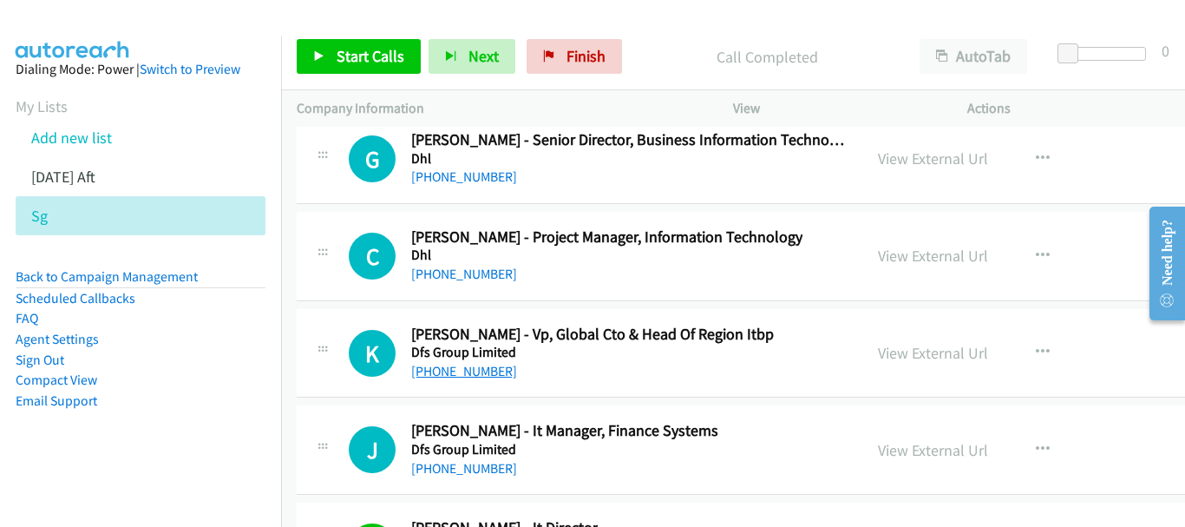
click at [450, 365] on link "[PHONE_NUMBER]" at bounding box center [464, 371] width 106 height 16
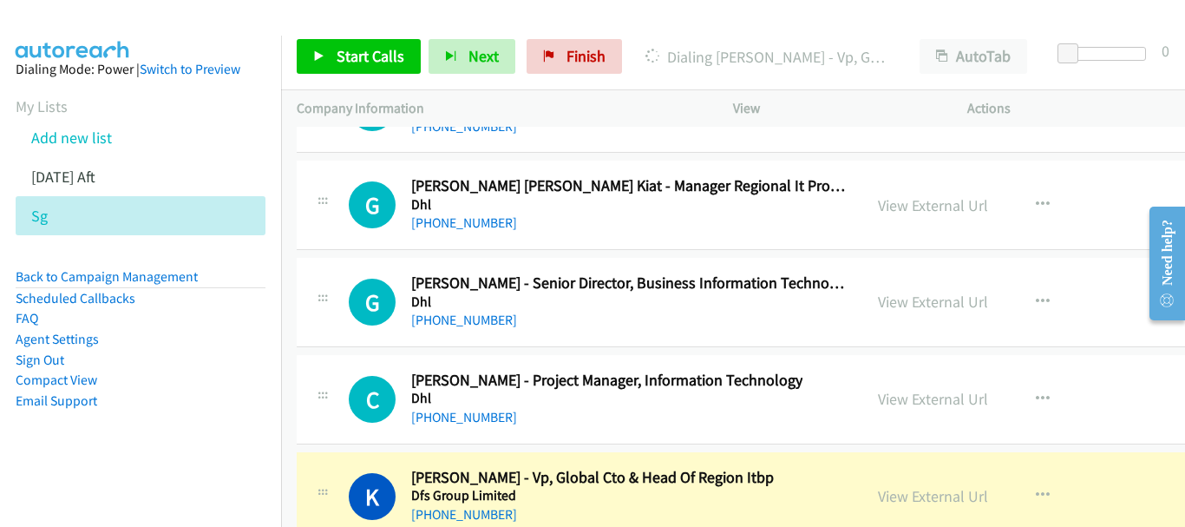
scroll to position [27064, 0]
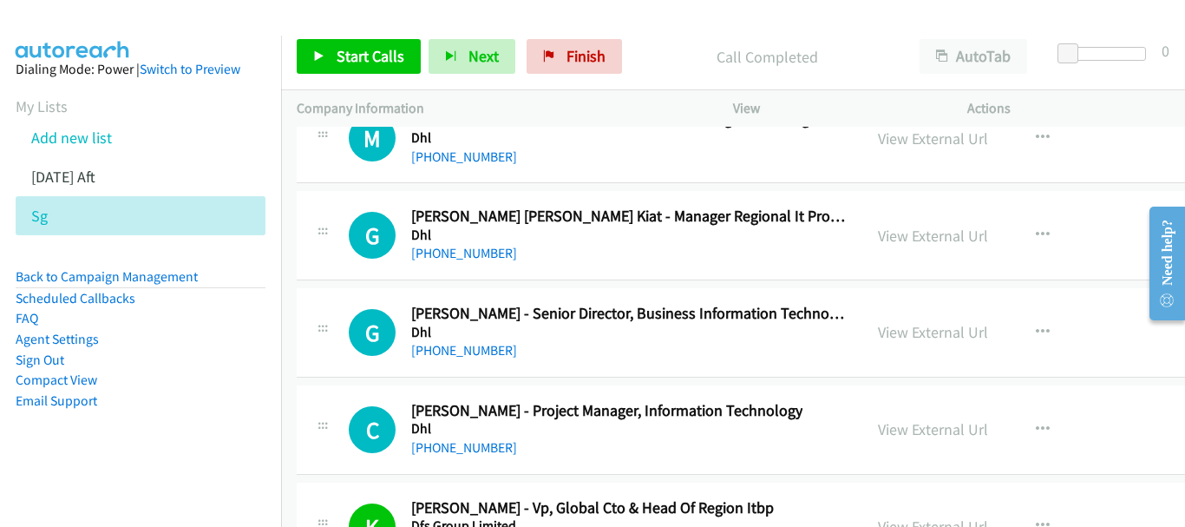
click at [445, 436] on h5 "Dhl" at bounding box center [606, 428] width 391 height 17
click at [450, 448] on link "[PHONE_NUMBER]" at bounding box center [464, 447] width 106 height 16
click at [455, 347] on link "[PHONE_NUMBER]" at bounding box center [464, 350] width 106 height 16
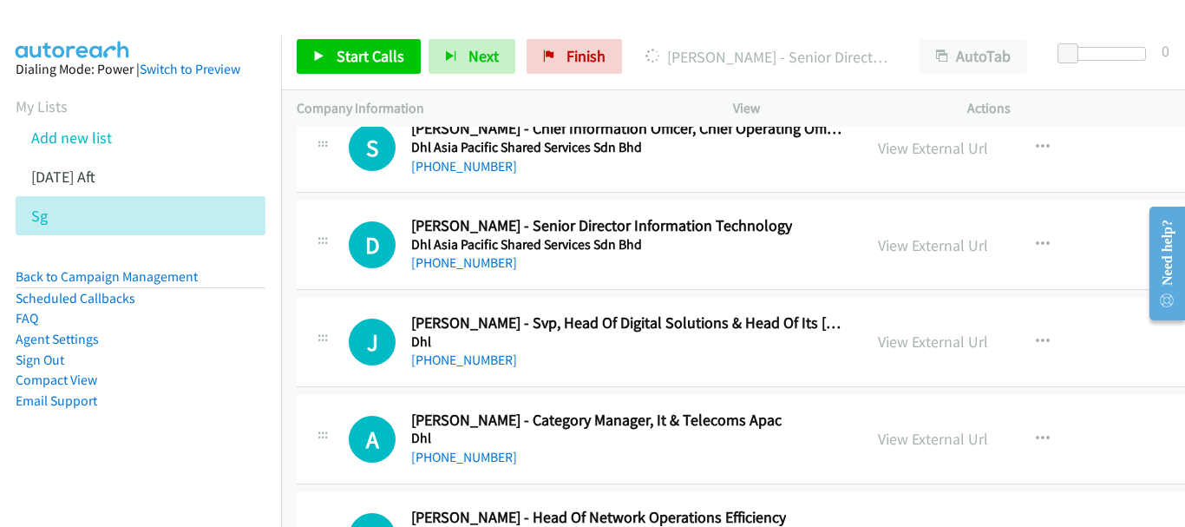
scroll to position [25415, 0]
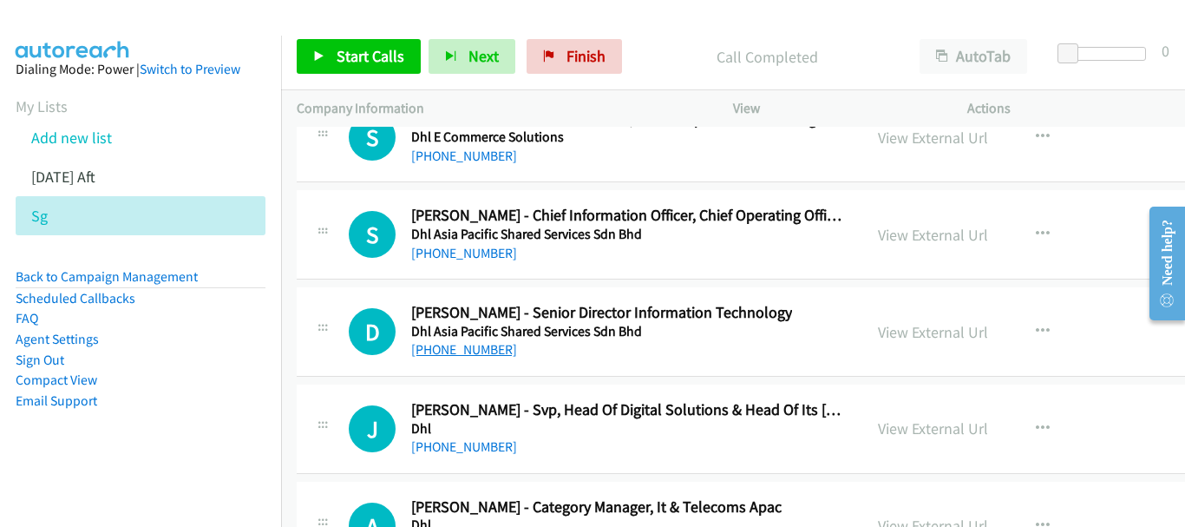
click at [462, 348] on link "[PHONE_NUMBER]" at bounding box center [464, 349] width 106 height 16
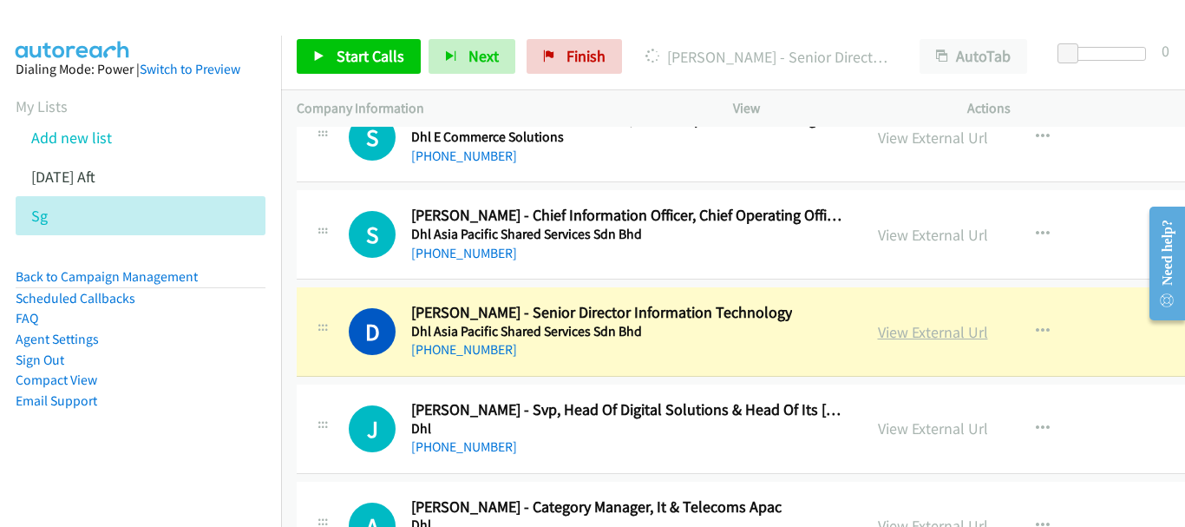
click at [878, 331] on link "View External Url" at bounding box center [933, 332] width 110 height 20
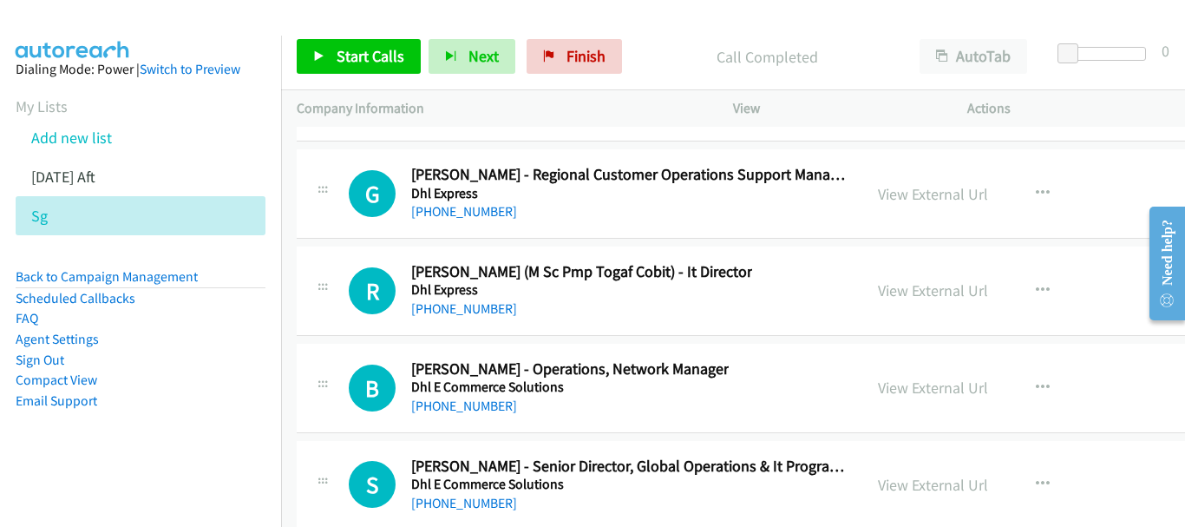
scroll to position [24981, 0]
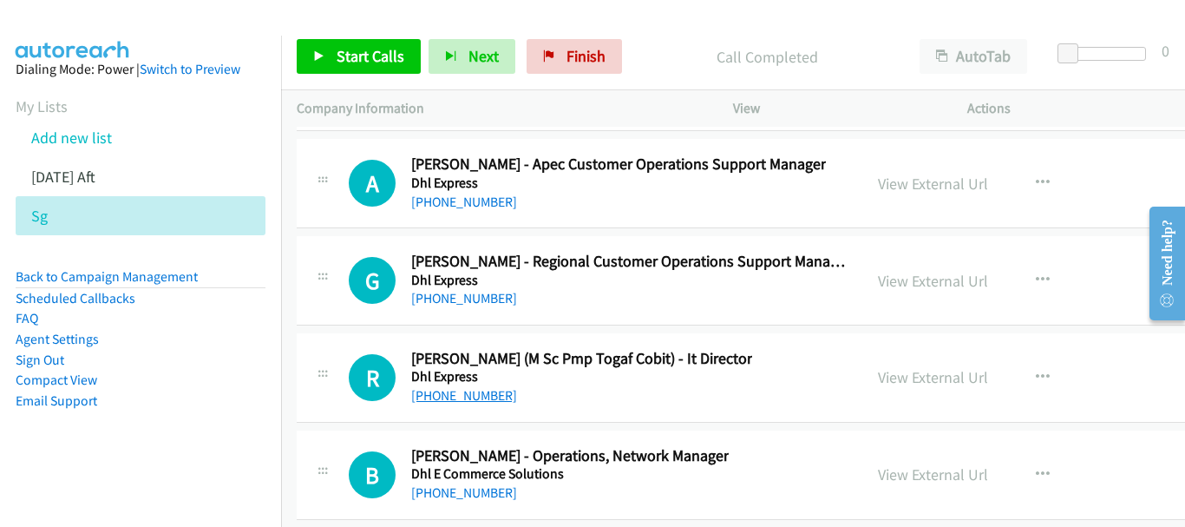
click at [485, 392] on link "[PHONE_NUMBER]" at bounding box center [464, 395] width 106 height 16
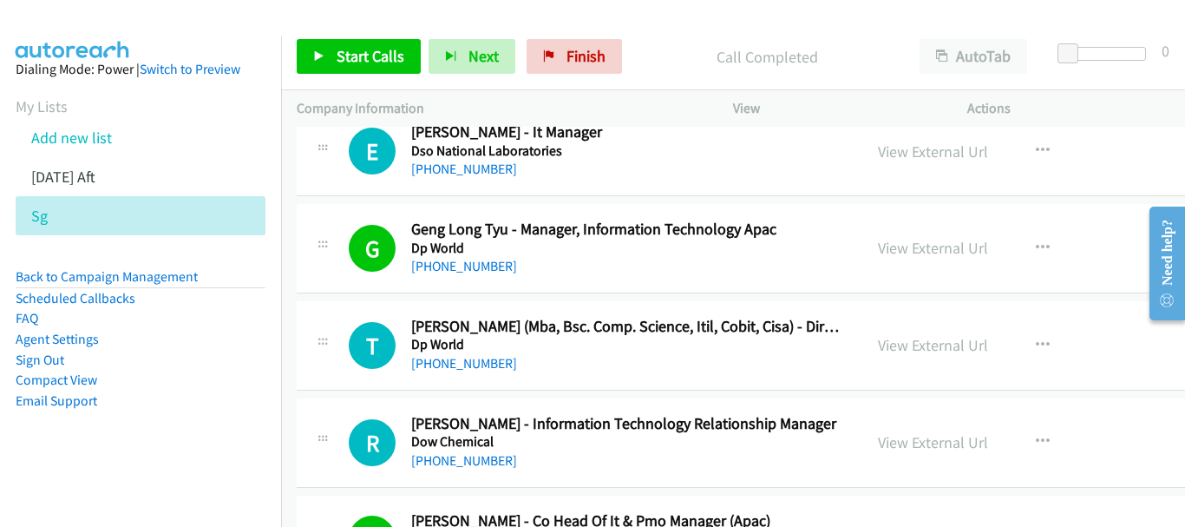
scroll to position [21250, 0]
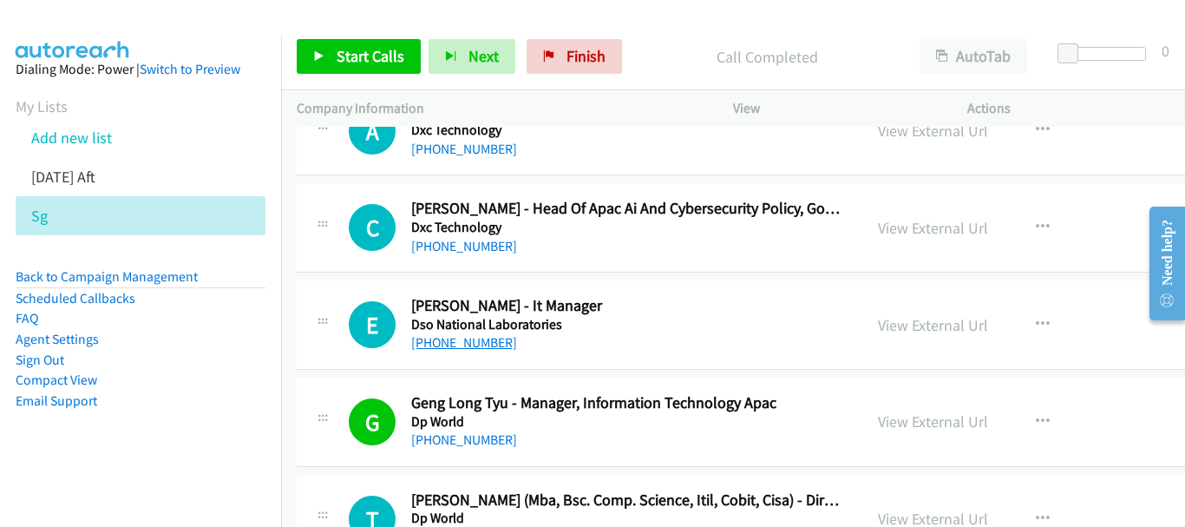
click at [470, 344] on link "[PHONE_NUMBER]" at bounding box center [464, 342] width 106 height 16
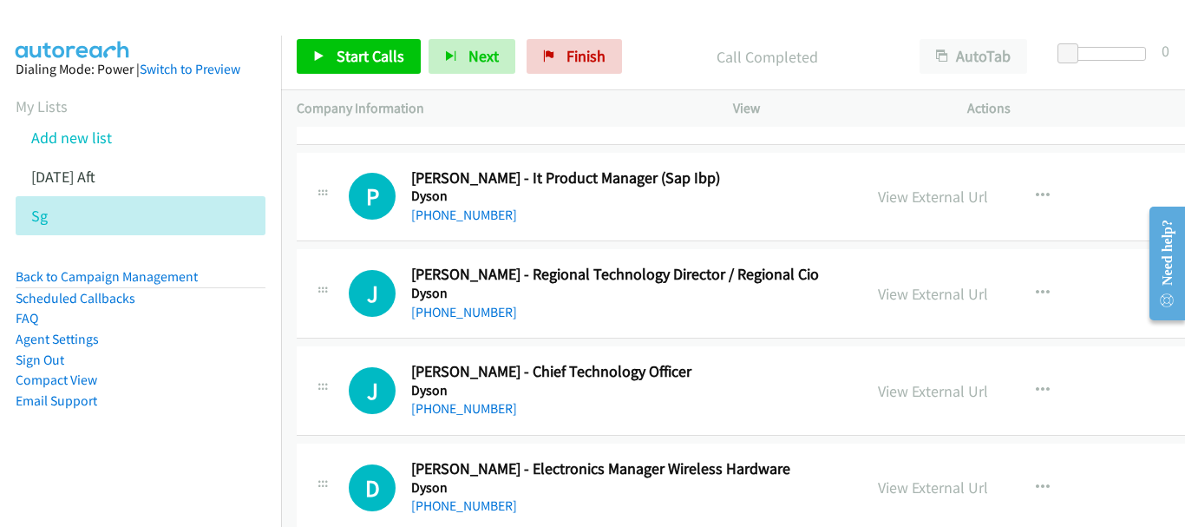
scroll to position [20729, 0]
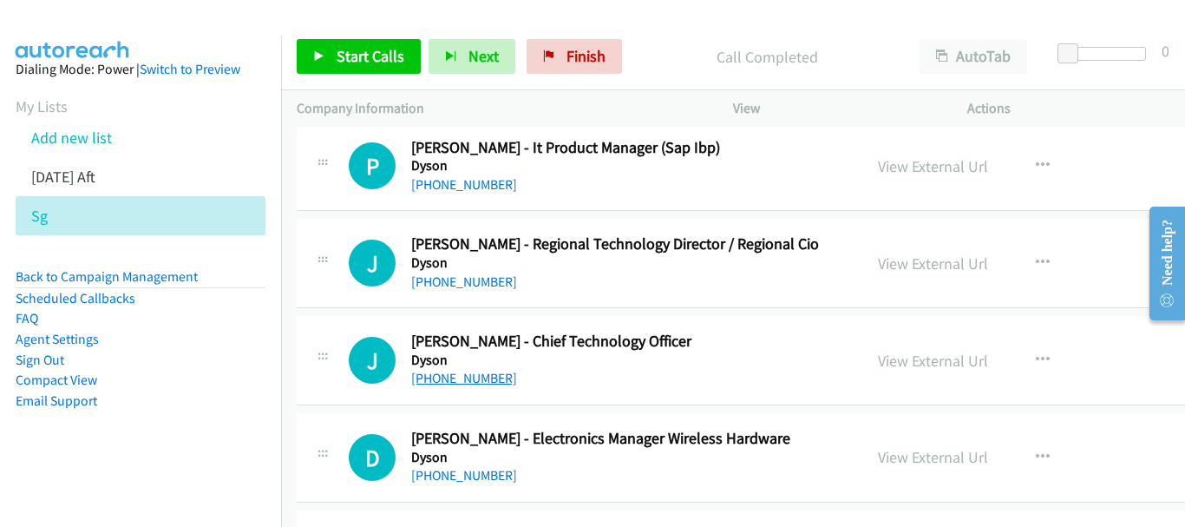
click at [470, 382] on link "[PHONE_NUMBER]" at bounding box center [464, 378] width 106 height 16
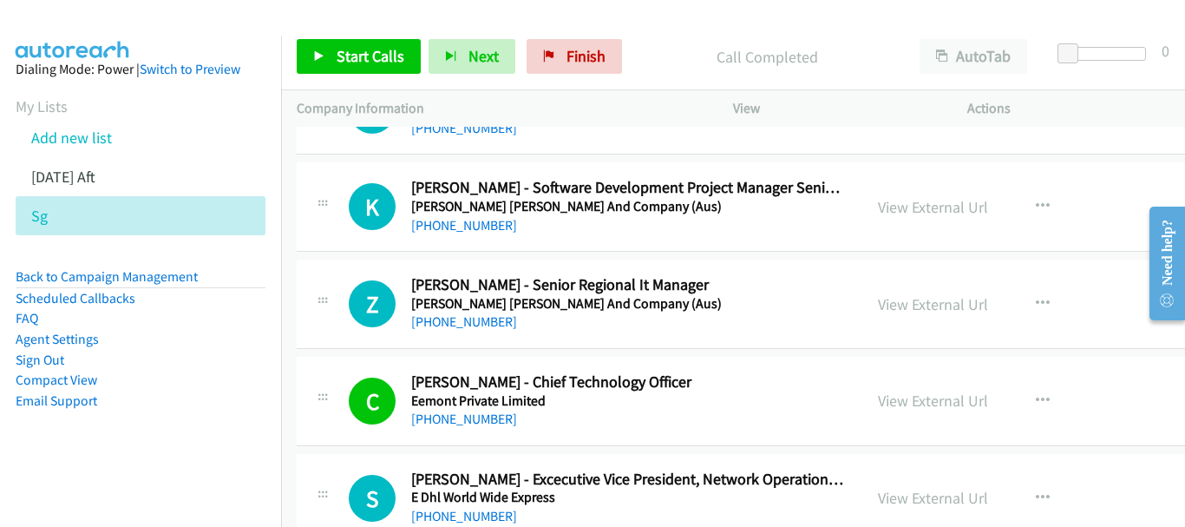
scroll to position [19688, 0]
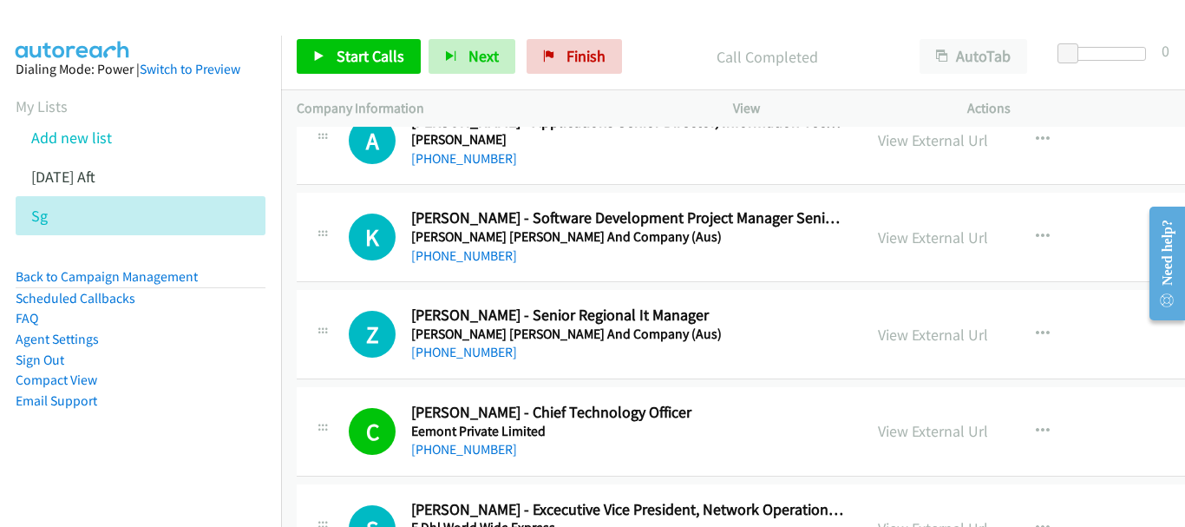
click at [456, 364] on div "Z Callback Scheduled [PERSON_NAME] - Senior Regional It Manager [PERSON_NAME] […" at bounding box center [831, 334] width 1068 height 89
click at [456, 351] on link "[PHONE_NUMBER]" at bounding box center [464, 352] width 106 height 16
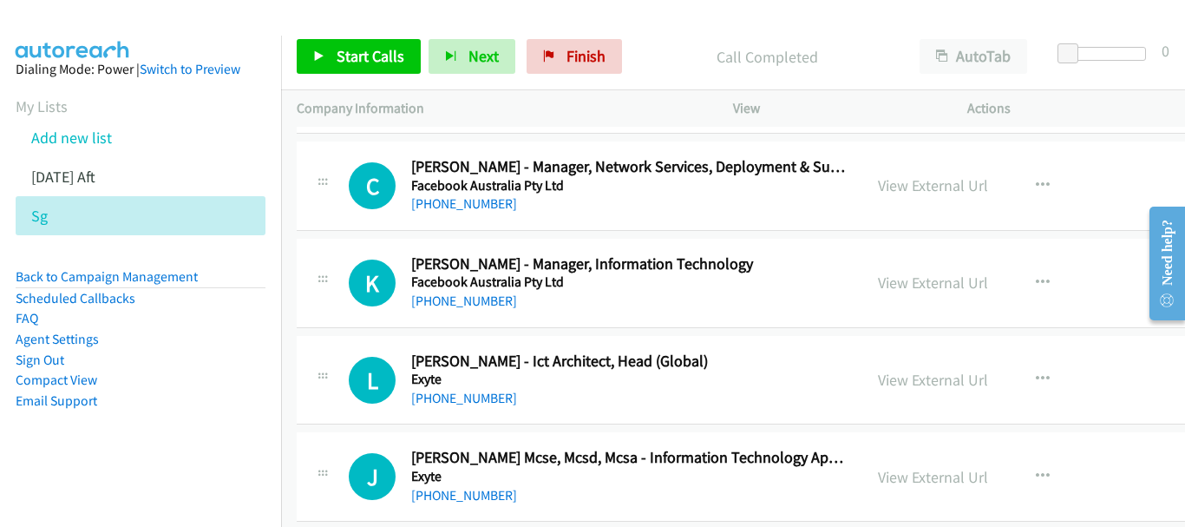
scroll to position [17866, 0]
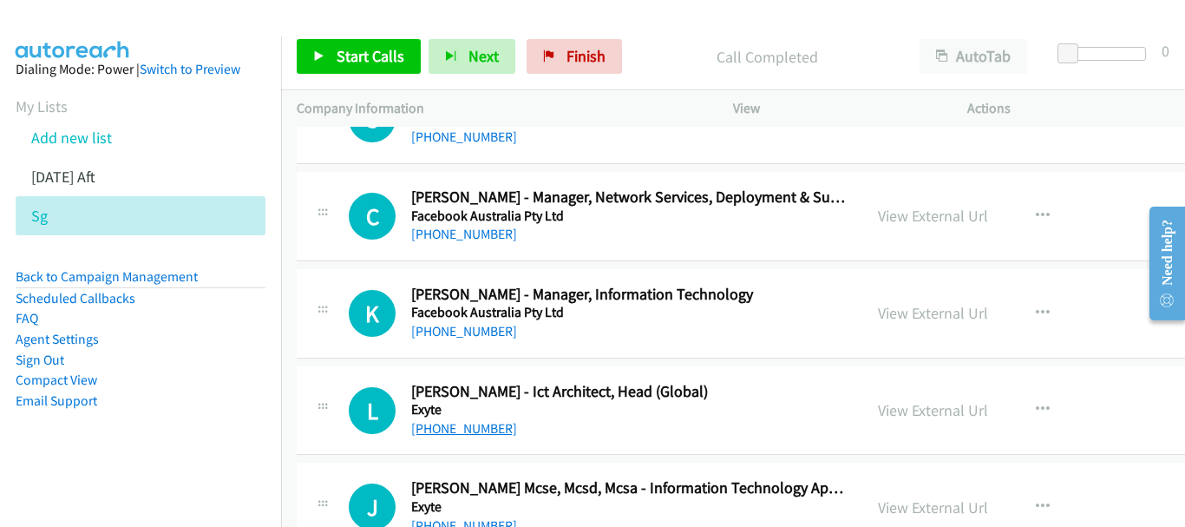
click at [470, 430] on link "[PHONE_NUMBER]" at bounding box center [464, 428] width 106 height 16
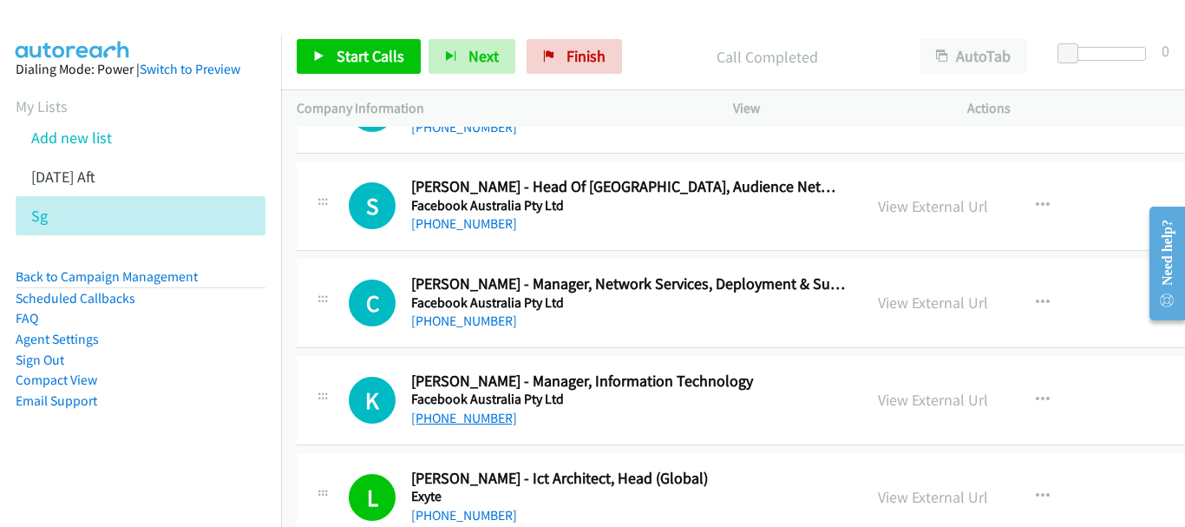
click at [460, 420] on link "[PHONE_NUMBER]" at bounding box center [464, 418] width 106 height 16
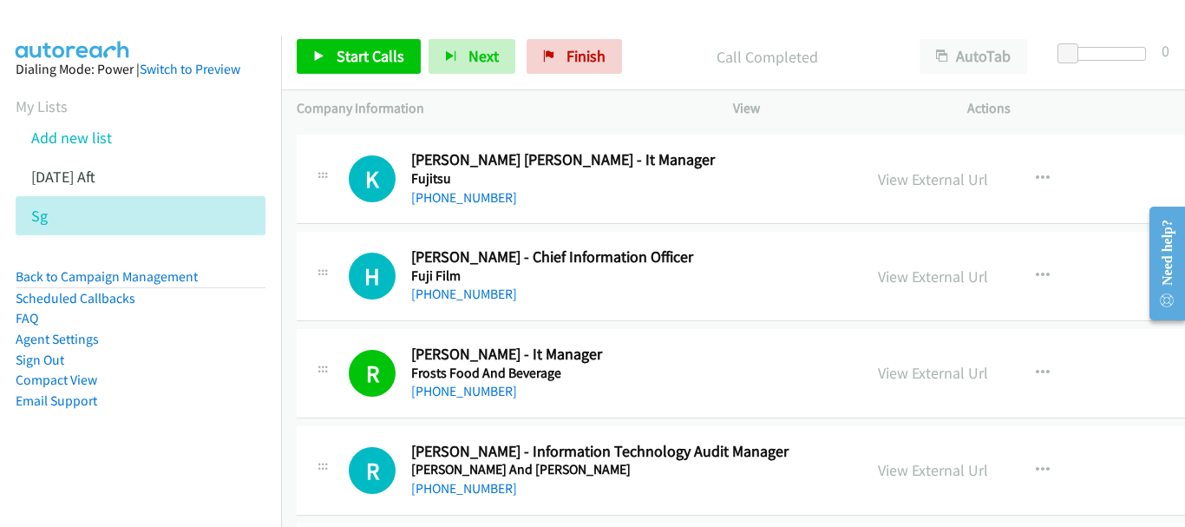
scroll to position [15003, 0]
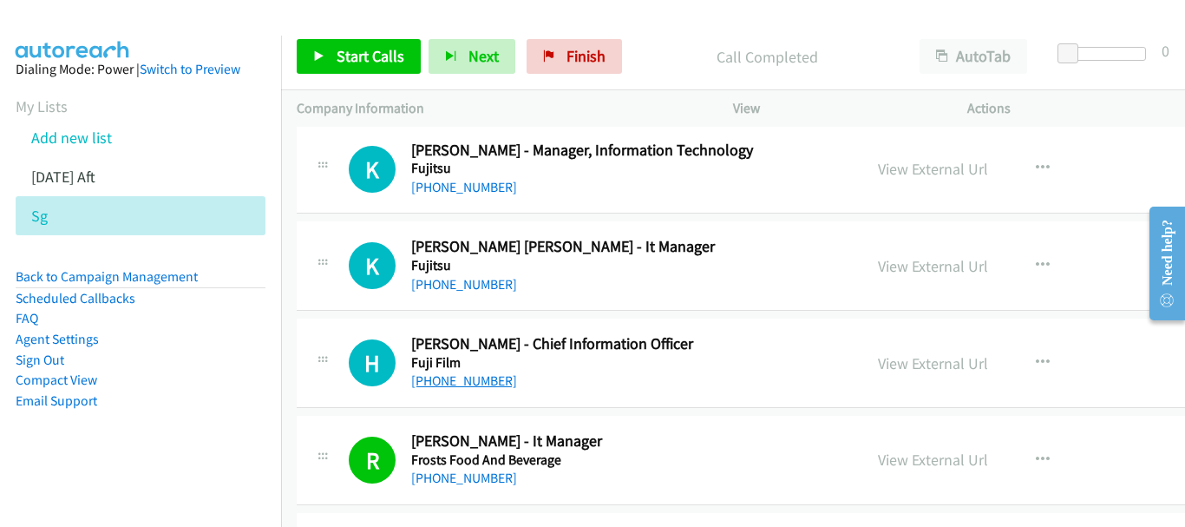
click at [471, 384] on link "[PHONE_NUMBER]" at bounding box center [464, 380] width 106 height 16
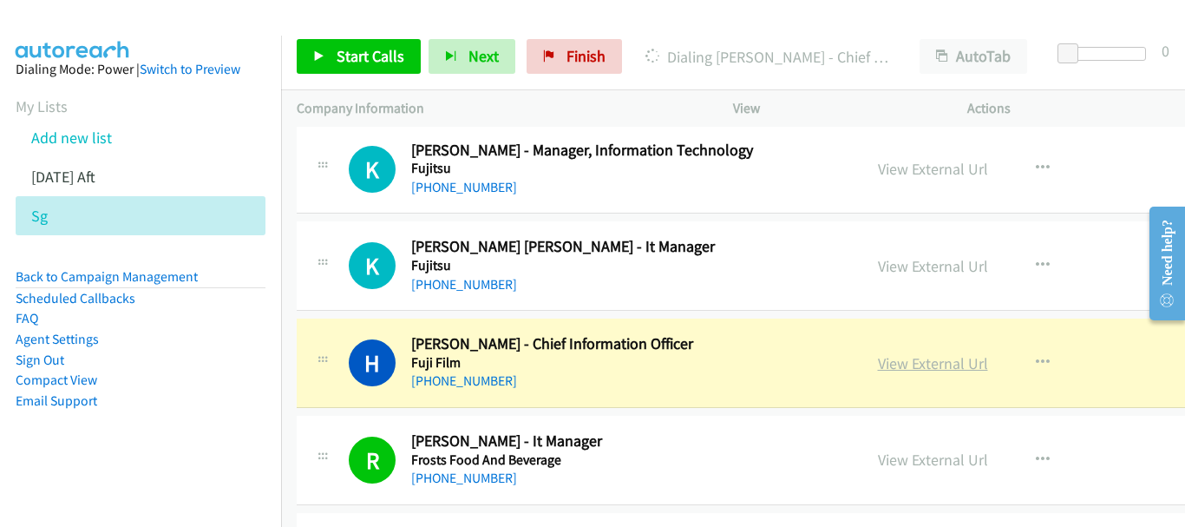
click at [878, 367] on link "View External Url" at bounding box center [933, 363] width 110 height 20
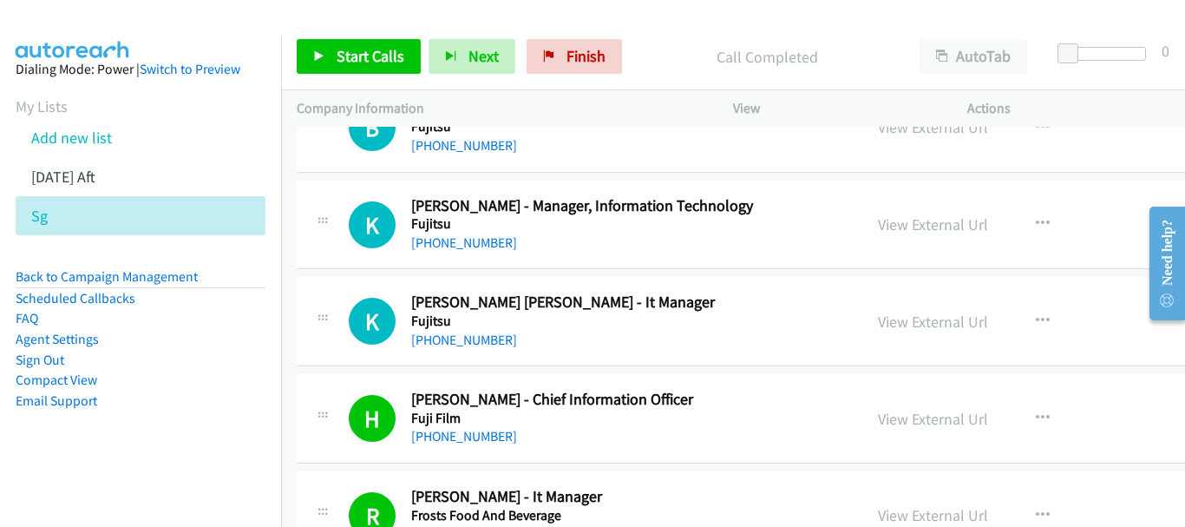
scroll to position [14916, 0]
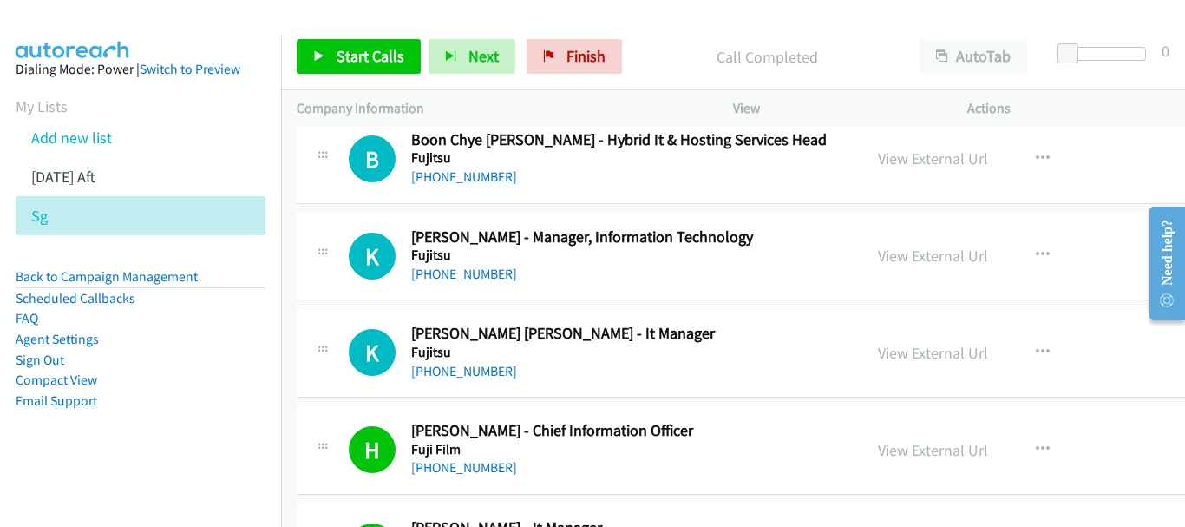
click at [482, 385] on div "K Callback Scheduled [PERSON_NAME] [PERSON_NAME] - It Manager Fujitsu [GEOGRAPH…" at bounding box center [831, 352] width 1068 height 89
click at [475, 377] on link "[PHONE_NUMBER]" at bounding box center [464, 371] width 106 height 16
click at [476, 381] on div "[PHONE_NUMBER]" at bounding box center [629, 371] width 436 height 21
click at [476, 372] on link "[PHONE_NUMBER]" at bounding box center [464, 371] width 106 height 16
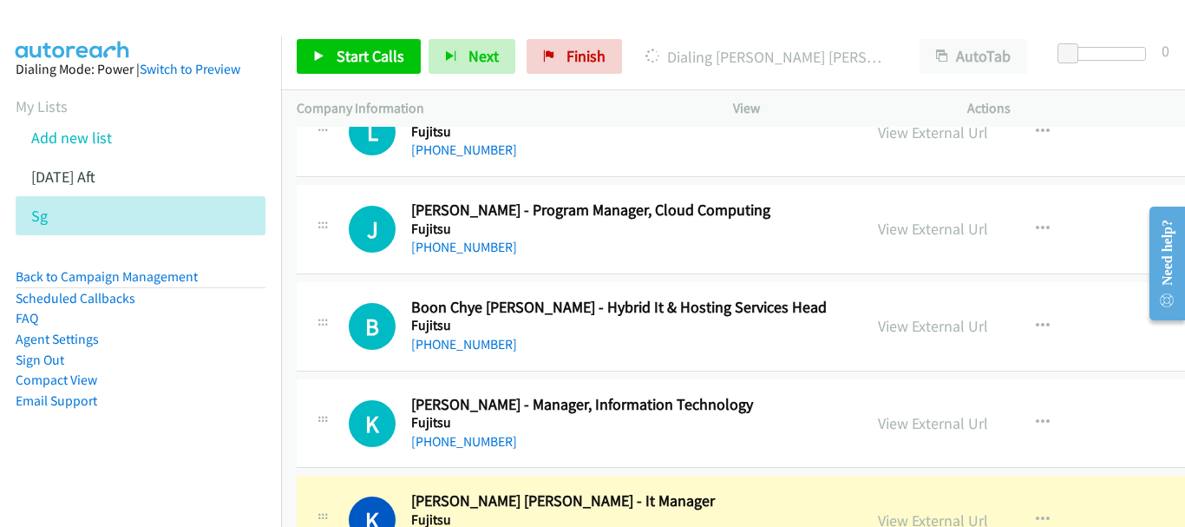
scroll to position [14742, 0]
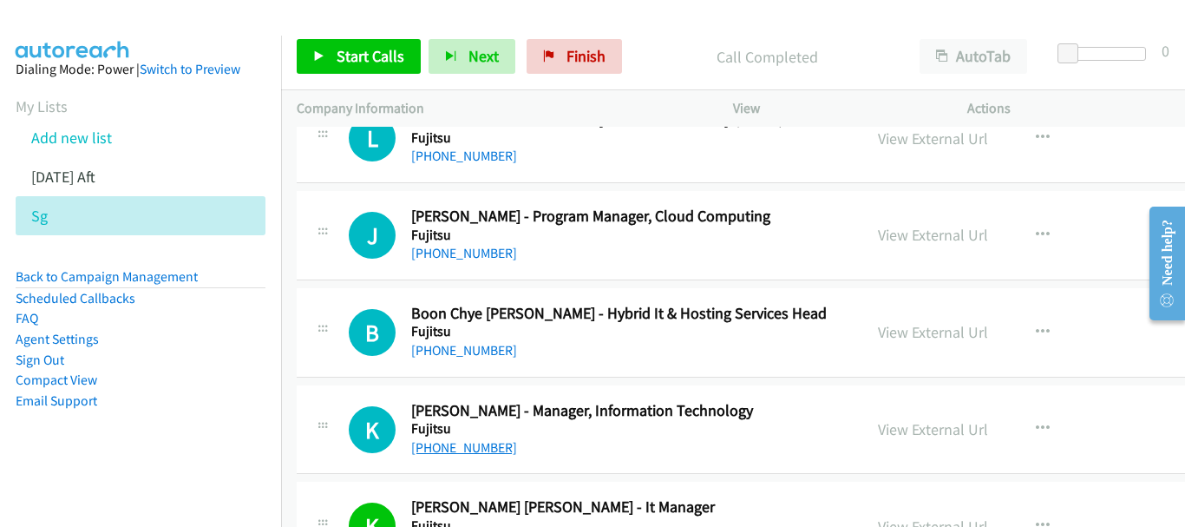
click at [486, 453] on link "[PHONE_NUMBER]" at bounding box center [464, 447] width 106 height 16
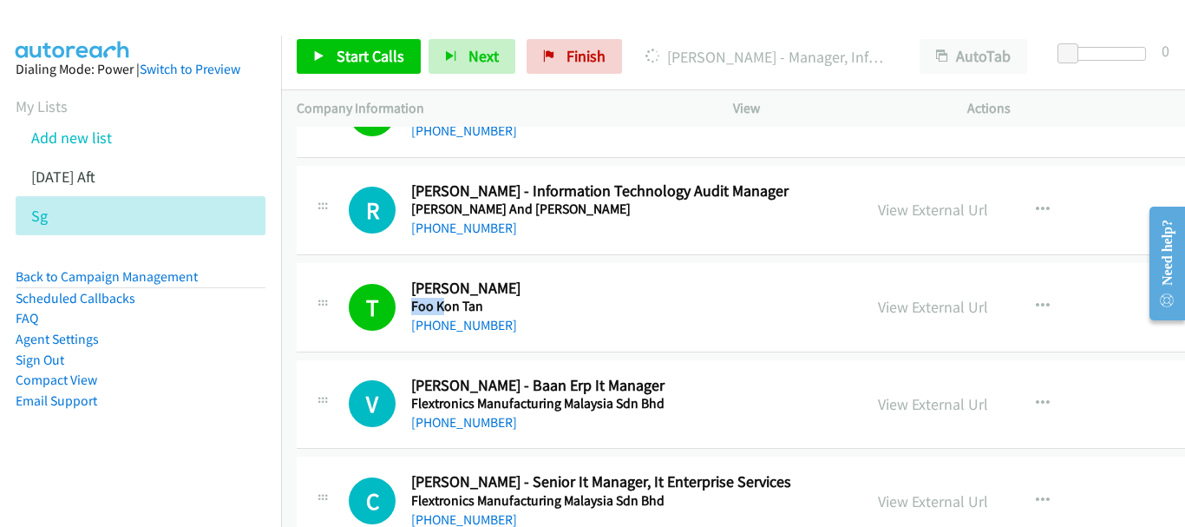
scroll to position [15003, 0]
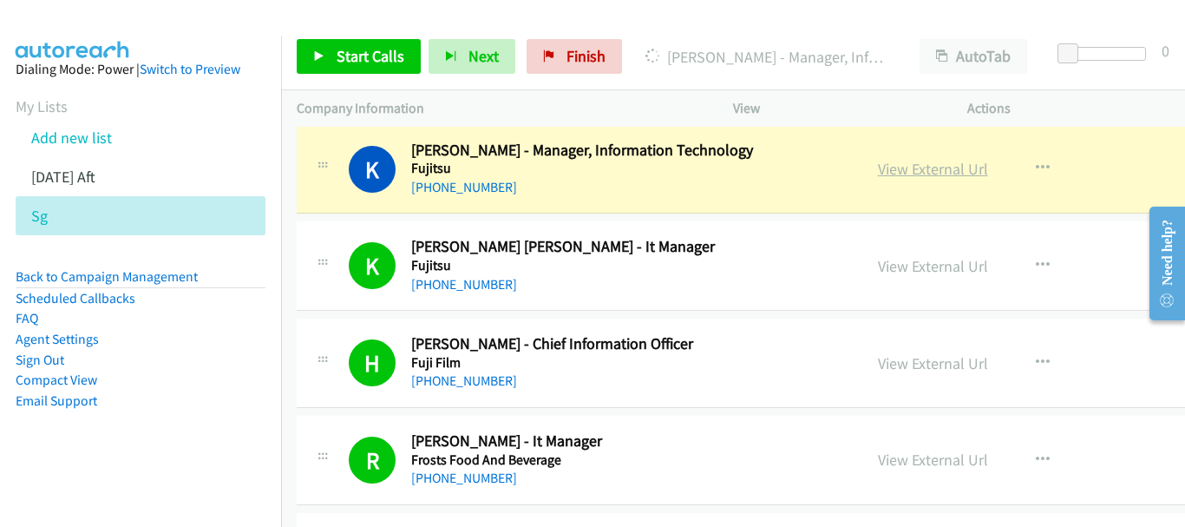
click at [878, 161] on link "View External Url" at bounding box center [933, 169] width 110 height 20
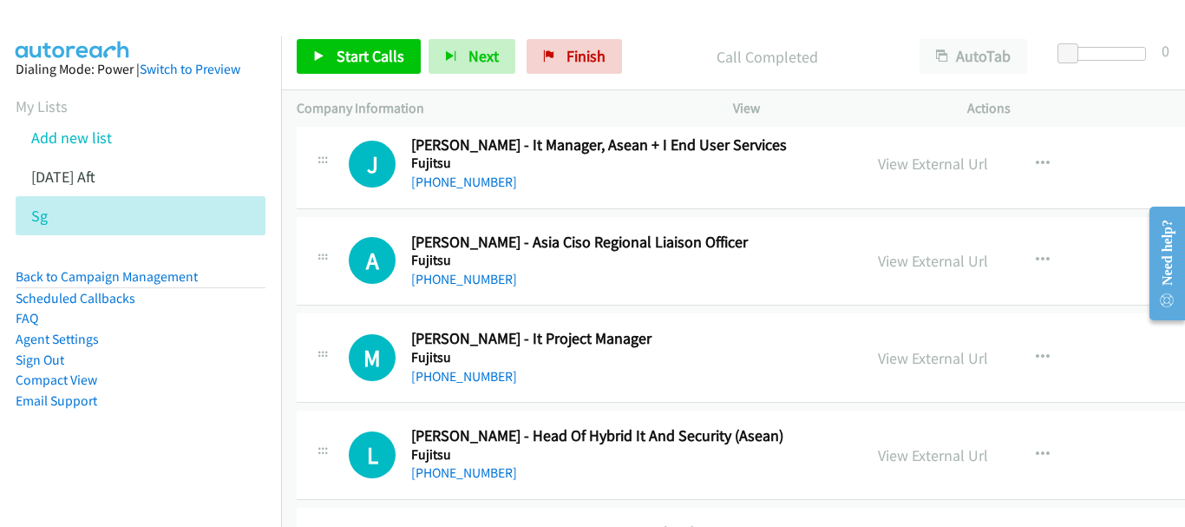
scroll to position [14395, 0]
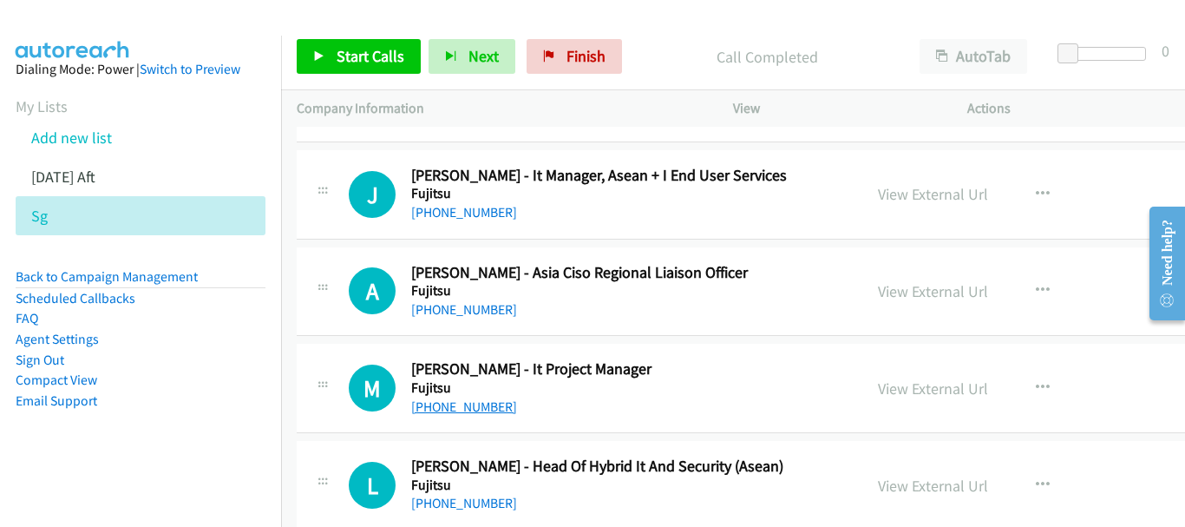
click at [457, 403] on link "[PHONE_NUMBER]" at bounding box center [464, 406] width 106 height 16
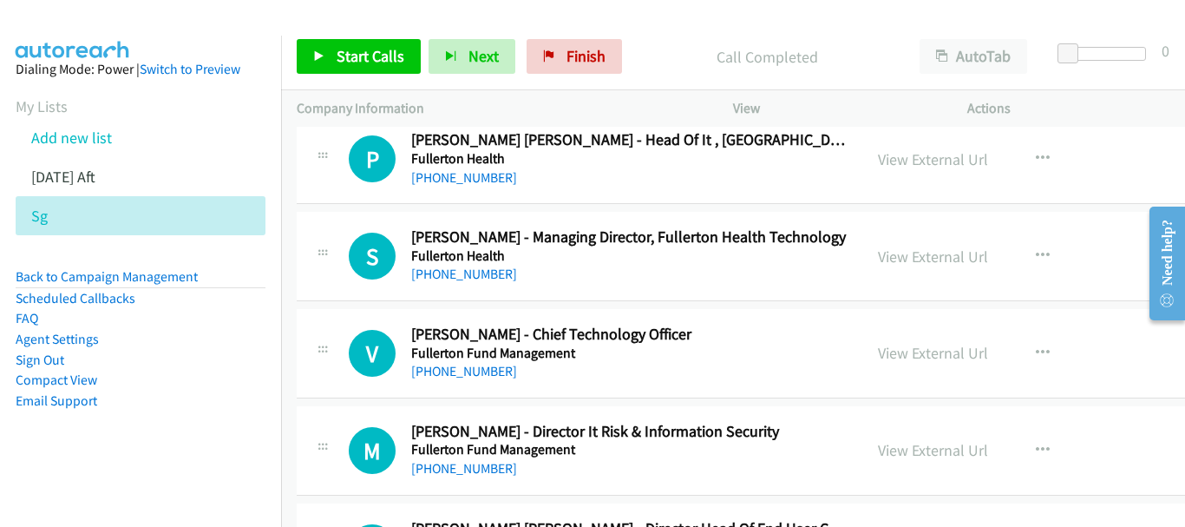
scroll to position [13527, 0]
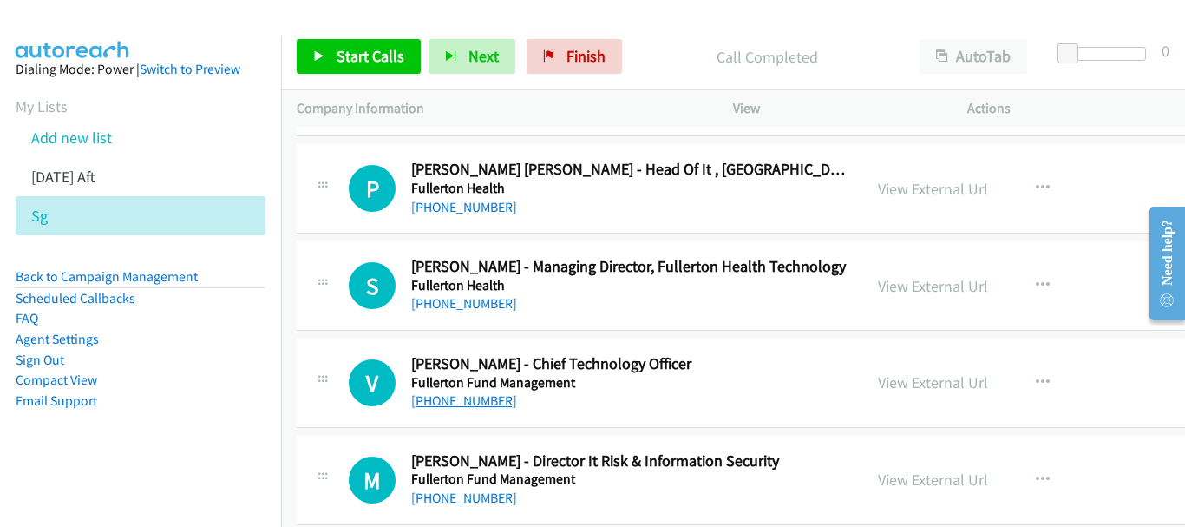
click at [462, 404] on link "[PHONE_NUMBER]" at bounding box center [464, 400] width 106 height 16
click at [462, 307] on link "[PHONE_NUMBER]" at bounding box center [464, 303] width 106 height 16
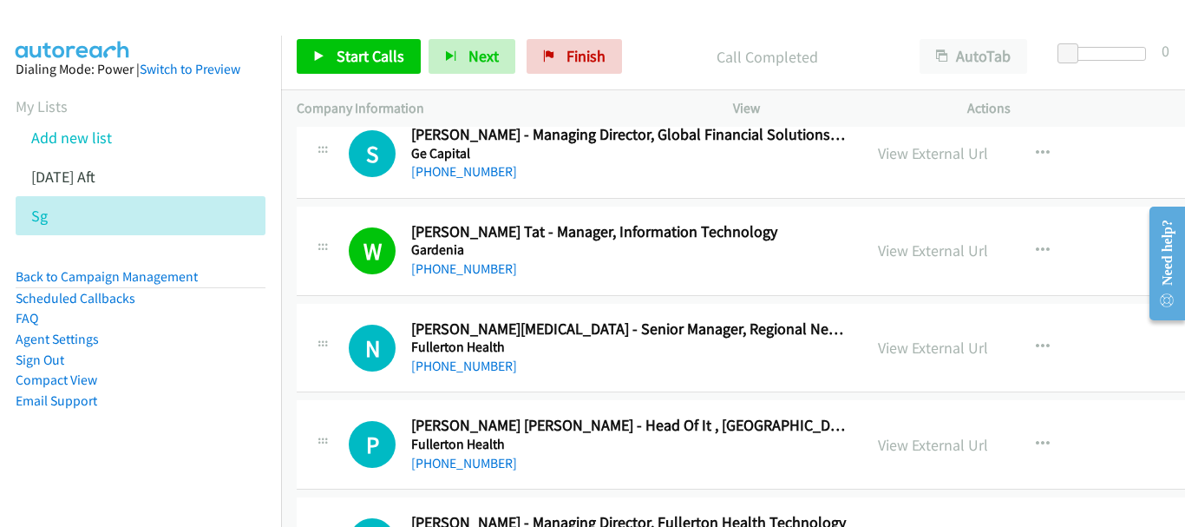
scroll to position [13267, 0]
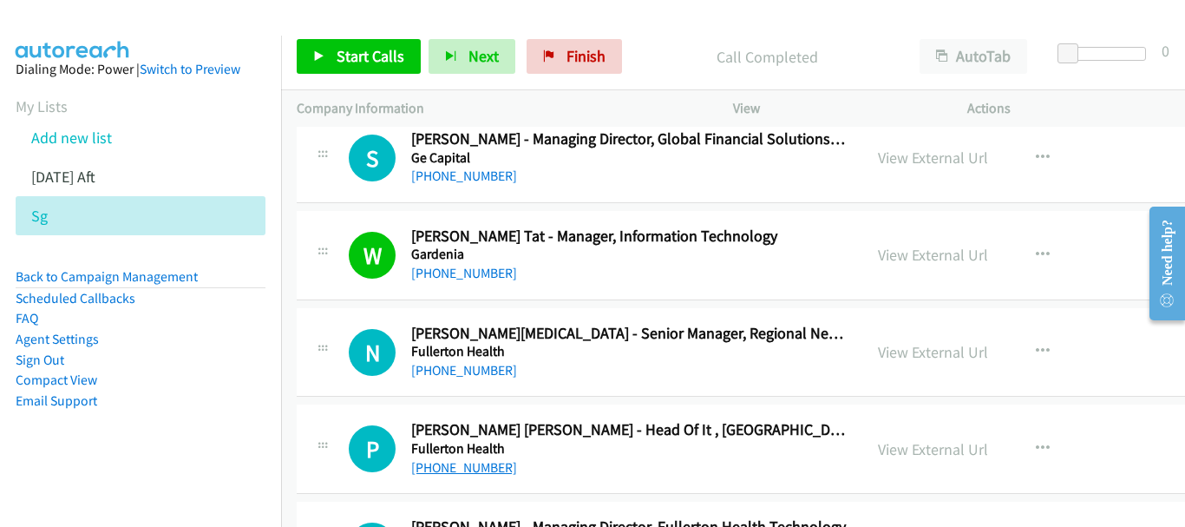
click at [441, 465] on link "[PHONE_NUMBER]" at bounding box center [464, 467] width 106 height 16
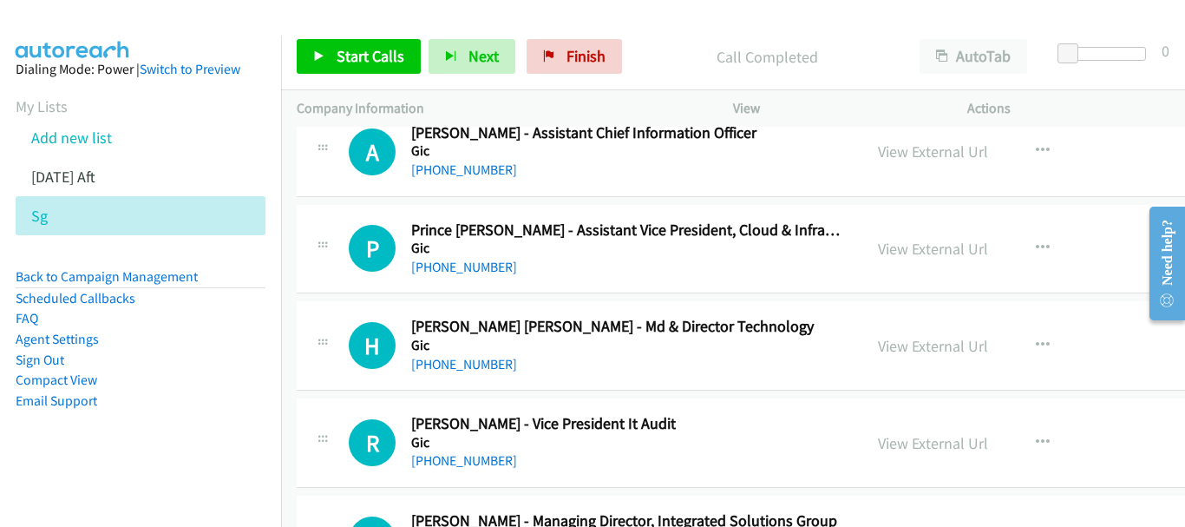
scroll to position [12399, 0]
click at [482, 364] on link "[PHONE_NUMBER]" at bounding box center [464, 365] width 106 height 16
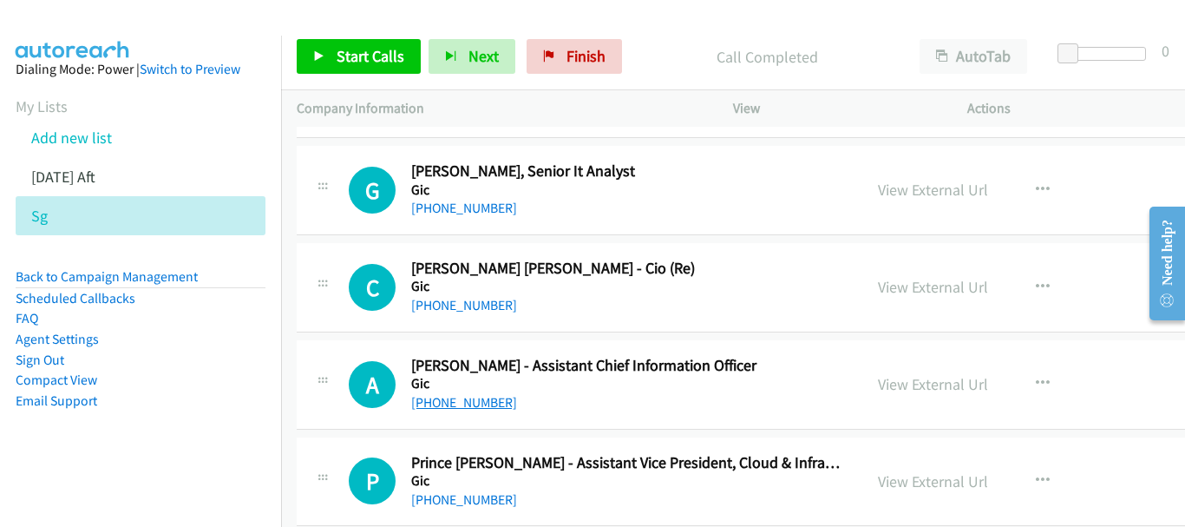
scroll to position [12139, 0]
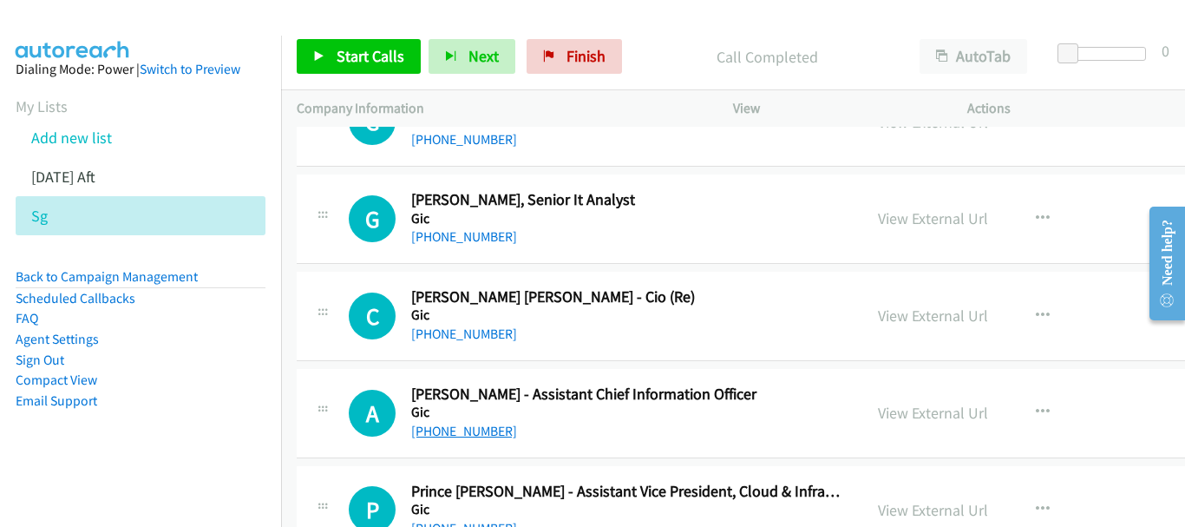
click at [473, 428] on link "[PHONE_NUMBER]" at bounding box center [464, 431] width 106 height 16
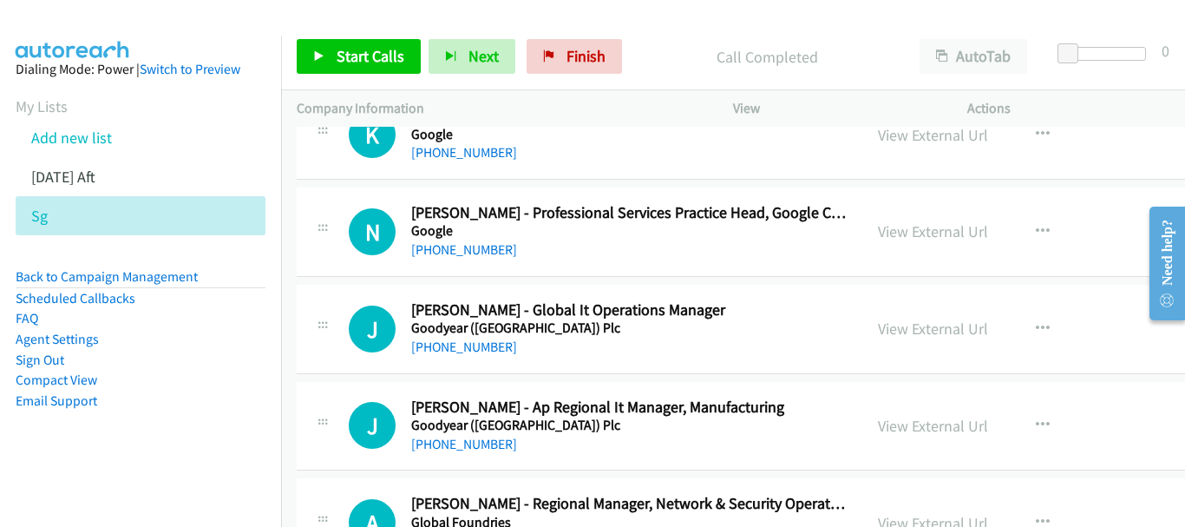
scroll to position [11185, 0]
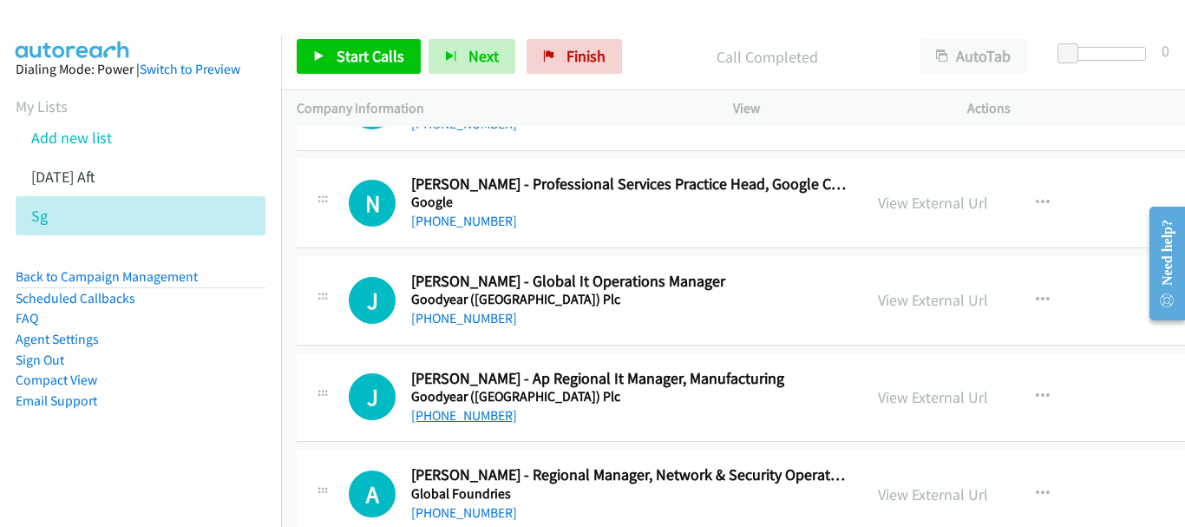
click at [420, 407] on link "[PHONE_NUMBER]" at bounding box center [464, 415] width 106 height 16
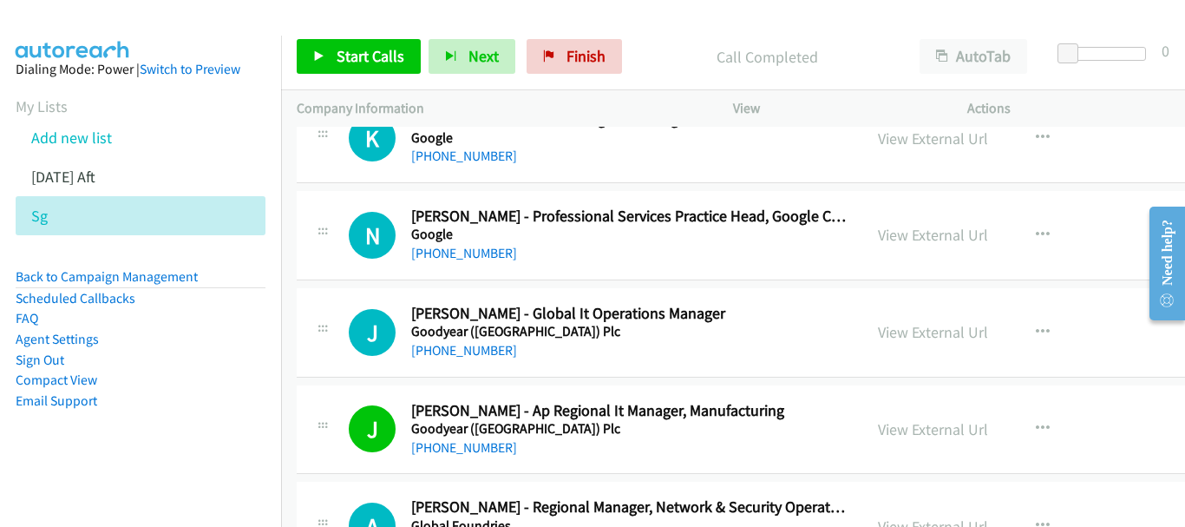
scroll to position [11098, 0]
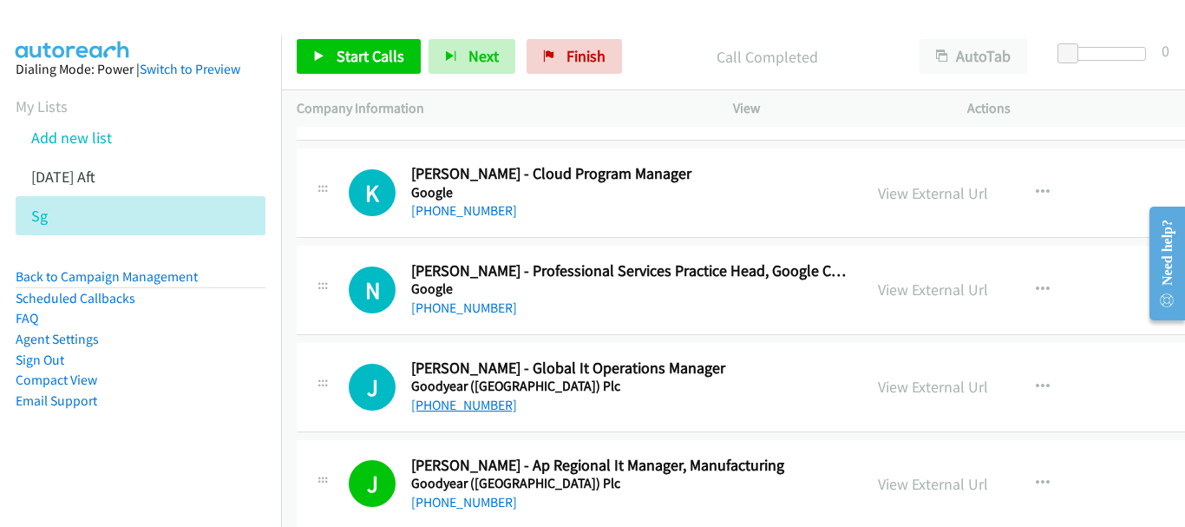
click at [449, 403] on link "[PHONE_NUMBER]" at bounding box center [464, 405] width 106 height 16
click at [878, 385] on link "View External Url" at bounding box center [933, 387] width 110 height 20
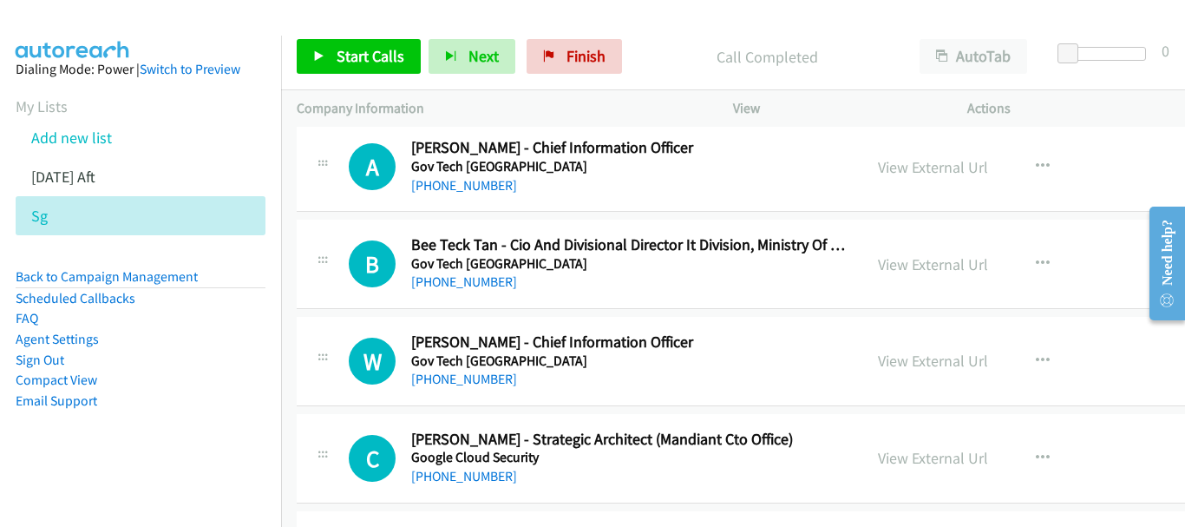
scroll to position [6846, 0]
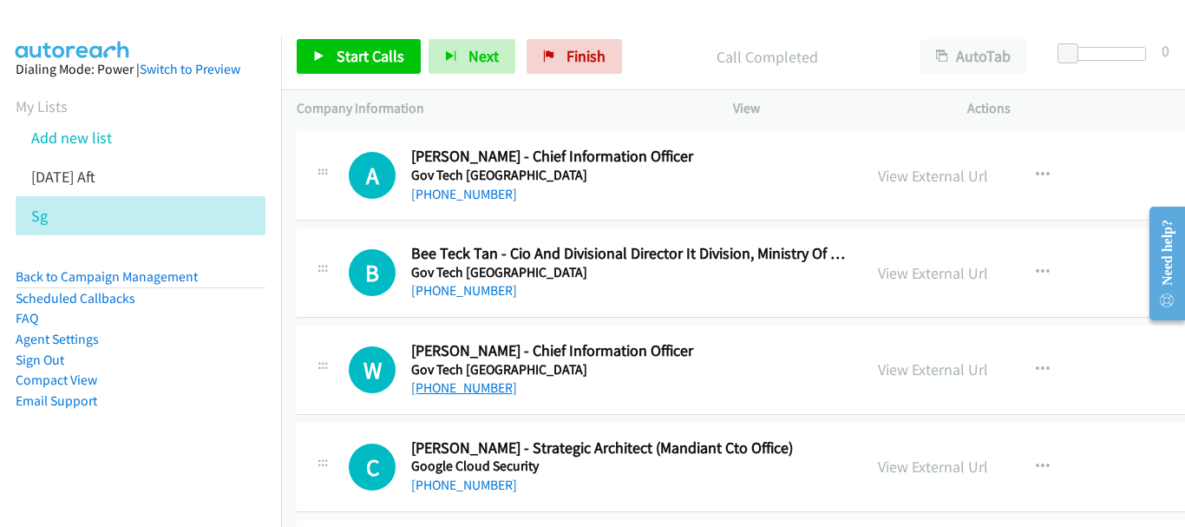
click at [484, 384] on link "[PHONE_NUMBER]" at bounding box center [464, 387] width 106 height 16
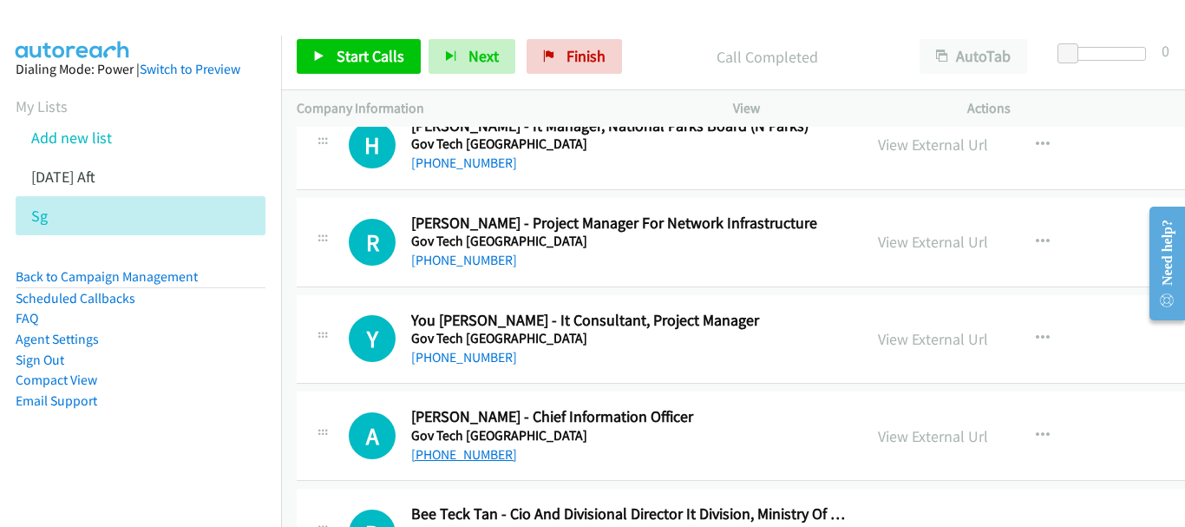
scroll to position [6673, 0]
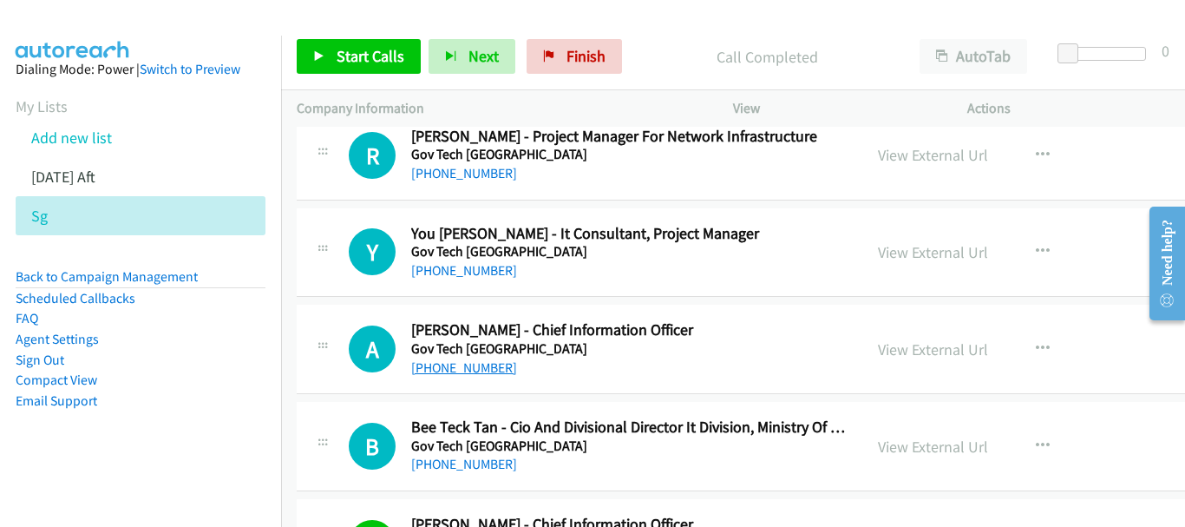
click at [470, 361] on link "[PHONE_NUMBER]" at bounding box center [464, 367] width 106 height 16
click at [466, 473] on div "[PHONE_NUMBER]" at bounding box center [629, 464] width 436 height 21
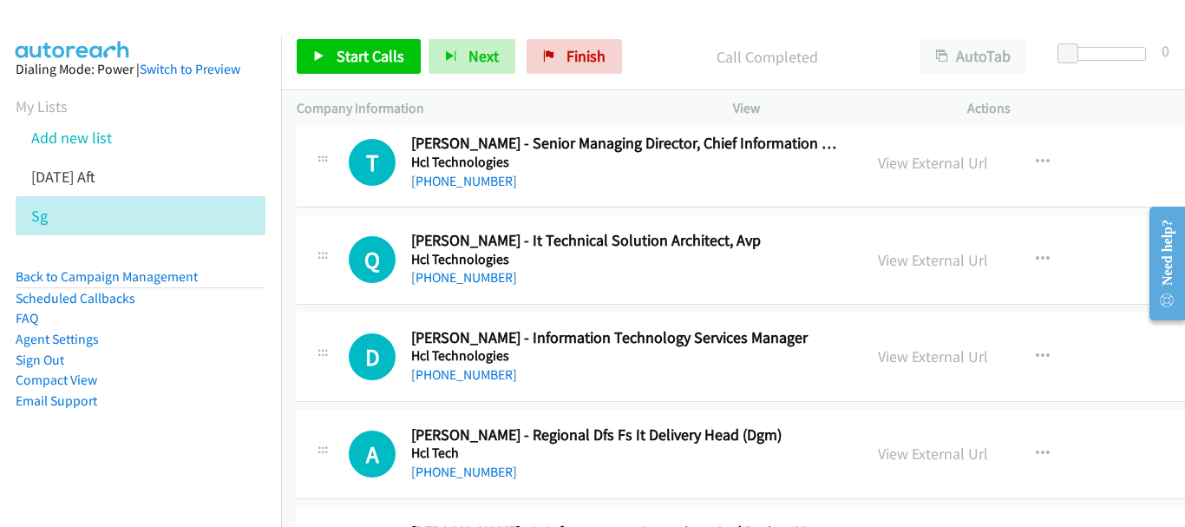
scroll to position [0, 0]
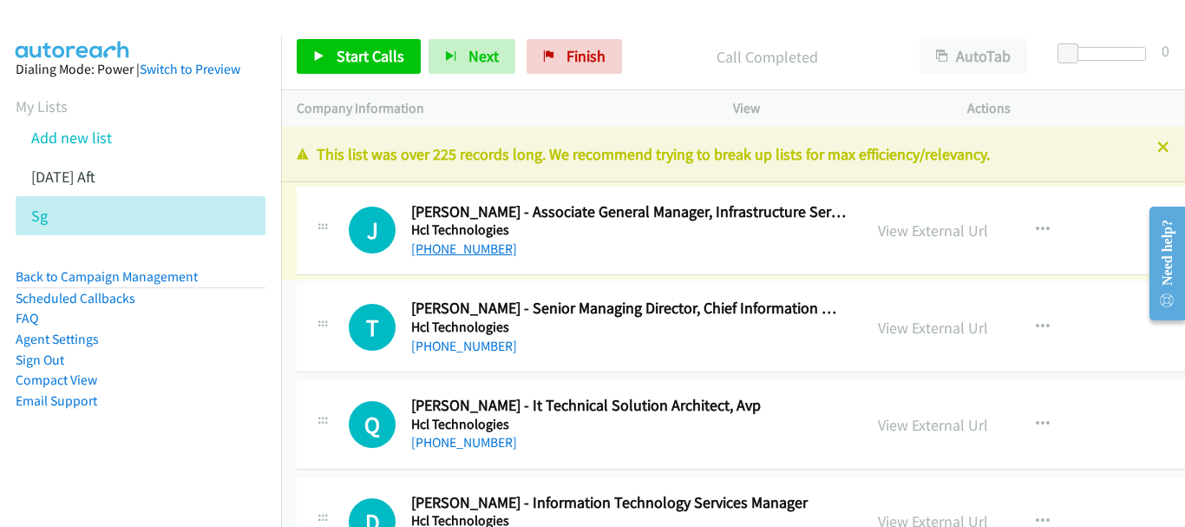
click at [472, 250] on link "[PHONE_NUMBER]" at bounding box center [464, 248] width 106 height 16
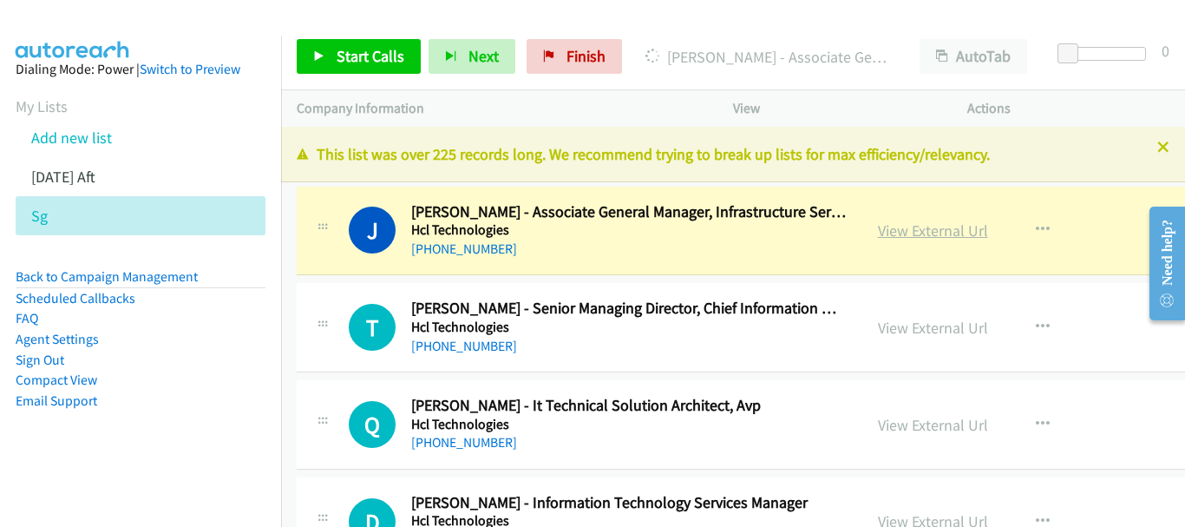
click at [878, 238] on link "View External Url" at bounding box center [933, 230] width 110 height 20
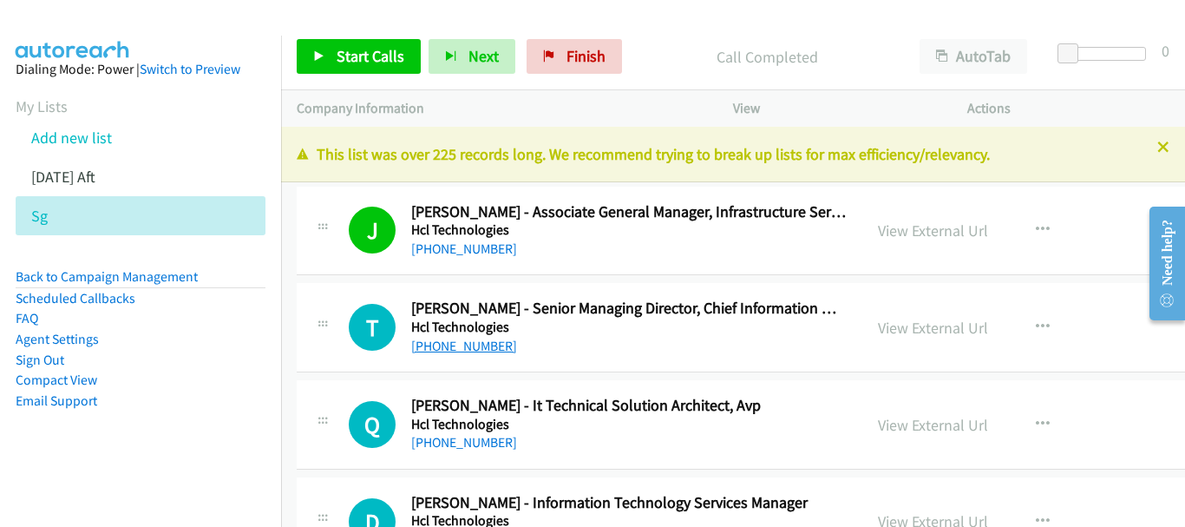
click at [488, 351] on link "[PHONE_NUMBER]" at bounding box center [464, 346] width 106 height 16
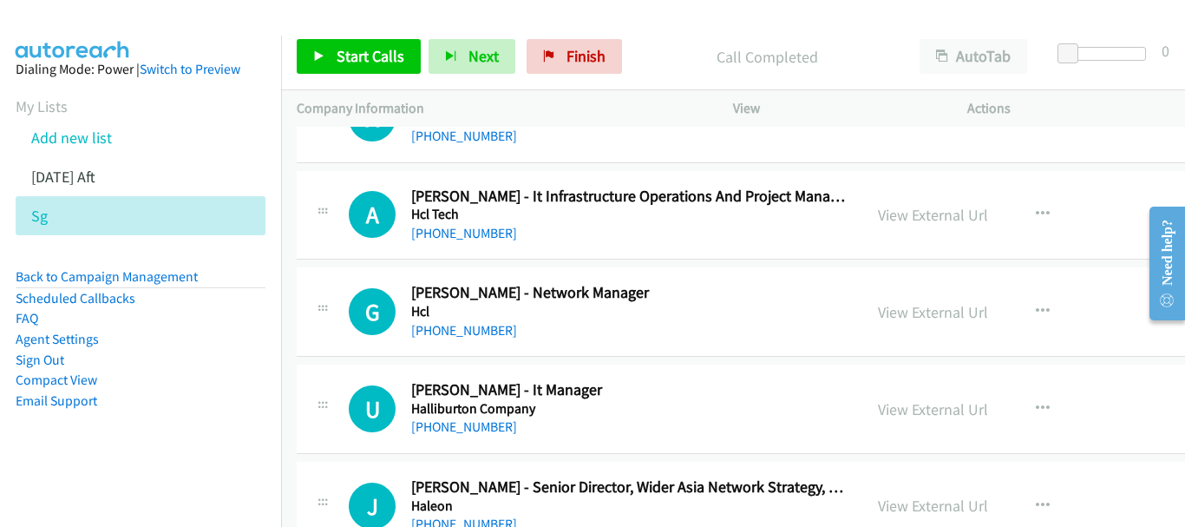
scroll to position [521, 0]
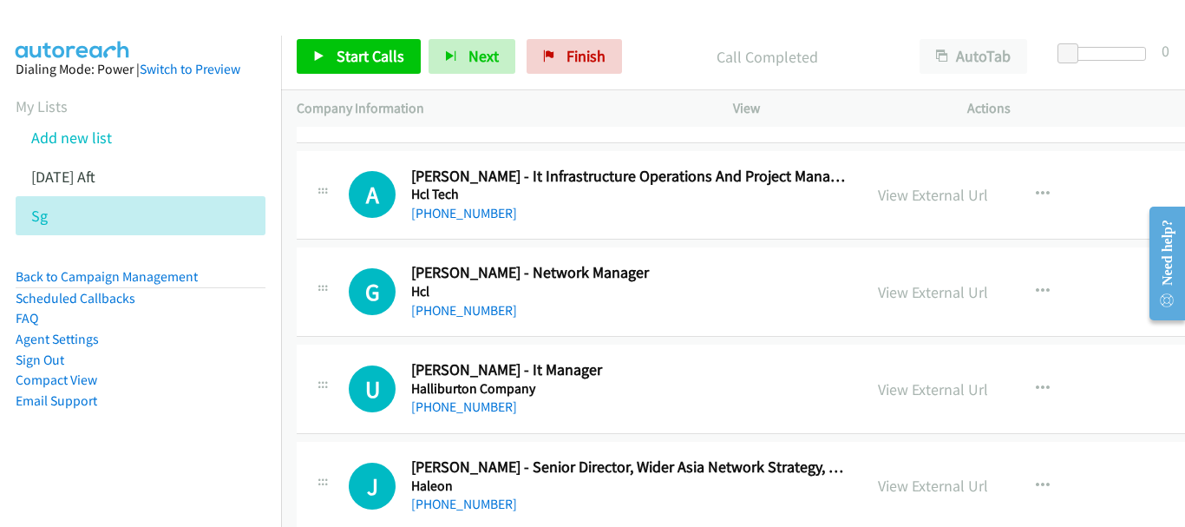
click at [493, 404] on div "[PHONE_NUMBER]" at bounding box center [629, 407] width 436 height 21
click at [488, 406] on link "[PHONE_NUMBER]" at bounding box center [464, 406] width 106 height 16
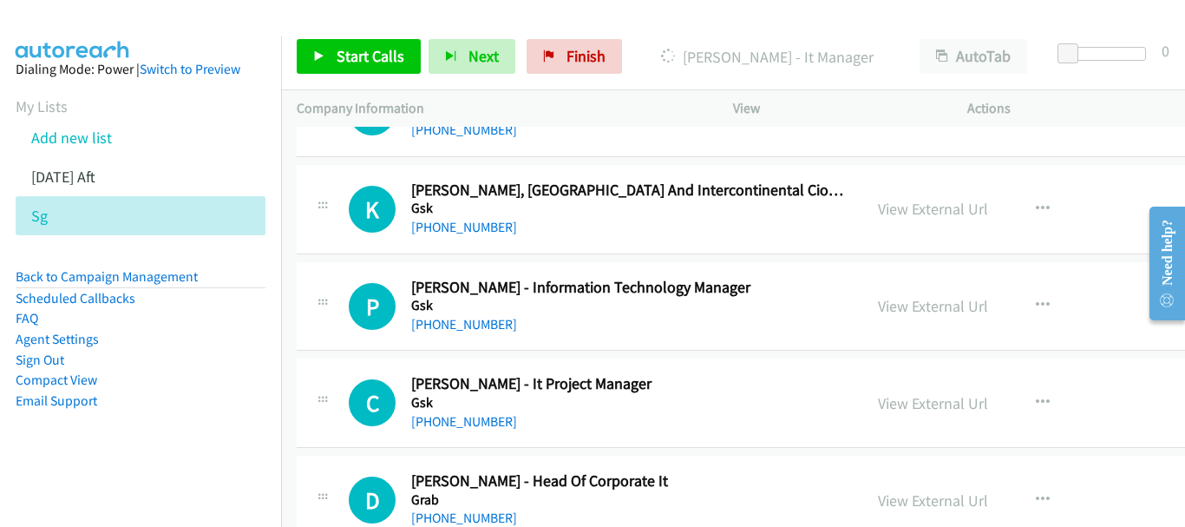
scroll to position [868, 0]
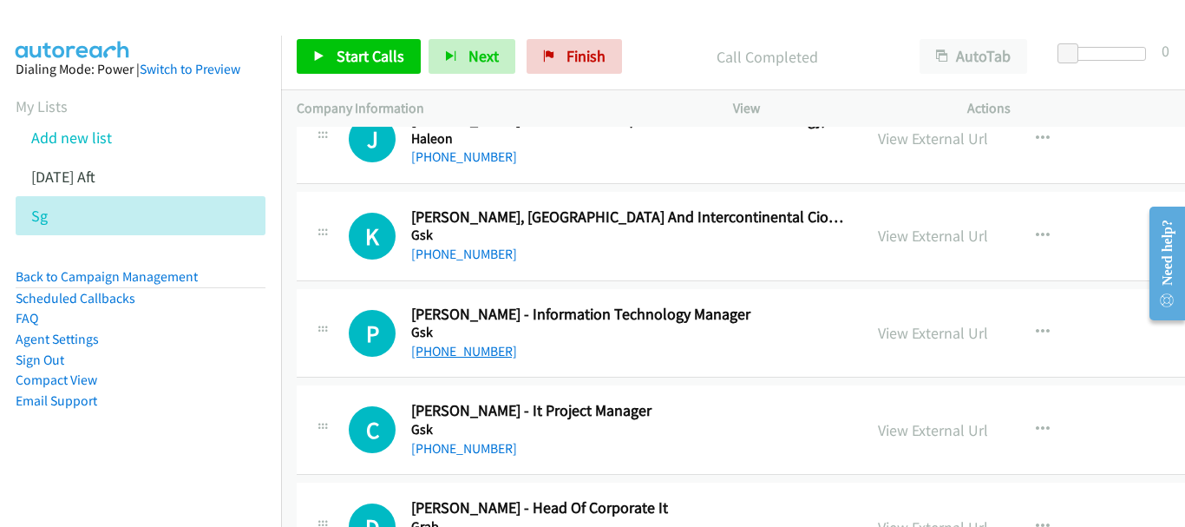
click at [463, 356] on link "[PHONE_NUMBER]" at bounding box center [464, 351] width 106 height 16
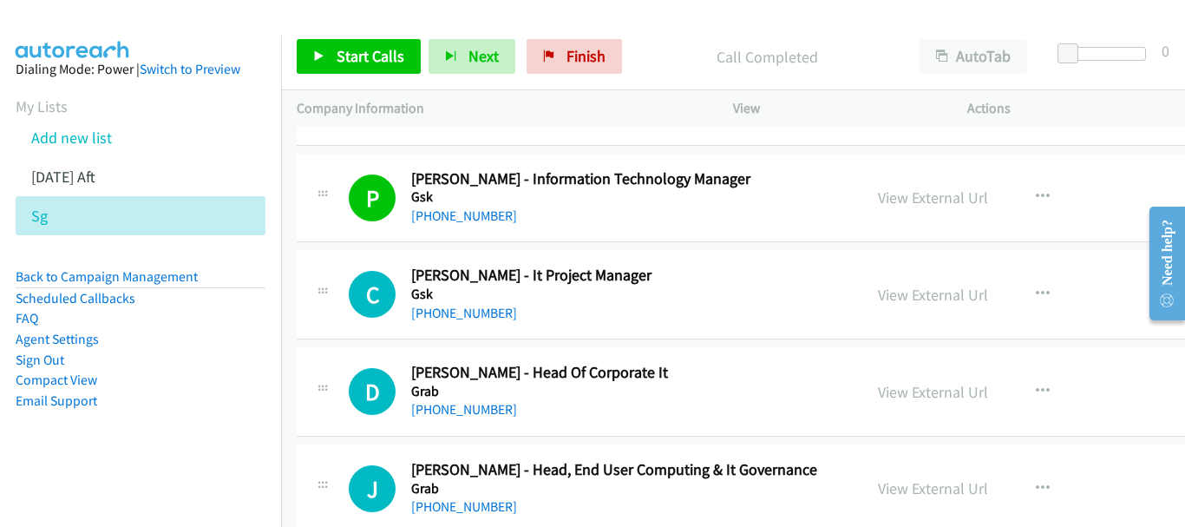
scroll to position [1041, 0]
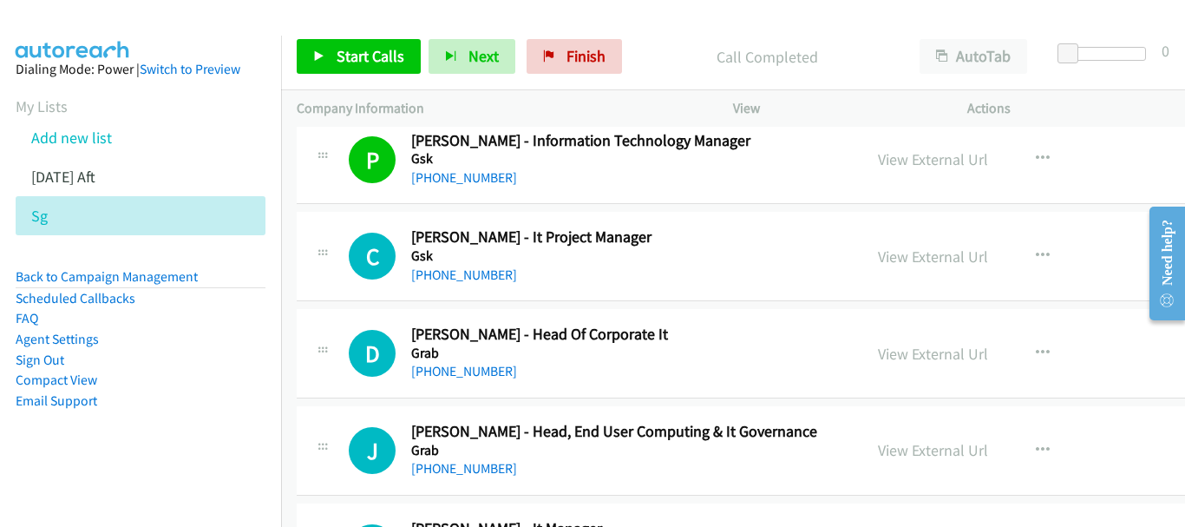
click at [454, 362] on div "[PHONE_NUMBER]" at bounding box center [629, 371] width 436 height 21
click at [460, 366] on link "[PHONE_NUMBER]" at bounding box center [464, 371] width 106 height 16
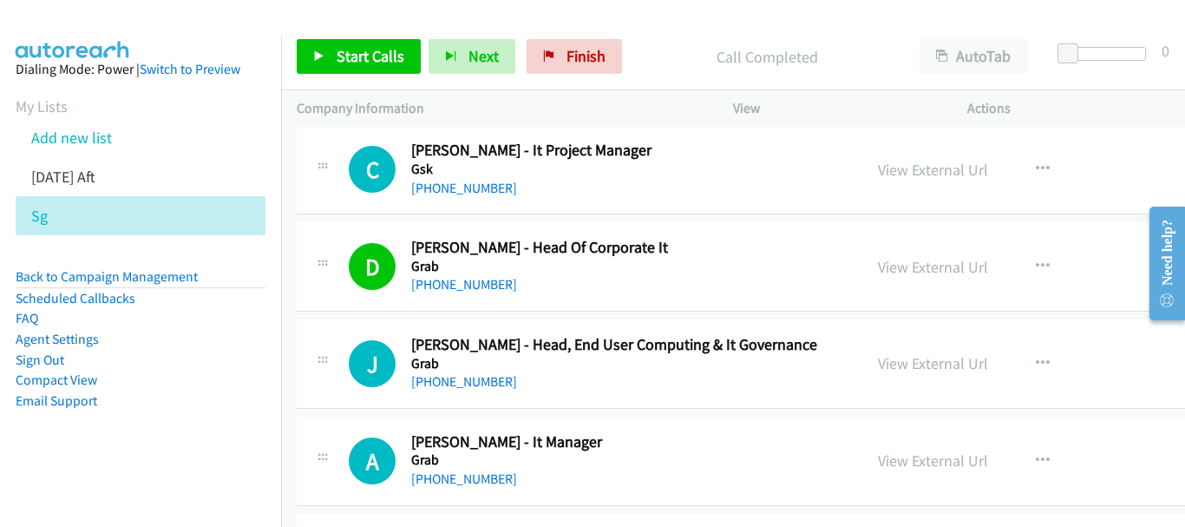
scroll to position [1302, 0]
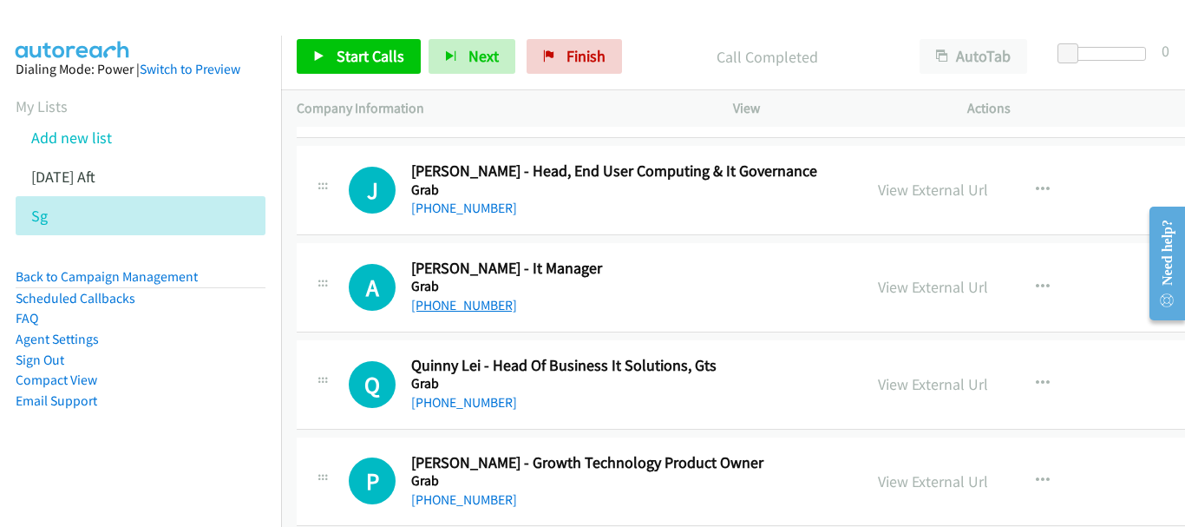
click at [477, 306] on link "[PHONE_NUMBER]" at bounding box center [464, 305] width 106 height 16
click at [424, 397] on link "[PHONE_NUMBER]" at bounding box center [464, 402] width 106 height 16
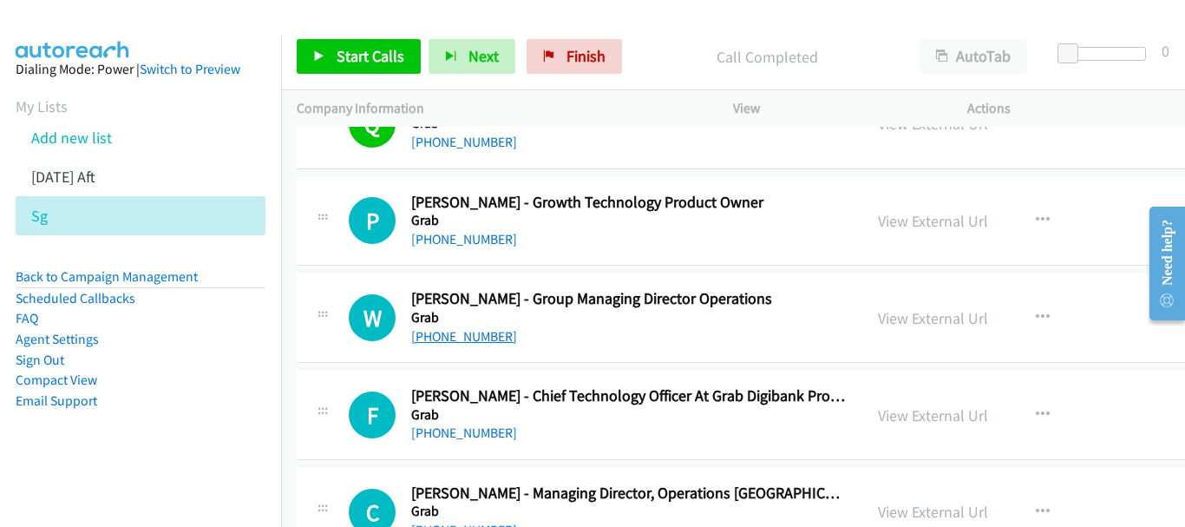
scroll to position [1649, 0]
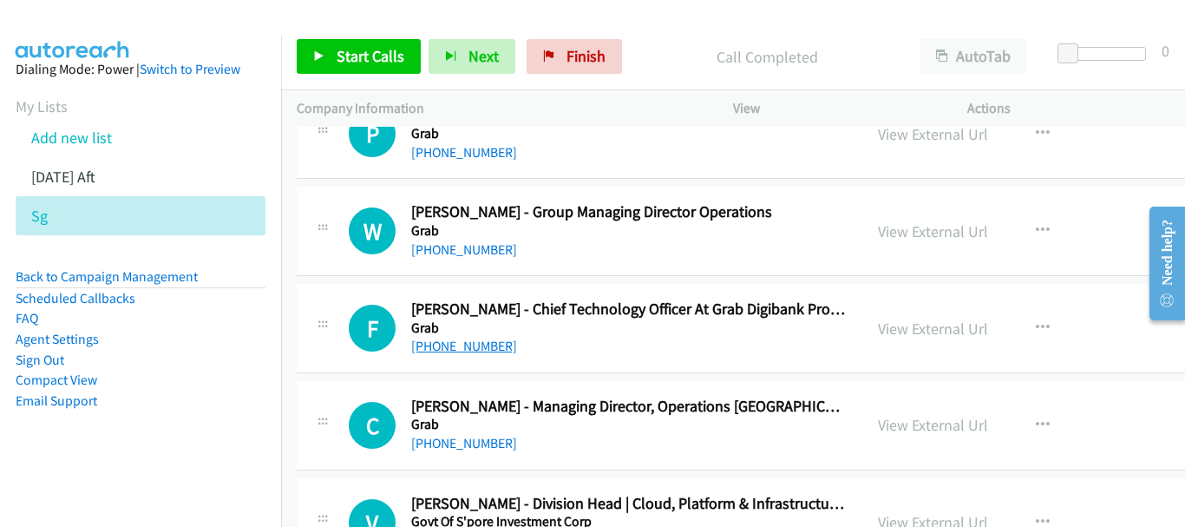
click at [477, 341] on link "[PHONE_NUMBER]" at bounding box center [464, 346] width 106 height 16
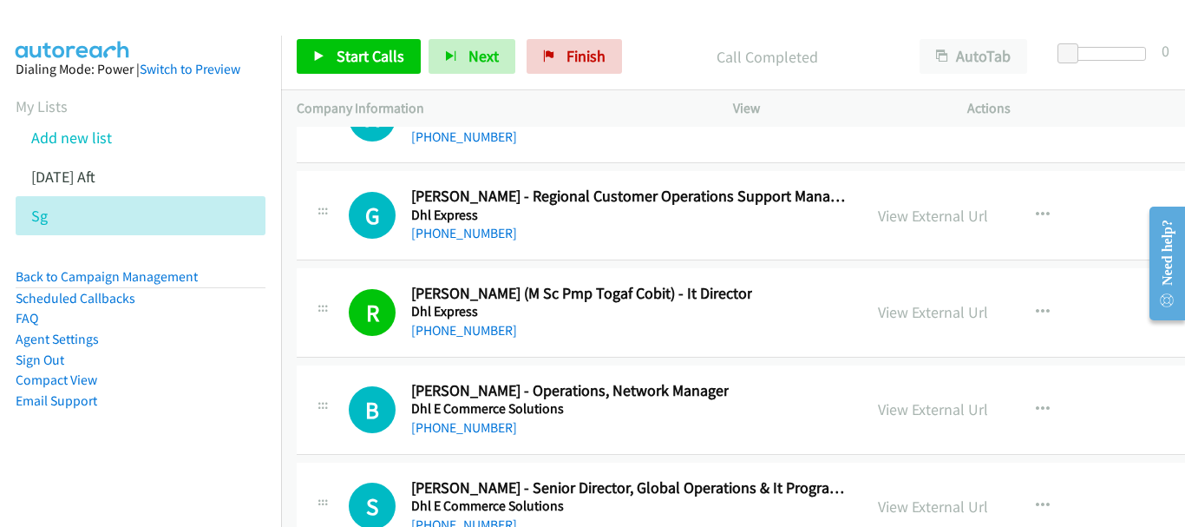
scroll to position [29753, 0]
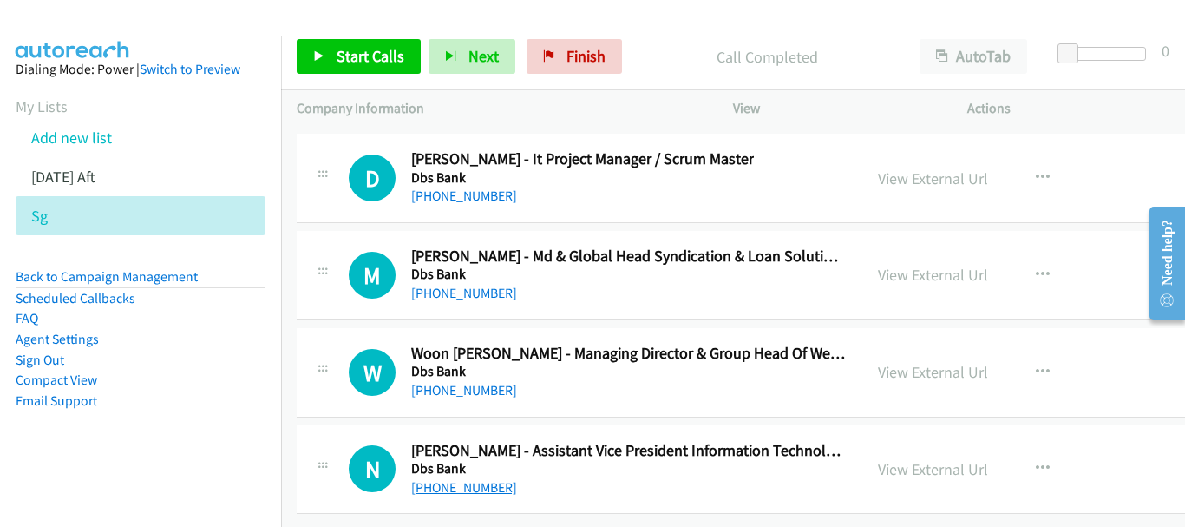
click at [434, 479] on link "[PHONE_NUMBER]" at bounding box center [464, 487] width 106 height 16
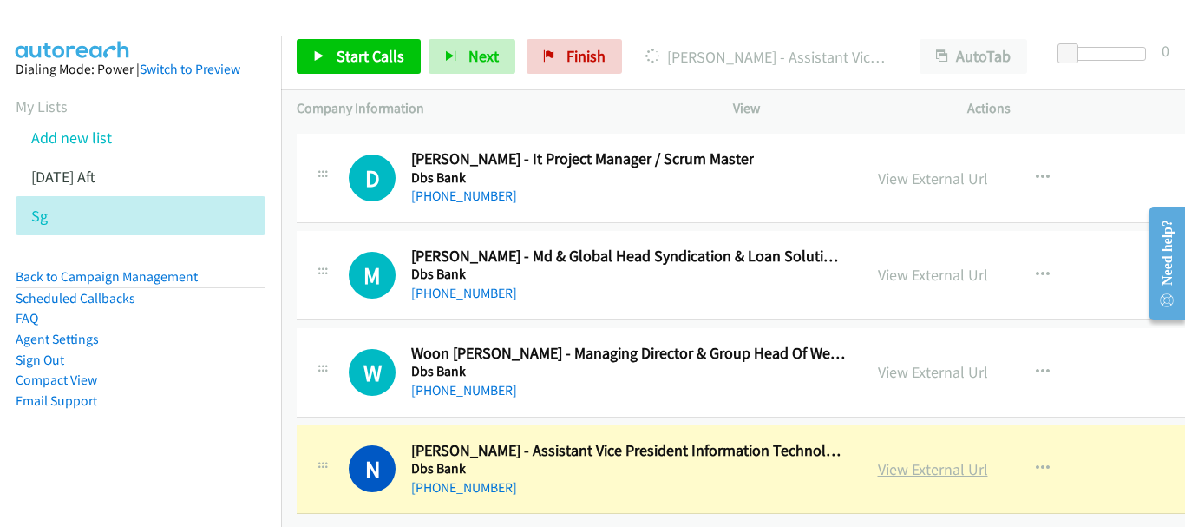
click at [909, 459] on link "View External Url" at bounding box center [933, 469] width 110 height 20
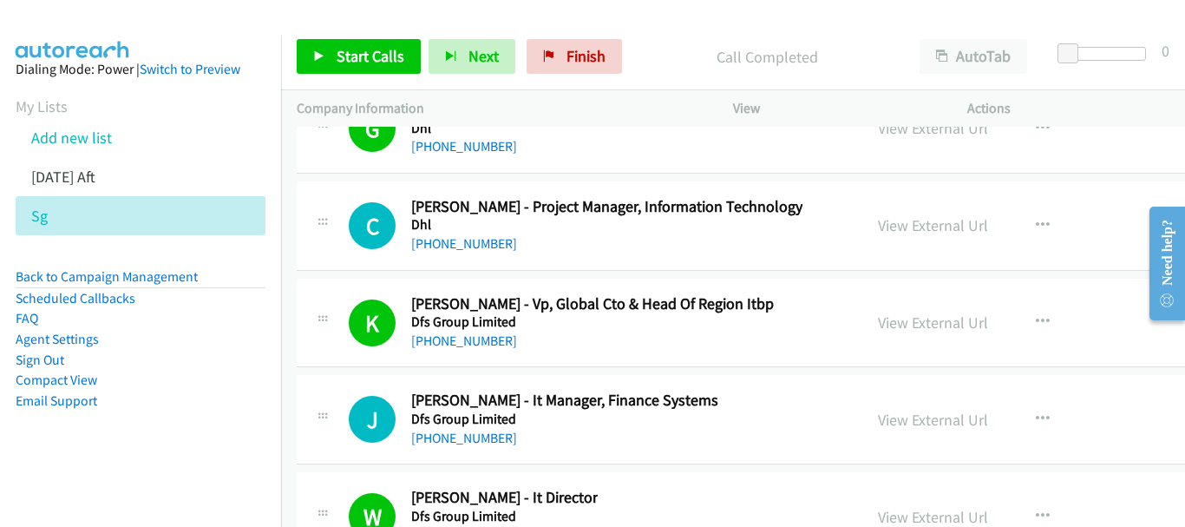
scroll to position [27237, 0]
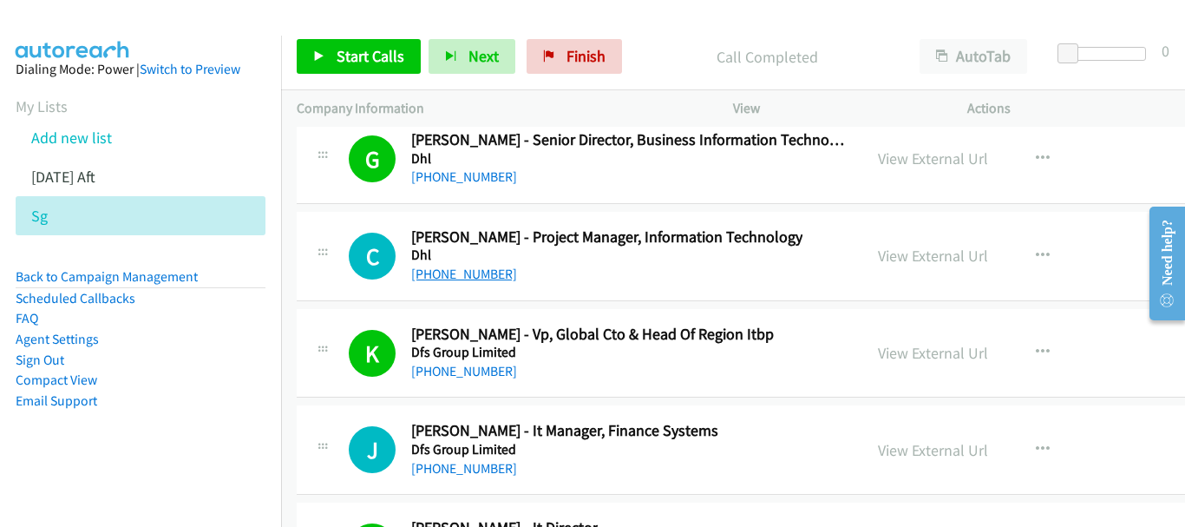
click at [480, 279] on link "[PHONE_NUMBER]" at bounding box center [464, 274] width 106 height 16
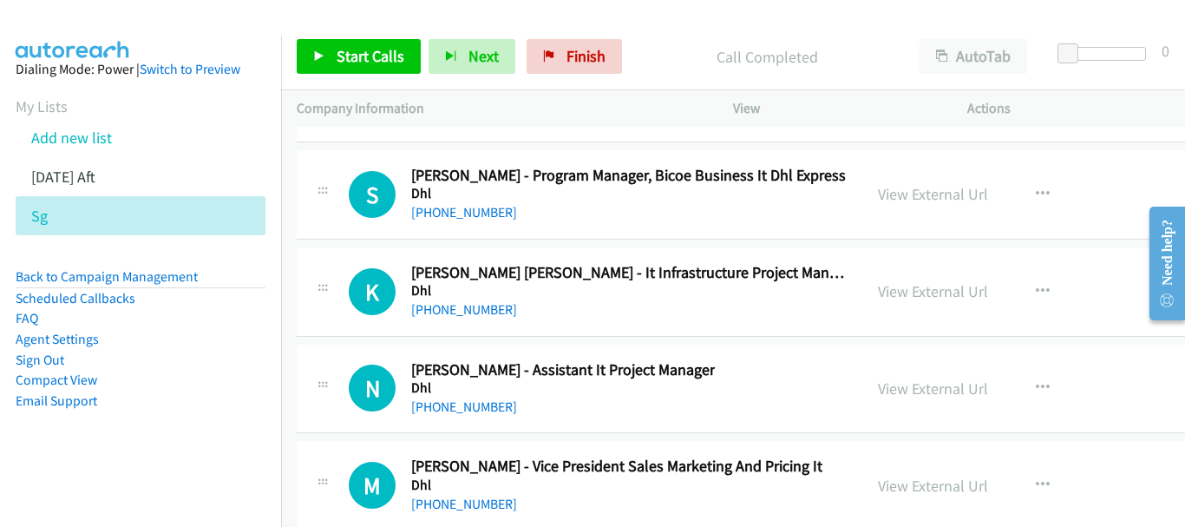
scroll to position [26630, 0]
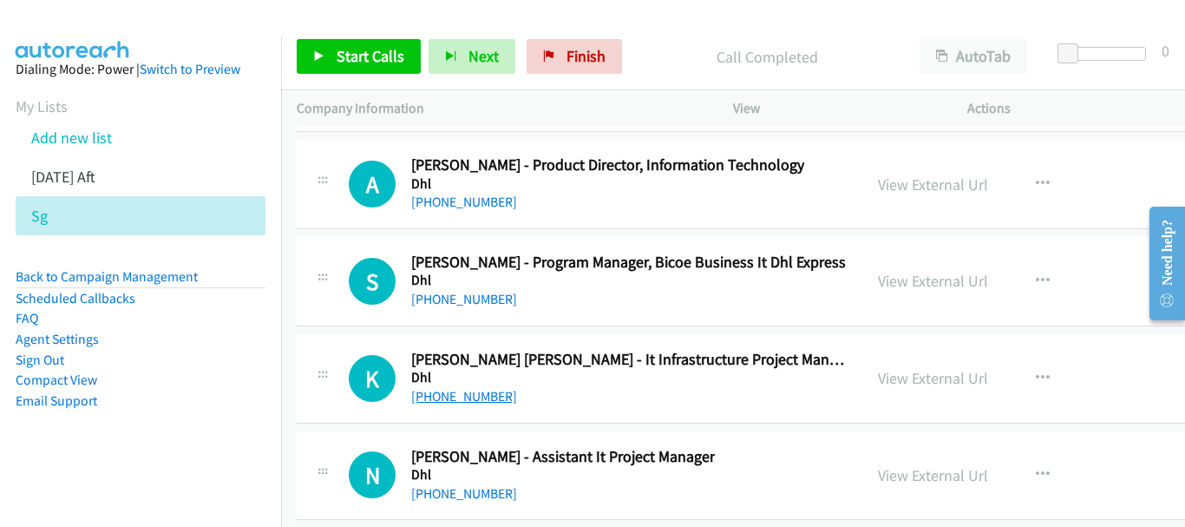
click at [452, 397] on link "[PHONE_NUMBER]" at bounding box center [464, 396] width 106 height 16
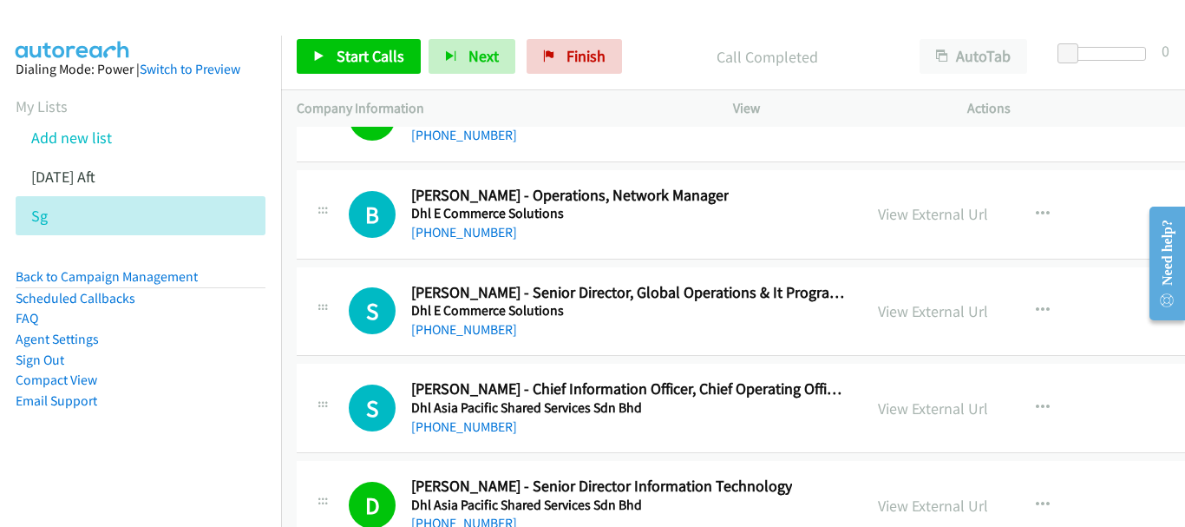
scroll to position [25068, 0]
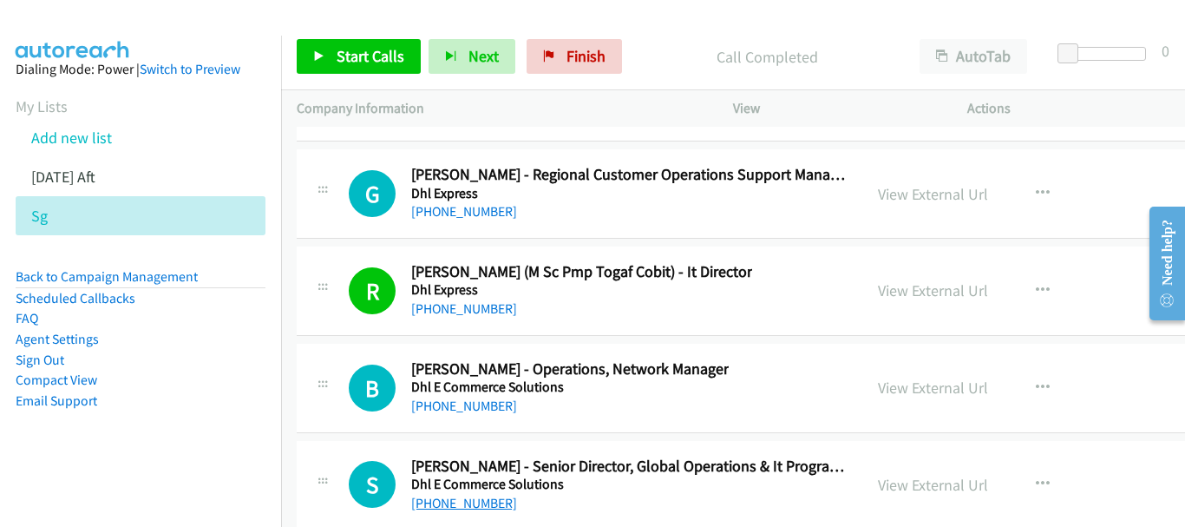
click at [468, 501] on link "[PHONE_NUMBER]" at bounding box center [464, 503] width 106 height 16
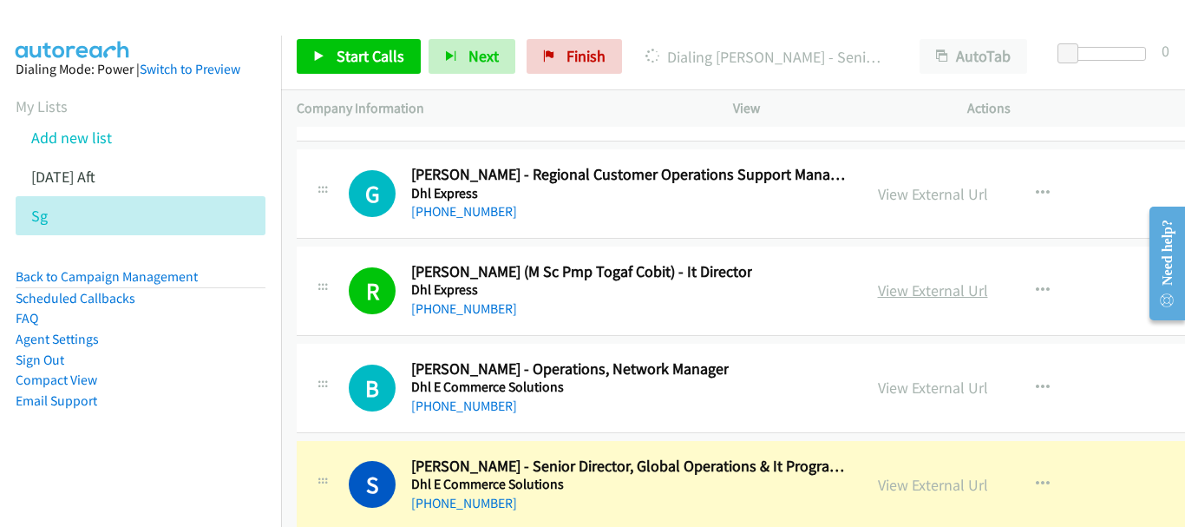
scroll to position [25155, 0]
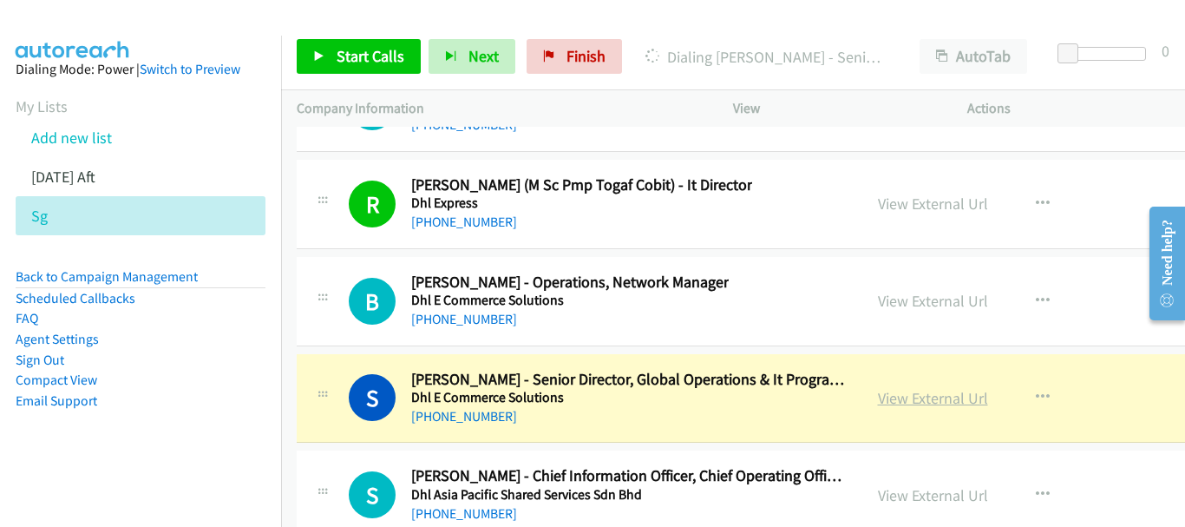
click at [878, 392] on link "View External Url" at bounding box center [933, 398] width 110 height 20
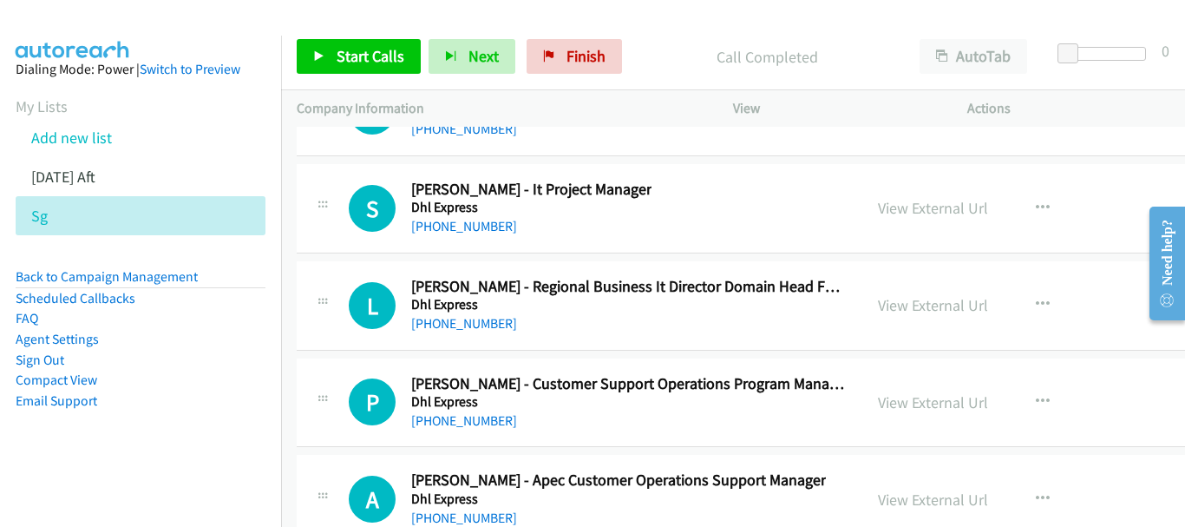
scroll to position [24634, 0]
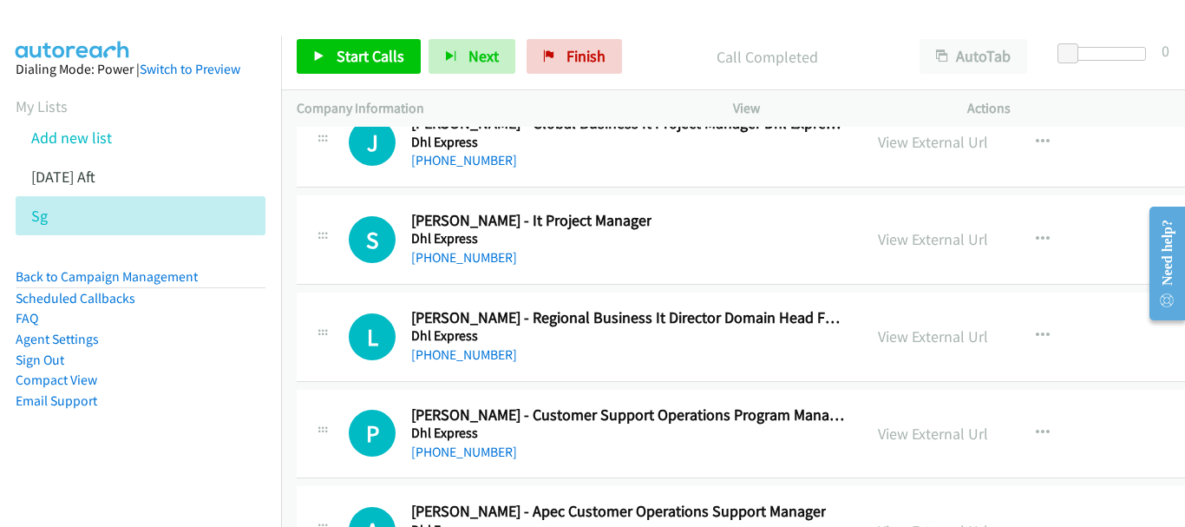
click at [467, 347] on link "[PHONE_NUMBER]" at bounding box center [464, 354] width 106 height 16
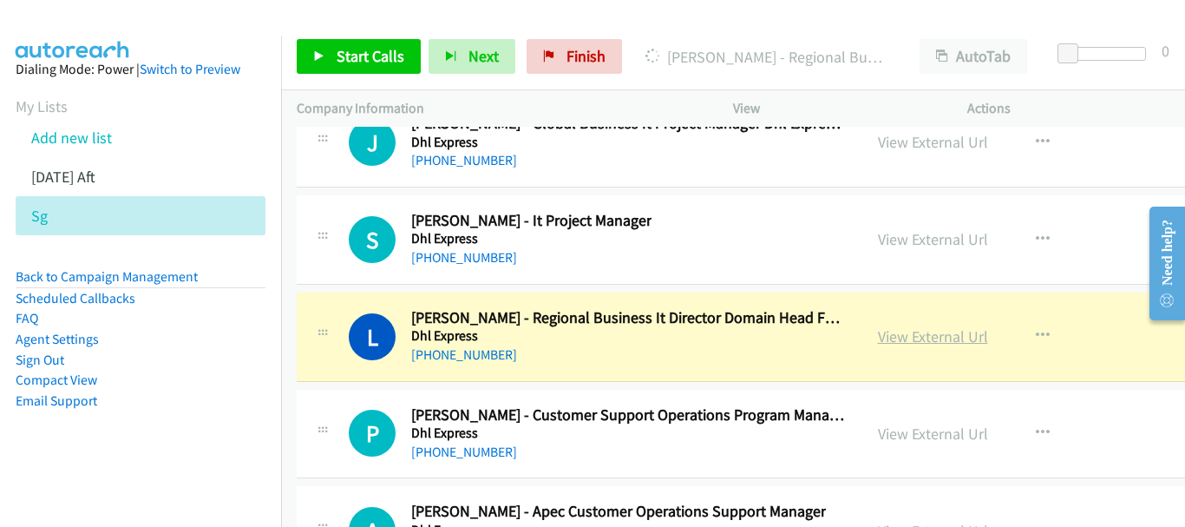
click at [878, 344] on link "View External Url" at bounding box center [933, 336] width 110 height 20
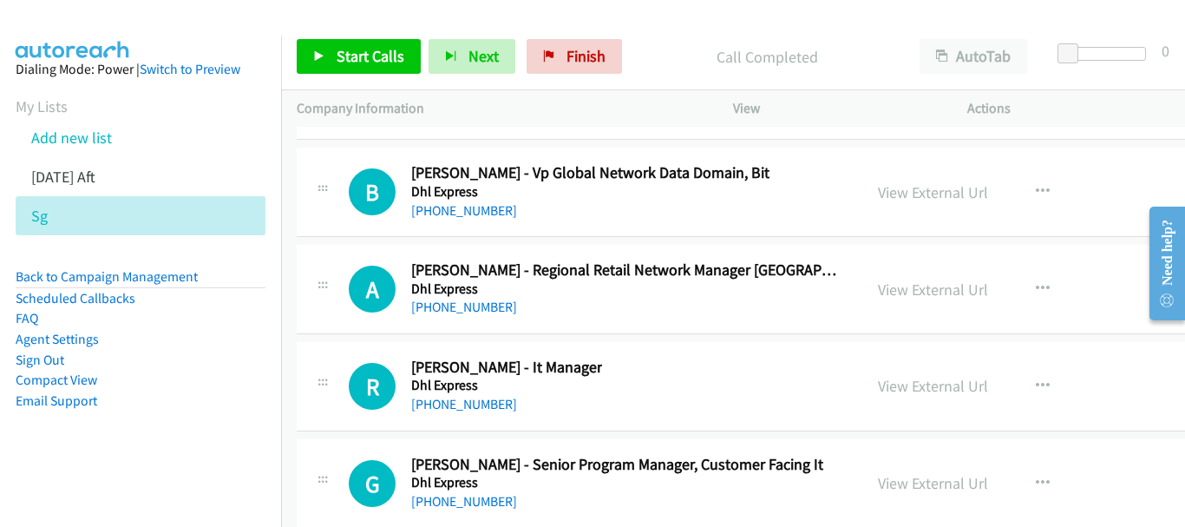
scroll to position [23419, 0]
click at [463, 410] on link "[PHONE_NUMBER]" at bounding box center [464, 405] width 106 height 16
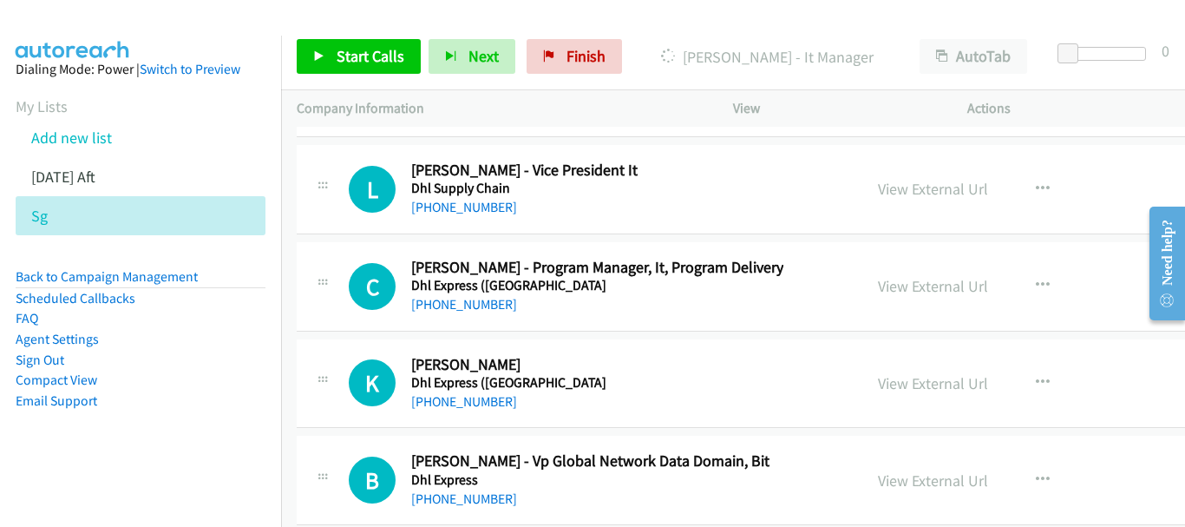
scroll to position [23159, 0]
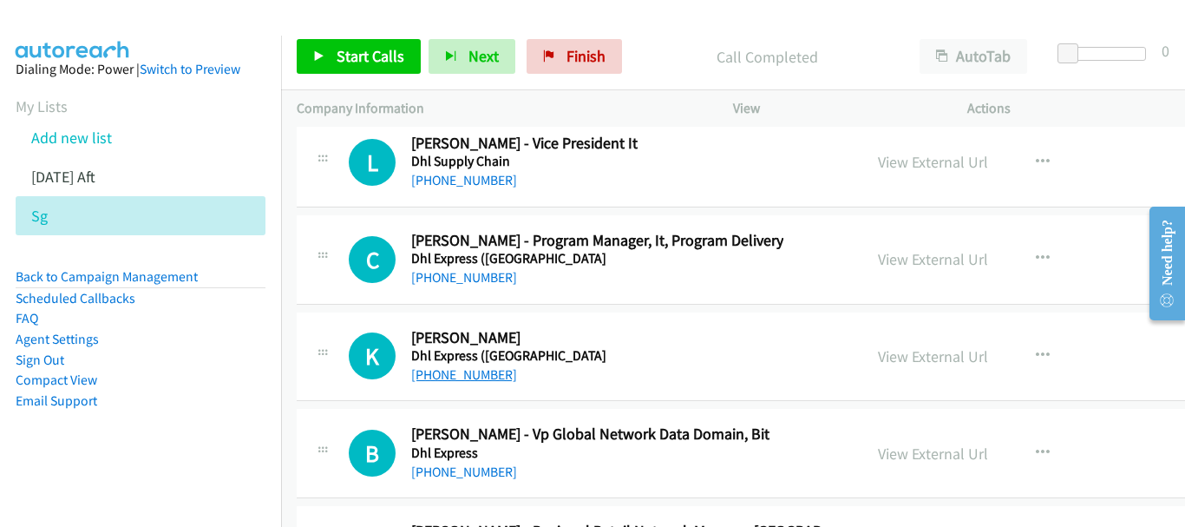
click at [452, 374] on link "[PHONE_NUMBER]" at bounding box center [464, 374] width 106 height 16
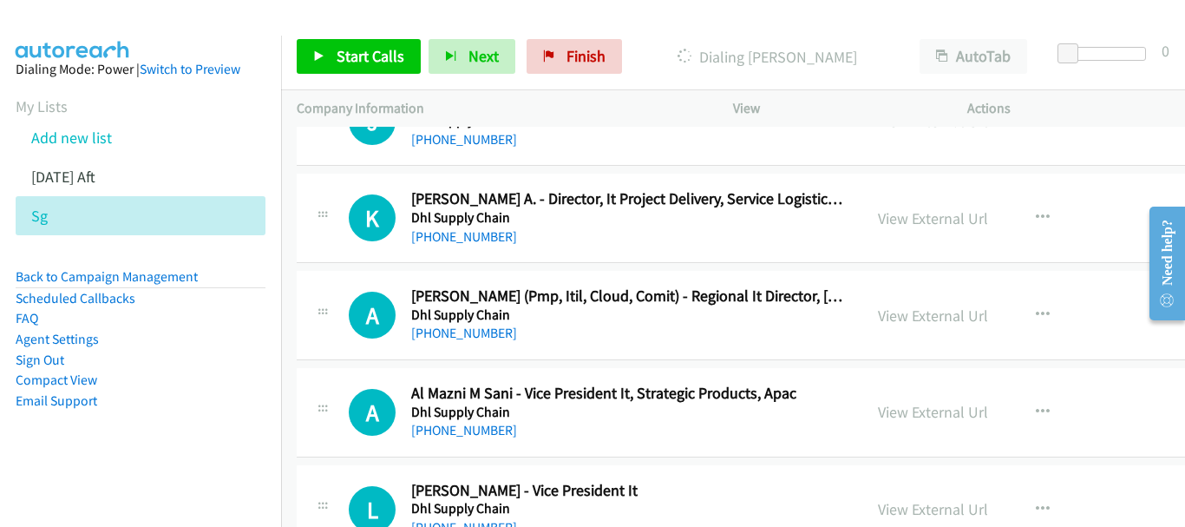
scroll to position [22899, 0]
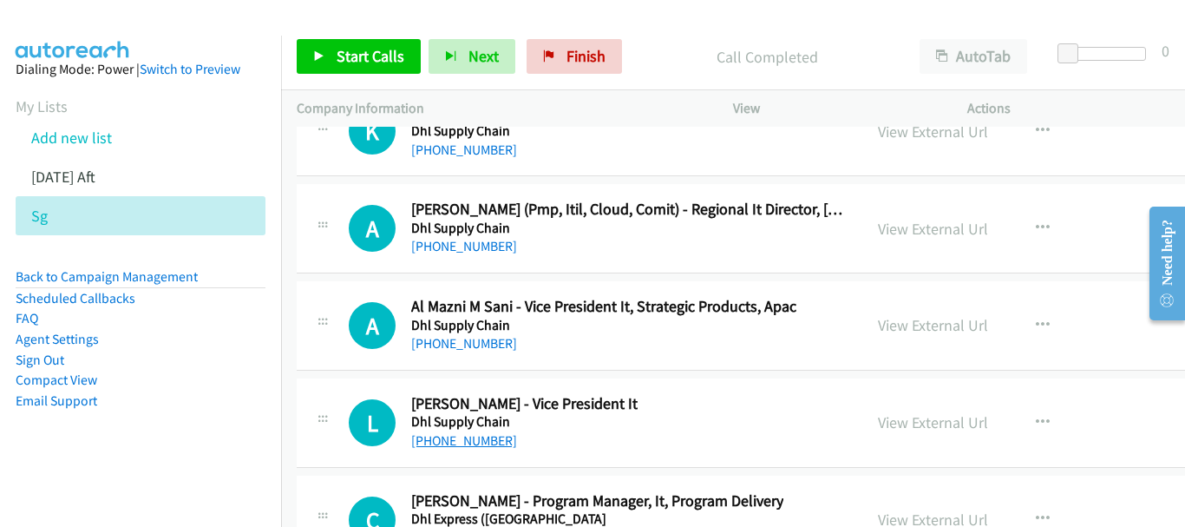
click at [482, 438] on link "[PHONE_NUMBER]" at bounding box center [464, 440] width 106 height 16
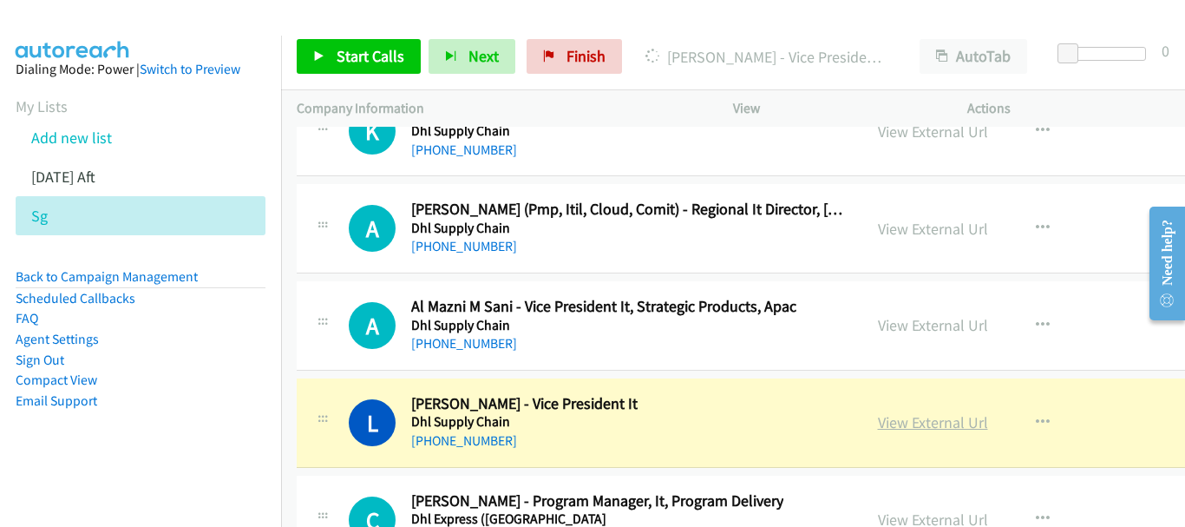
click at [878, 423] on link "View External Url" at bounding box center [933, 422] width 110 height 20
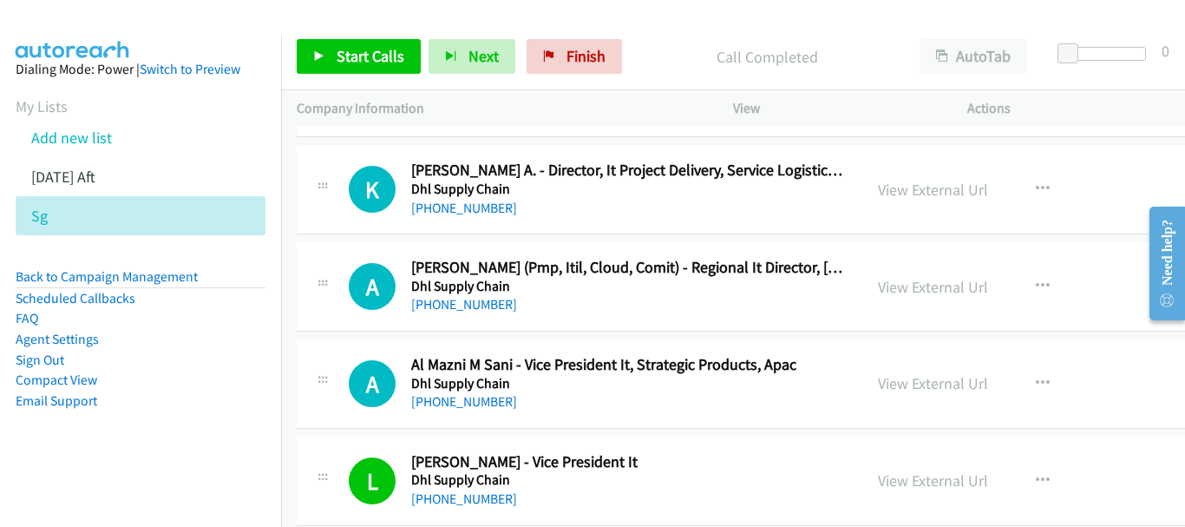
scroll to position [22812, 0]
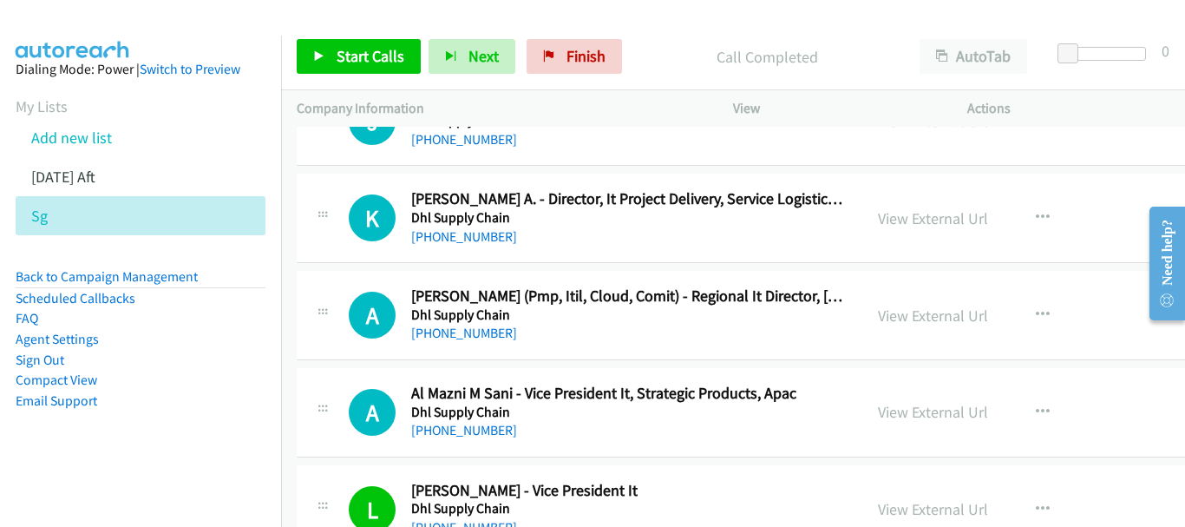
click at [443, 331] on link "[PHONE_NUMBER]" at bounding box center [464, 333] width 106 height 16
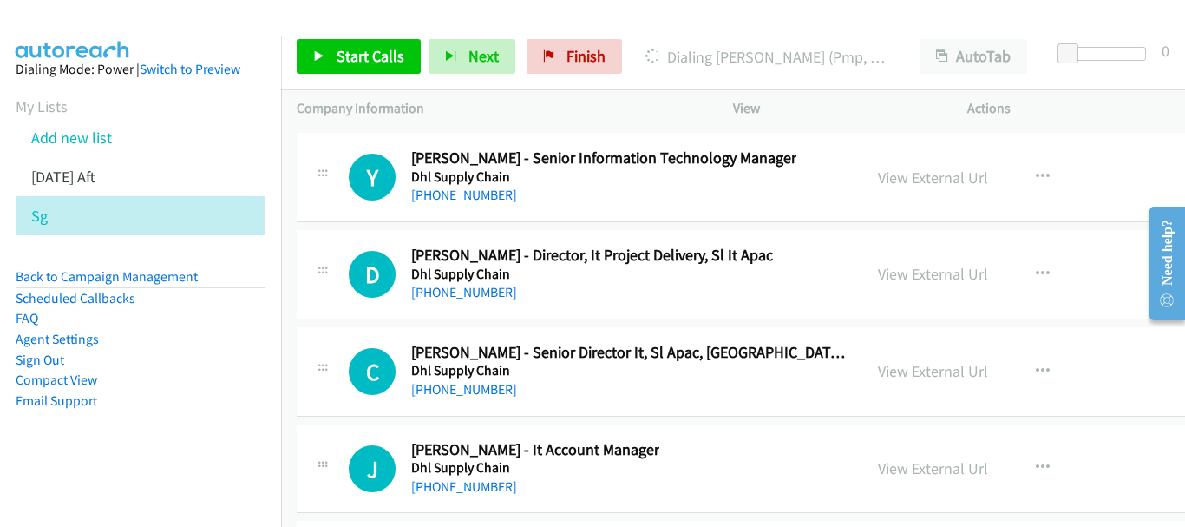
scroll to position [22378, 0]
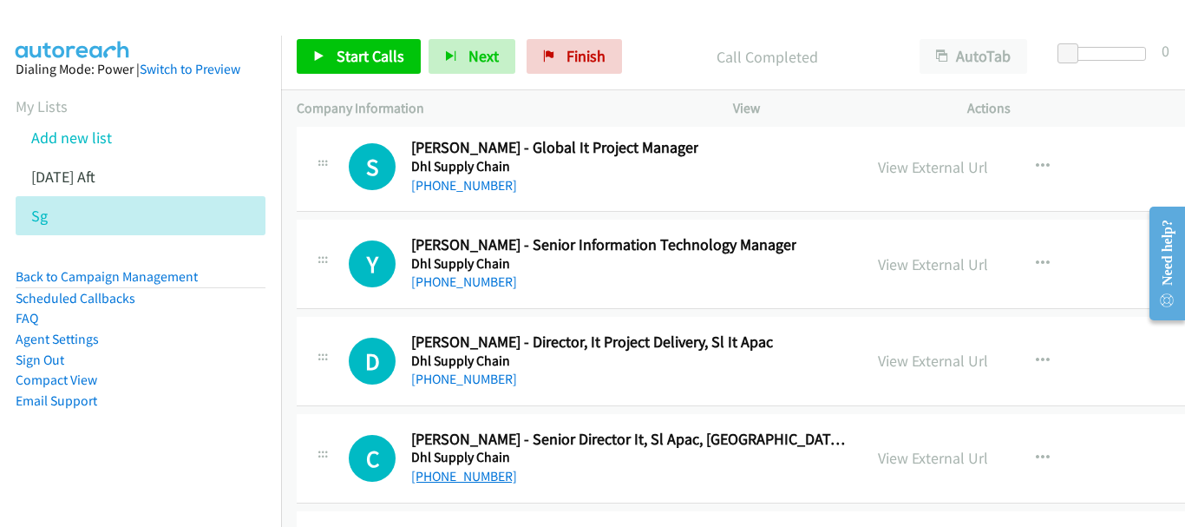
click at [482, 480] on link "[PHONE_NUMBER]" at bounding box center [464, 476] width 106 height 16
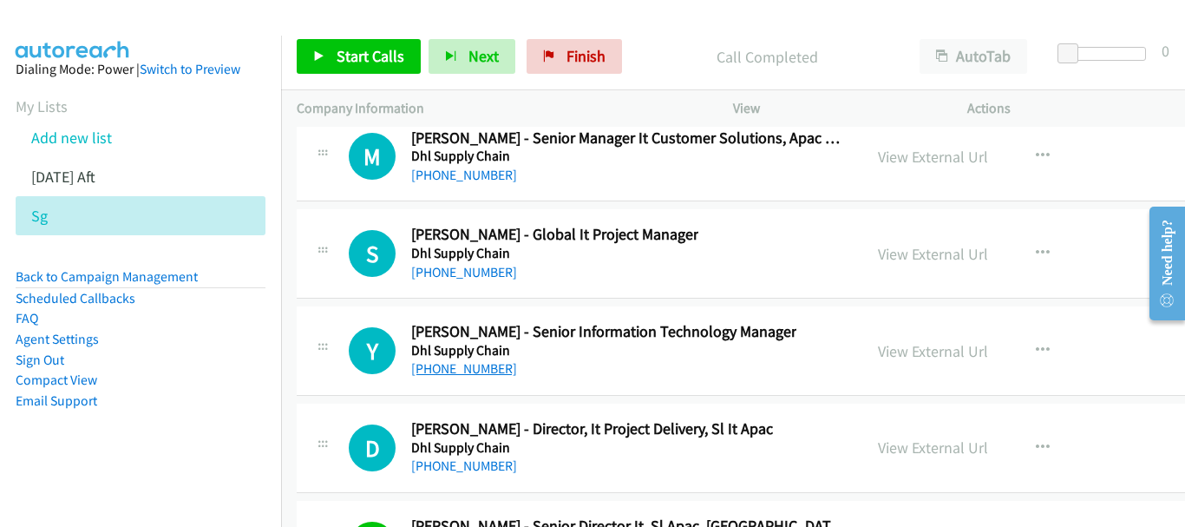
click at [483, 365] on link "[PHONE_NUMBER]" at bounding box center [464, 368] width 106 height 16
click at [466, 384] on div "Y Callback Scheduled [PERSON_NAME] - Senior Information Technology Manager Dhl …" at bounding box center [831, 350] width 1068 height 89
click at [467, 374] on link "[PHONE_NUMBER]" at bounding box center [464, 368] width 106 height 16
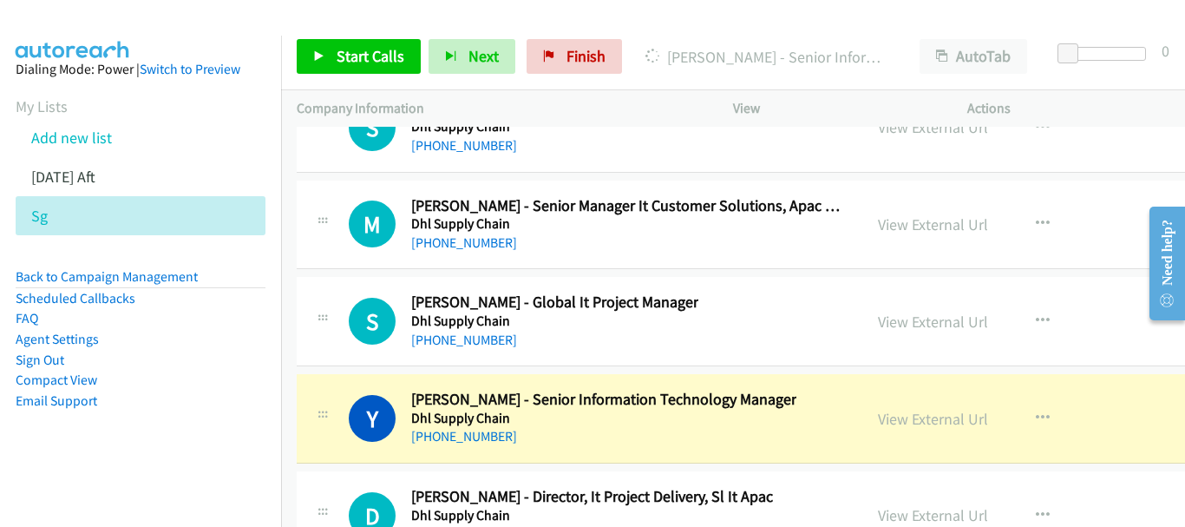
scroll to position [22204, 0]
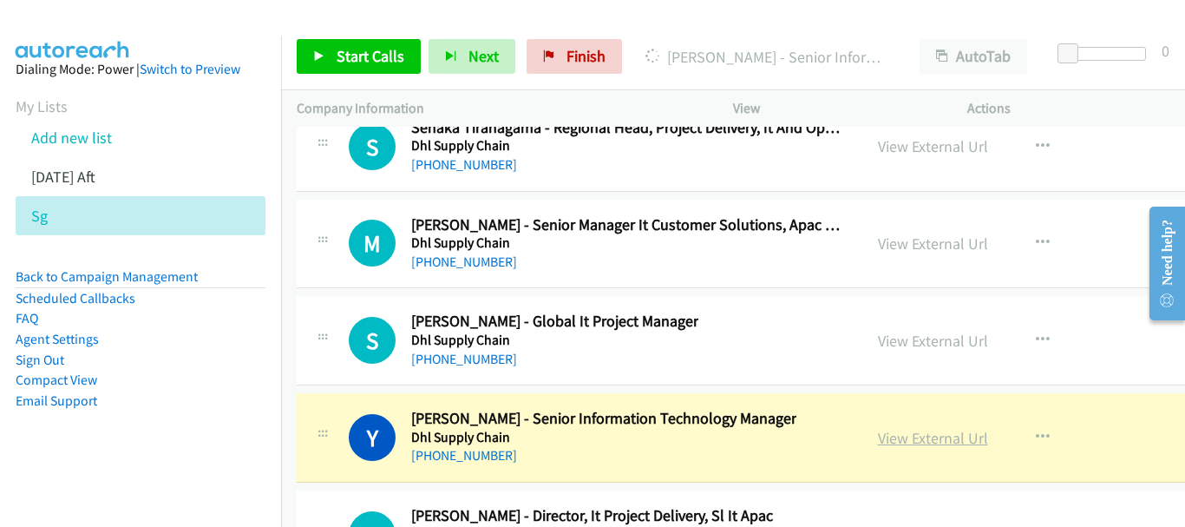
click at [878, 440] on link "View External Url" at bounding box center [933, 438] width 110 height 20
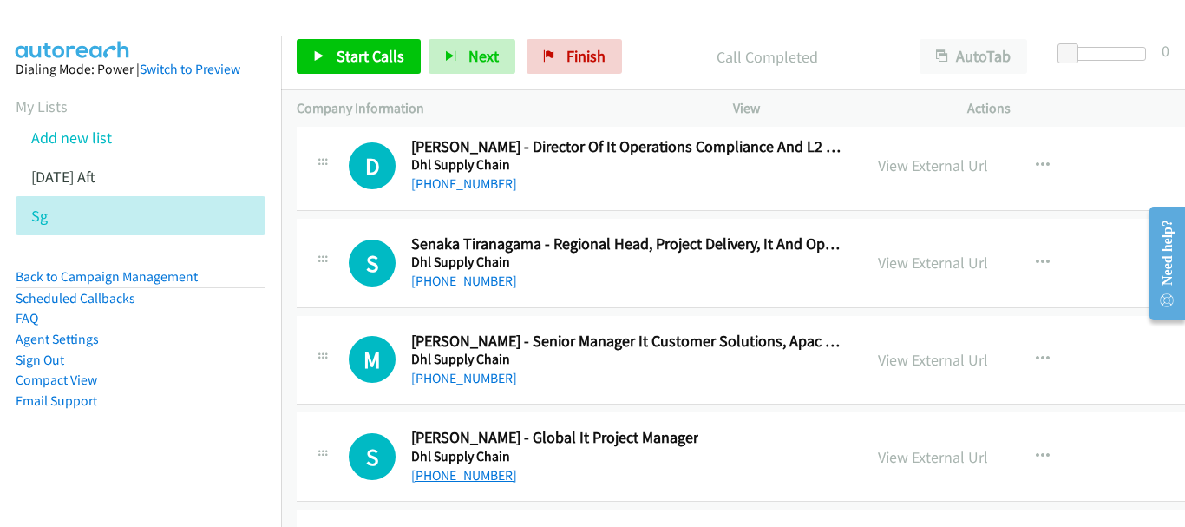
scroll to position [22118, 0]
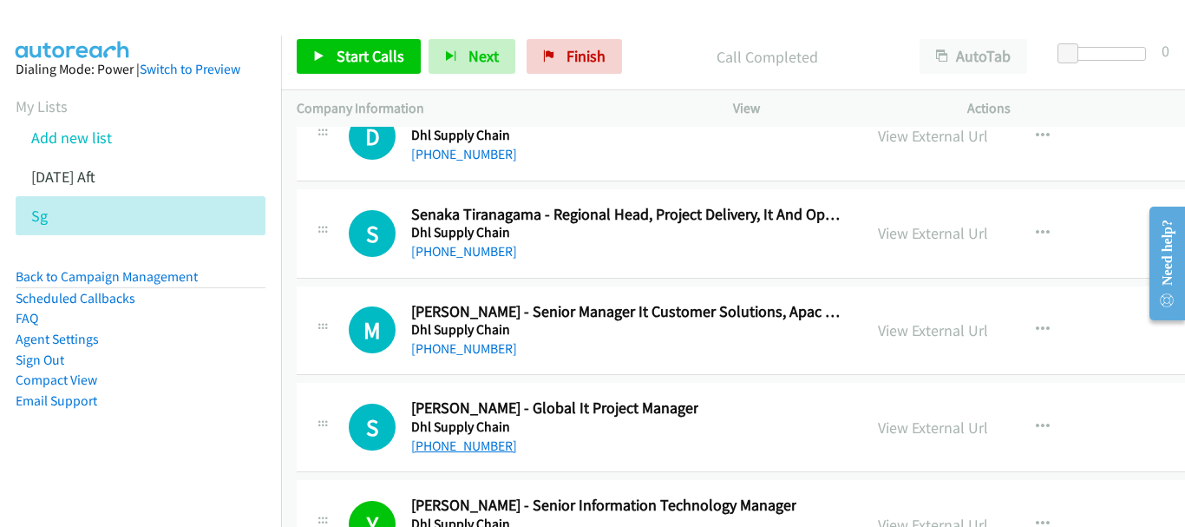
click at [477, 440] on link "[PHONE_NUMBER]" at bounding box center [464, 445] width 106 height 16
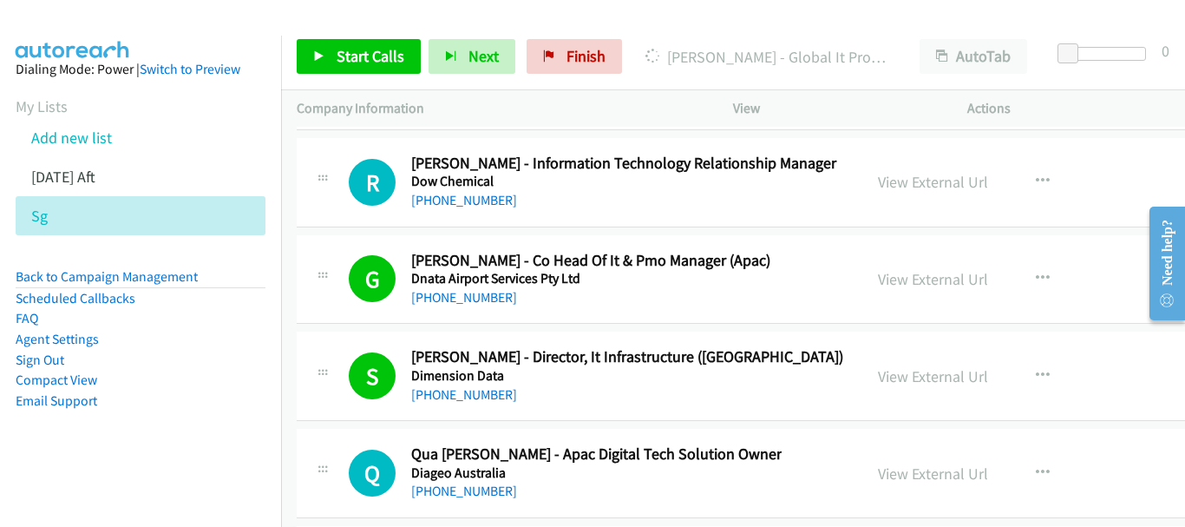
scroll to position [21597, 0]
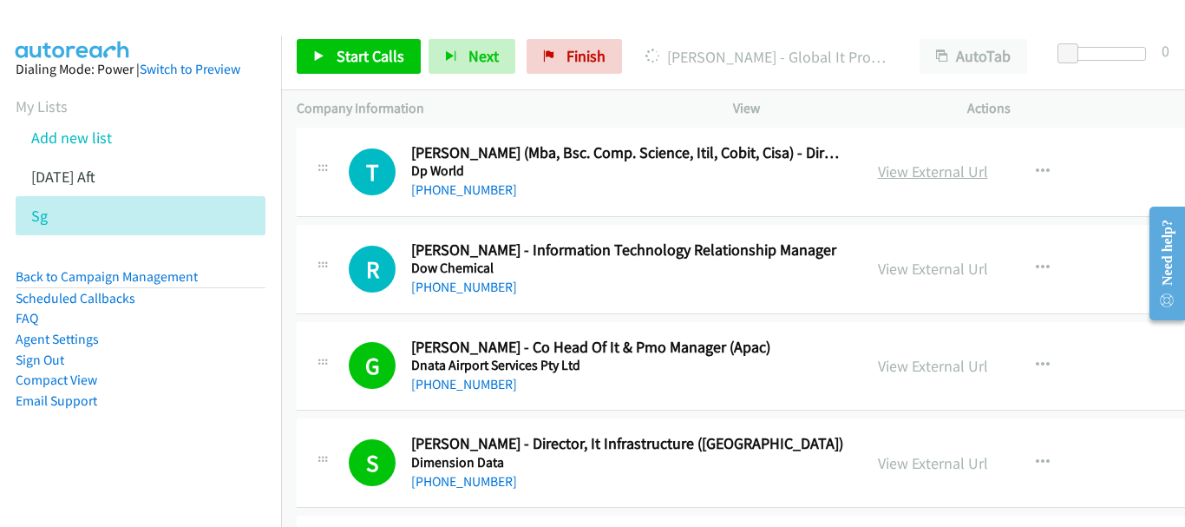
click at [878, 174] on link "View External Url" at bounding box center [933, 171] width 110 height 20
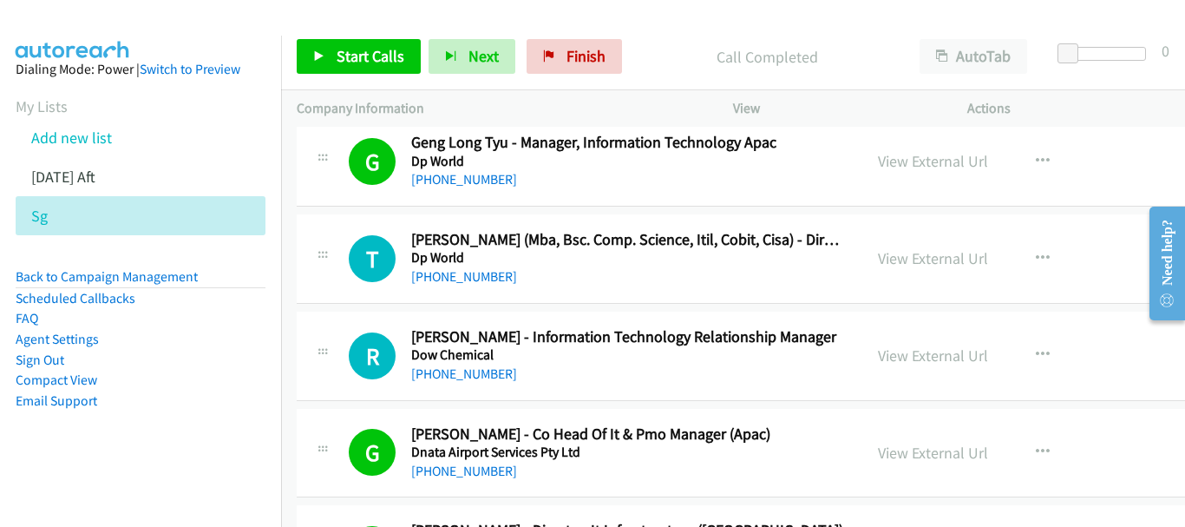
scroll to position [21424, 0]
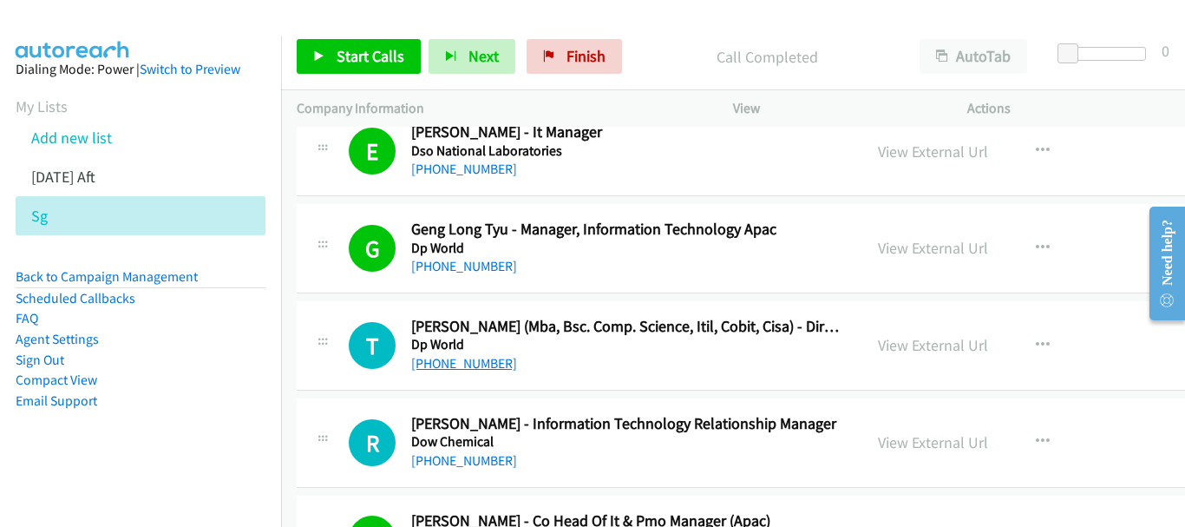
click at [446, 360] on link "[PHONE_NUMBER]" at bounding box center [464, 363] width 106 height 16
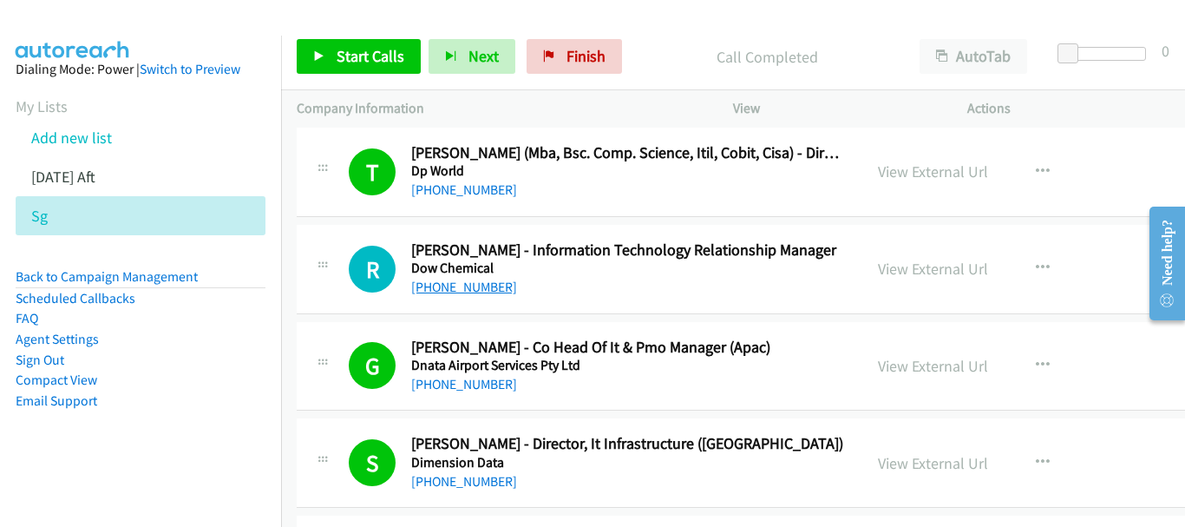
click at [446, 291] on link "[PHONE_NUMBER]" at bounding box center [464, 287] width 106 height 16
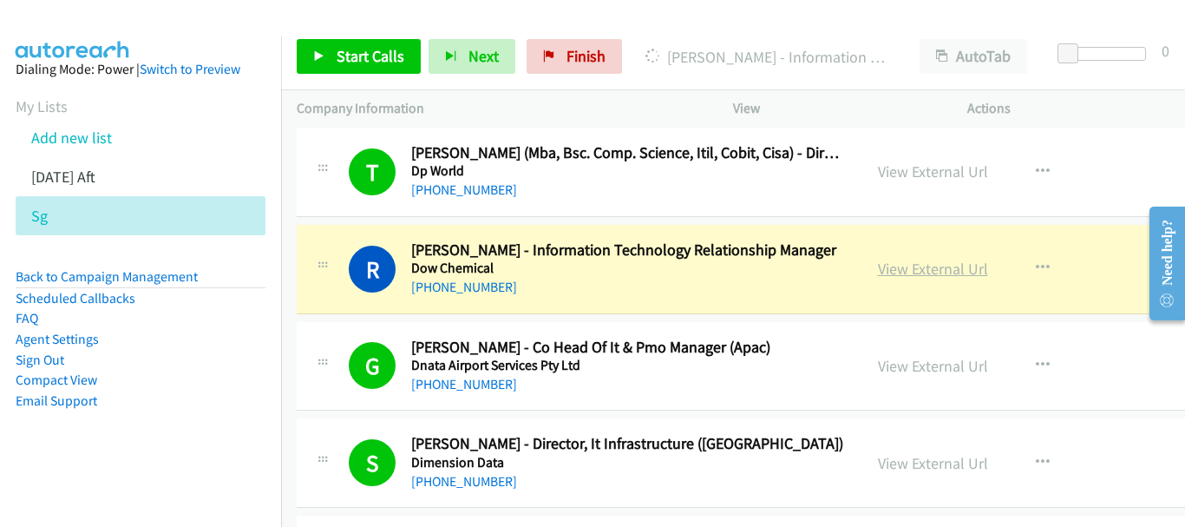
click at [878, 260] on link "View External Url" at bounding box center [933, 269] width 110 height 20
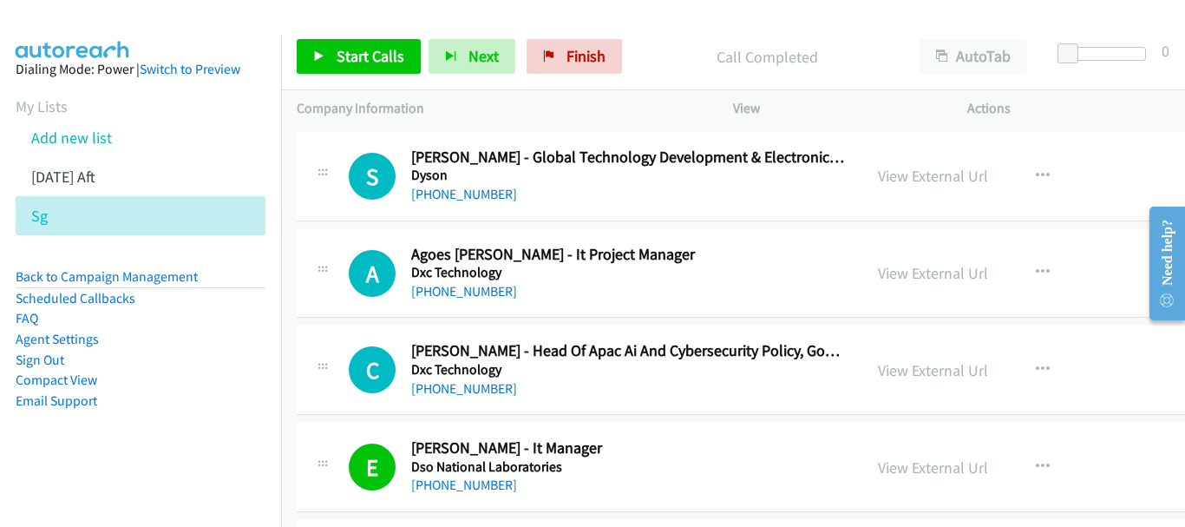
scroll to position [21076, 0]
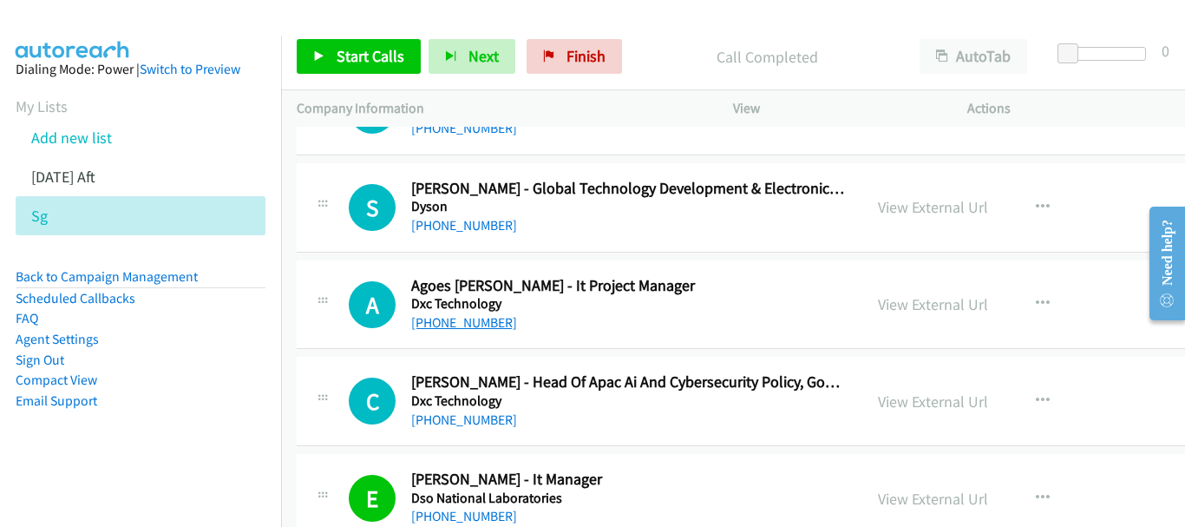
click at [478, 320] on link "[PHONE_NUMBER]" at bounding box center [464, 322] width 106 height 16
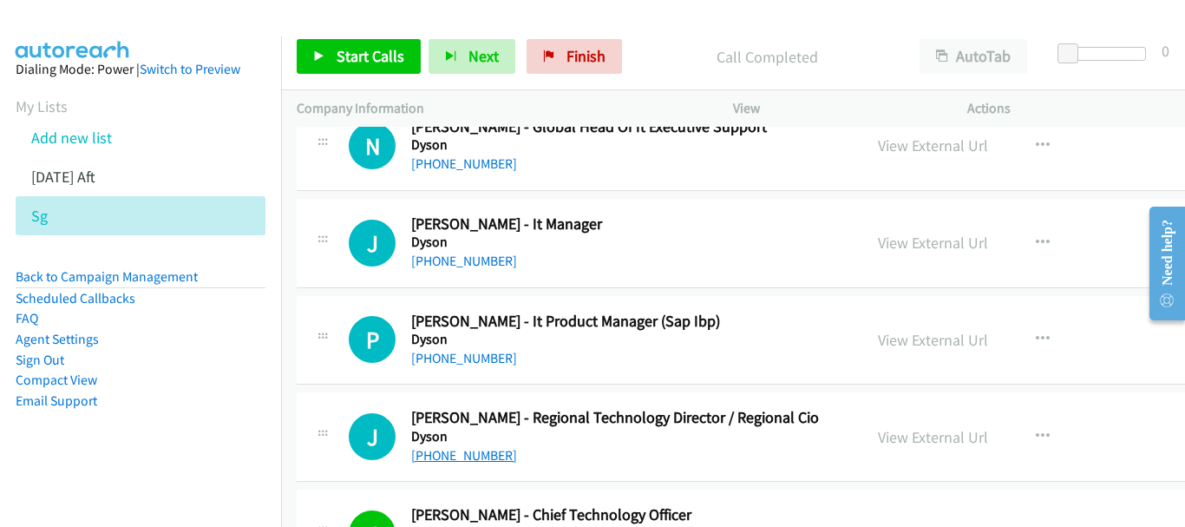
scroll to position [20469, 0]
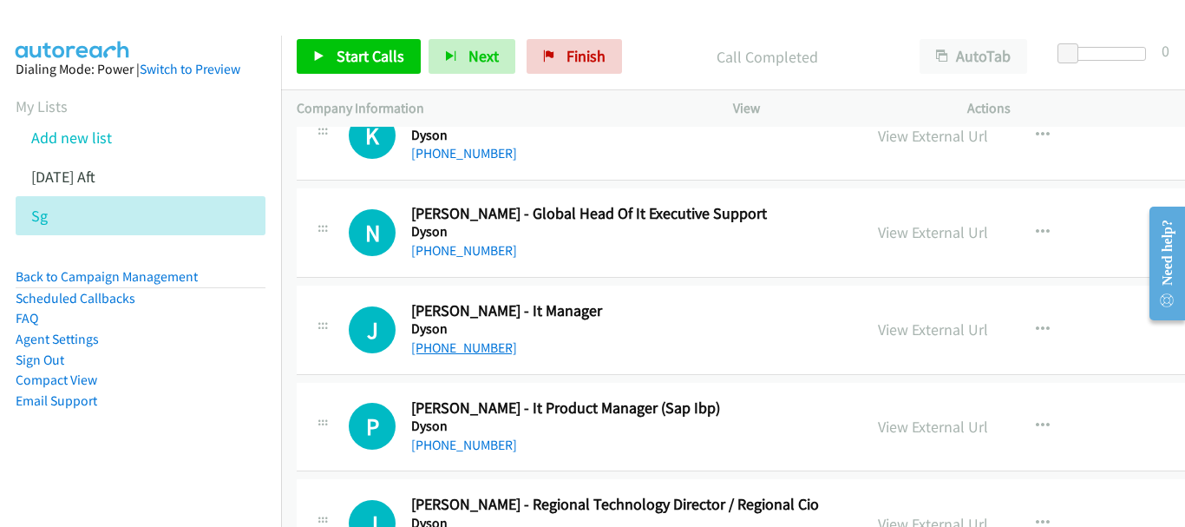
click at [445, 349] on link "[PHONE_NUMBER]" at bounding box center [464, 347] width 106 height 16
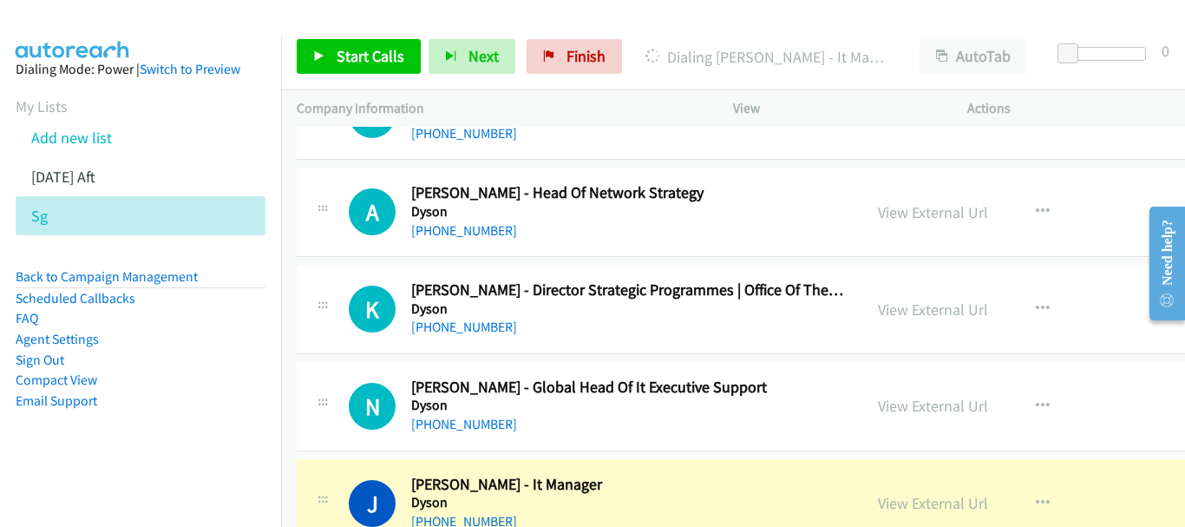
scroll to position [20382, 0]
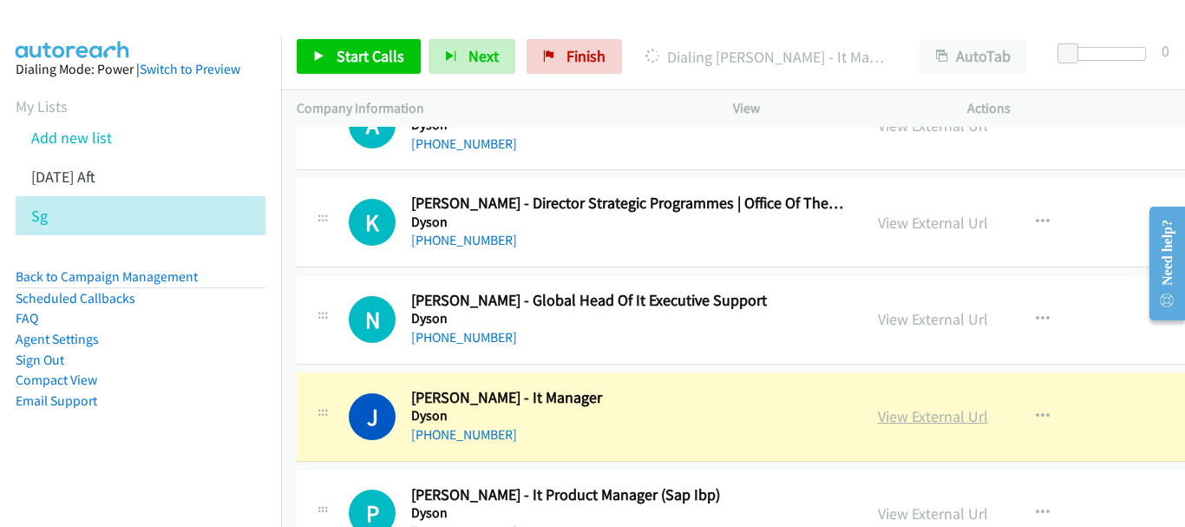
click at [898, 410] on link "View External Url" at bounding box center [933, 416] width 110 height 20
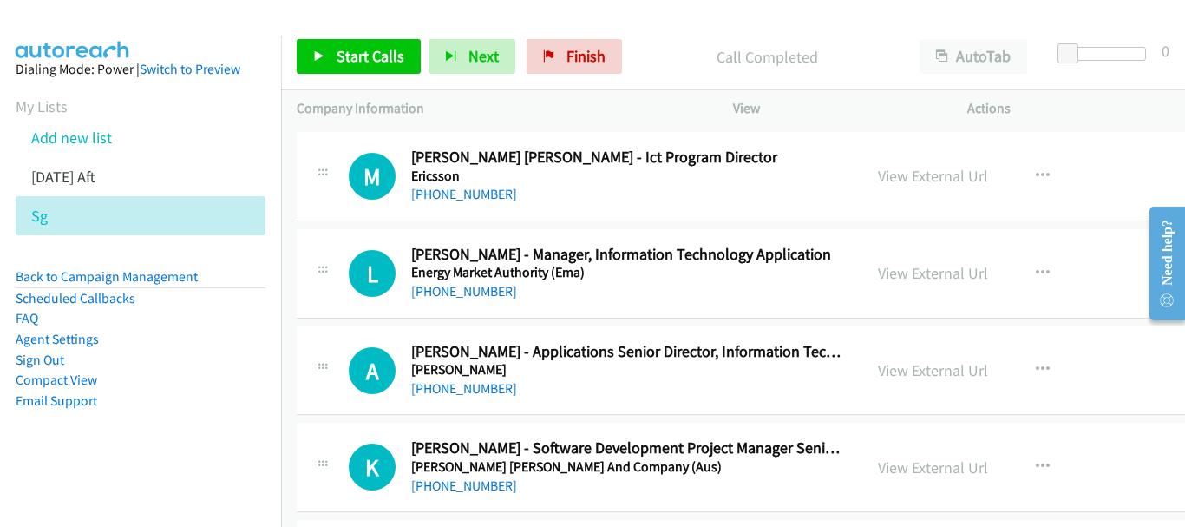
scroll to position [19428, 0]
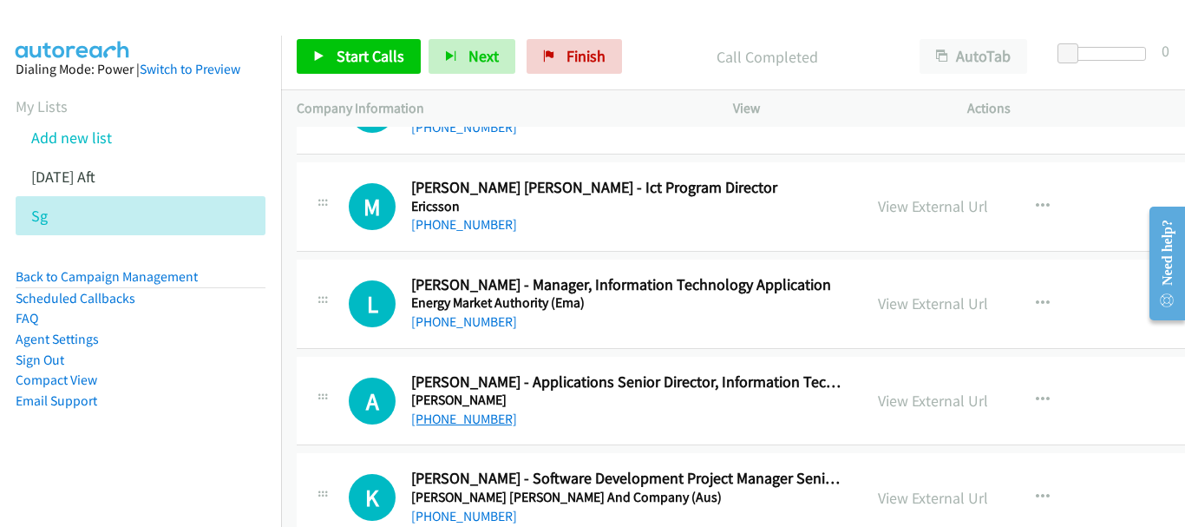
click at [442, 414] on link "[PHONE_NUMBER]" at bounding box center [464, 418] width 106 height 16
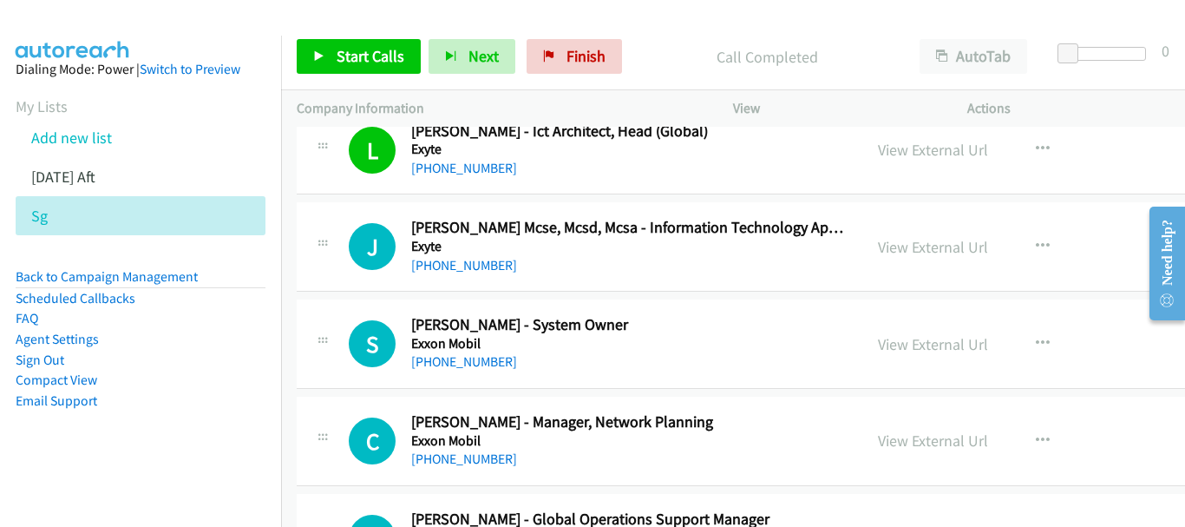
scroll to position [18039, 0]
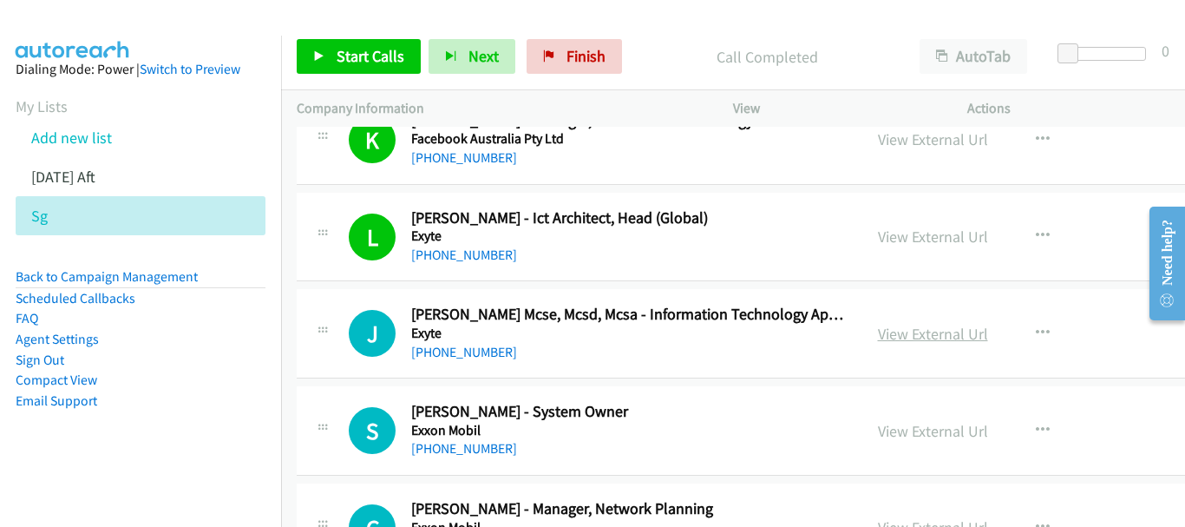
click at [878, 339] on link "View External Url" at bounding box center [933, 334] width 110 height 20
click at [479, 344] on link "[PHONE_NUMBER]" at bounding box center [464, 352] width 106 height 16
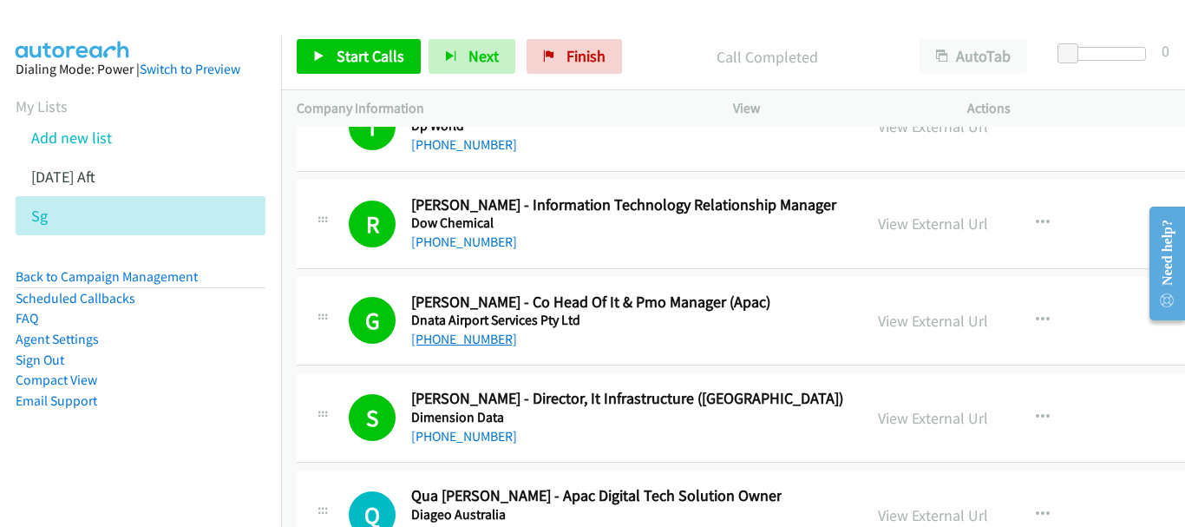
click at [458, 343] on link "[PHONE_NUMBER]" at bounding box center [464, 339] width 106 height 16
click at [878, 416] on link "View External Url" at bounding box center [933, 418] width 110 height 20
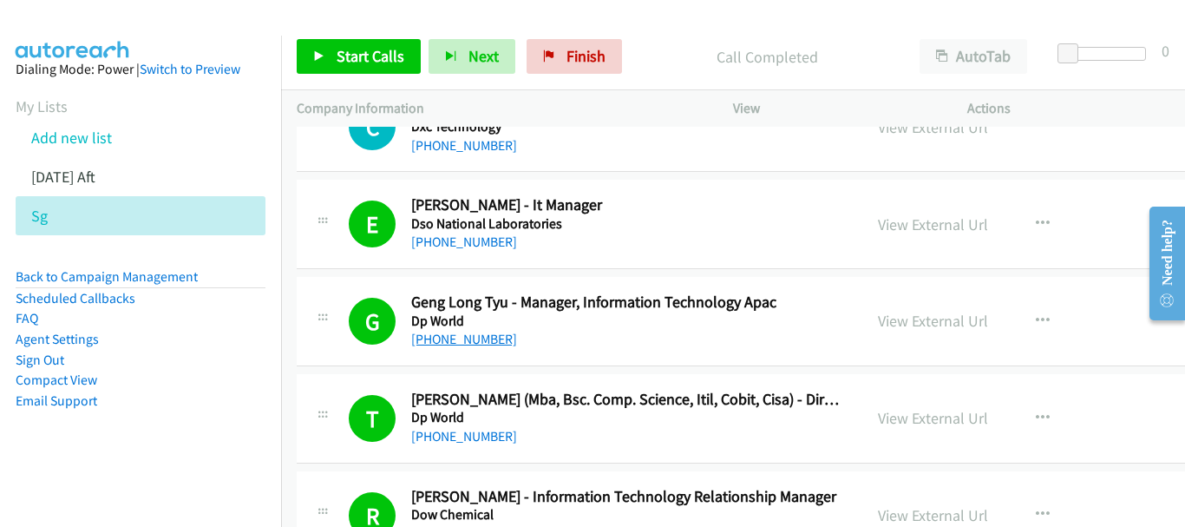
click at [473, 339] on link "[PHONE_NUMBER]" at bounding box center [464, 339] width 106 height 16
click at [878, 312] on link "View External Url" at bounding box center [933, 321] width 110 height 20
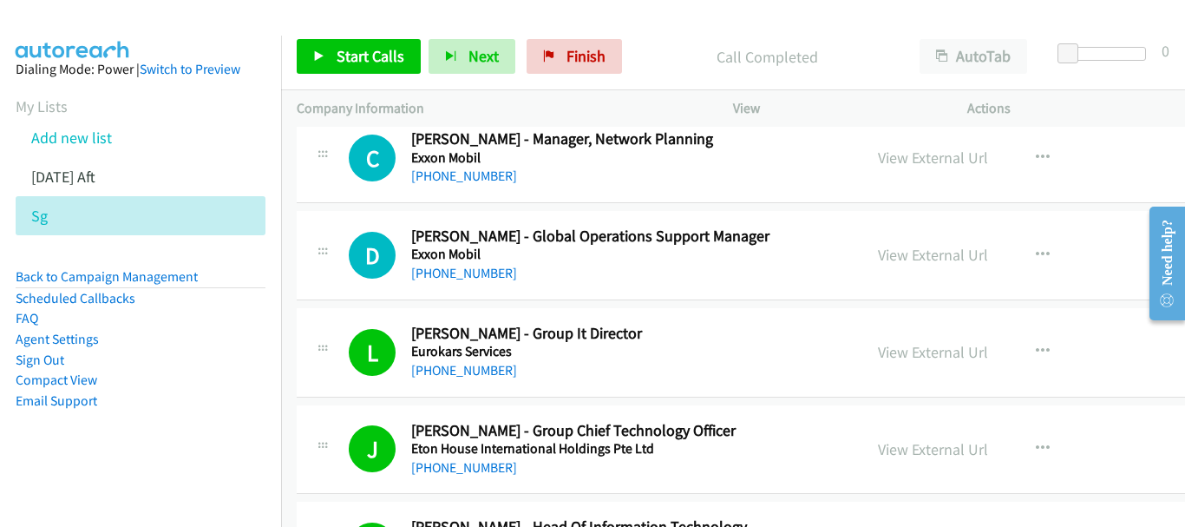
scroll to position [18583, 0]
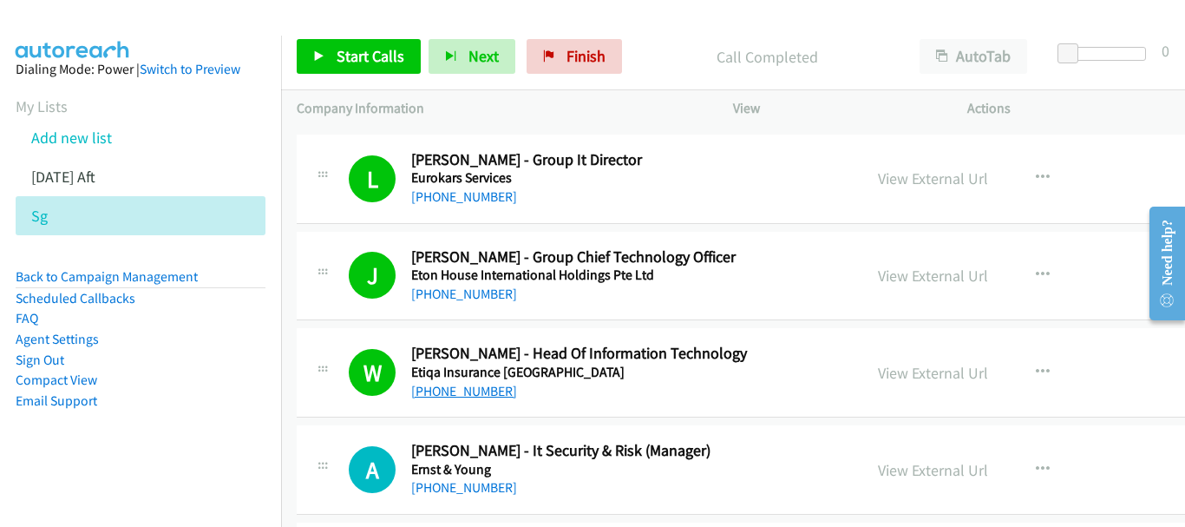
click at [488, 395] on link "[PHONE_NUMBER]" at bounding box center [464, 391] width 106 height 16
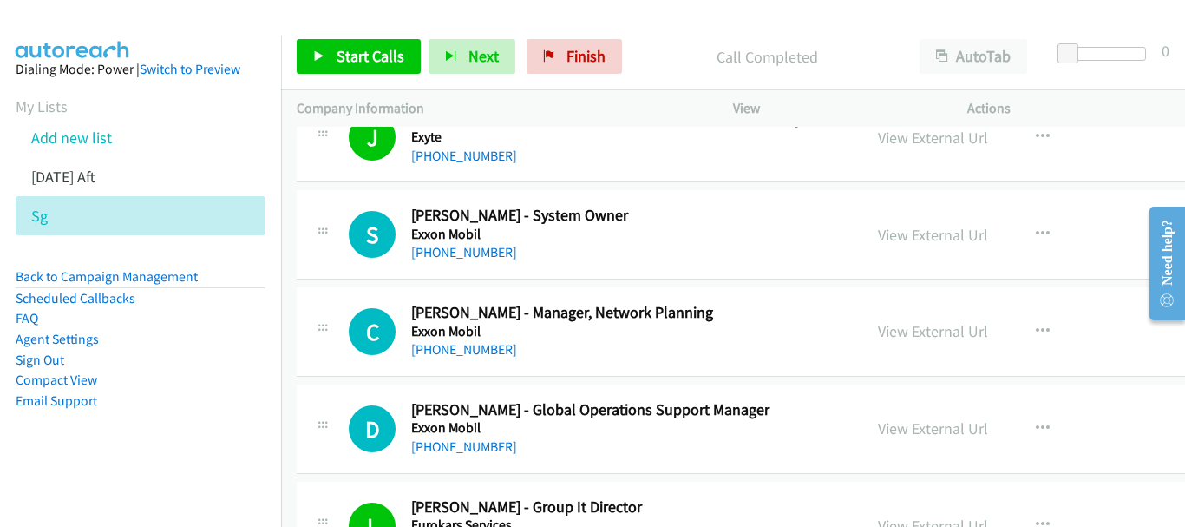
scroll to position [15123, 0]
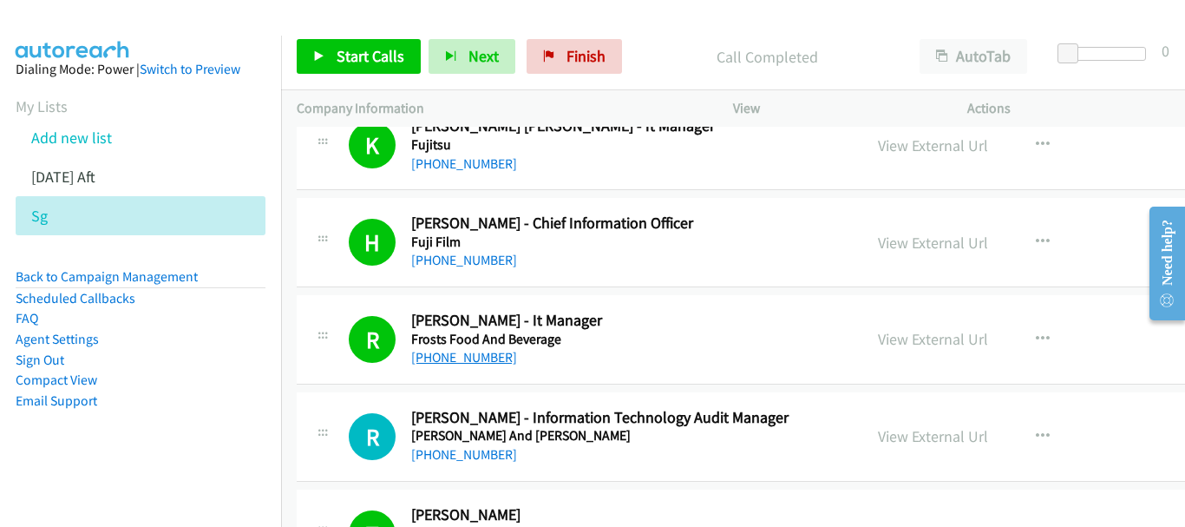
click at [453, 351] on link "[PHONE_NUMBER]" at bounding box center [464, 357] width 106 height 16
click at [878, 344] on link "View External Url" at bounding box center [933, 339] width 110 height 20
click at [476, 456] on link "[PHONE_NUMBER]" at bounding box center [464, 454] width 106 height 16
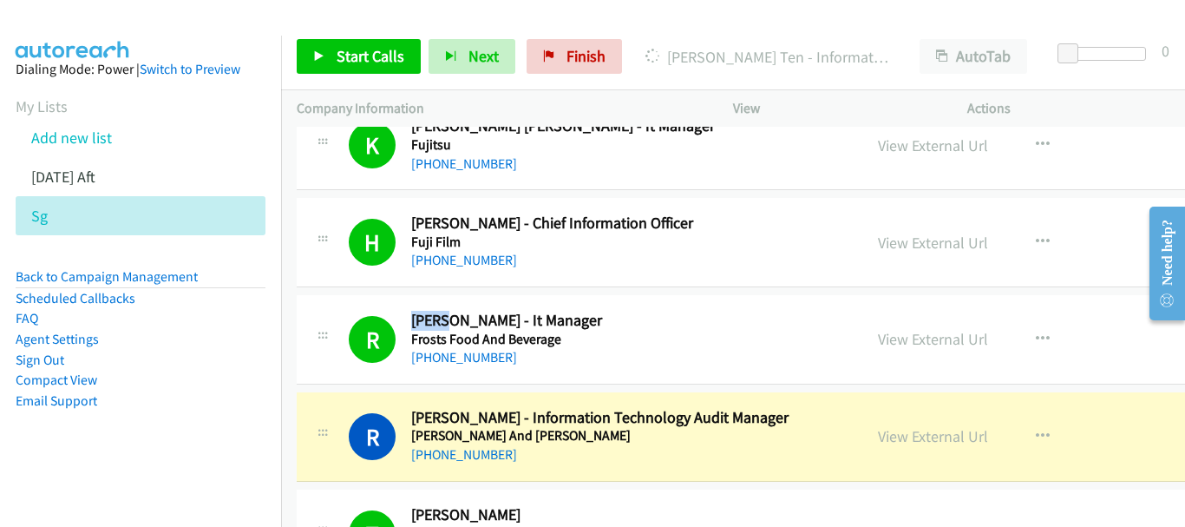
click at [654, 338] on h5 "Frosts Food And Beverage" at bounding box center [629, 339] width 436 height 17
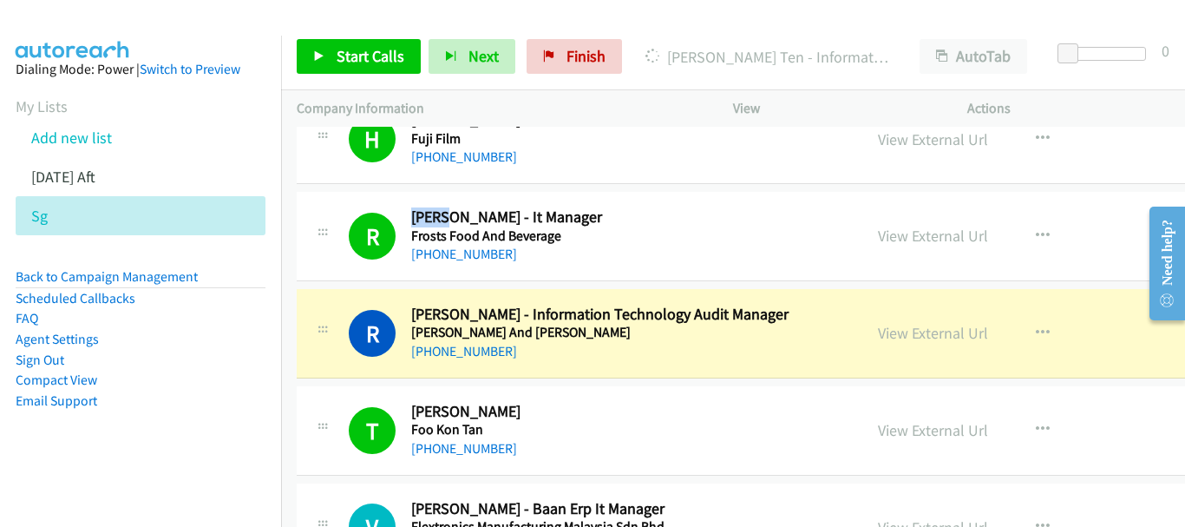
scroll to position [15297, 0]
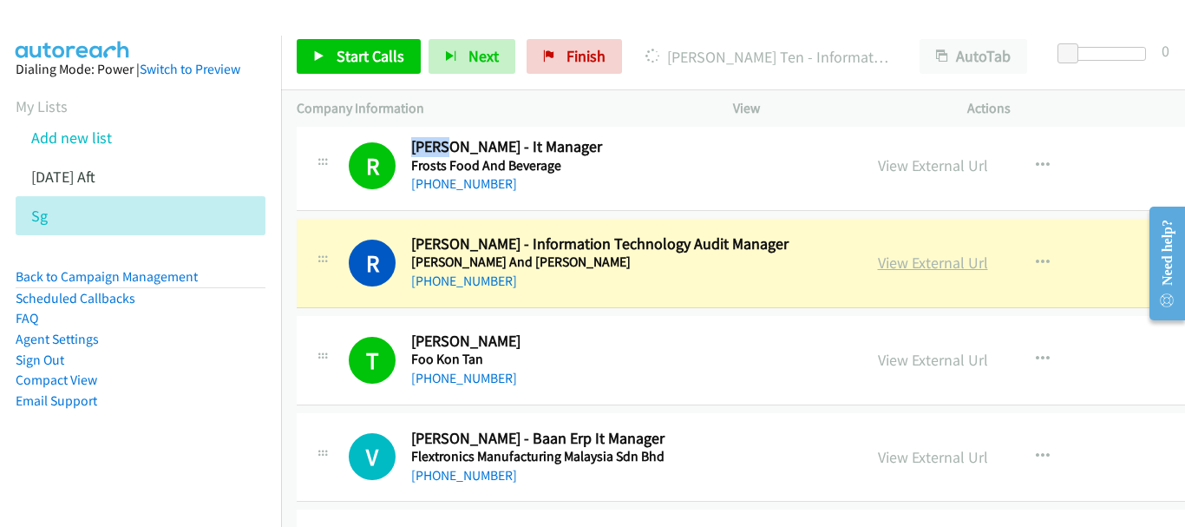
click at [878, 268] on link "View External Url" at bounding box center [933, 263] width 110 height 20
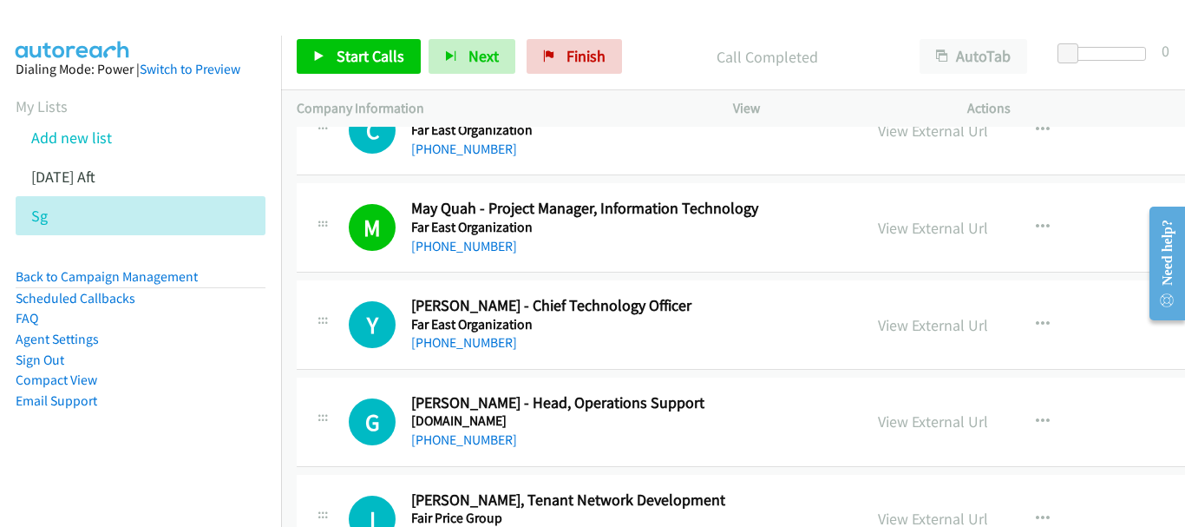
scroll to position [17206, 0]
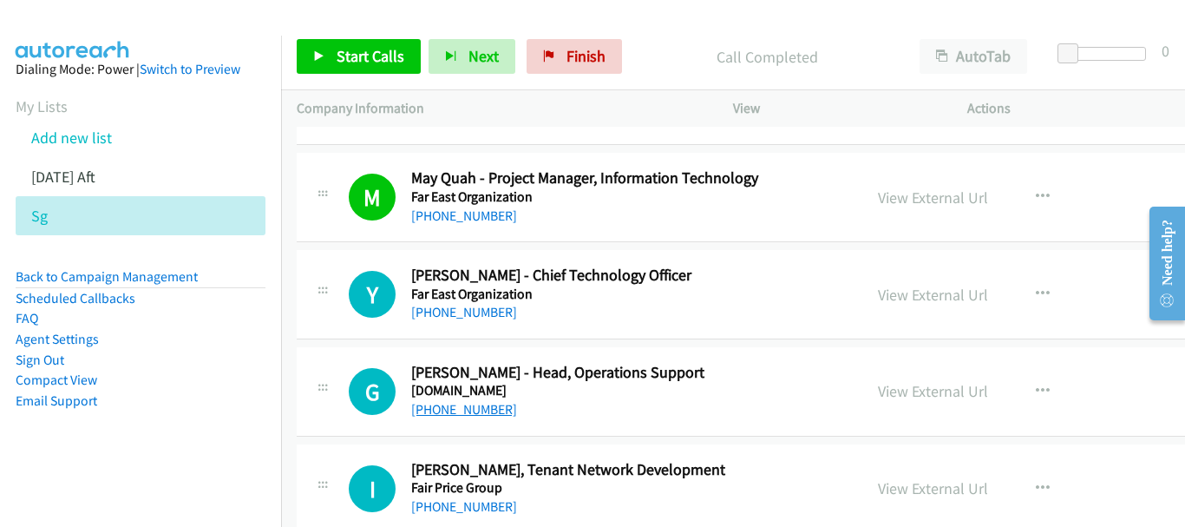
click at [489, 416] on link "[PHONE_NUMBER]" at bounding box center [464, 409] width 106 height 16
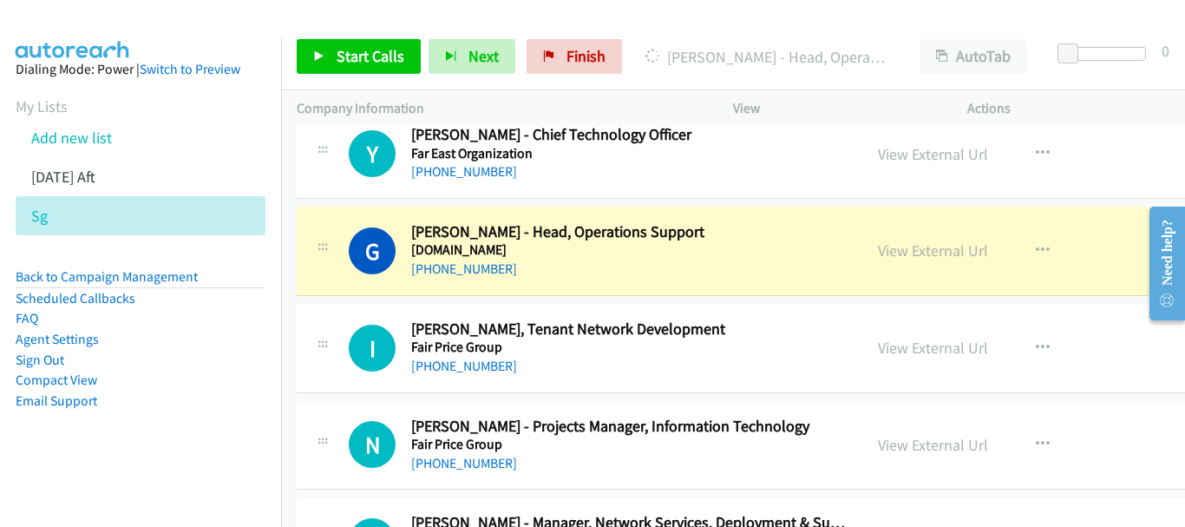
scroll to position [17379, 0]
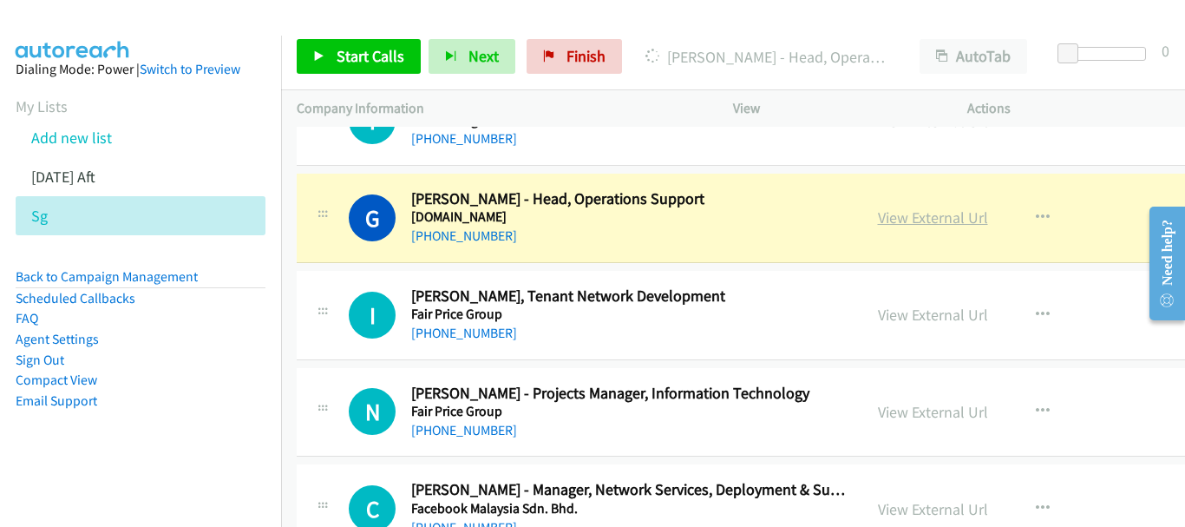
click at [878, 219] on link "View External Url" at bounding box center [933, 217] width 110 height 20
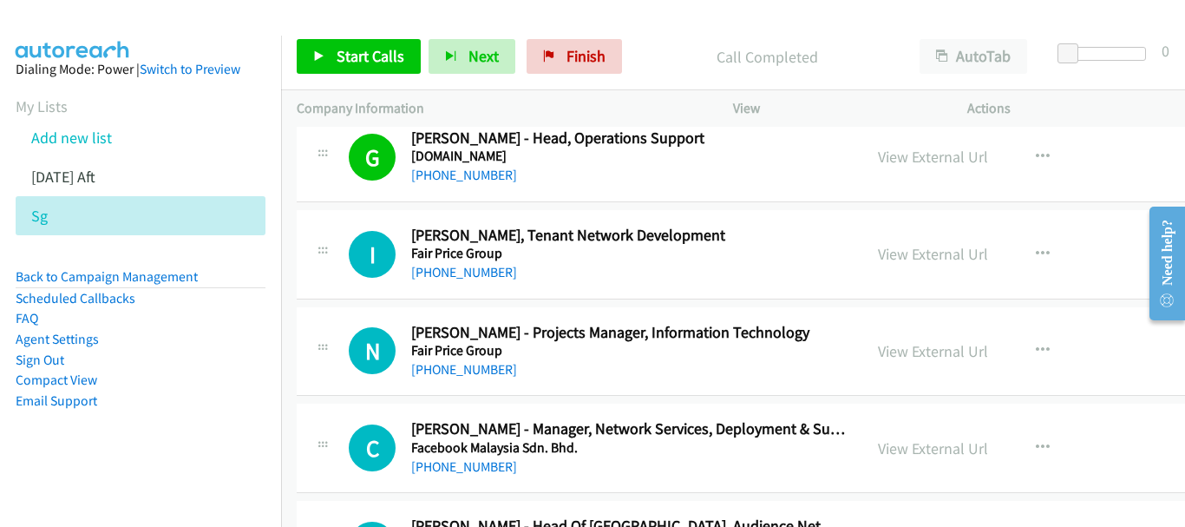
scroll to position [17466, 0]
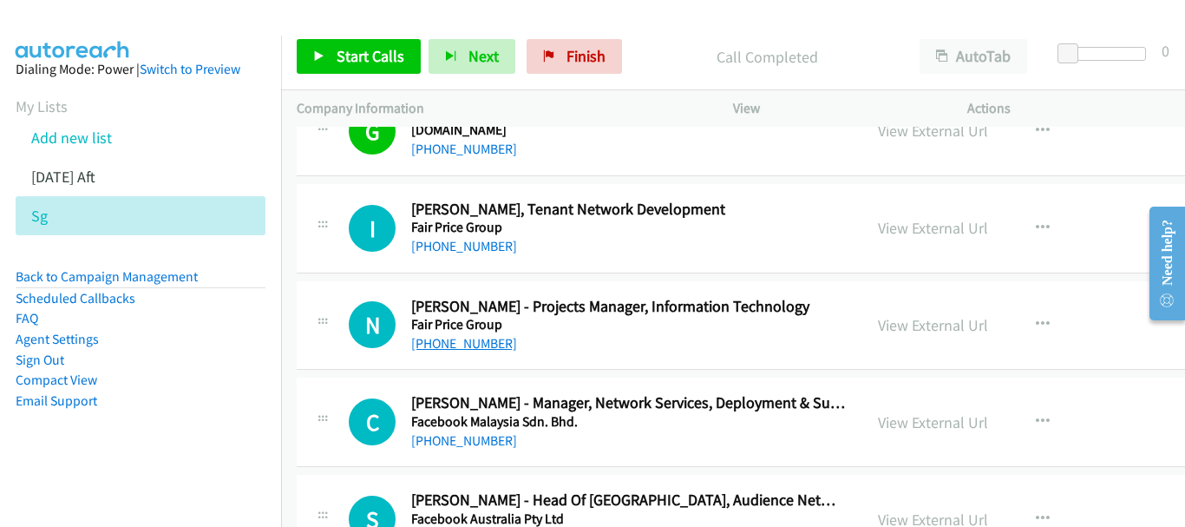
click at [480, 343] on link "[PHONE_NUMBER]" at bounding box center [464, 343] width 106 height 16
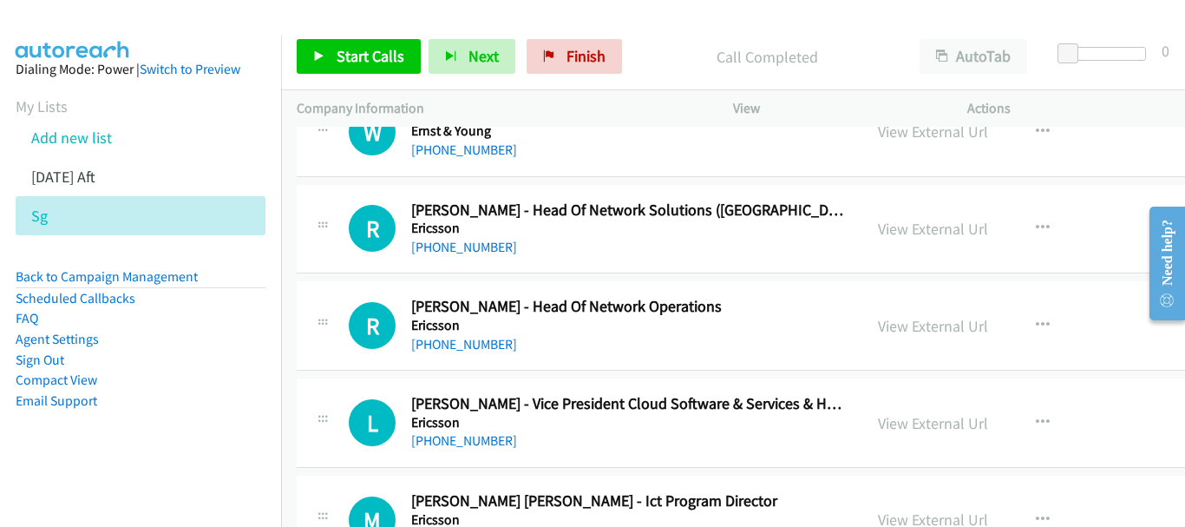
scroll to position [19288, 0]
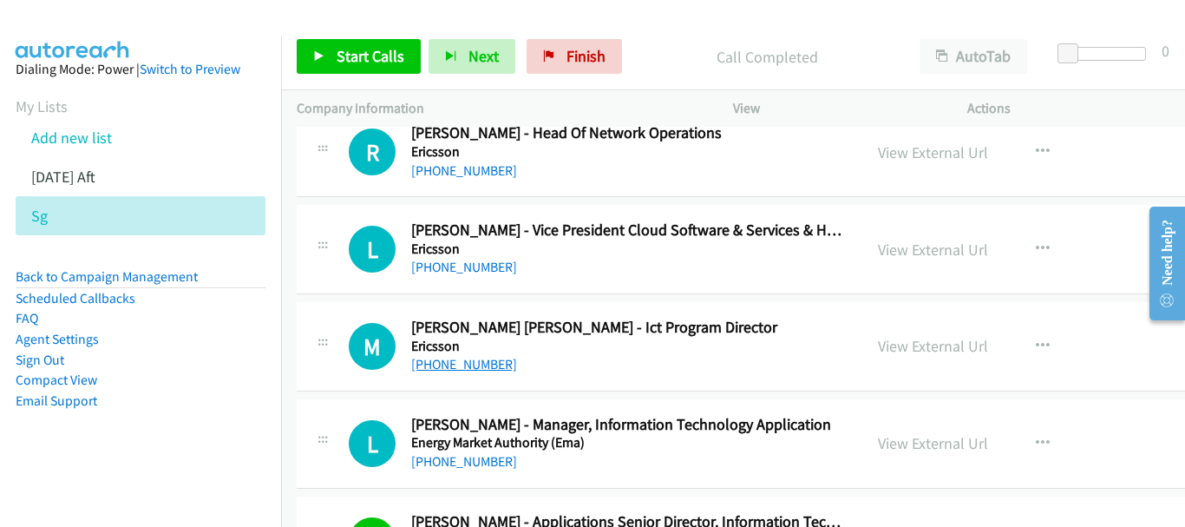
click at [473, 360] on link "[PHONE_NUMBER]" at bounding box center [464, 364] width 106 height 16
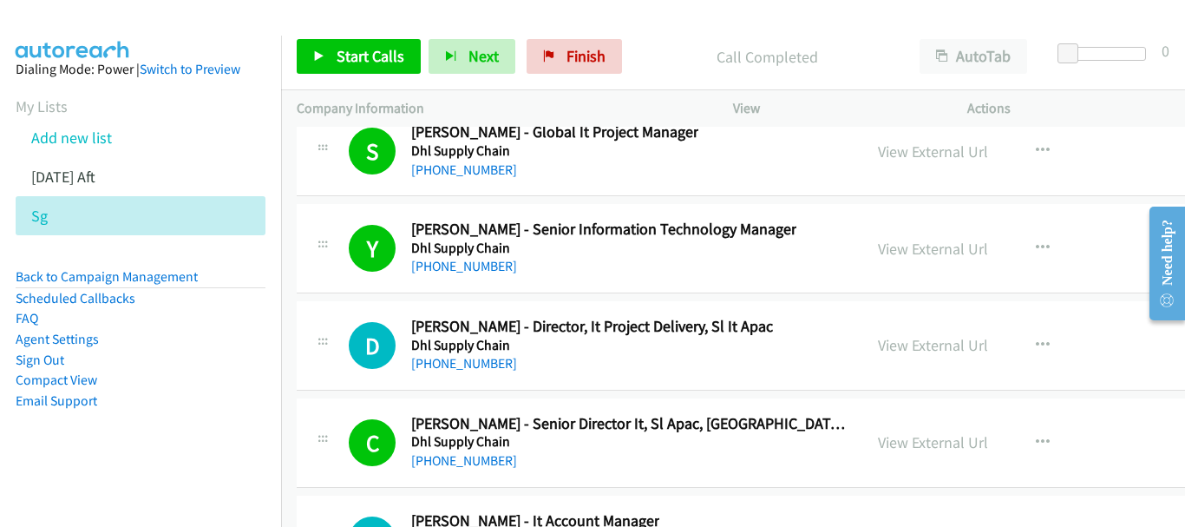
scroll to position [22412, 0]
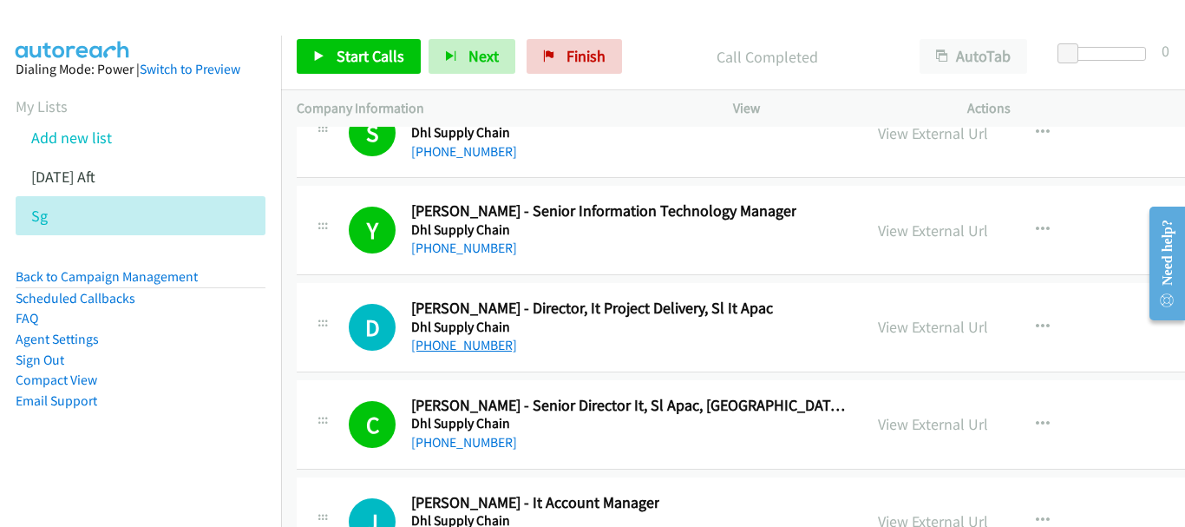
click at [479, 343] on link "[PHONE_NUMBER]" at bounding box center [464, 345] width 106 height 16
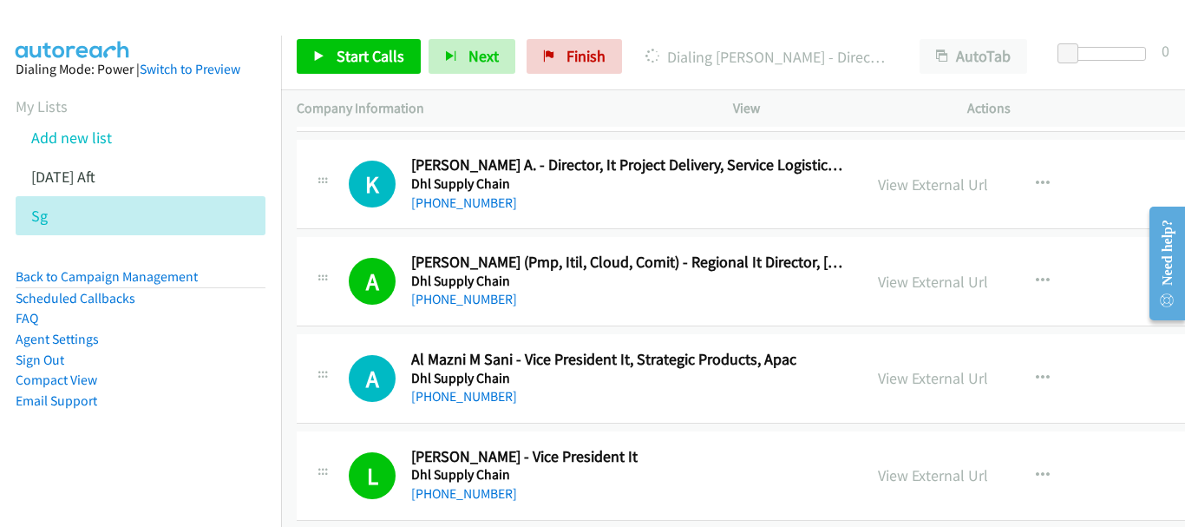
scroll to position [22932, 0]
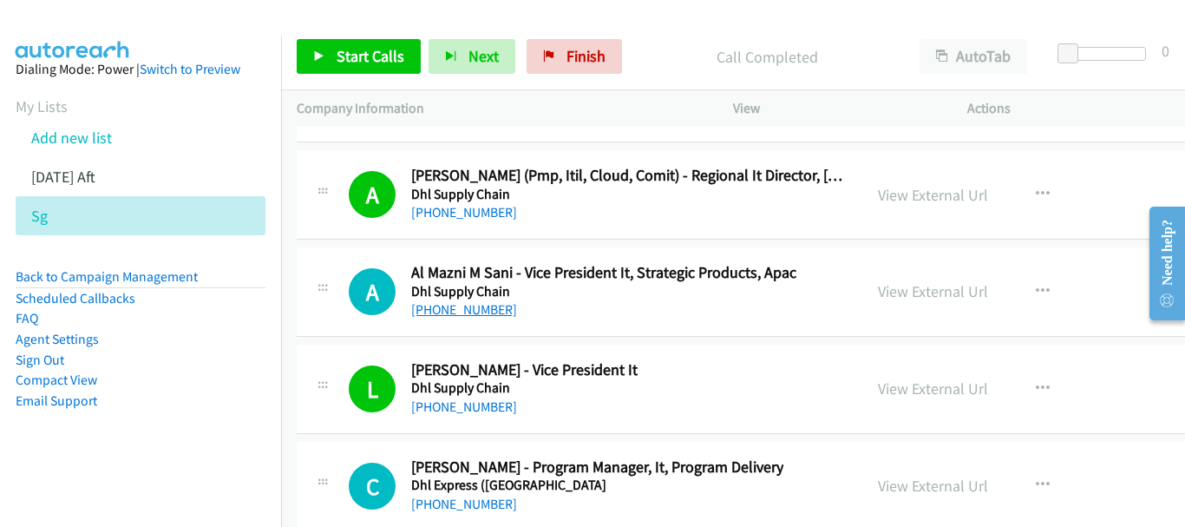
click at [460, 311] on link "[PHONE_NUMBER]" at bounding box center [464, 309] width 106 height 16
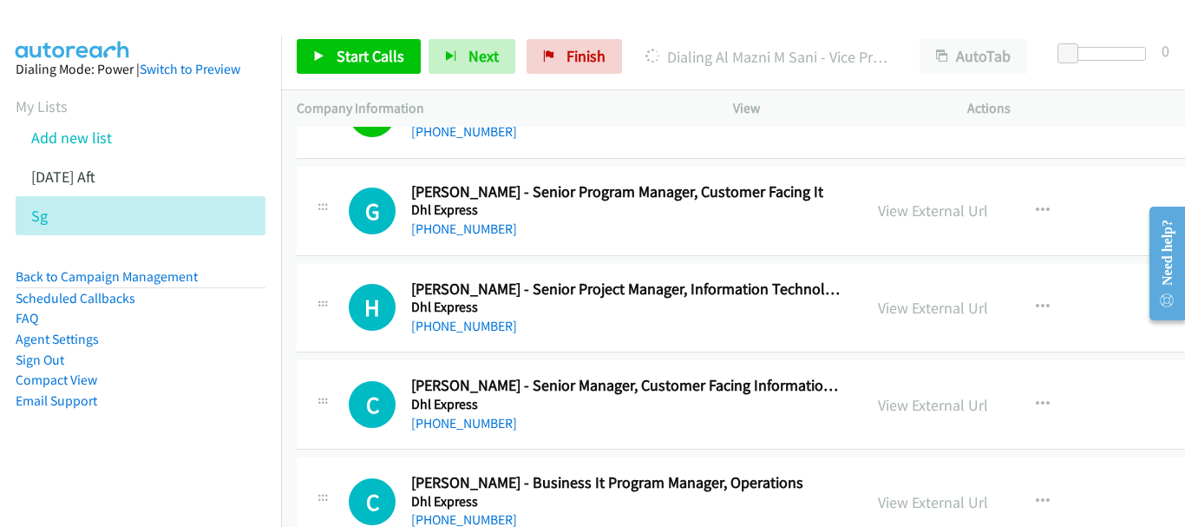
scroll to position [23713, 0]
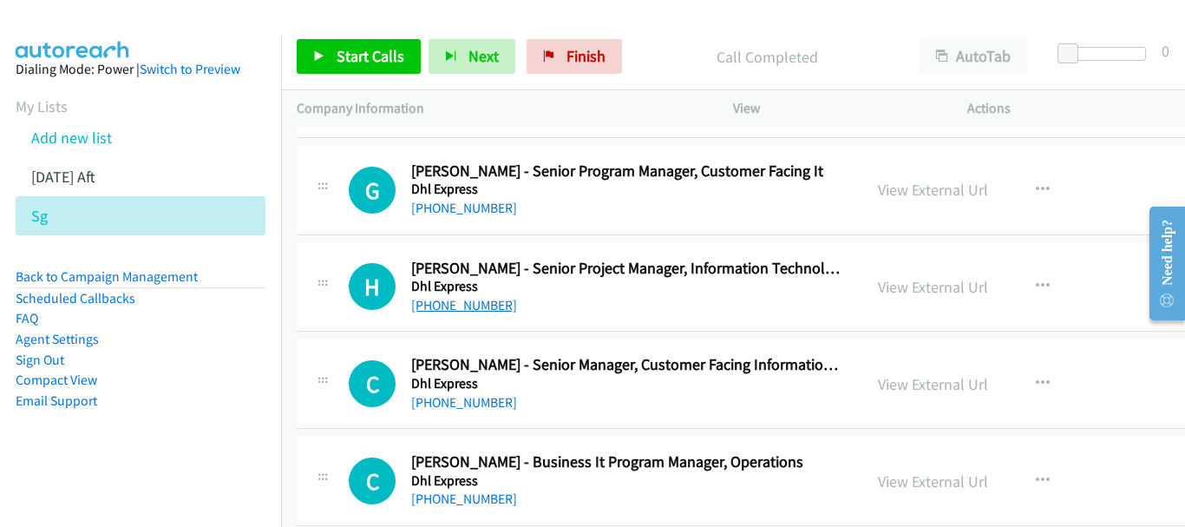
click at [437, 298] on link "[PHONE_NUMBER]" at bounding box center [464, 305] width 106 height 16
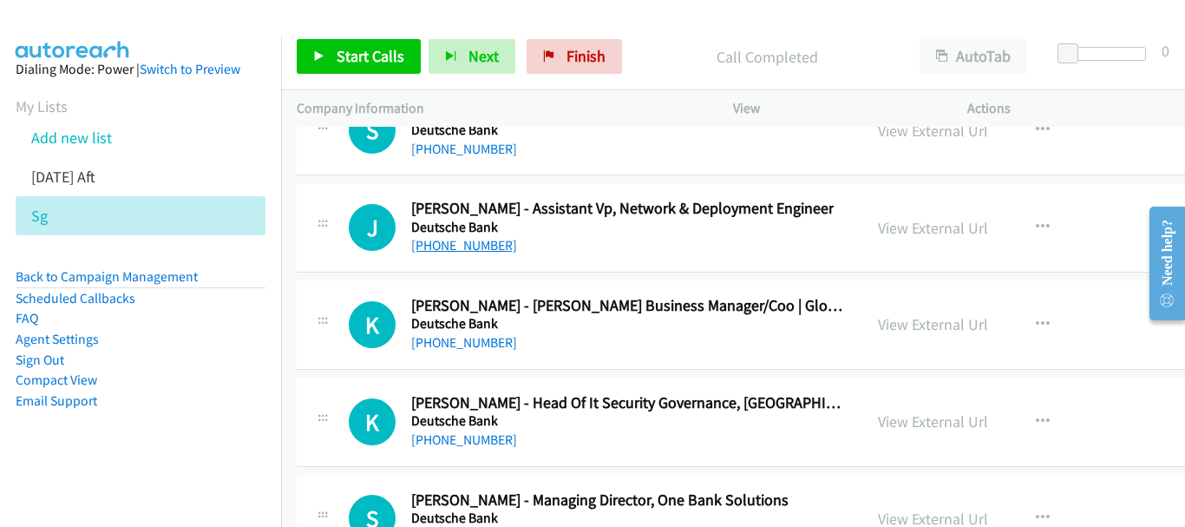
scroll to position [28225, 0]
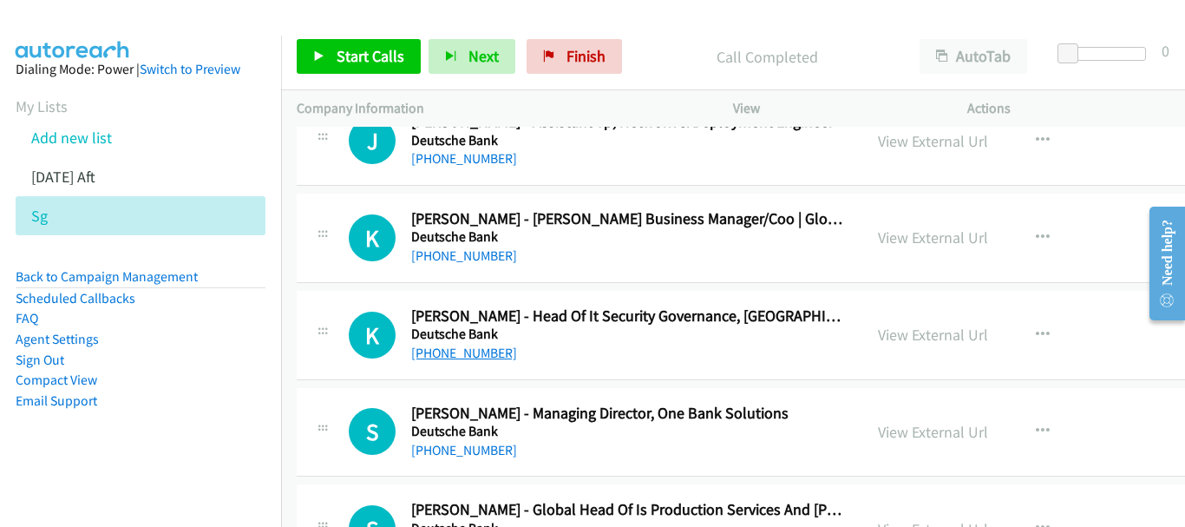
click at [480, 352] on link "[PHONE_NUMBER]" at bounding box center [464, 352] width 106 height 16
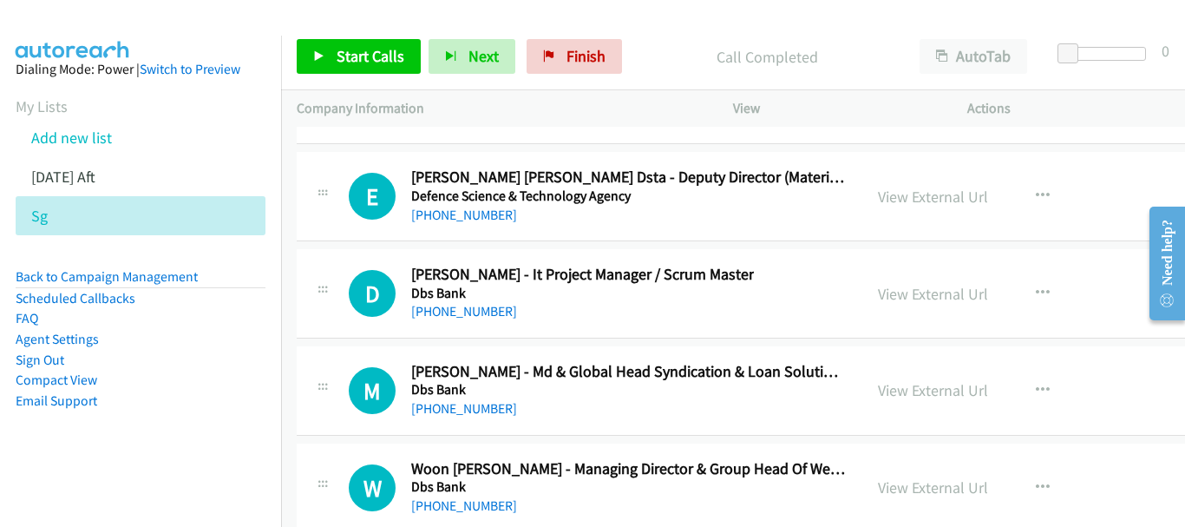
scroll to position [29493, 0]
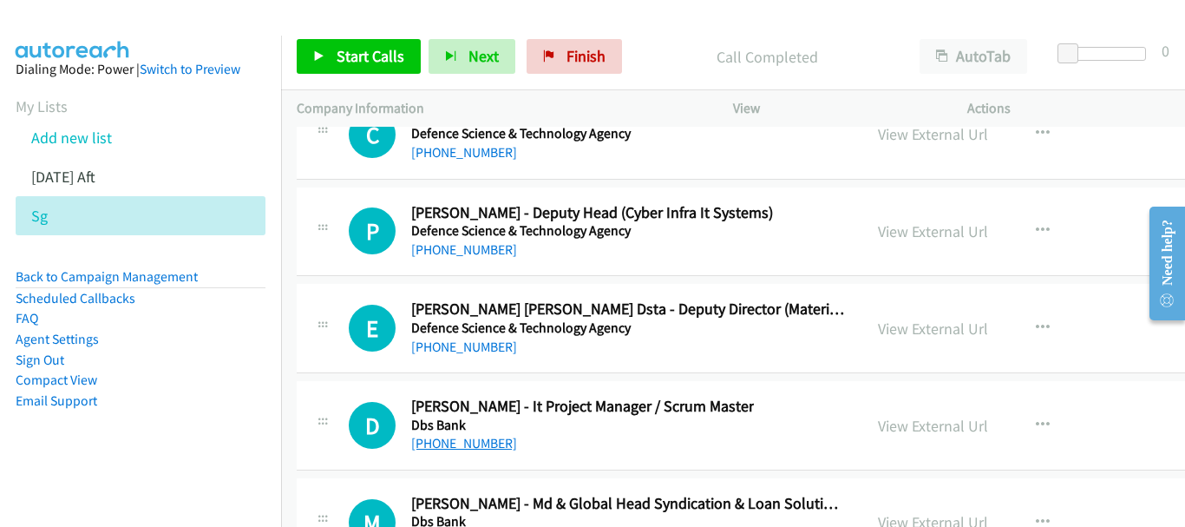
click at [461, 442] on link "[PHONE_NUMBER]" at bounding box center [464, 443] width 106 height 16
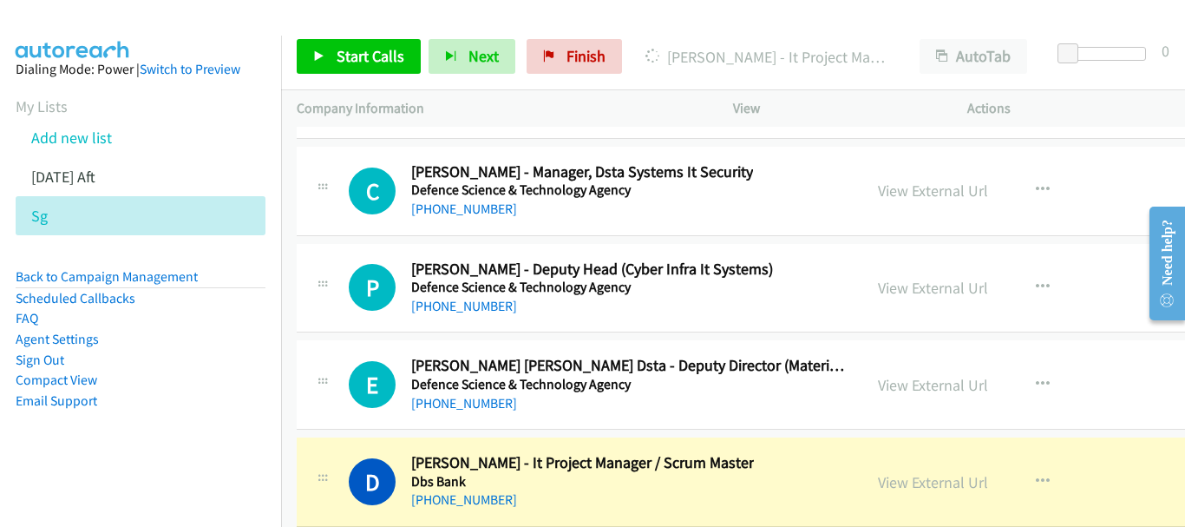
scroll to position [29406, 0]
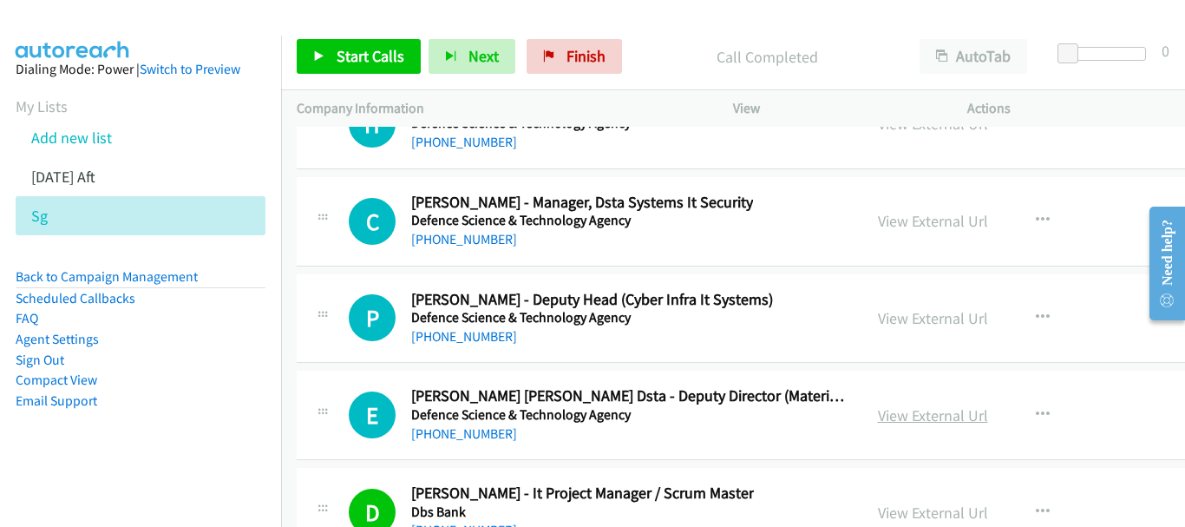
click at [878, 406] on link "View External Url" at bounding box center [933, 415] width 110 height 20
click at [478, 338] on link "[PHONE_NUMBER]" at bounding box center [464, 336] width 106 height 16
